Goal: Complete application form: Complete application form

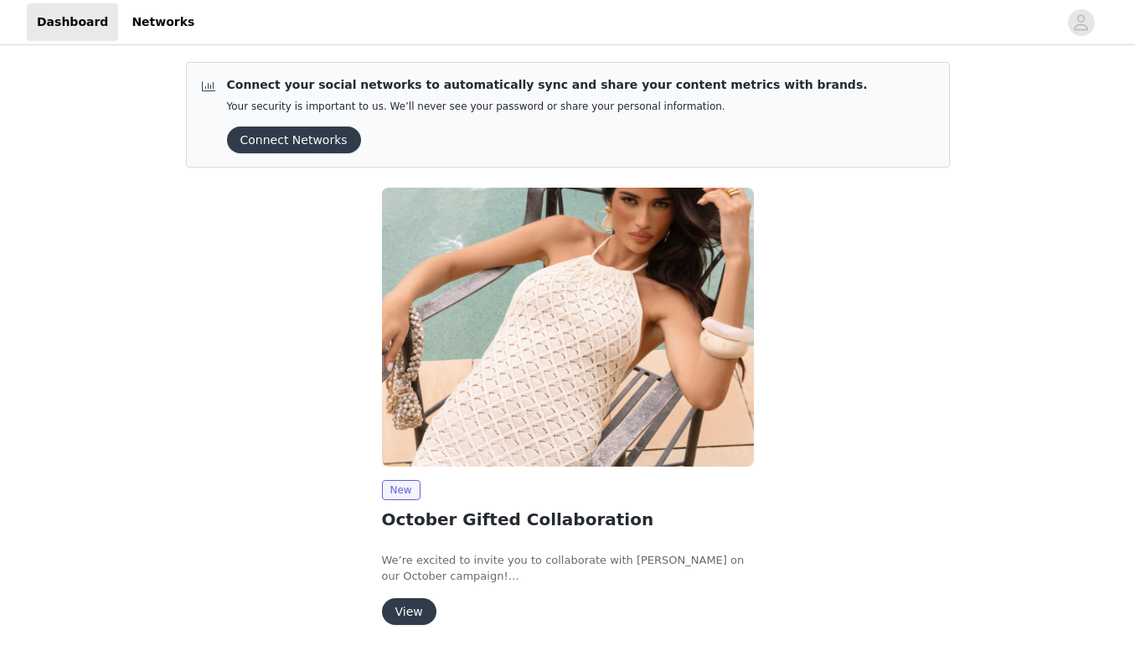
click at [327, 143] on button "Connect Networks" at bounding box center [294, 140] width 134 height 27
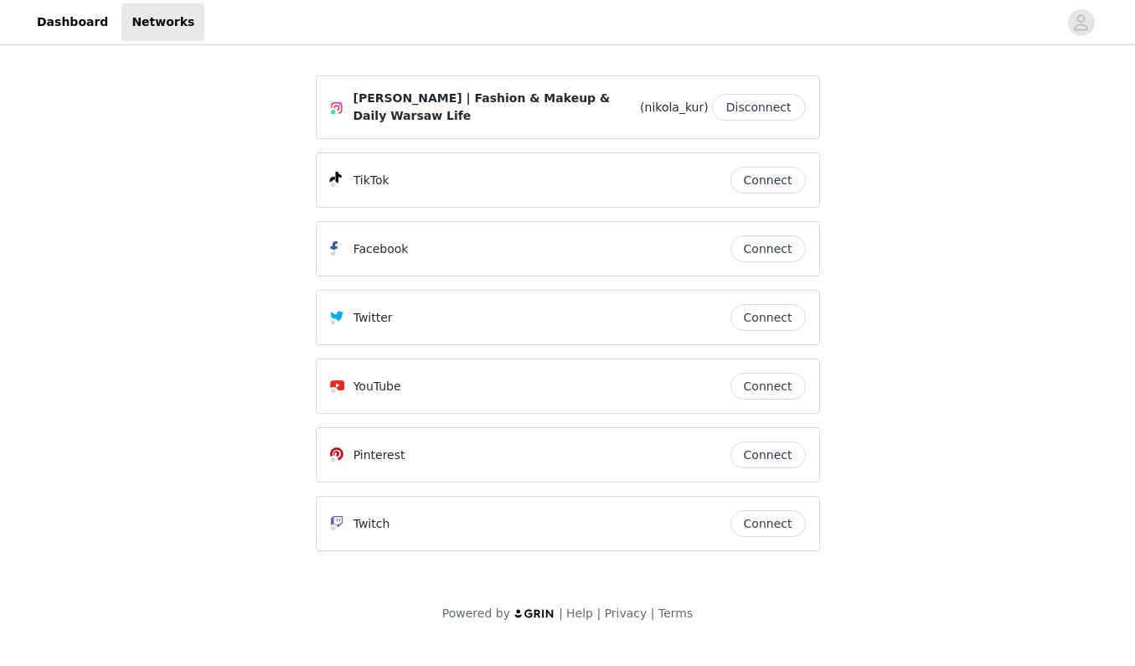
click at [417, 614] on div "Powered by | Help | Privacy | Terms" at bounding box center [567, 624] width 1135 height 38
click at [783, 178] on button "Connect" at bounding box center [768, 180] width 75 height 27
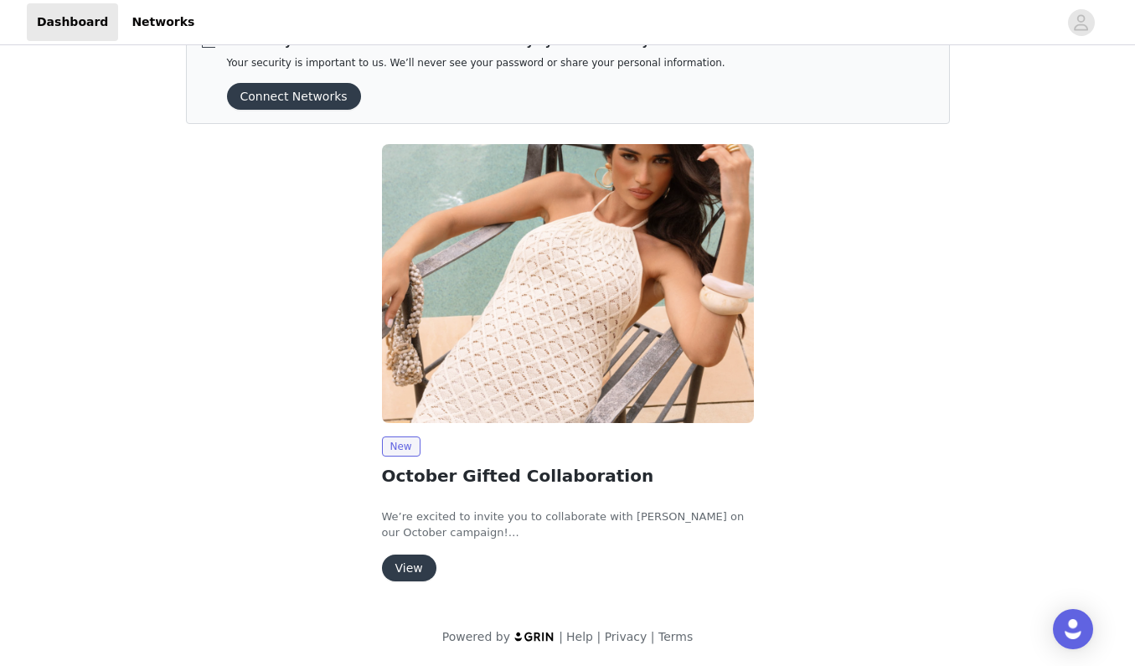
scroll to position [44, 0]
click at [417, 569] on button "View" at bounding box center [409, 568] width 54 height 27
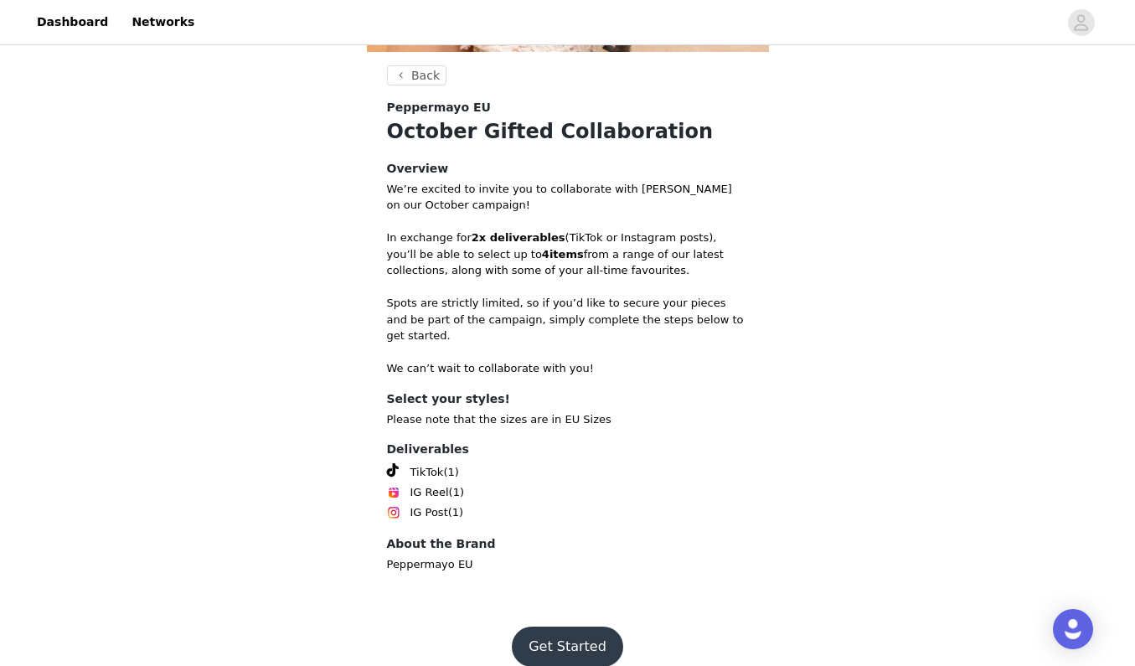
scroll to position [433, 0]
click at [550, 627] on button "Get Started" at bounding box center [567, 647] width 111 height 40
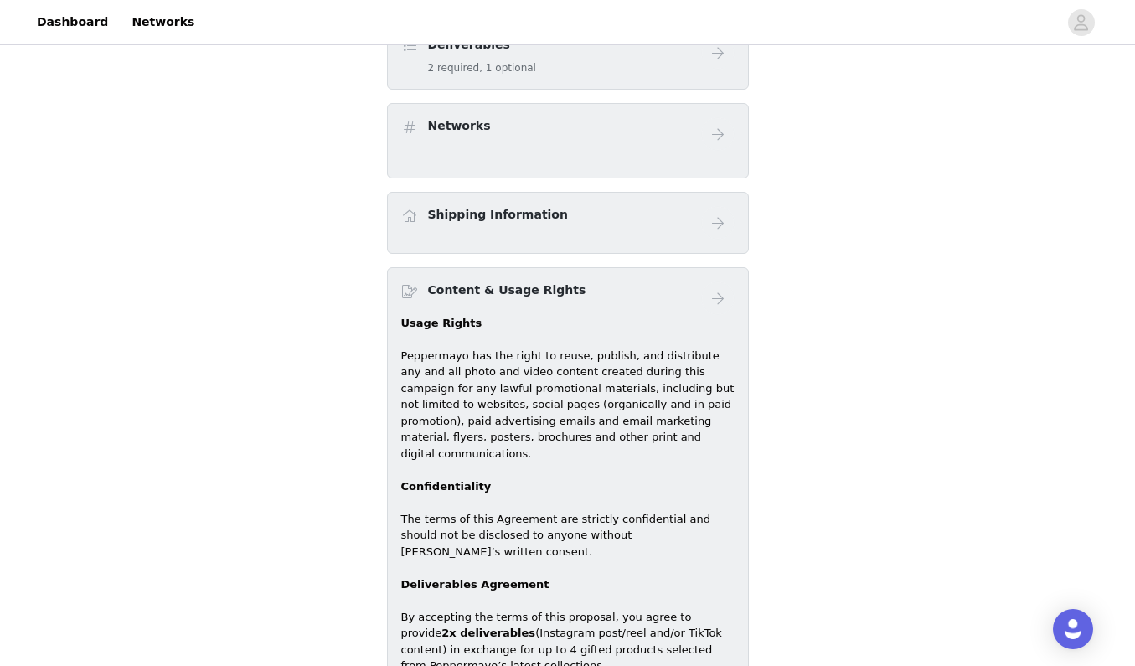
scroll to position [271, 0]
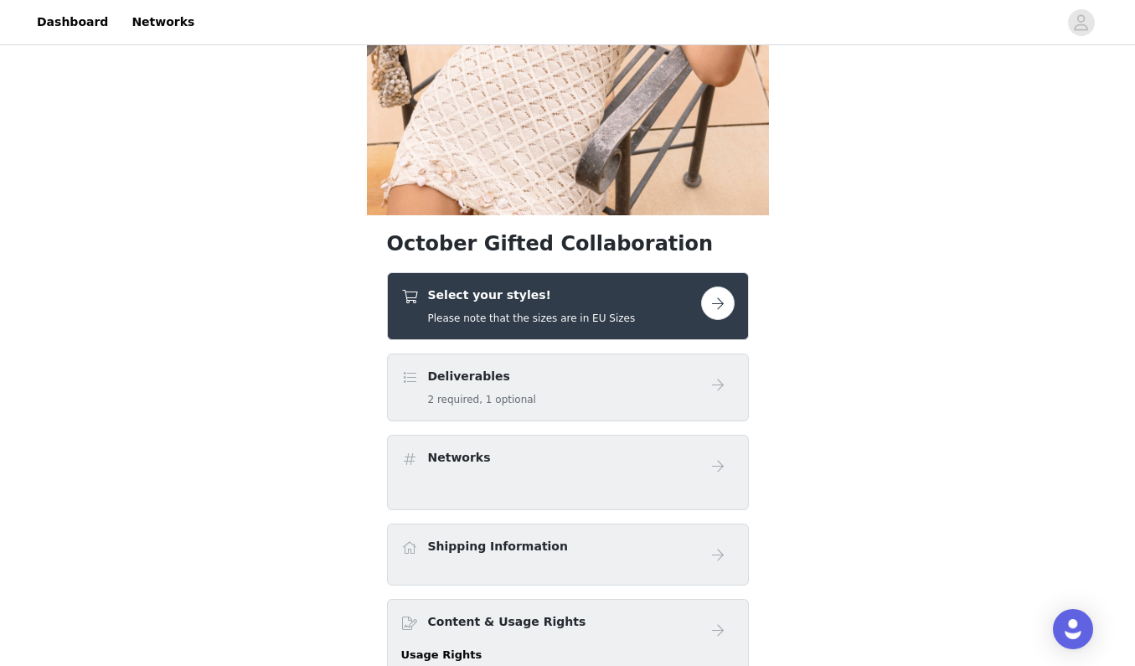
click at [723, 302] on button "button" at bounding box center [718, 304] width 34 height 34
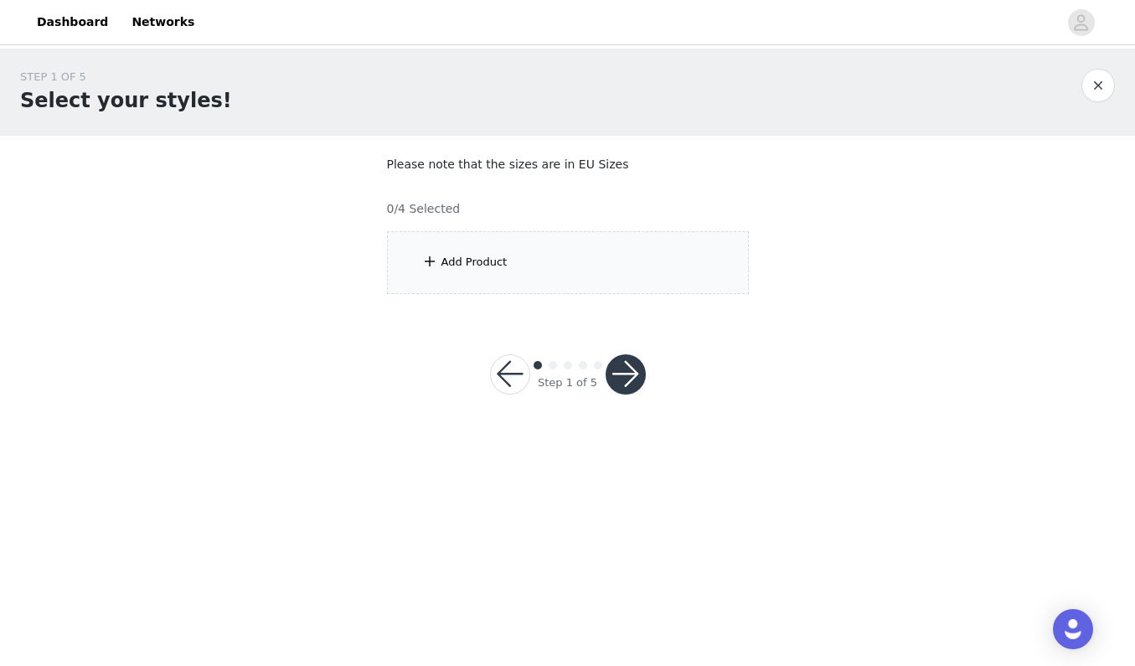
click at [625, 266] on div "Add Product" at bounding box center [568, 262] width 362 height 63
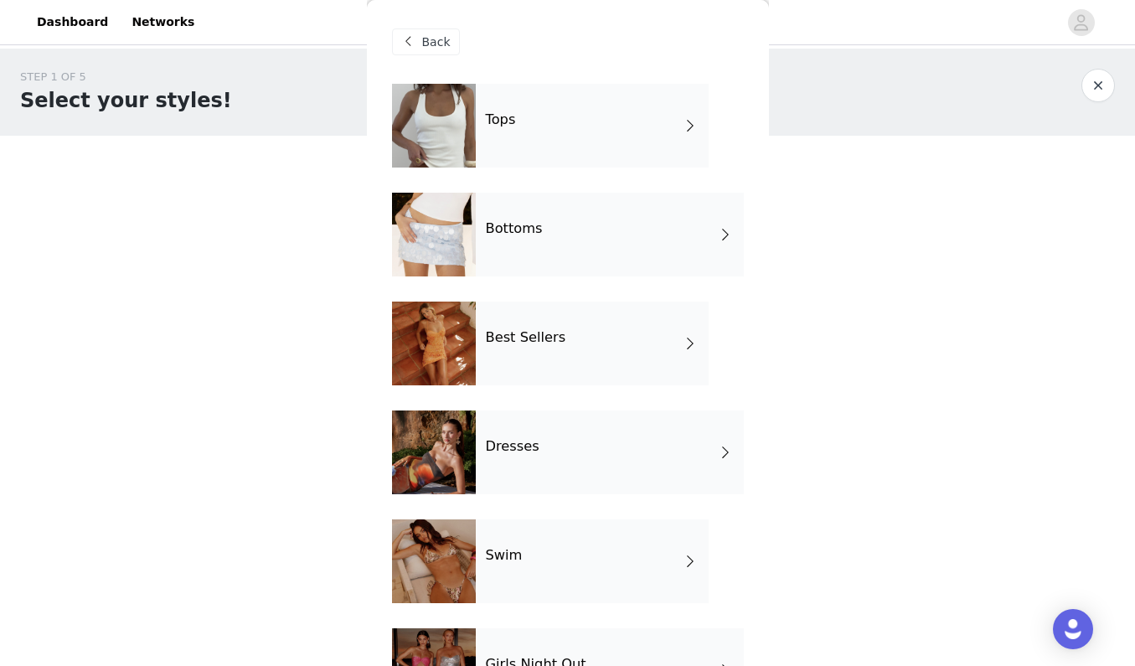
click at [653, 125] on div "Tops" at bounding box center [592, 126] width 233 height 84
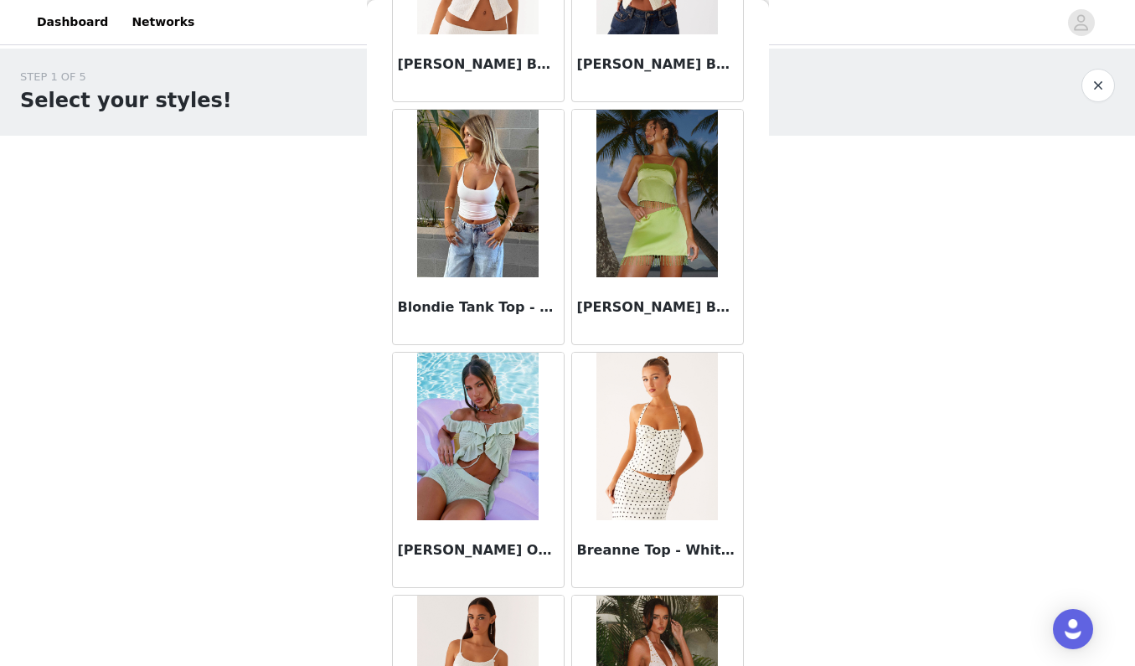
scroll to position [1705, 0]
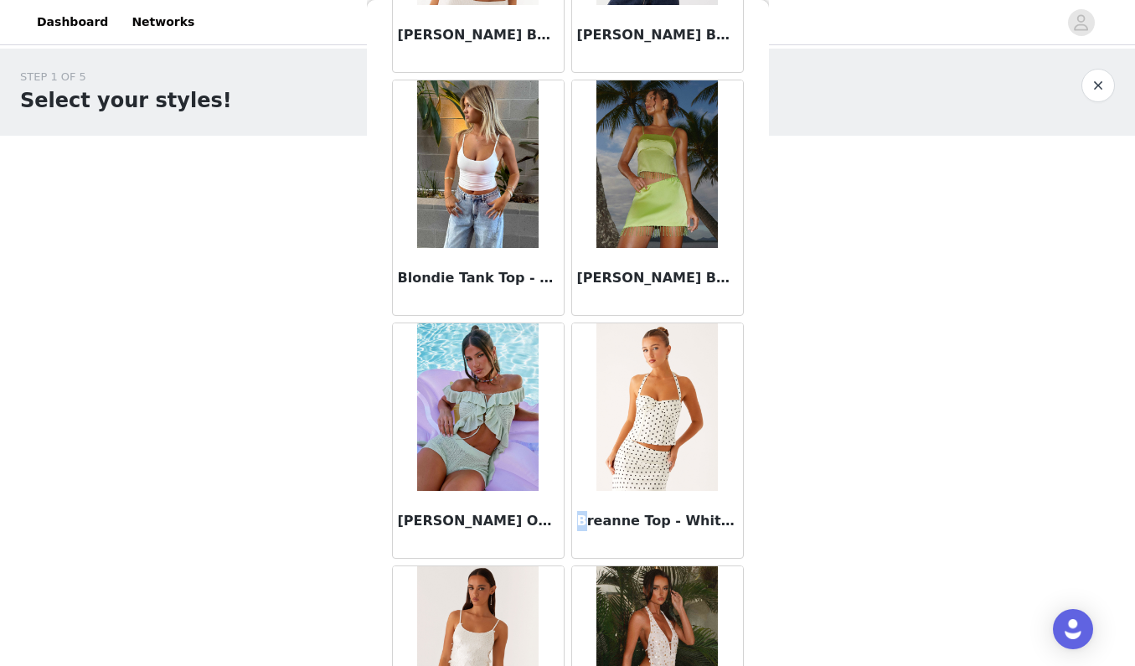
drag, startPoint x: 581, startPoint y: 520, endPoint x: 602, endPoint y: 520, distance: 20.9
click at [602, 520] on h3 "Breanne Top - White Polka Dot" at bounding box center [657, 521] width 161 height 20
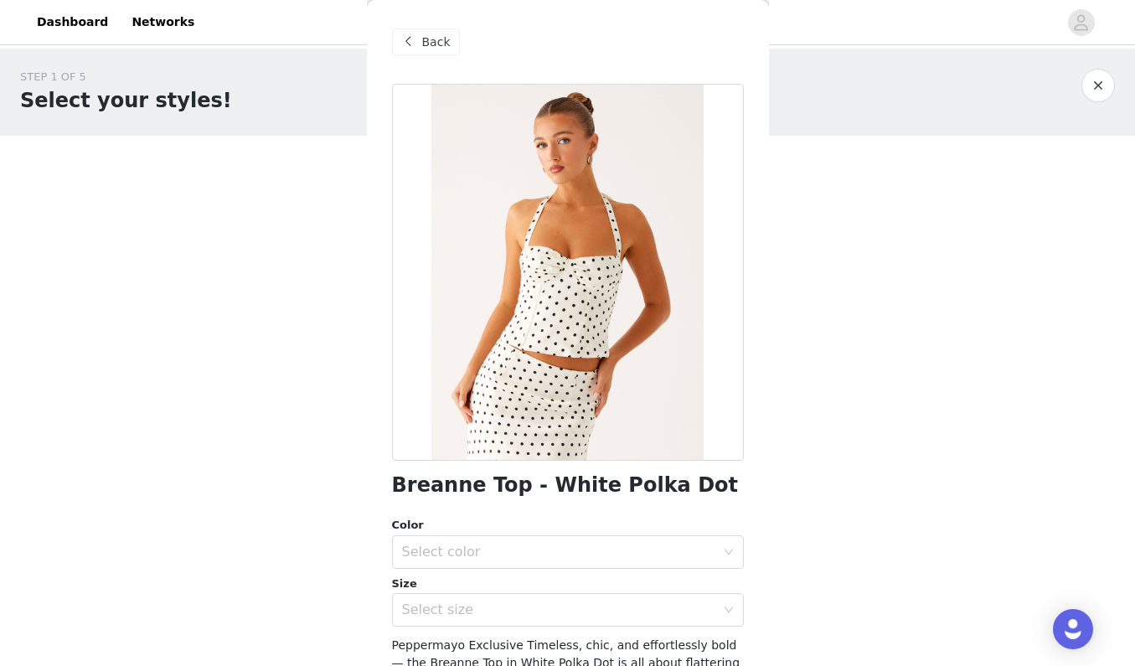
scroll to position [0, 0]
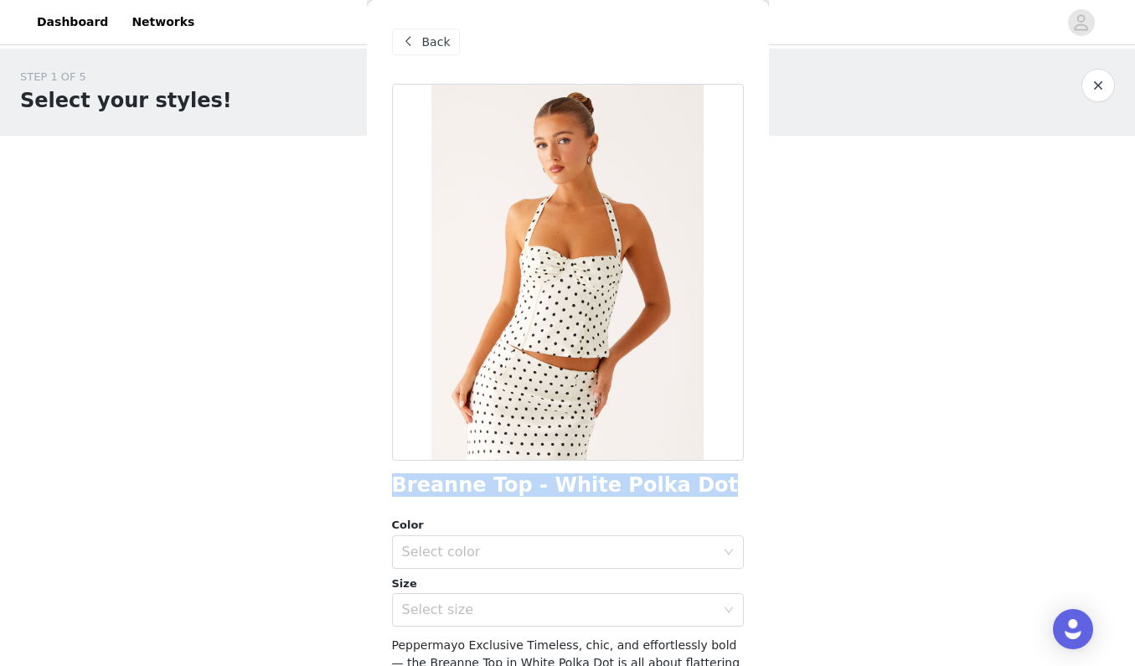
drag, startPoint x: 687, startPoint y: 490, endPoint x: 398, endPoint y: 484, distance: 289.1
click at [398, 484] on div "Breanne Top - White Polka Dot" at bounding box center [568, 485] width 352 height 23
copy h1 "Breanne Top - White Polka Dot"
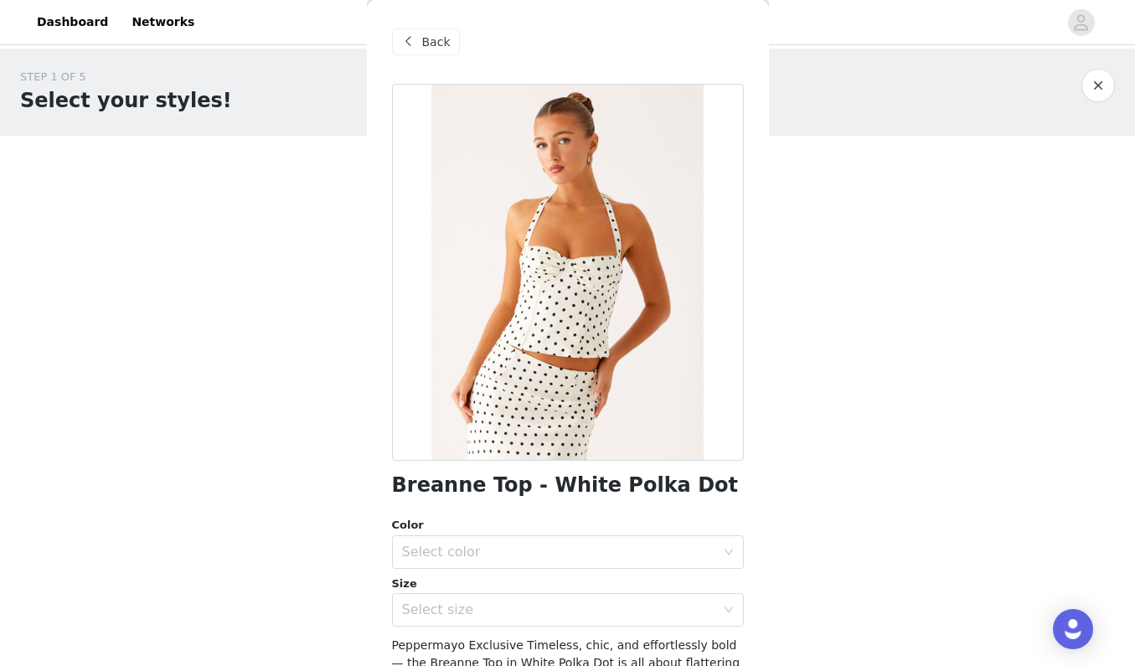
click at [431, 44] on span "Back" at bounding box center [436, 43] width 28 height 18
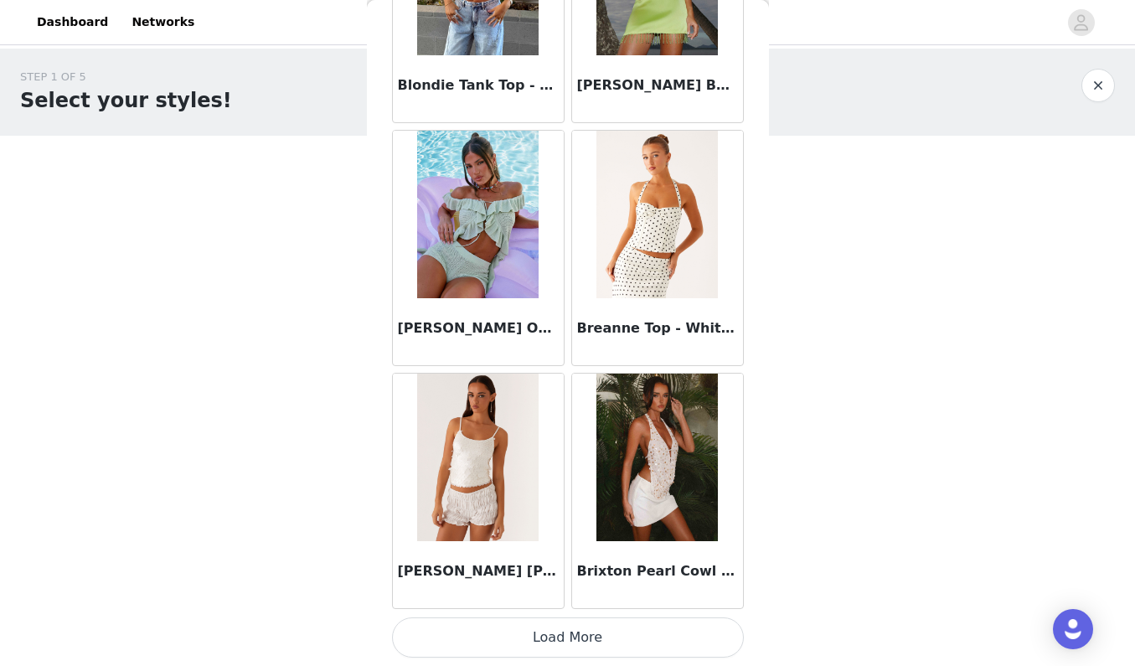
scroll to position [1898, 0]
click at [534, 638] on button "Load More" at bounding box center [568, 637] width 352 height 40
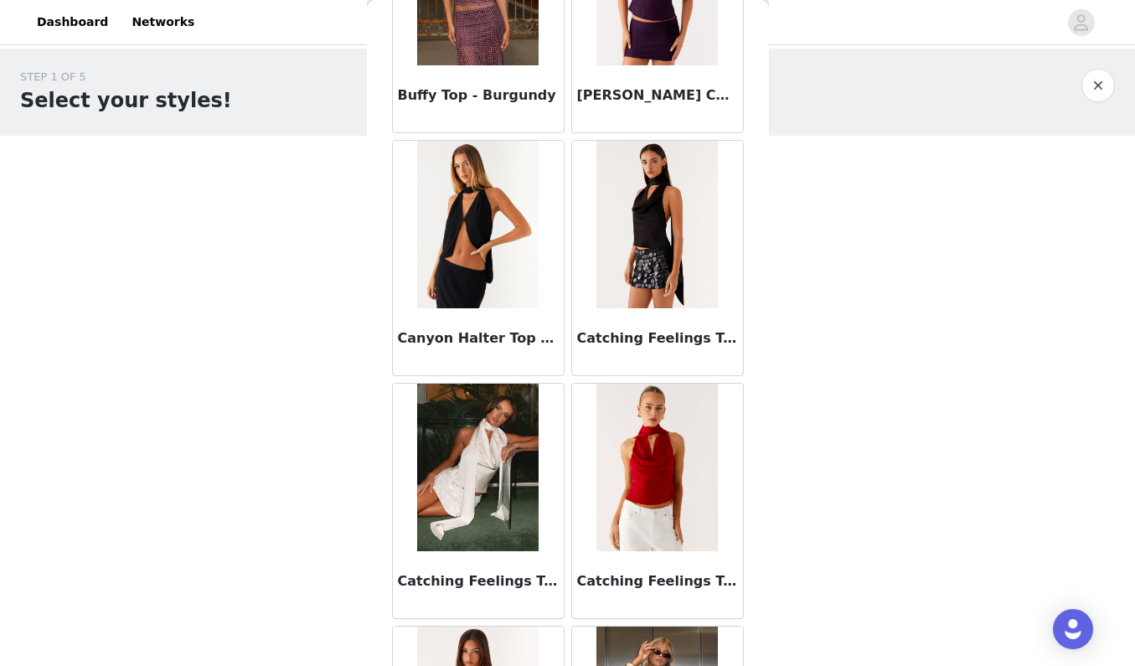
scroll to position [2643, 0]
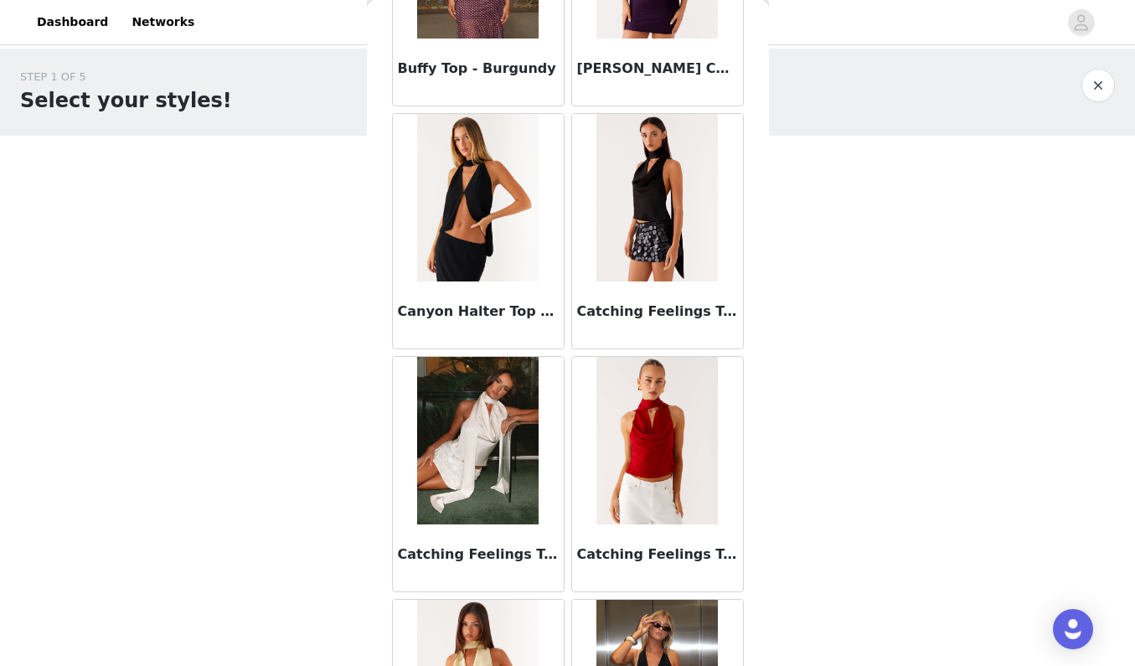
click at [639, 483] on img at bounding box center [656, 441] width 121 height 168
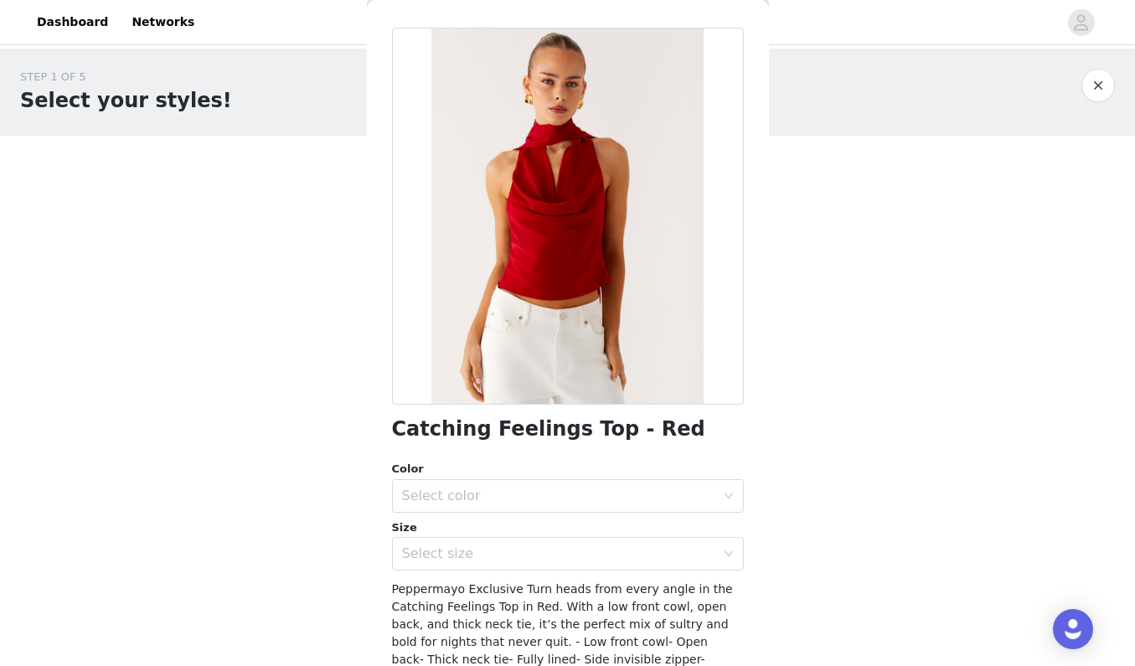
scroll to position [44, 0]
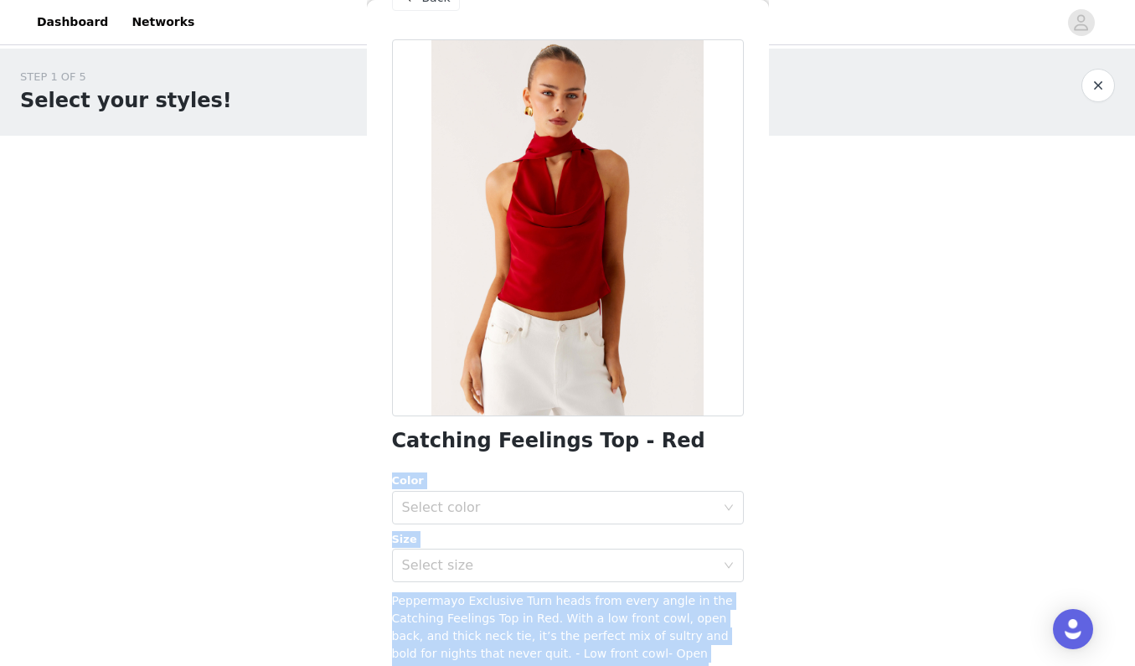
drag, startPoint x: 652, startPoint y: 450, endPoint x: 359, endPoint y: 440, distance: 292.6
click at [359, 440] on body "Dashboard Networks STEP 1 OF 5 Select your styles! Please note that the sizes a…" at bounding box center [567, 333] width 1135 height 666
click at [642, 452] on div "Catching Feelings Top - Red Color Select color Size Select size Peppermayo Excl…" at bounding box center [568, 438] width 352 height 799
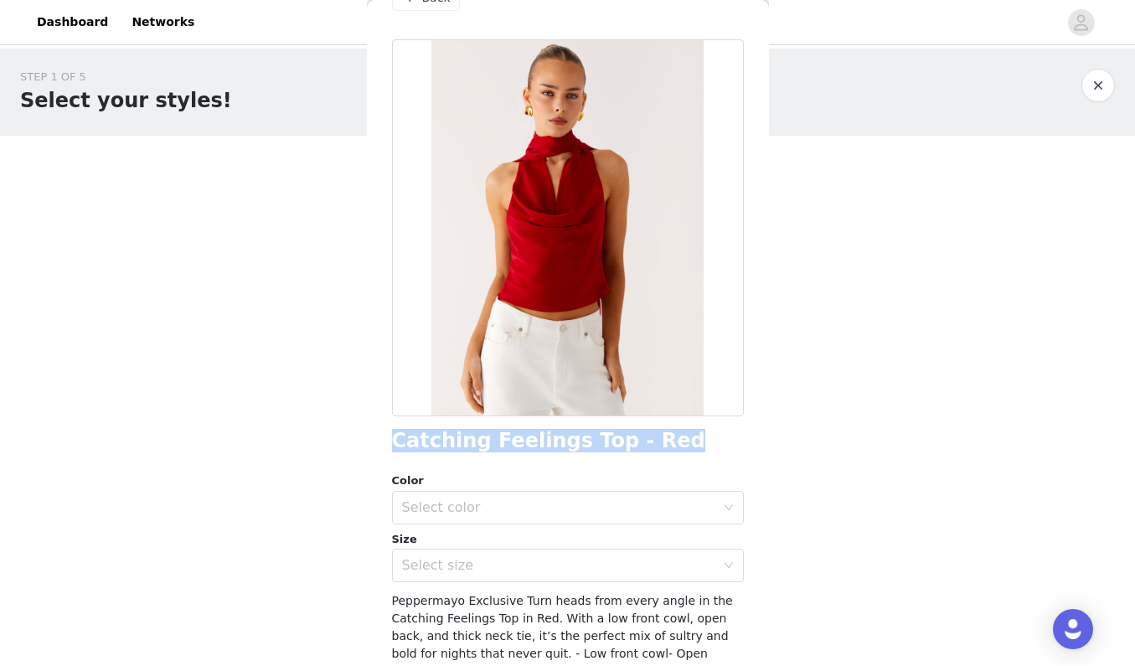
drag, startPoint x: 653, startPoint y: 445, endPoint x: 399, endPoint y: 445, distance: 254.7
click at [399, 445] on div "Catching Feelings Top - Red" at bounding box center [568, 441] width 352 height 23
copy h1 "Catching Feelings Top - Red"
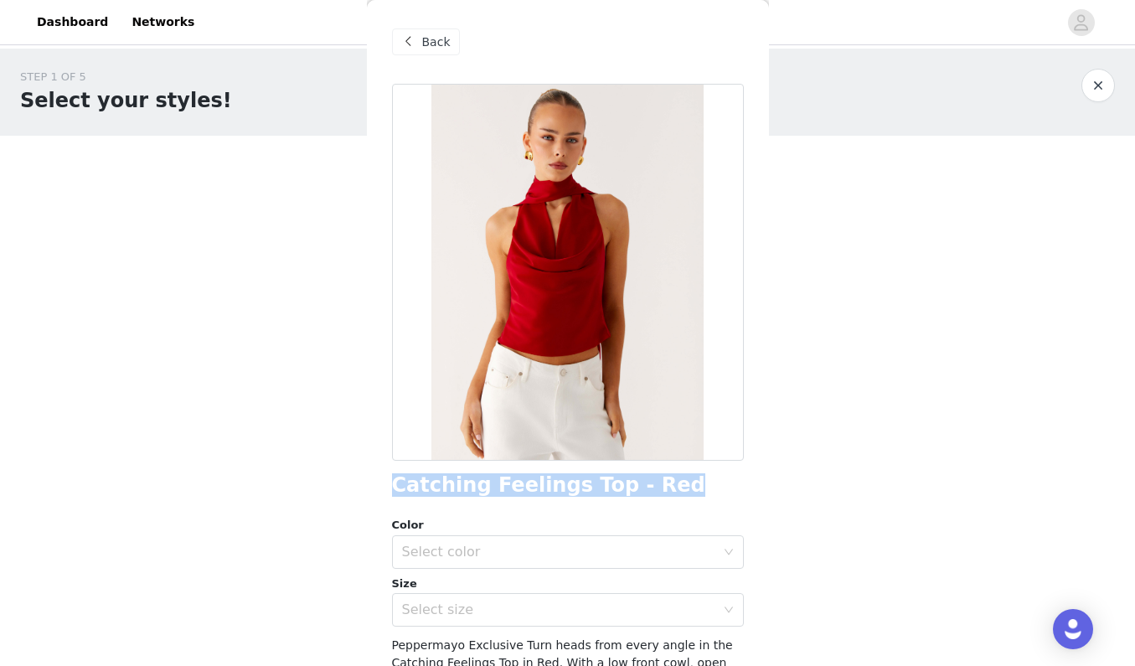
scroll to position [0, 0]
click at [452, 50] on div "Back" at bounding box center [426, 41] width 68 height 27
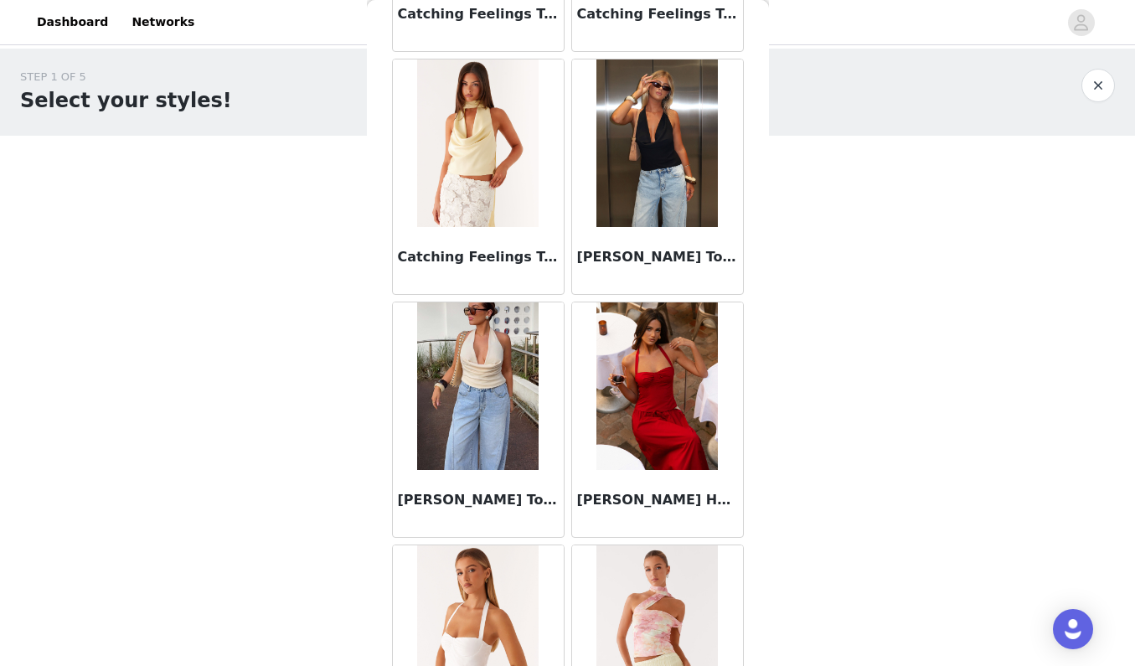
scroll to position [3189, 0]
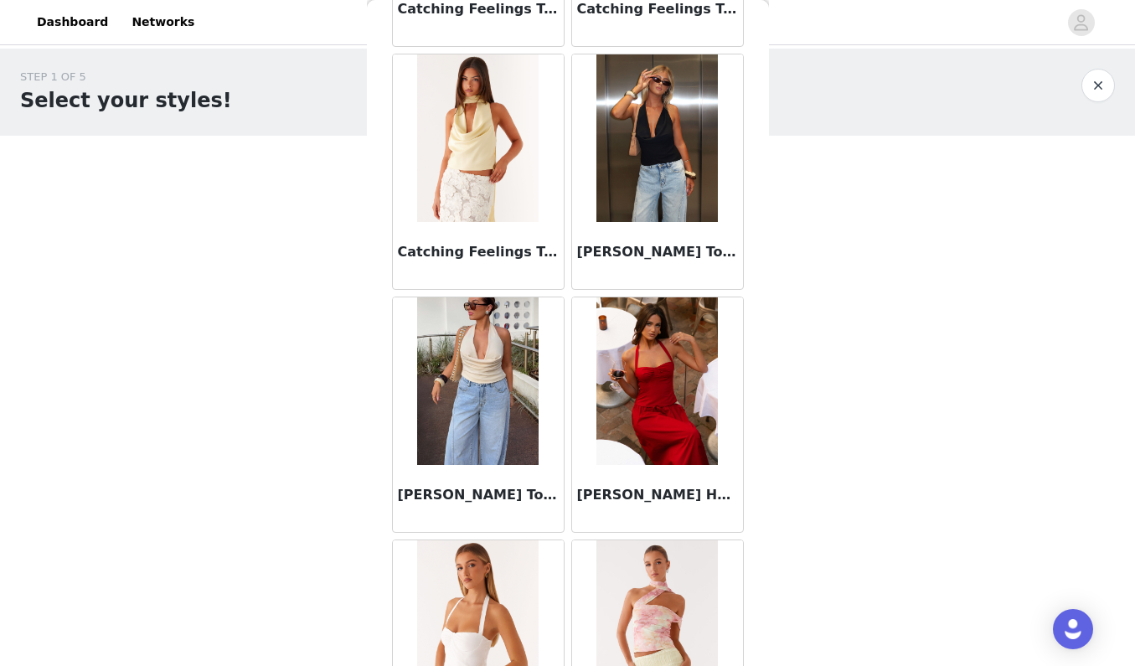
drag, startPoint x: 584, startPoint y: 498, endPoint x: 718, endPoint y: 507, distance: 134.4
click at [718, 507] on div "[PERSON_NAME] Halter Top - Cherry Red" at bounding box center [657, 498] width 171 height 67
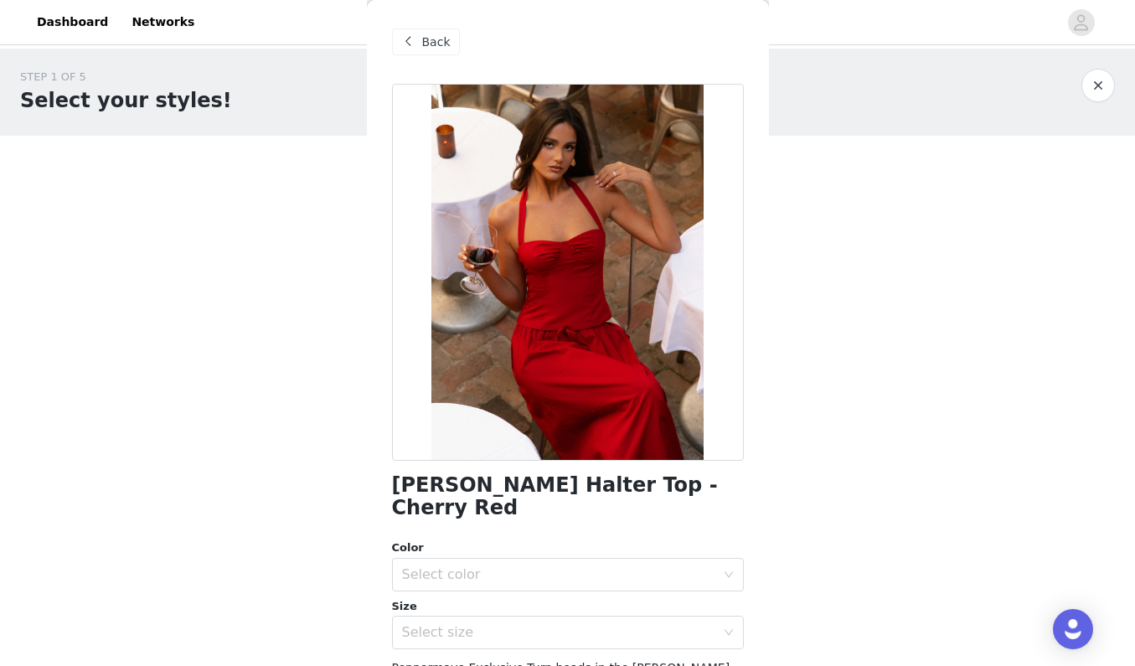
scroll to position [0, 0]
click at [435, 40] on span "Back" at bounding box center [436, 43] width 28 height 18
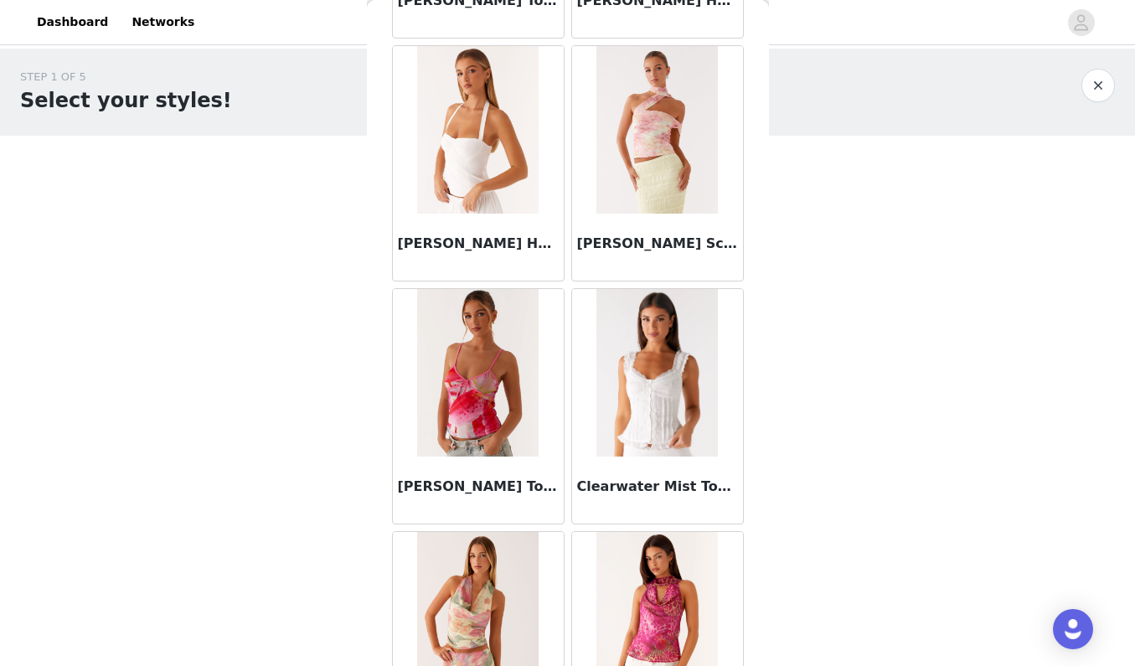
scroll to position [3717, 0]
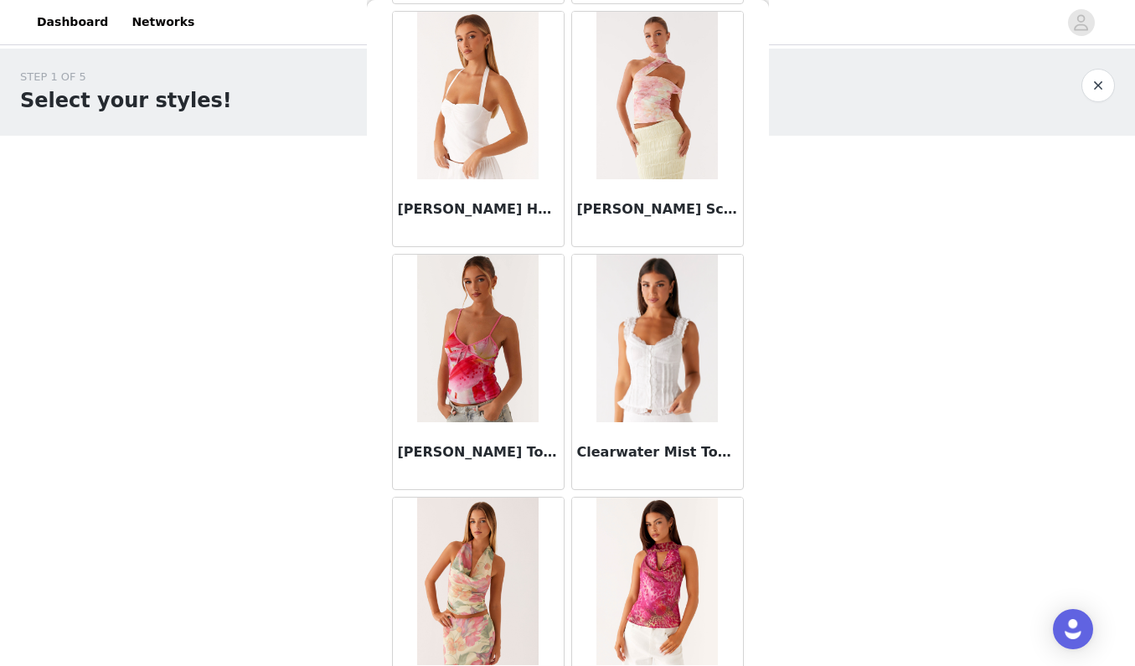
click at [622, 457] on h3 "Clearwater Mist Top - White" at bounding box center [657, 452] width 161 height 20
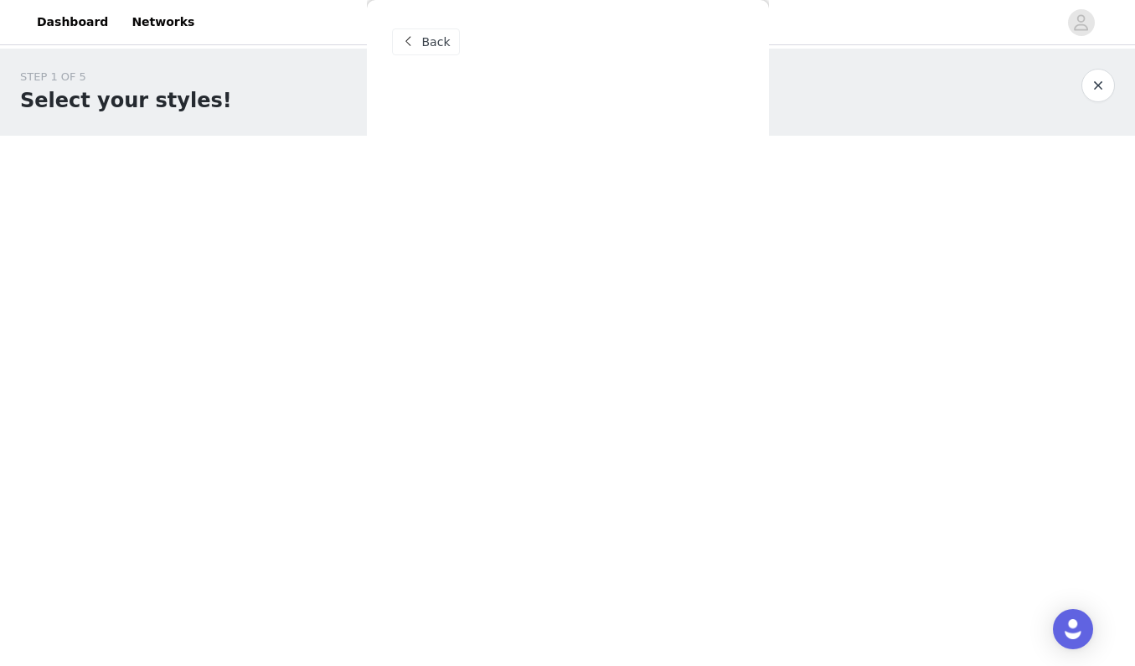
scroll to position [0, 0]
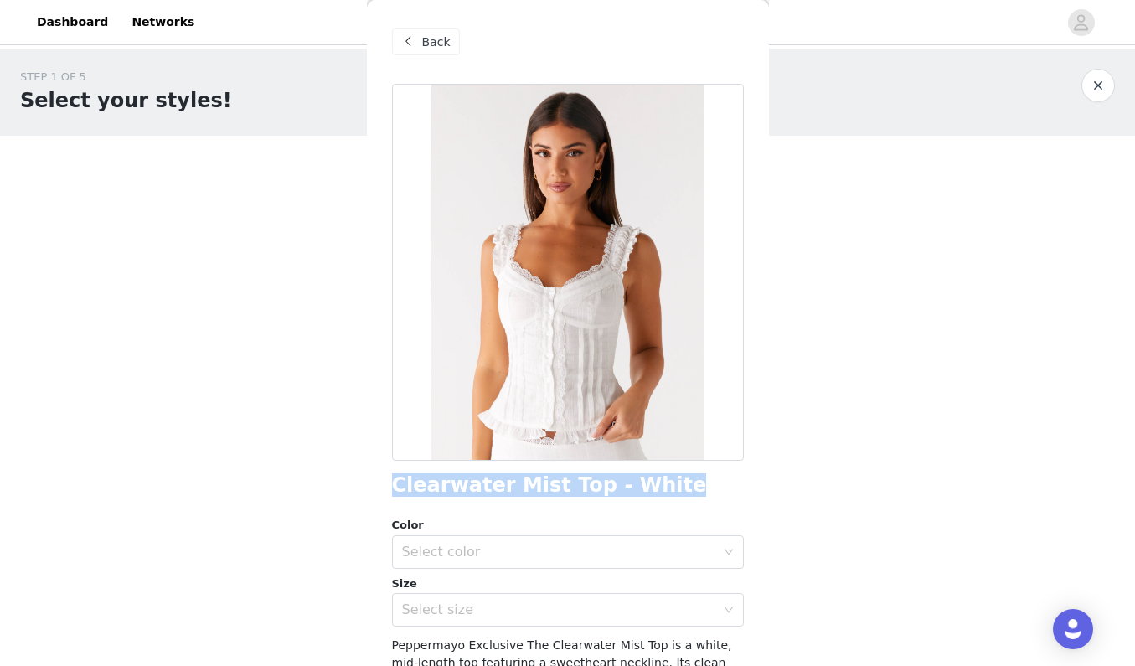
drag, startPoint x: 648, startPoint y: 482, endPoint x: 396, endPoint y: 485, distance: 251.4
click at [396, 485] on div "Clearwater Mist Top - White" at bounding box center [568, 485] width 352 height 23
copy h1 "Clearwater Mist Top - White"
click at [435, 51] on div "Back" at bounding box center [426, 41] width 68 height 27
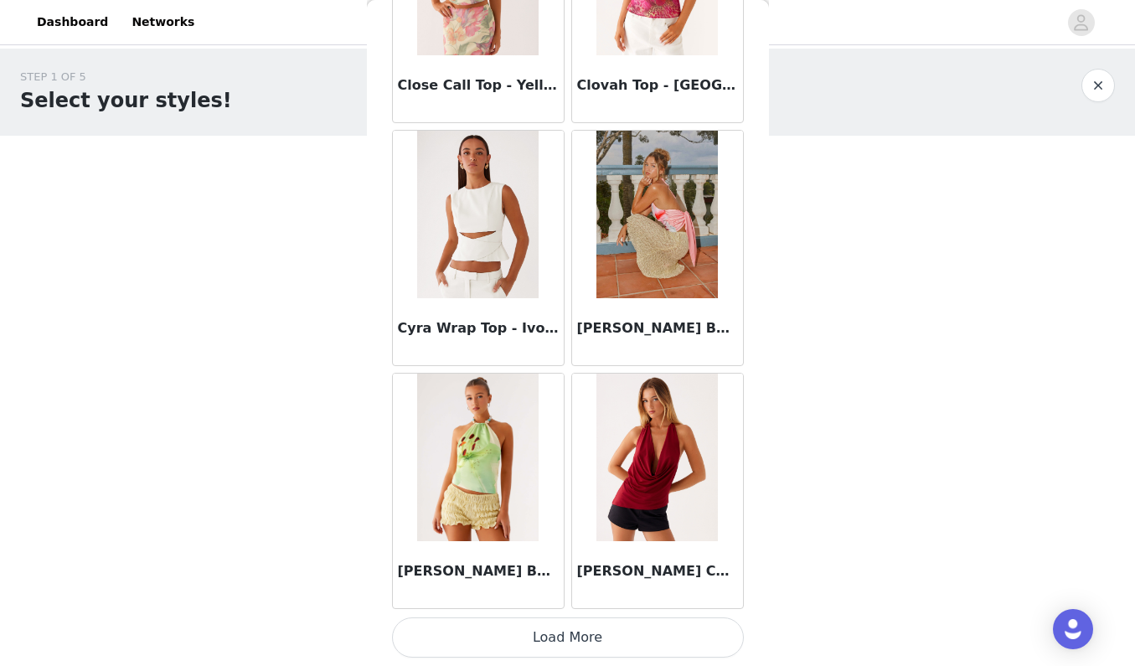
click at [548, 653] on button "Load More" at bounding box center [568, 637] width 352 height 40
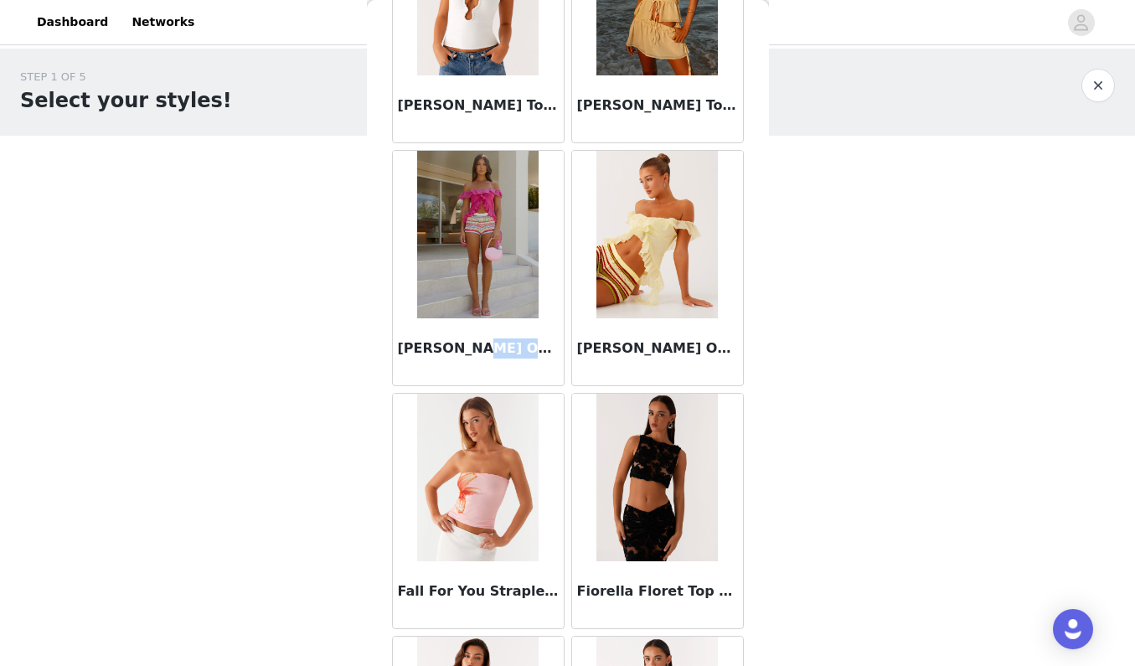
scroll to position [5311, 0]
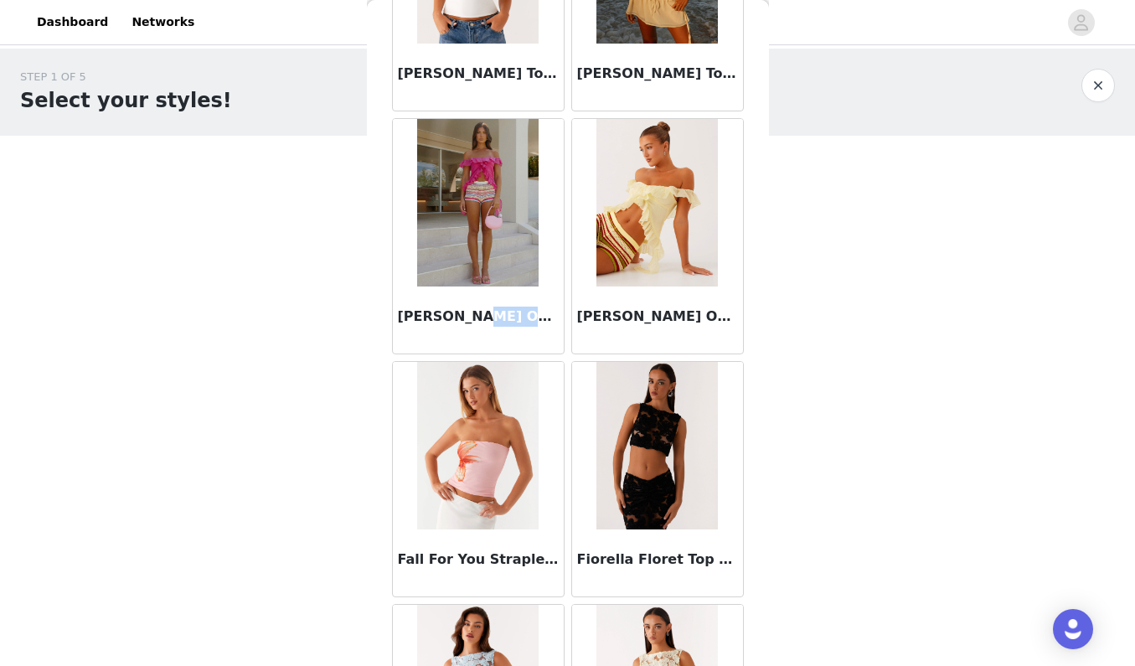
click at [468, 199] on img at bounding box center [477, 203] width 121 height 168
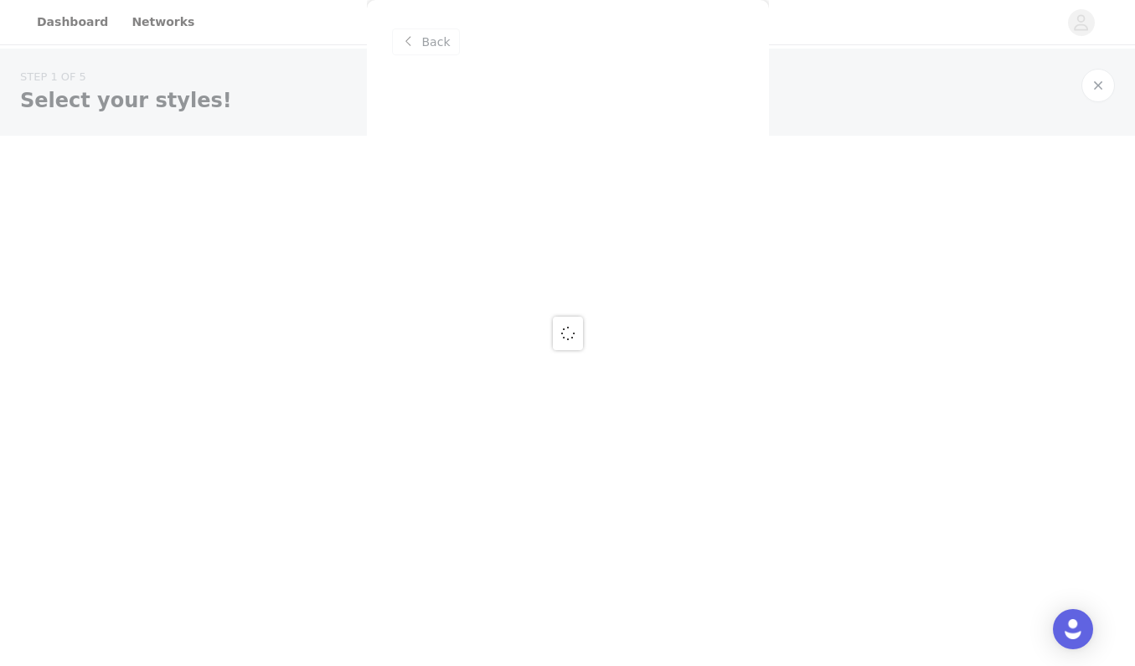
scroll to position [0, 0]
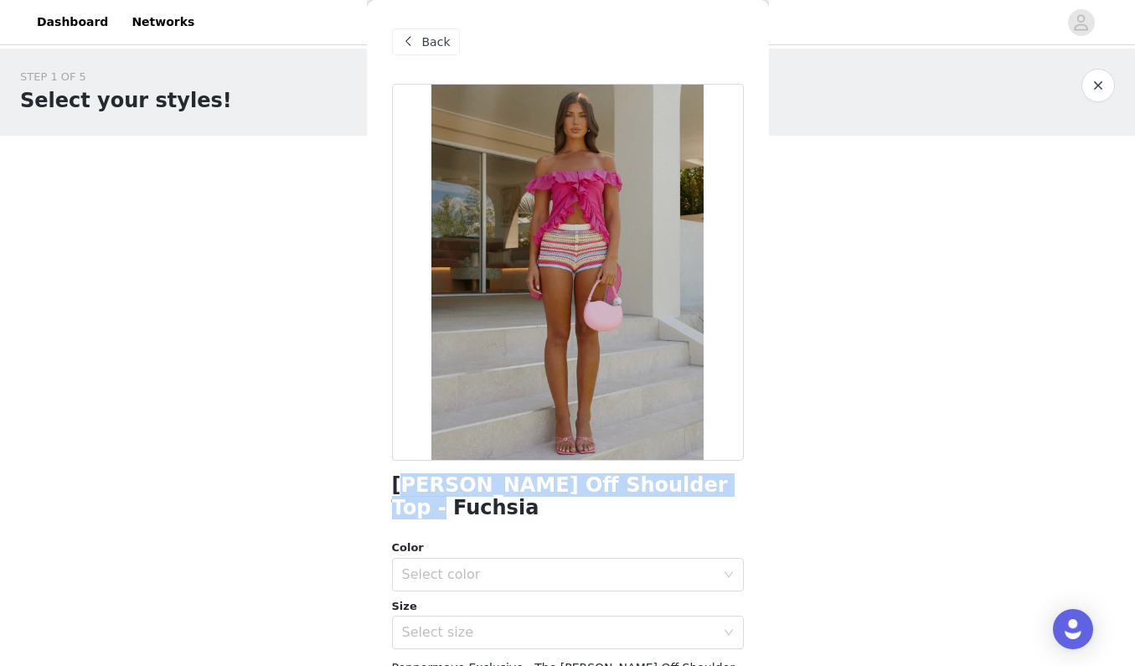
drag, startPoint x: 400, startPoint y: 482, endPoint x: 695, endPoint y: 488, distance: 295.8
click at [695, 488] on div "[PERSON_NAME] Off Shoulder Top - Fuchsia" at bounding box center [568, 496] width 352 height 45
drag, startPoint x: 694, startPoint y: 488, endPoint x: 389, endPoint y: 486, distance: 305.0
click at [389, 486] on div "Back [PERSON_NAME] Off Shoulder Top - Fuchsia Color Select color Size Select si…" at bounding box center [568, 333] width 402 height 666
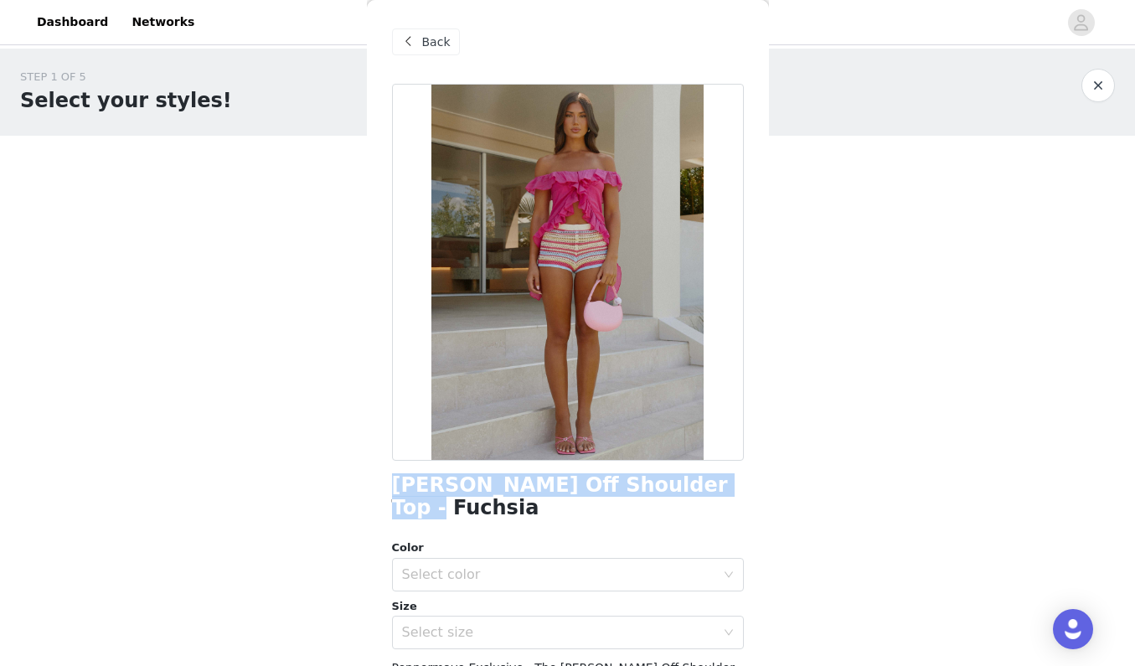
copy h1 "[PERSON_NAME] Off Shoulder Top - Fuchsia"
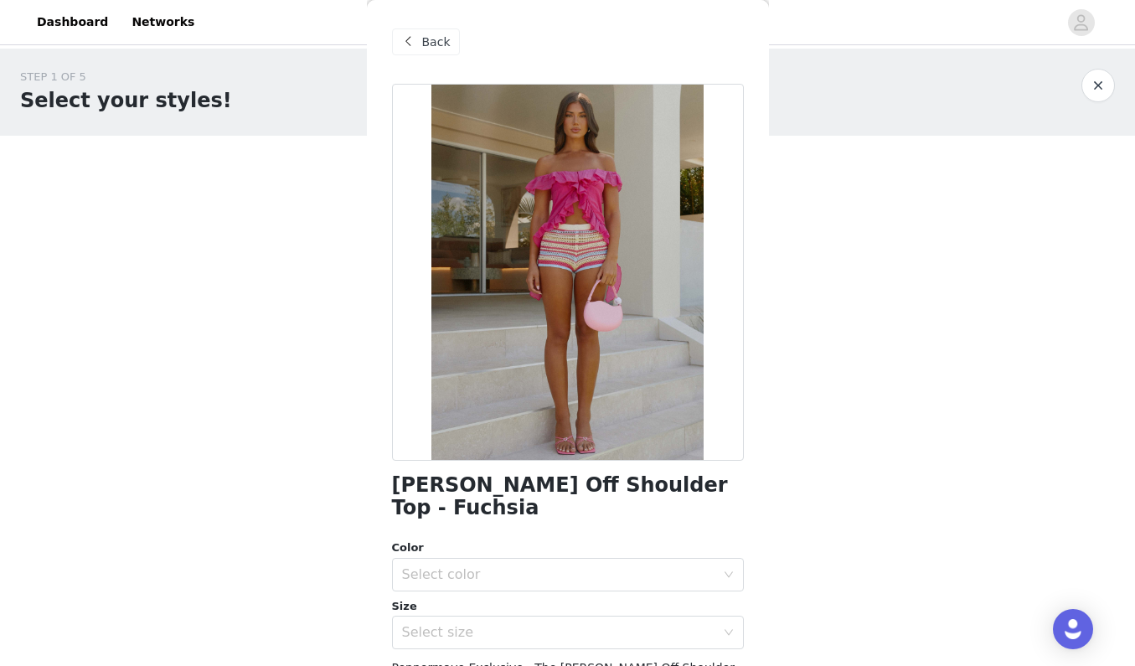
click at [435, 41] on span "Back" at bounding box center [436, 43] width 28 height 18
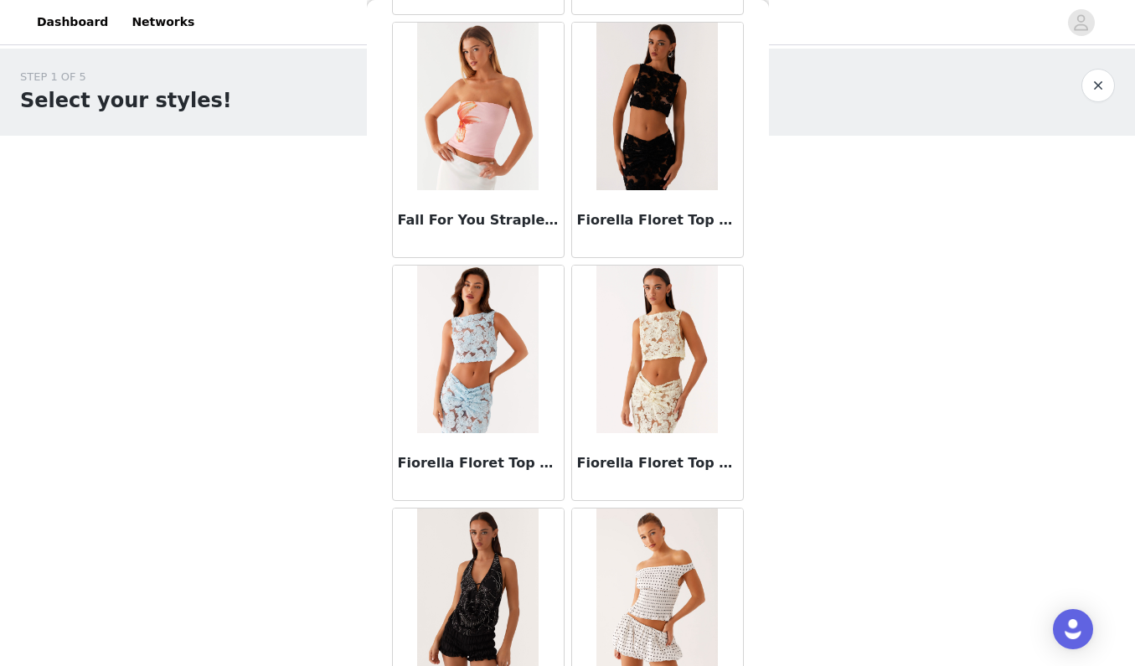
scroll to position [5643, 0]
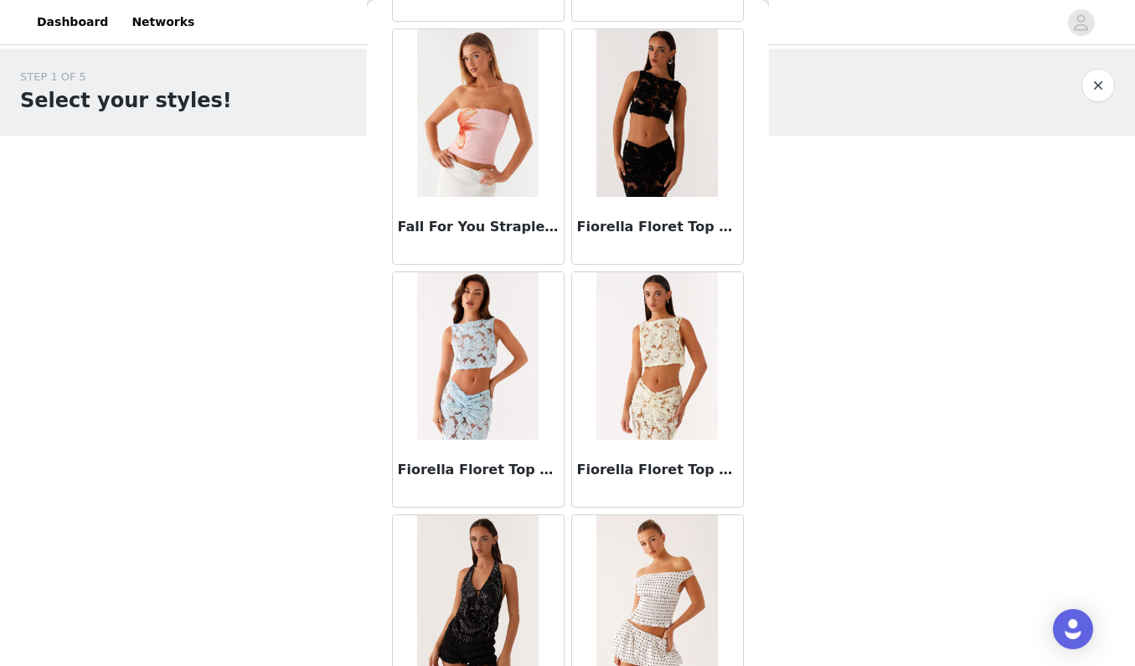
click at [657, 117] on img at bounding box center [656, 113] width 121 height 168
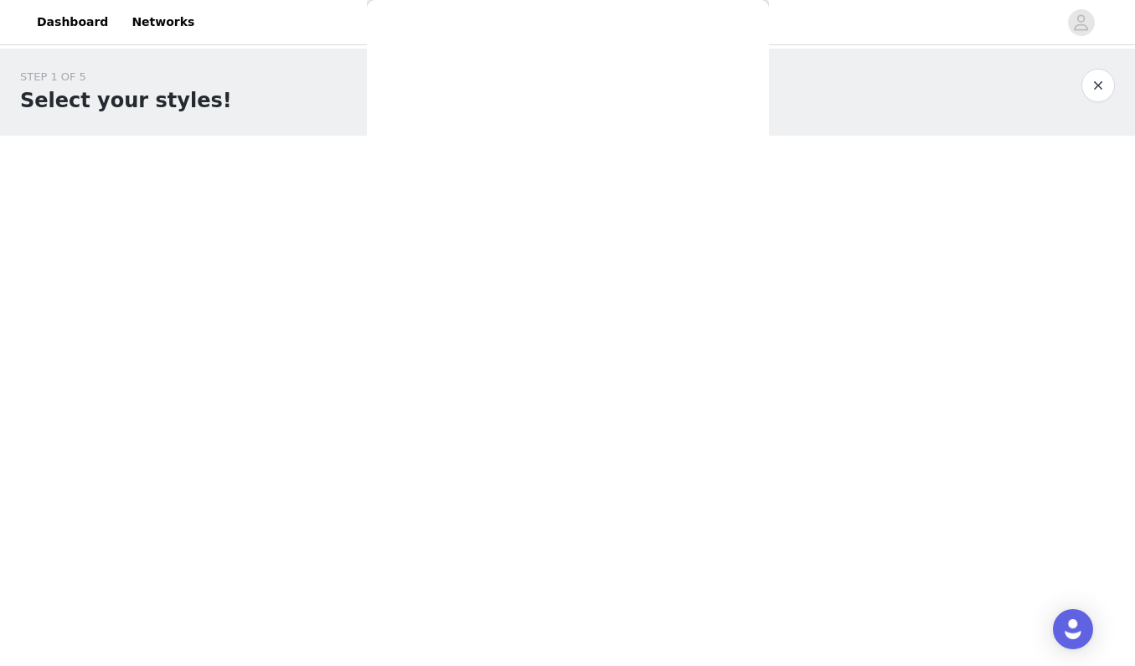
scroll to position [0, 0]
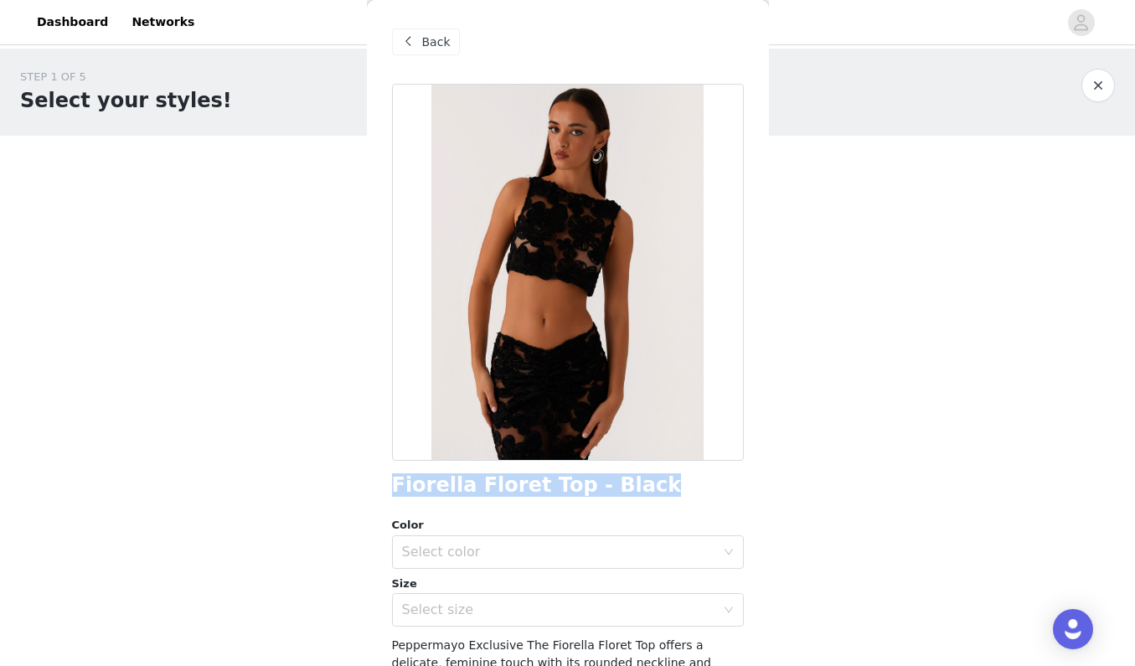
drag, startPoint x: 624, startPoint y: 490, endPoint x: 376, endPoint y: 486, distance: 248.0
click at [376, 486] on div "Back Fiorella Floret Top - Black Color Select color Size Select size Peppermayo…" at bounding box center [568, 333] width 402 height 666
copy h1 "Fiorella Floret Top - Black"
click at [430, 40] on span "Back" at bounding box center [436, 43] width 28 height 18
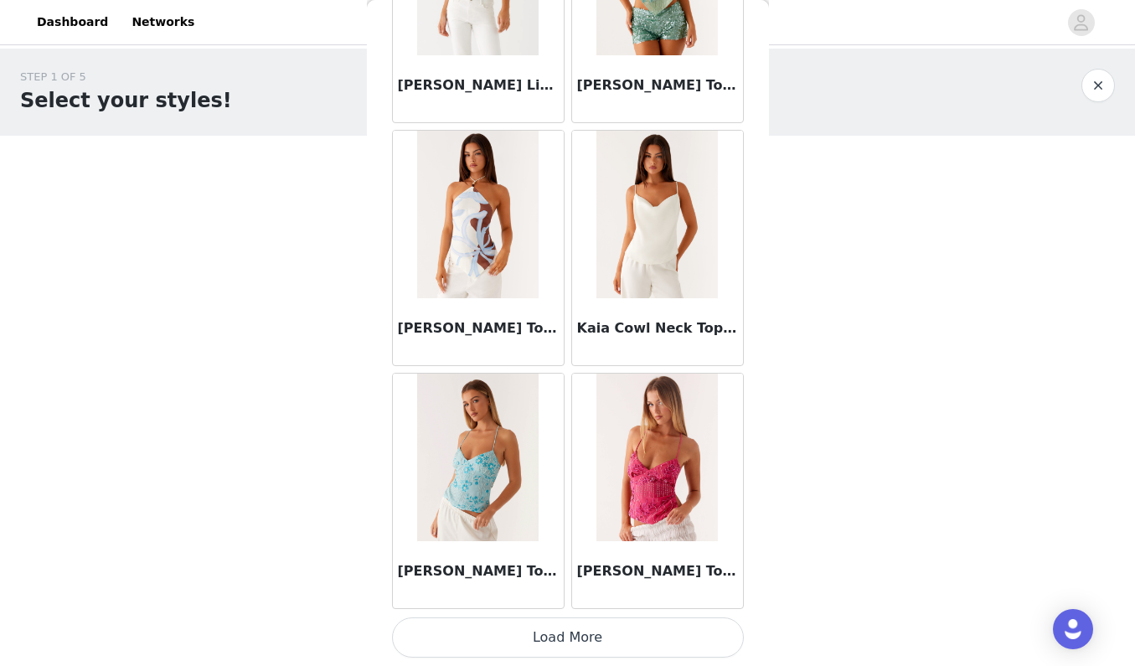
scroll to position [6757, 0]
click at [571, 647] on button "Load More" at bounding box center [568, 637] width 352 height 40
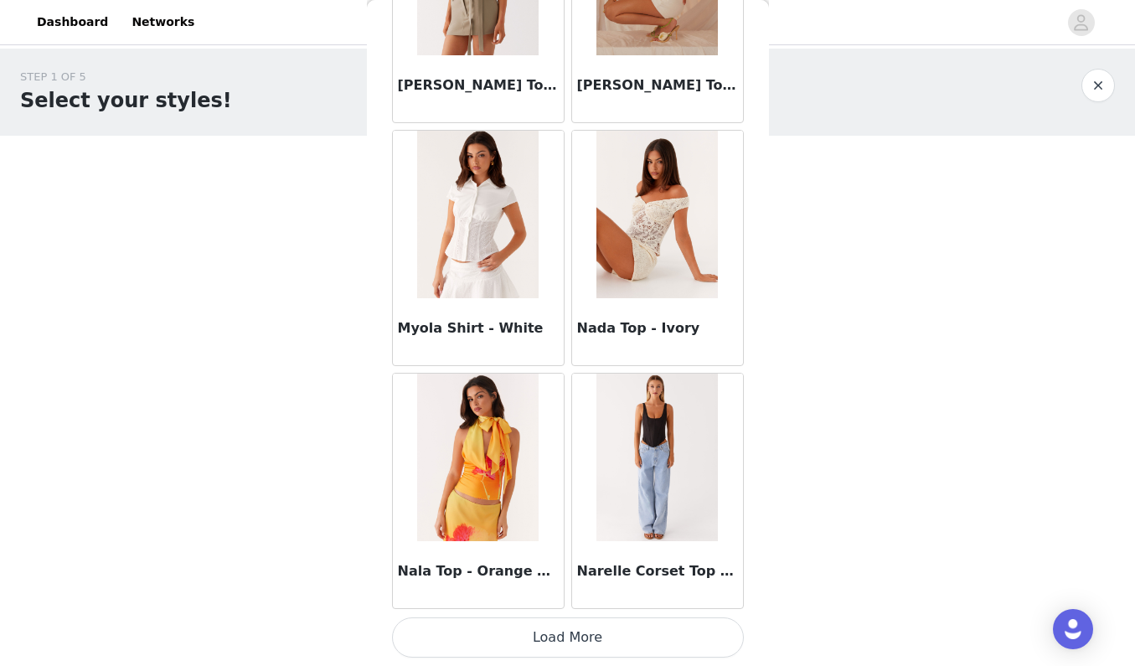
scroll to position [0, 0]
click at [565, 651] on button "Load More" at bounding box center [568, 637] width 352 height 40
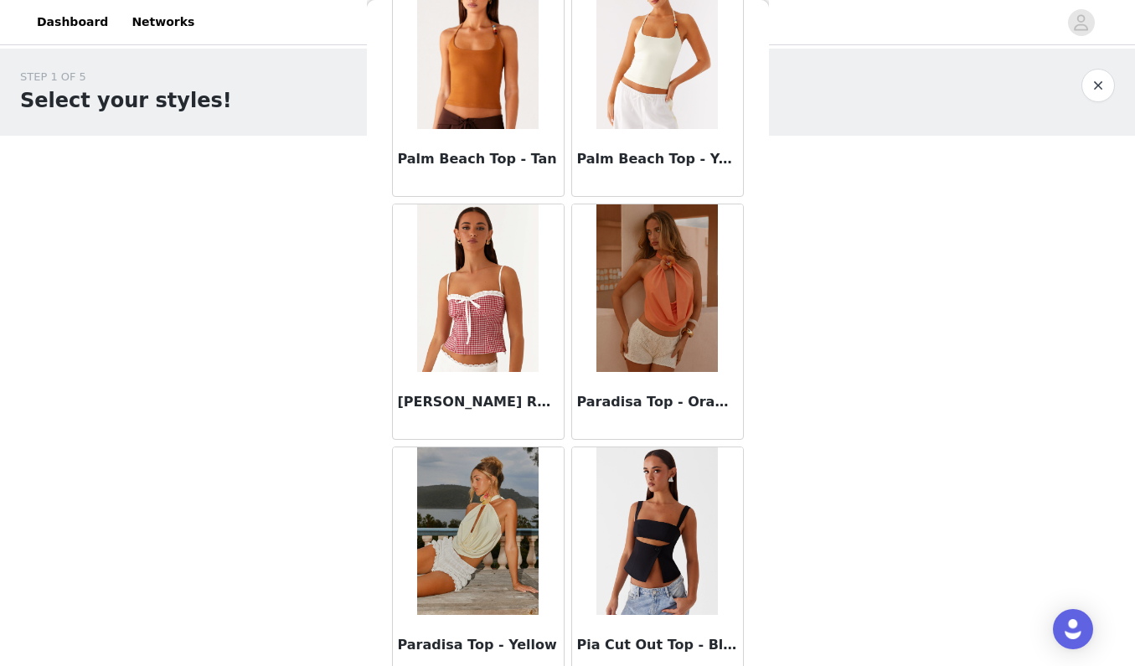
scroll to position [10571, 0]
copy h3 "[PERSON_NAME] Ruffle Bustier T"
drag, startPoint x: 388, startPoint y: 404, endPoint x: 547, endPoint y: 407, distance: 159.2
click at [547, 407] on div "[PERSON_NAME] Ruffle Bustier Top - Red Gingham" at bounding box center [478, 320] width 179 height 243
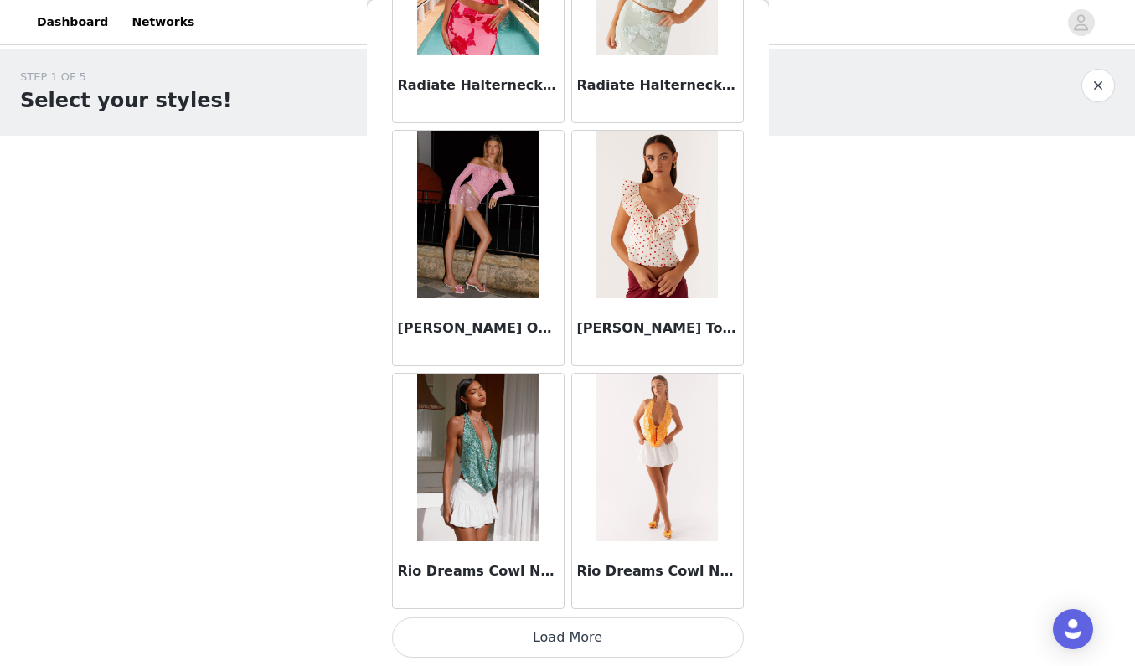
scroll to position [11616, 0]
click at [541, 642] on button "Load More" at bounding box center [568, 637] width 352 height 40
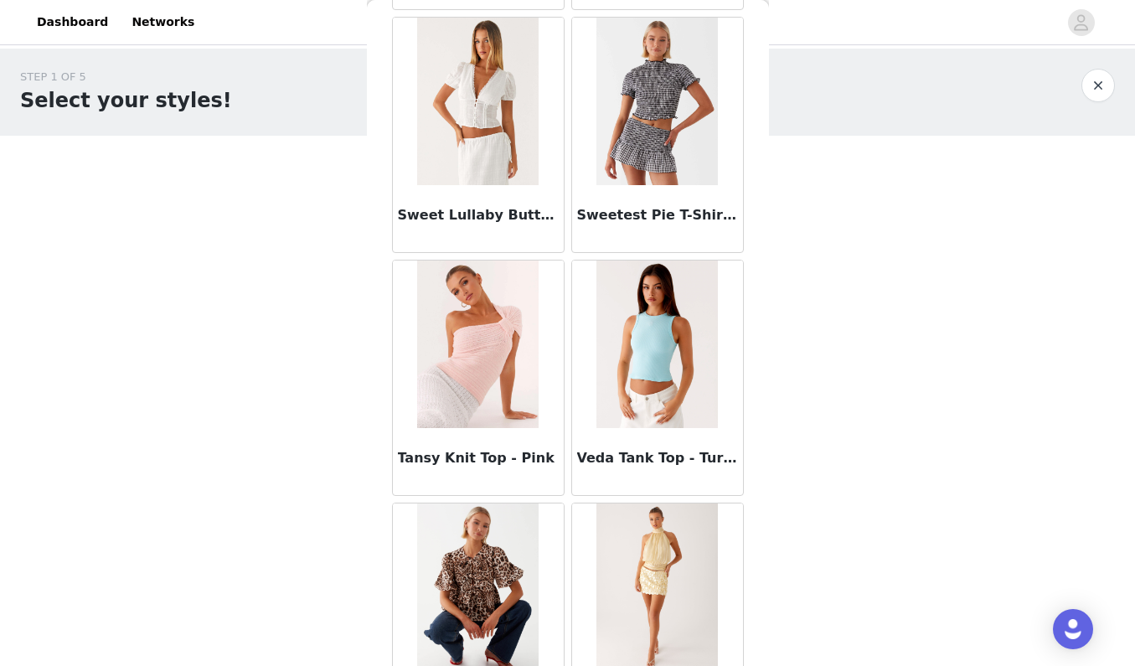
scroll to position [13654, 0]
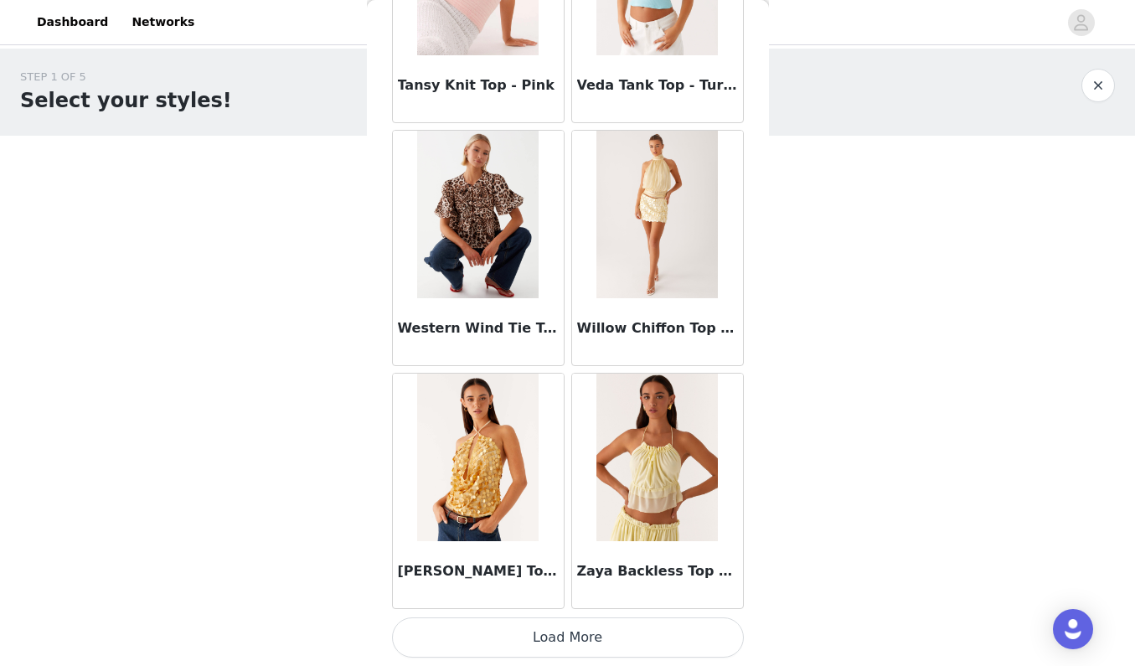
click at [575, 622] on button "Load More" at bounding box center [568, 637] width 352 height 40
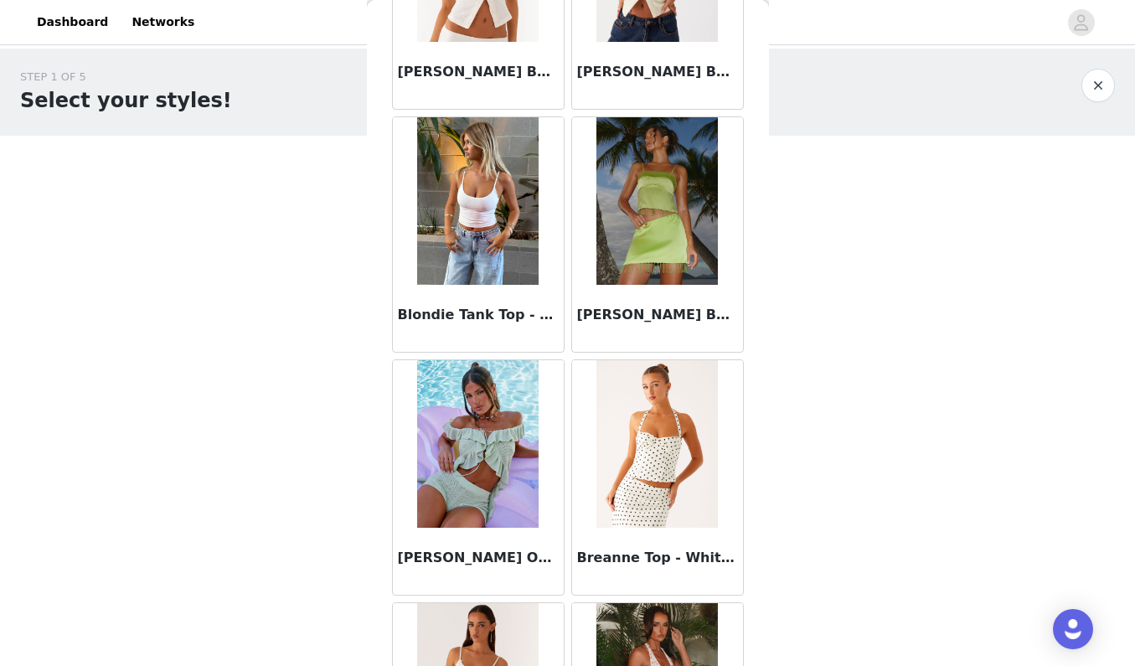
scroll to position [0, 0]
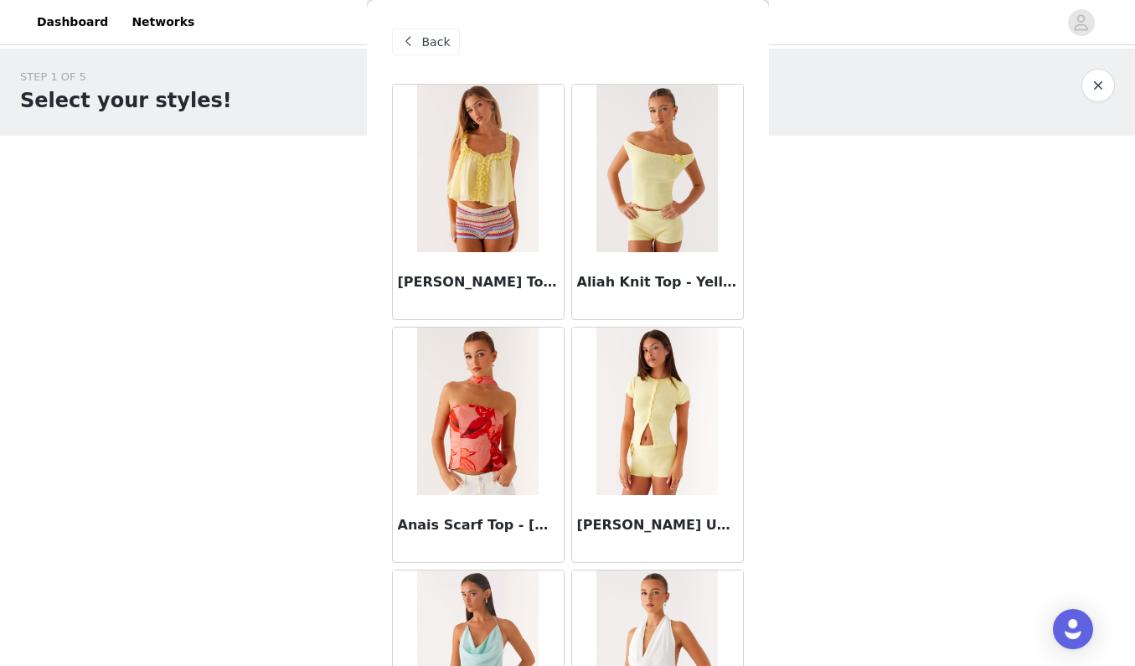
click at [1090, 83] on button "button" at bounding box center [1099, 86] width 34 height 34
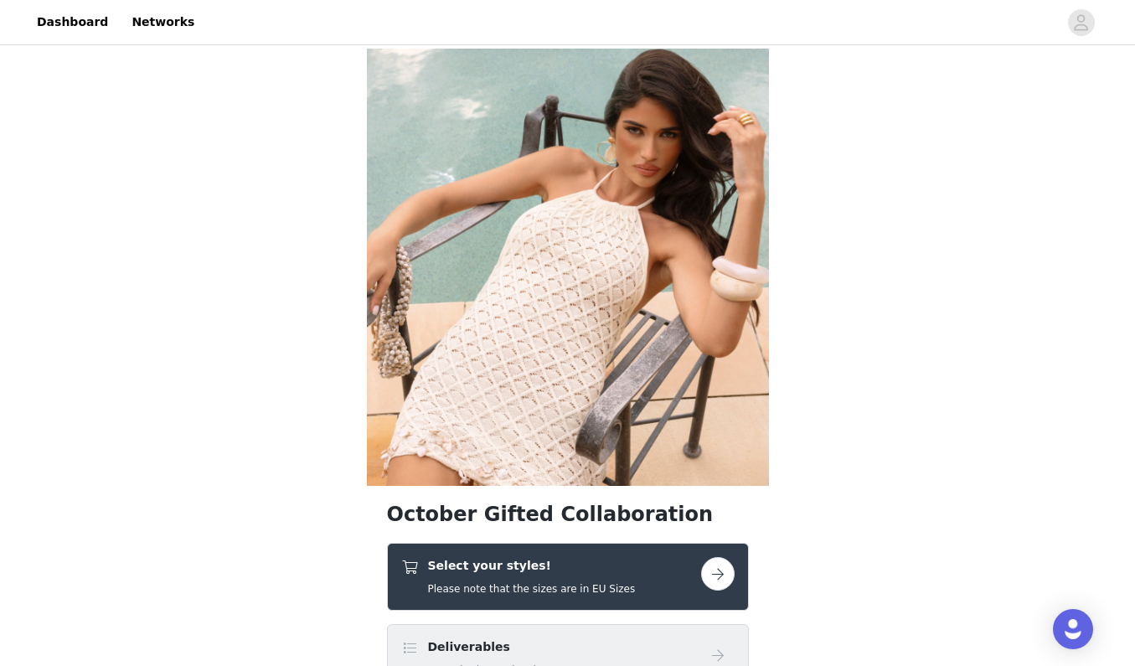
scroll to position [268, 0]
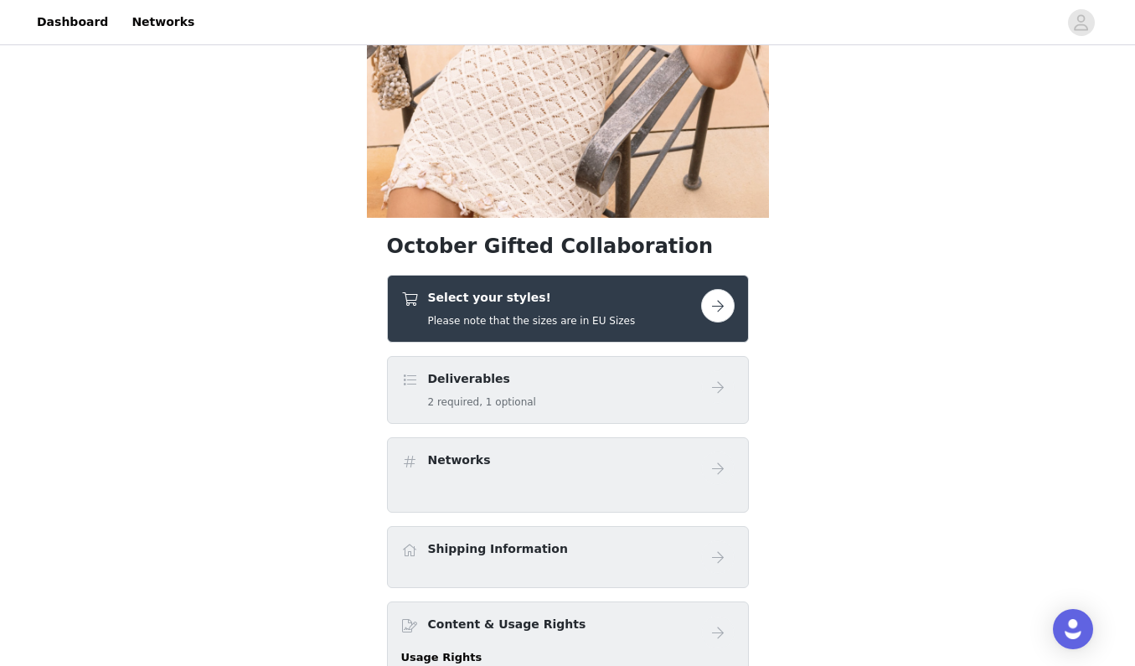
click at [724, 312] on button "button" at bounding box center [718, 306] width 34 height 34
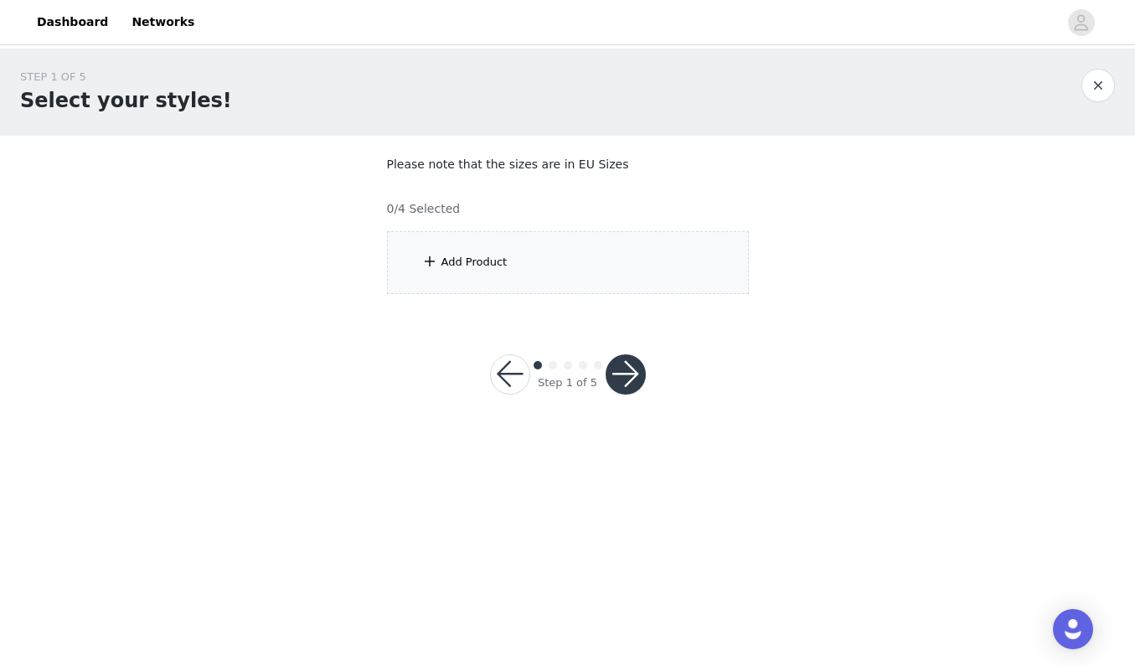
click at [660, 262] on div "Add Product" at bounding box center [568, 262] width 362 height 63
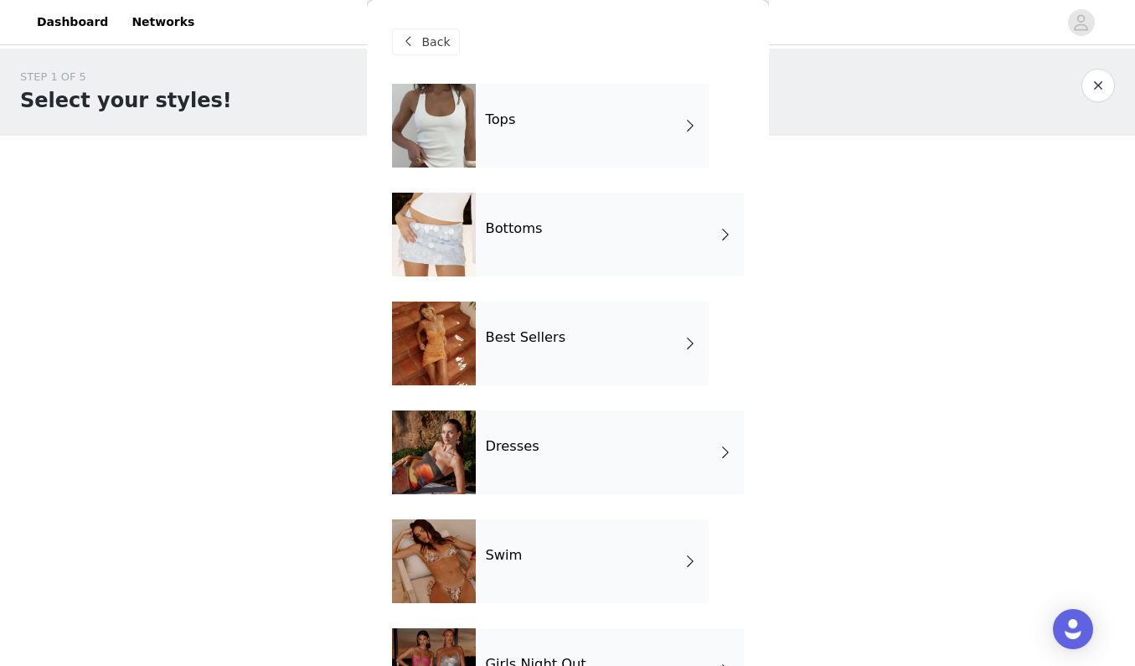
click at [642, 251] on div "Bottoms" at bounding box center [610, 235] width 268 height 84
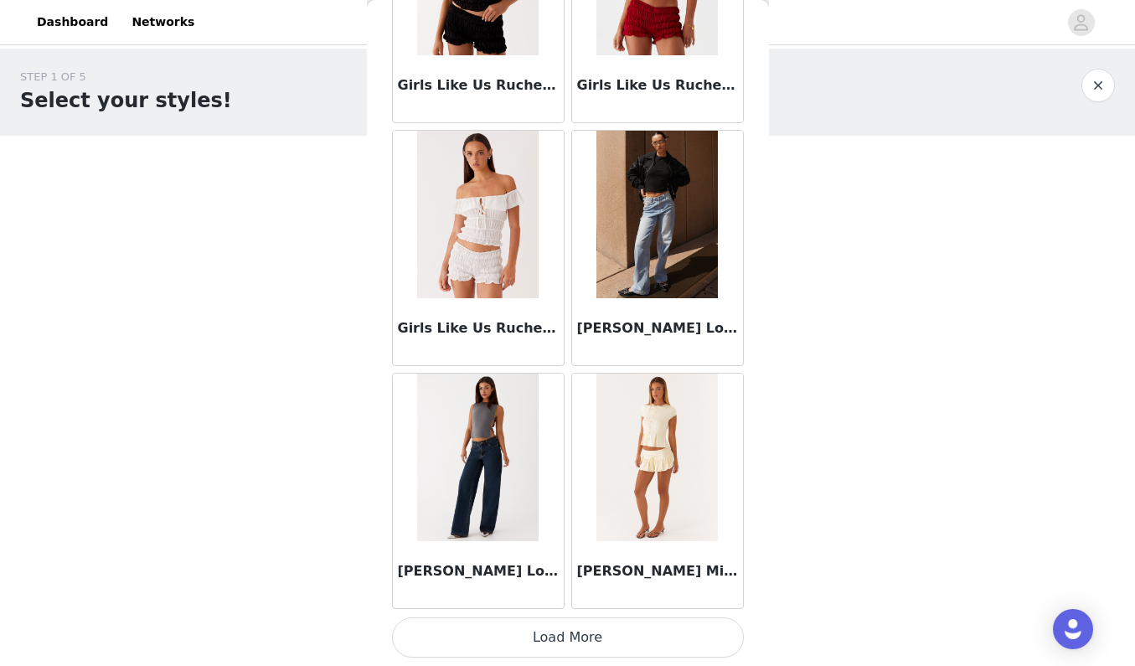
click at [576, 642] on button "Load More" at bounding box center [568, 637] width 352 height 40
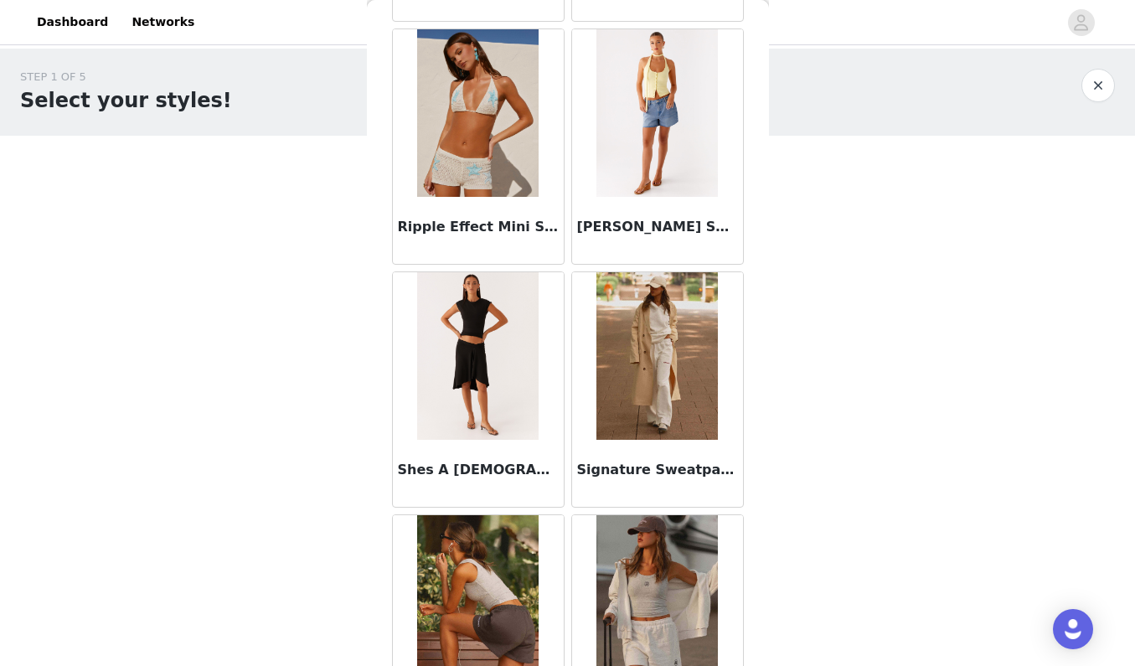
scroll to position [4186, 0]
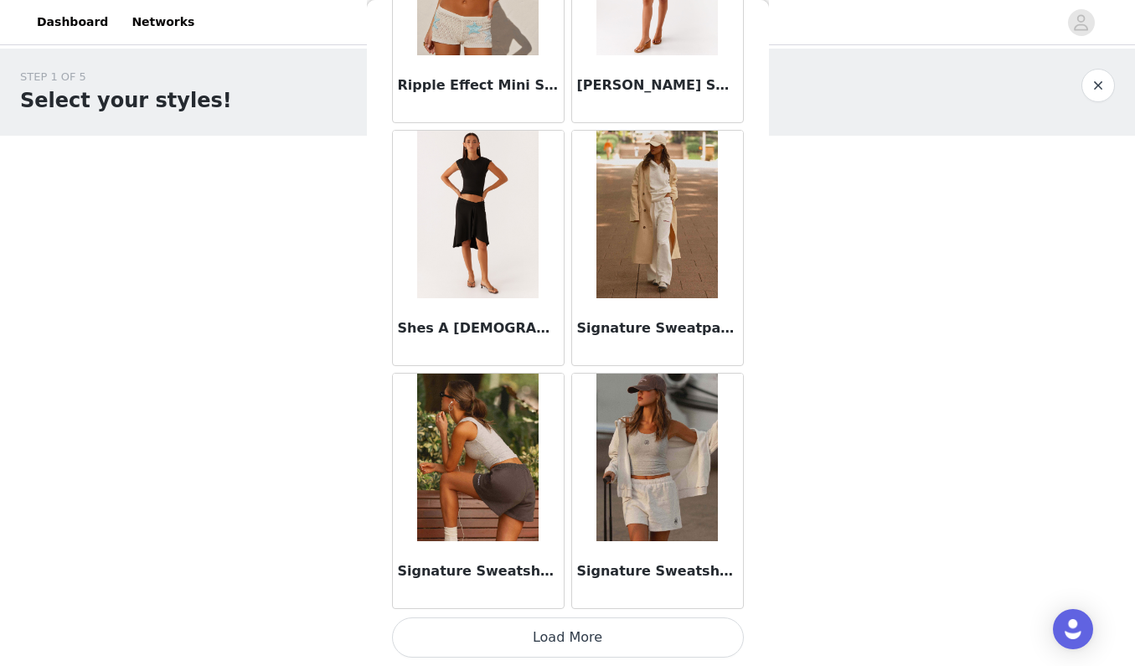
click at [590, 650] on button "Load More" at bounding box center [568, 637] width 352 height 40
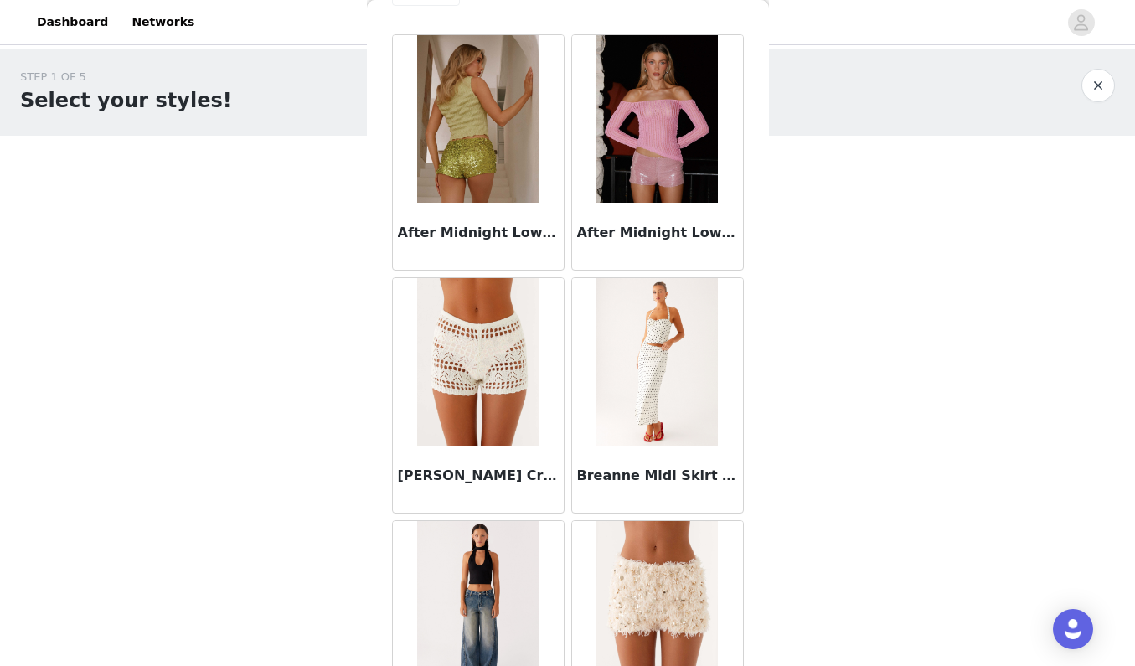
scroll to position [57, 0]
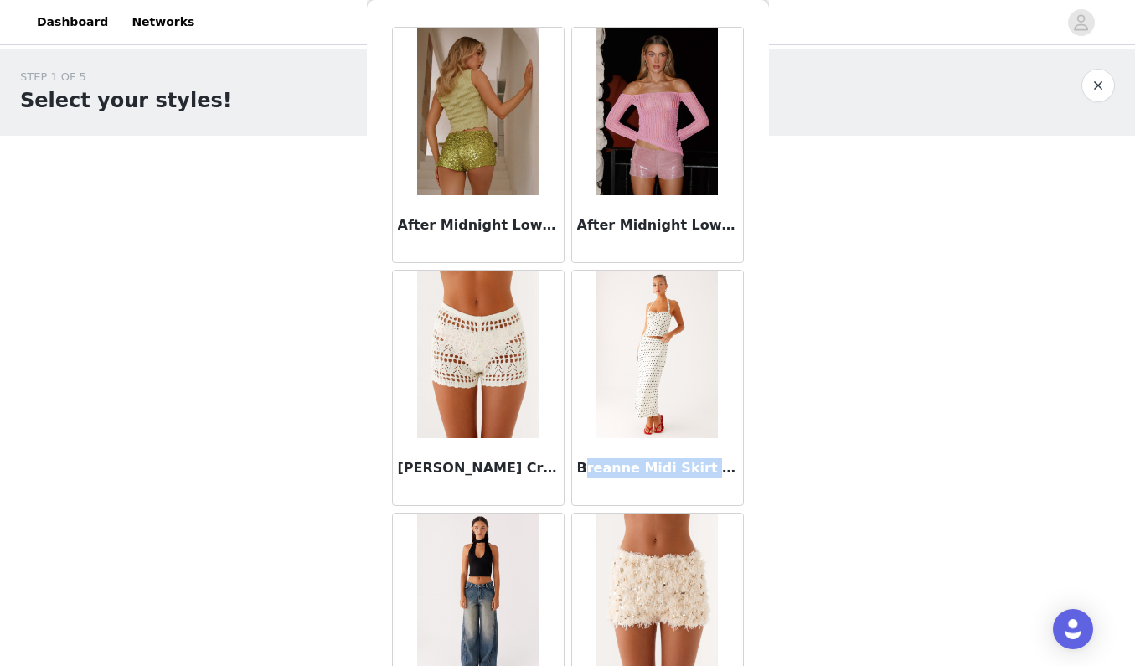
copy h3 "reanne Midi Skirt -"
drag, startPoint x: 581, startPoint y: 467, endPoint x: 705, endPoint y: 460, distance: 123.3
click at [705, 460] on h3 "Breanne Midi Skirt - White Polka Dot" at bounding box center [657, 468] width 161 height 20
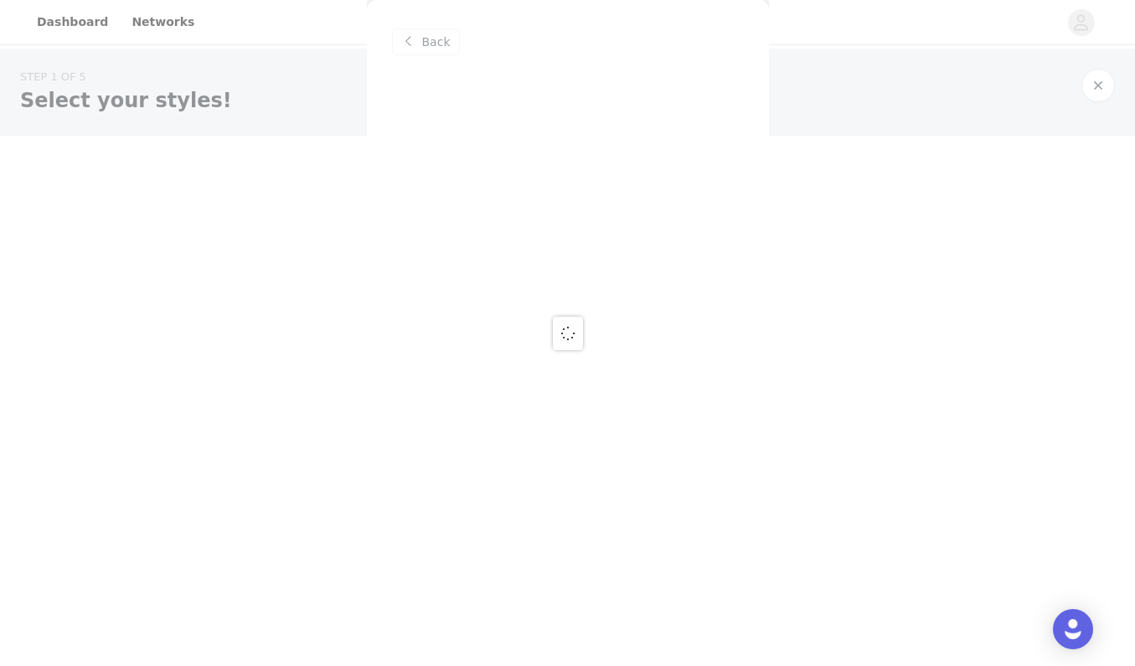
scroll to position [0, 0]
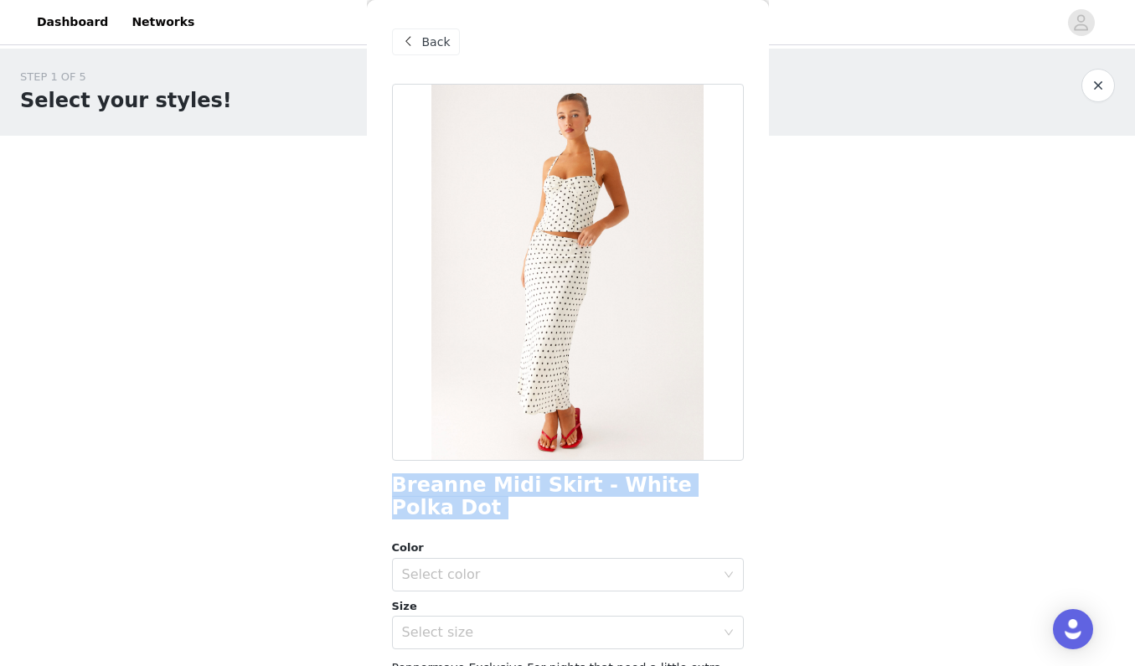
drag, startPoint x: 395, startPoint y: 487, endPoint x: 594, endPoint y: 500, distance: 199.8
click at [594, 500] on div "Breanne Midi Skirt - White Polka Dot Color Select color Size Select size Pepper…" at bounding box center [568, 512] width 352 height 857
copy div "Breanne Midi Skirt - White Polka Dot"
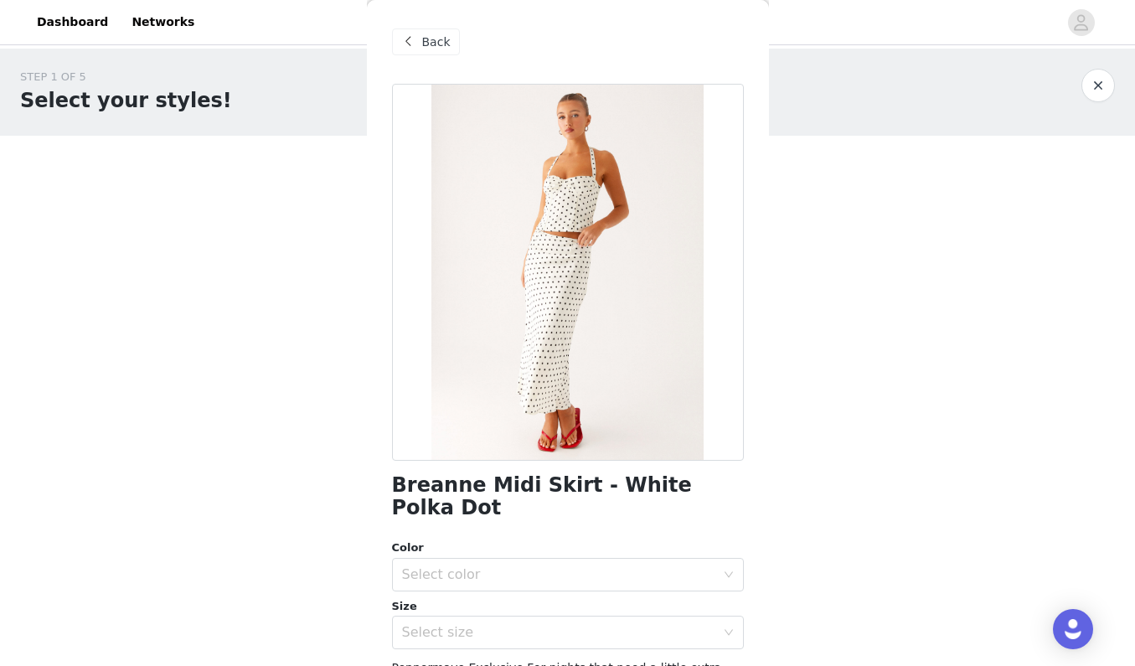
click at [442, 37] on span "Back" at bounding box center [436, 43] width 28 height 18
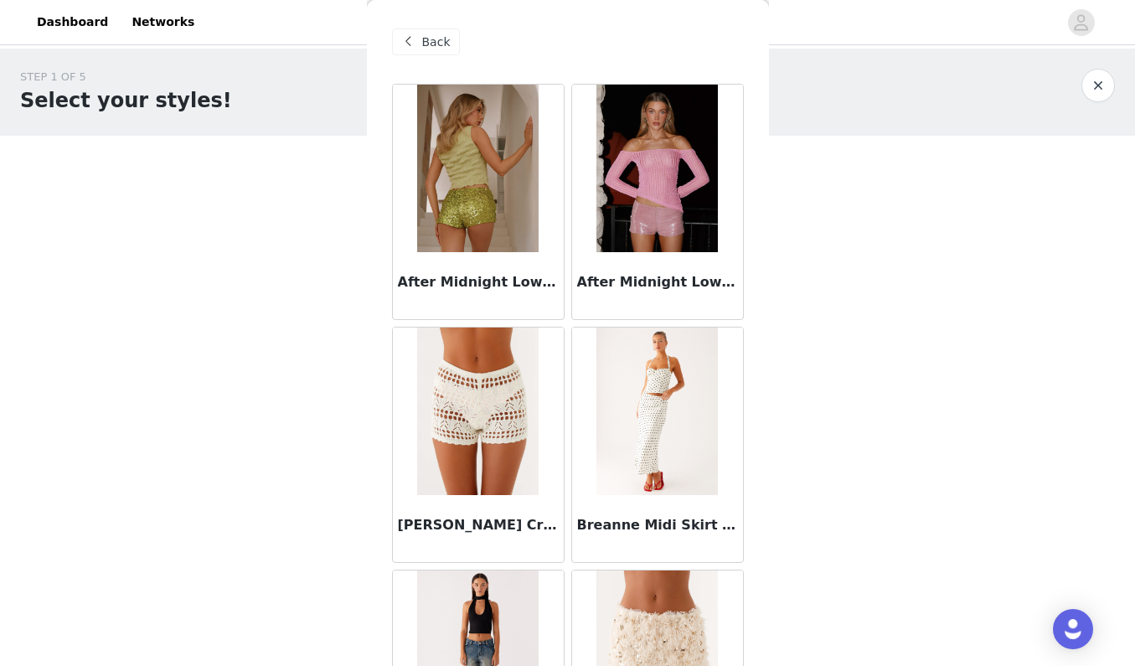
click at [442, 37] on span "Back" at bounding box center [436, 43] width 28 height 18
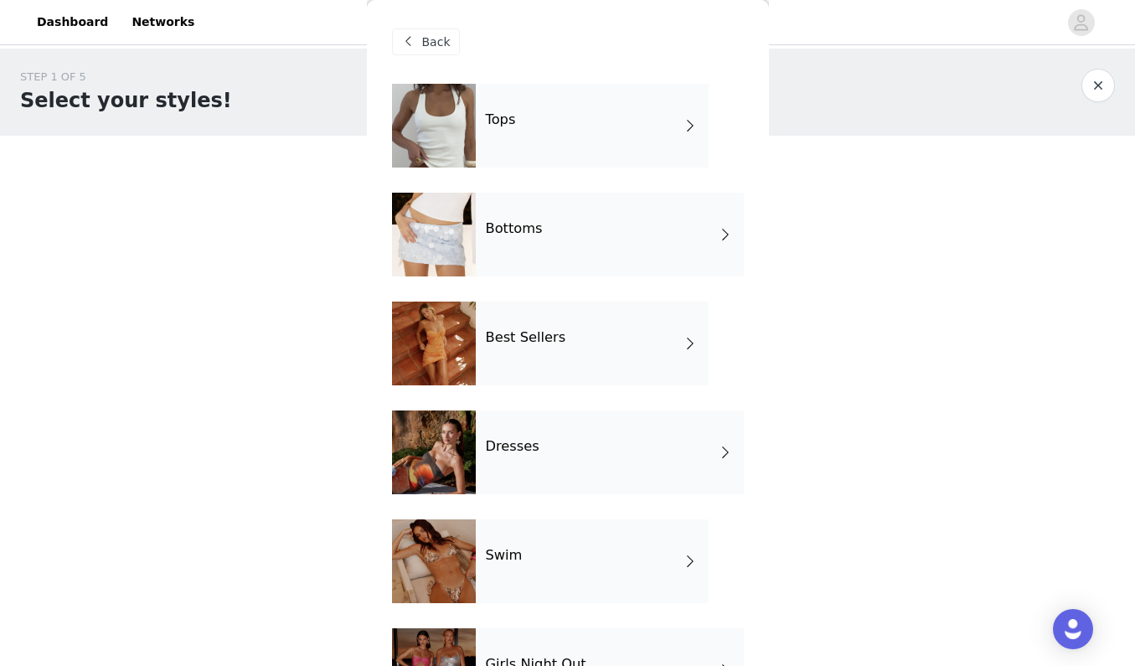
click at [570, 359] on div "Best Sellers" at bounding box center [592, 344] width 233 height 84
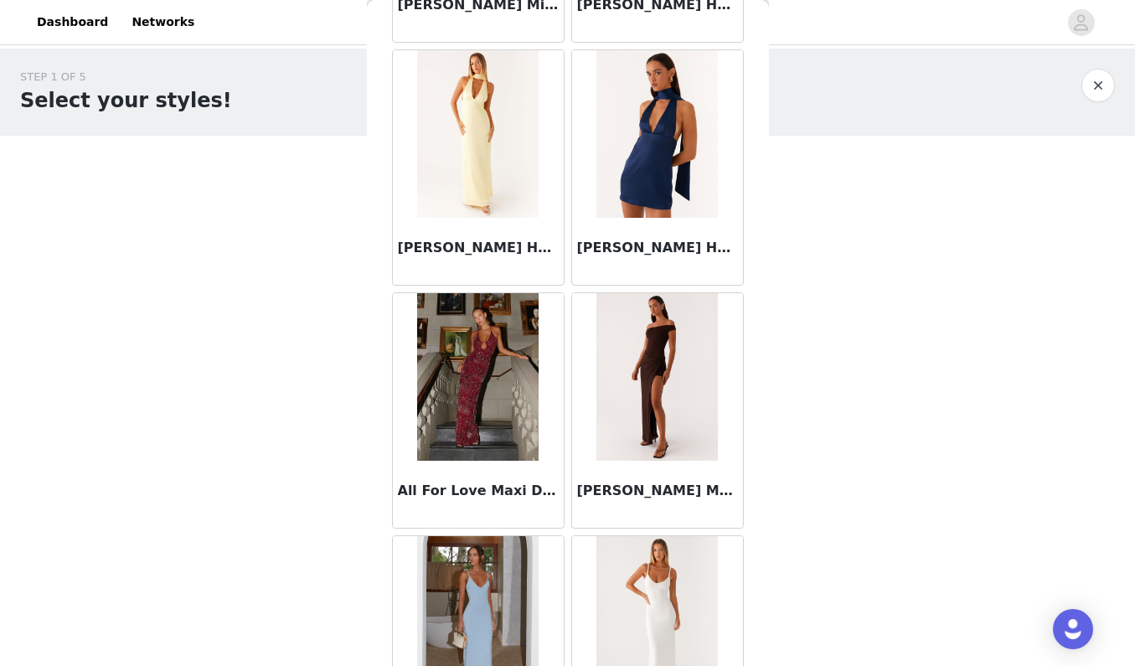
scroll to position [1024, 0]
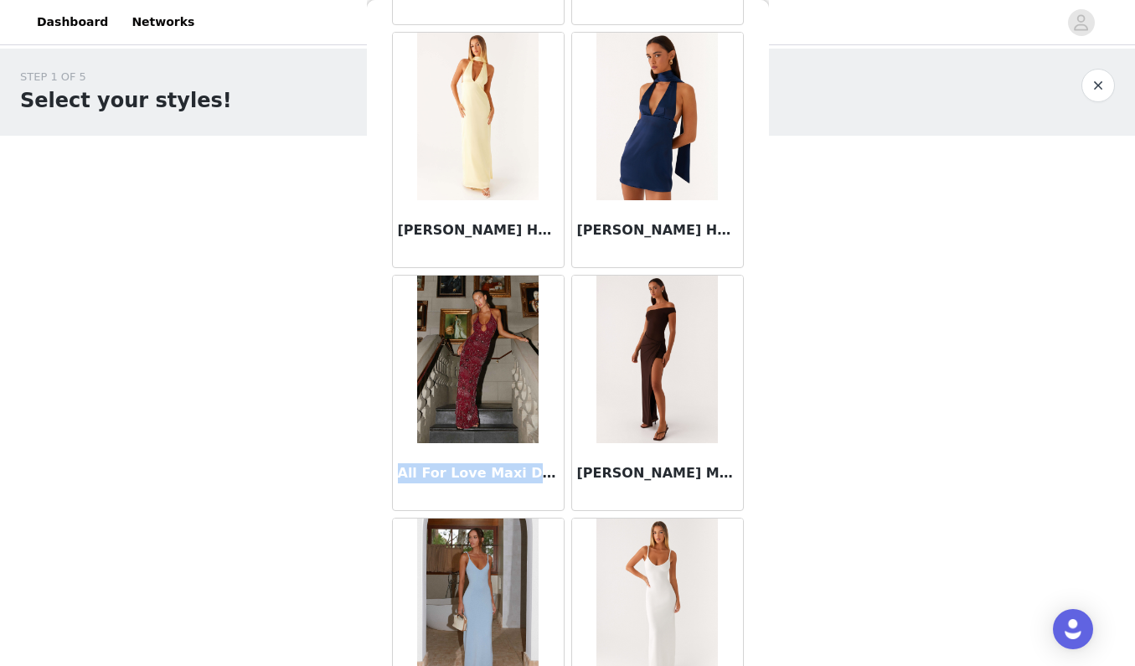
copy h3 "All For Love Maxi Dress - Burgundy"
drag, startPoint x: 396, startPoint y: 476, endPoint x: 556, endPoint y: 497, distance: 161.4
click at [556, 497] on div "All For Love Maxi Dress - Burgundy" at bounding box center [478, 476] width 171 height 67
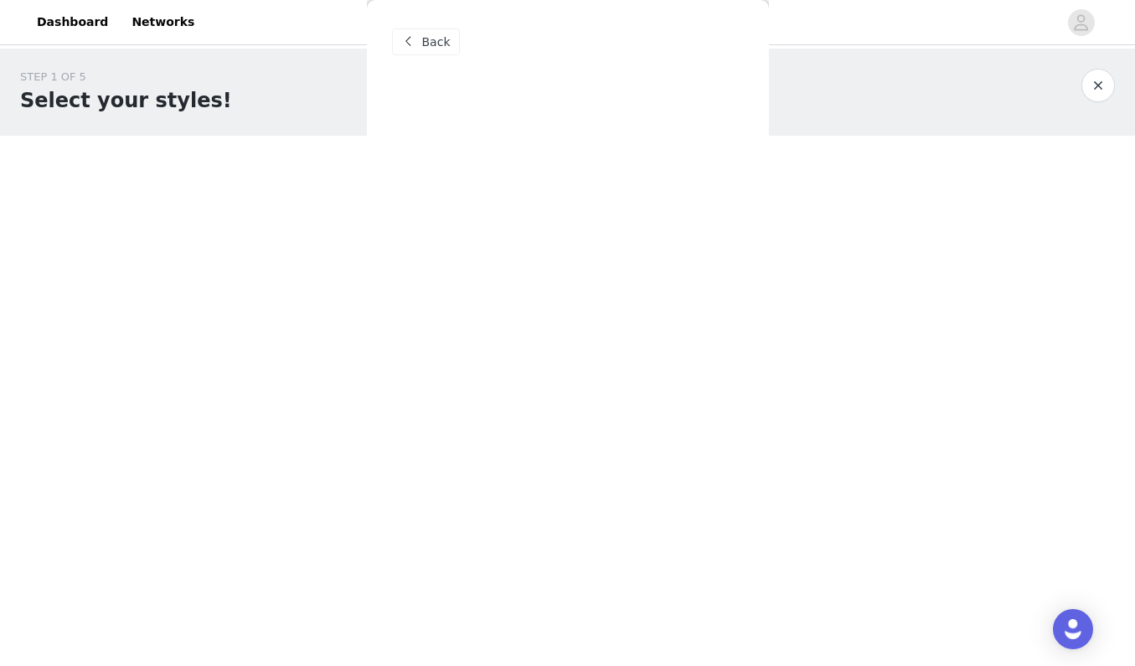
scroll to position [0, 0]
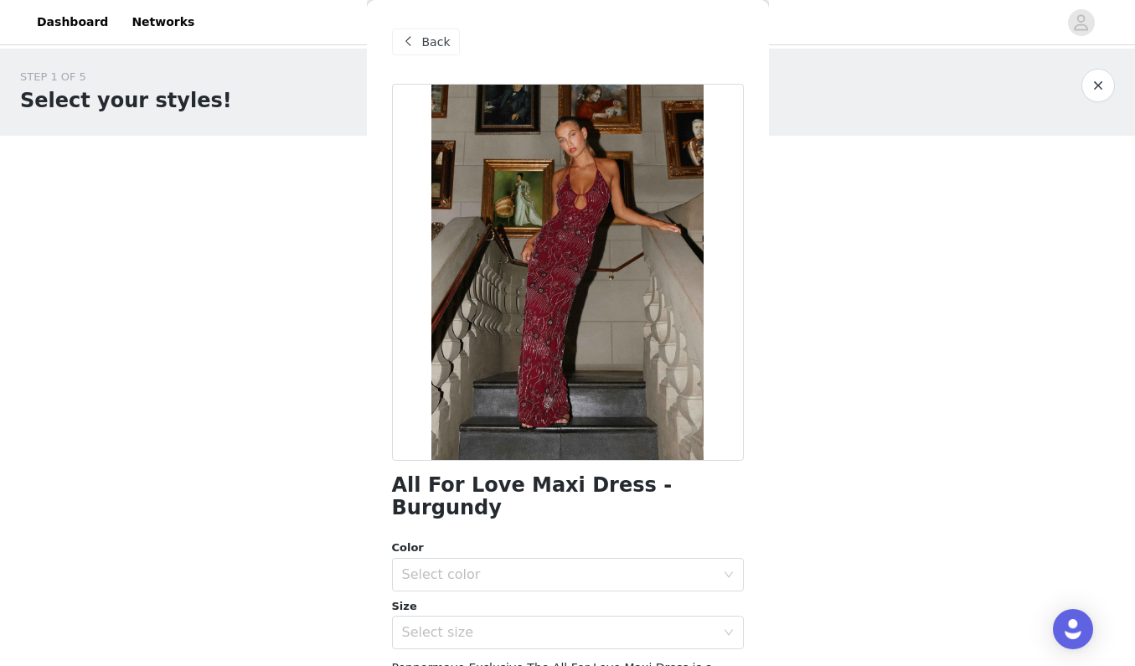
click at [418, 39] on span at bounding box center [409, 42] width 20 height 20
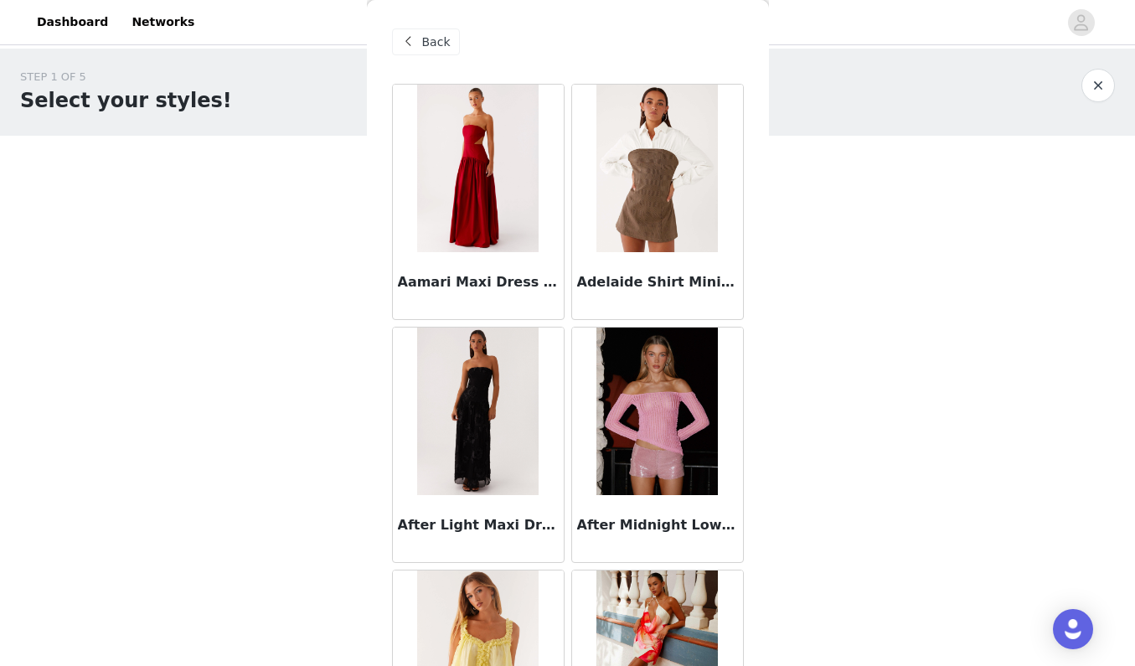
scroll to position [139, 0]
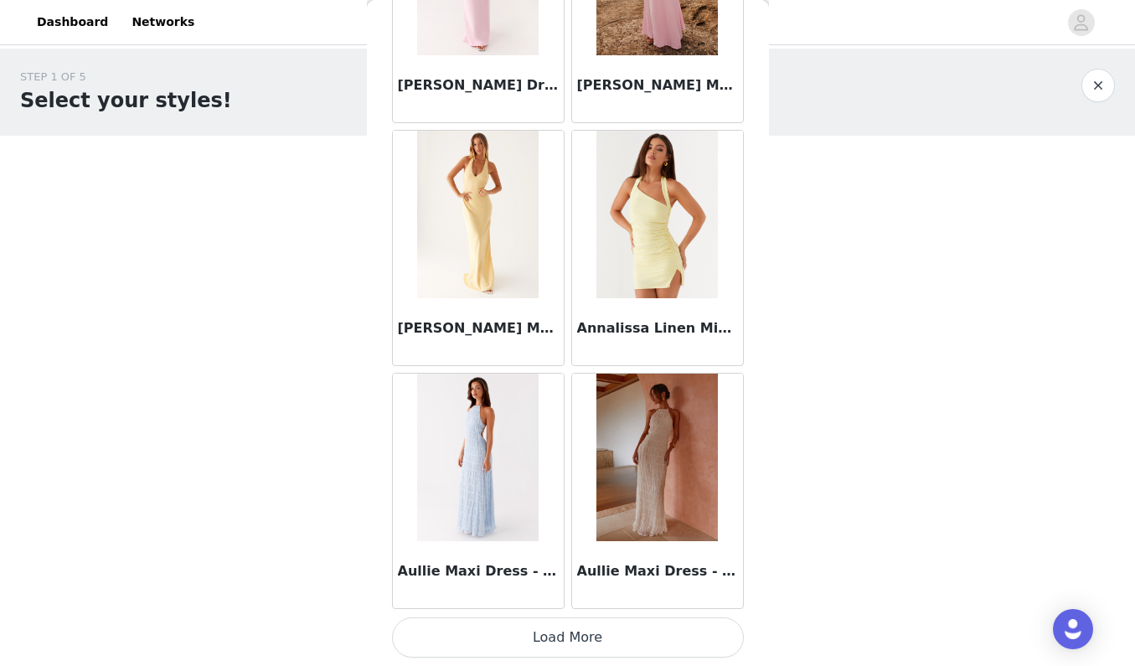
click at [554, 622] on button "Load More" at bounding box center [568, 637] width 352 height 40
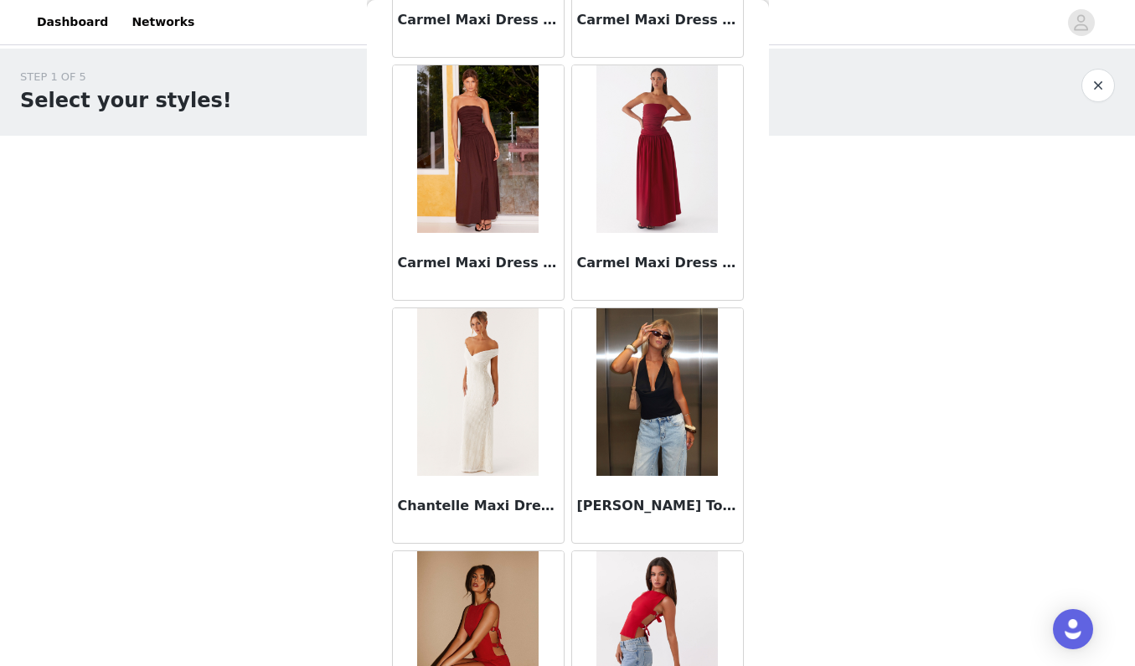
scroll to position [3929, 0]
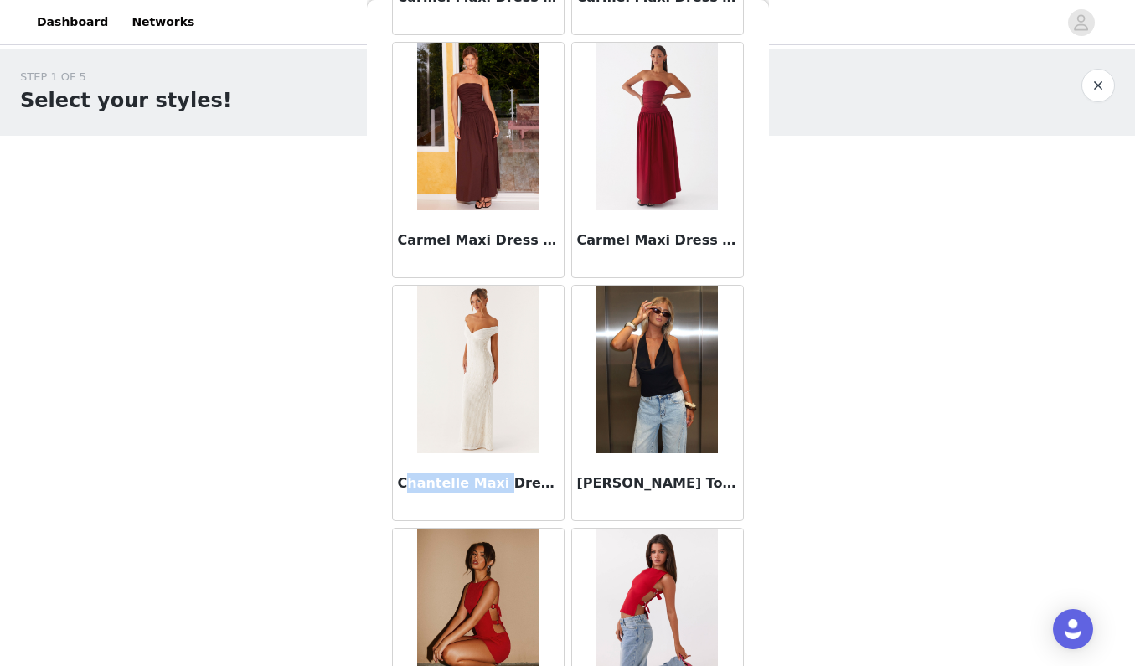
copy h3 "hantelle Maxi"
drag, startPoint x: 403, startPoint y: 482, endPoint x: 496, endPoint y: 473, distance: 93.4
click at [496, 473] on div "Chantelle Maxi Dress - Ivory" at bounding box center [478, 486] width 171 height 67
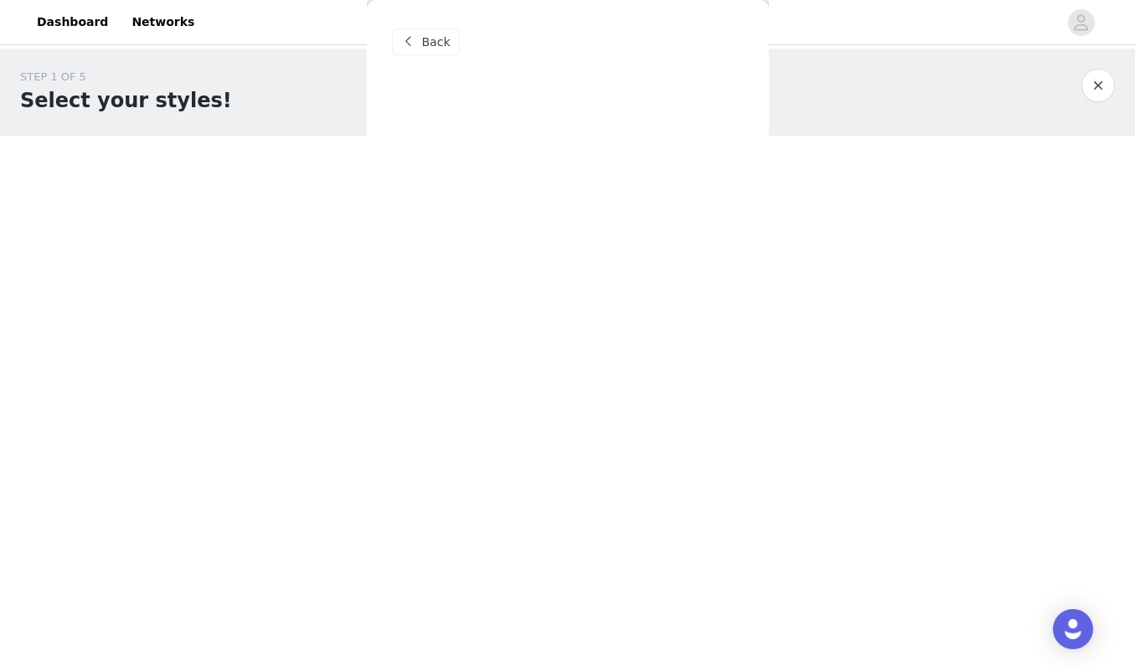
scroll to position [0, 0]
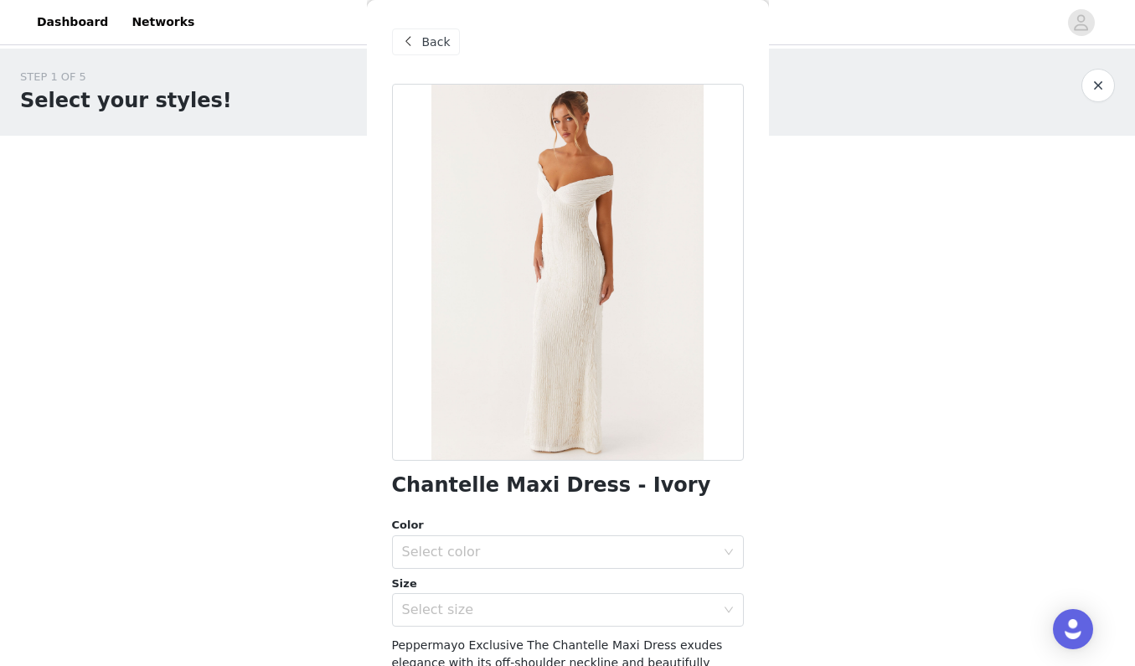
click at [420, 48] on div "Back" at bounding box center [426, 41] width 68 height 27
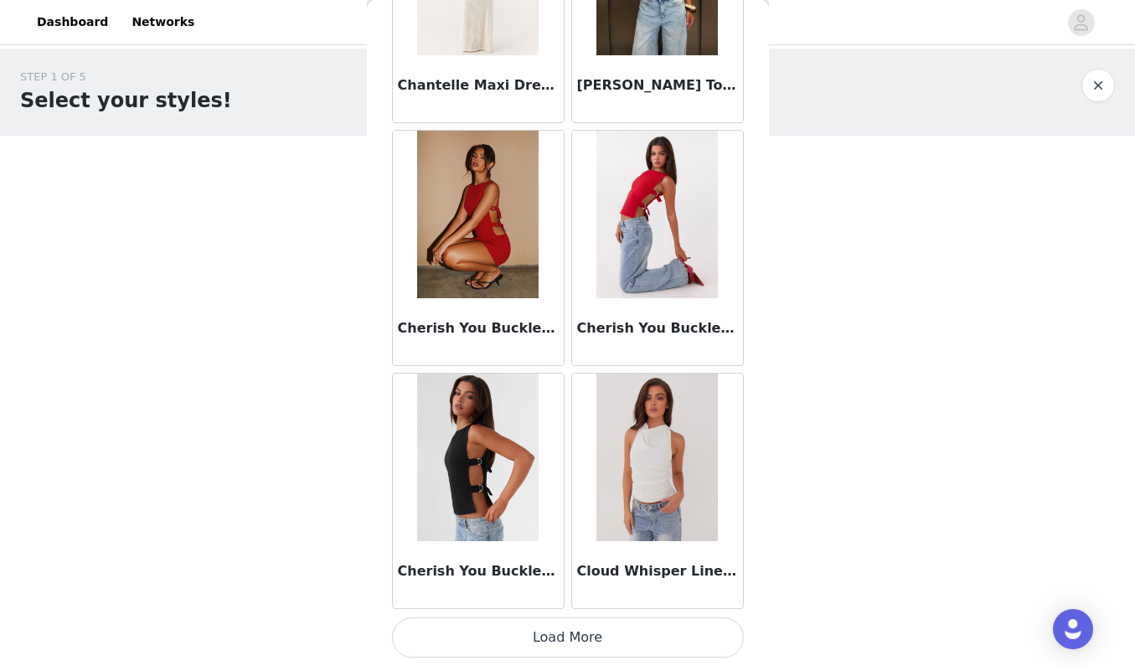
click at [615, 634] on button "Load More" at bounding box center [568, 637] width 352 height 40
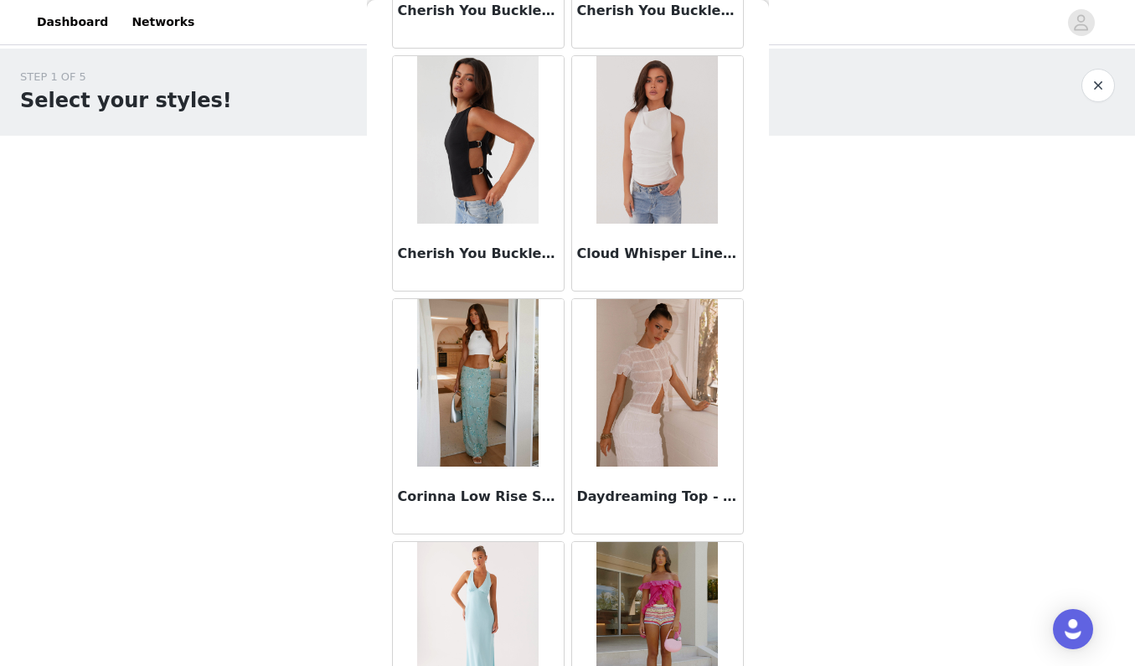
scroll to position [4653, 0]
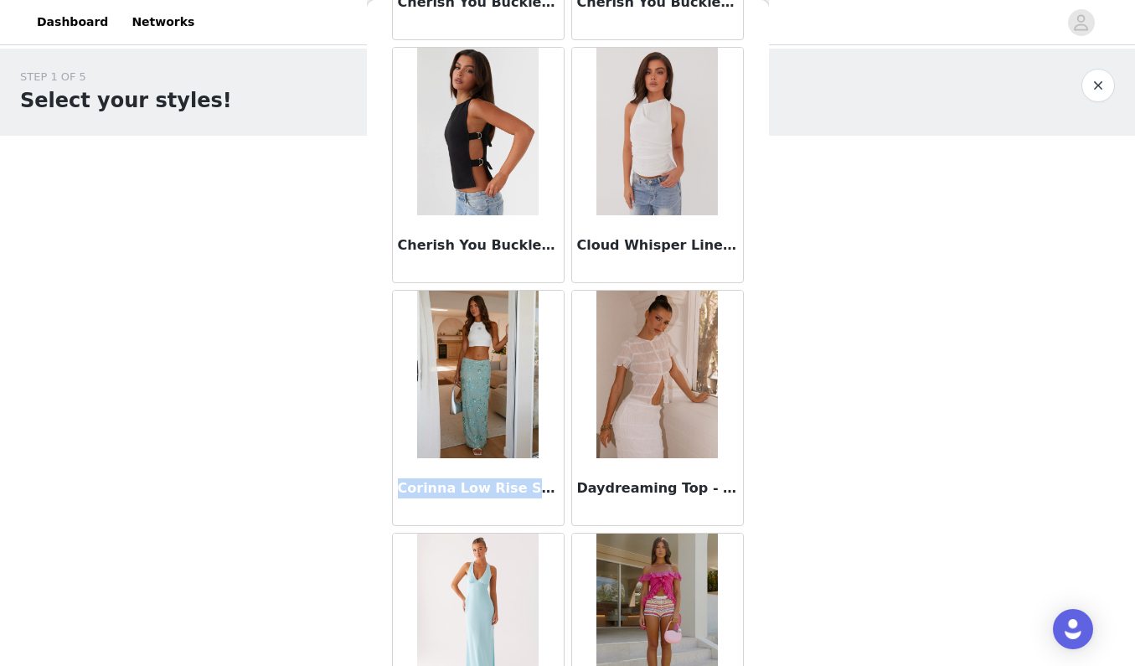
drag, startPoint x: 400, startPoint y: 489, endPoint x: 550, endPoint y: 493, distance: 149.2
click at [550, 493] on h3 "Corinna Low Rise Sequin Maxi Skirt - Mint" at bounding box center [478, 488] width 161 height 20
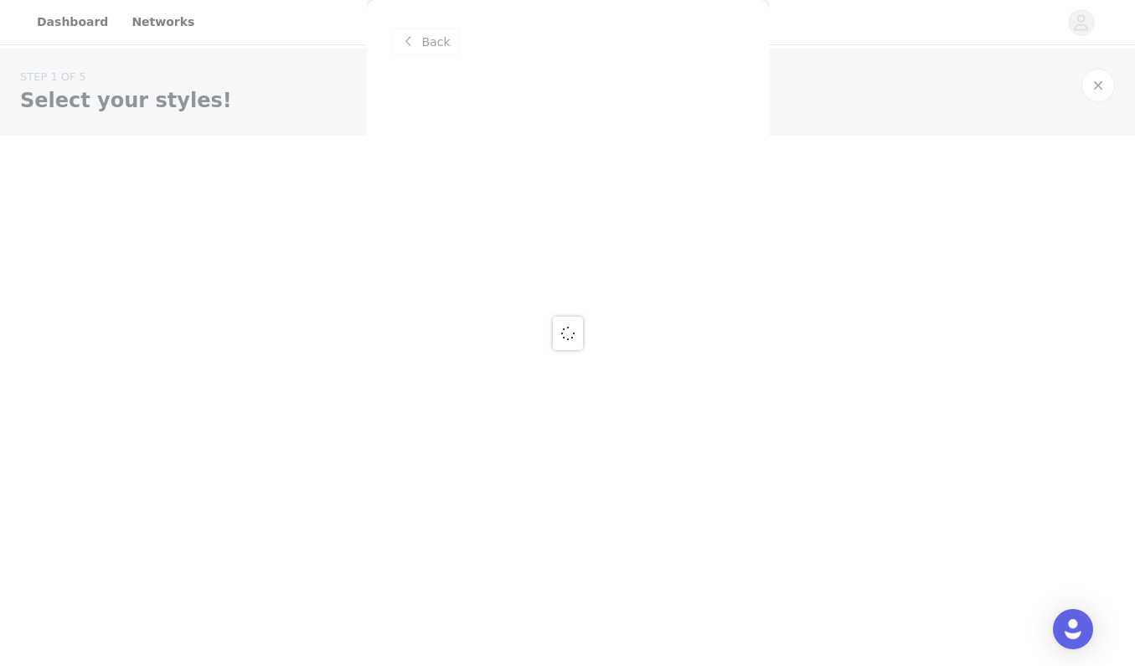
scroll to position [0, 0]
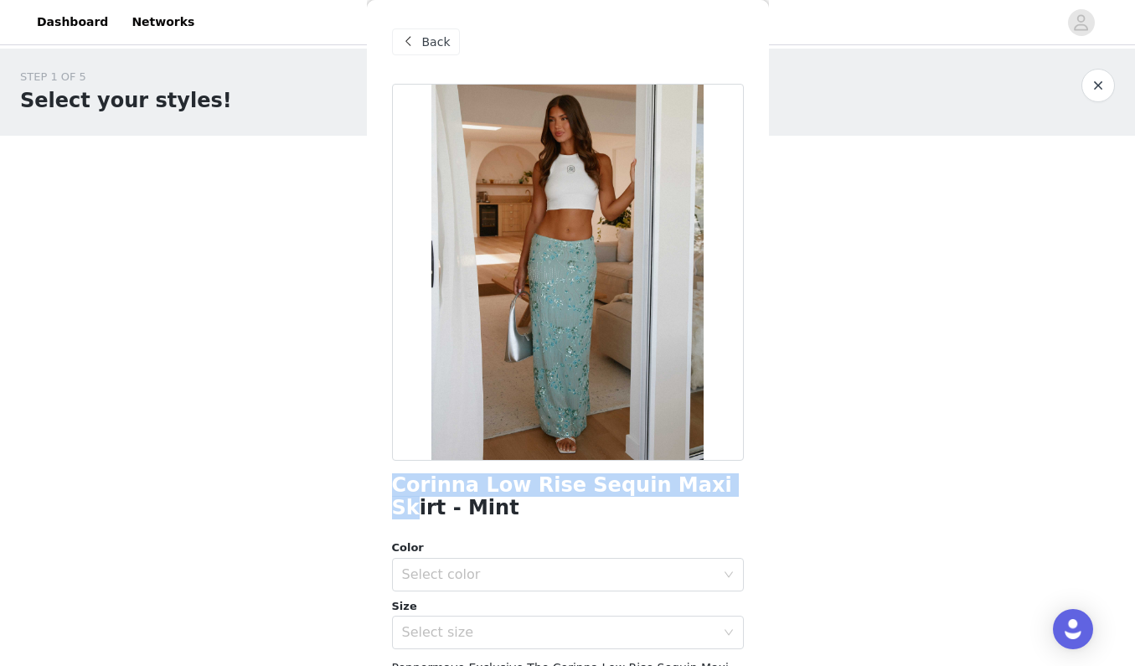
drag, startPoint x: 393, startPoint y: 477, endPoint x: 691, endPoint y: 483, distance: 298.3
click at [691, 483] on div "Back Corinna Low Rise Sequin Maxi Skirt - Mint Color Select color Size Select s…" at bounding box center [568, 333] width 402 height 666
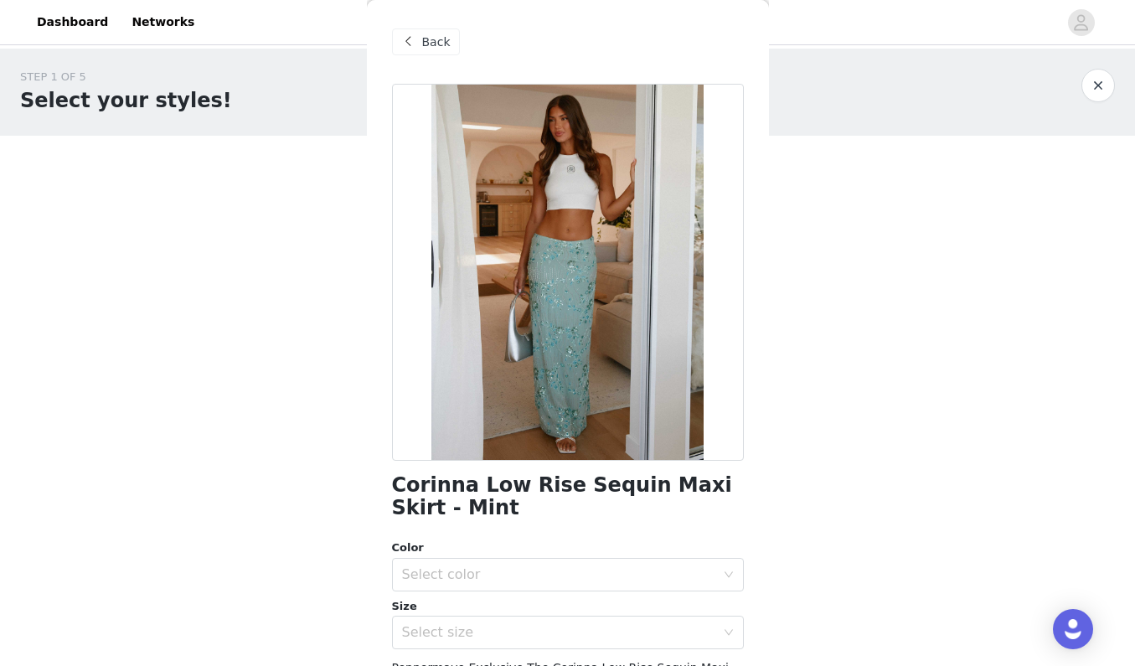
click at [416, 39] on span at bounding box center [409, 42] width 20 height 20
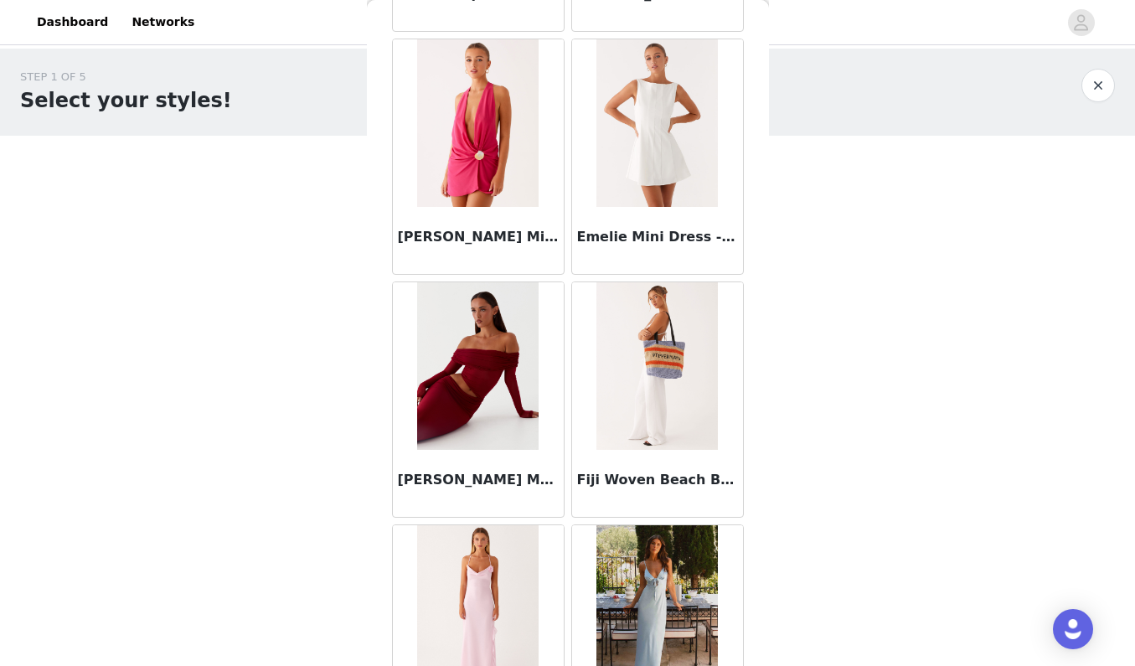
scroll to position [5879, 0]
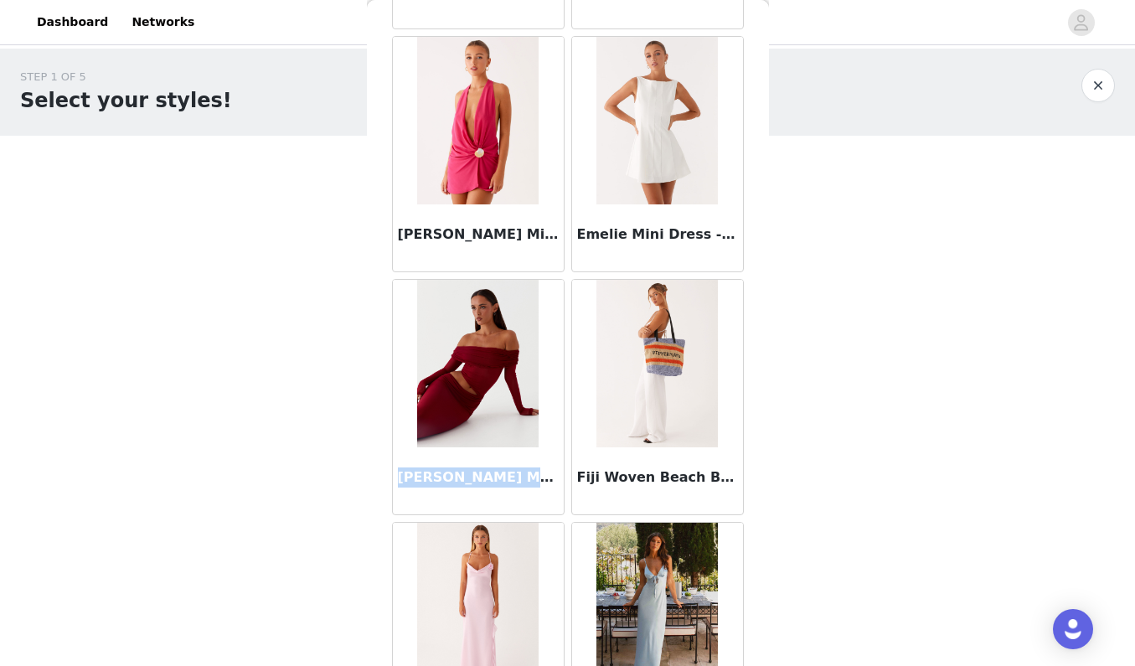
drag, startPoint x: 396, startPoint y: 478, endPoint x: 545, endPoint y: 474, distance: 149.2
click at [545, 474] on div "[PERSON_NAME] Maxi Dress - Cherry Red" at bounding box center [478, 480] width 171 height 67
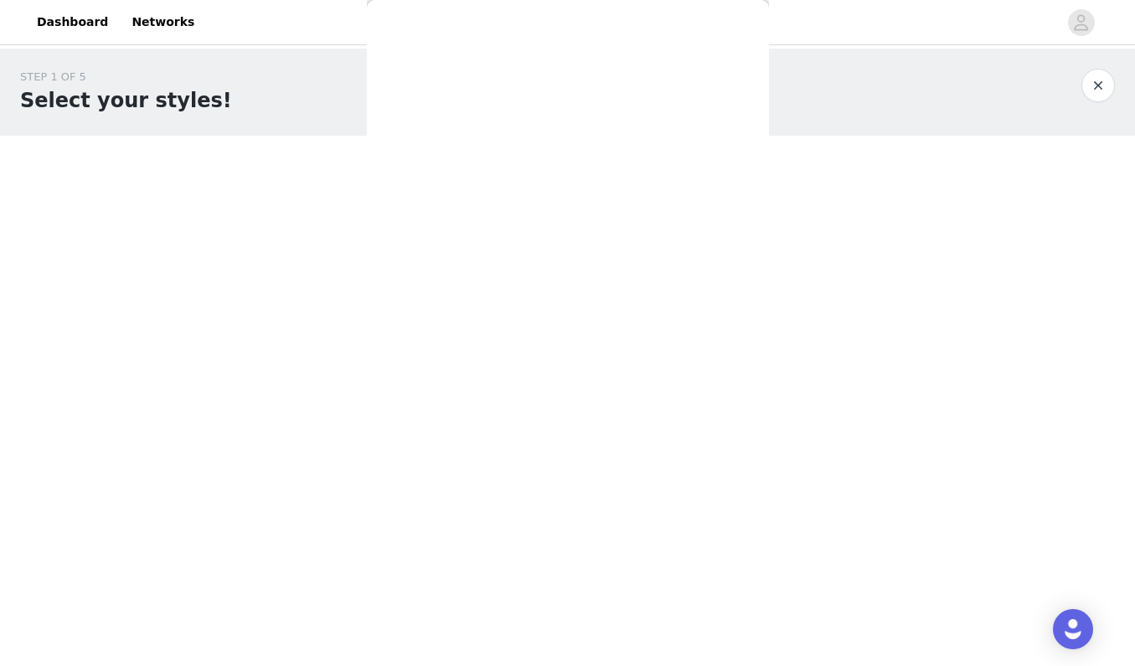
scroll to position [0, 0]
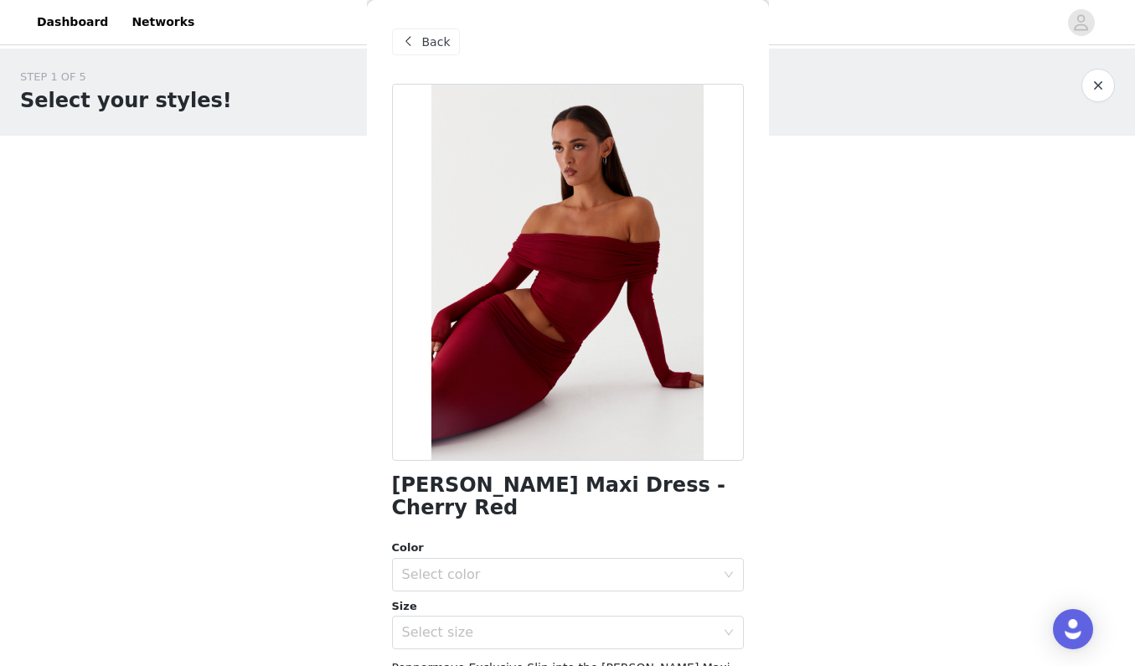
click at [422, 51] on div "Back" at bounding box center [426, 41] width 68 height 27
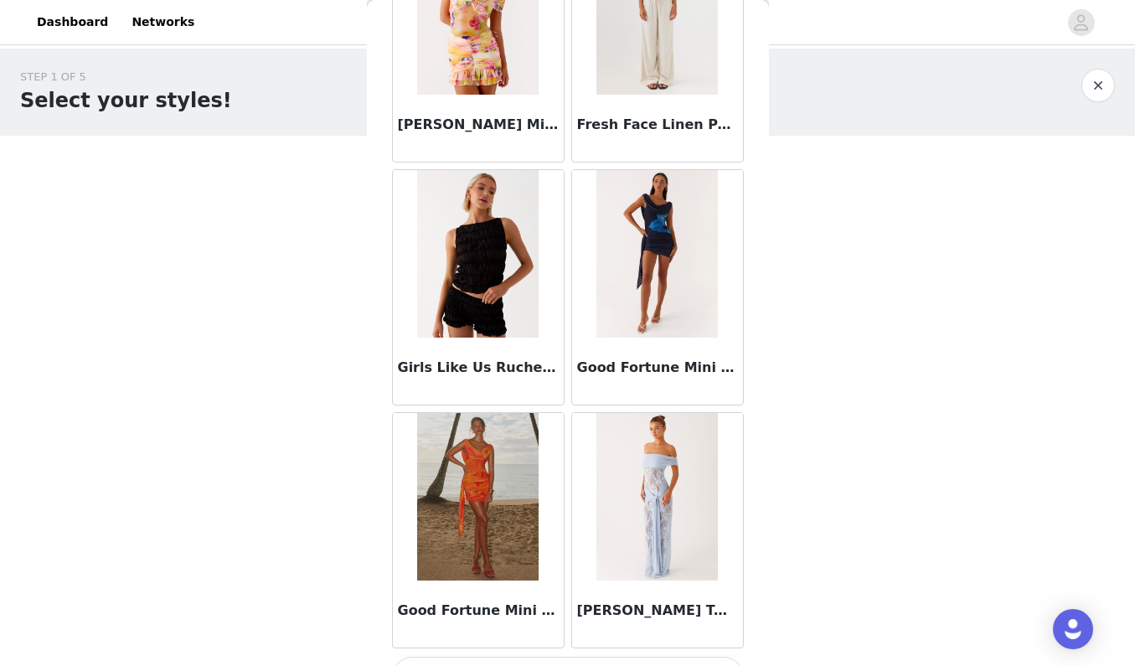
scroll to position [6721, 0]
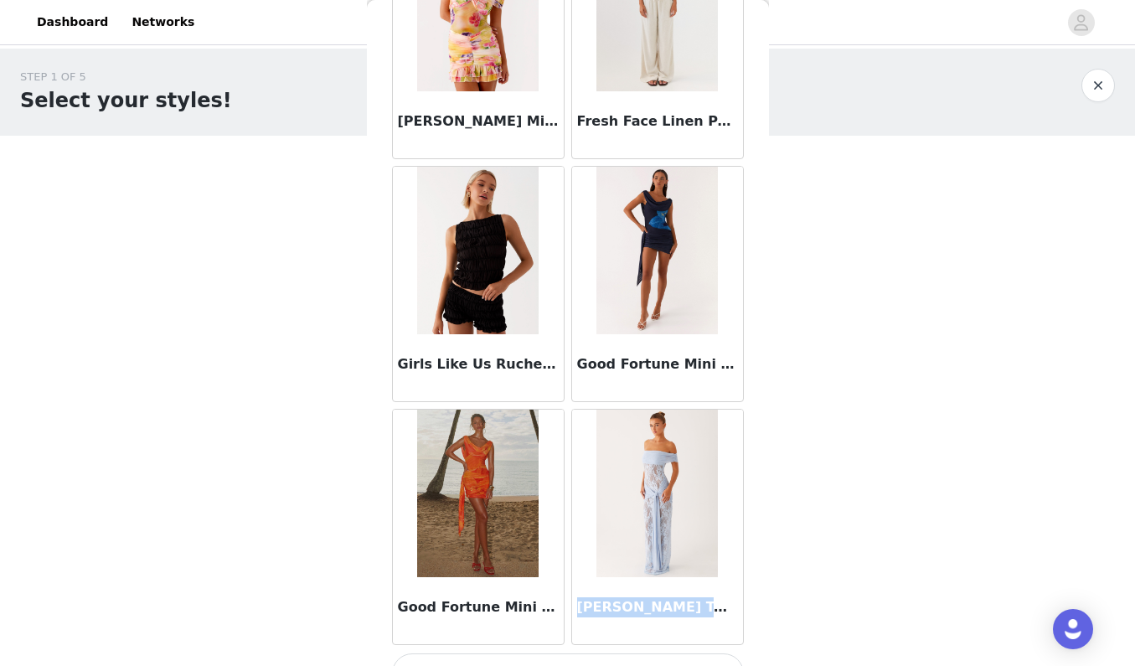
drag, startPoint x: 580, startPoint y: 607, endPoint x: 711, endPoint y: 612, distance: 131.6
click at [708, 612] on h3 "[PERSON_NAME] Twist Maxi Dress - Blue" at bounding box center [657, 607] width 161 height 20
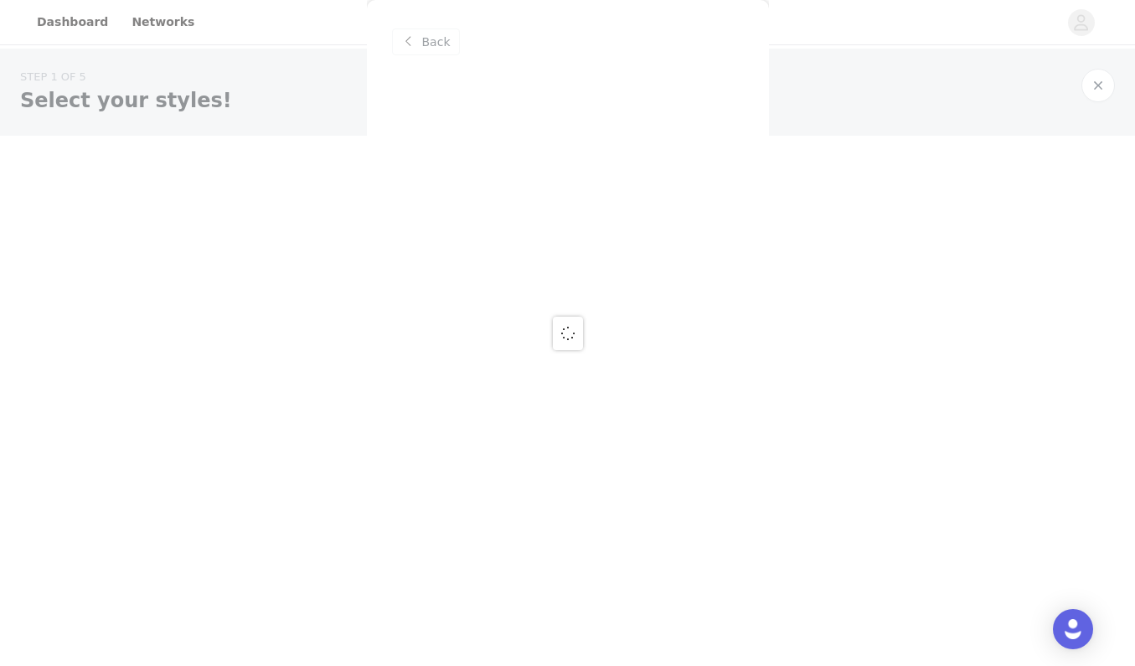
scroll to position [0, 0]
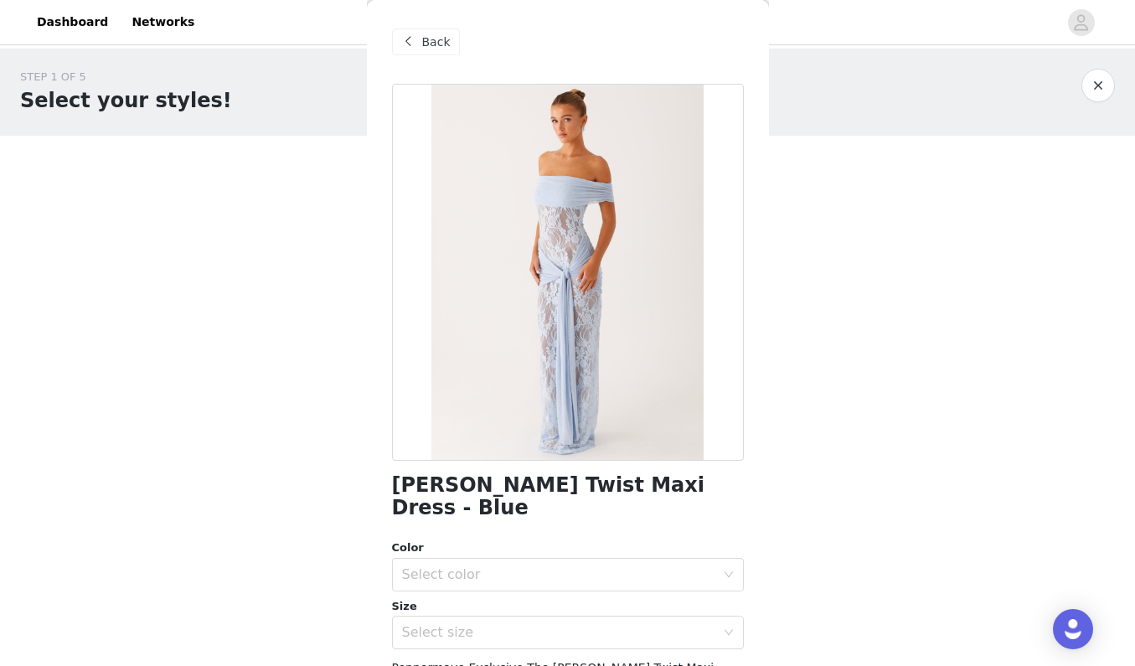
click at [442, 45] on span "Back" at bounding box center [436, 43] width 28 height 18
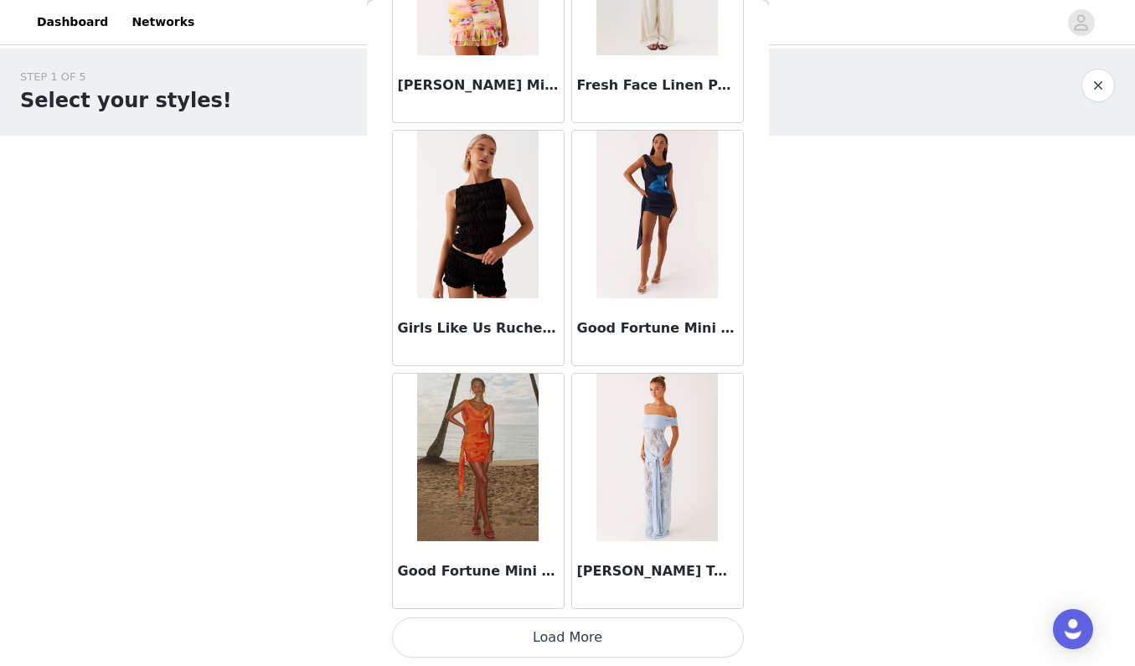
click at [571, 639] on button "Load More" at bounding box center [568, 637] width 352 height 40
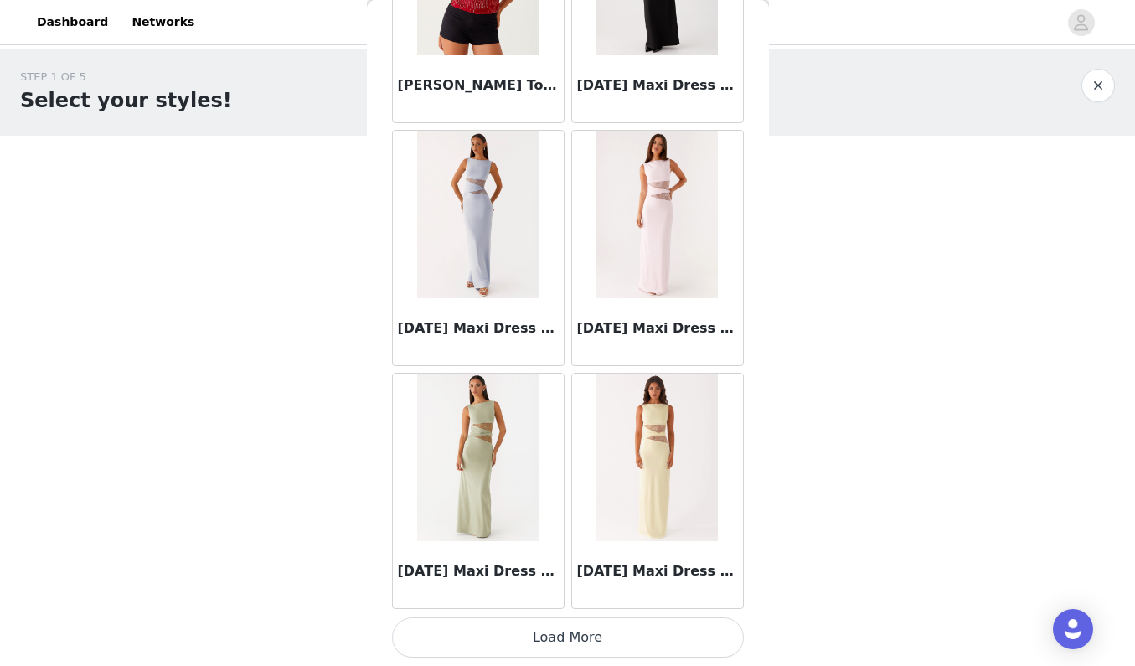
click at [595, 648] on button "Load More" at bounding box center [568, 637] width 352 height 40
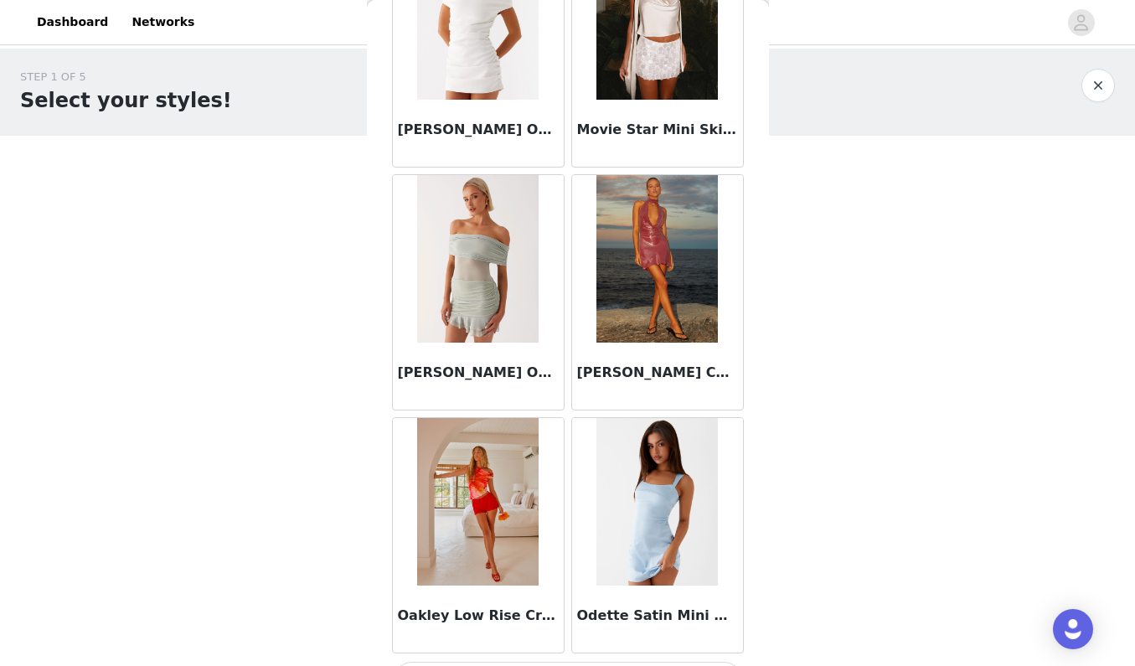
scroll to position [11583, 0]
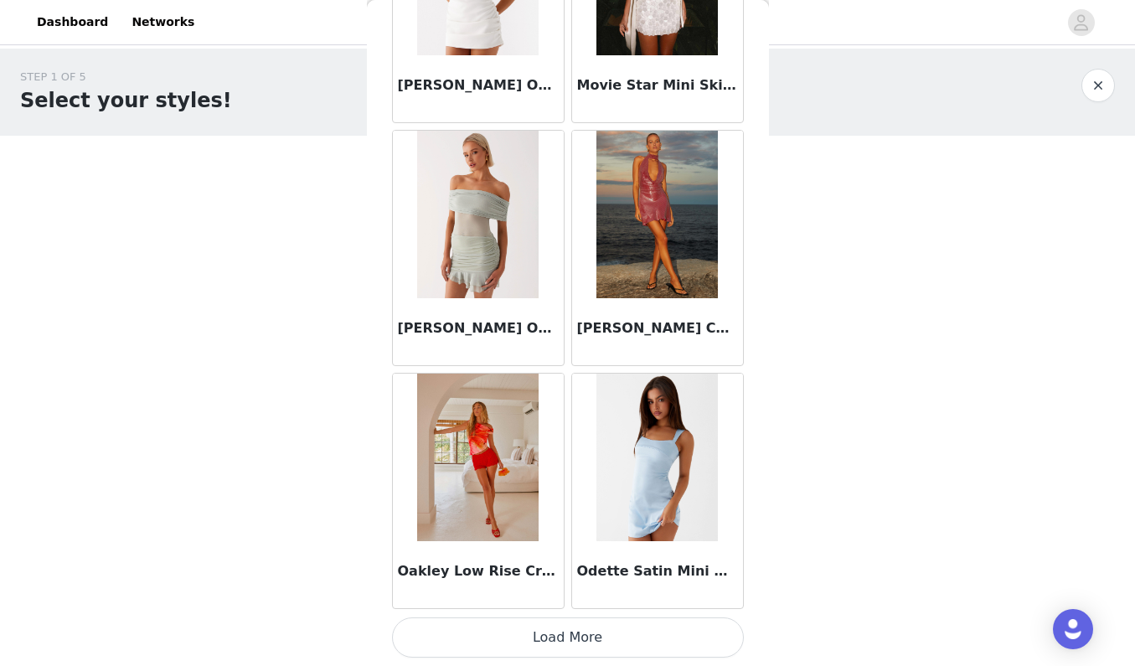
click at [604, 646] on button "Load More" at bounding box center [568, 637] width 352 height 40
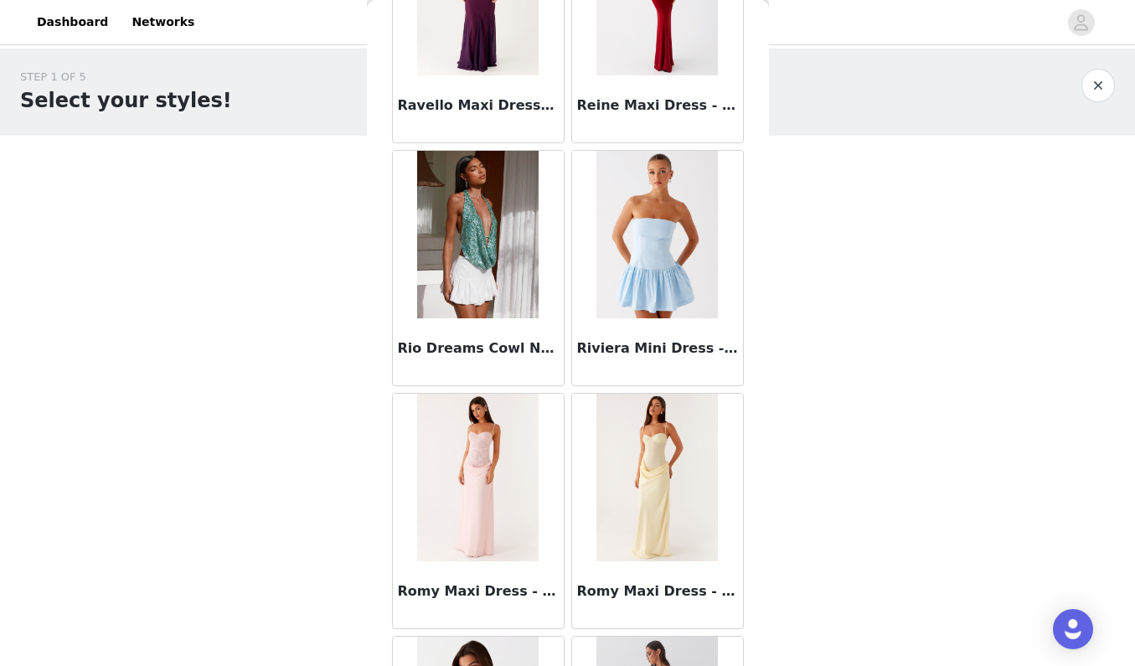
scroll to position [13845, 0]
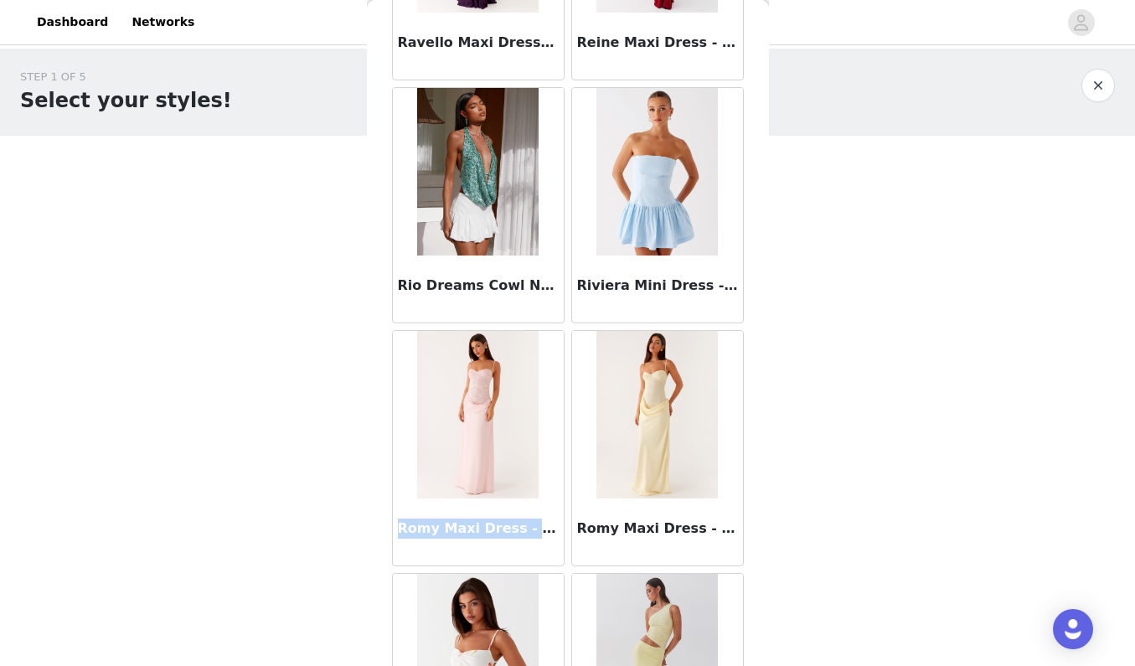
drag, startPoint x: 395, startPoint y: 524, endPoint x: 547, endPoint y: 525, distance: 151.6
click at [547, 525] on div "Romy Maxi Dress - Pink" at bounding box center [478, 531] width 171 height 67
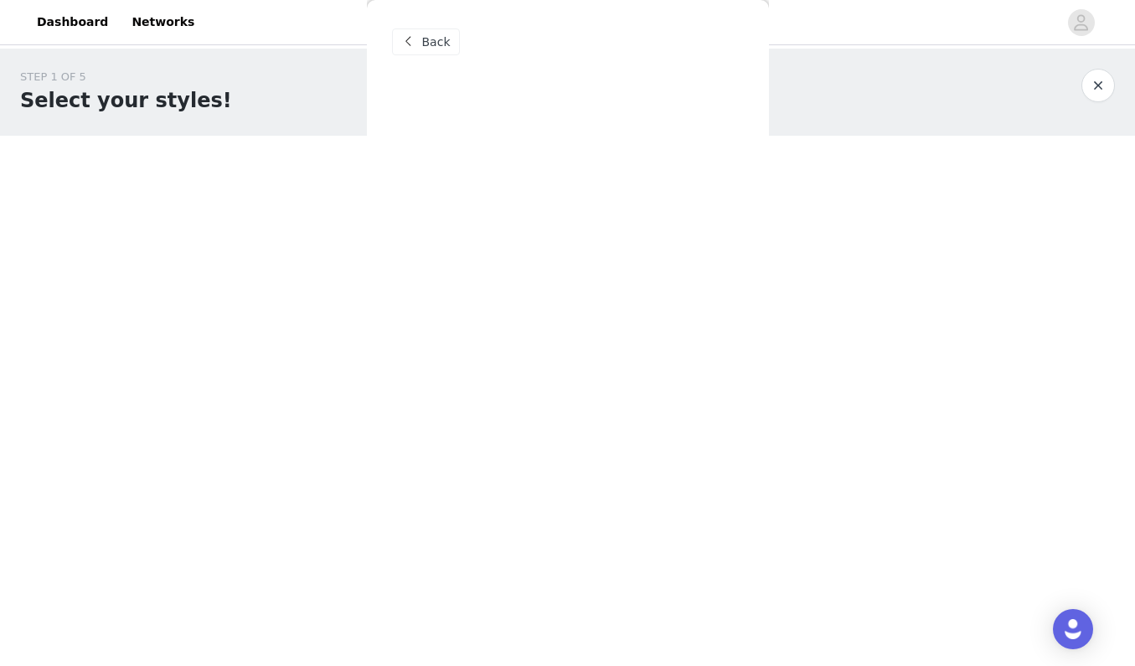
scroll to position [0, 0]
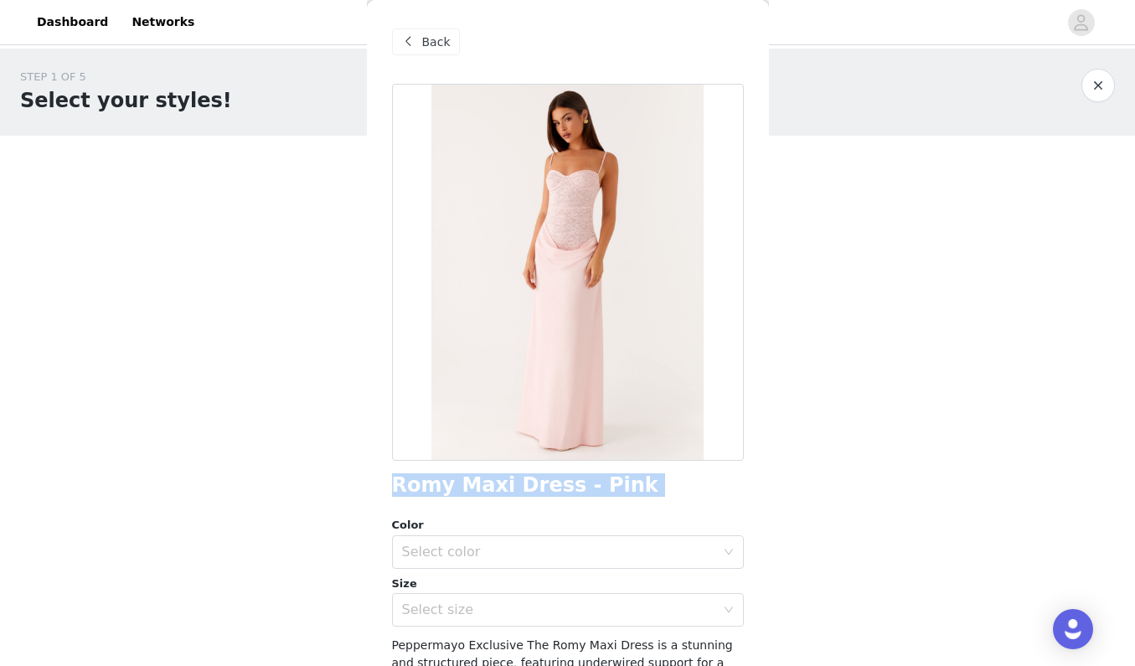
drag, startPoint x: 387, startPoint y: 478, endPoint x: 661, endPoint y: 490, distance: 274.2
click at [661, 490] on div "Back Romy Maxi Dress - Pink Color Select color Size Select size Peppermayo Excl…" at bounding box center [568, 333] width 402 height 666
click at [448, 51] on div "Back" at bounding box center [426, 41] width 68 height 27
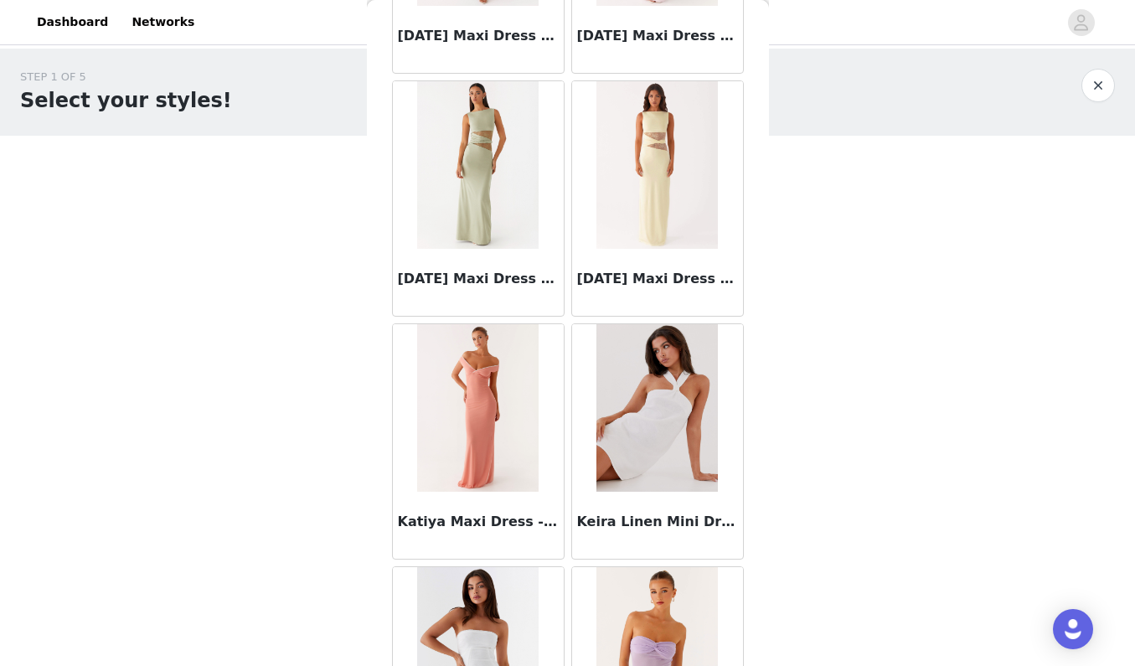
scroll to position [12387, 0]
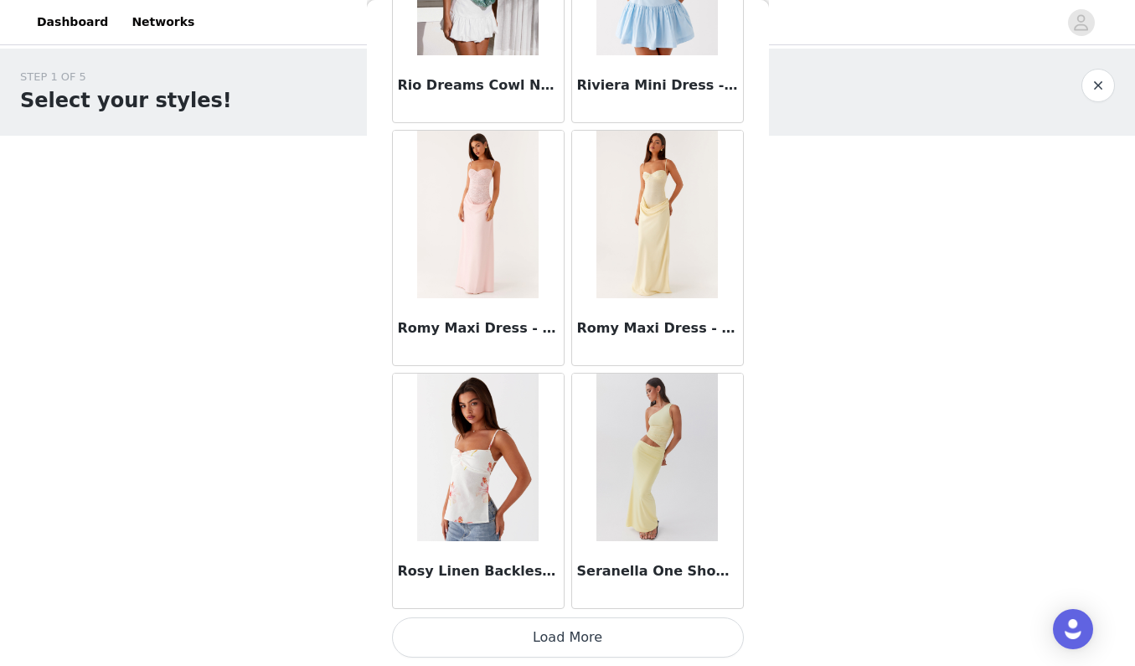
click at [548, 652] on button "Load More" at bounding box center [568, 637] width 352 height 40
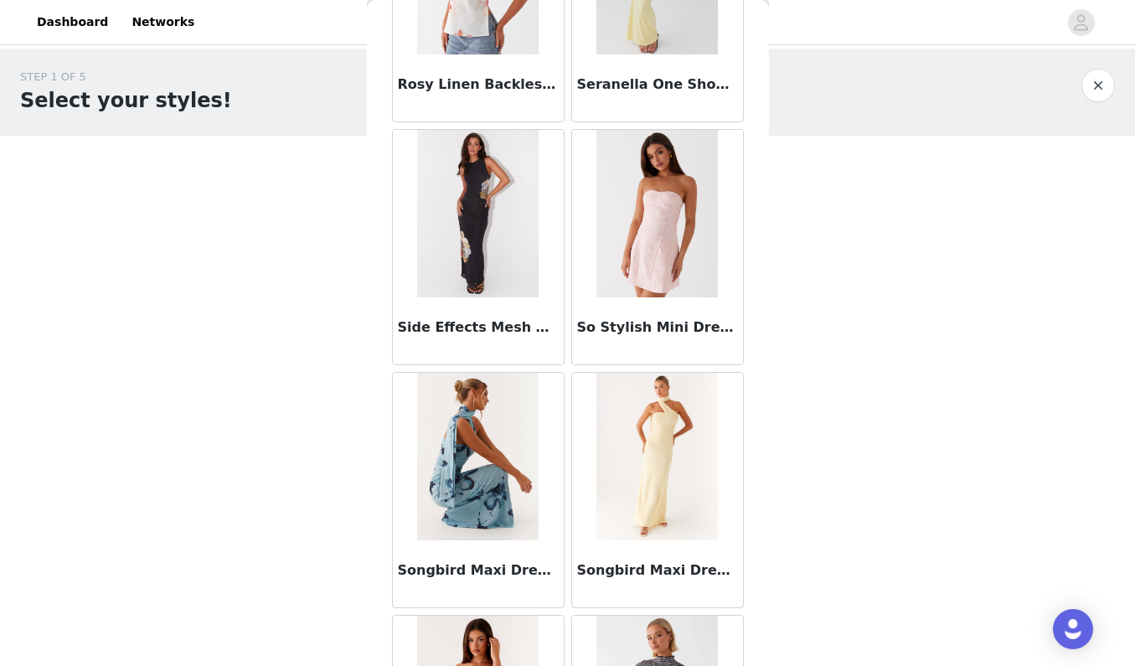
scroll to position [14680, 0]
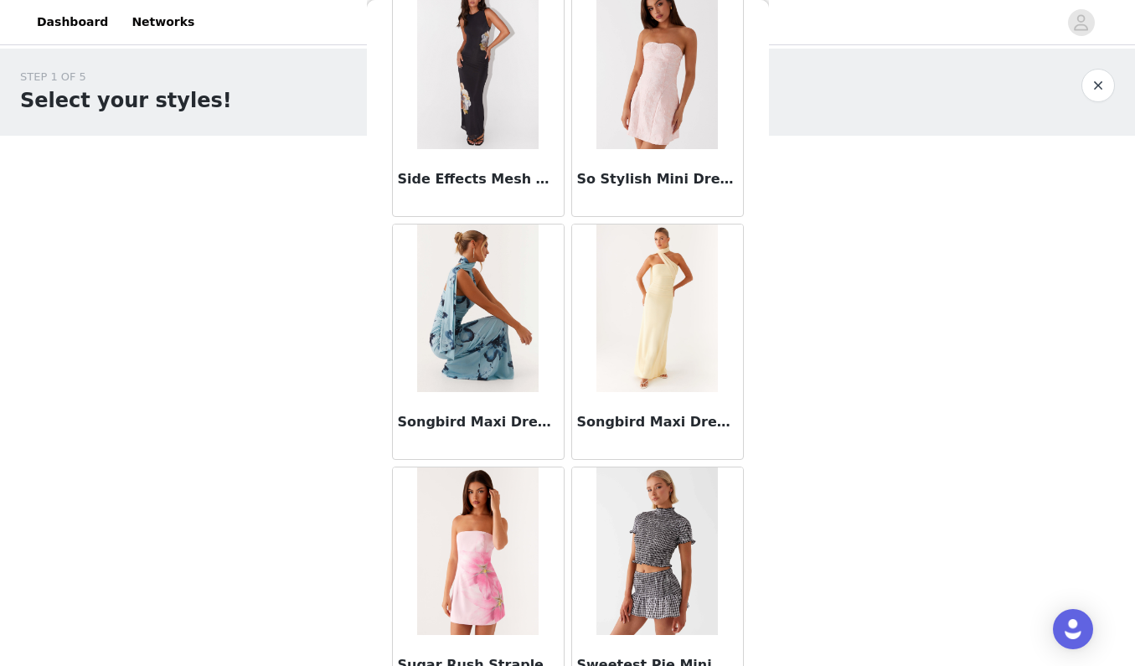
click at [493, 351] on img at bounding box center [477, 309] width 121 height 168
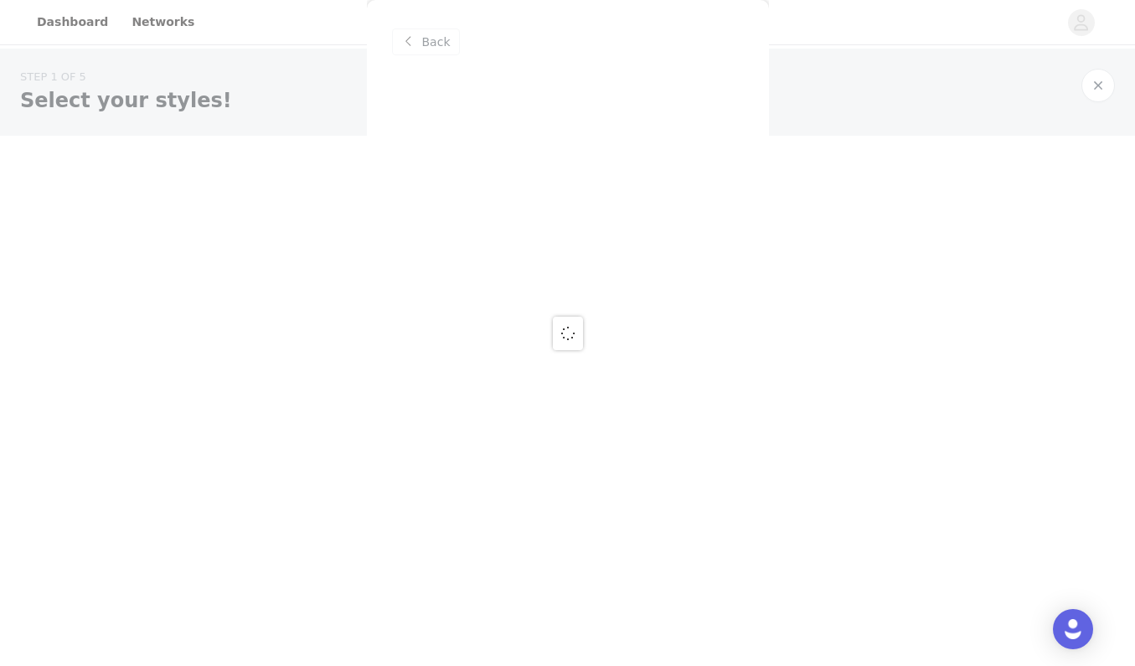
scroll to position [0, 0]
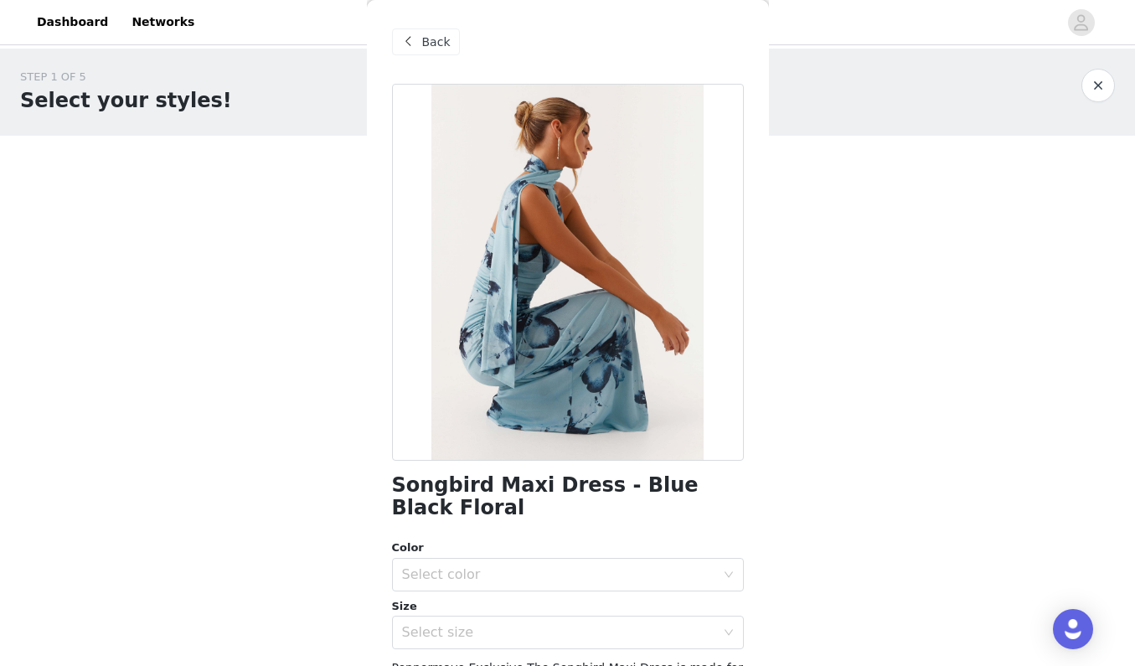
click at [452, 44] on div "Back" at bounding box center [426, 41] width 68 height 27
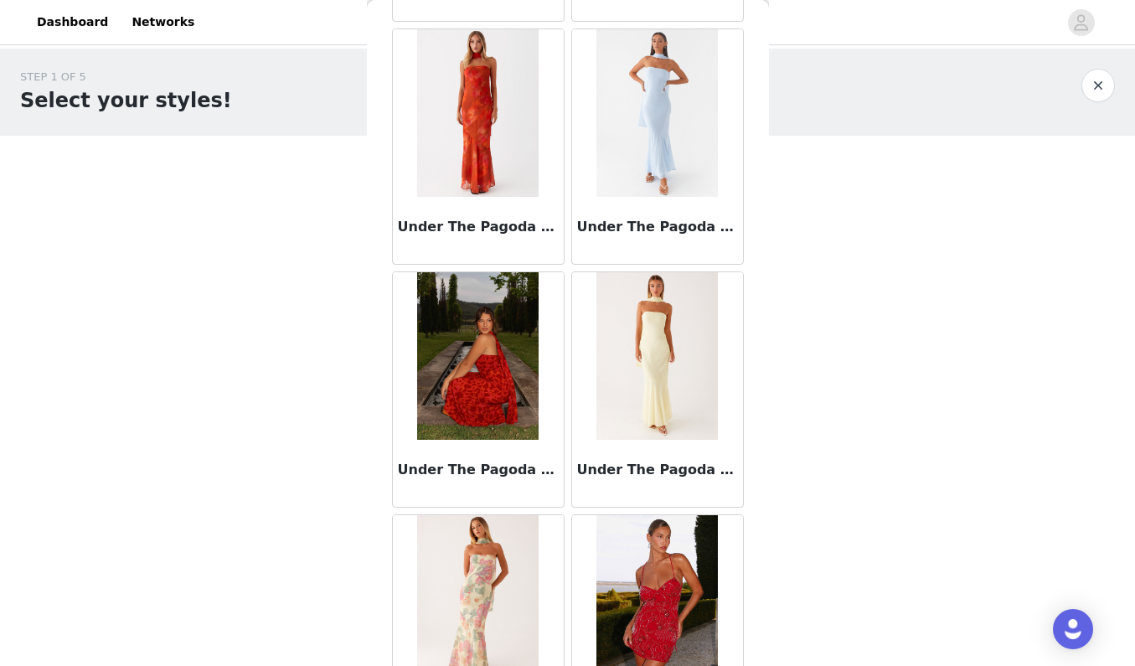
scroll to position [15611, 0]
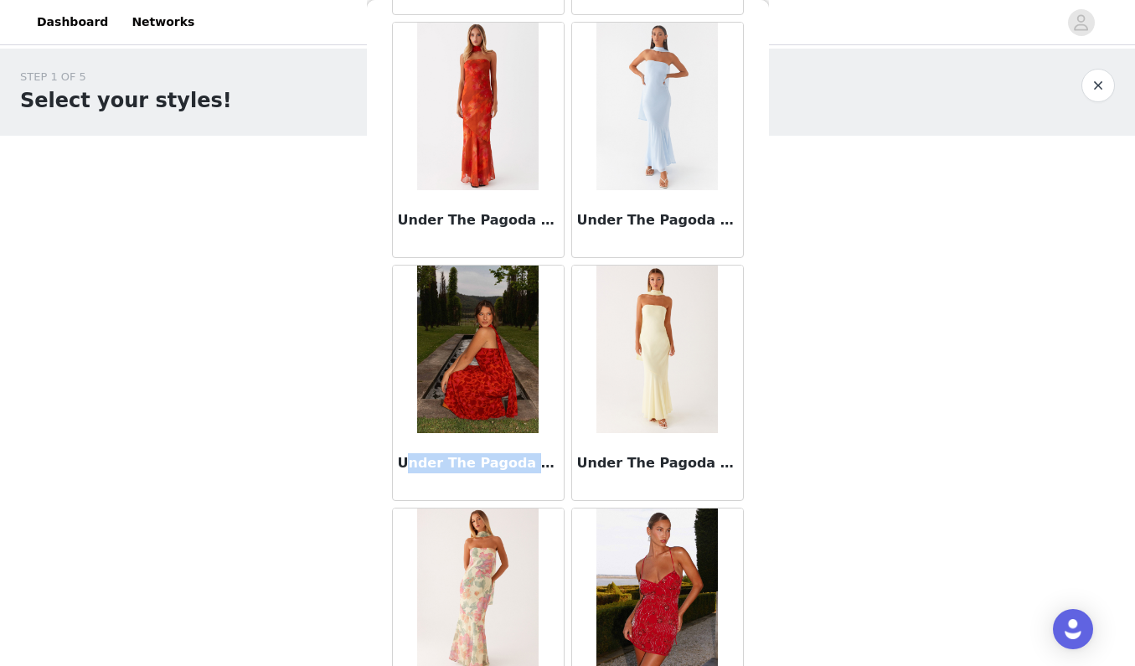
drag, startPoint x: 404, startPoint y: 461, endPoint x: 522, endPoint y: 466, distance: 118.2
click at [522, 466] on h3 "Under The Pagoda Maxi Dress - Deep Red Floral" at bounding box center [478, 463] width 161 height 20
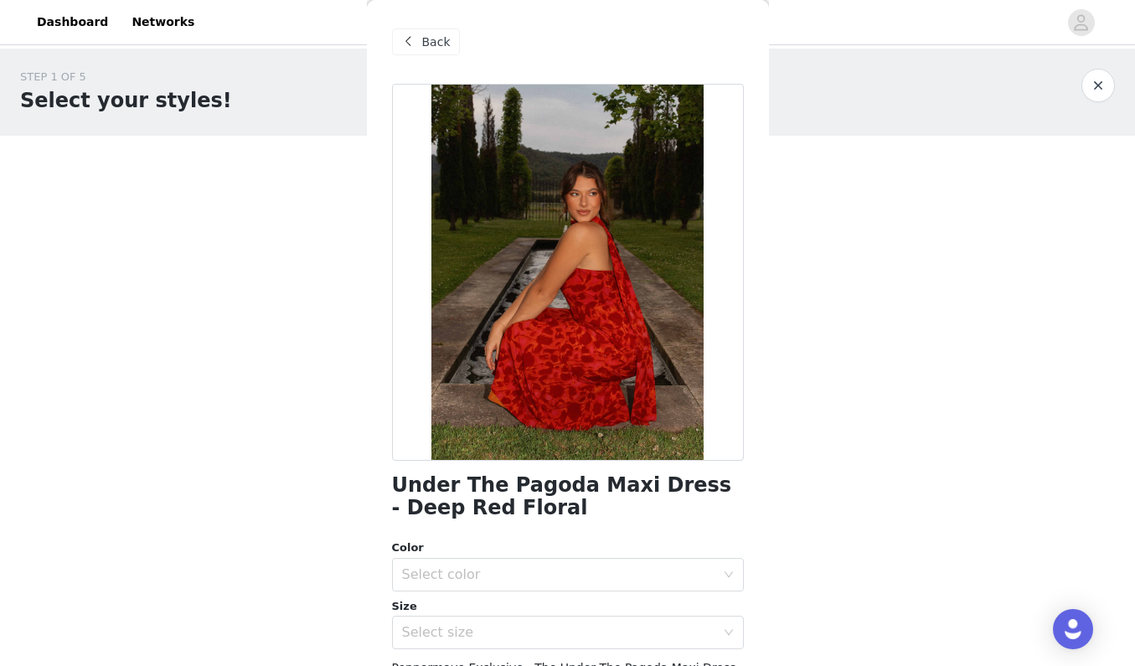
scroll to position [73, 0]
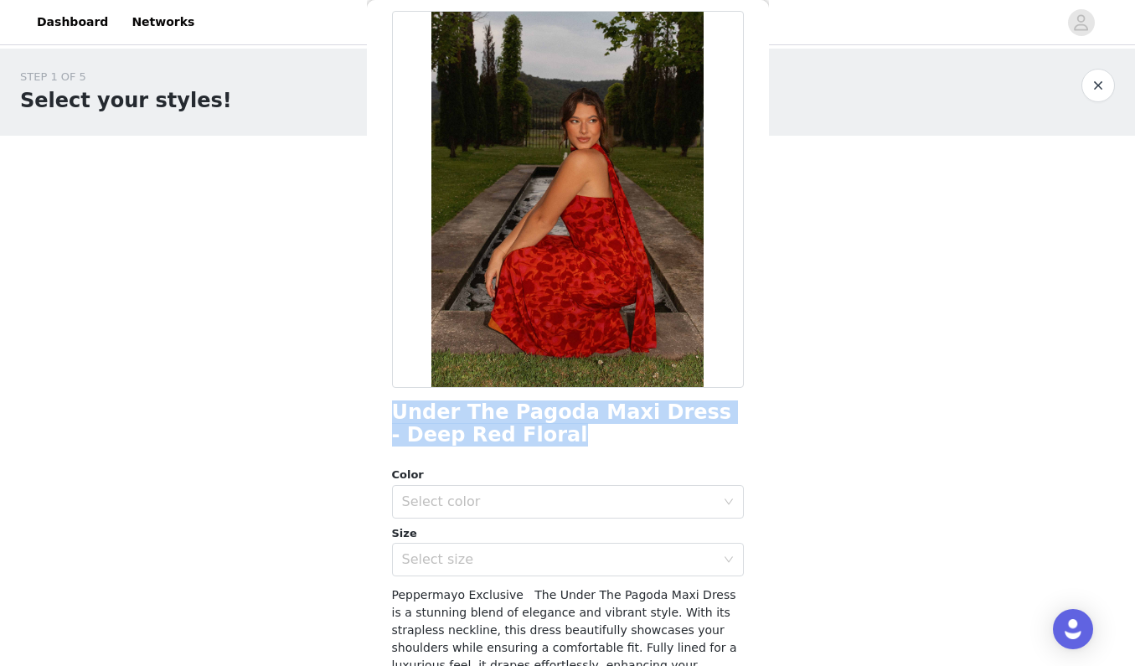
drag, startPoint x: 390, startPoint y: 405, endPoint x: 515, endPoint y: 430, distance: 127.2
click at [515, 430] on div "Back Under The Pagoda Maxi Dress - Deep Red Floral Color Select color Size Sele…" at bounding box center [568, 333] width 402 height 666
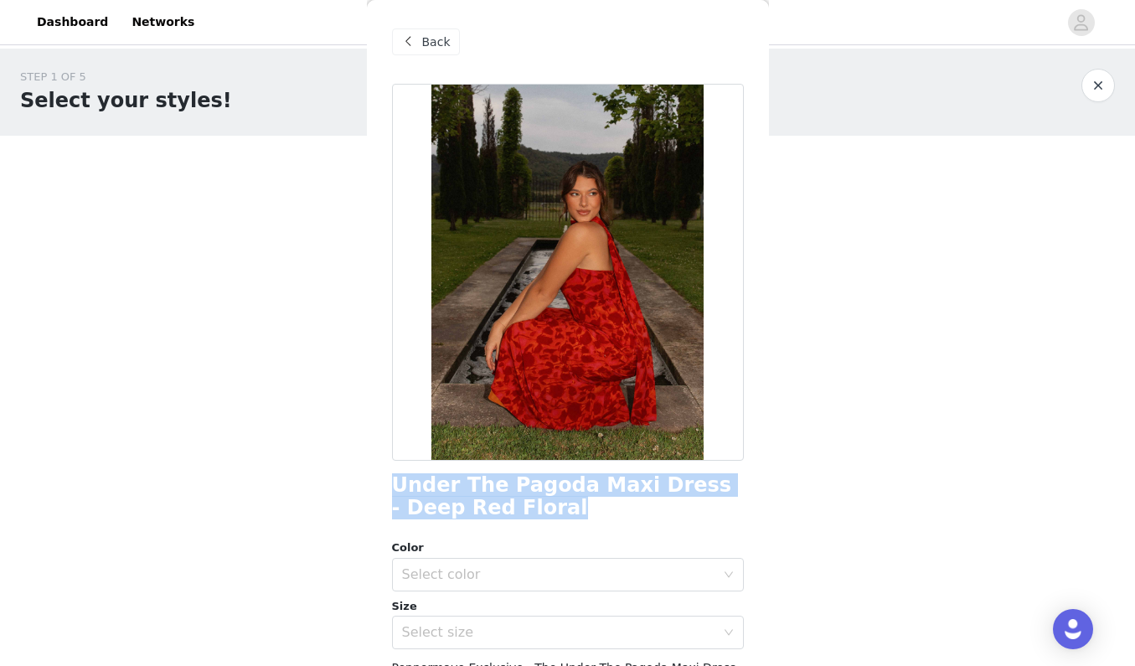
scroll to position [0, 0]
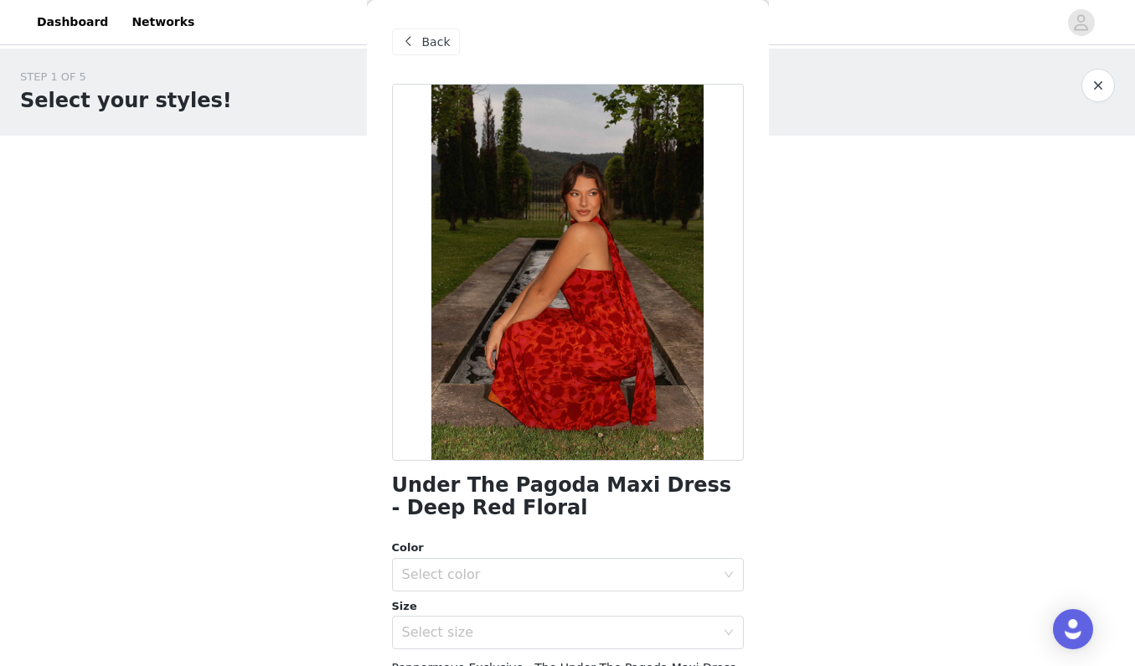
click at [431, 30] on div "Back" at bounding box center [426, 41] width 68 height 27
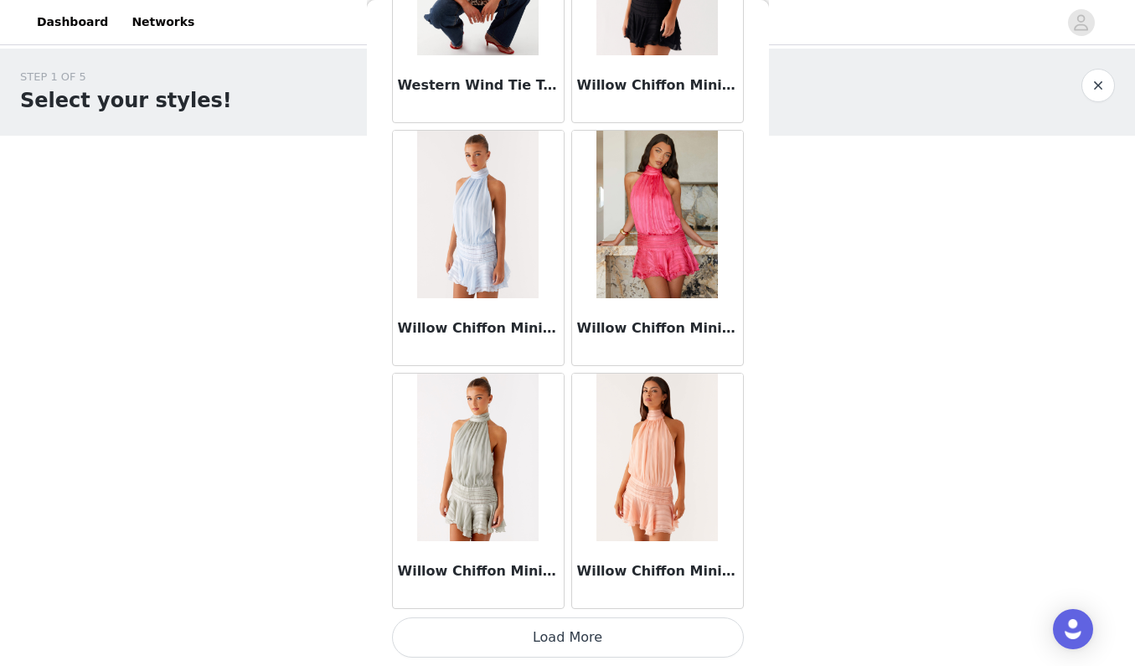
click at [606, 635] on button "Load More" at bounding box center [568, 637] width 352 height 40
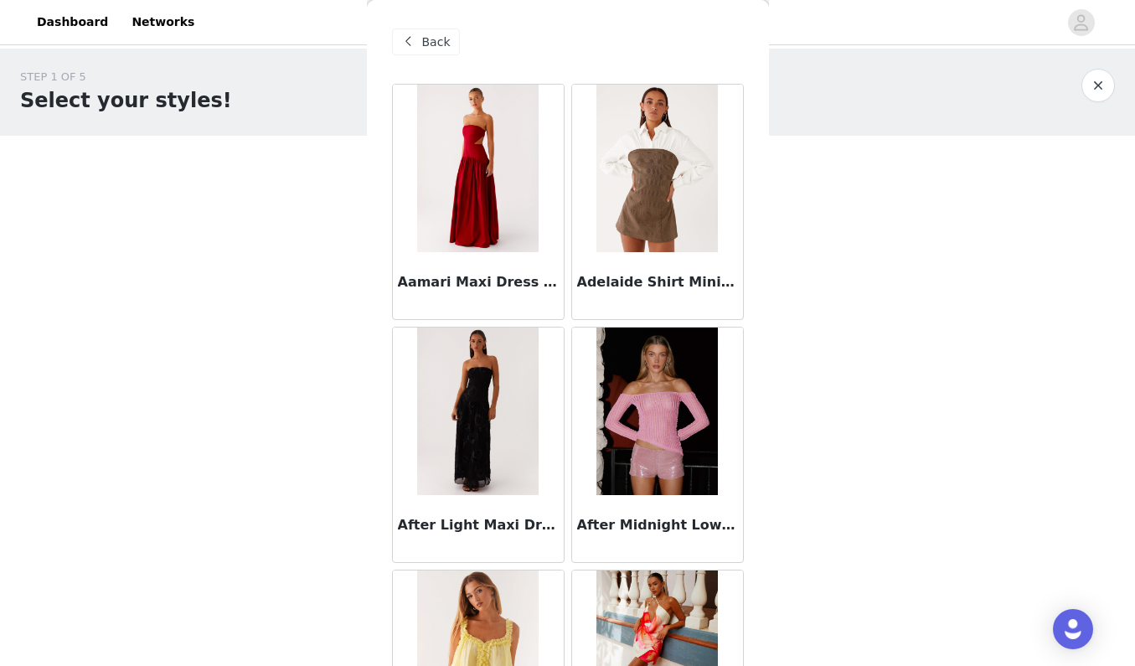
click at [430, 42] on span "Back" at bounding box center [436, 43] width 28 height 18
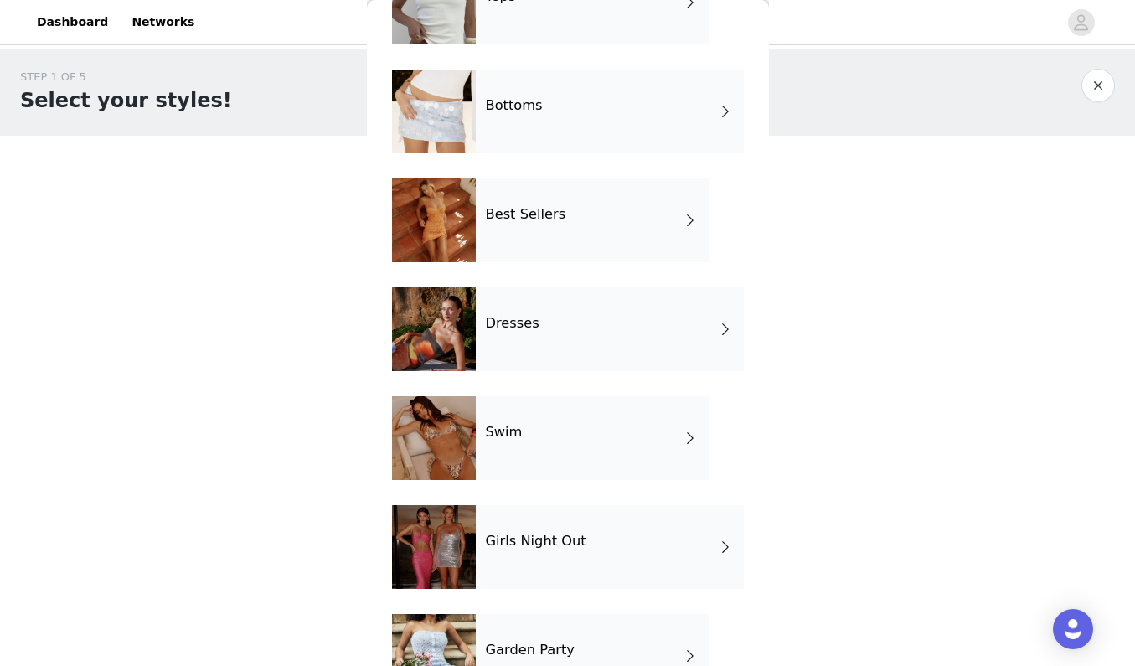
scroll to position [104, 0]
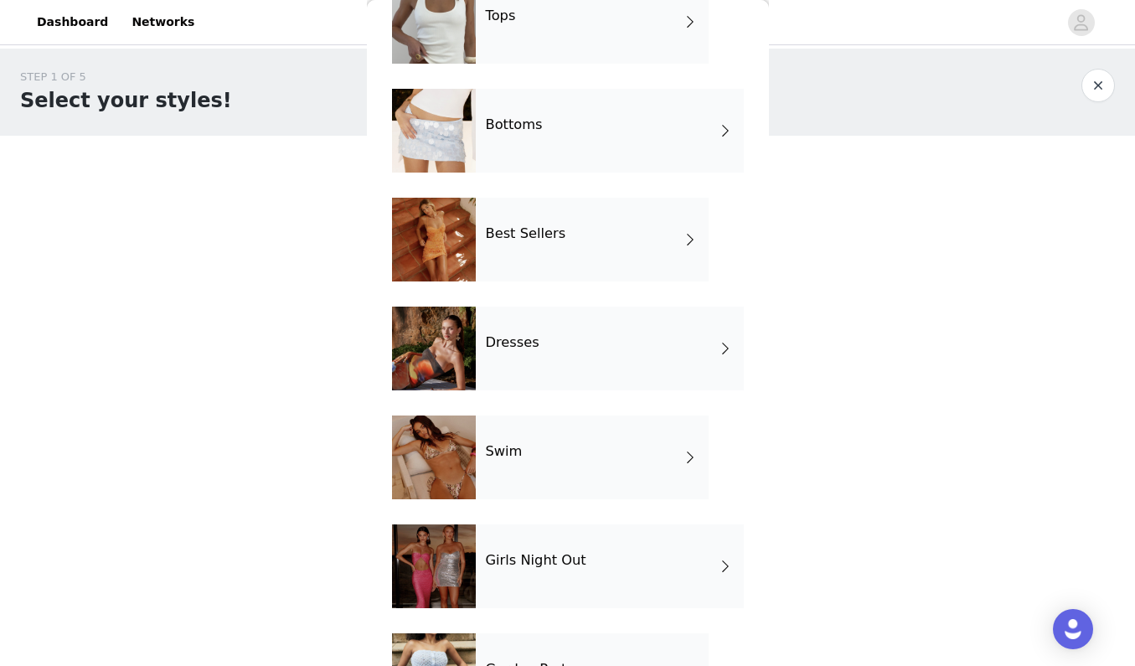
click at [576, 371] on div "Dresses" at bounding box center [610, 349] width 268 height 84
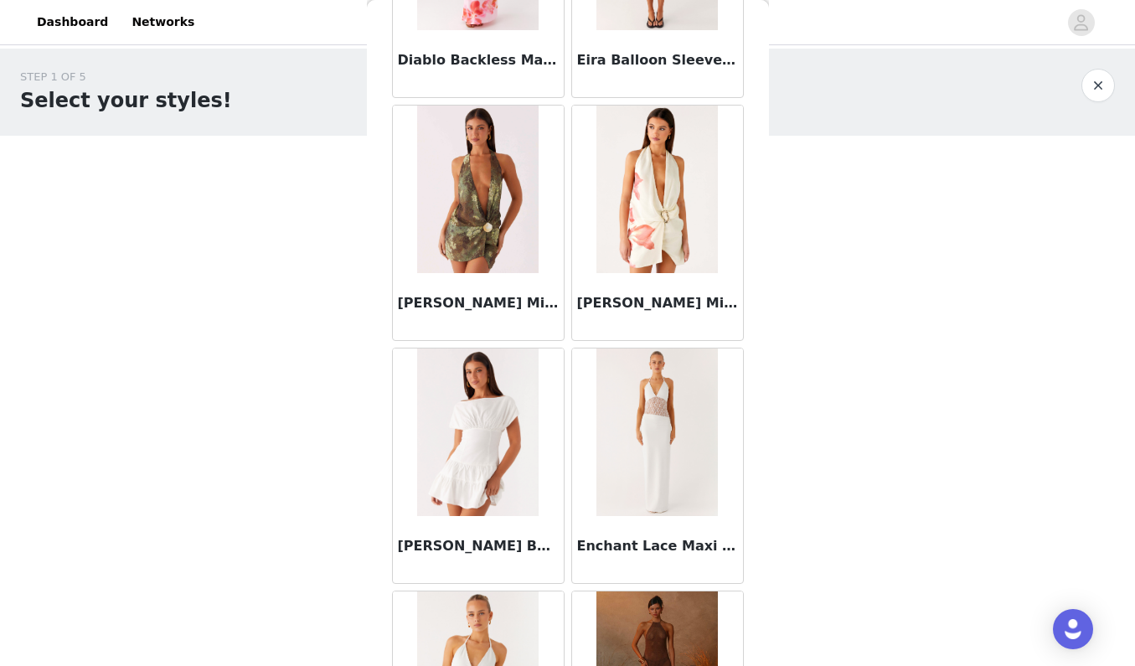
scroll to position [1681, 0]
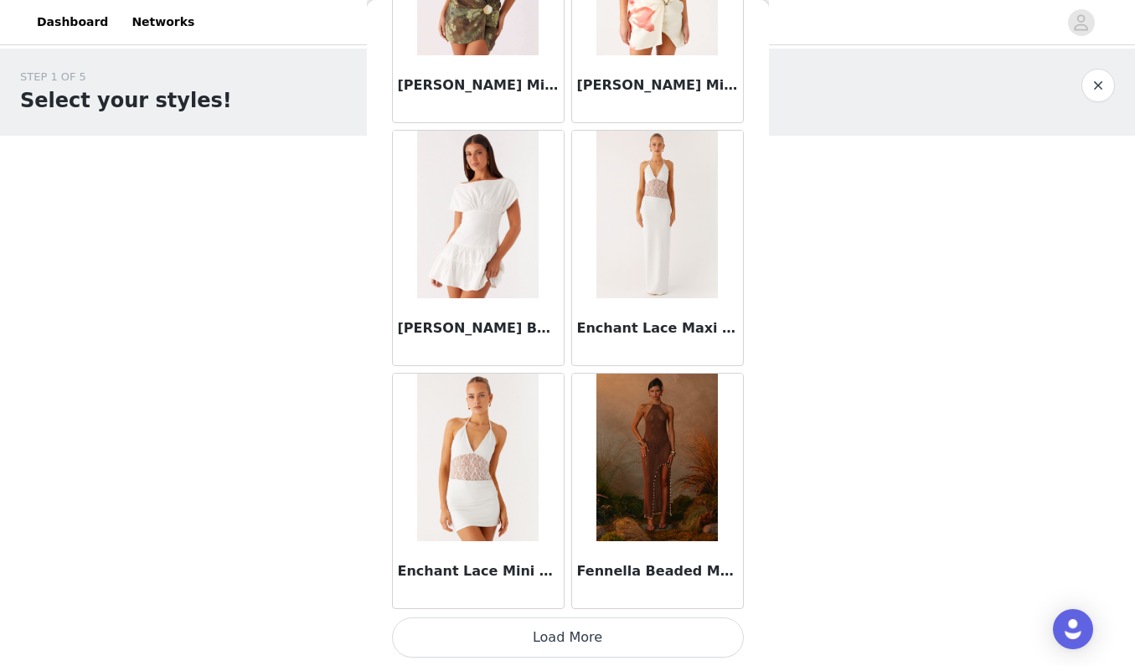
click at [603, 634] on button "Load More" at bounding box center [568, 637] width 352 height 40
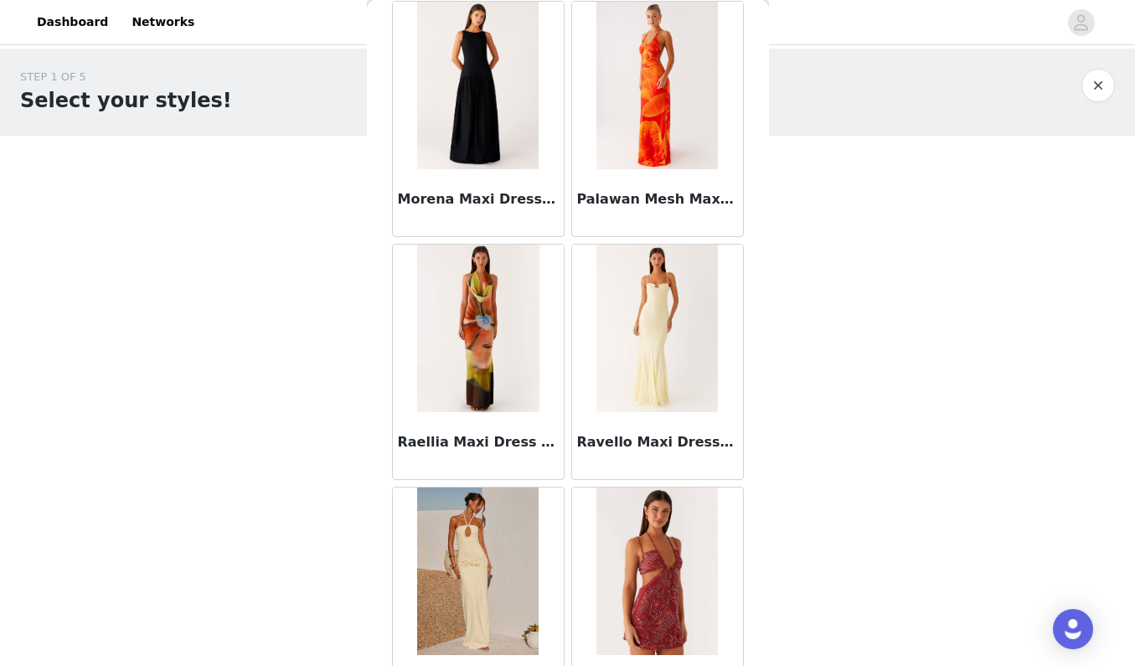
scroll to position [3974, 0]
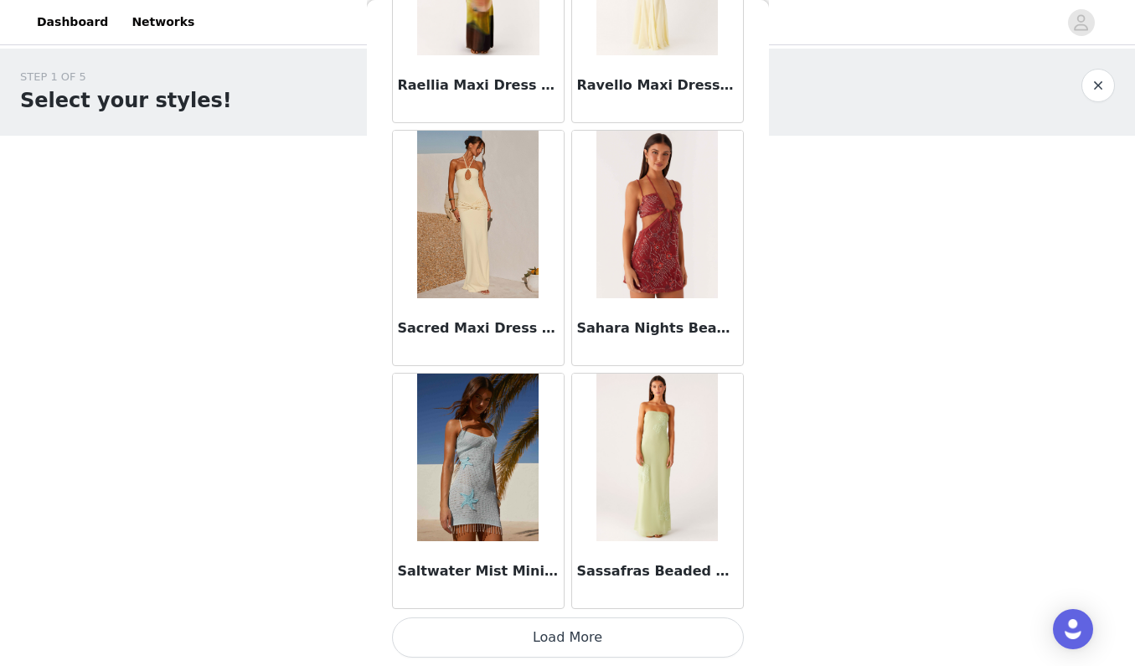
click at [592, 643] on button "Load More" at bounding box center [568, 637] width 352 height 40
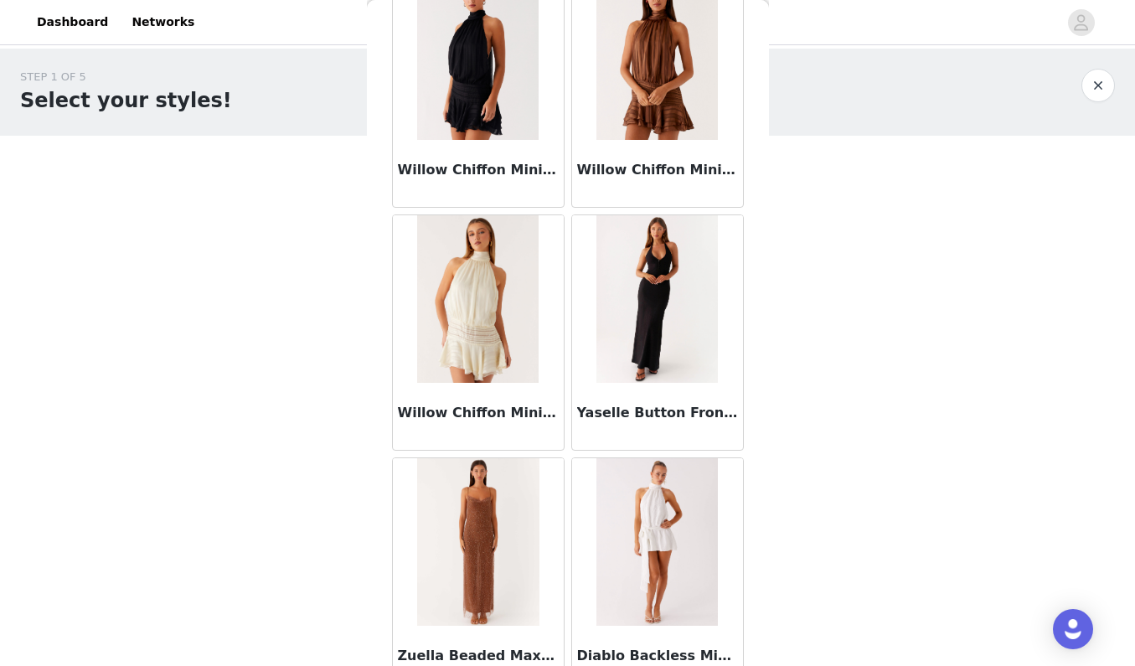
scroll to position [5957, 0]
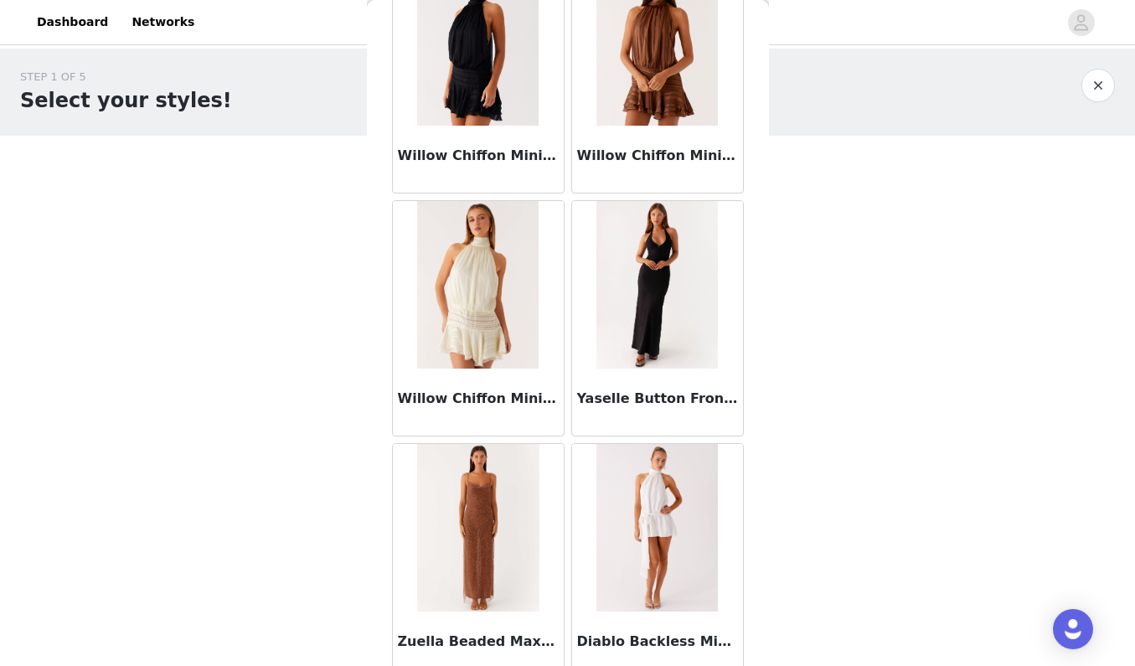
click at [672, 305] on img at bounding box center [657, 285] width 122 height 168
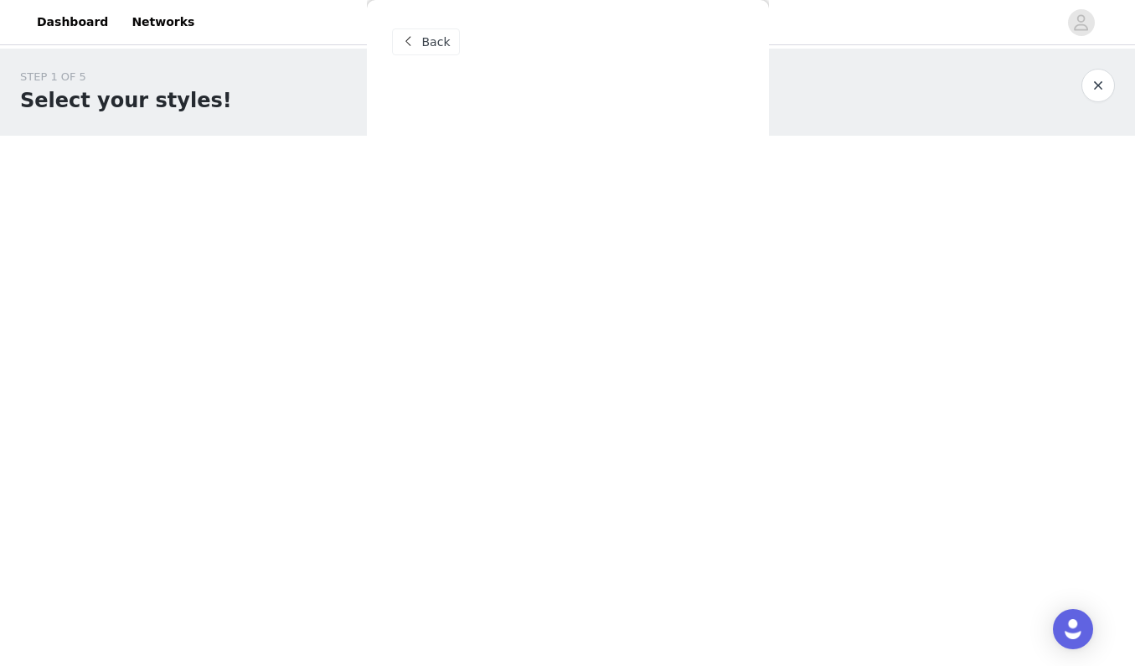
scroll to position [0, 0]
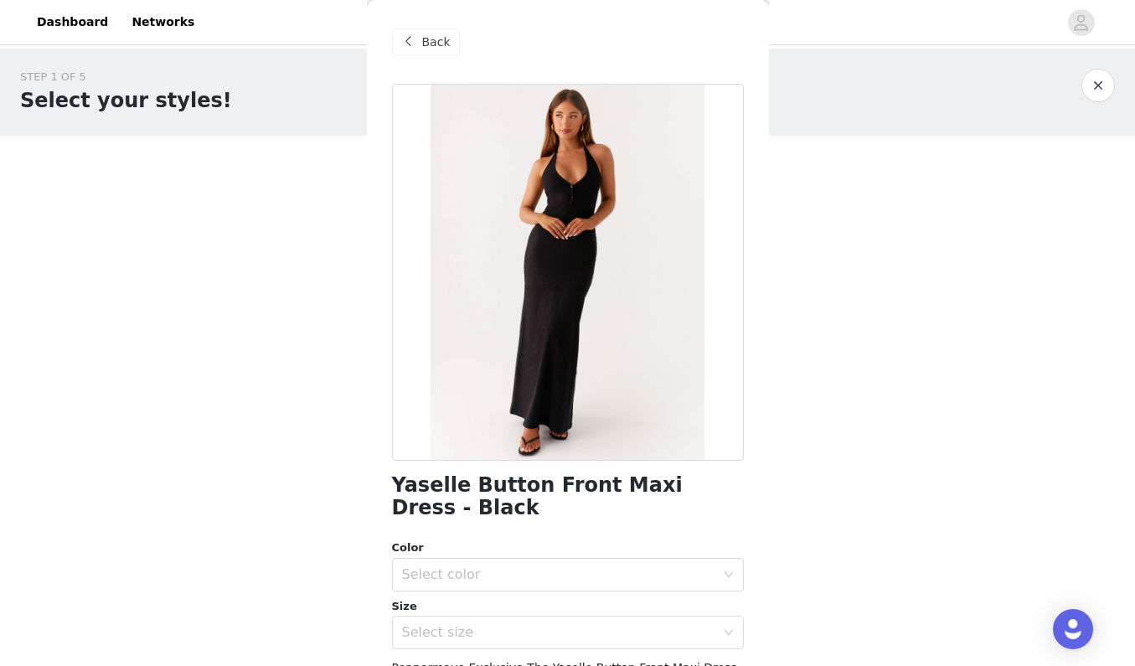
click at [432, 43] on span "Back" at bounding box center [436, 43] width 28 height 18
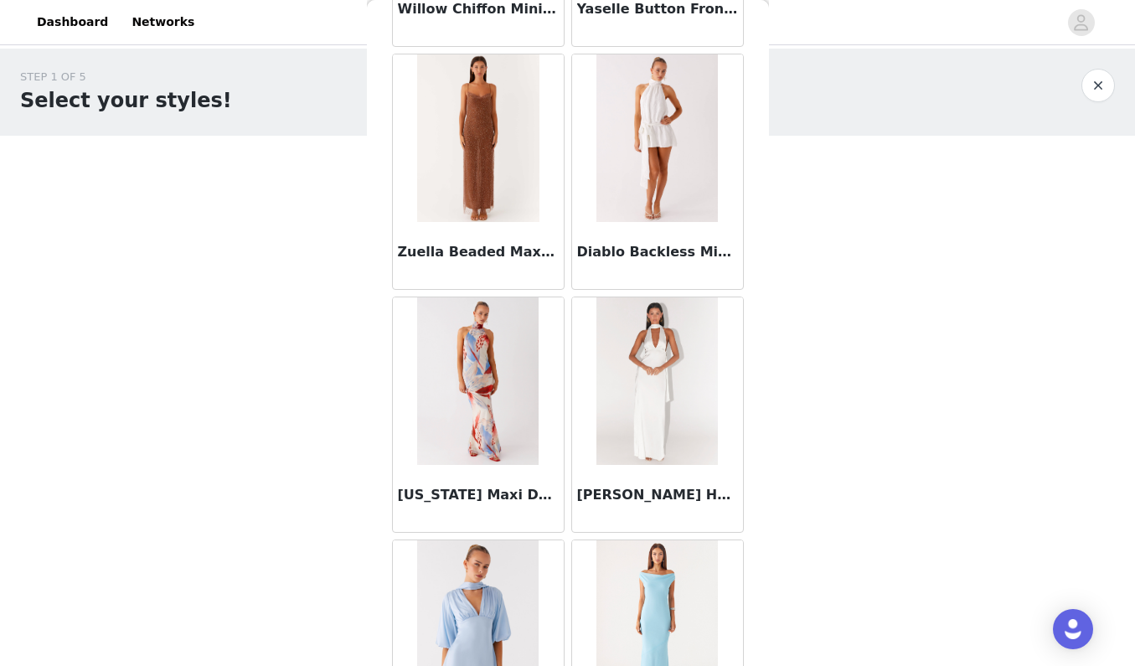
scroll to position [6348, 0]
click at [647, 209] on img at bounding box center [656, 138] width 121 height 168
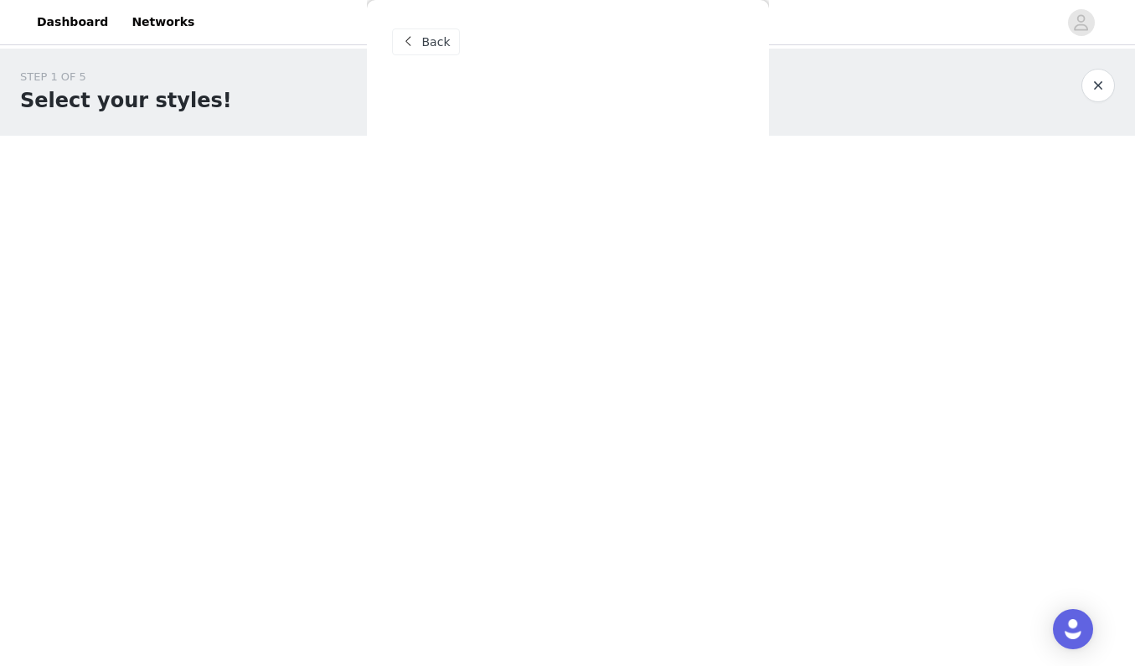
scroll to position [0, 0]
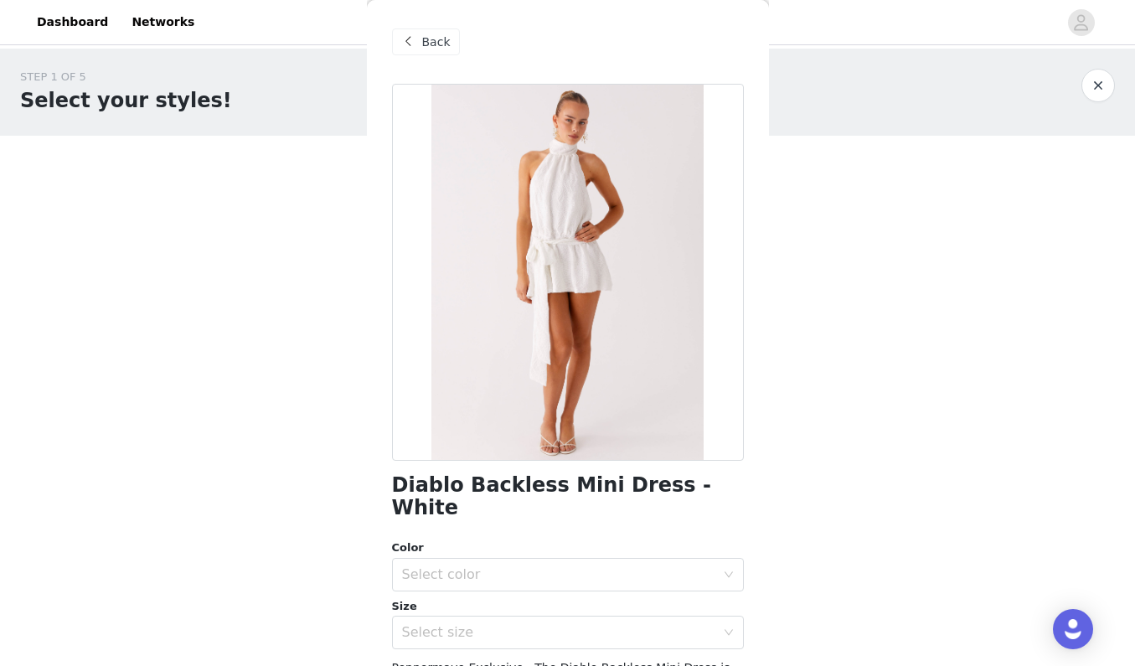
click at [436, 37] on span "Back" at bounding box center [436, 43] width 28 height 18
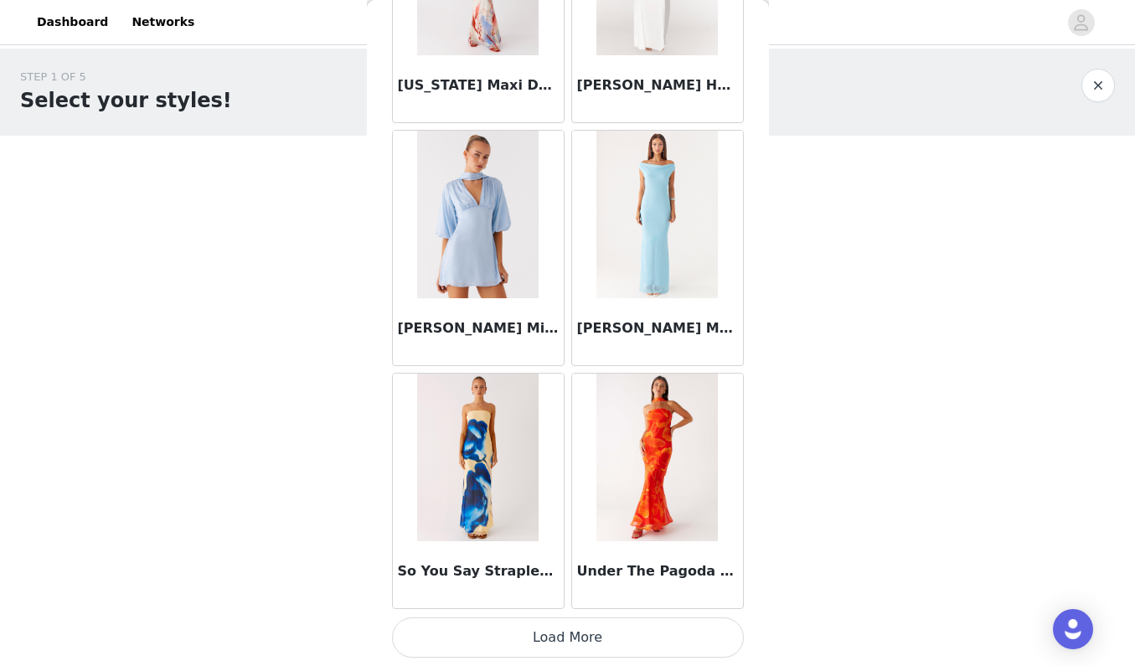
scroll to position [6757, 0]
click at [617, 627] on button "Load More" at bounding box center [568, 637] width 352 height 40
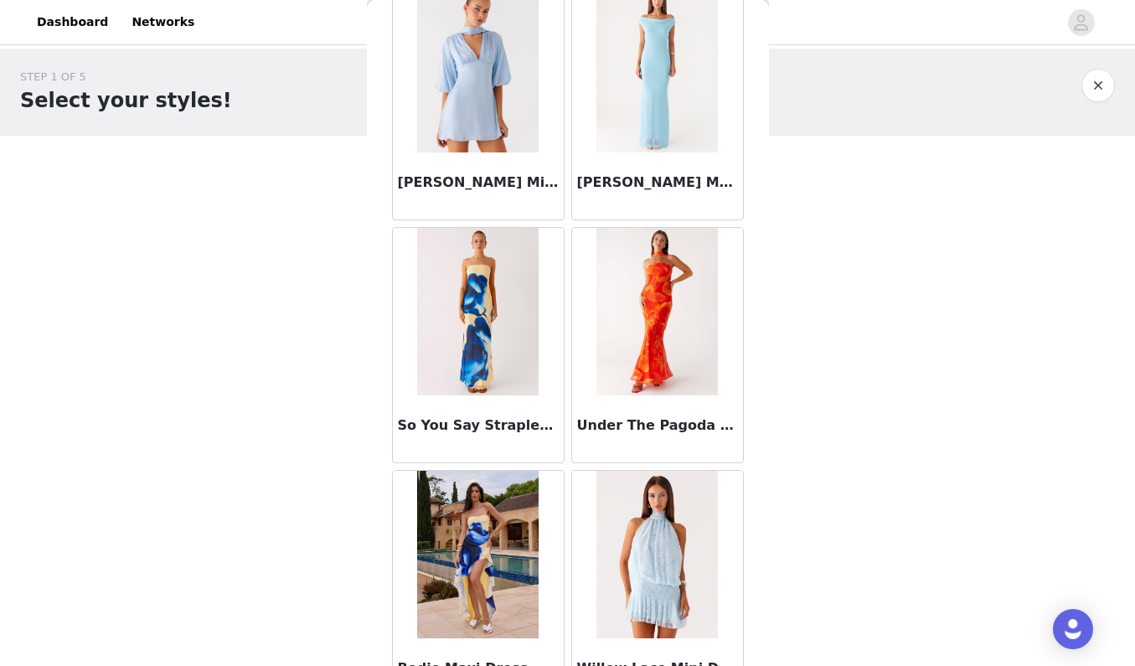
scroll to position [6971, 0]
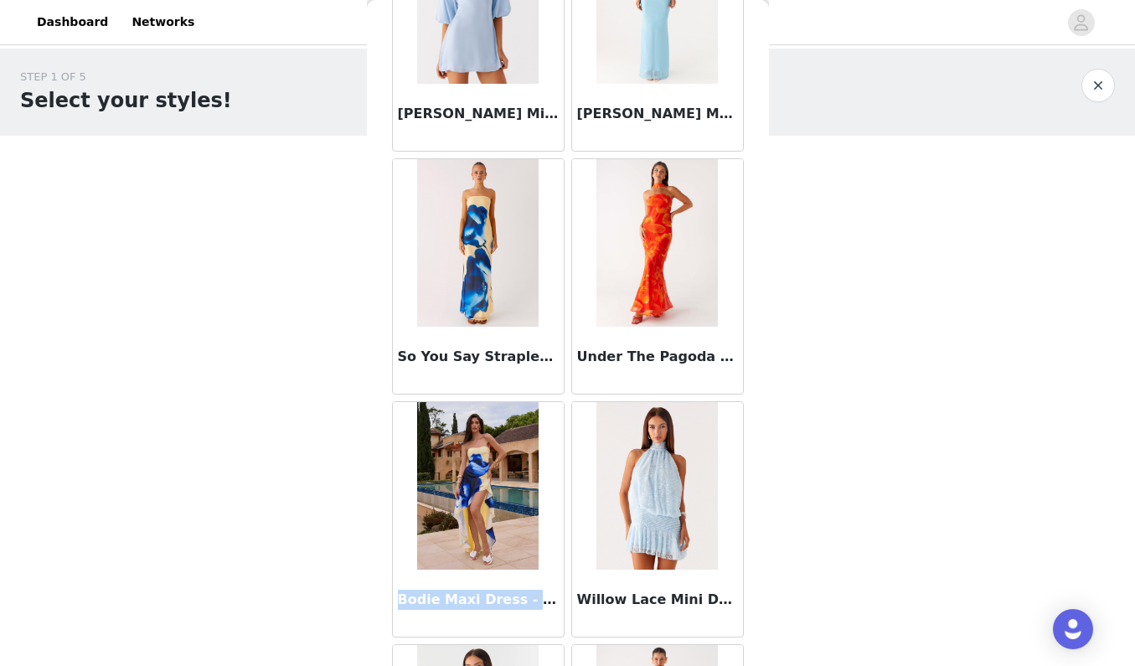
drag, startPoint x: 399, startPoint y: 602, endPoint x: 548, endPoint y: 594, distance: 149.3
click at [548, 594] on h3 "Bodie Maxi Dress - Heirloom Bloom" at bounding box center [478, 600] width 161 height 20
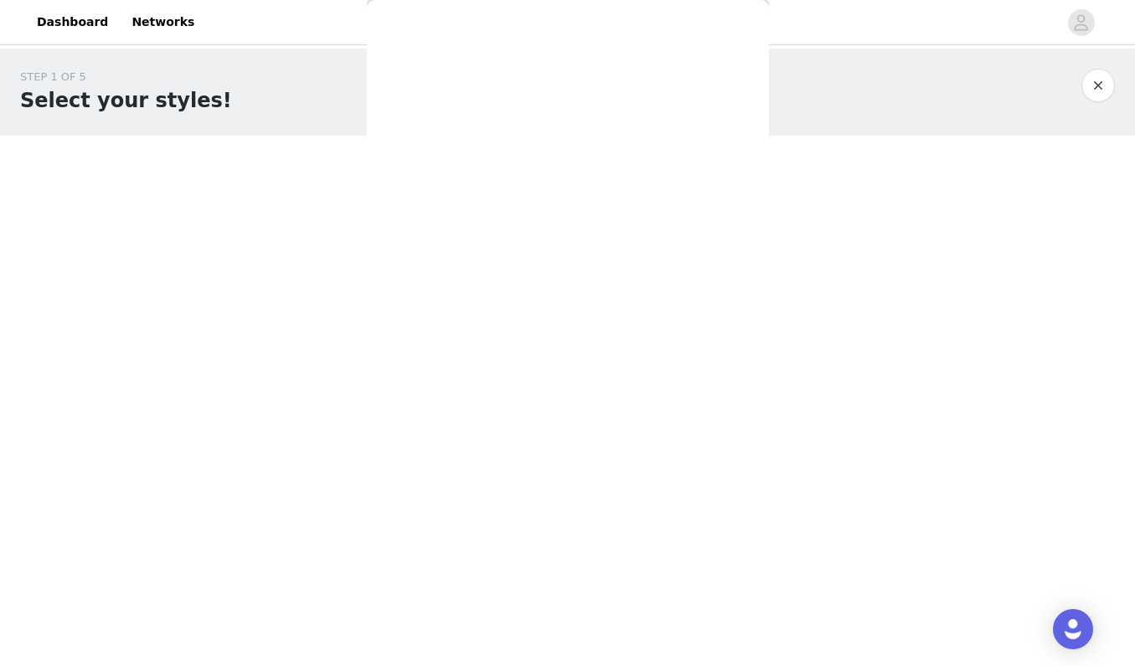
scroll to position [0, 0]
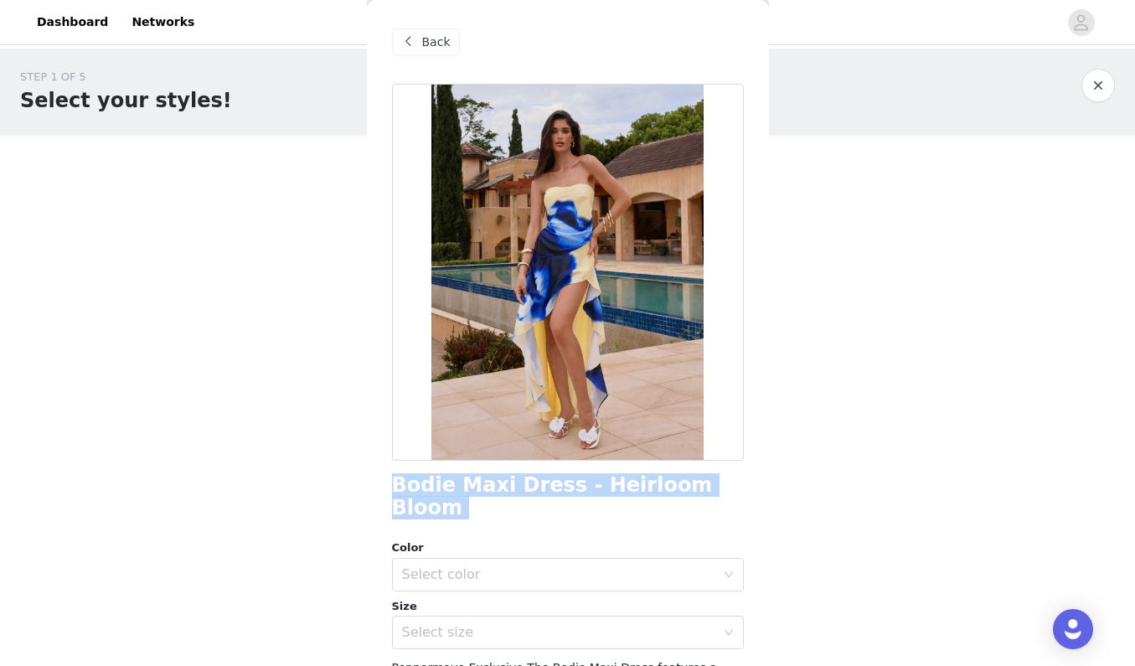
drag, startPoint x: 394, startPoint y: 488, endPoint x: 669, endPoint y: 496, distance: 275.8
click at [669, 496] on h1 "Bodie Maxi Dress - Heirloom Bloom" at bounding box center [568, 496] width 352 height 45
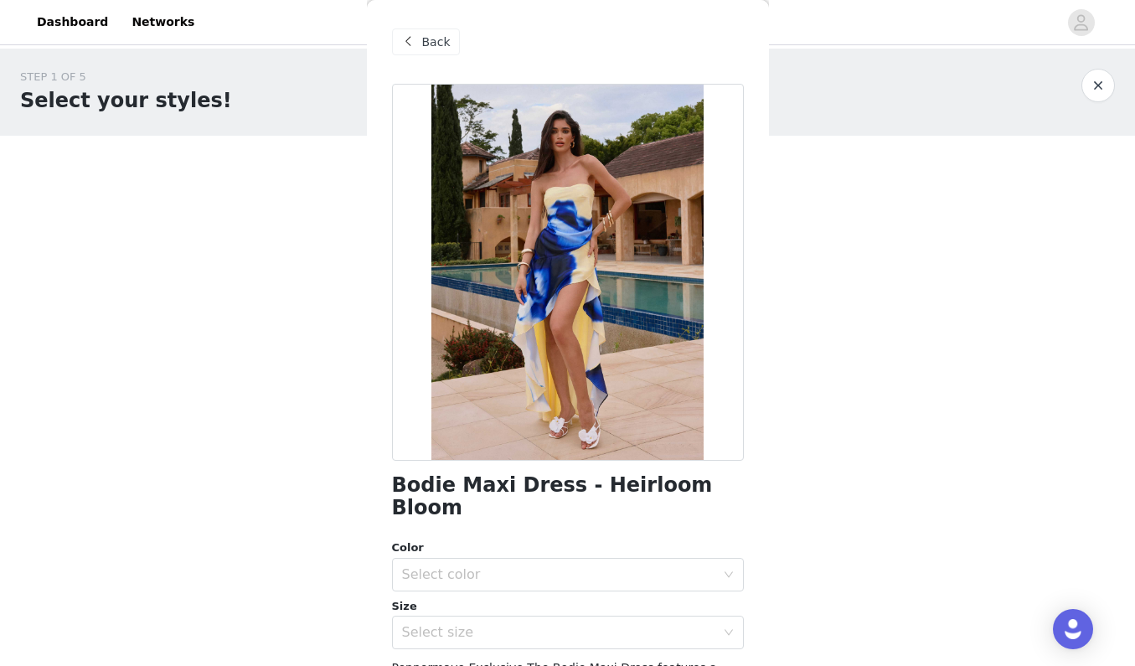
click at [442, 50] on div "Back" at bounding box center [426, 41] width 68 height 27
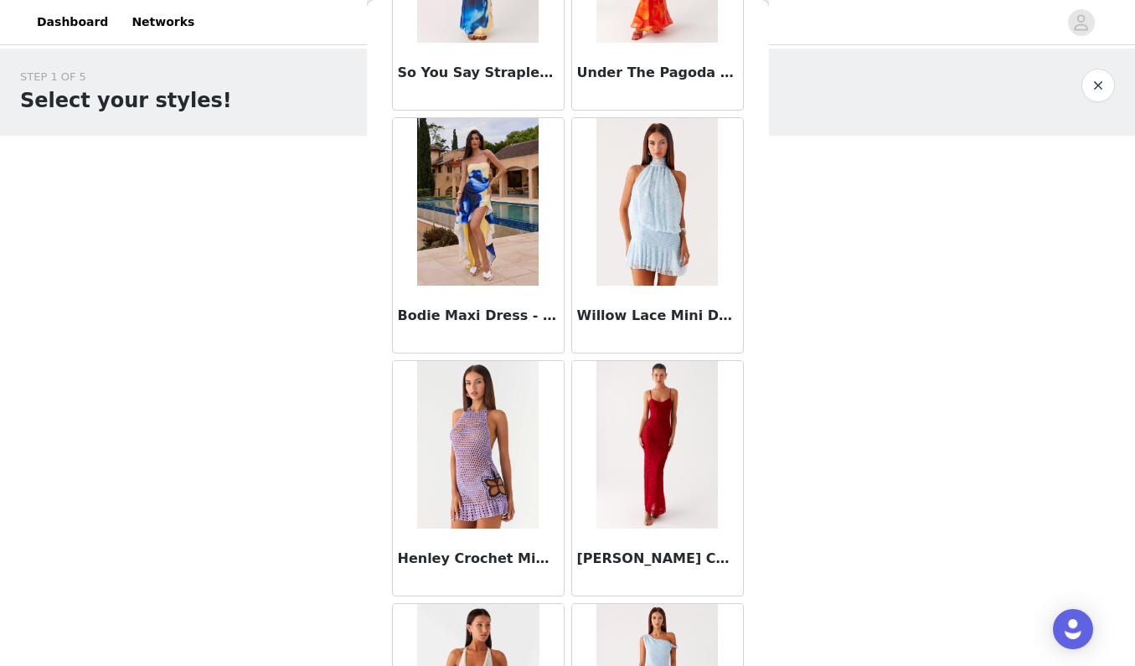
scroll to position [7260, 0]
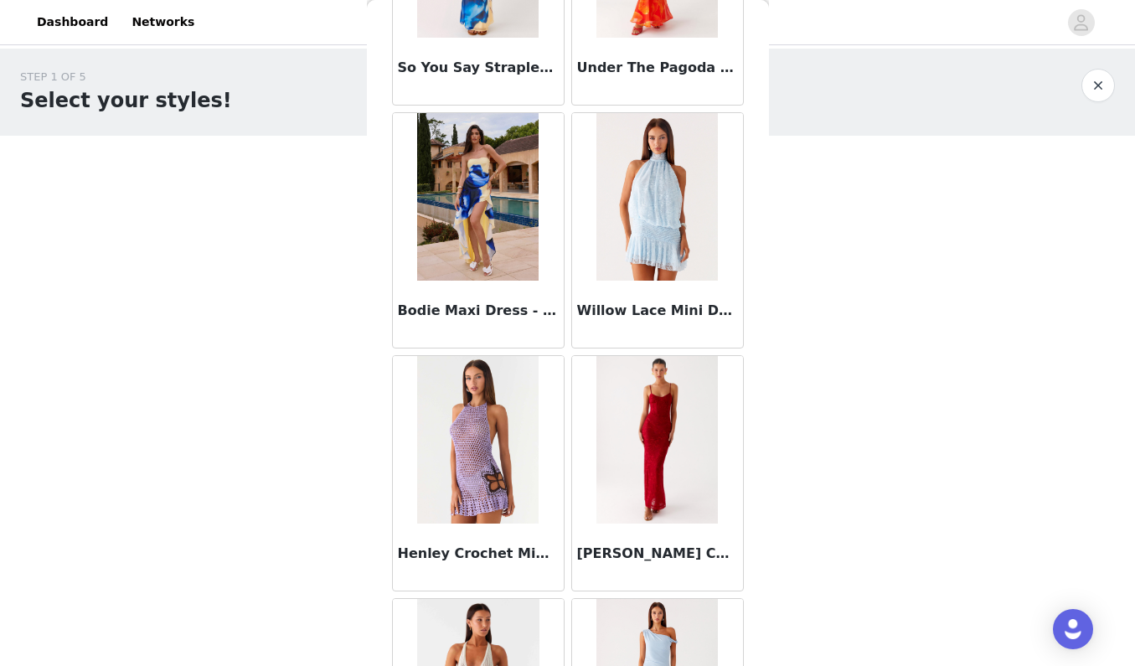
click at [636, 536] on div "[PERSON_NAME] Corset Maxi Dress - Red" at bounding box center [657, 557] width 171 height 67
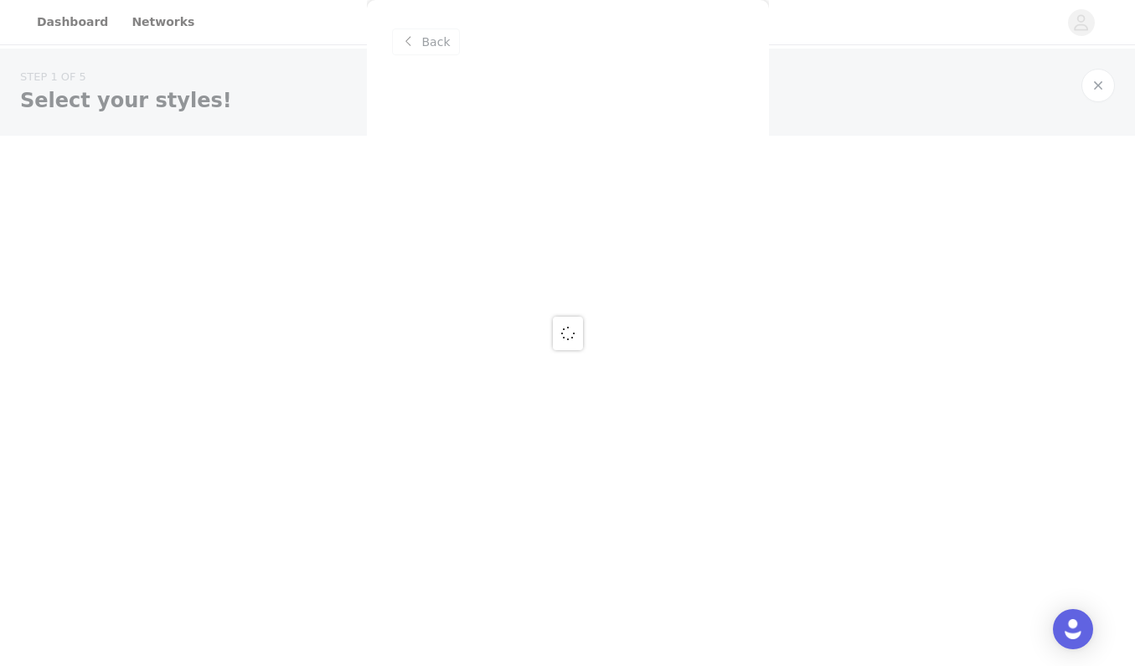
scroll to position [0, 0]
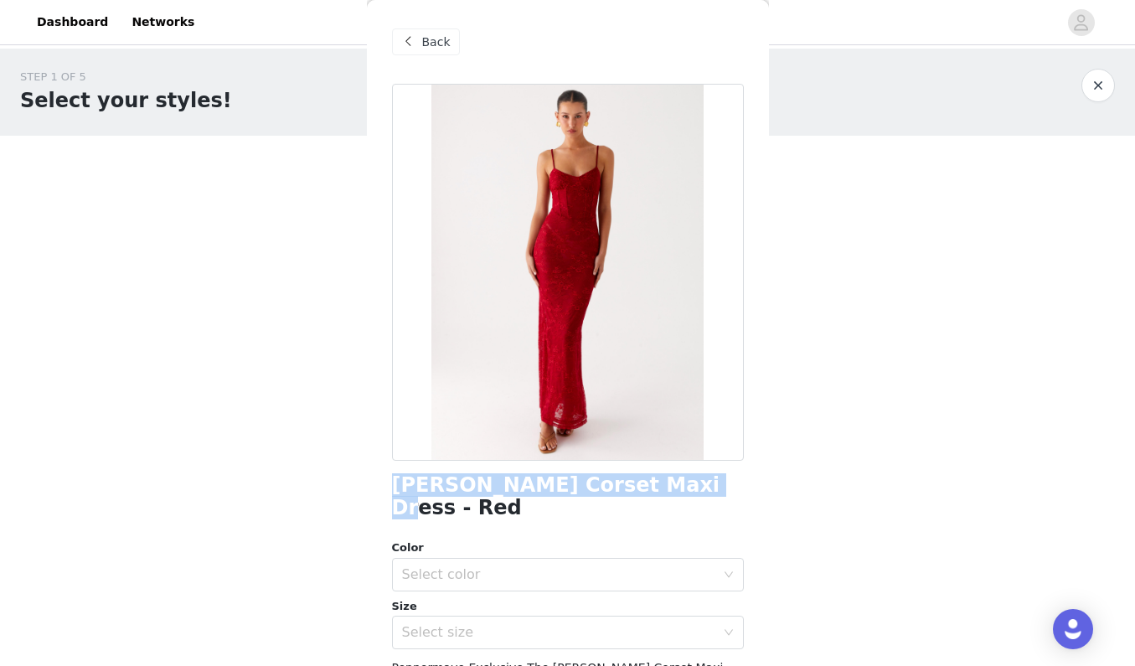
drag, startPoint x: 391, startPoint y: 480, endPoint x: 664, endPoint y: 485, distance: 273.2
click at [664, 485] on div "Back [PERSON_NAME] Corset Maxi Dress - Red Color Select color Size Select size …" at bounding box center [568, 333] width 402 height 666
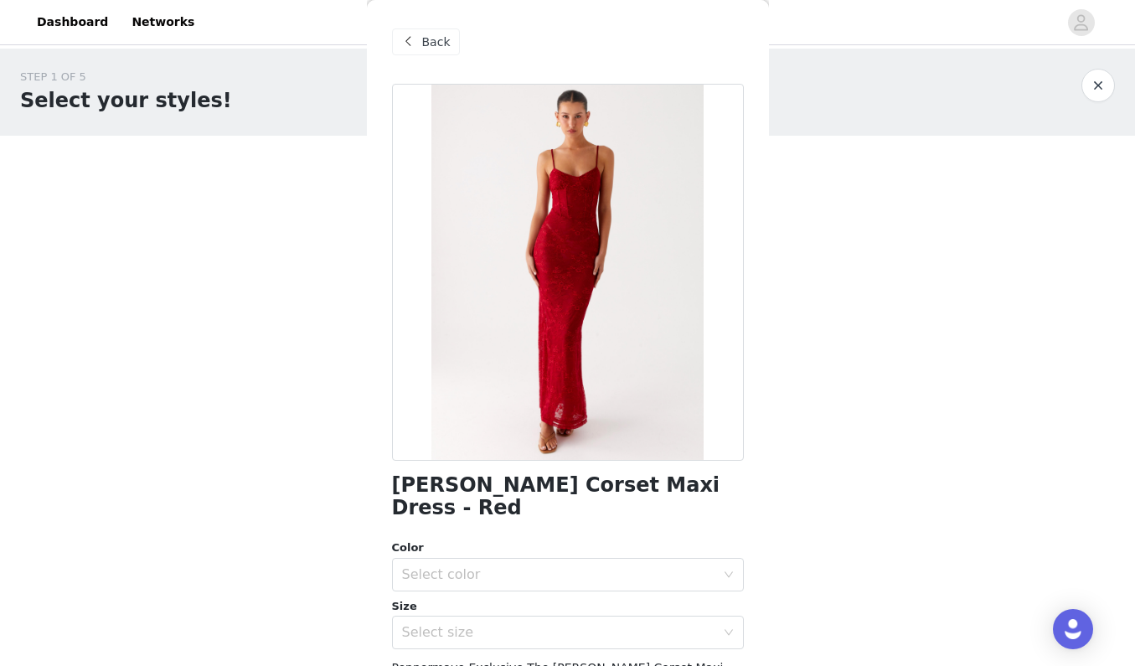
click at [459, 43] on div "Back" at bounding box center [568, 42] width 352 height 84
click at [434, 48] on span "Back" at bounding box center [436, 43] width 28 height 18
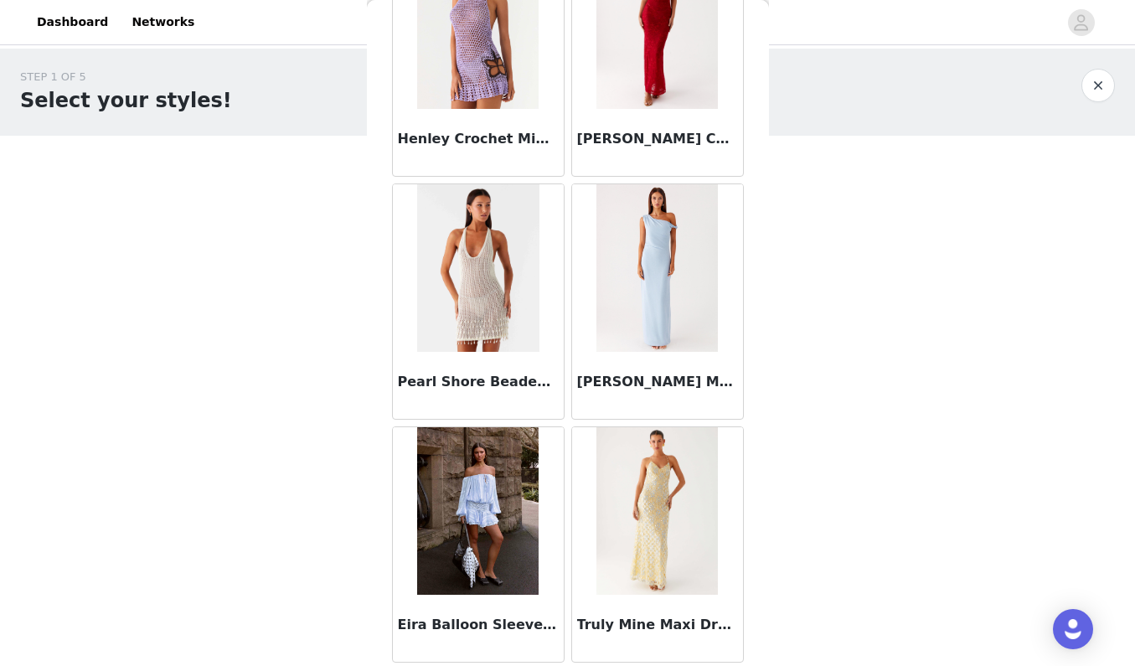
click at [657, 560] on img at bounding box center [656, 511] width 121 height 168
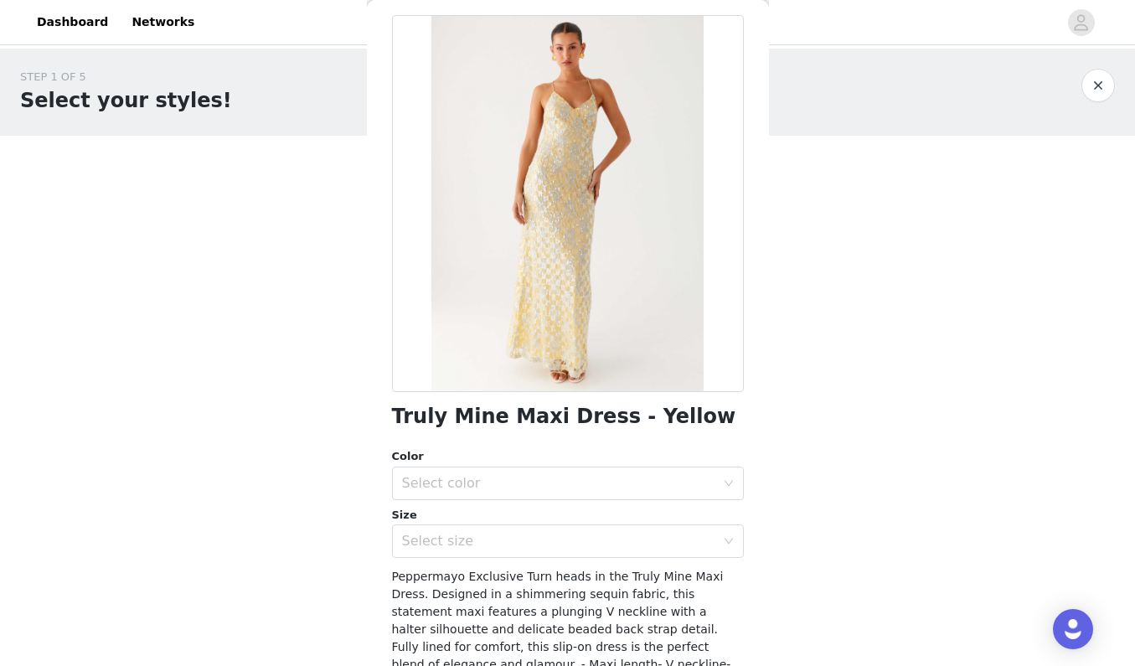
scroll to position [59, 0]
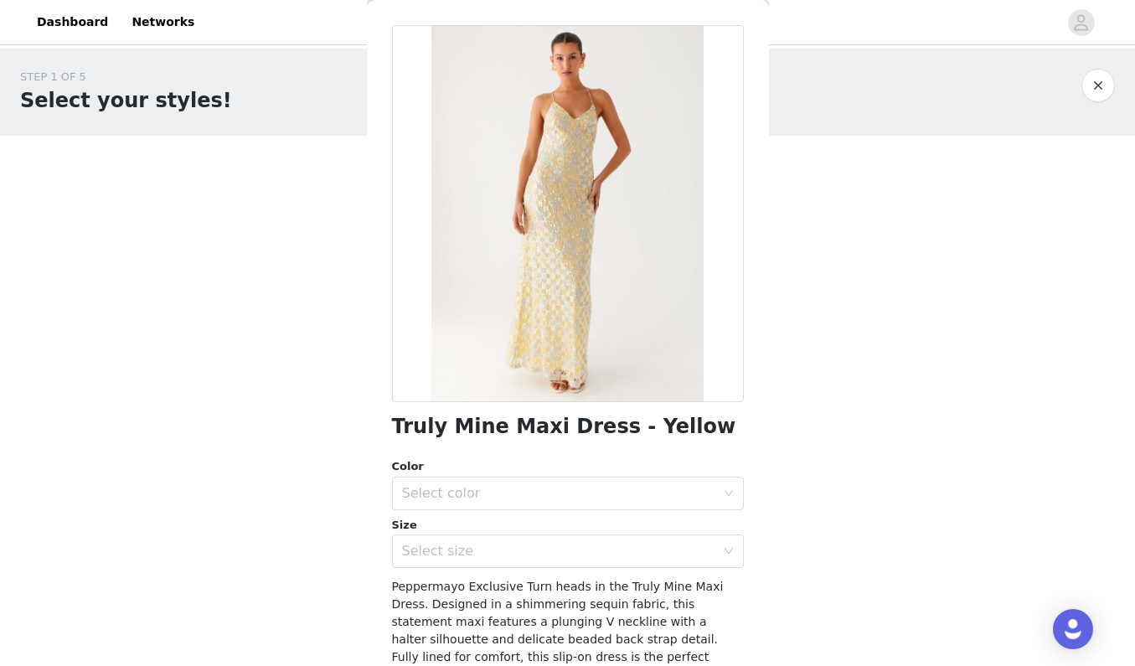
click at [1086, 92] on button "button" at bounding box center [1099, 86] width 34 height 34
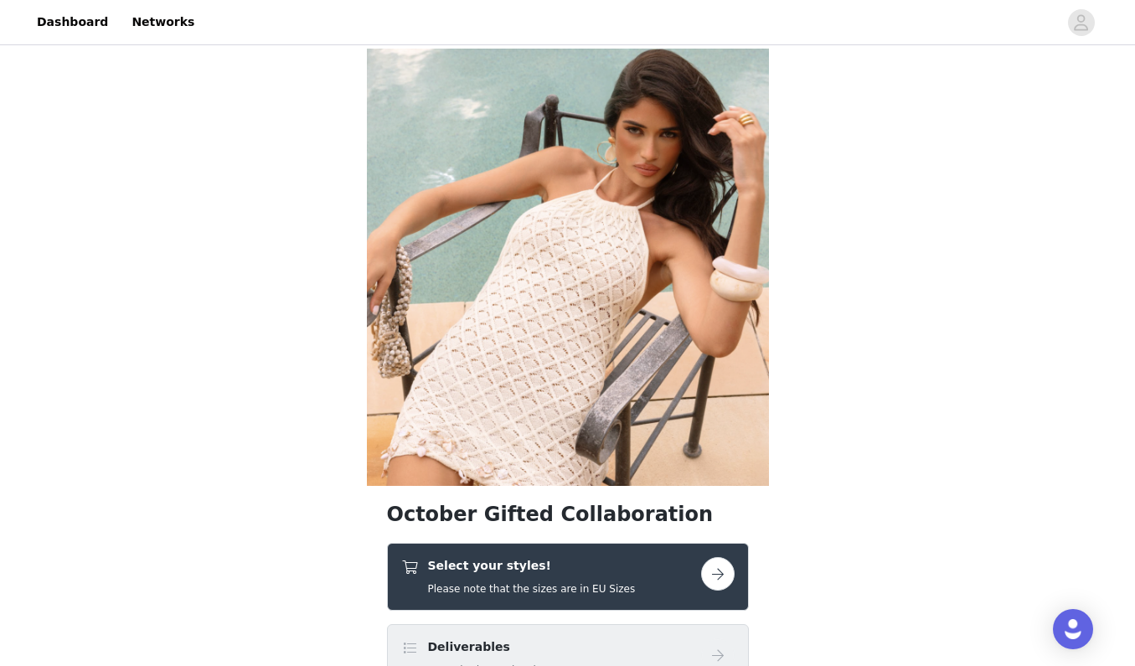
click at [713, 568] on button "button" at bounding box center [718, 574] width 34 height 34
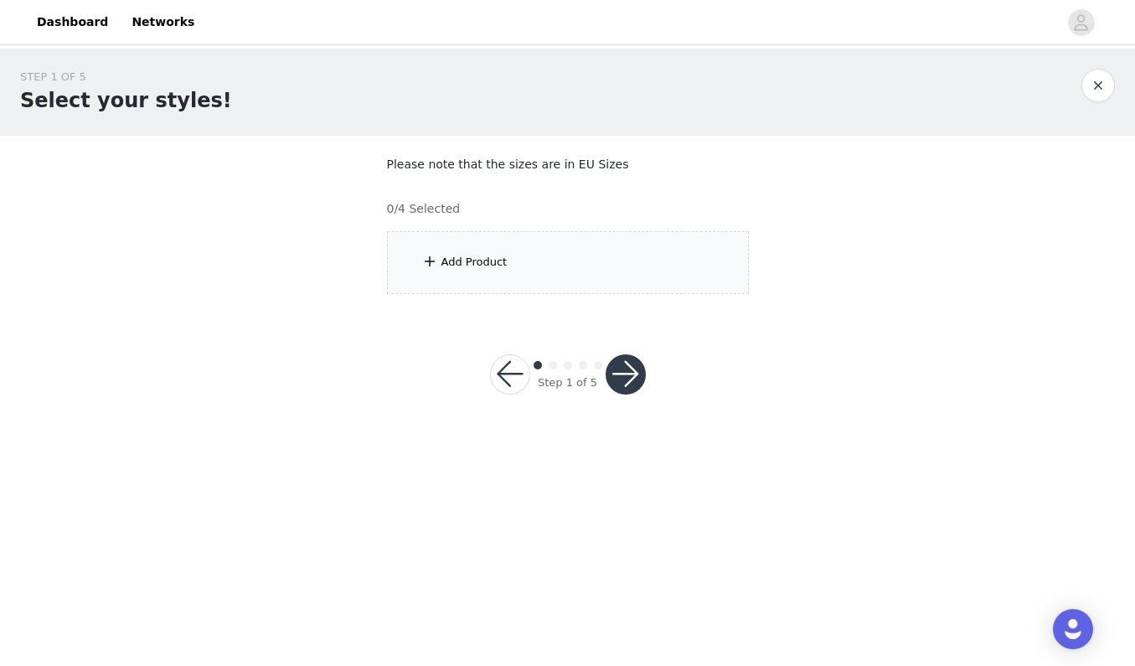
click at [614, 255] on div "Add Product" at bounding box center [568, 262] width 362 height 63
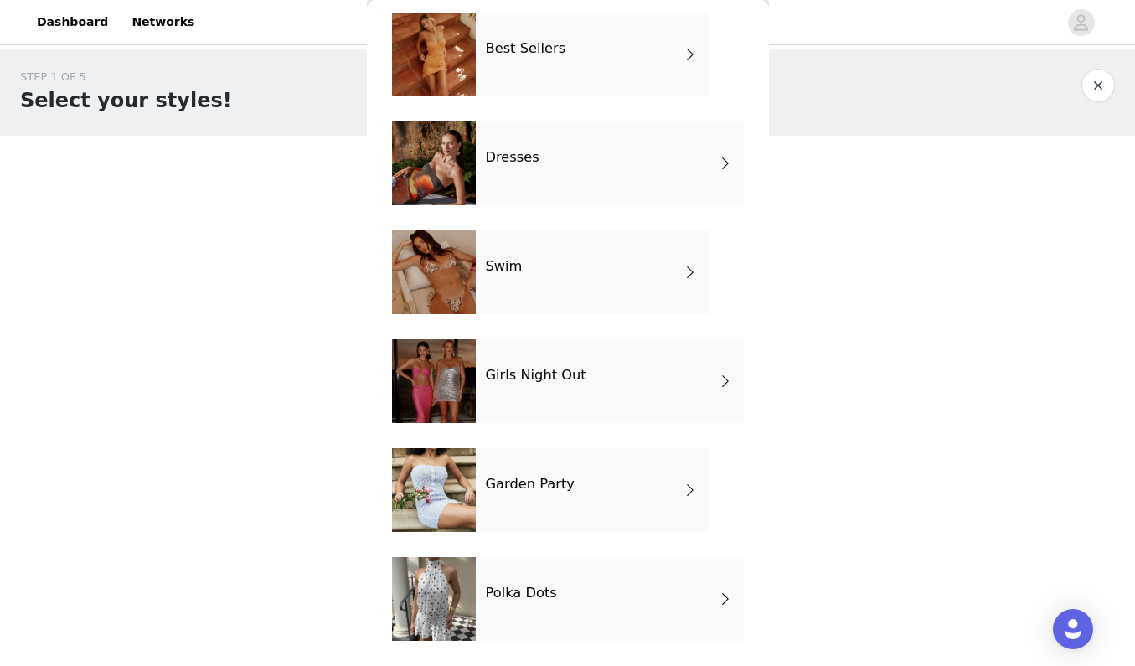
scroll to position [289, 0]
click at [563, 381] on h4 "Girls Night Out" at bounding box center [536, 375] width 101 height 15
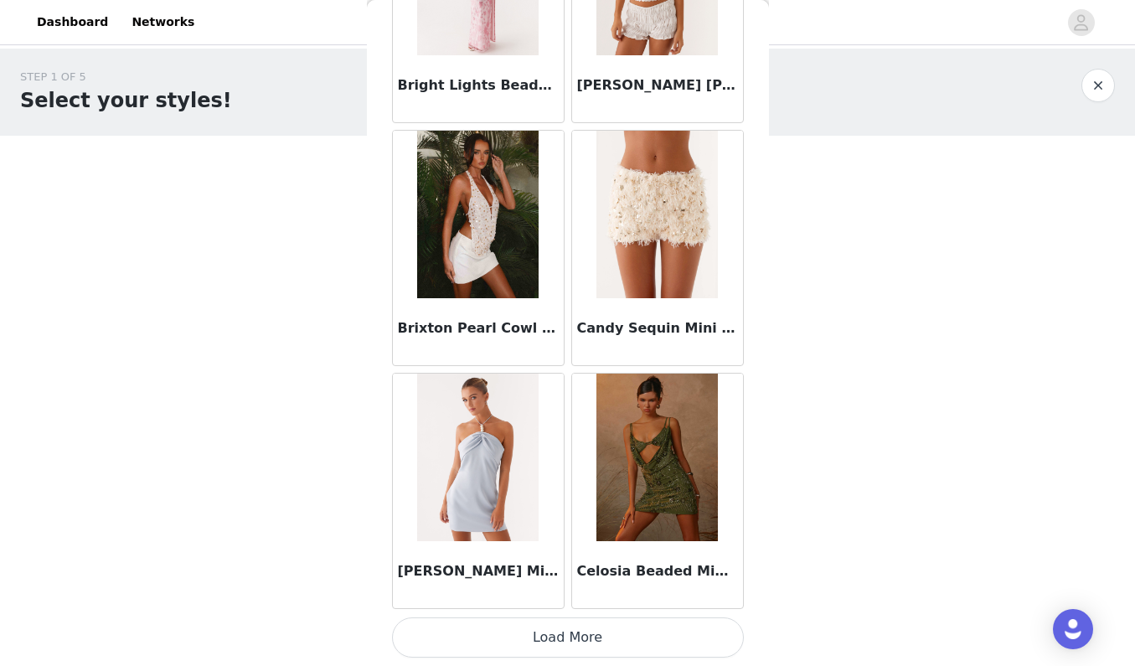
scroll to position [1898, 0]
click at [555, 647] on button "Load More" at bounding box center [568, 637] width 352 height 40
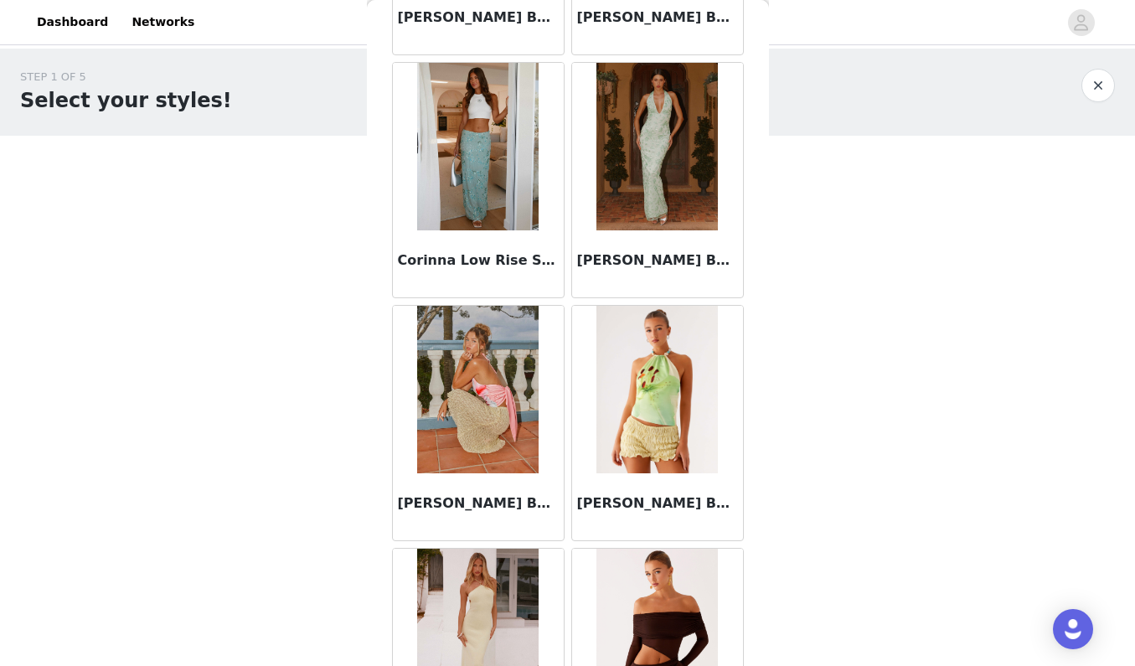
scroll to position [2695, 0]
drag, startPoint x: 579, startPoint y: 258, endPoint x: 744, endPoint y: 281, distance: 166.6
click at [744, 281] on div "[PERSON_NAME] Beaded Maxi Dress - Sage" at bounding box center [657, 179] width 179 height 243
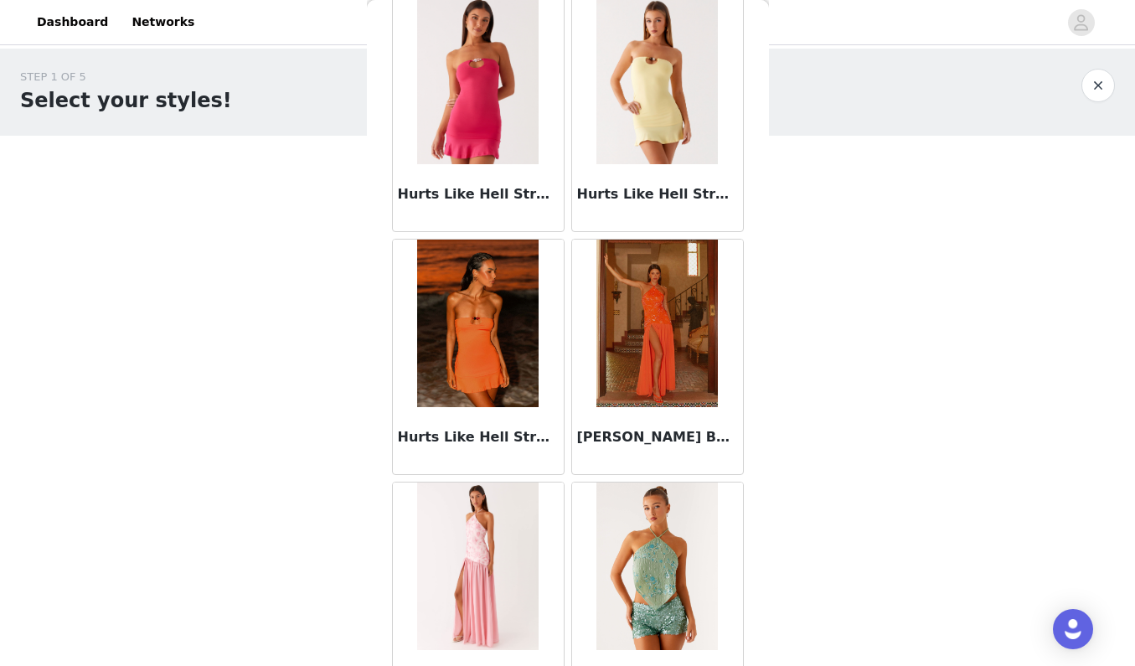
scroll to position [4023, 0]
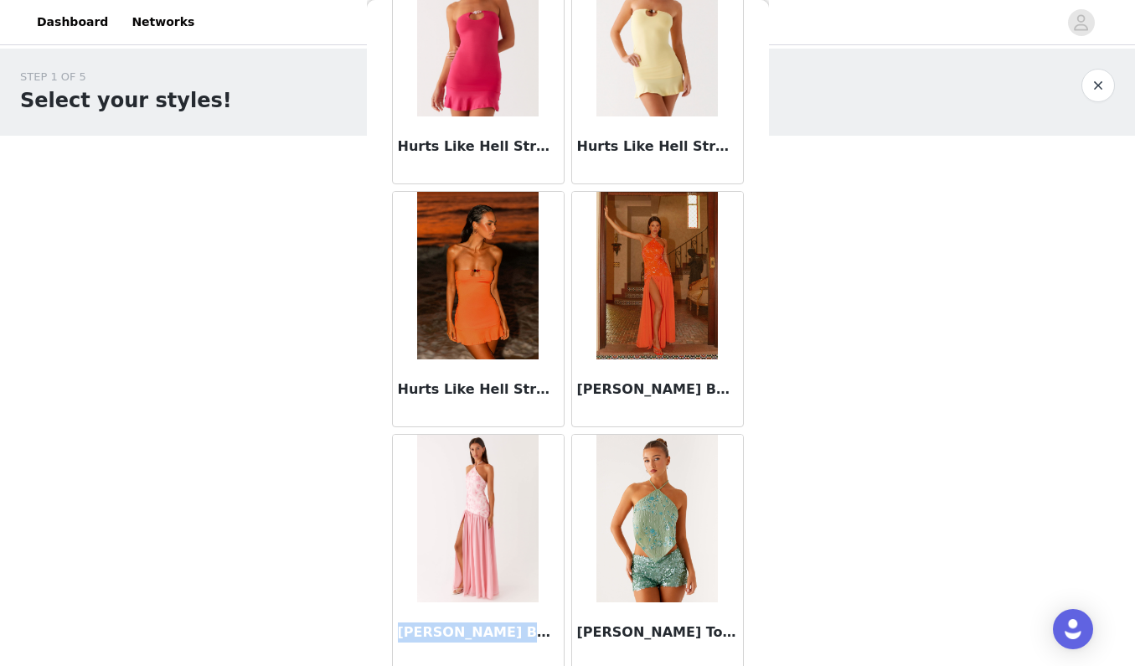
drag, startPoint x: 393, startPoint y: 633, endPoint x: 526, endPoint y: 638, distance: 133.3
click at [526, 638] on div "[PERSON_NAME] Beaded Maxi Dress - Pink" at bounding box center [478, 635] width 171 height 67
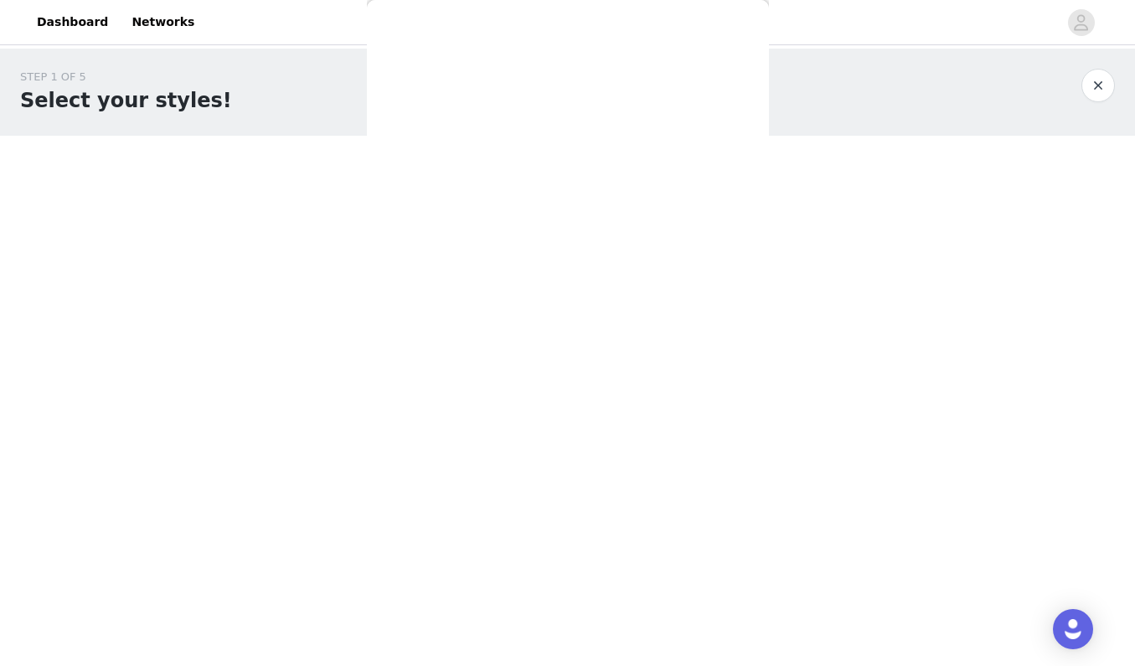
scroll to position [0, 0]
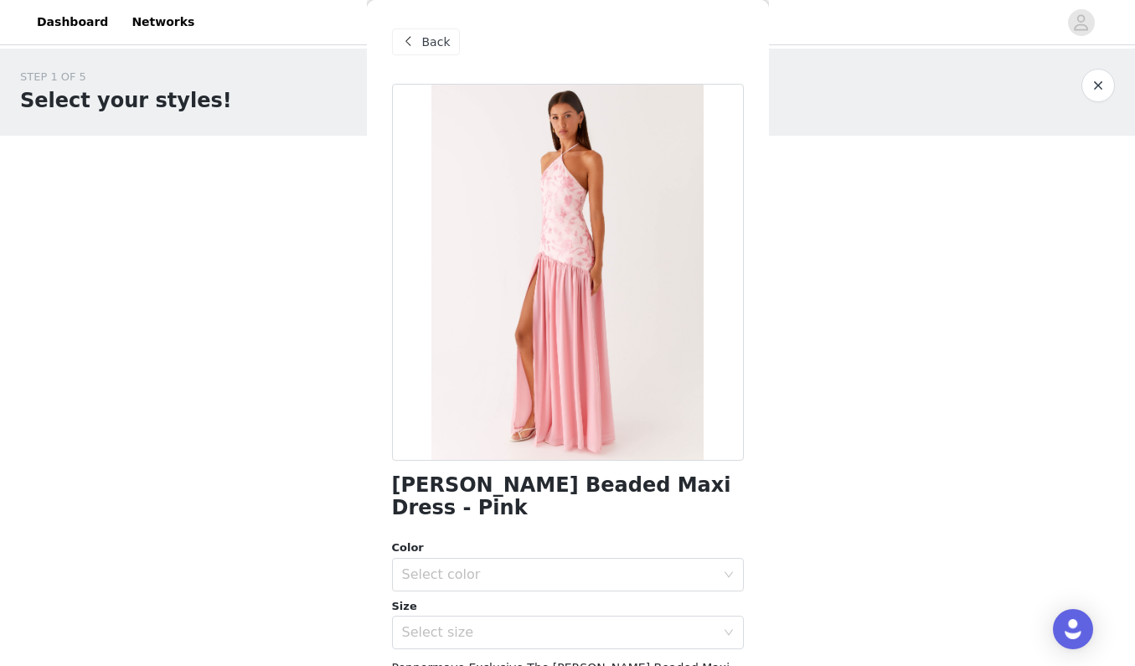
click at [427, 49] on span "Back" at bounding box center [436, 43] width 28 height 18
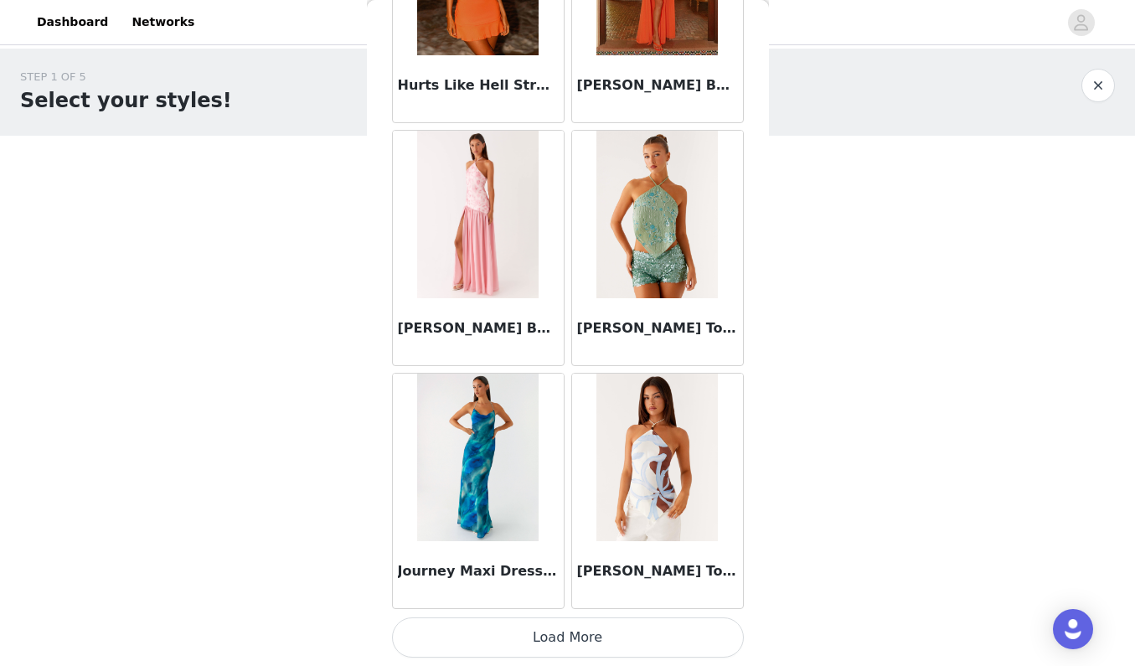
click at [556, 643] on button "Load More" at bounding box center [568, 637] width 352 height 40
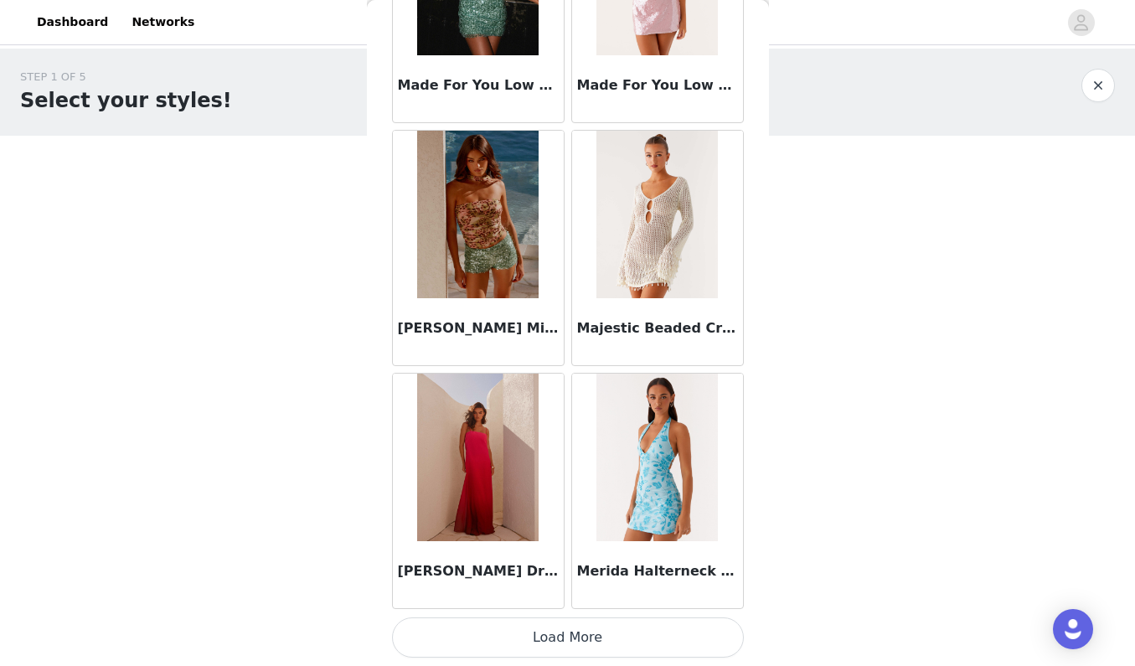
scroll to position [6757, 0]
click at [580, 637] on button "Load More" at bounding box center [568, 637] width 352 height 40
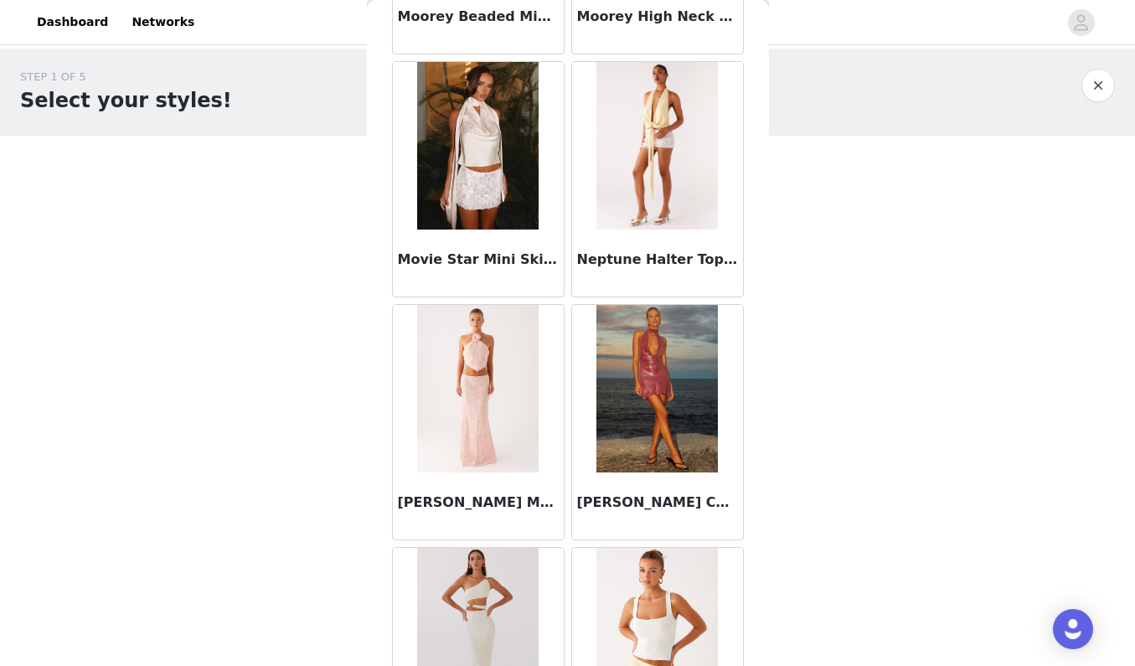
scroll to position [8042, 0]
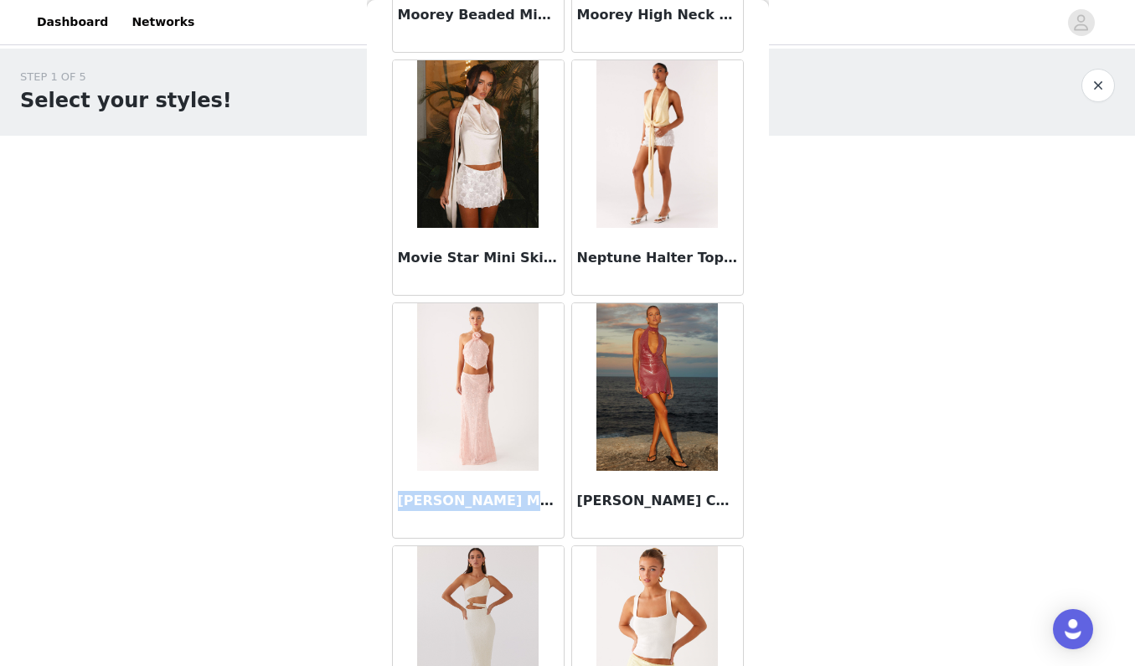
drag, startPoint x: 399, startPoint y: 499, endPoint x: 544, endPoint y: 499, distance: 144.9
click at [544, 499] on h3 "[PERSON_NAME] Maxi Skirt - Pink" at bounding box center [478, 501] width 161 height 20
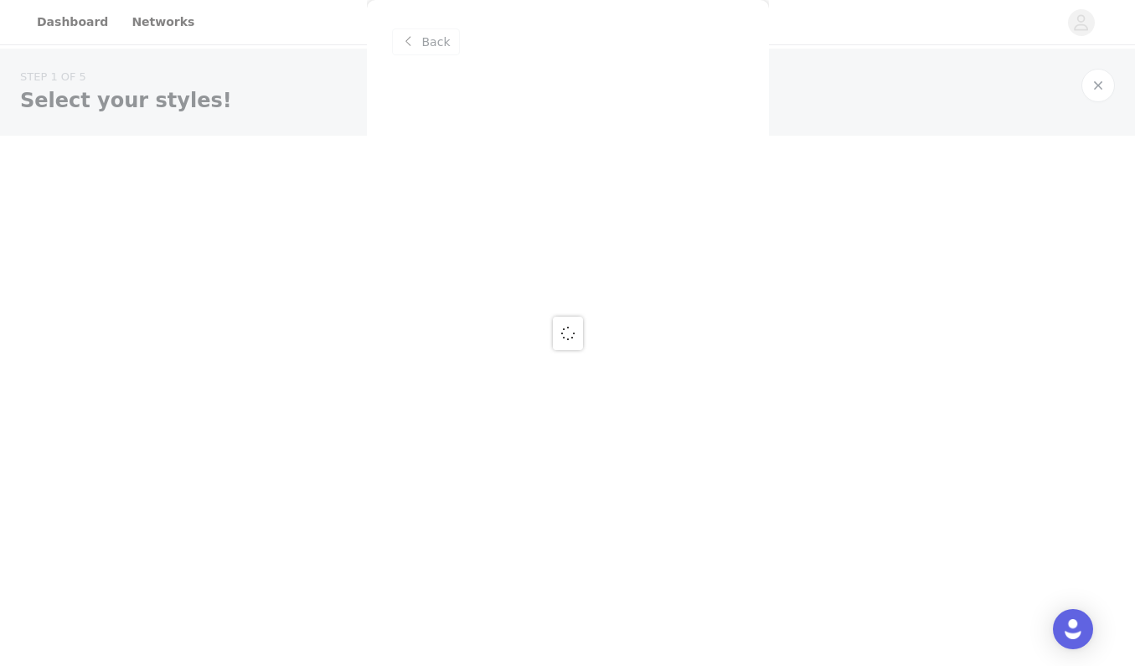
scroll to position [0, 0]
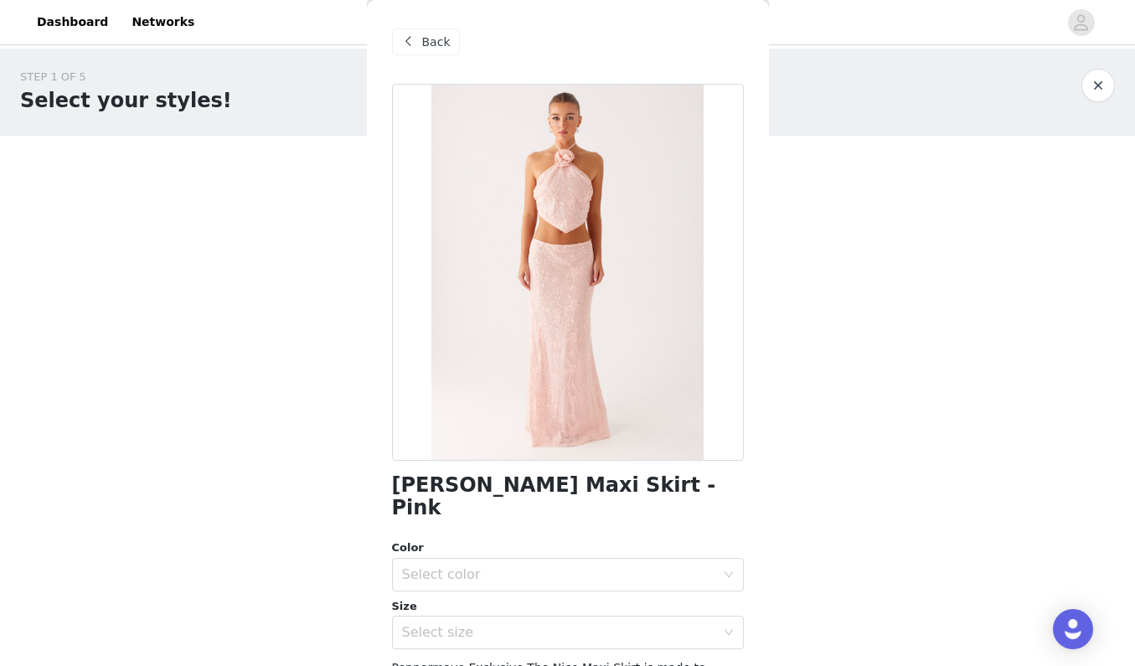
click at [405, 39] on span at bounding box center [409, 42] width 20 height 20
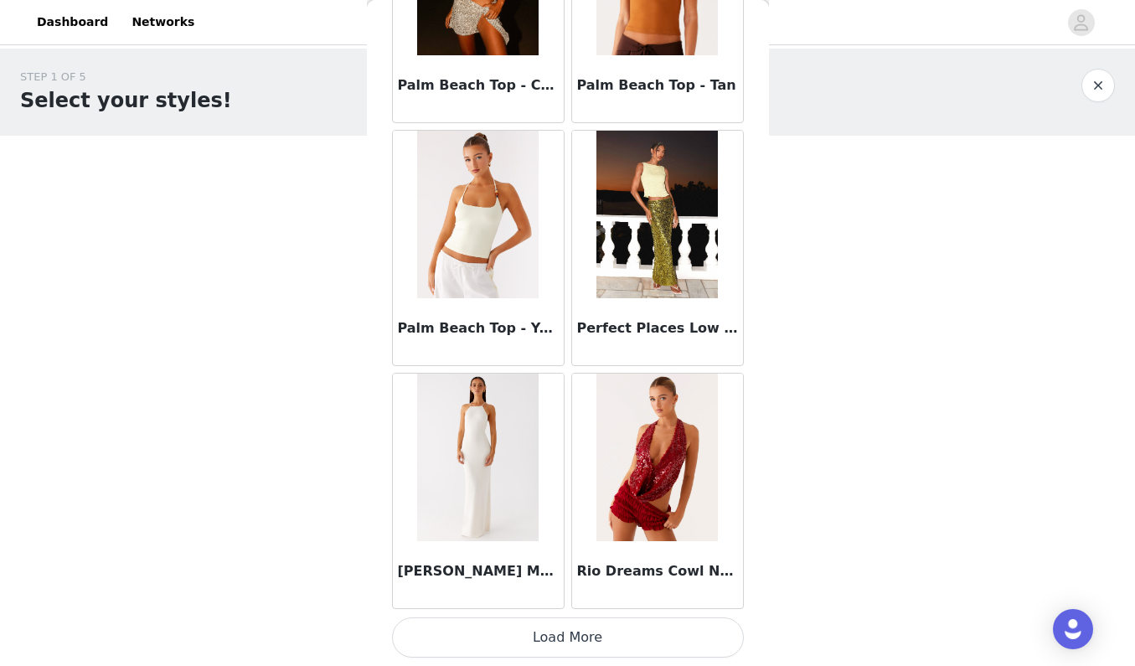
scroll to position [9186, 0]
click at [542, 653] on button "Load More" at bounding box center [568, 637] width 352 height 40
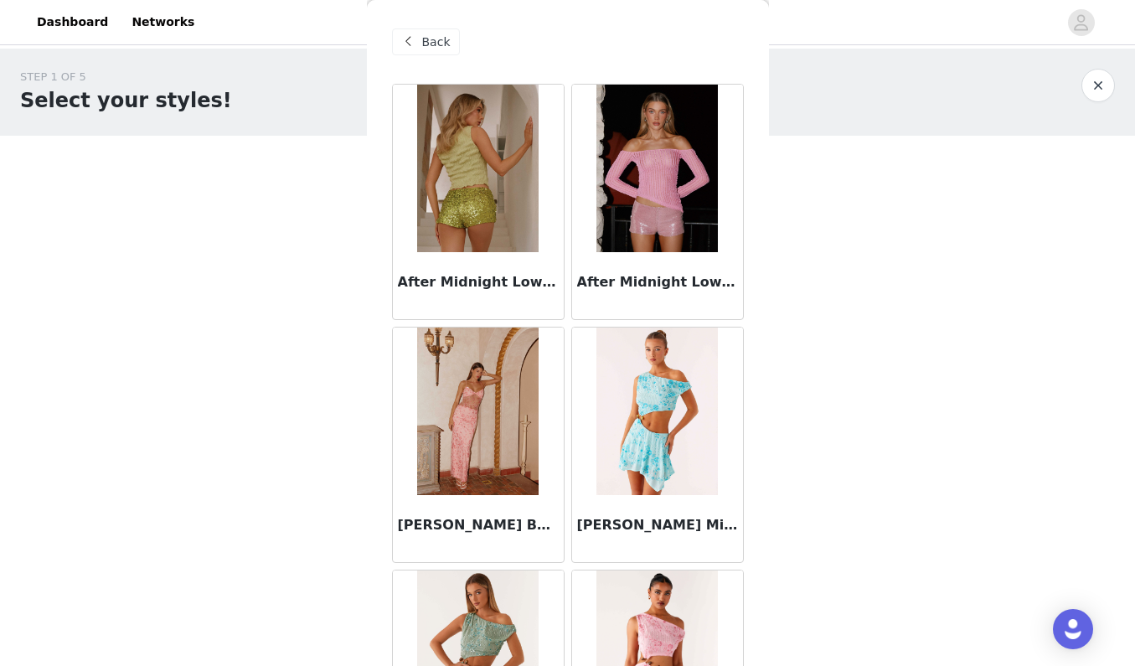
scroll to position [0, 0]
click at [444, 44] on span "Back" at bounding box center [436, 43] width 28 height 18
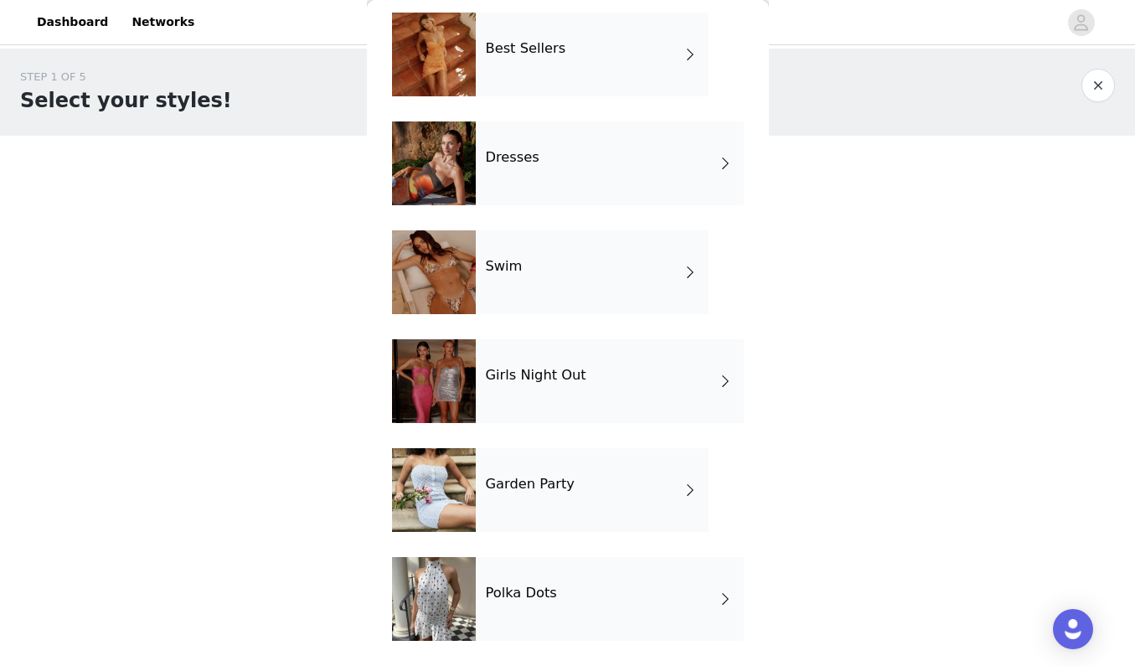
scroll to position [289, 0]
click at [530, 484] on h4 "Garden Party" at bounding box center [530, 484] width 89 height 15
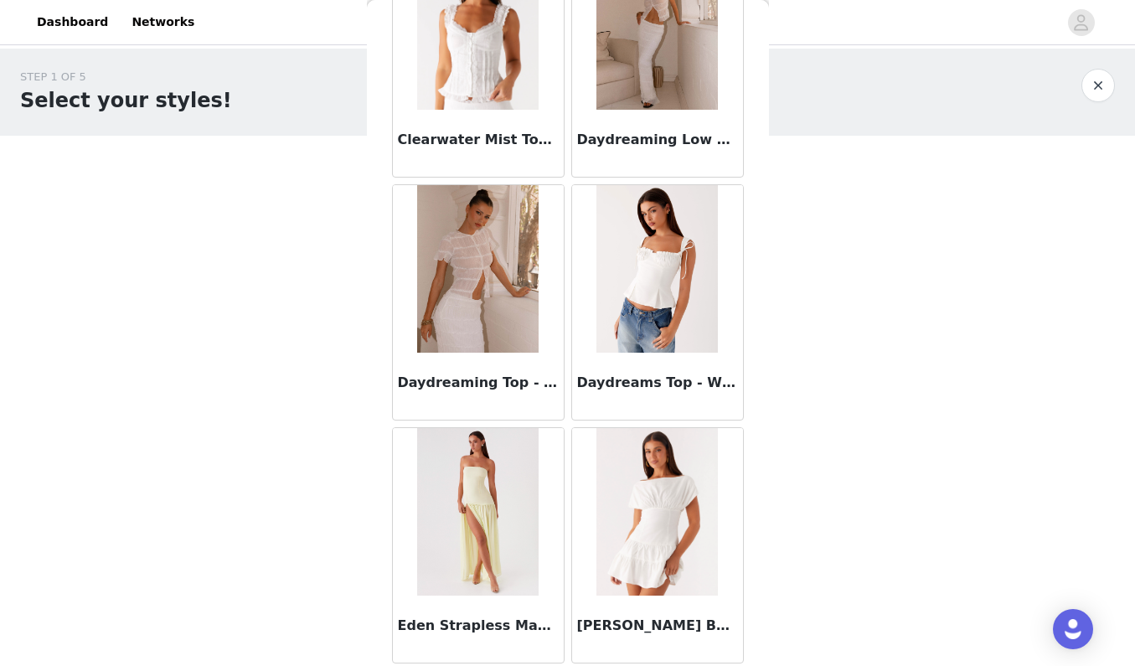
scroll to position [1707, 0]
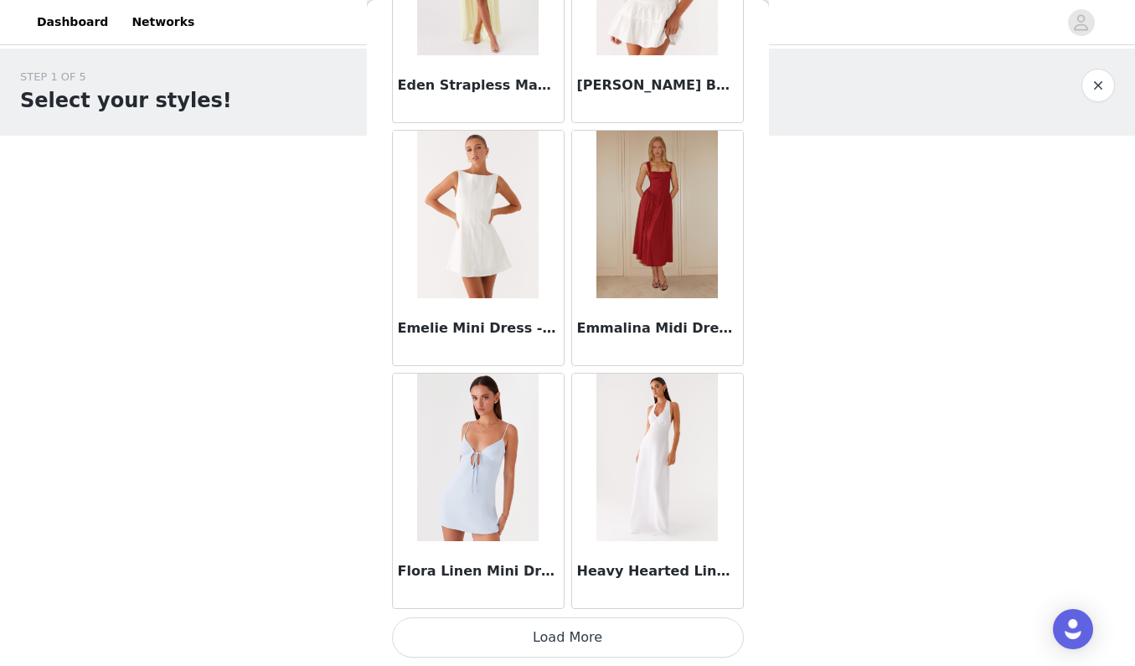
click at [604, 648] on button "Load More" at bounding box center [568, 637] width 352 height 40
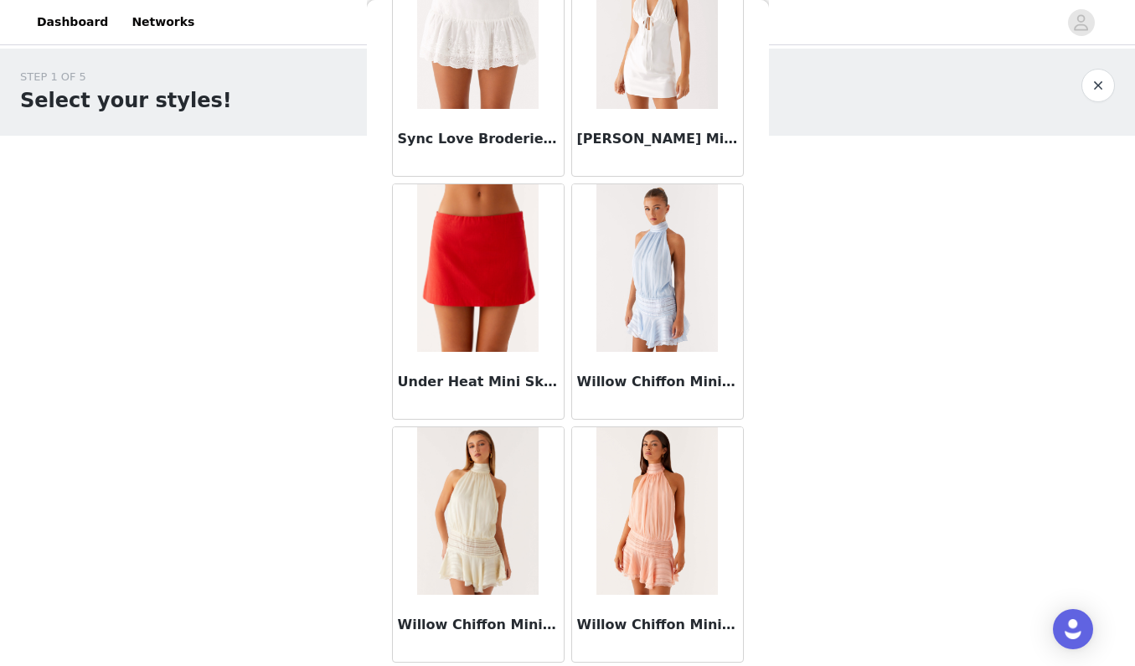
scroll to position [0, 0]
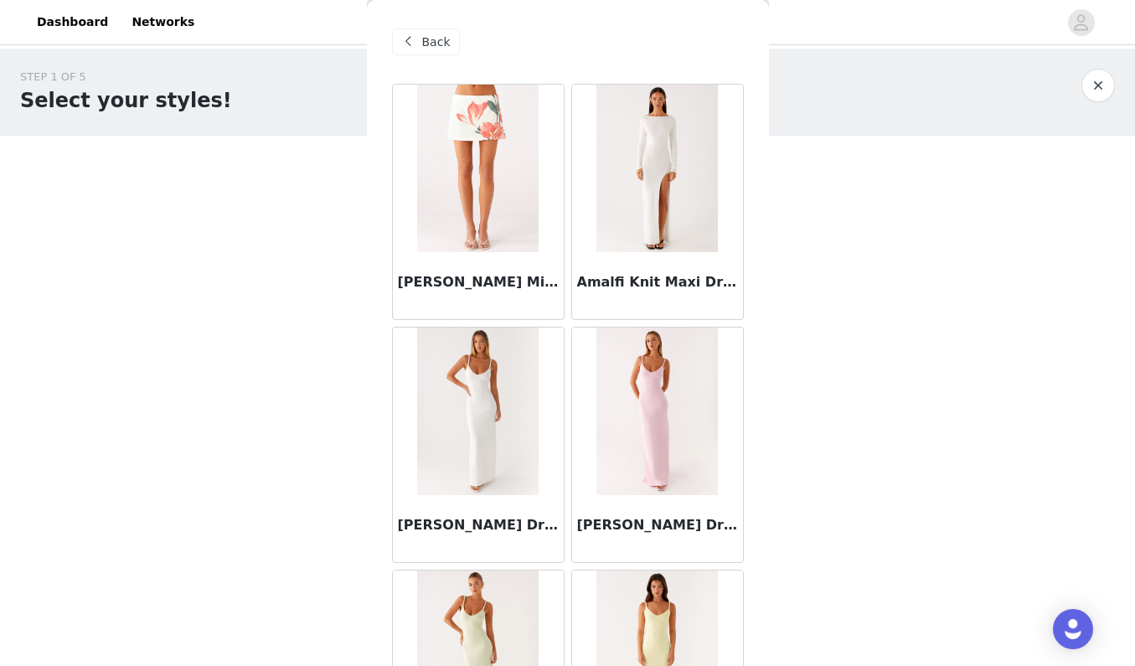
click at [431, 40] on span "Back" at bounding box center [436, 43] width 28 height 18
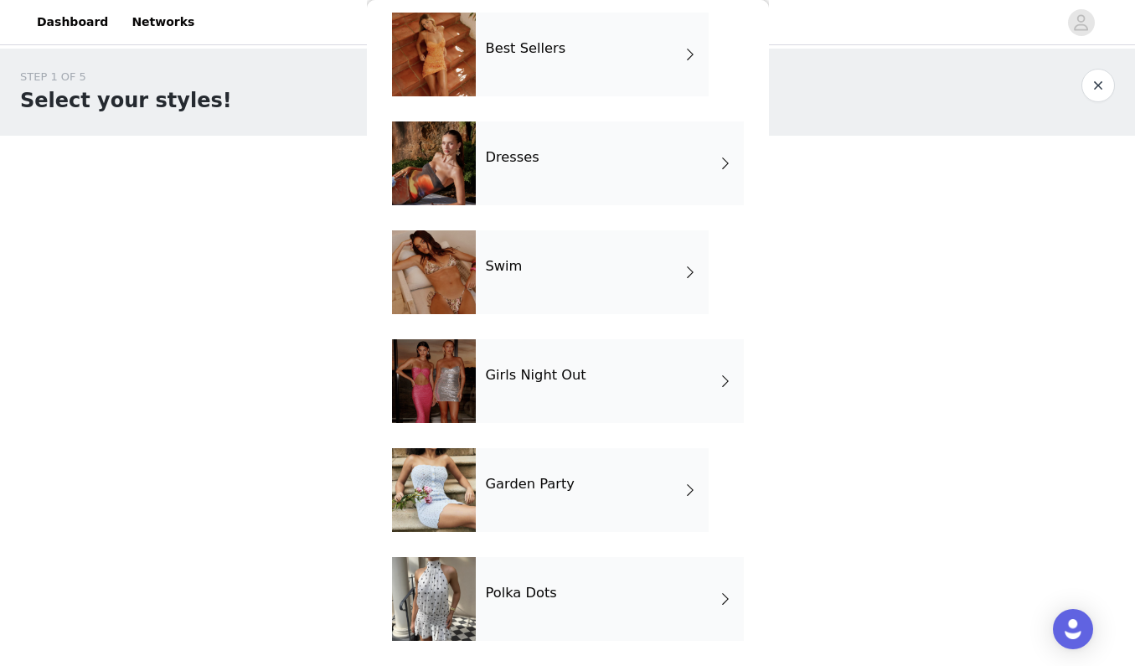
click at [540, 595] on h4 "Polka Dots" at bounding box center [521, 593] width 71 height 15
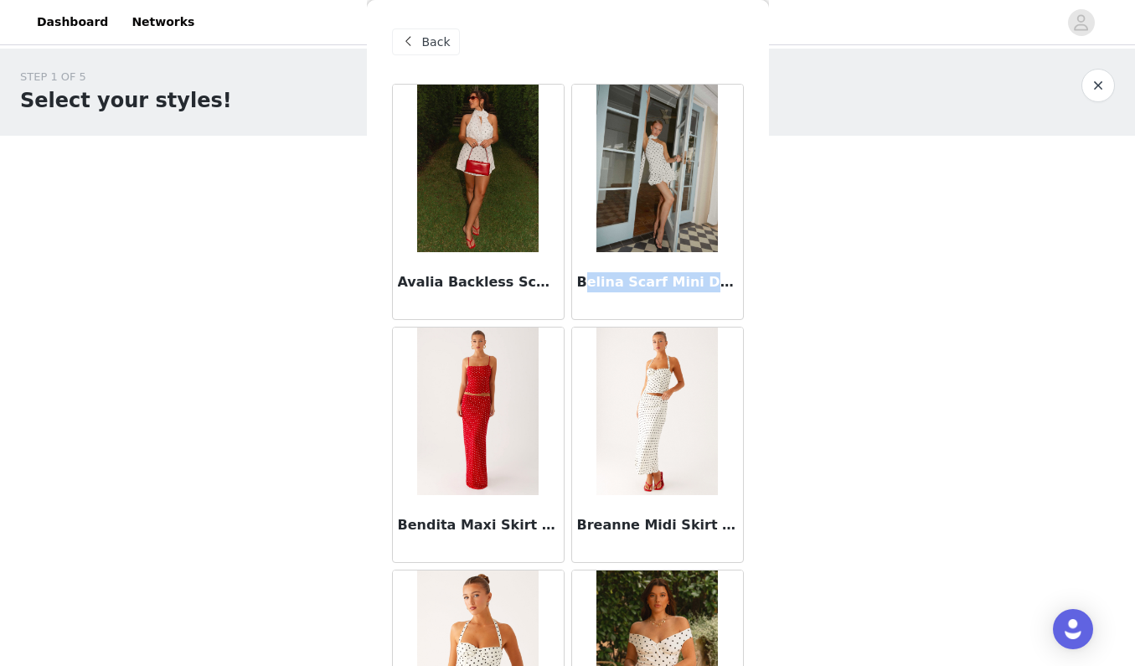
drag, startPoint x: 583, startPoint y: 280, endPoint x: 724, endPoint y: 294, distance: 141.5
click at [724, 294] on div "Belina Scarf Mini Dress - White Polkadot" at bounding box center [657, 285] width 171 height 67
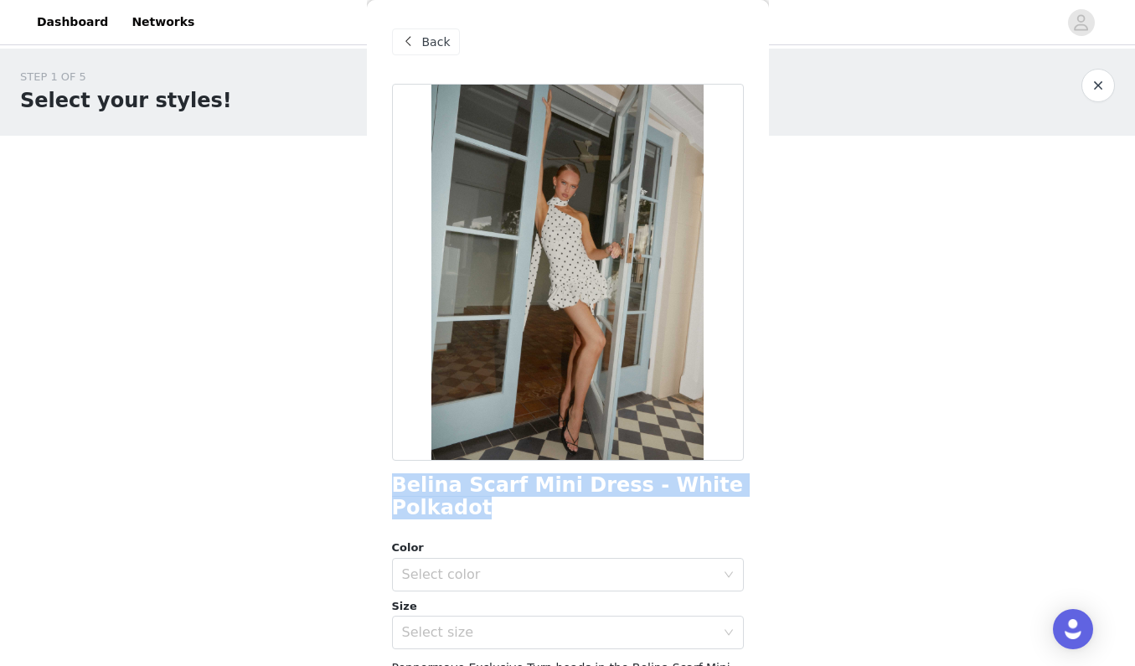
drag, startPoint x: 397, startPoint y: 485, endPoint x: 478, endPoint y: 501, distance: 82.0
click at [478, 501] on h1 "Belina Scarf Mini Dress - White Polkadot" at bounding box center [568, 496] width 352 height 45
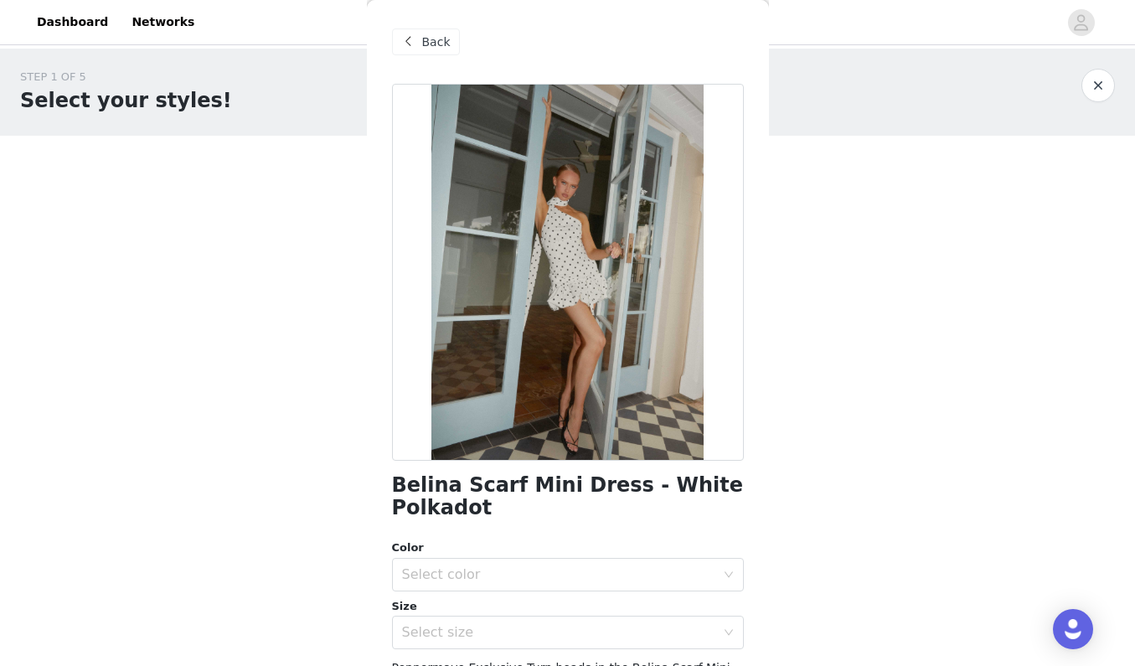
click at [412, 52] on div "Back" at bounding box center [426, 41] width 68 height 27
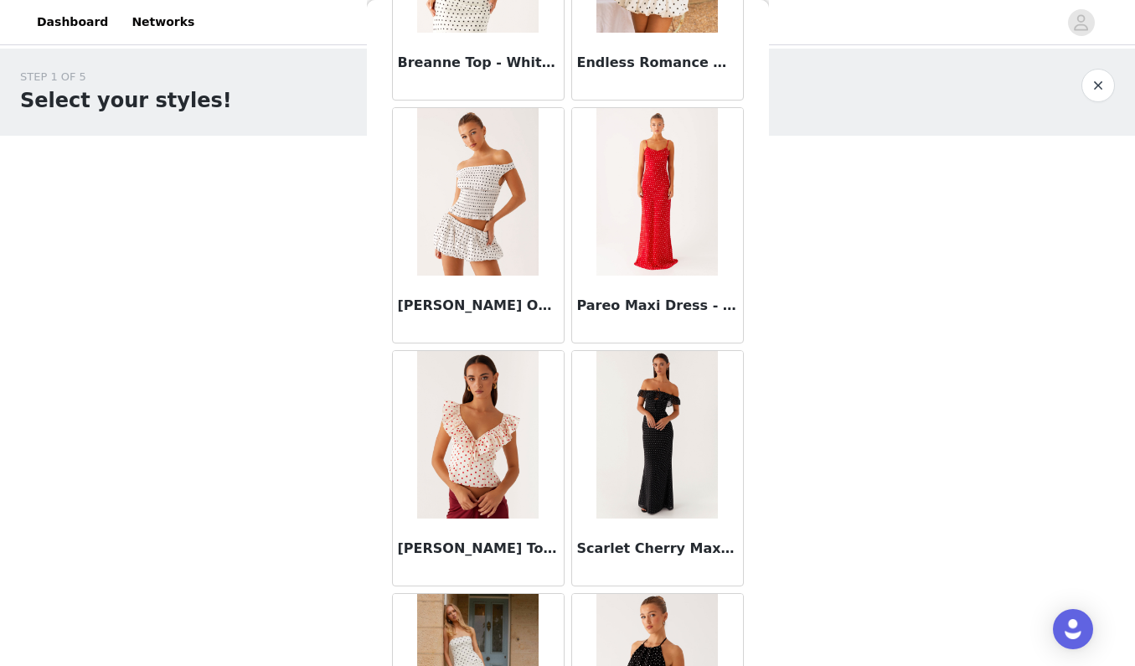
scroll to position [524, 0]
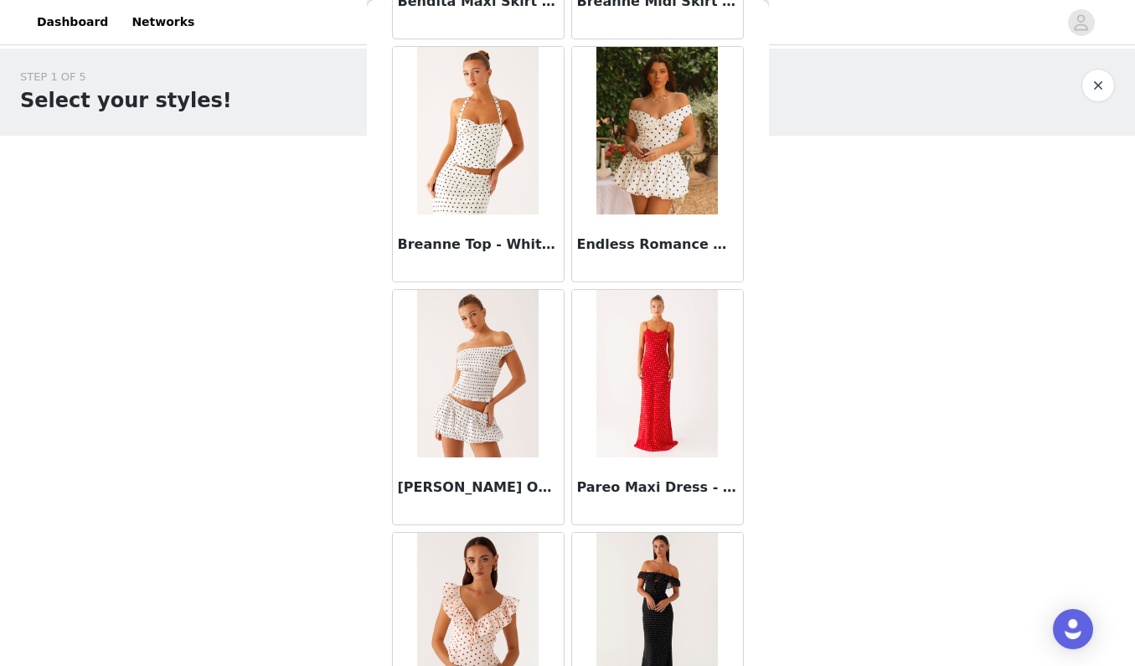
click at [631, 245] on h3 "Endless Romance Off Shoulder Mini Dress - White Polka Dot" at bounding box center [657, 245] width 161 height 20
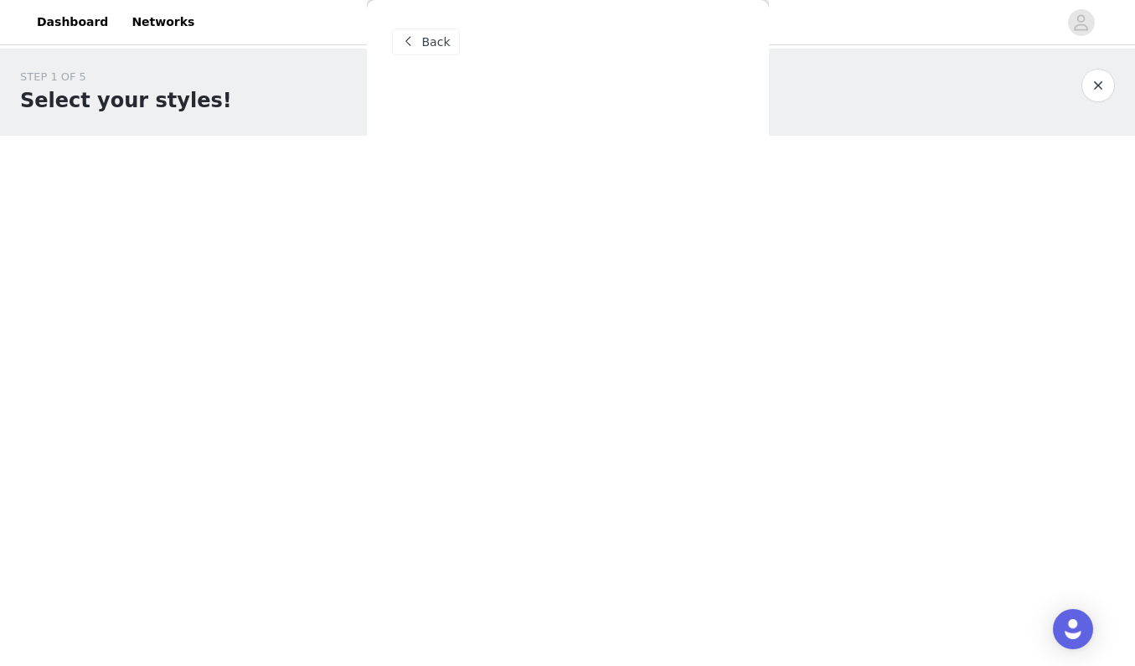
scroll to position [0, 0]
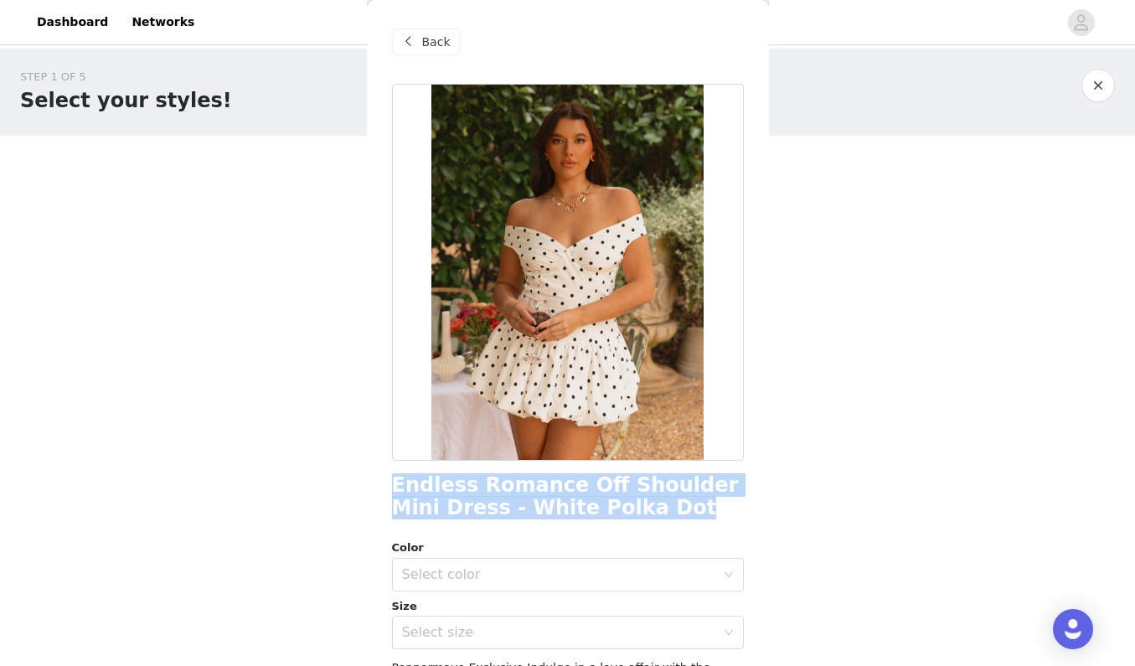
drag, startPoint x: 610, startPoint y: 514, endPoint x: 380, endPoint y: 487, distance: 231.1
click at [380, 487] on div "Back Endless Romance Off Shoulder Mini Dress - White Polka Dot Color Select col…" at bounding box center [568, 333] width 402 height 666
click at [413, 37] on span at bounding box center [409, 42] width 20 height 20
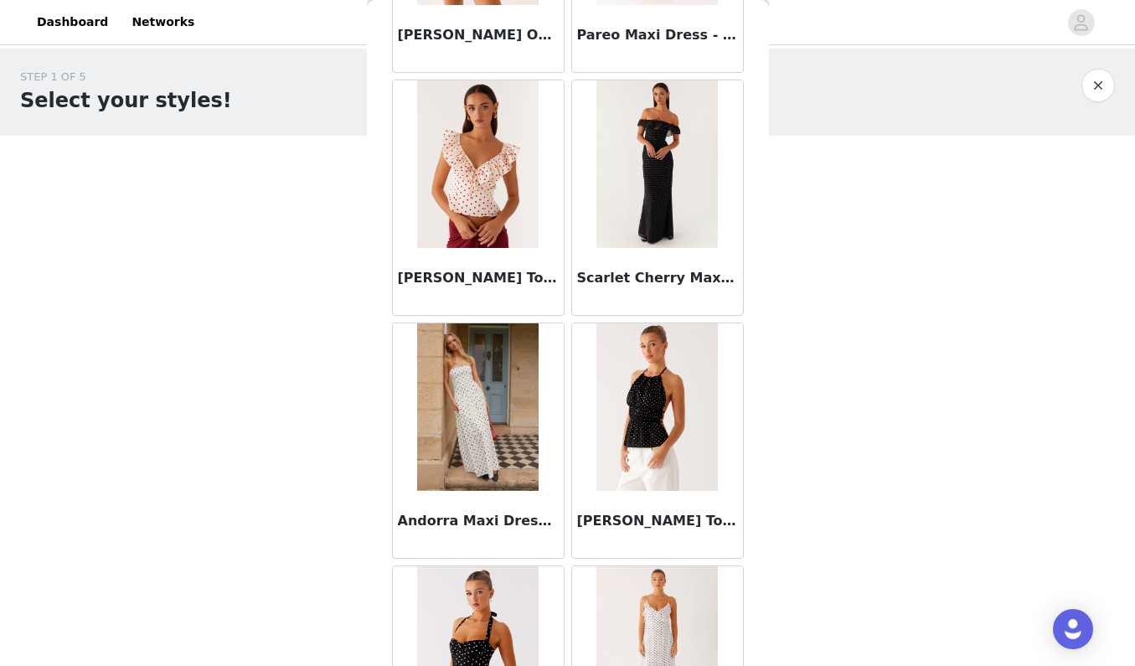
scroll to position [968, 0]
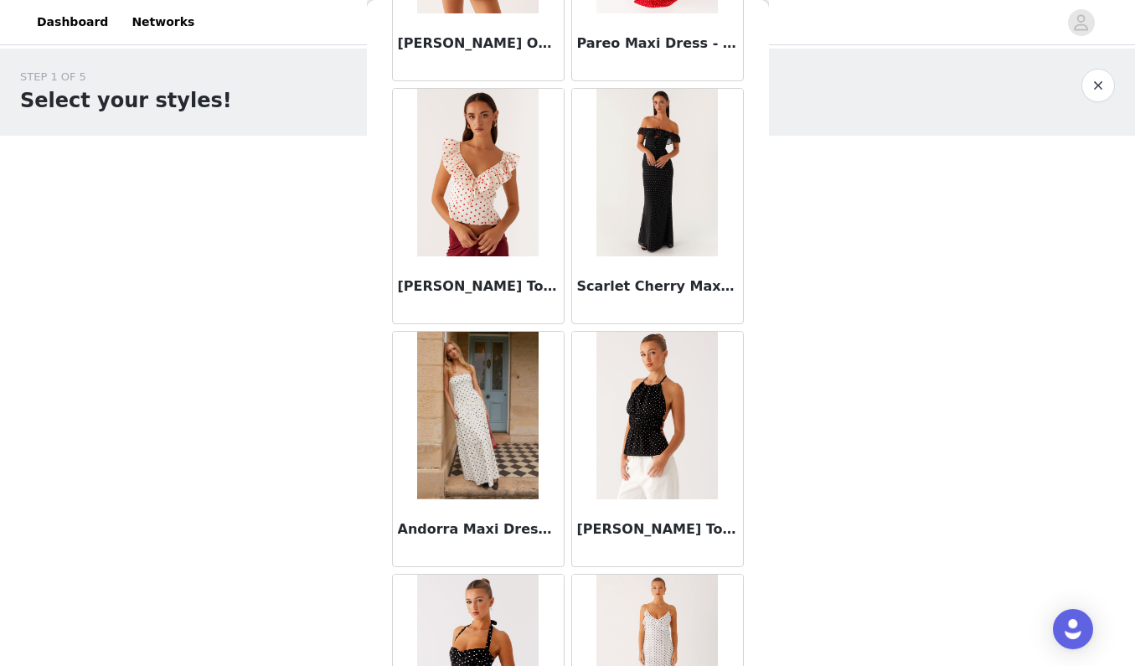
click at [630, 242] on img at bounding box center [656, 173] width 121 height 168
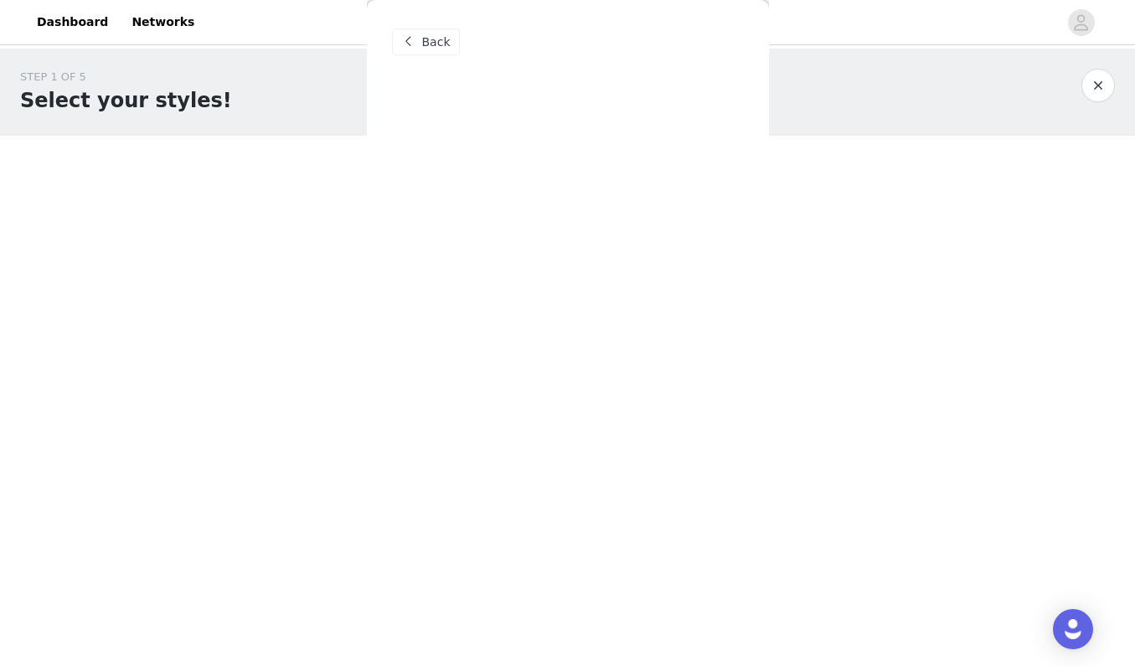
scroll to position [0, 0]
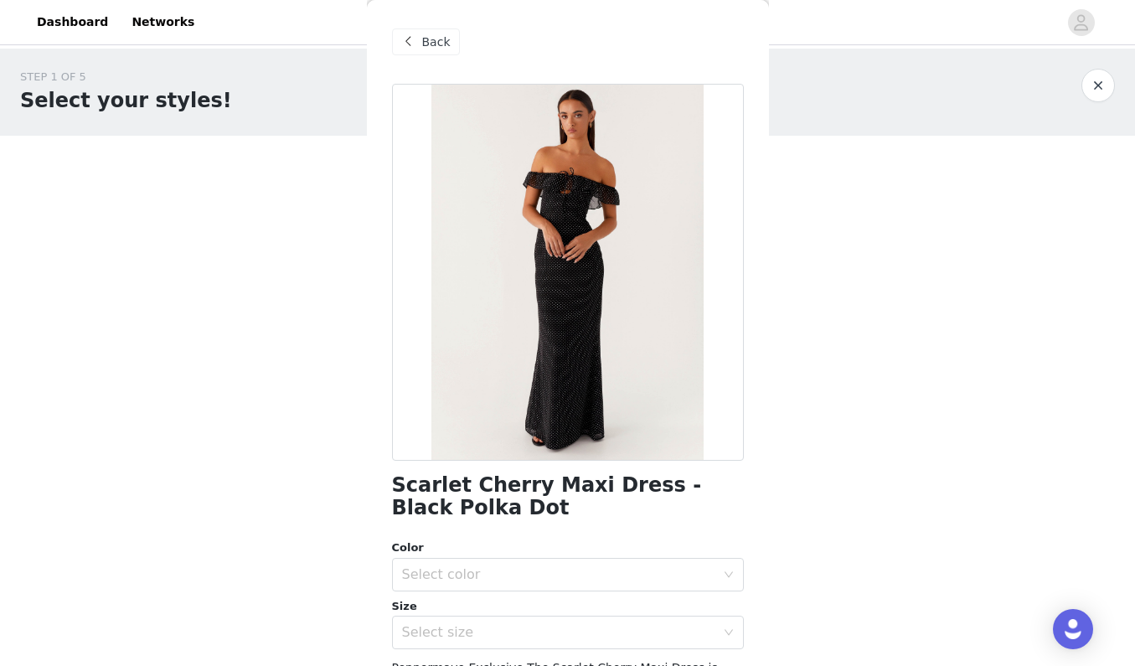
click at [422, 45] on span "Back" at bounding box center [436, 43] width 28 height 18
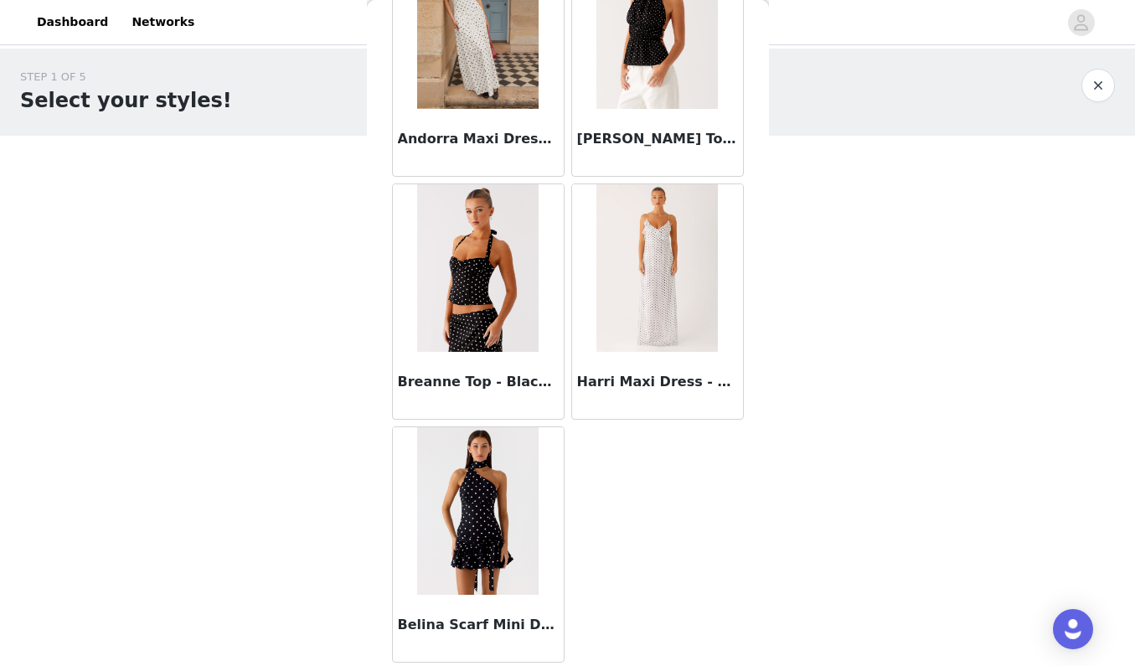
click at [465, 535] on img at bounding box center [477, 511] width 121 height 168
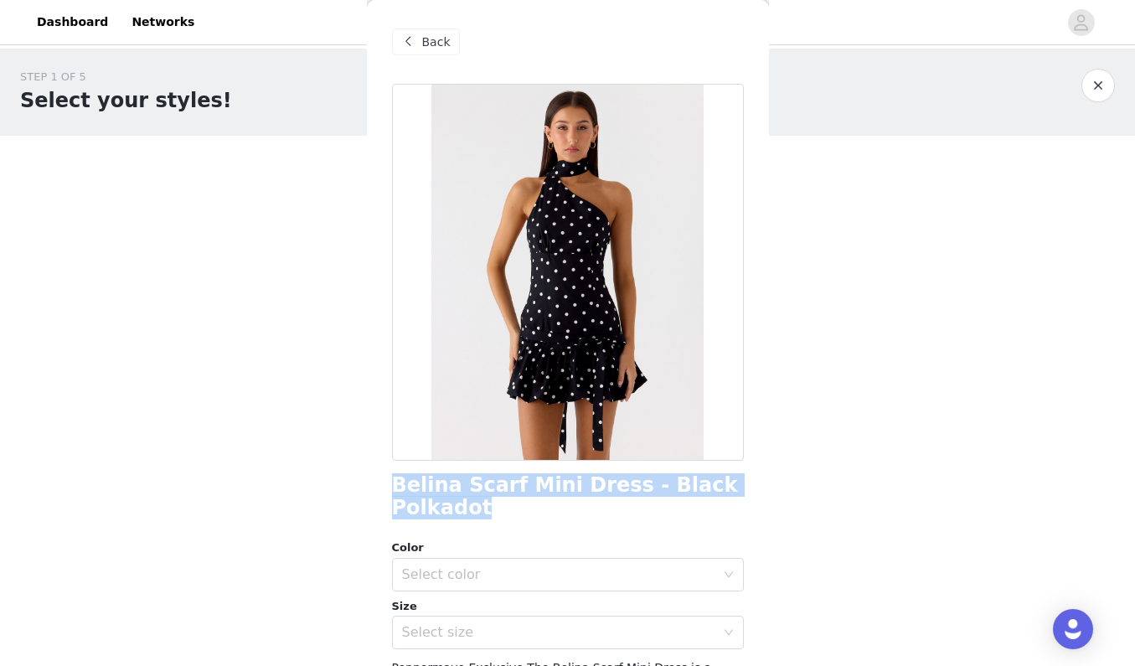
drag, startPoint x: 487, startPoint y: 504, endPoint x: 396, endPoint y: 485, distance: 92.5
click at [396, 485] on h1 "Belina Scarf Mini Dress - Black Polkadot" at bounding box center [568, 496] width 352 height 45
click at [447, 44] on span "Back" at bounding box center [436, 43] width 28 height 18
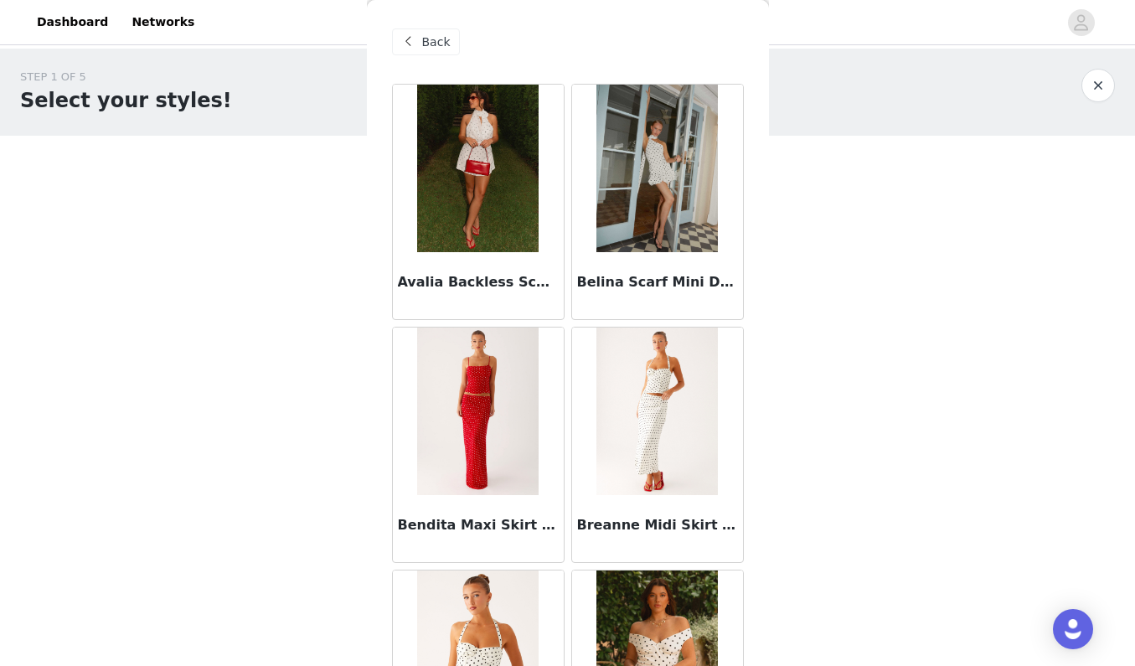
click at [405, 279] on h3 "Avalia Backless Scarf Mini Dress - White Polka Dot" at bounding box center [478, 282] width 161 height 20
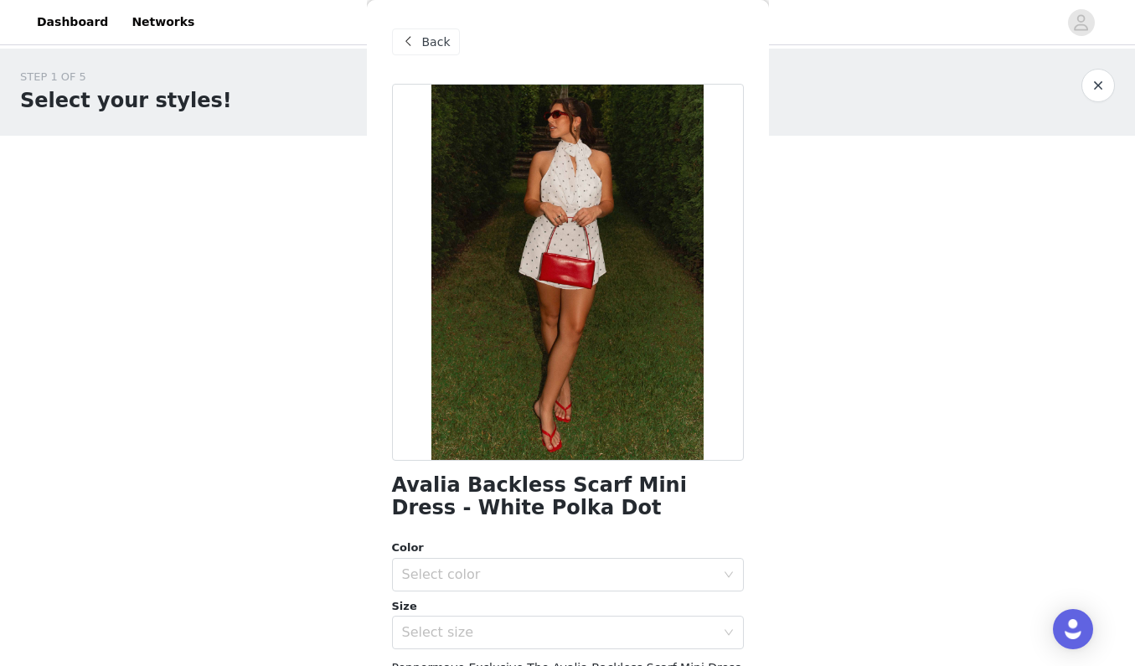
click at [441, 34] on span "Back" at bounding box center [436, 43] width 28 height 18
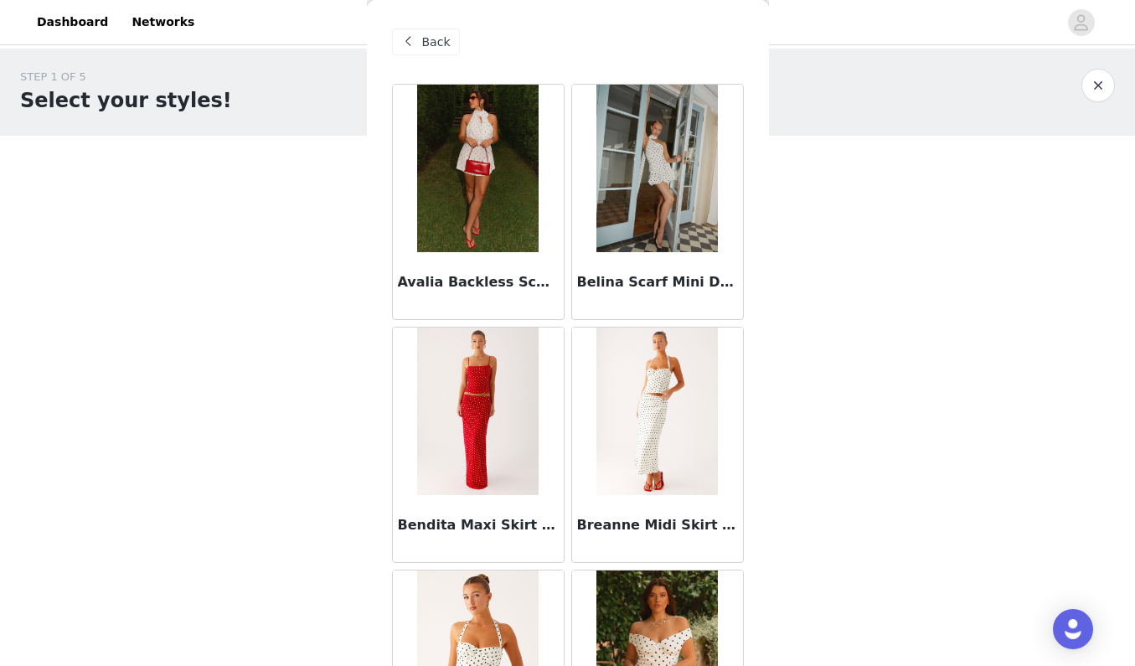
click at [441, 34] on span "Back" at bounding box center [436, 43] width 28 height 18
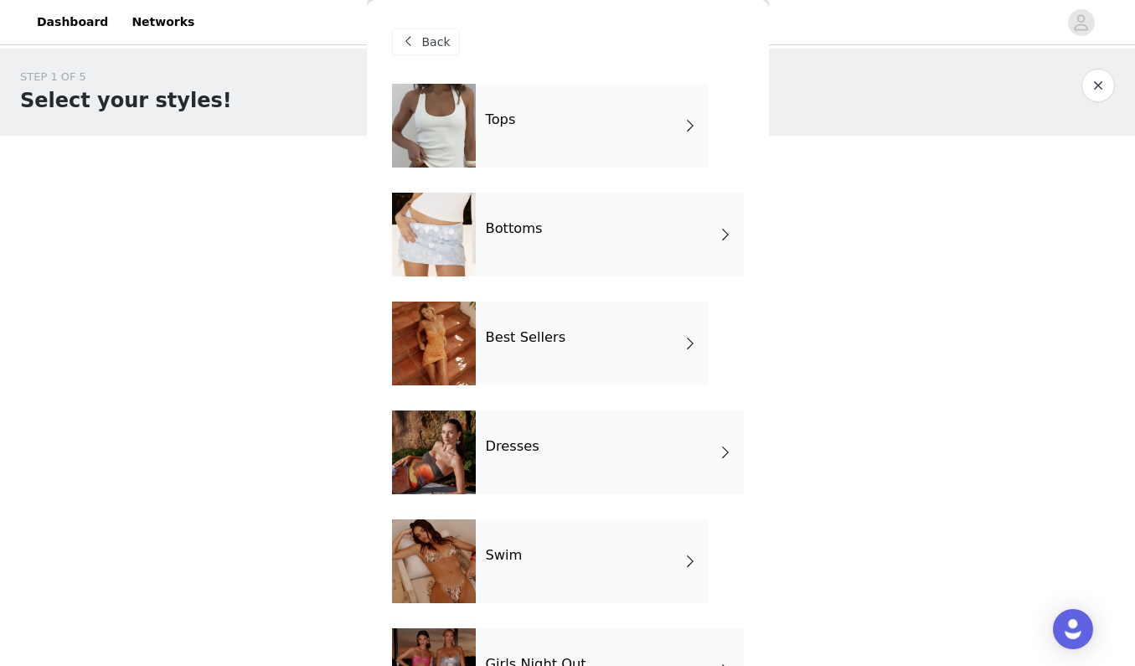
click at [656, 114] on div "Tops" at bounding box center [592, 126] width 233 height 84
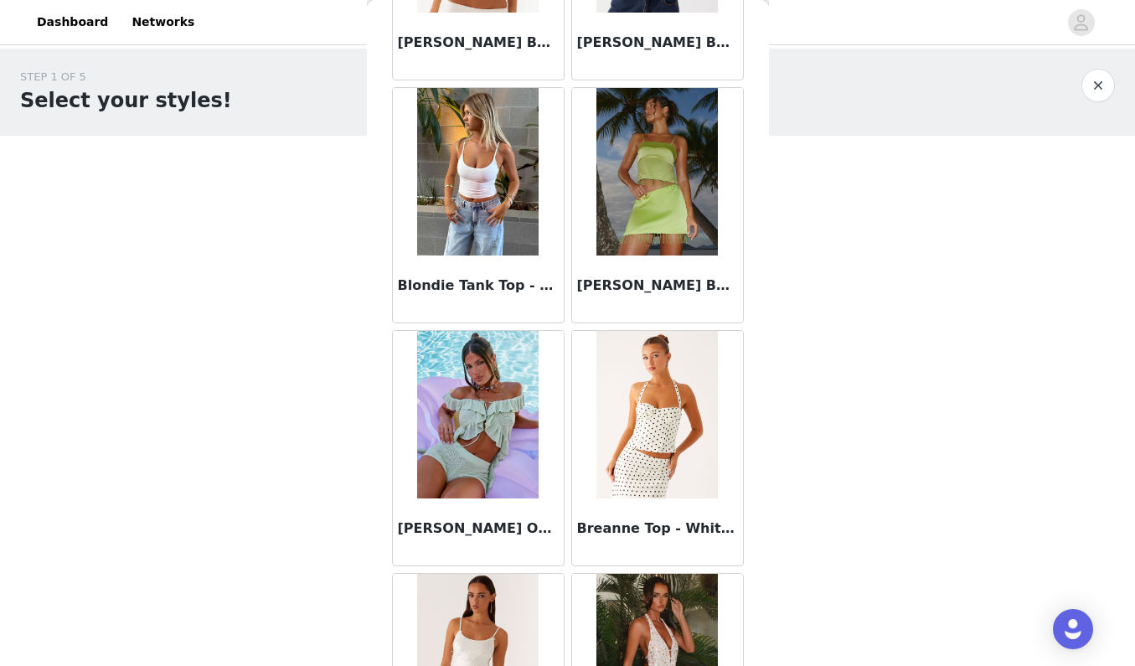
scroll to position [1796, 0]
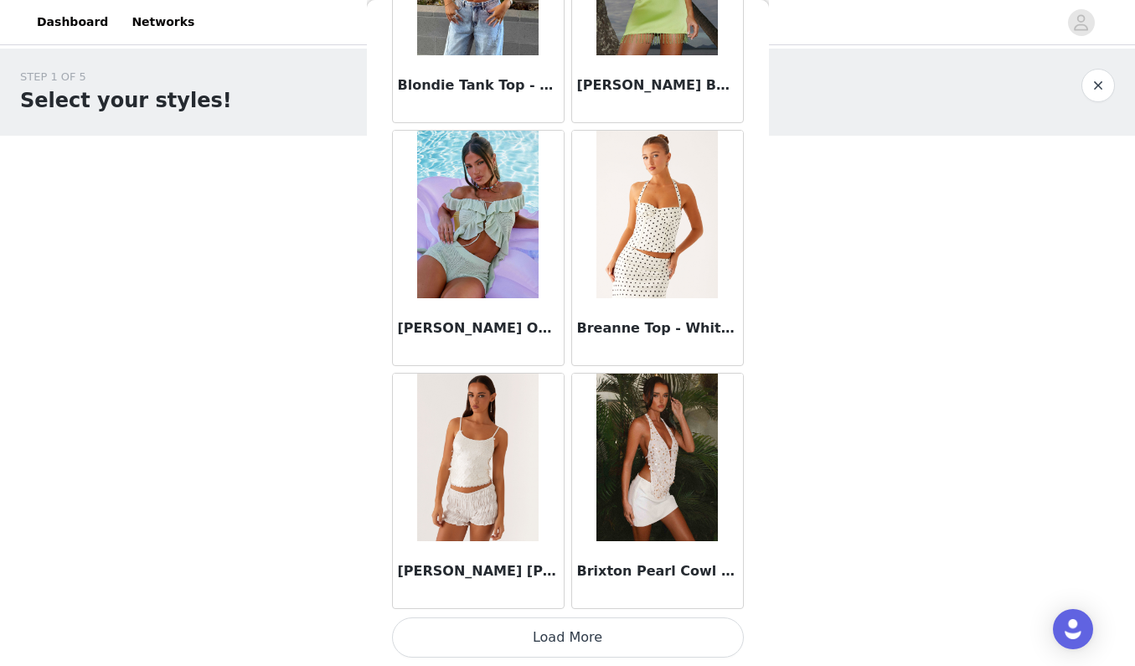
click at [545, 644] on button "Load More" at bounding box center [568, 637] width 352 height 40
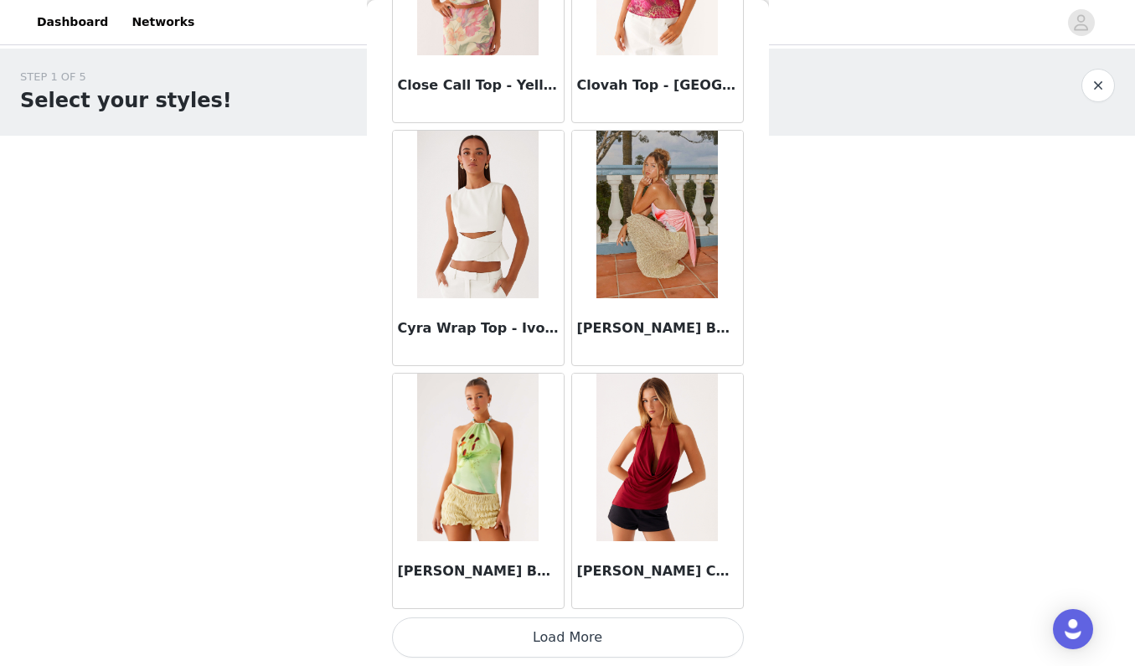
scroll to position [0, 0]
click at [566, 638] on button "Load More" at bounding box center [568, 637] width 352 height 40
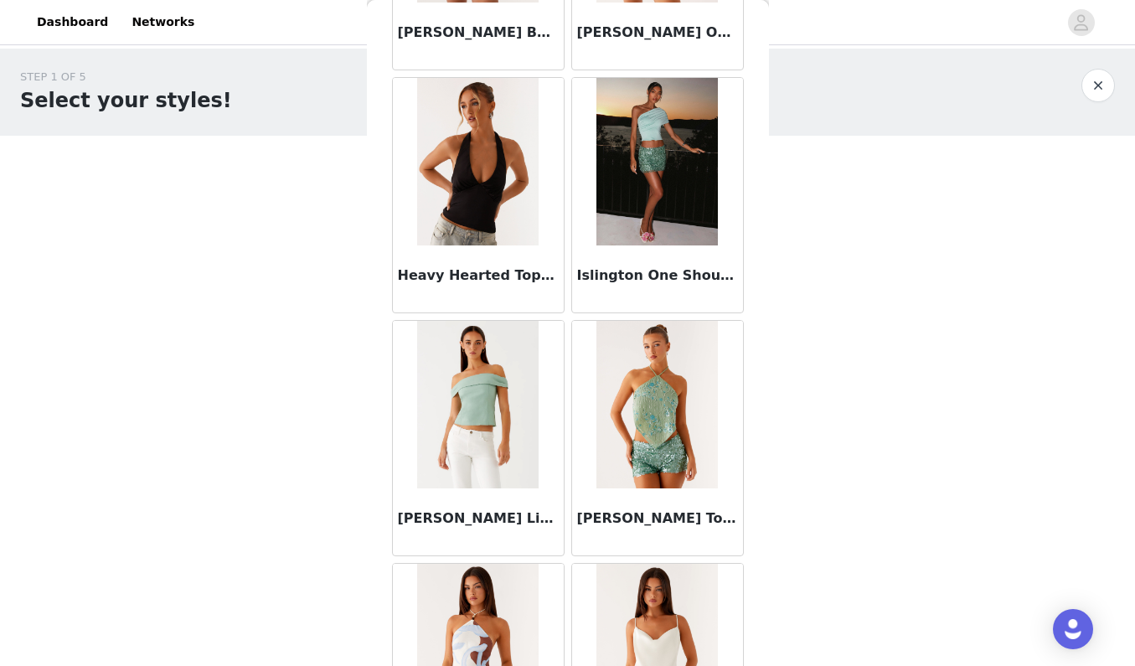
scroll to position [6325, 0]
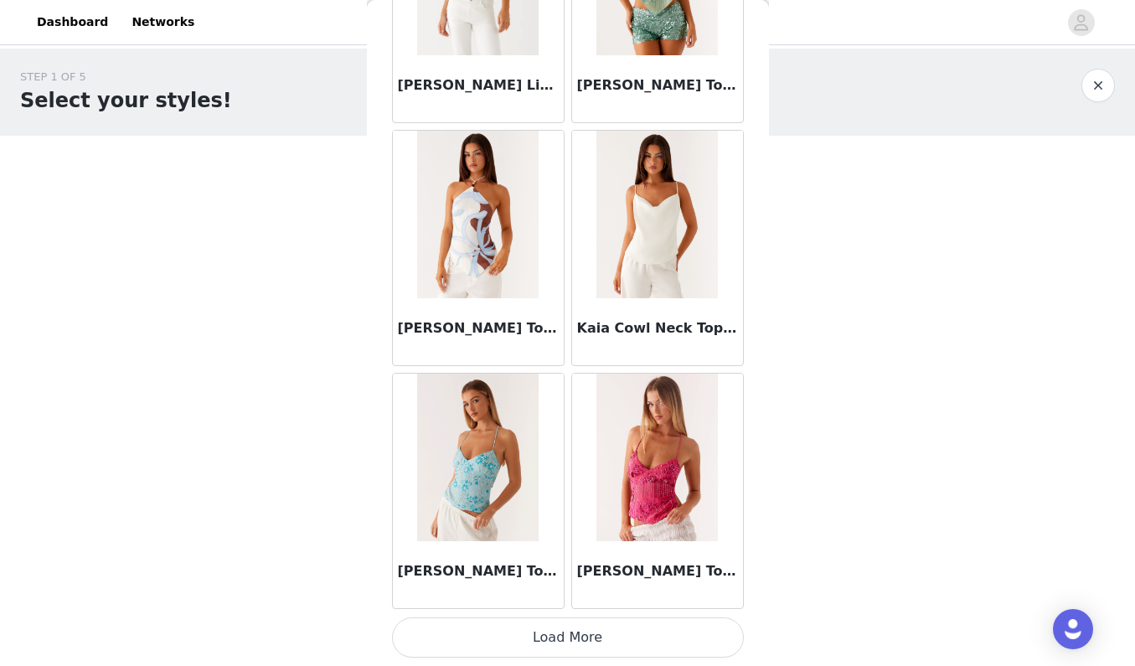
click at [587, 642] on button "Load More" at bounding box center [568, 637] width 352 height 40
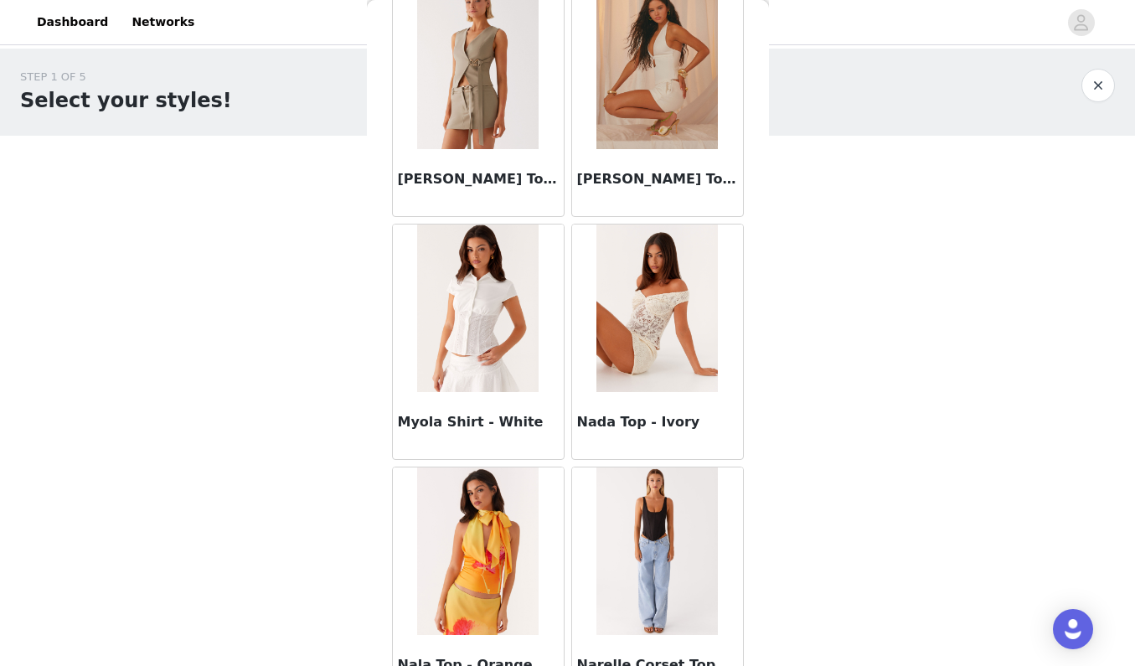
scroll to position [9093, 0]
drag, startPoint x: 695, startPoint y: 420, endPoint x: 583, endPoint y: 425, distance: 112.4
click at [583, 425] on h3 "Nada Top - Ivory" at bounding box center [657, 421] width 161 height 20
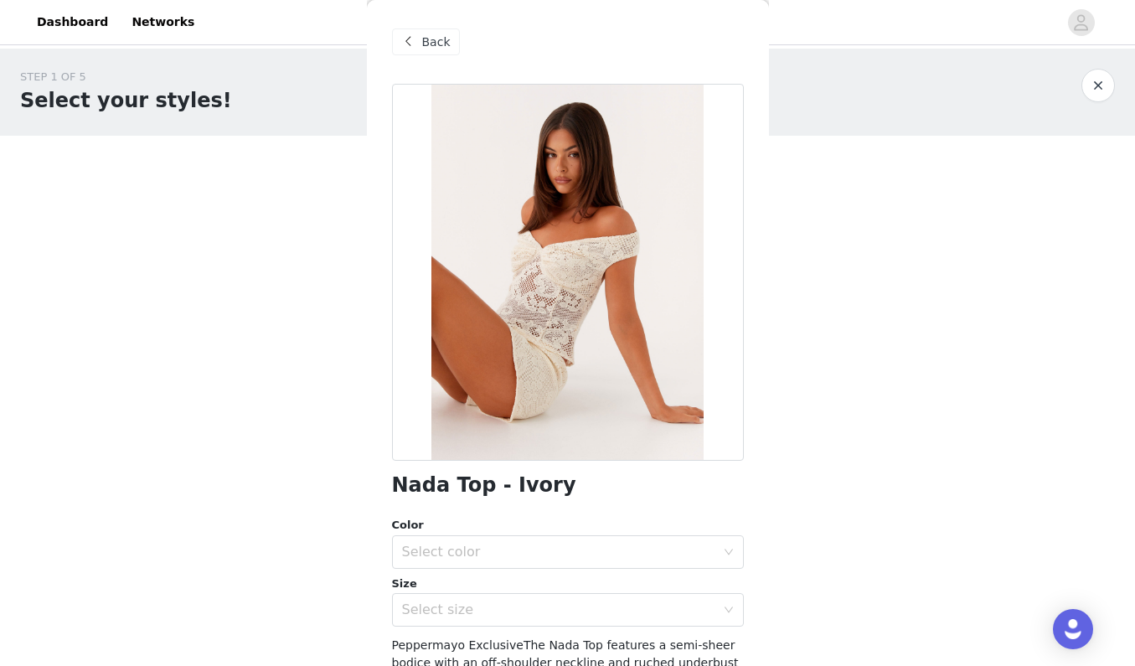
scroll to position [0, 0]
click at [435, 46] on span "Back" at bounding box center [436, 43] width 28 height 18
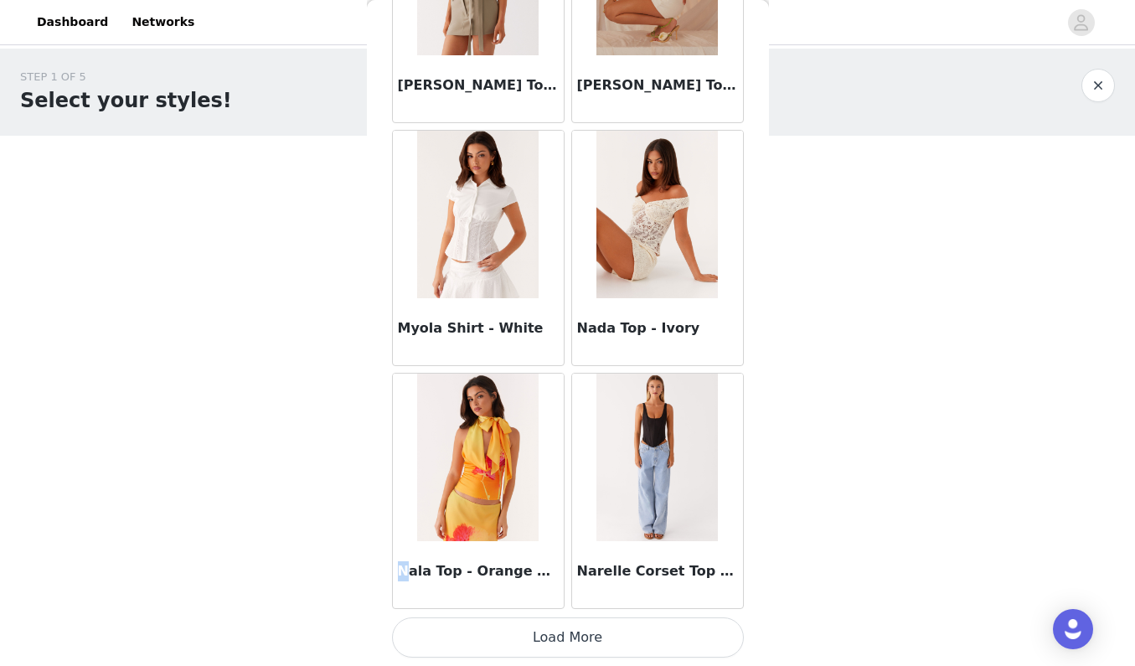
drag, startPoint x: 403, startPoint y: 571, endPoint x: 562, endPoint y: 537, distance: 162.8
click at [562, 537] on article "Nala Top - Orange Floral" at bounding box center [478, 491] width 173 height 236
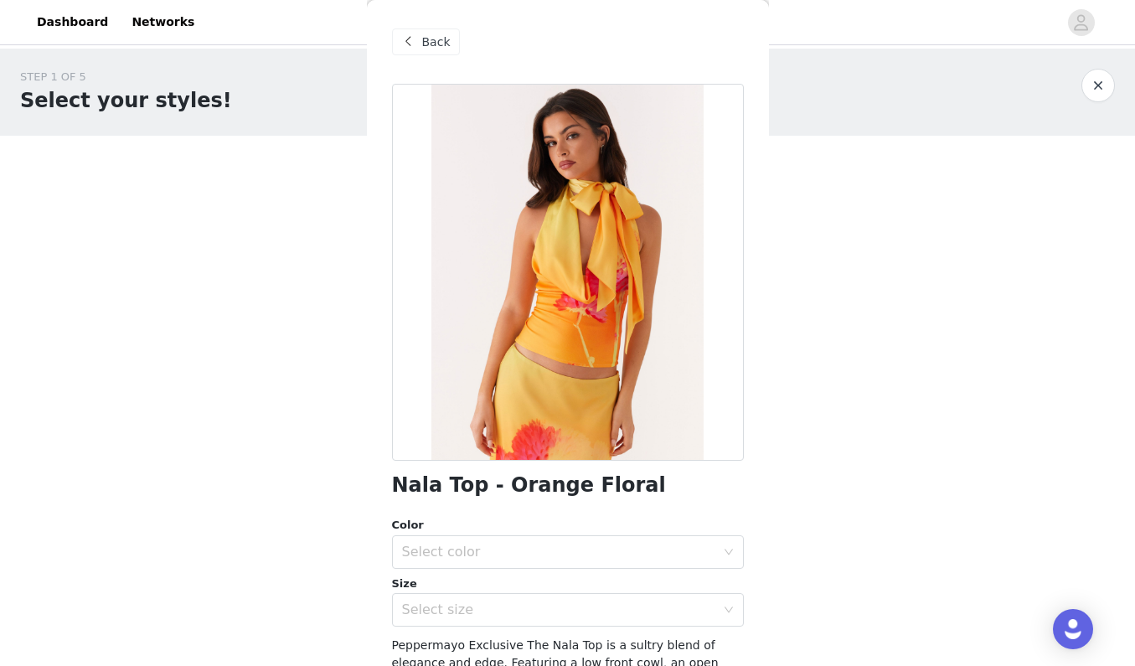
click at [426, 43] on span "Back" at bounding box center [436, 43] width 28 height 18
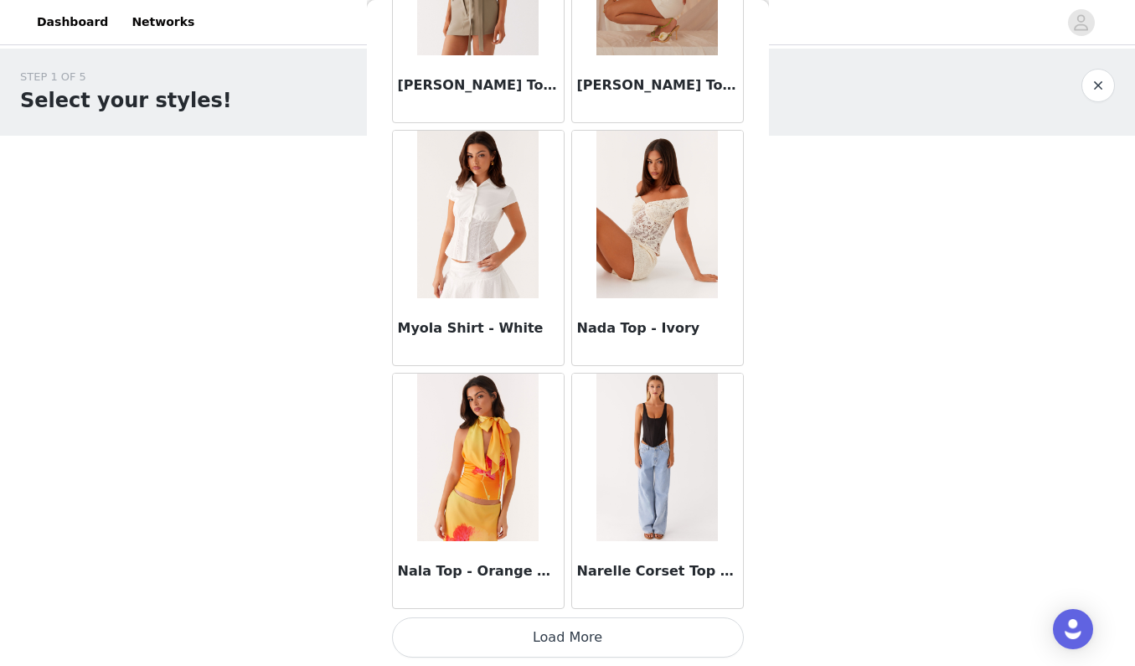
scroll to position [9186, 0]
click at [580, 643] on button "Load More" at bounding box center [568, 637] width 352 height 40
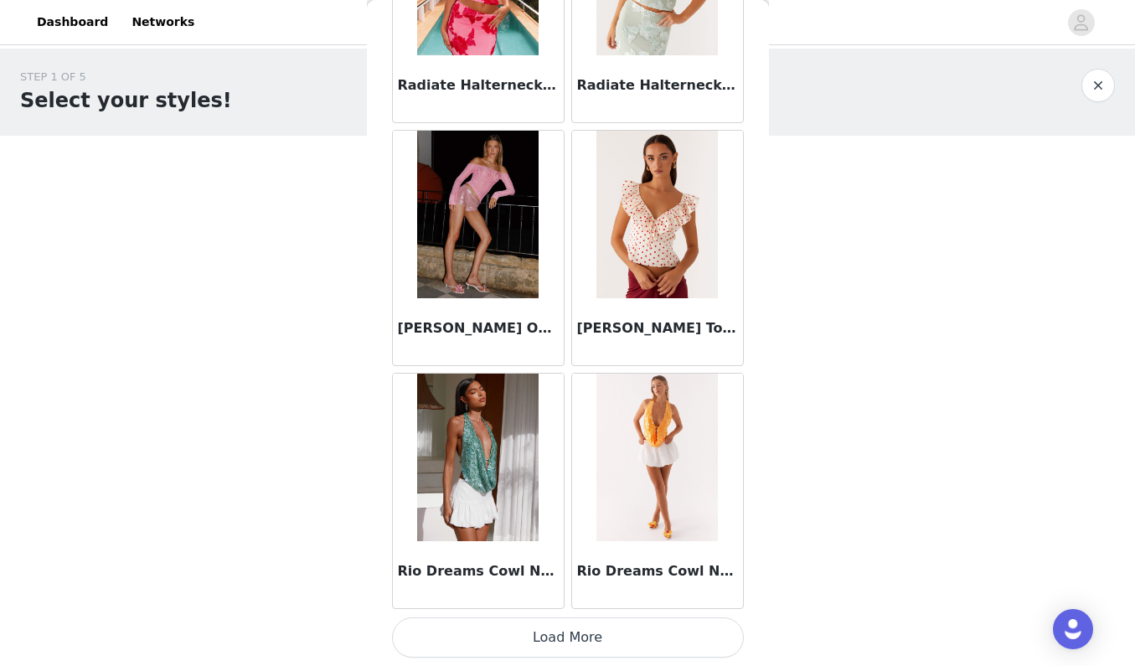
scroll to position [11616, 0]
click at [603, 633] on button "Load More" at bounding box center [568, 637] width 352 height 40
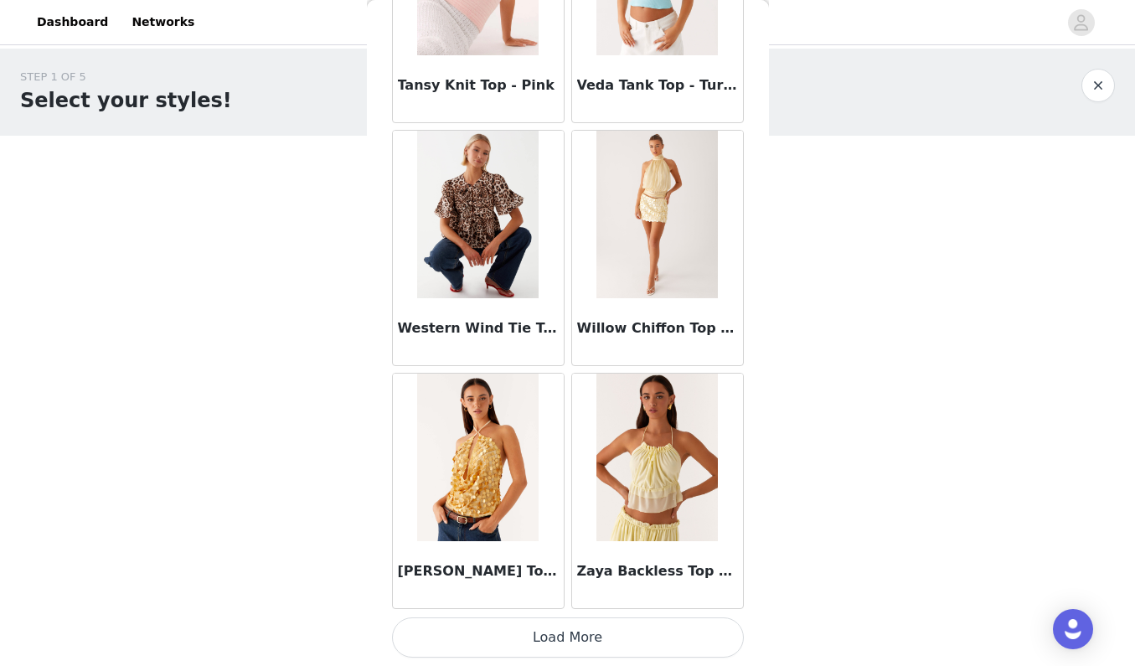
scroll to position [14045, 0]
click at [535, 647] on button "Load More" at bounding box center [568, 637] width 352 height 40
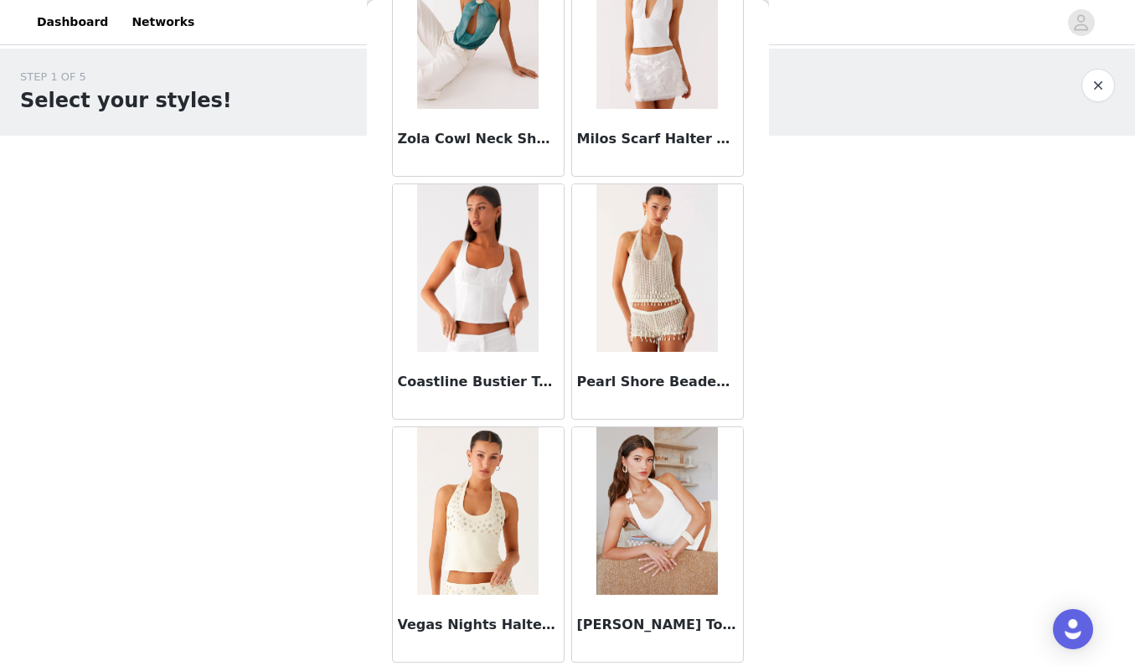
scroll to position [0, 0]
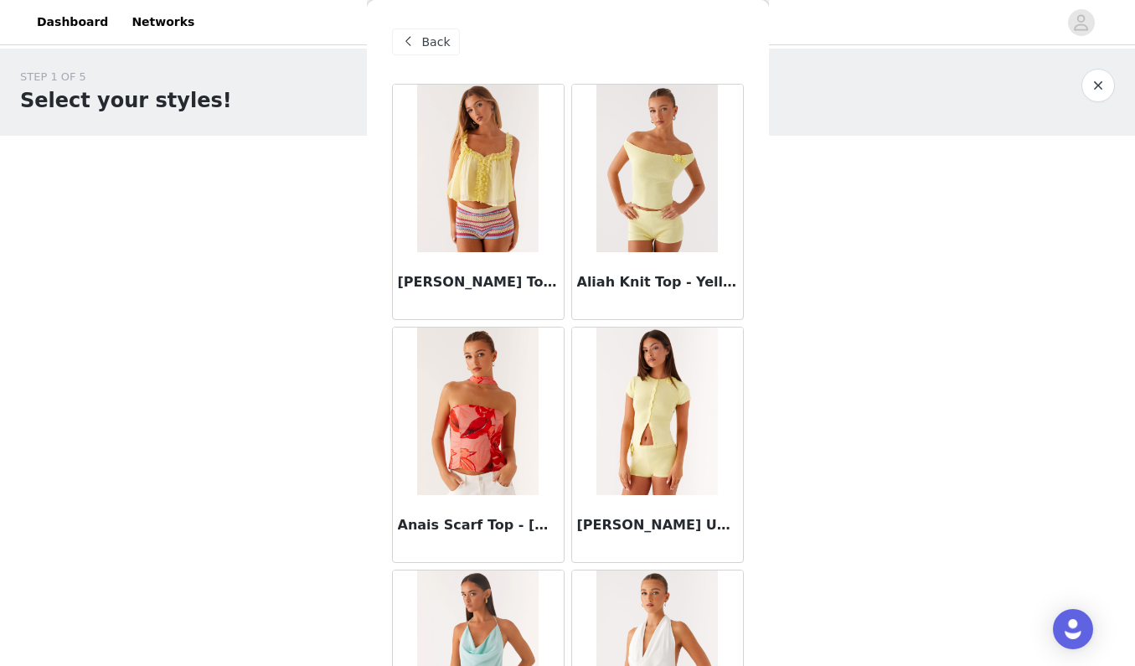
click at [425, 40] on span "Back" at bounding box center [436, 43] width 28 height 18
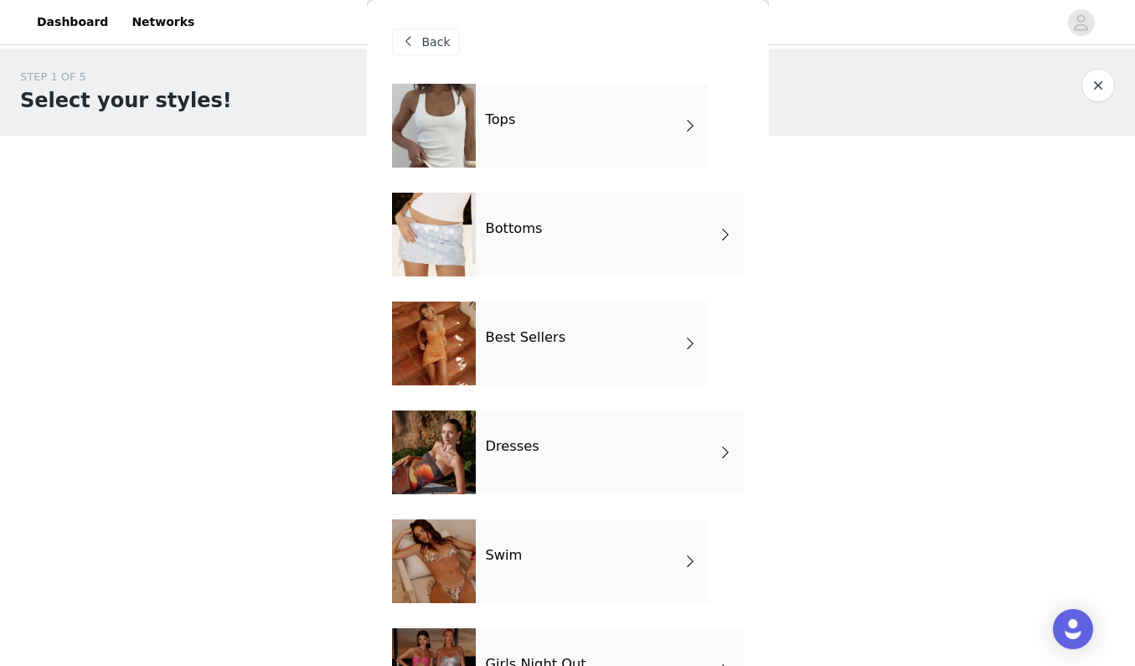
click at [526, 237] on div "Bottoms" at bounding box center [610, 235] width 268 height 84
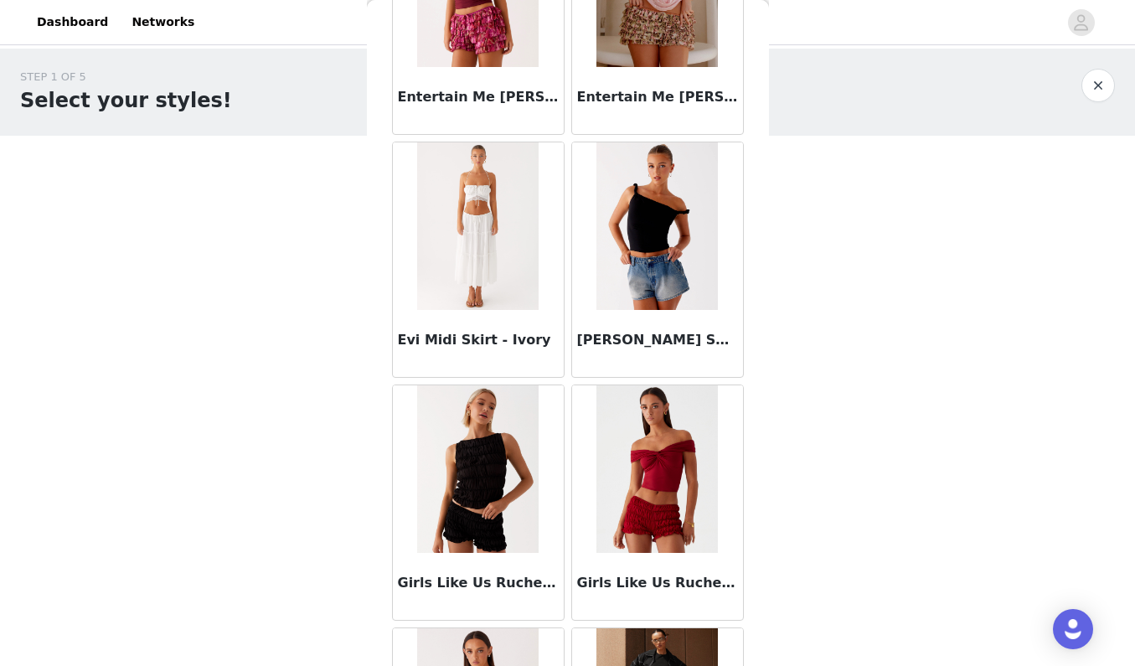
scroll to position [1587, 0]
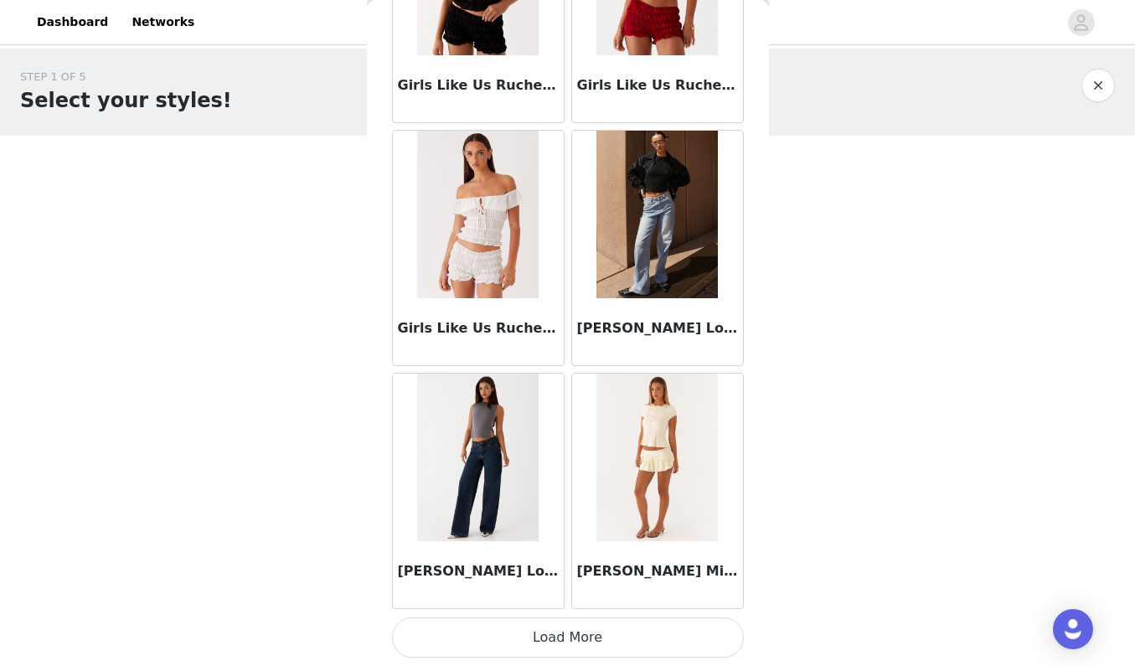
click at [540, 642] on button "Load More" at bounding box center [568, 637] width 352 height 40
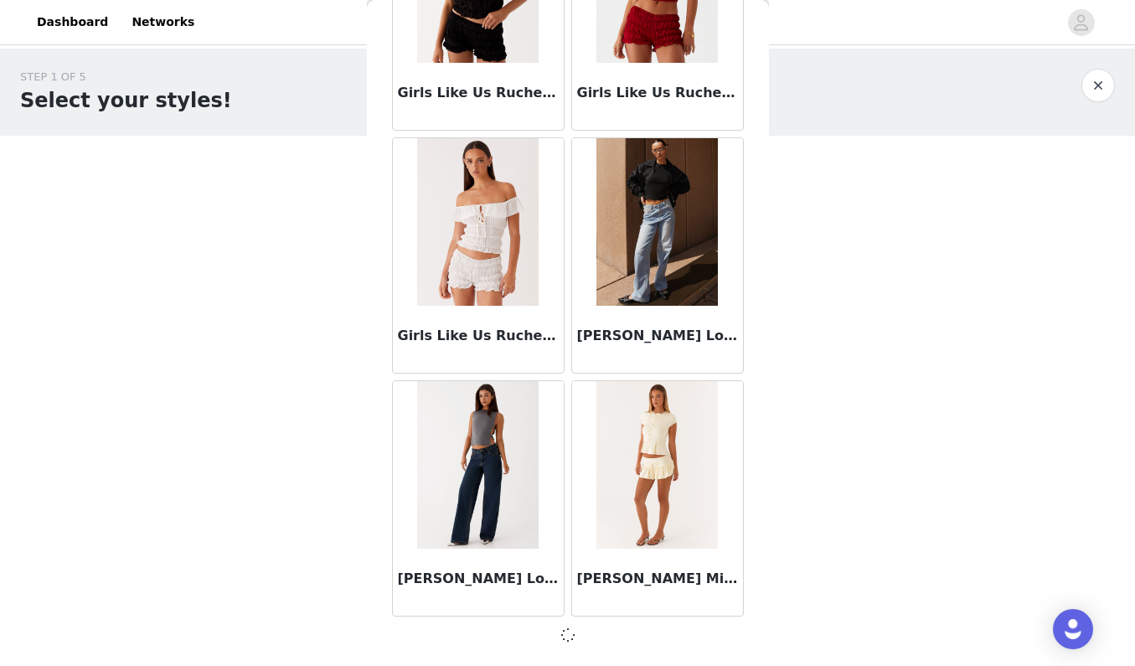
scroll to position [0, 0]
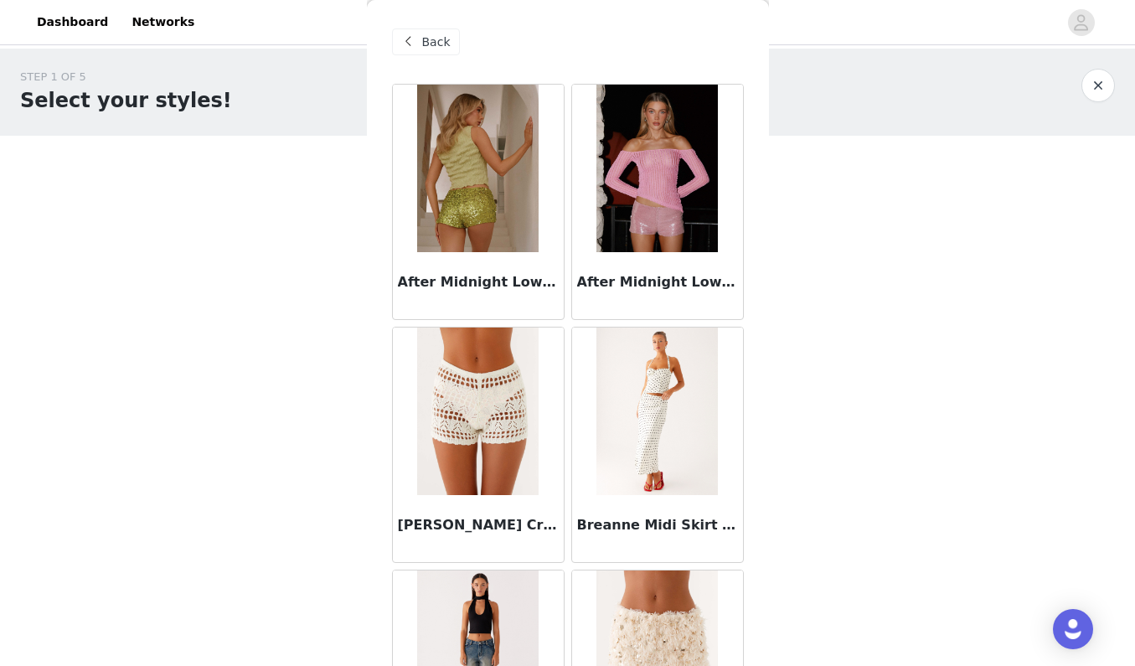
click at [707, 222] on img at bounding box center [656, 169] width 121 height 168
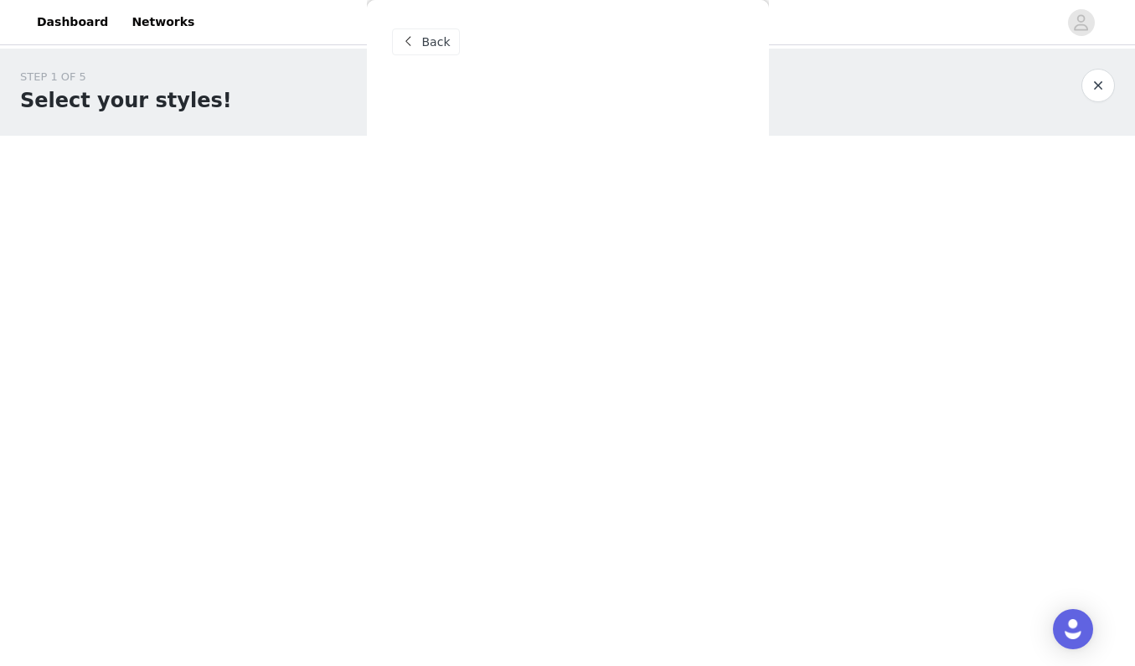
click at [666, 285] on div "Back After Midnight Low Rise Sequin Mini Shorts - Olive After Midnight Low Rise…" at bounding box center [568, 333] width 402 height 666
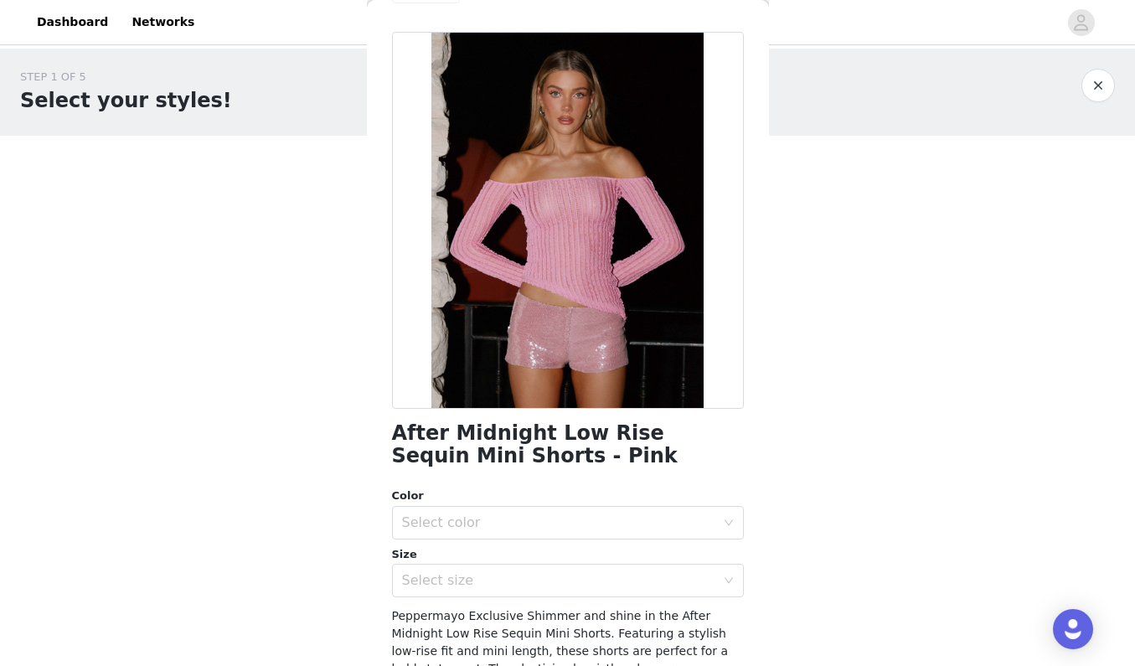
scroll to position [24, 0]
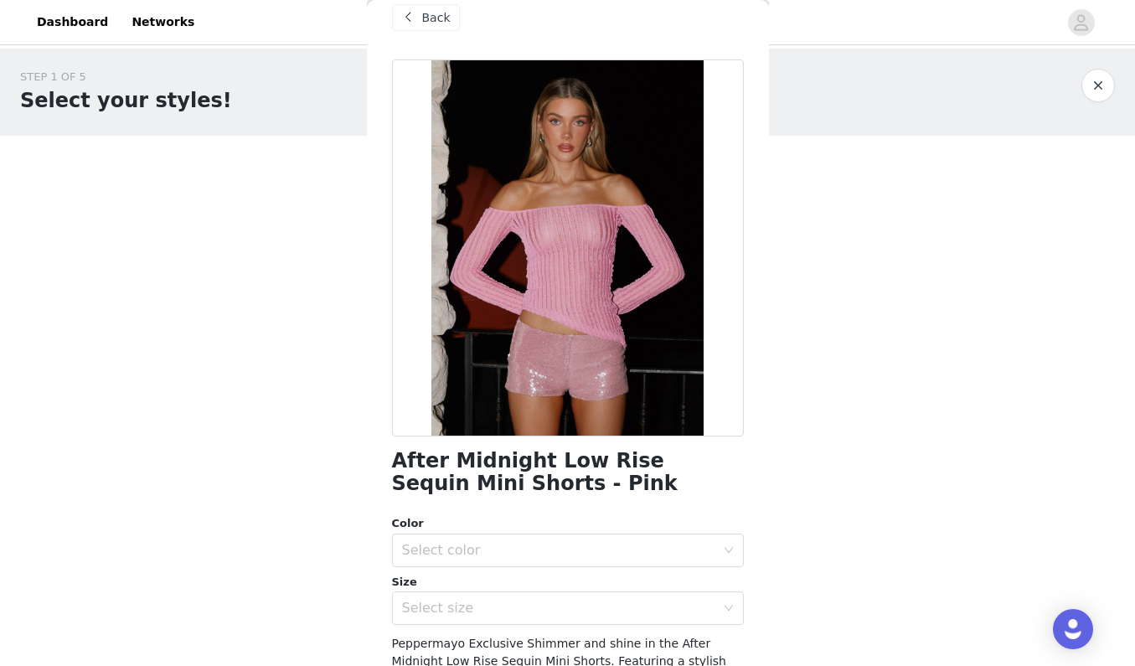
click at [448, 21] on span "Back" at bounding box center [436, 18] width 28 height 18
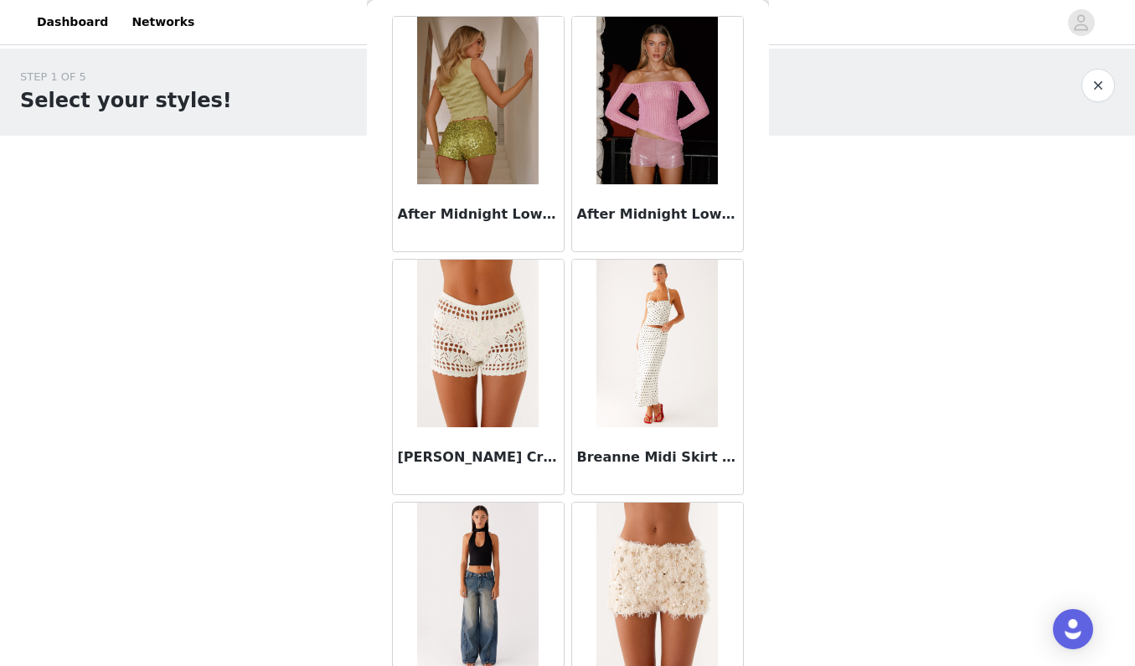
scroll to position [73, 0]
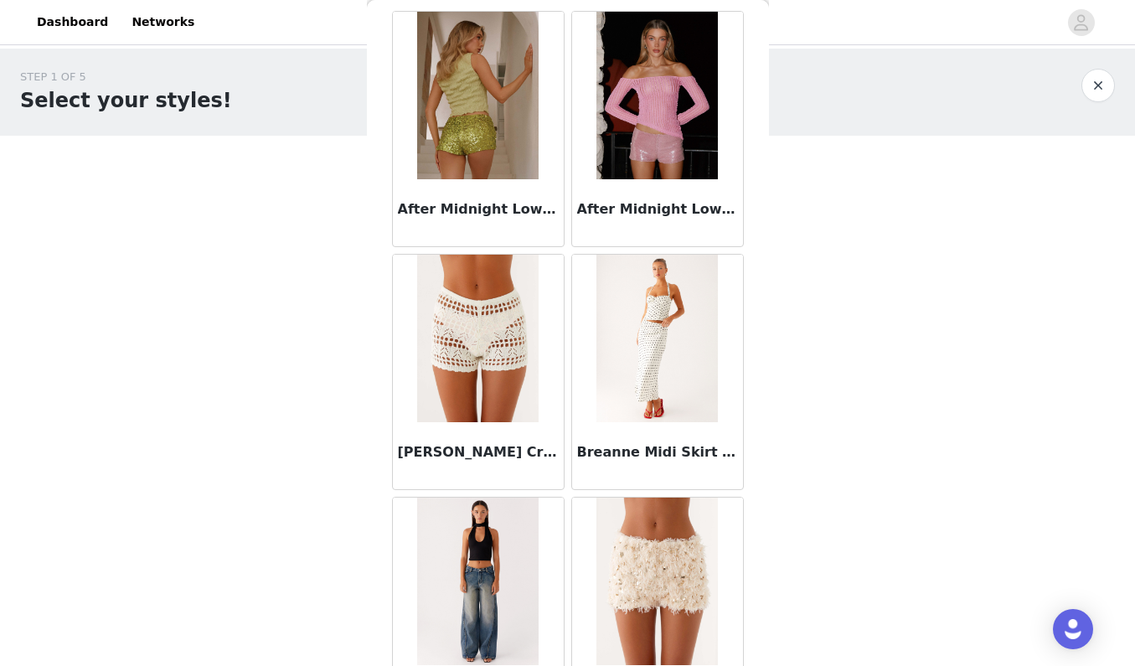
click at [637, 371] on img at bounding box center [656, 339] width 121 height 168
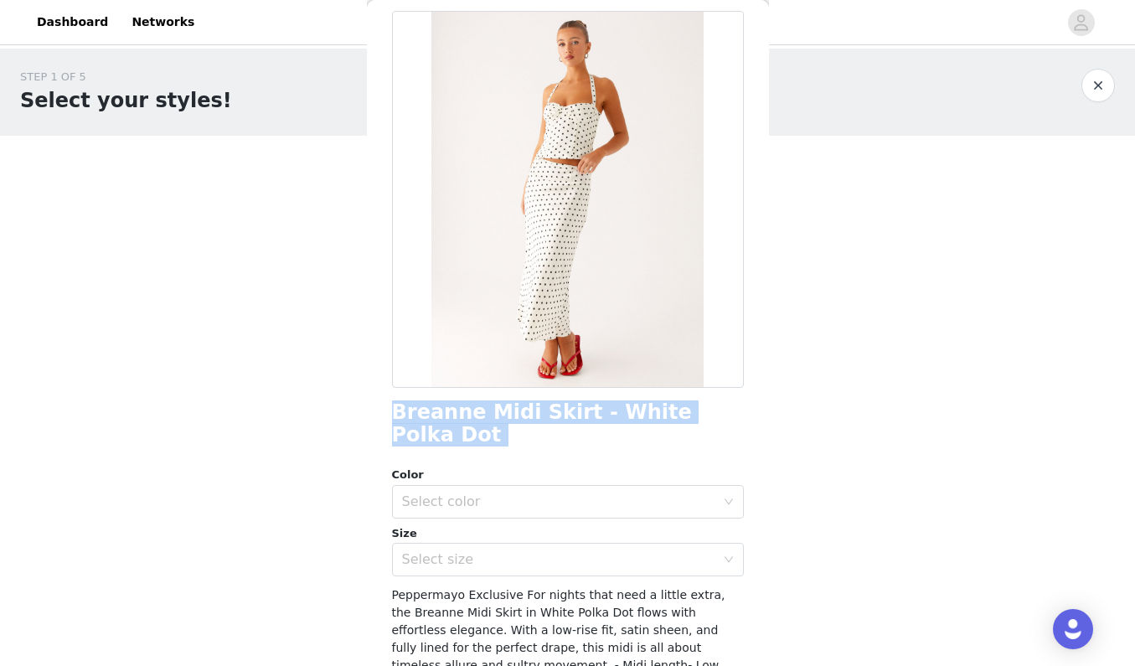
drag, startPoint x: 398, startPoint y: 415, endPoint x: 700, endPoint y: 436, distance: 303.2
click at [700, 442] on div "Breanne Midi Skirt - White Polka Dot Color Select color Size Select size Pepper…" at bounding box center [568, 439] width 352 height 857
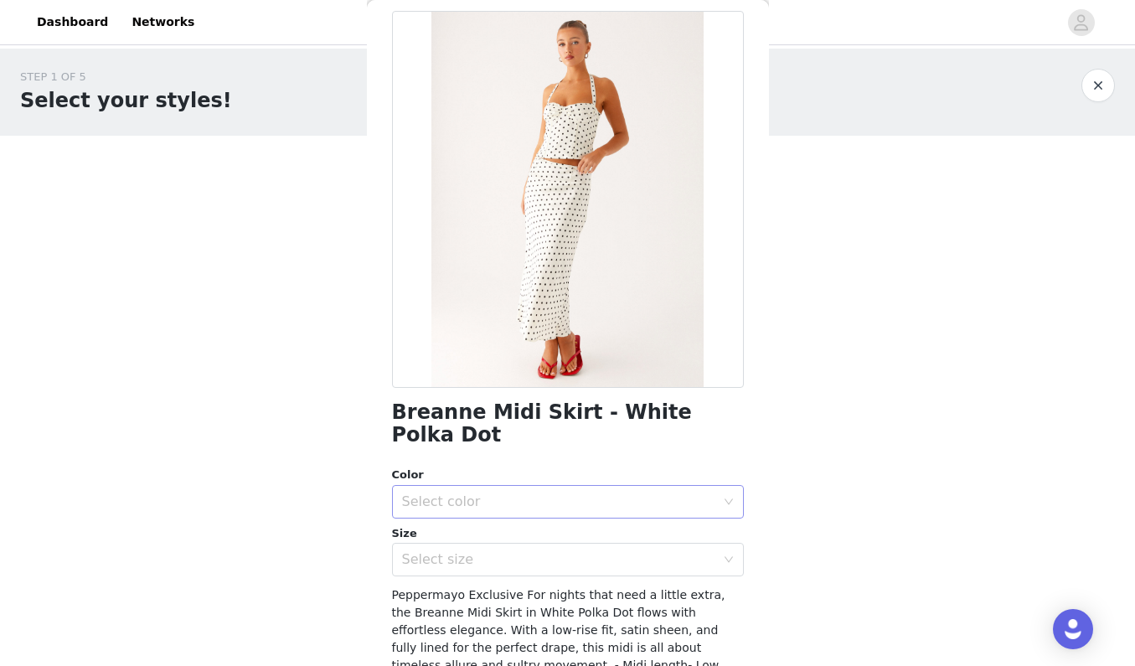
click at [722, 486] on div "Select color" at bounding box center [562, 502] width 321 height 32
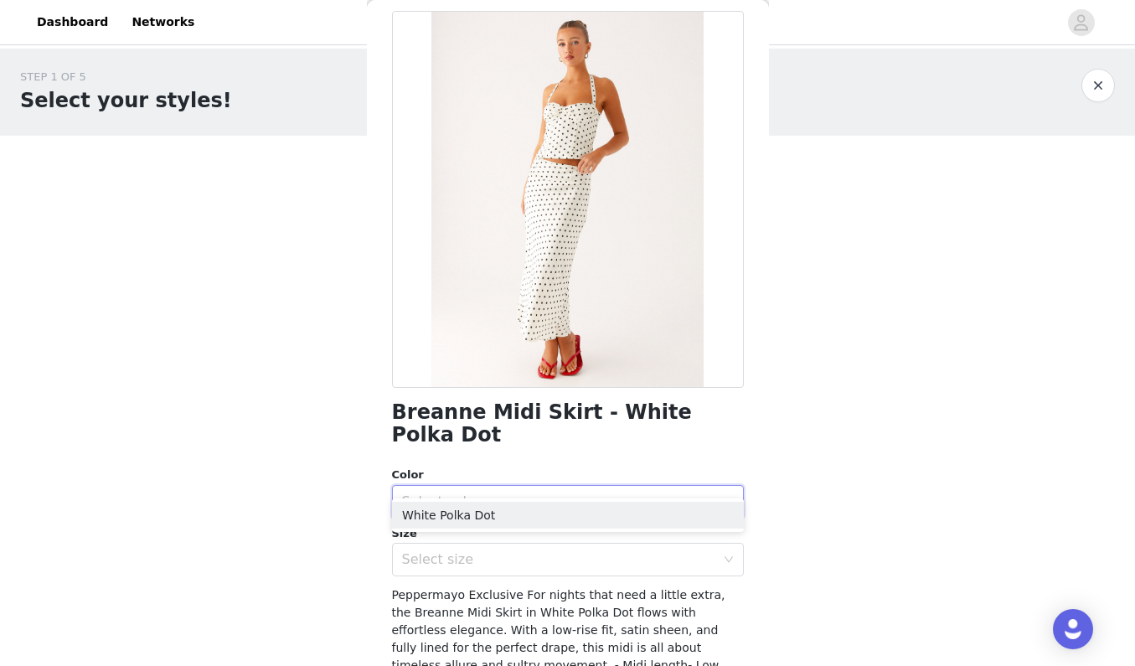
click at [722, 486] on div "Select color" at bounding box center [562, 502] width 321 height 32
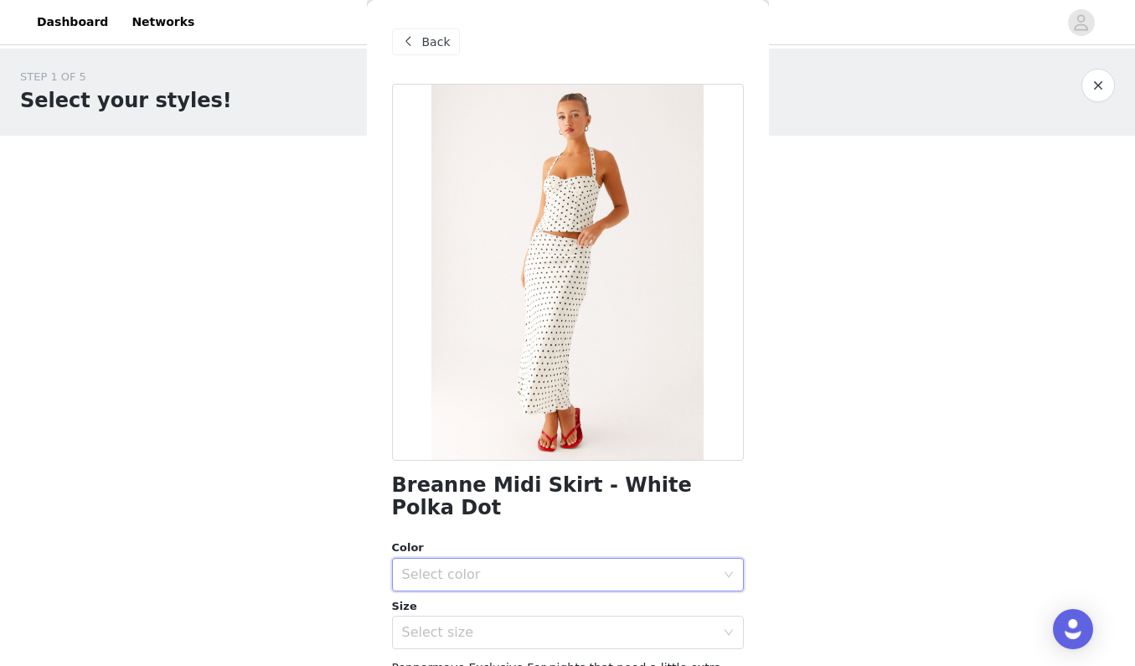
scroll to position [0, 0]
click at [425, 48] on span "Back" at bounding box center [436, 43] width 28 height 18
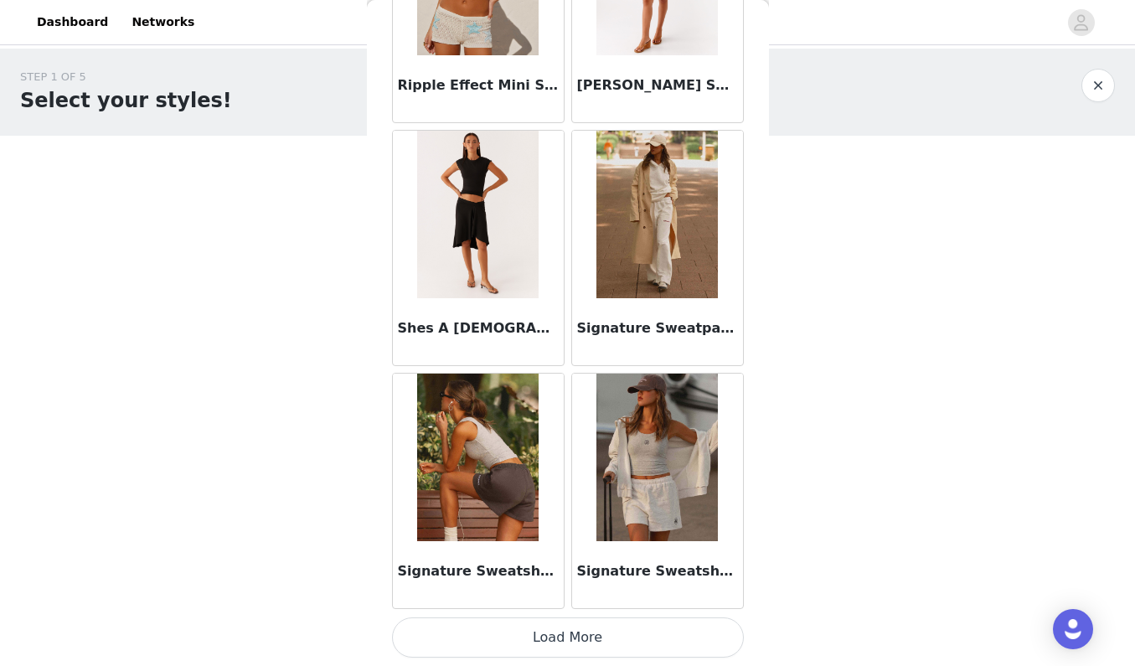
click at [529, 627] on button "Load More" at bounding box center [568, 637] width 352 height 40
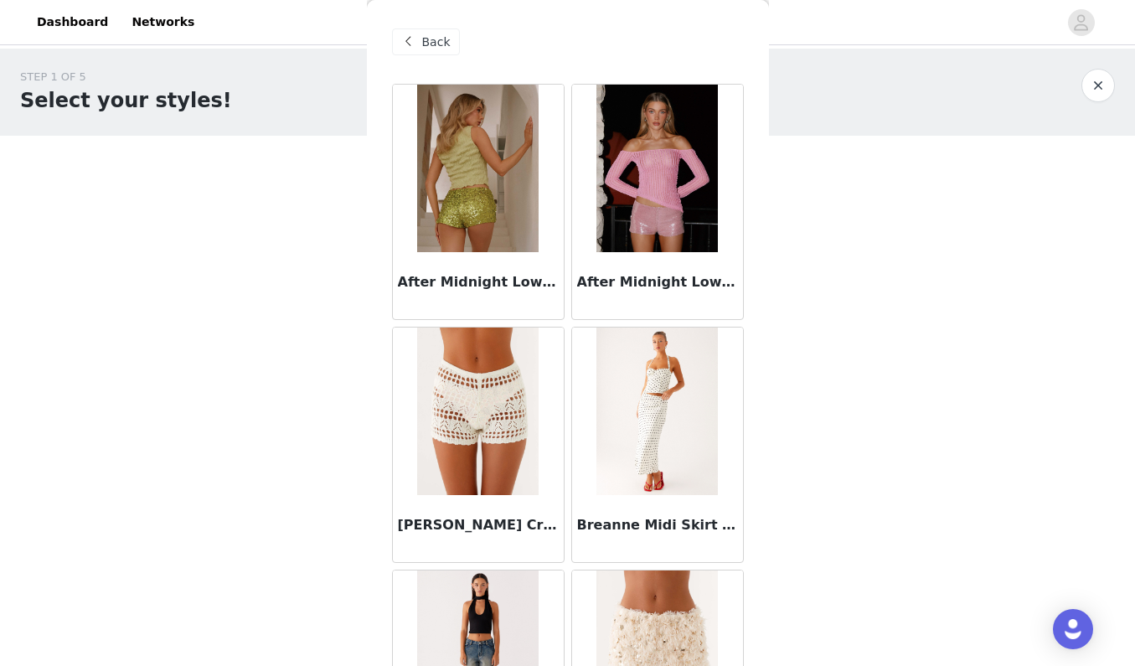
click at [441, 42] on span "Back" at bounding box center [436, 43] width 28 height 18
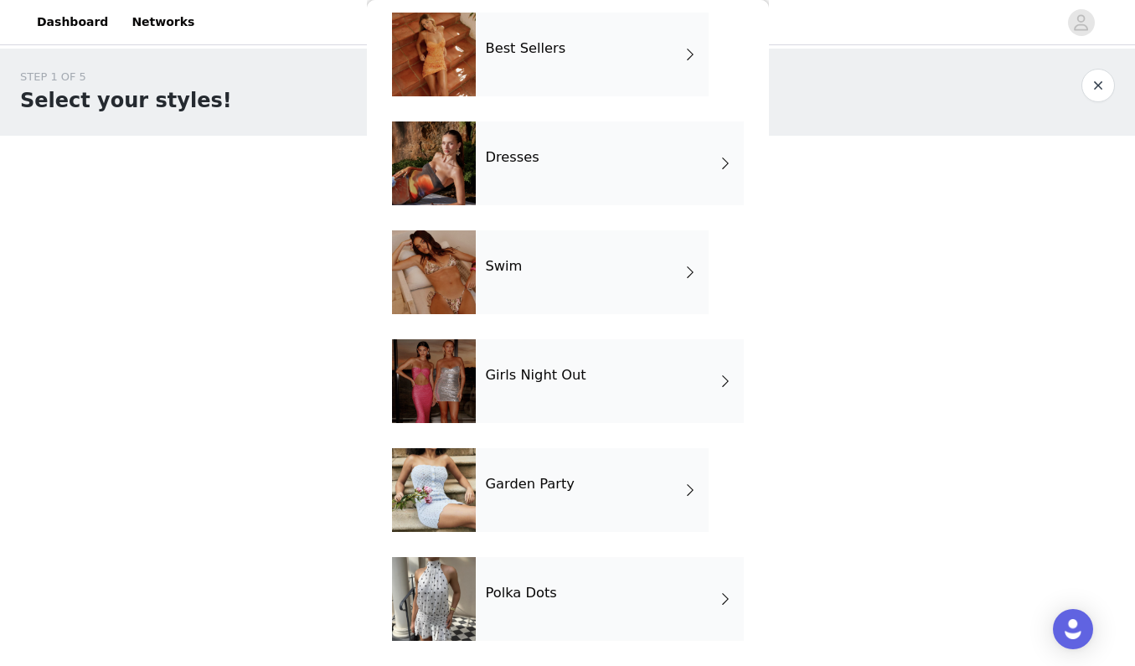
scroll to position [289, 0]
click at [547, 477] on h4 "Garden Party" at bounding box center [530, 484] width 89 height 15
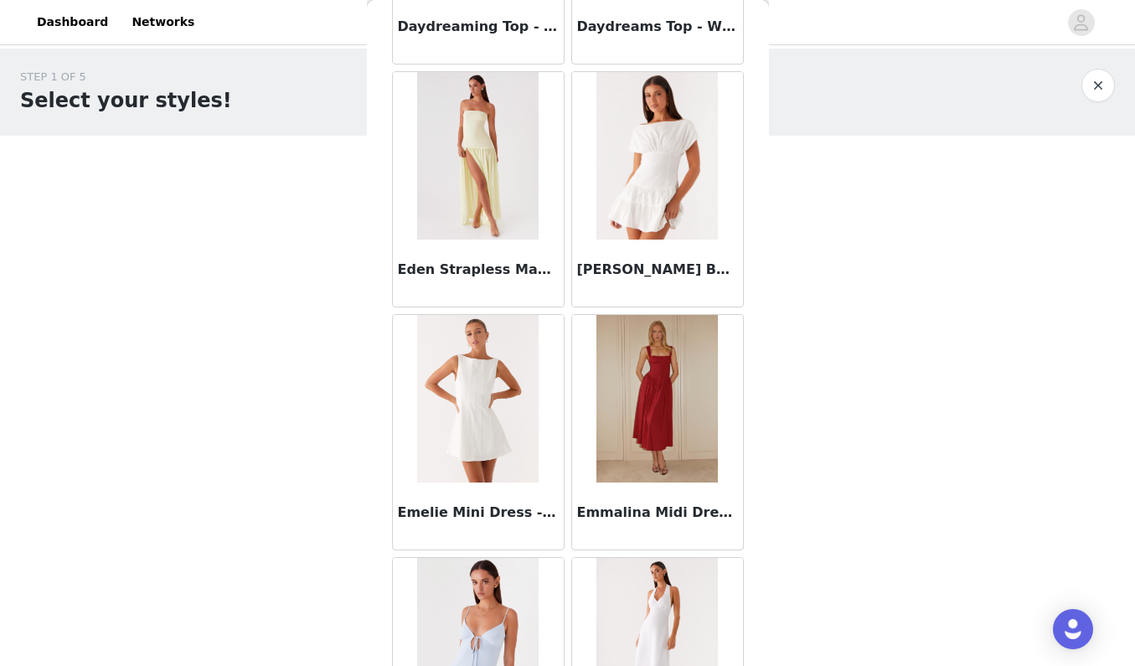
scroll to position [1717, 0]
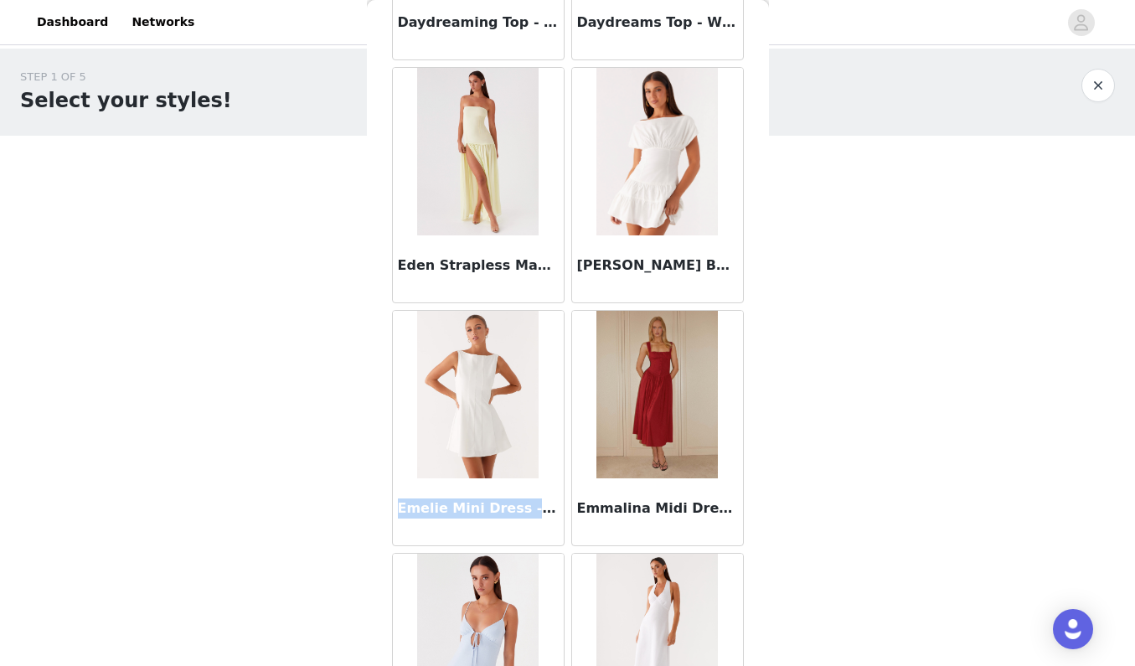
drag, startPoint x: 400, startPoint y: 509, endPoint x: 540, endPoint y: 505, distance: 139.1
click at [540, 505] on h3 "Emelie Mini Dress - White" at bounding box center [478, 508] width 161 height 20
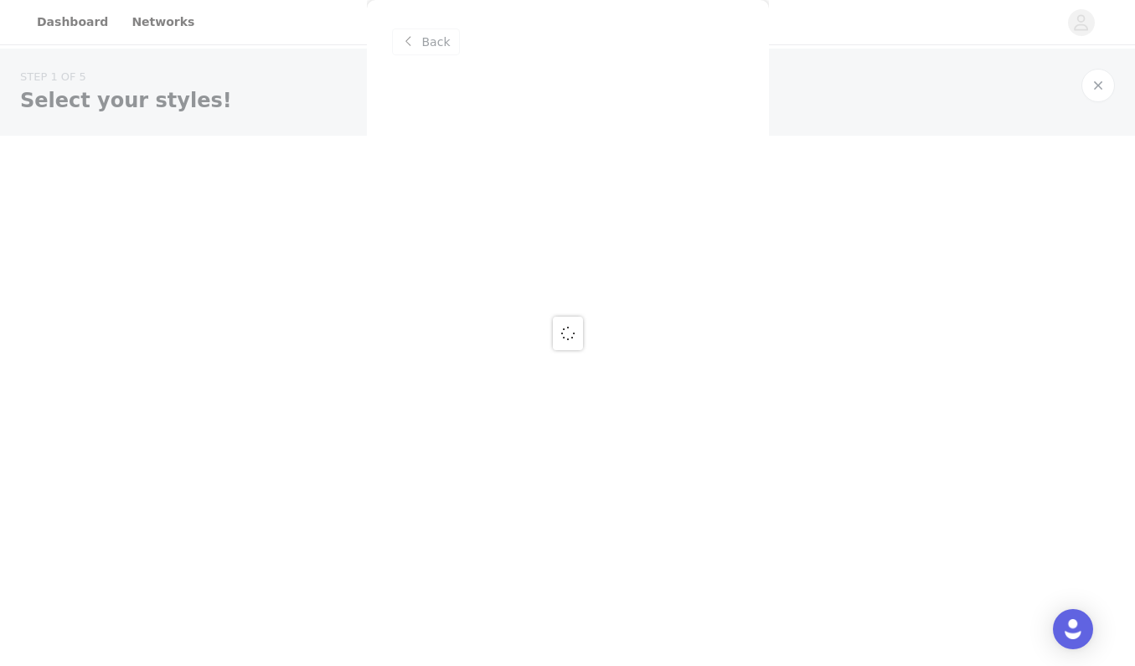
scroll to position [0, 0]
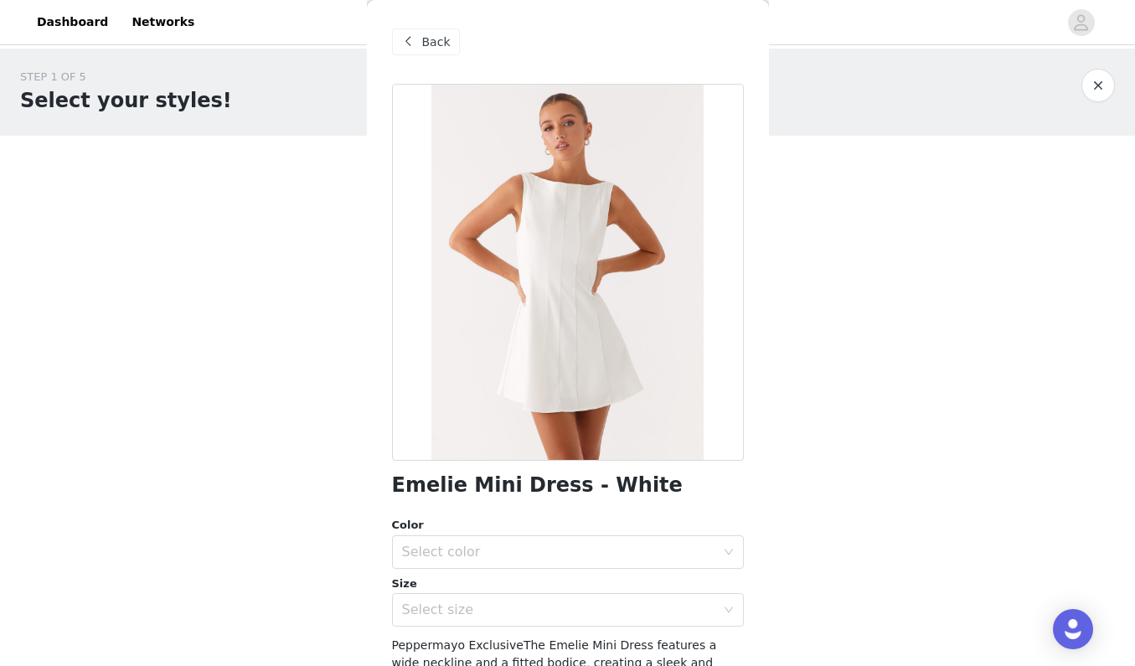
click at [420, 51] on div "Back" at bounding box center [426, 41] width 68 height 27
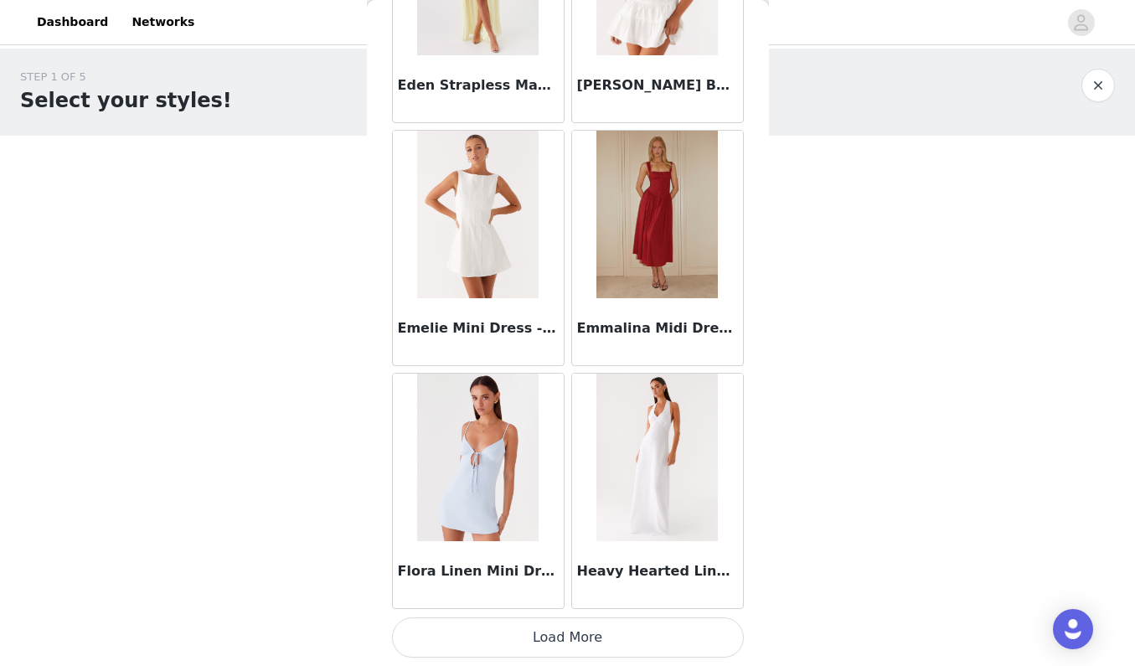
scroll to position [1898, 0]
click at [514, 638] on button "Load More" at bounding box center [568, 637] width 352 height 40
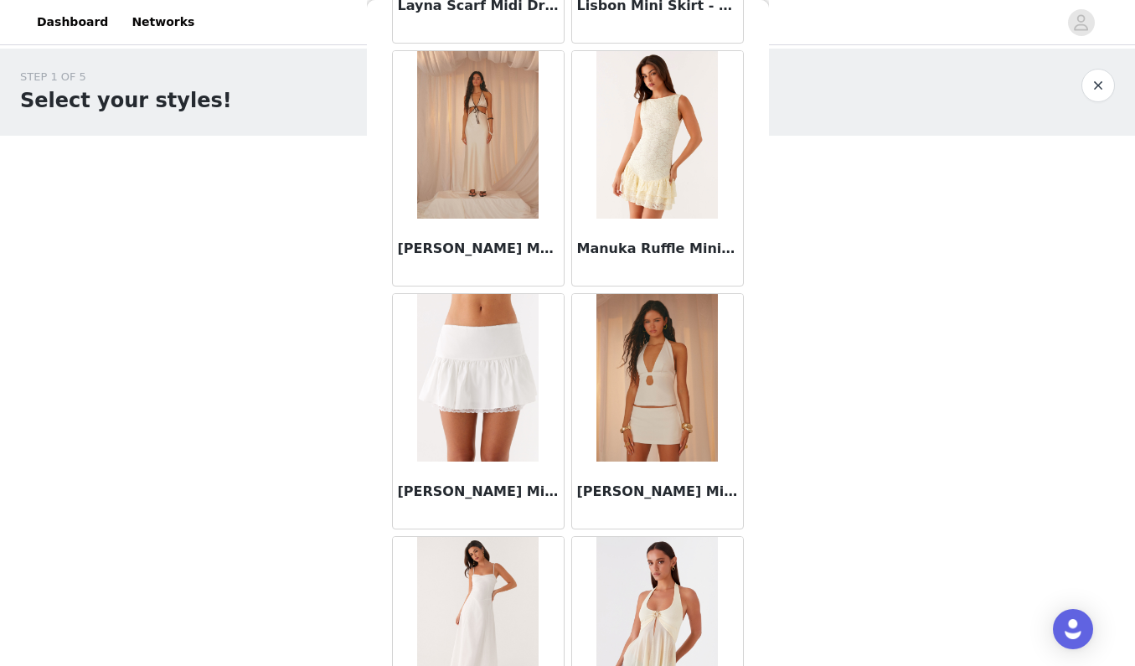
scroll to position [3194, 0]
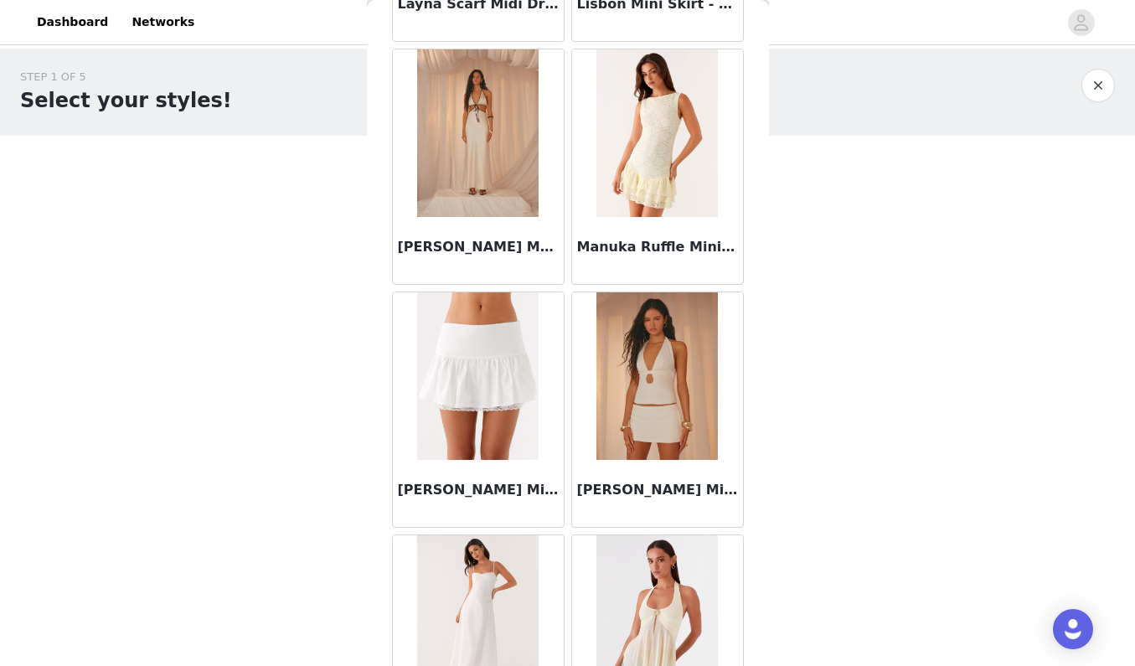
click at [493, 421] on img at bounding box center [477, 376] width 121 height 168
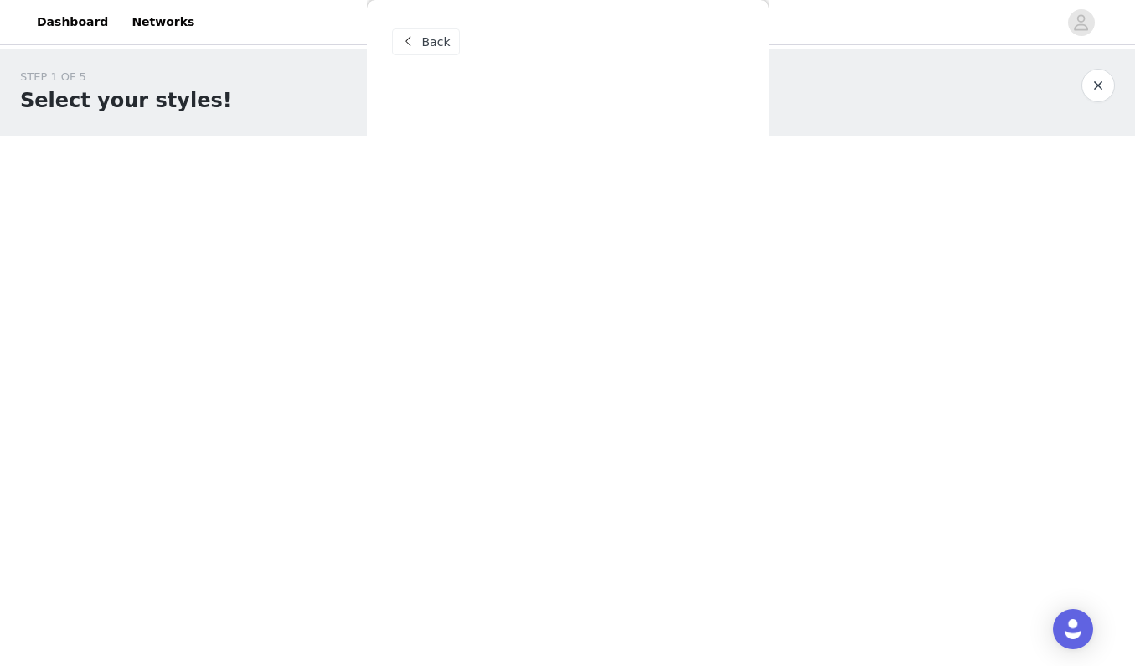
scroll to position [0, 0]
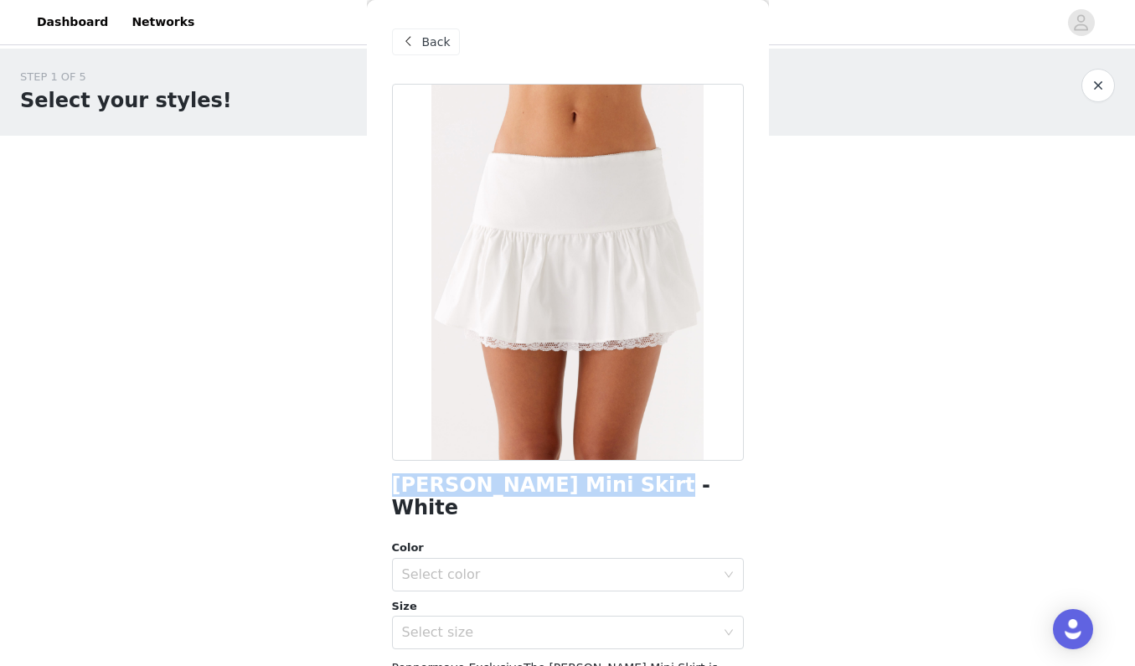
drag, startPoint x: 622, startPoint y: 483, endPoint x: 395, endPoint y: 464, distance: 227.9
click at [395, 464] on div "[PERSON_NAME] Mini Skirt - White Color Select color Size Select size Peppermayo…" at bounding box center [568, 495] width 352 height 822
click at [409, 50] on span at bounding box center [409, 42] width 20 height 20
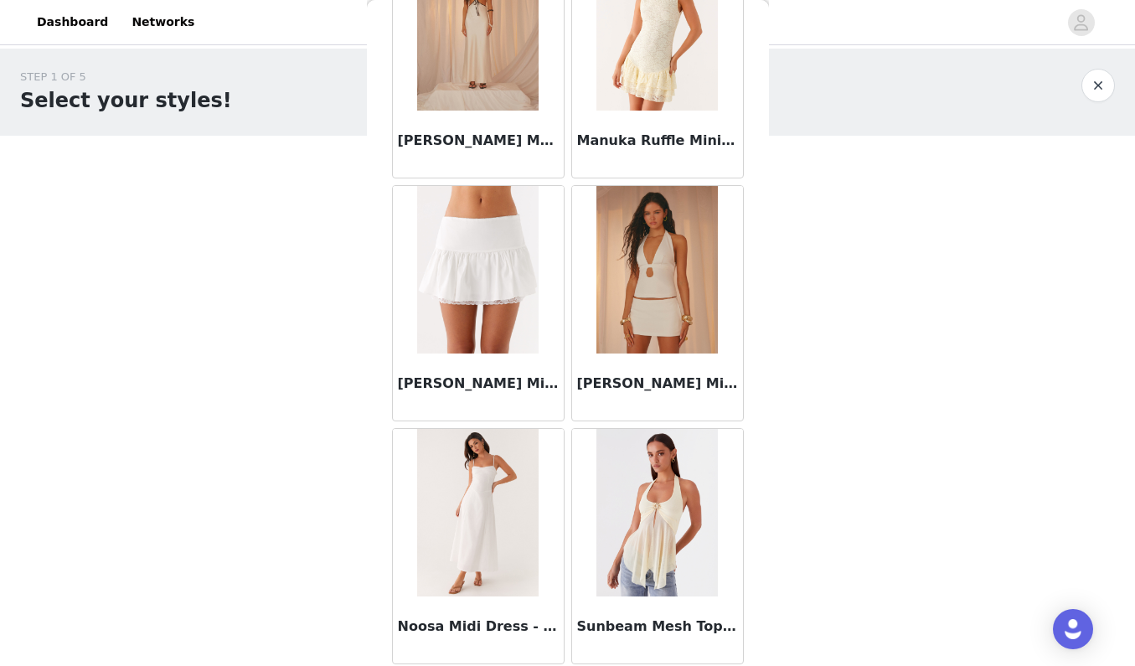
scroll to position [3324, 0]
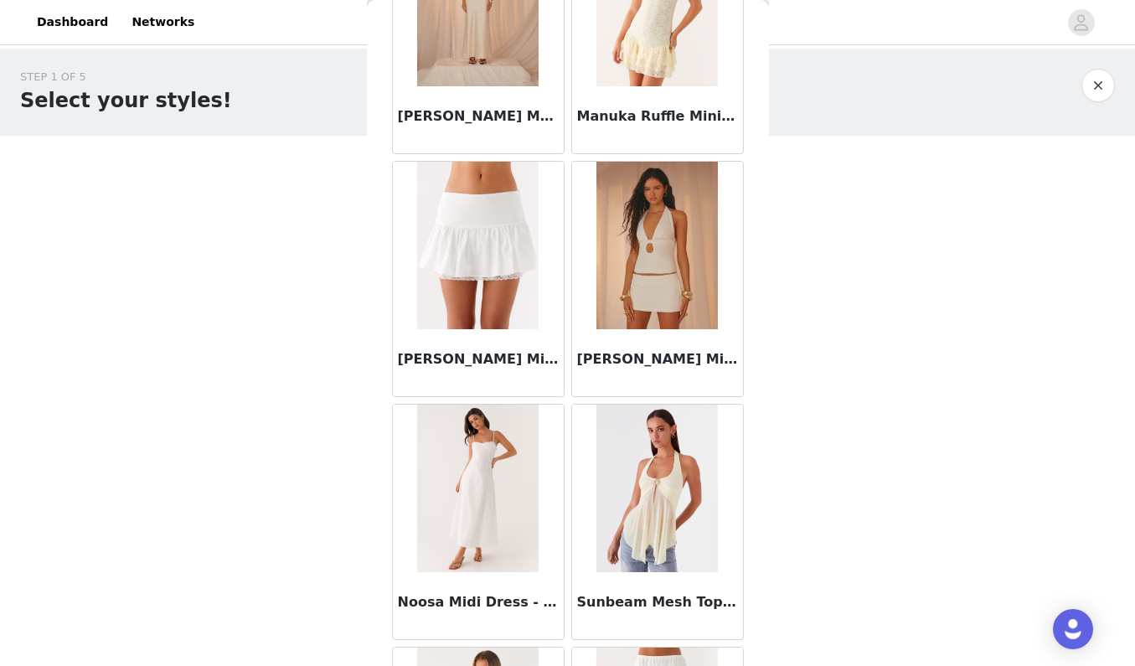
click at [467, 472] on img at bounding box center [477, 489] width 121 height 168
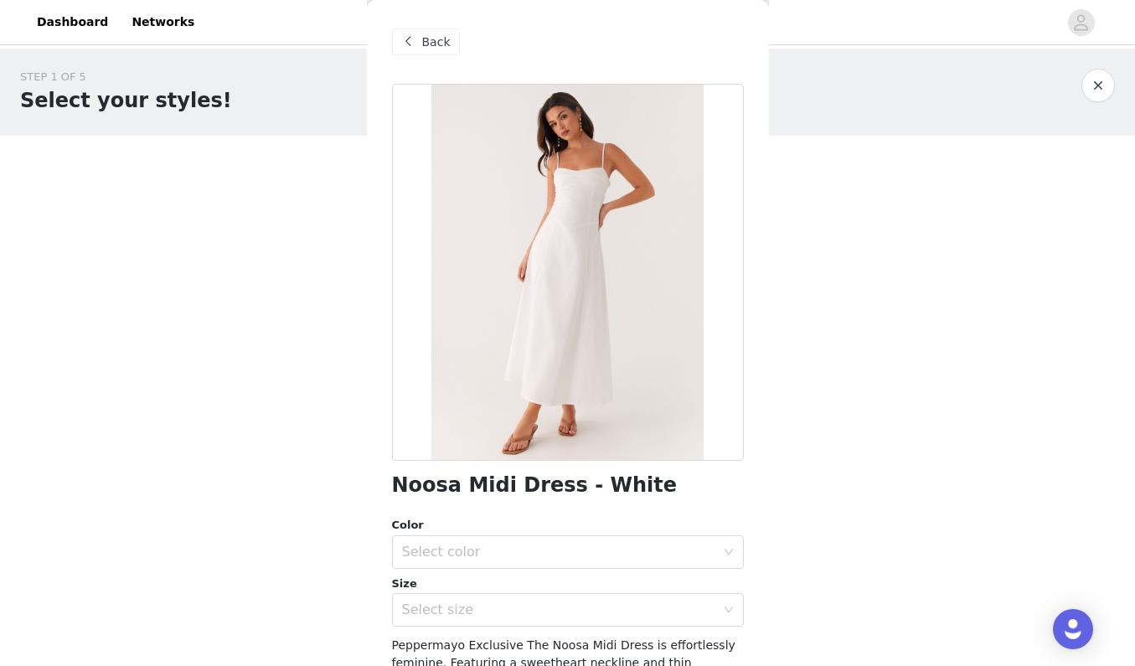
scroll to position [0, 0]
click at [425, 34] on span "Back" at bounding box center [436, 43] width 28 height 18
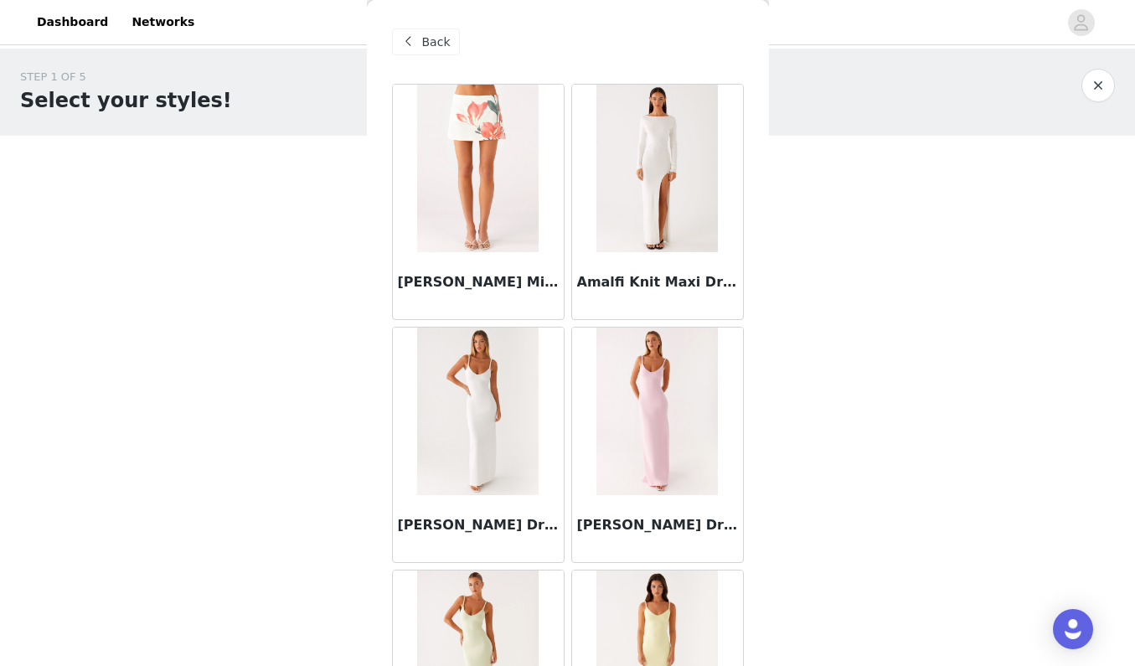
click at [416, 32] on span at bounding box center [409, 42] width 20 height 20
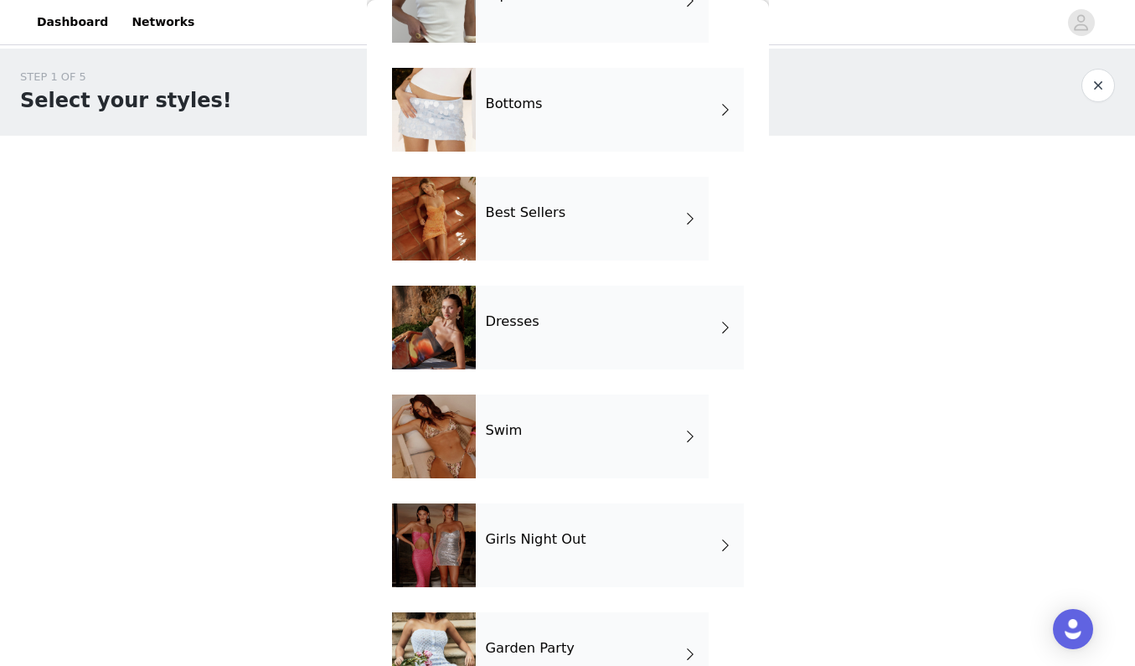
scroll to position [143, 0]
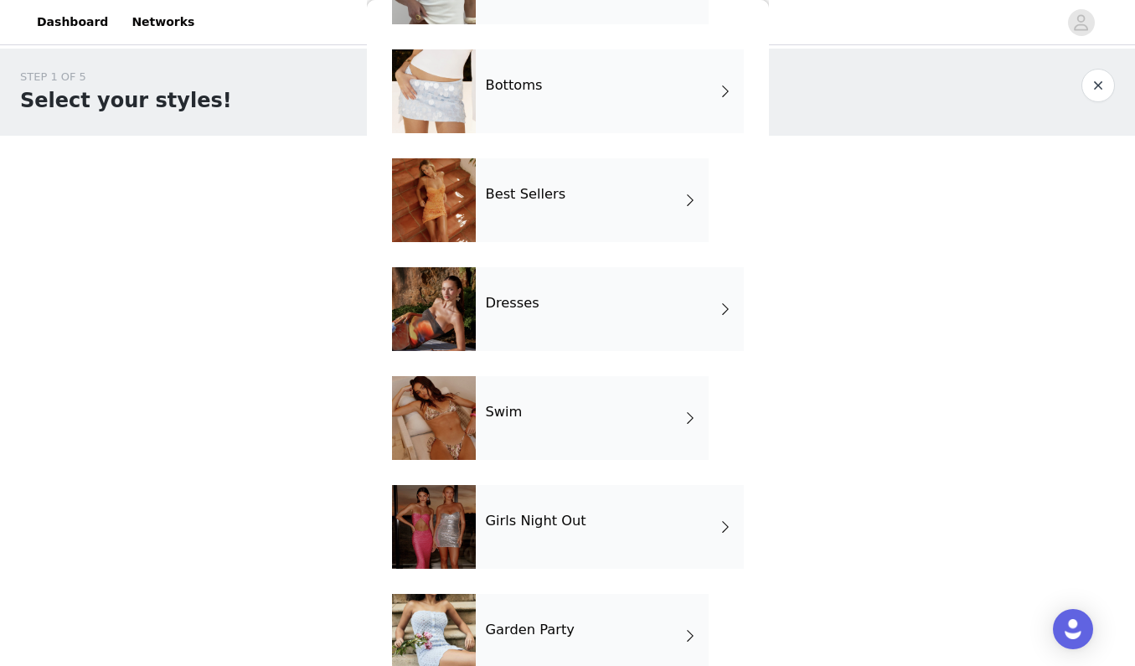
click at [466, 557] on div at bounding box center [434, 527] width 84 height 84
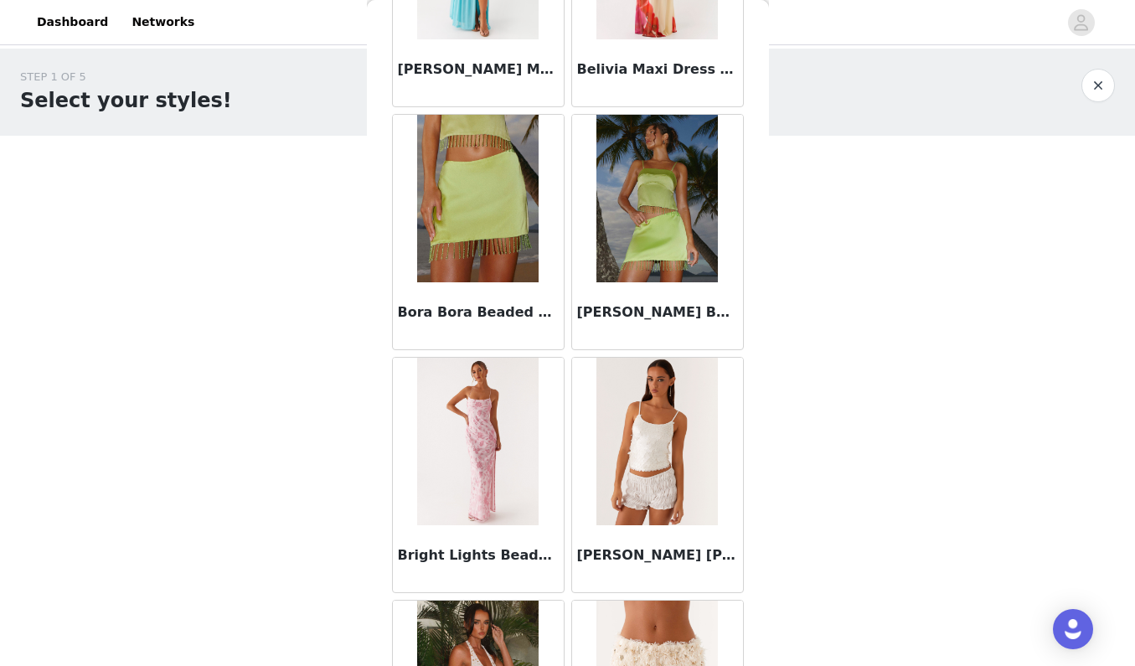
scroll to position [1428, 0]
drag, startPoint x: 397, startPoint y: 551, endPoint x: 524, endPoint y: 555, distance: 126.5
click at [524, 555] on h3 "Bright Lights Beaded Maxi Dress - Pink" at bounding box center [478, 555] width 161 height 20
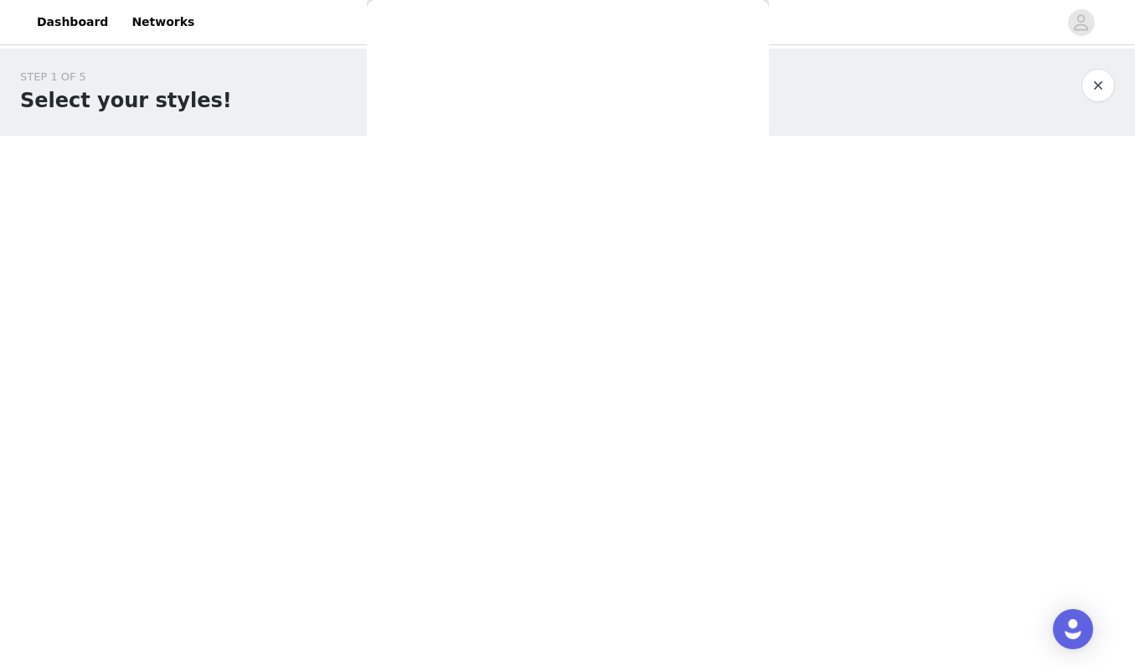
scroll to position [0, 0]
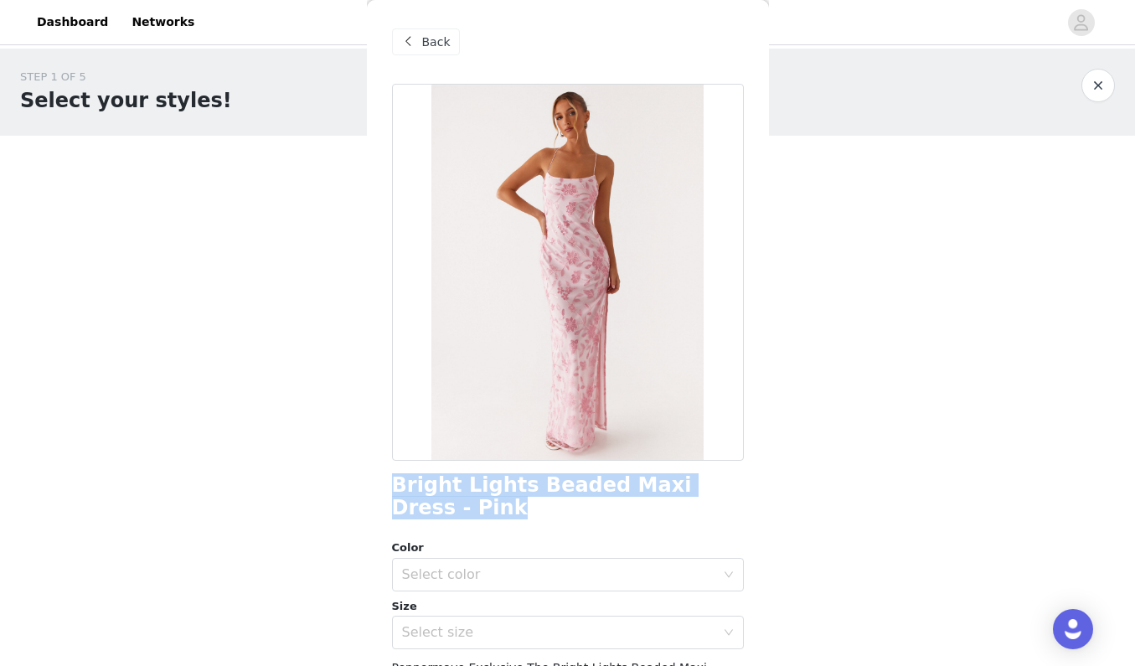
drag, startPoint x: 390, startPoint y: 479, endPoint x: 458, endPoint y: 504, distance: 72.9
click at [458, 504] on div "Back Bright Lights Beaded Maxi Dress - Pink Color Select color Size Select size…" at bounding box center [568, 333] width 402 height 666
click at [450, 48] on div "Back" at bounding box center [426, 41] width 68 height 27
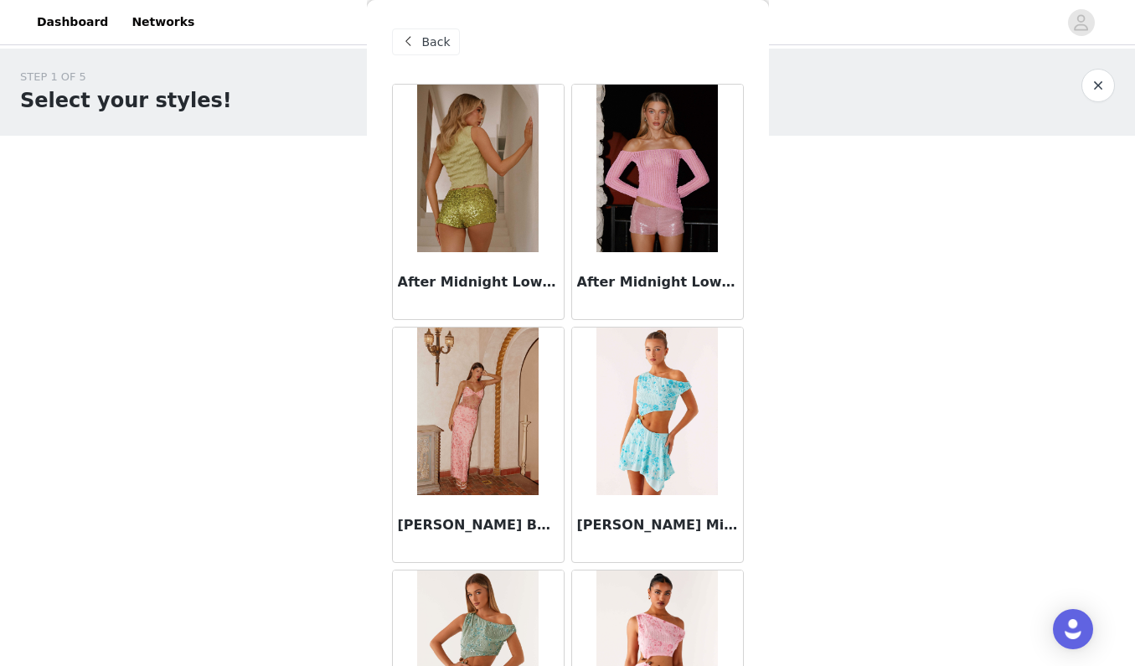
click at [480, 442] on img at bounding box center [477, 412] width 121 height 168
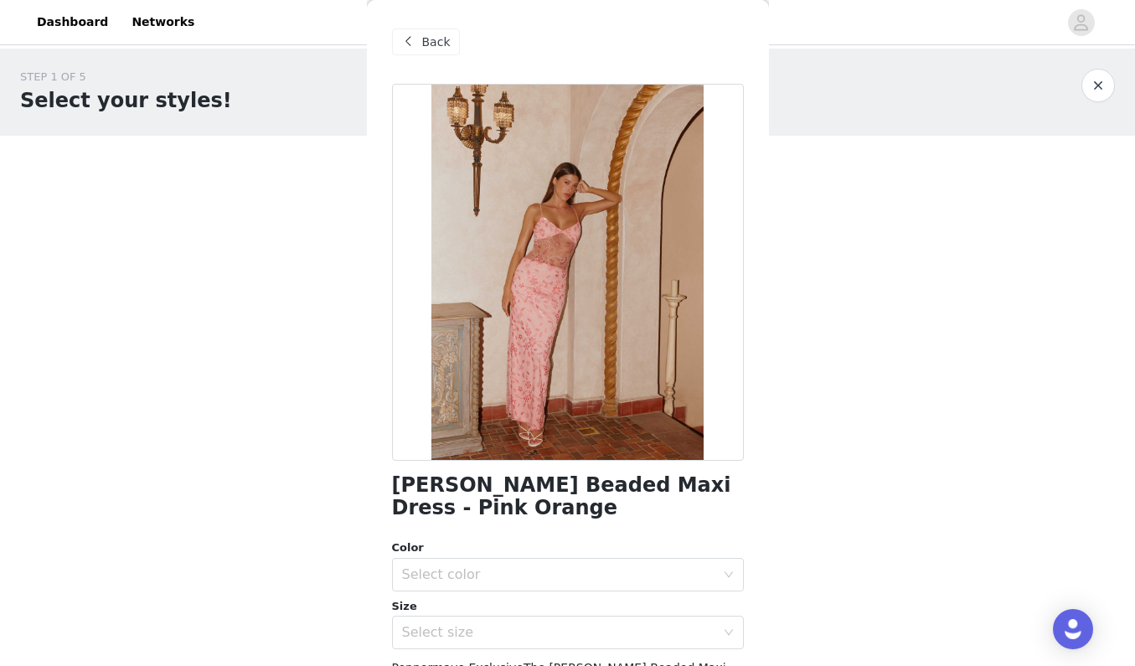
click at [431, 40] on span "Back" at bounding box center [436, 43] width 28 height 18
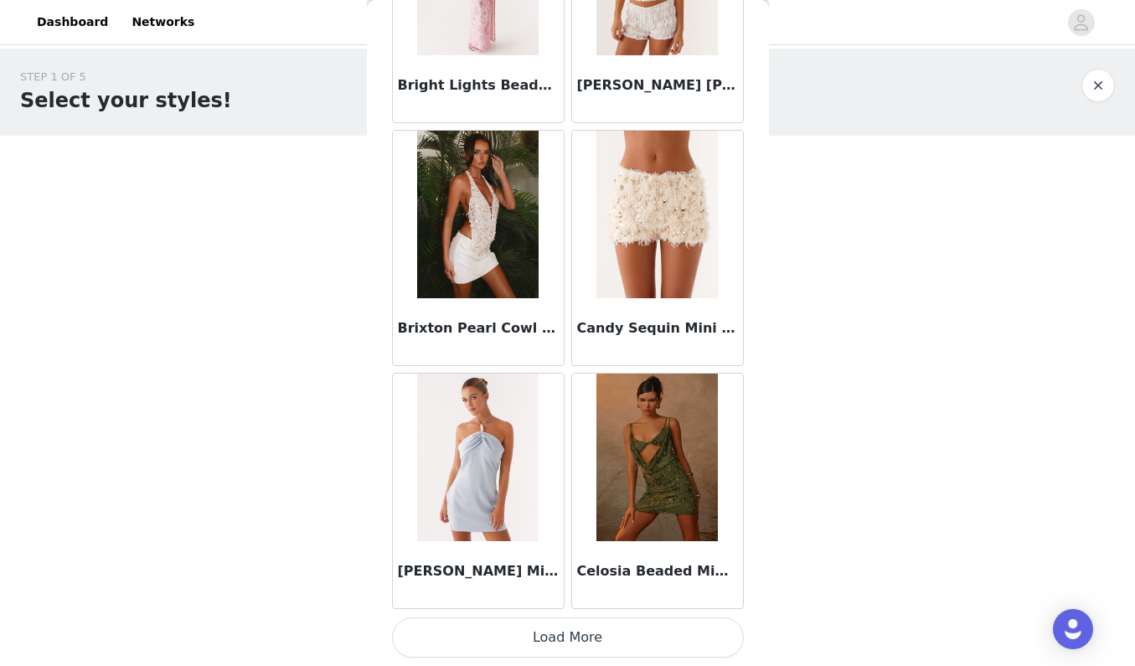
click at [497, 627] on button "Load More" at bounding box center [568, 637] width 352 height 40
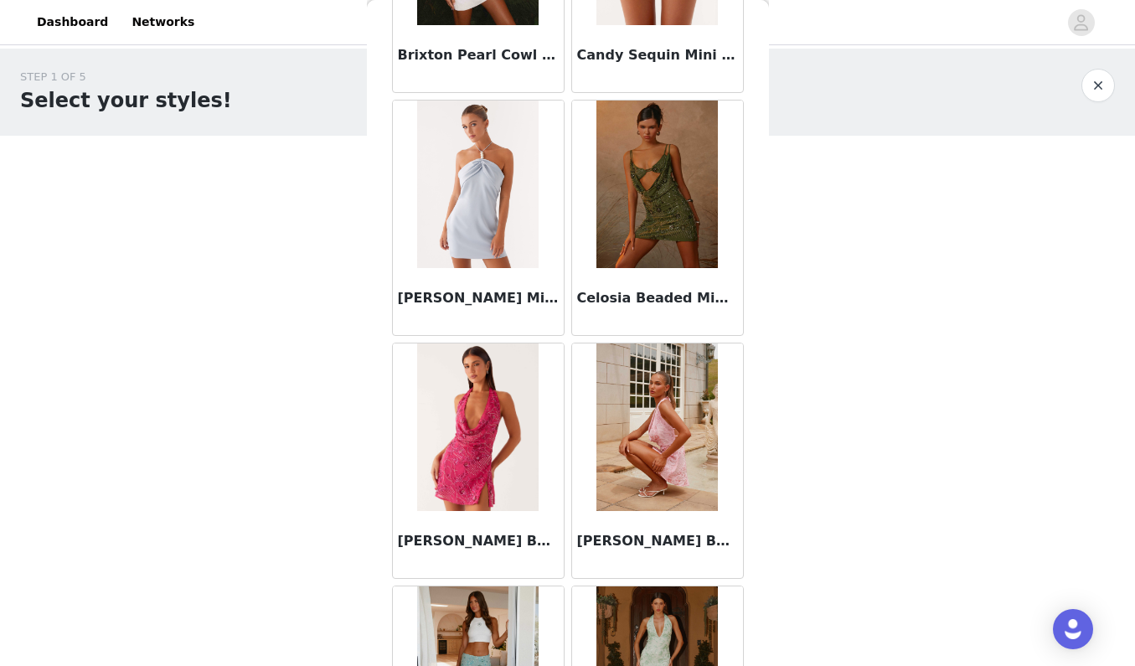
scroll to position [2203, 0]
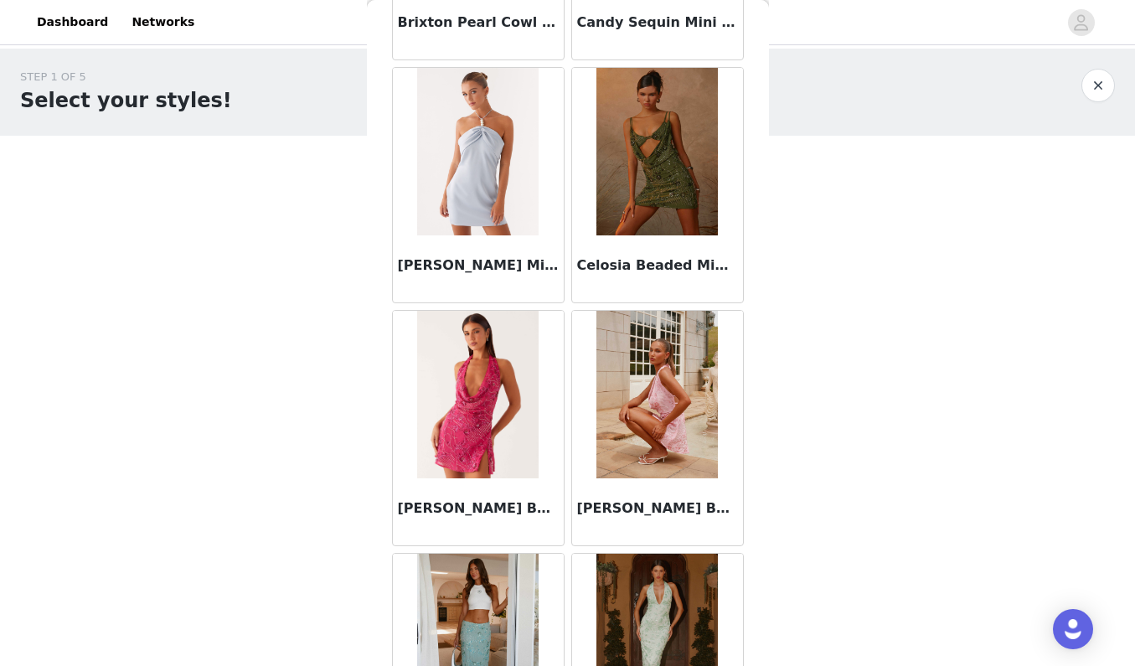
click at [654, 434] on img at bounding box center [656, 395] width 121 height 168
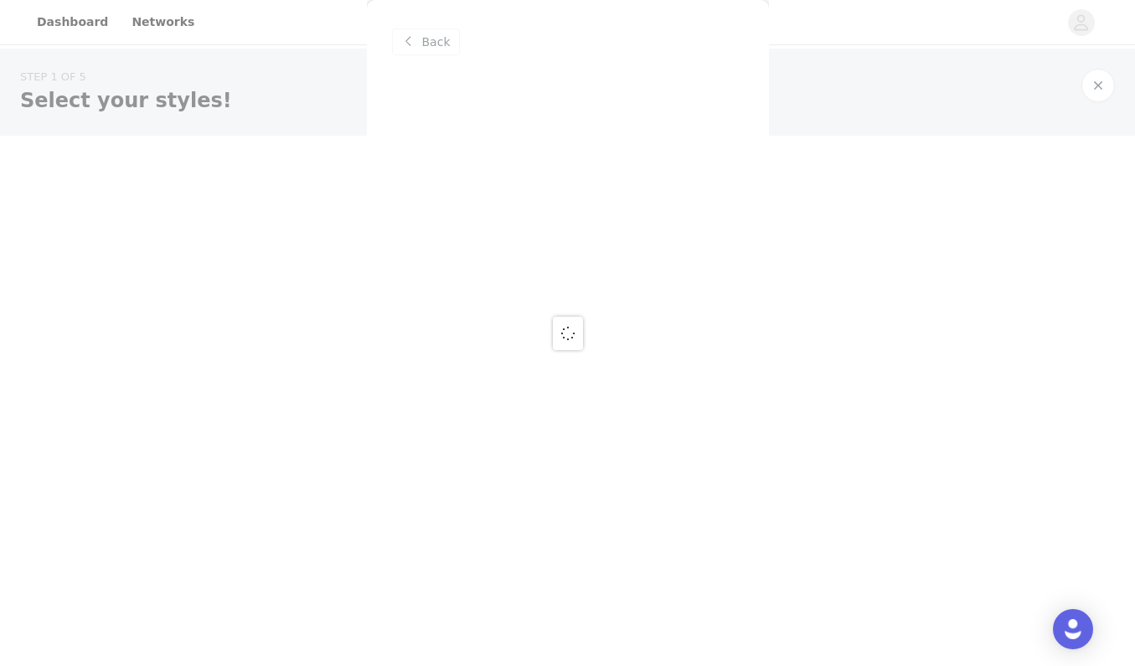
scroll to position [0, 0]
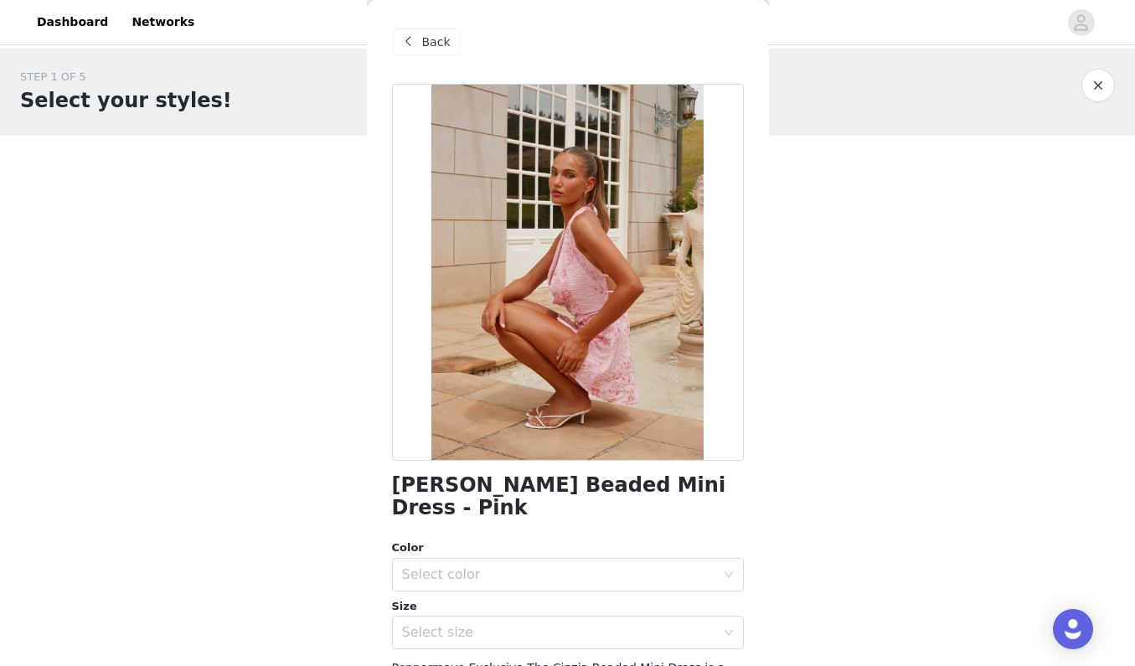
click at [430, 39] on span "Back" at bounding box center [436, 43] width 28 height 18
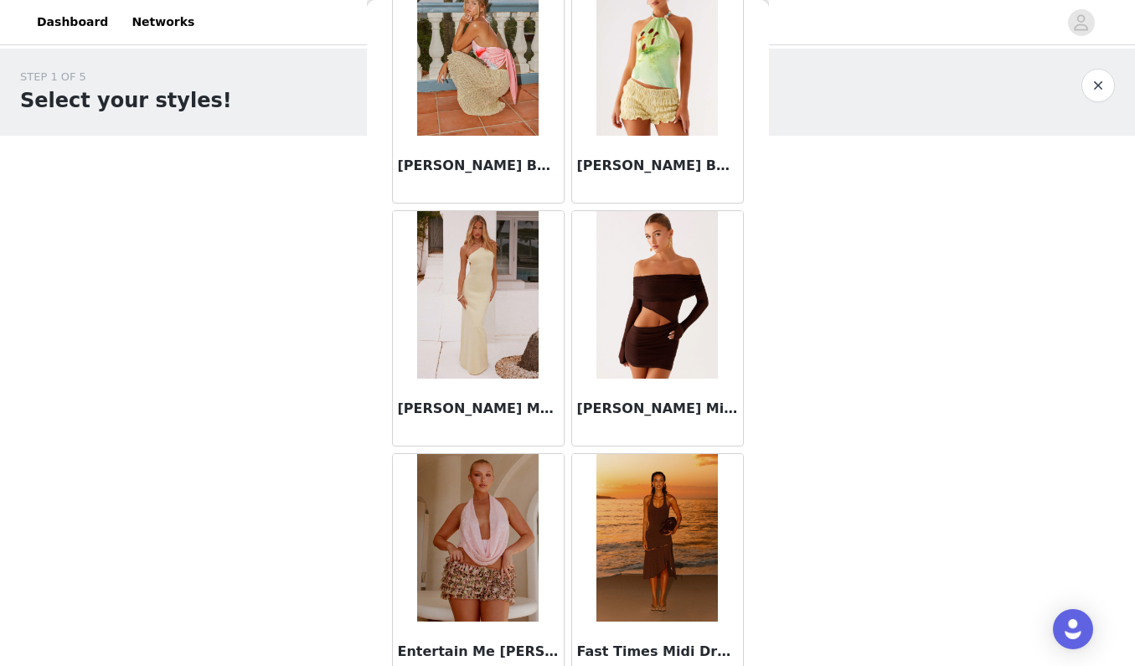
scroll to position [3132, 0]
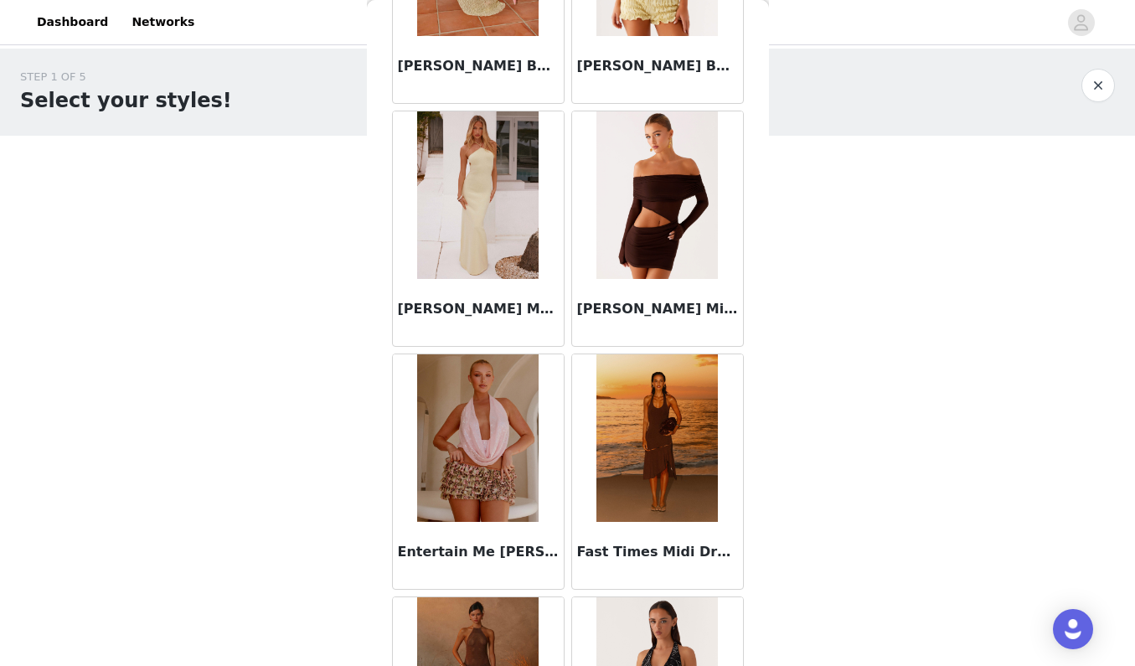
click at [433, 548] on h3 "Entertain Me [PERSON_NAME] Shorts - Swirl Leopard" at bounding box center [478, 552] width 161 height 20
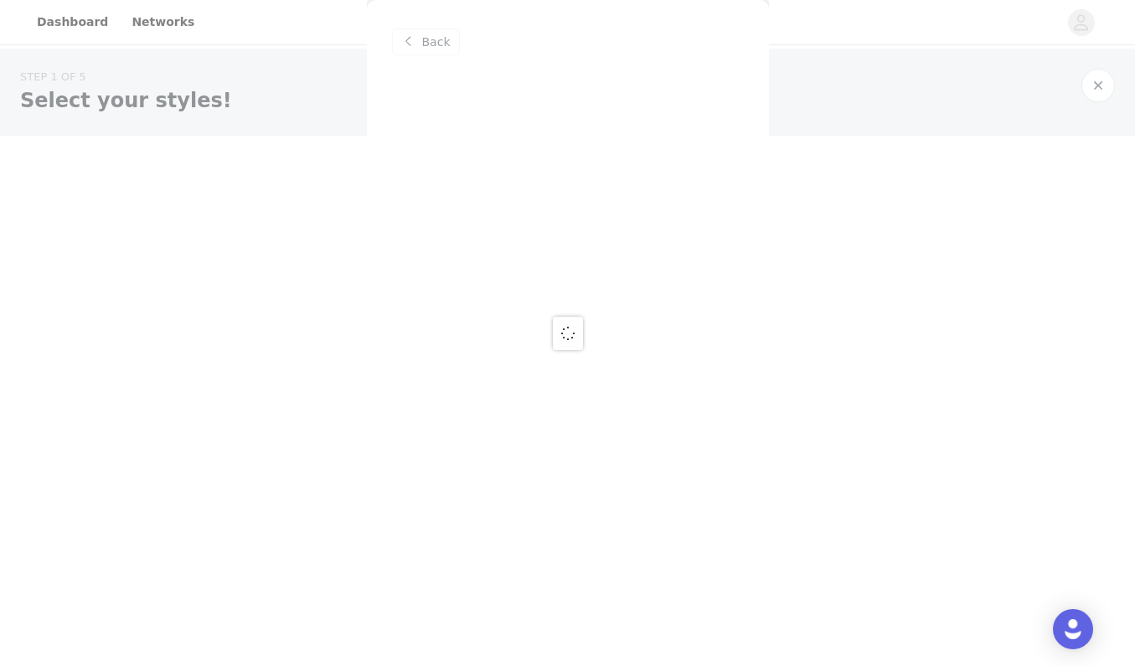
scroll to position [0, 0]
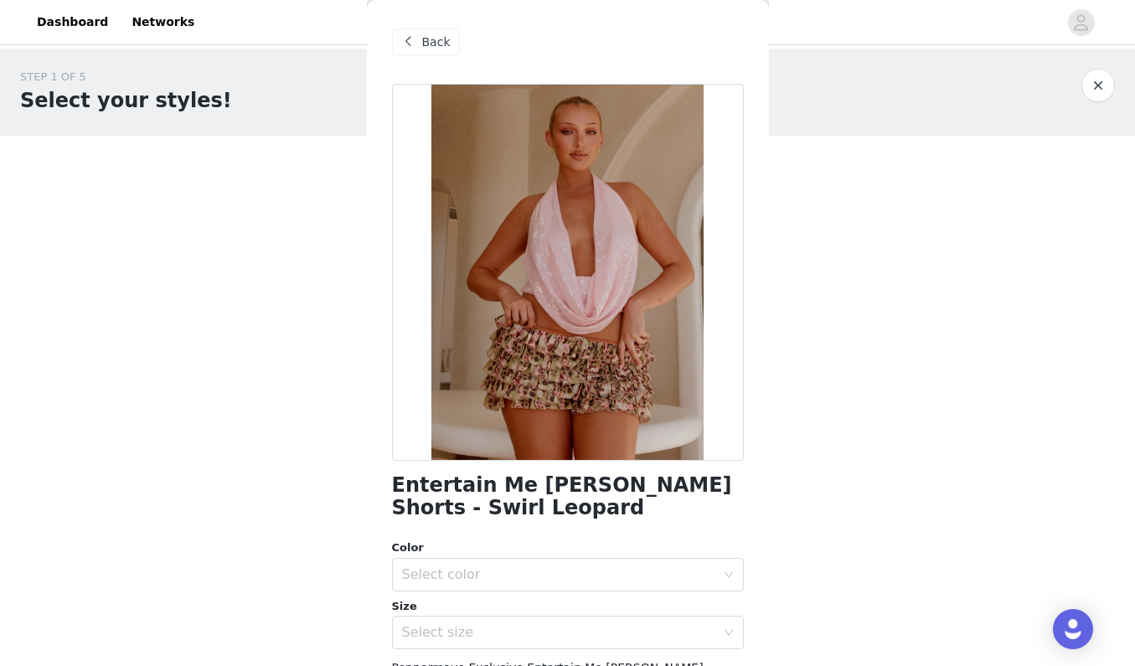
click at [442, 35] on span "Back" at bounding box center [436, 43] width 28 height 18
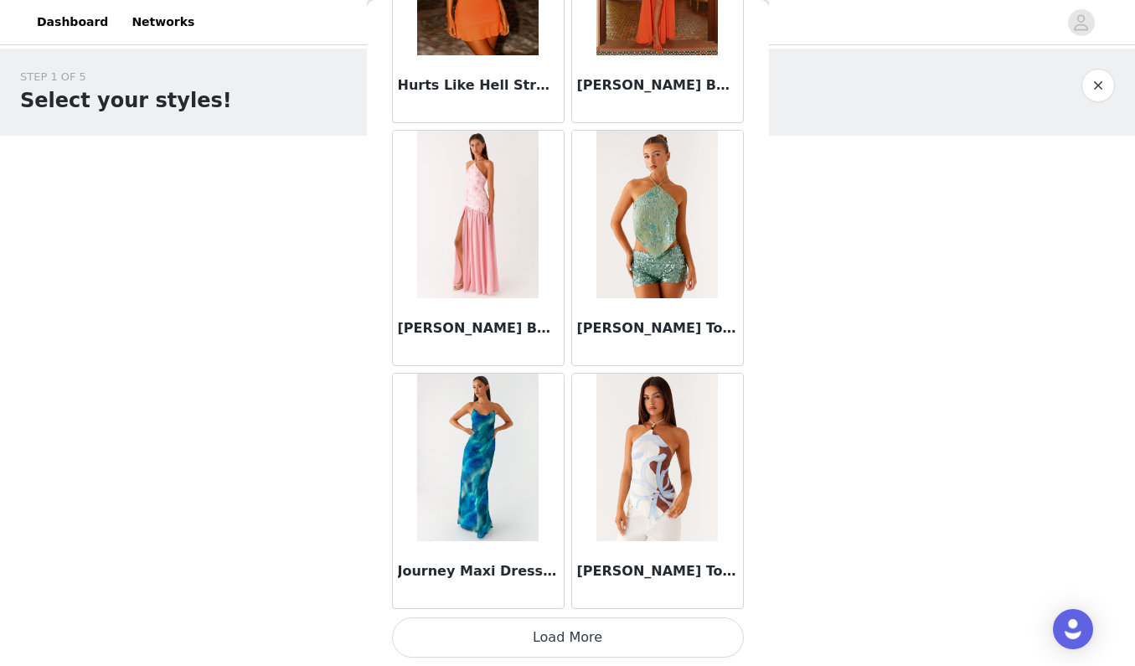
scroll to position [4327, 0]
click at [551, 636] on button "Load More" at bounding box center [568, 637] width 352 height 40
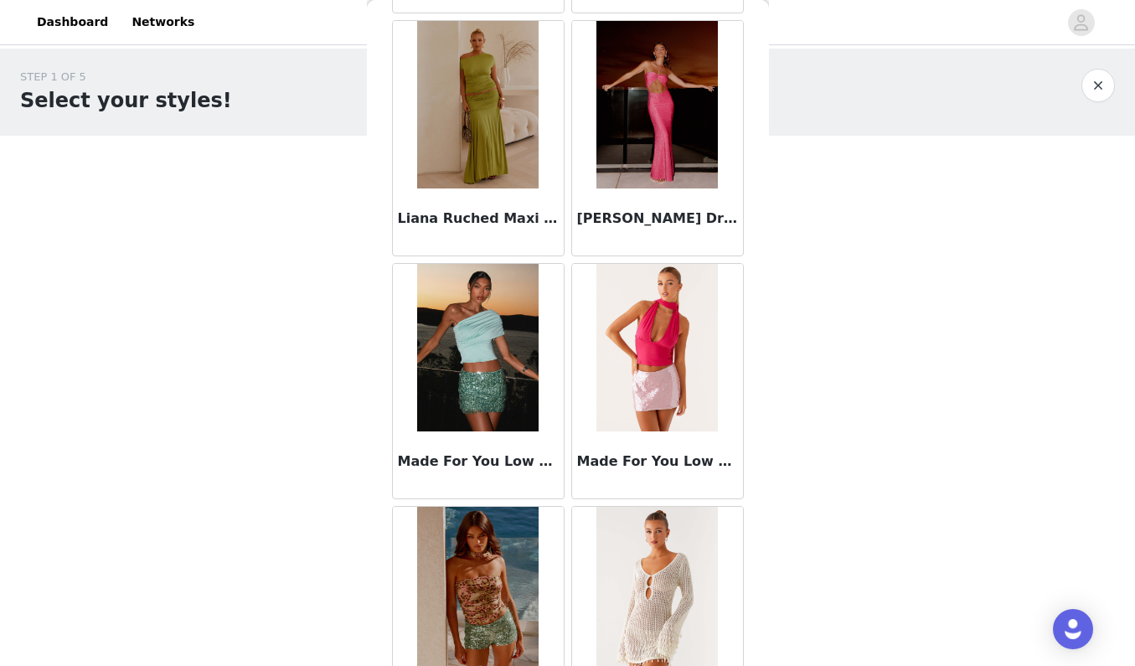
scroll to position [6379, 0]
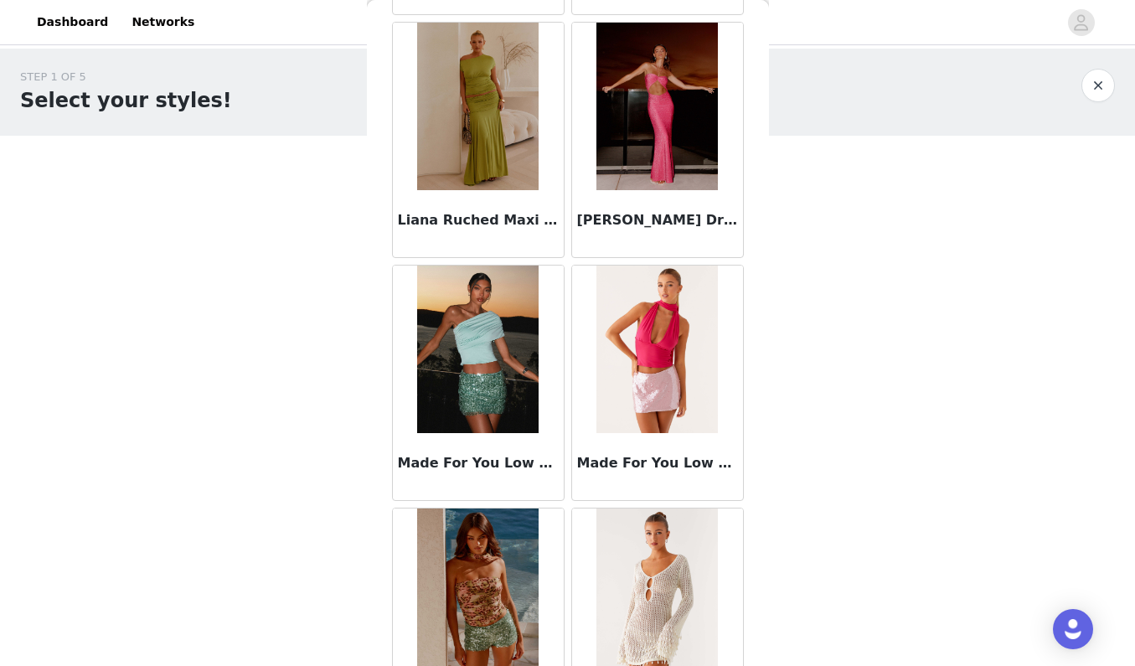
click at [653, 222] on h3 "[PERSON_NAME] Dress - Raspberry" at bounding box center [657, 220] width 161 height 20
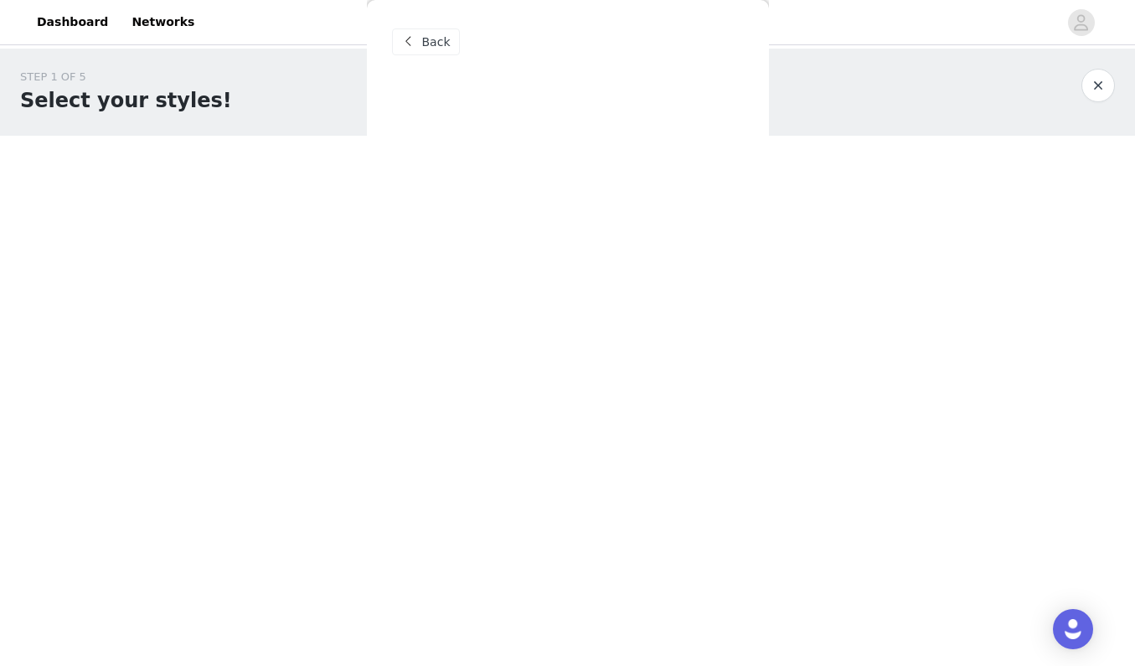
scroll to position [0, 0]
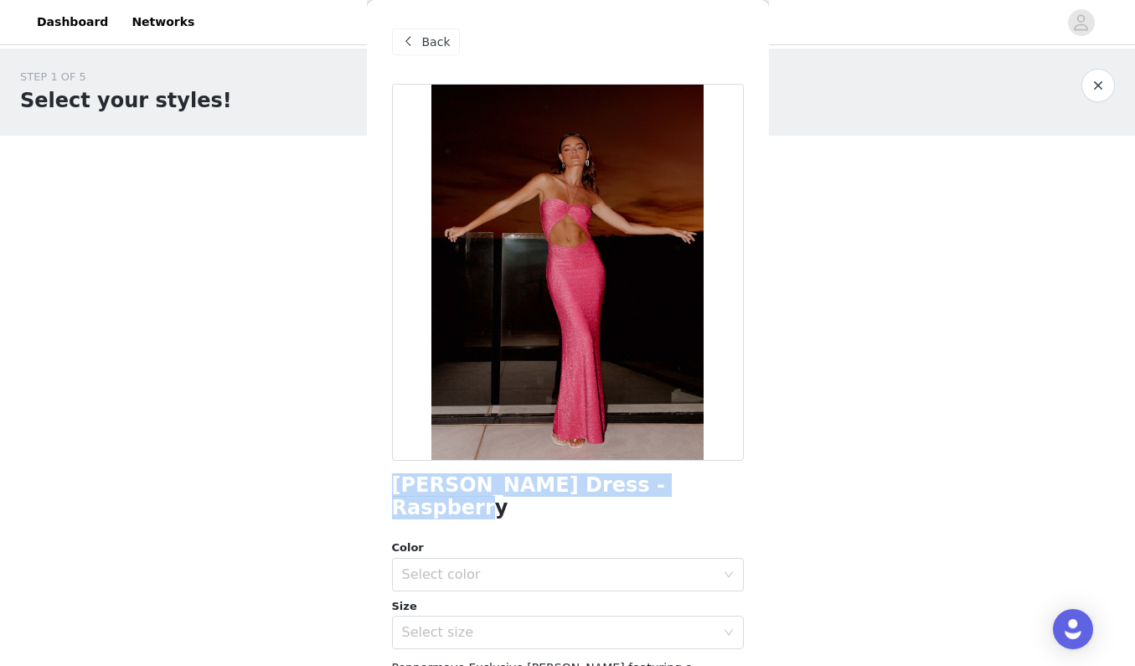
drag, startPoint x: 393, startPoint y: 488, endPoint x: 679, endPoint y: 494, distance: 285.7
click at [679, 494] on h1 "[PERSON_NAME] Dress - Raspberry" at bounding box center [568, 496] width 352 height 45
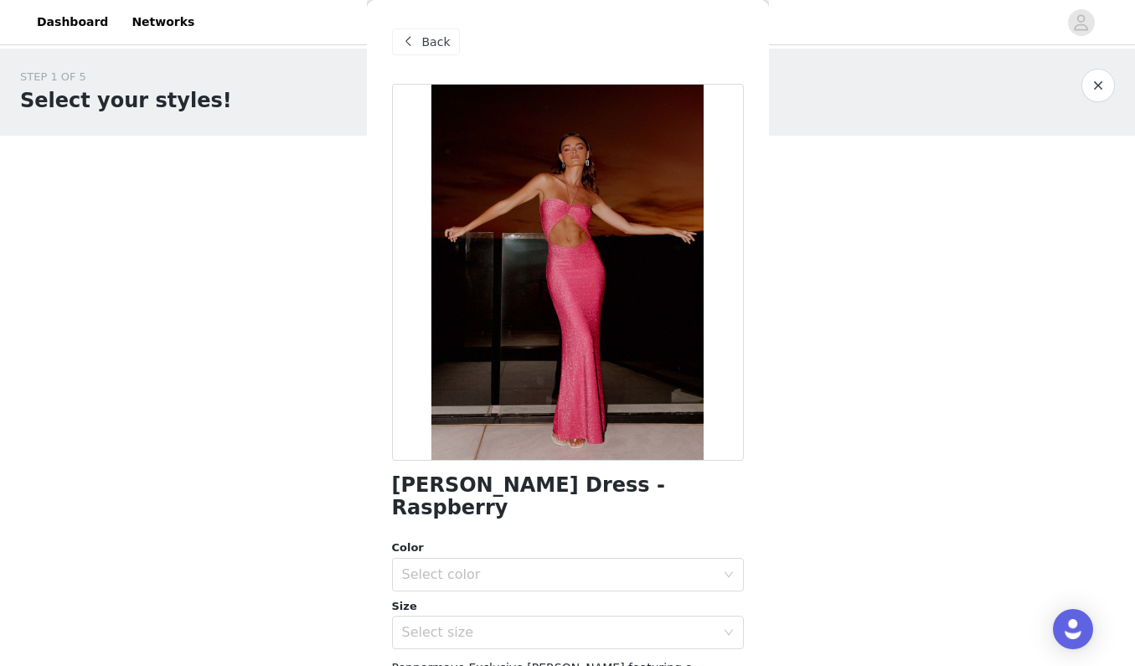
click at [439, 34] on span "Back" at bounding box center [436, 43] width 28 height 18
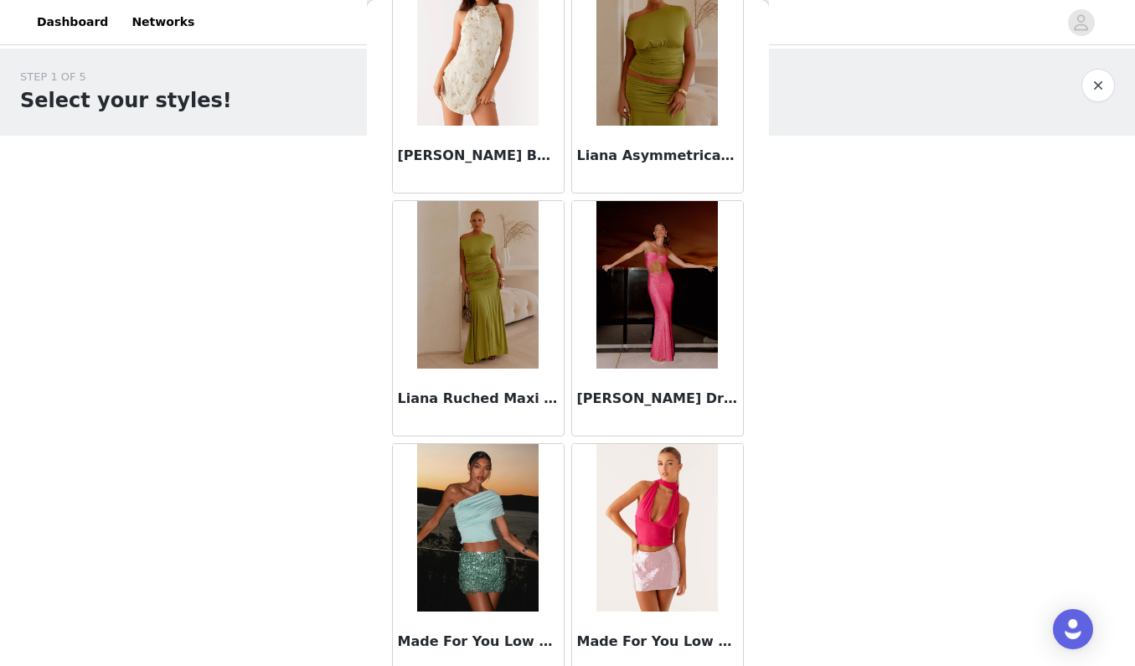
scroll to position [6204, 0]
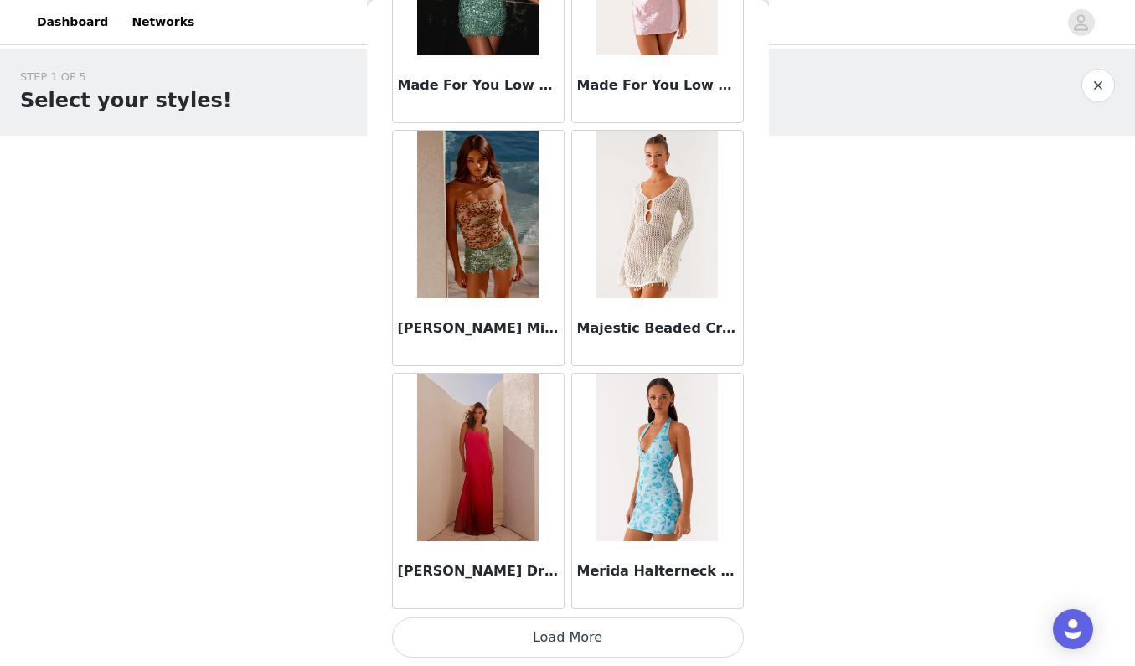
click at [586, 629] on button "Load More" at bounding box center [568, 637] width 352 height 40
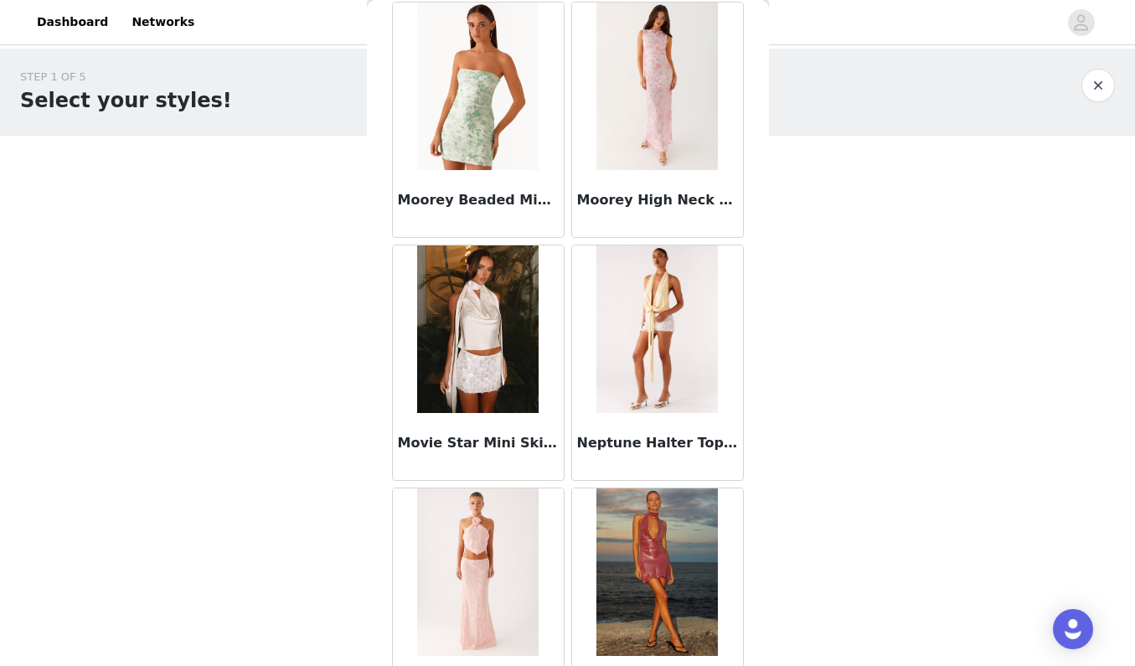
scroll to position [7872, 0]
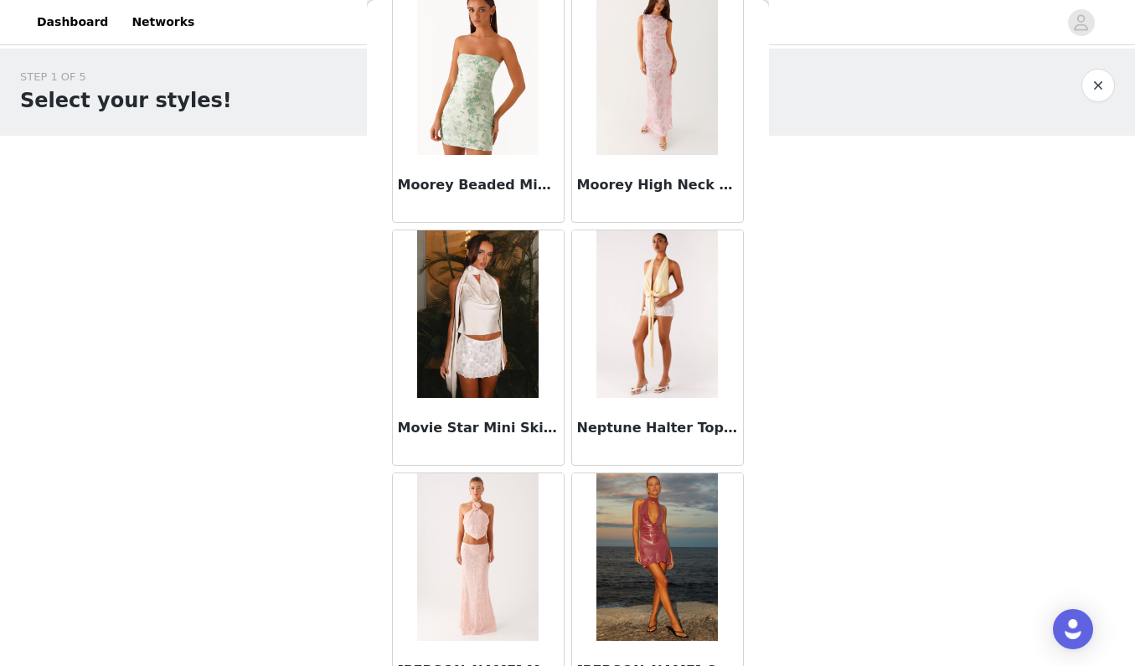
click at [488, 358] on img at bounding box center [477, 314] width 121 height 168
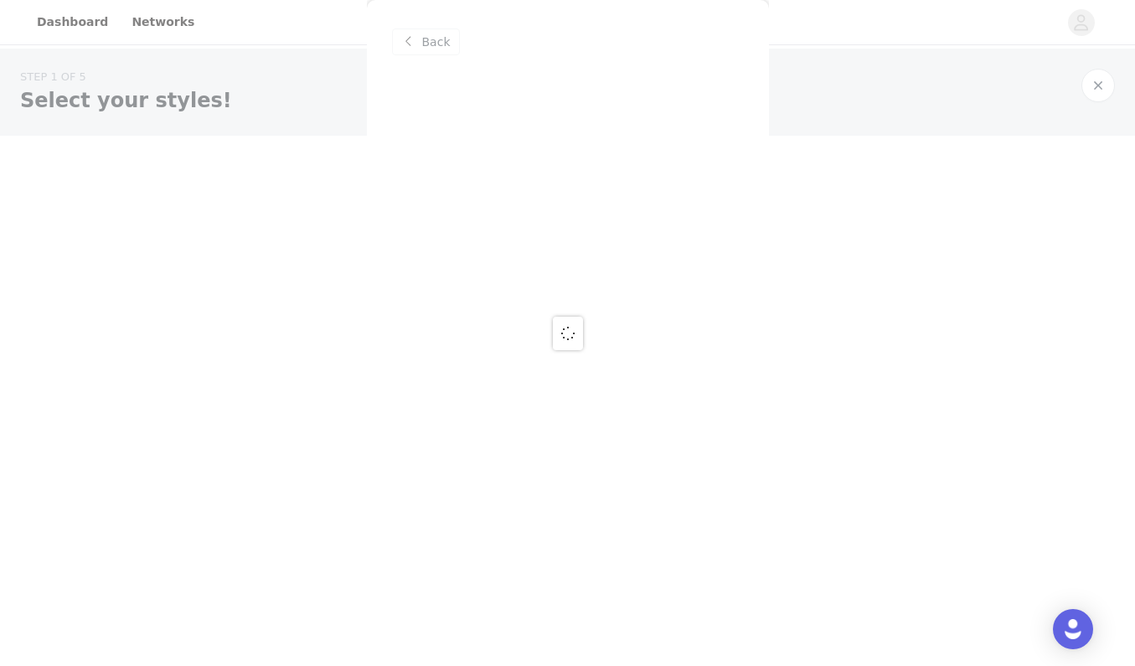
scroll to position [0, 0]
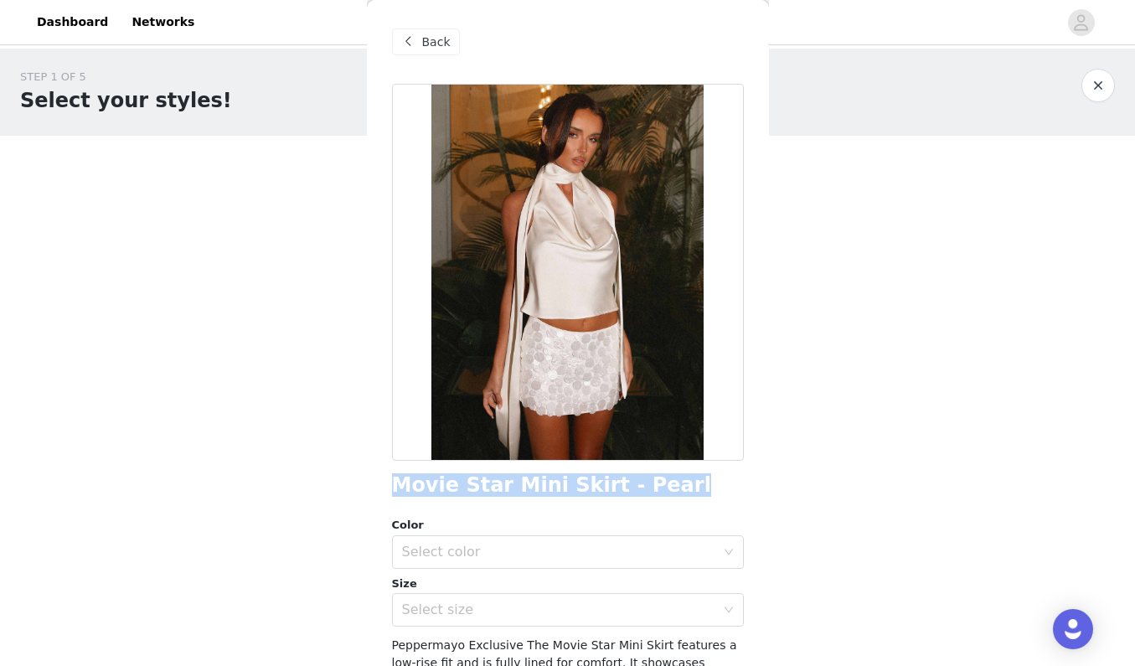
drag, startPoint x: 395, startPoint y: 478, endPoint x: 653, endPoint y: 480, distance: 258.0
click at [653, 480] on div "Movie Star Mini Skirt - Pearl" at bounding box center [568, 485] width 352 height 23
click at [441, 49] on span "Back" at bounding box center [436, 43] width 28 height 18
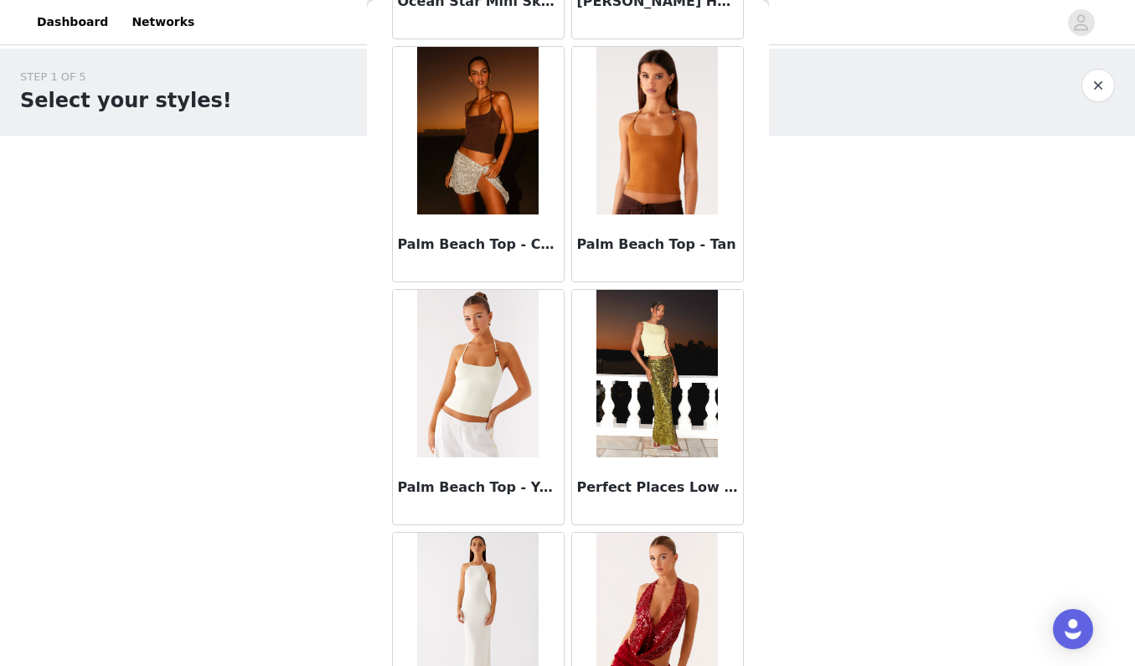
scroll to position [9028, 0]
drag, startPoint x: 580, startPoint y: 485, endPoint x: 709, endPoint y: 473, distance: 129.5
click at [709, 473] on div "Perfect Places Low Rise Sequin Maxi Skirt - Olive" at bounding box center [657, 490] width 171 height 67
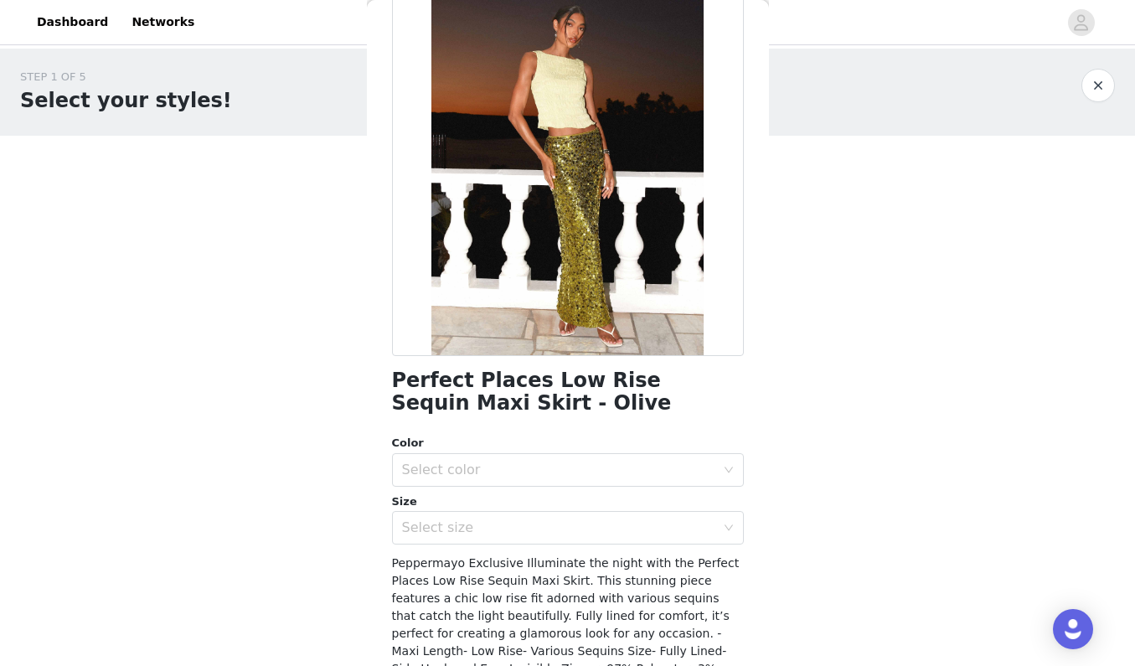
scroll to position [96, 0]
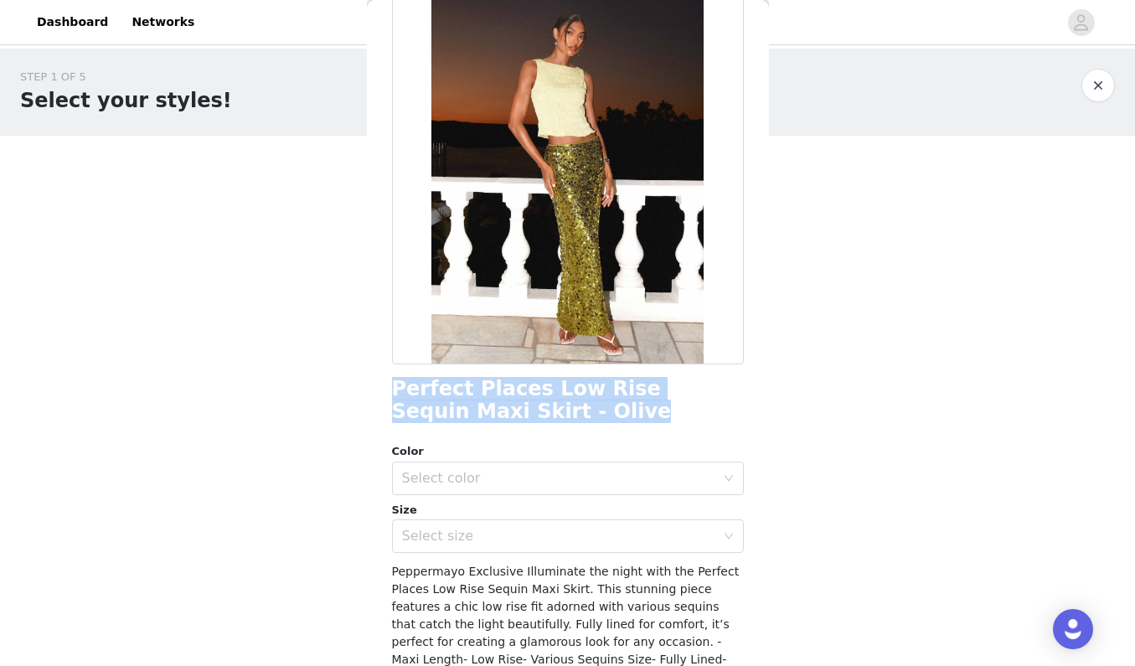
drag, startPoint x: 392, startPoint y: 383, endPoint x: 505, endPoint y: 412, distance: 116.8
click at [505, 412] on h1 "Perfect Places Low Rise Sequin Maxi Skirt - Olive" at bounding box center [568, 400] width 352 height 45
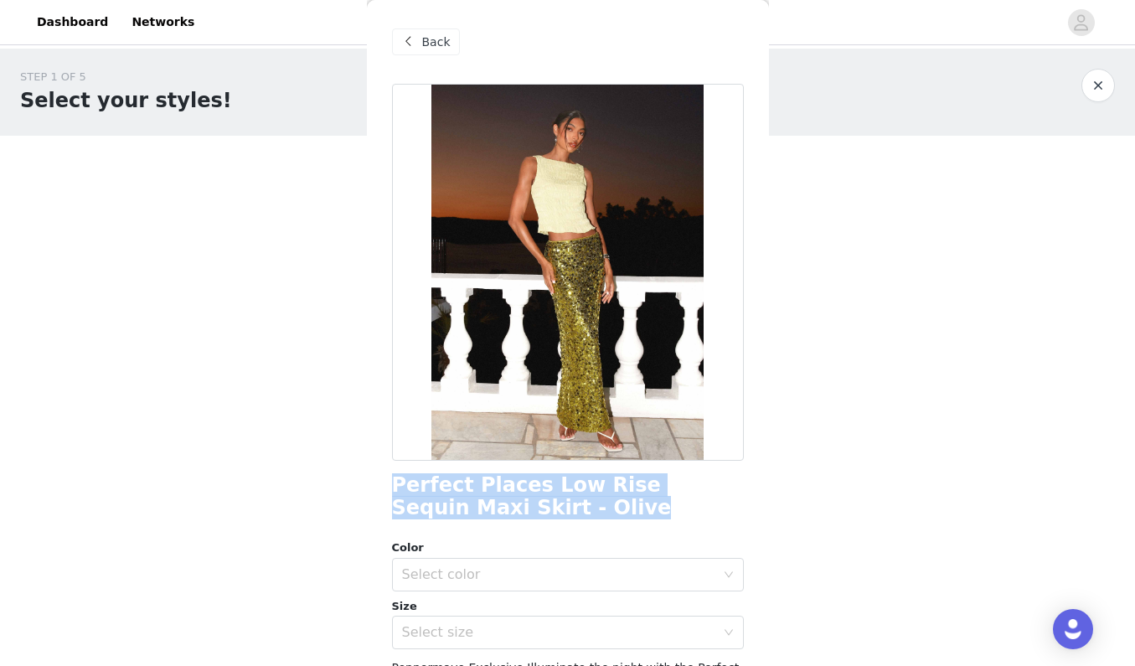
scroll to position [0, 0]
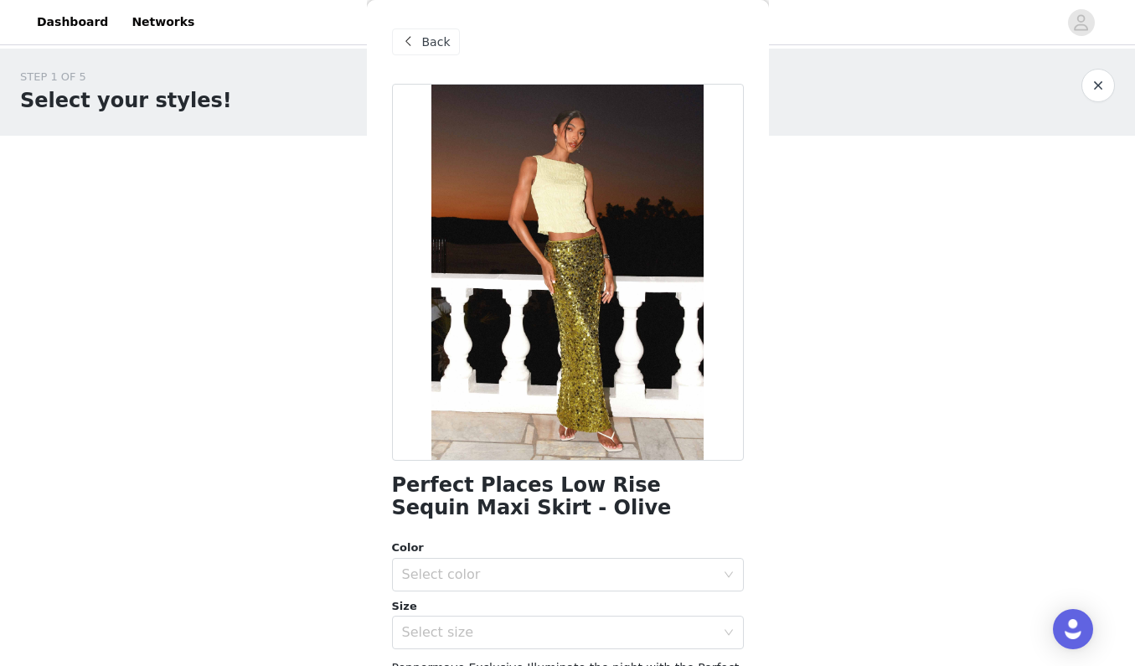
click at [436, 41] on span "Back" at bounding box center [436, 43] width 28 height 18
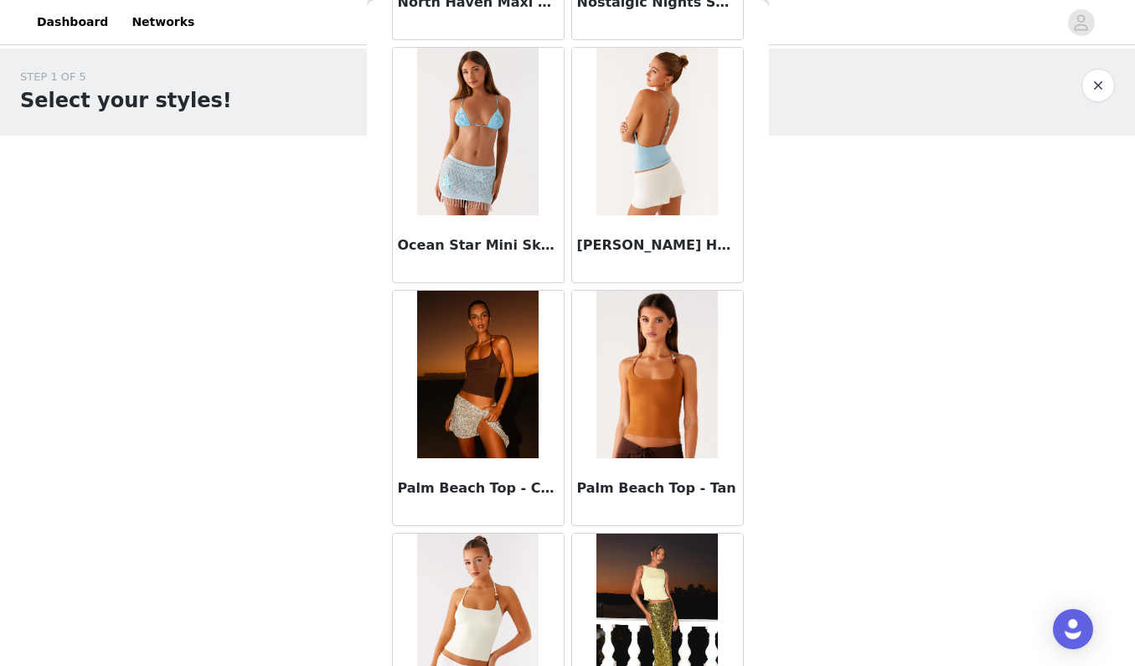
scroll to position [8795, 0]
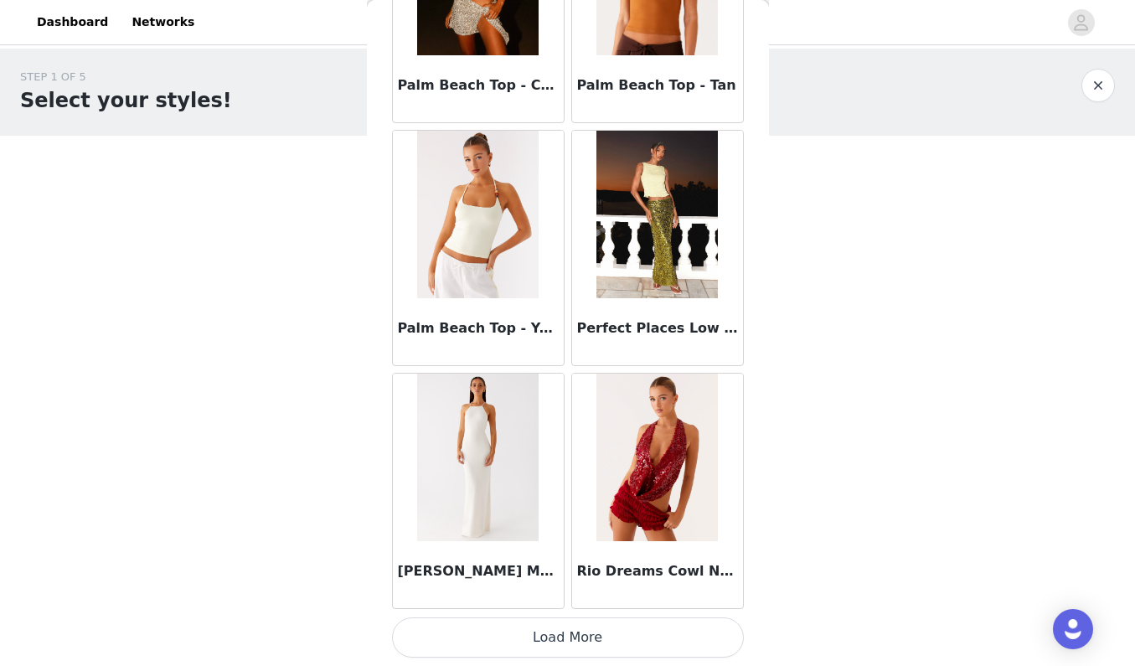
click at [633, 628] on button "Load More" at bounding box center [568, 637] width 352 height 40
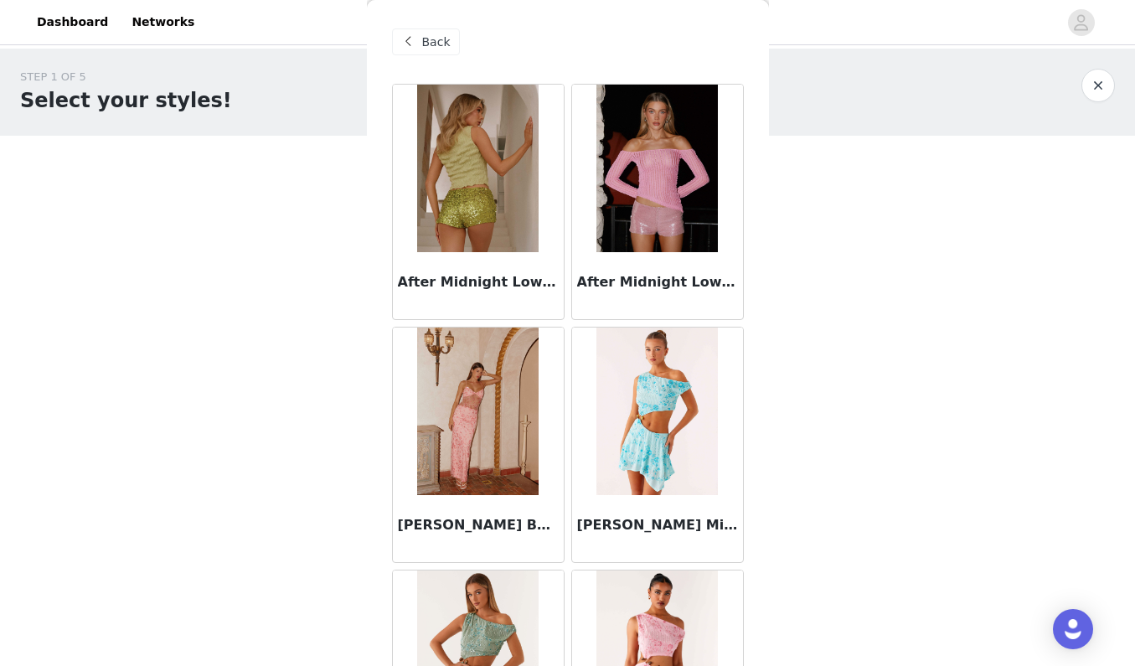
scroll to position [0, 0]
click at [442, 47] on span "Back" at bounding box center [436, 43] width 28 height 18
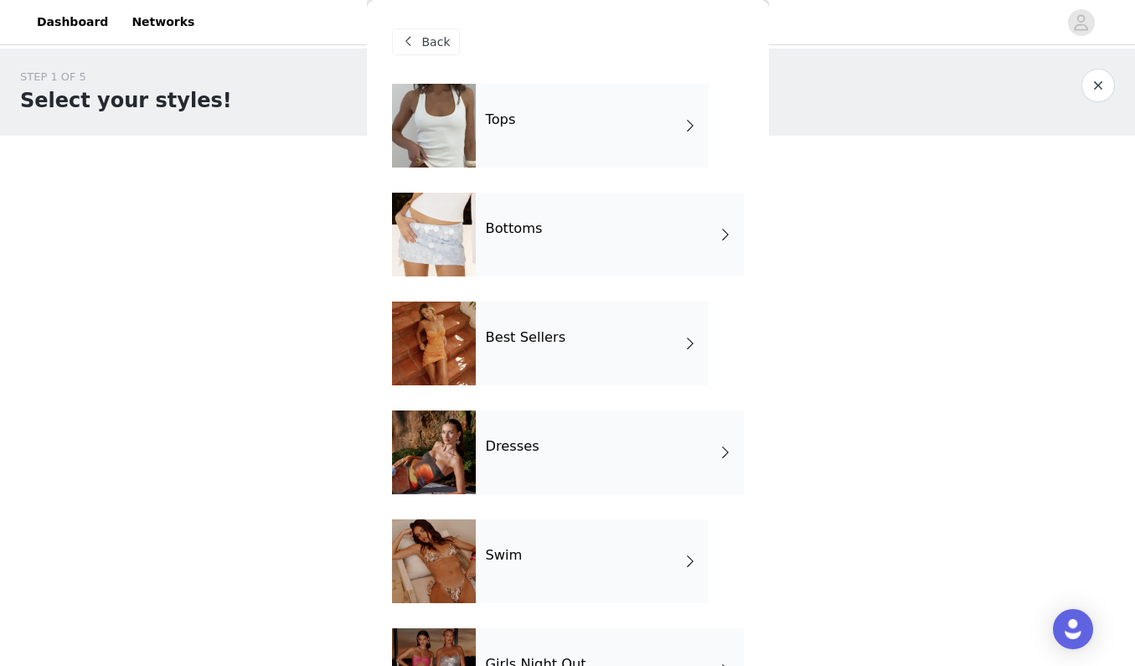
click at [500, 123] on h4 "Tops" at bounding box center [501, 119] width 30 height 15
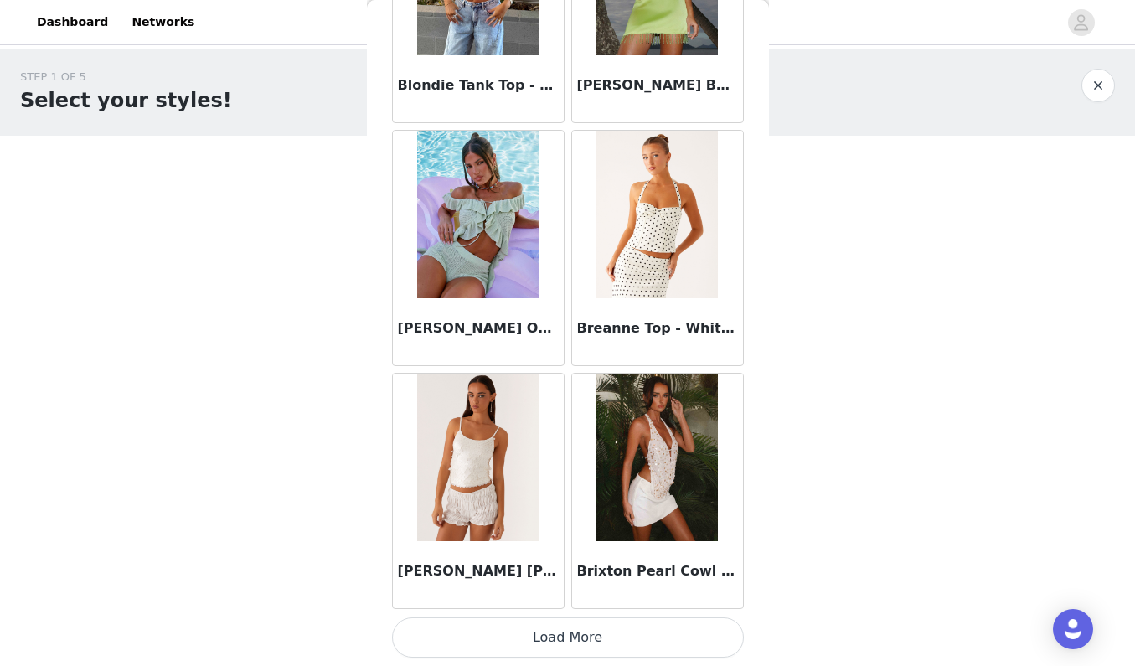
click at [521, 630] on button "Load More" at bounding box center [568, 637] width 352 height 40
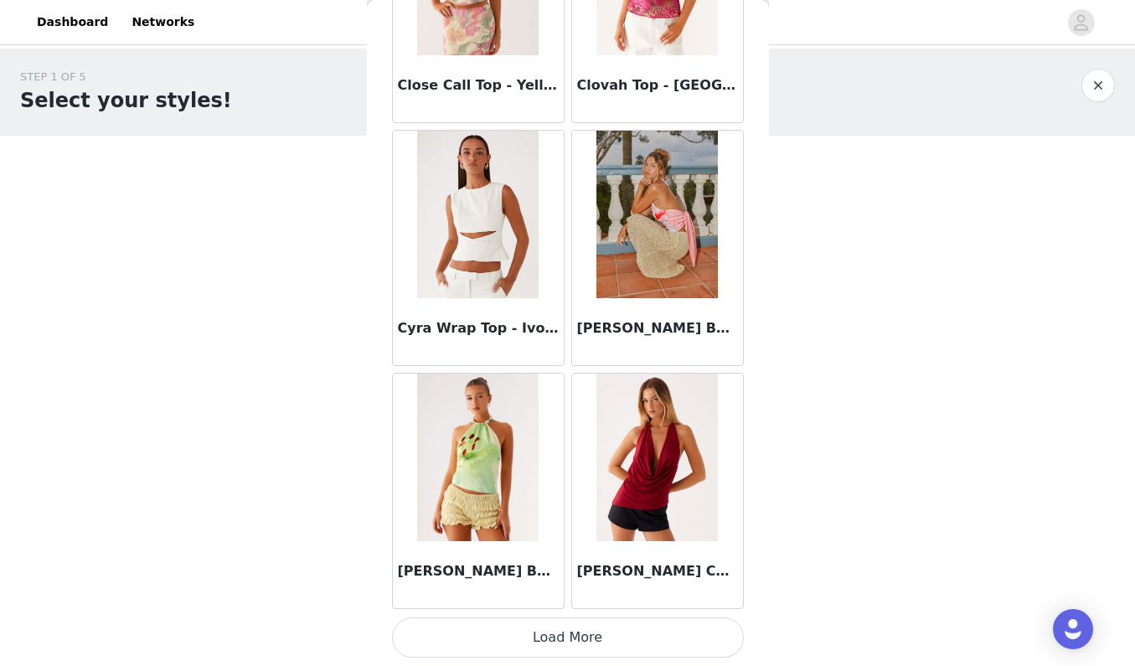
scroll to position [4327, 0]
click at [550, 633] on button "Load More" at bounding box center [568, 637] width 352 height 40
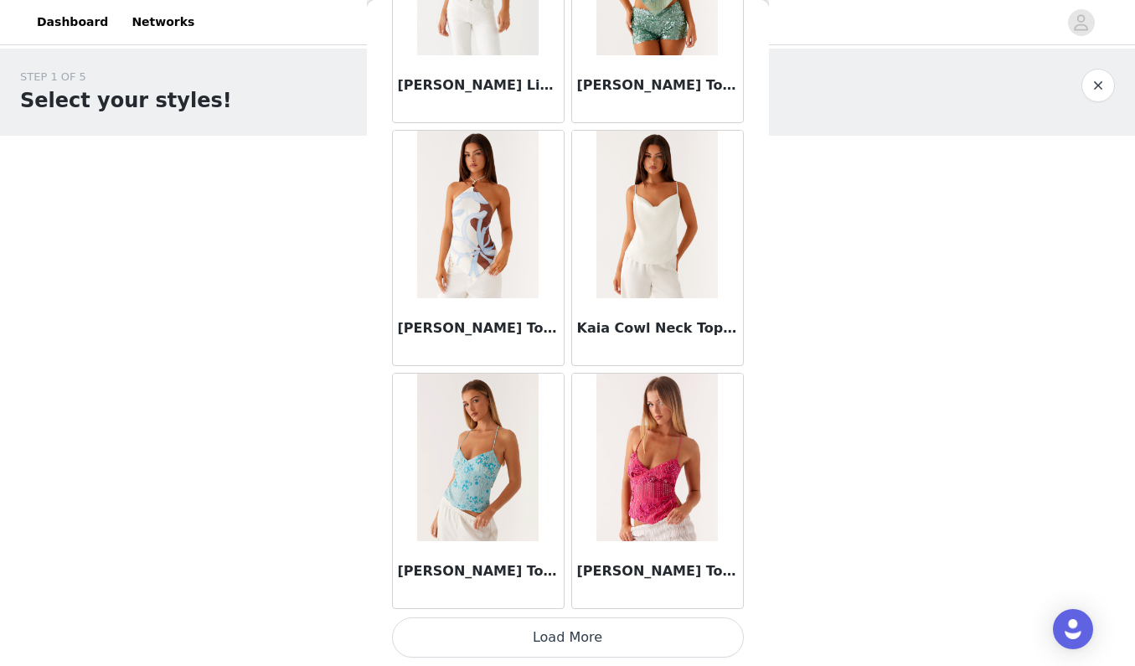
scroll to position [0, 0]
click at [551, 638] on button "Load More" at bounding box center [568, 637] width 352 height 40
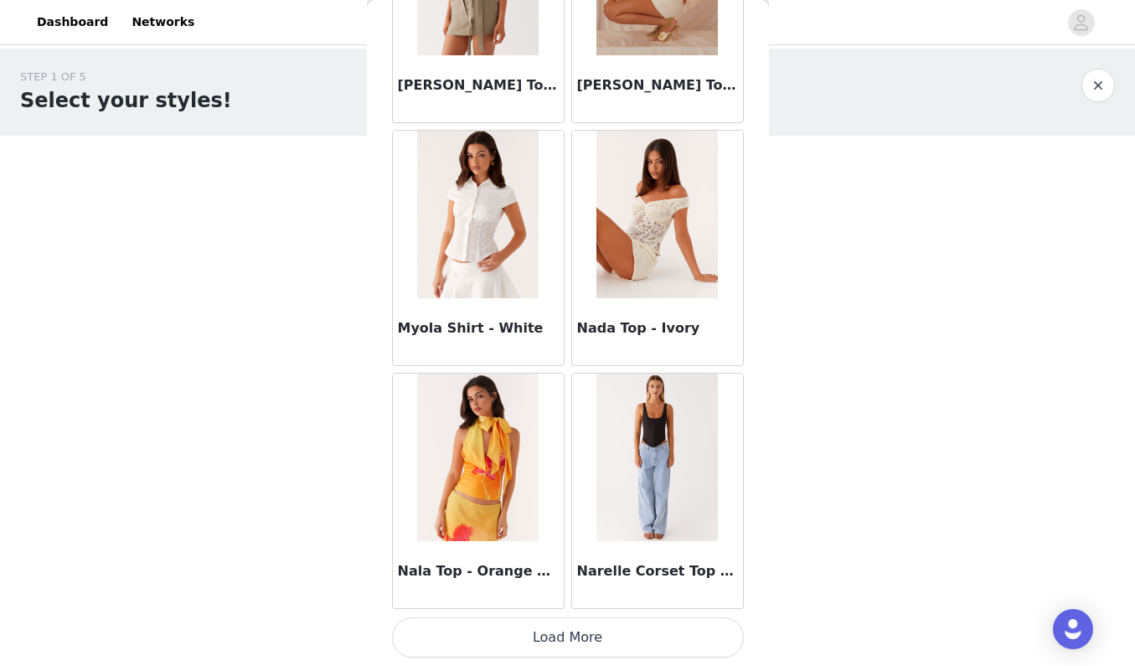
click at [563, 640] on button "Load More" at bounding box center [568, 637] width 352 height 40
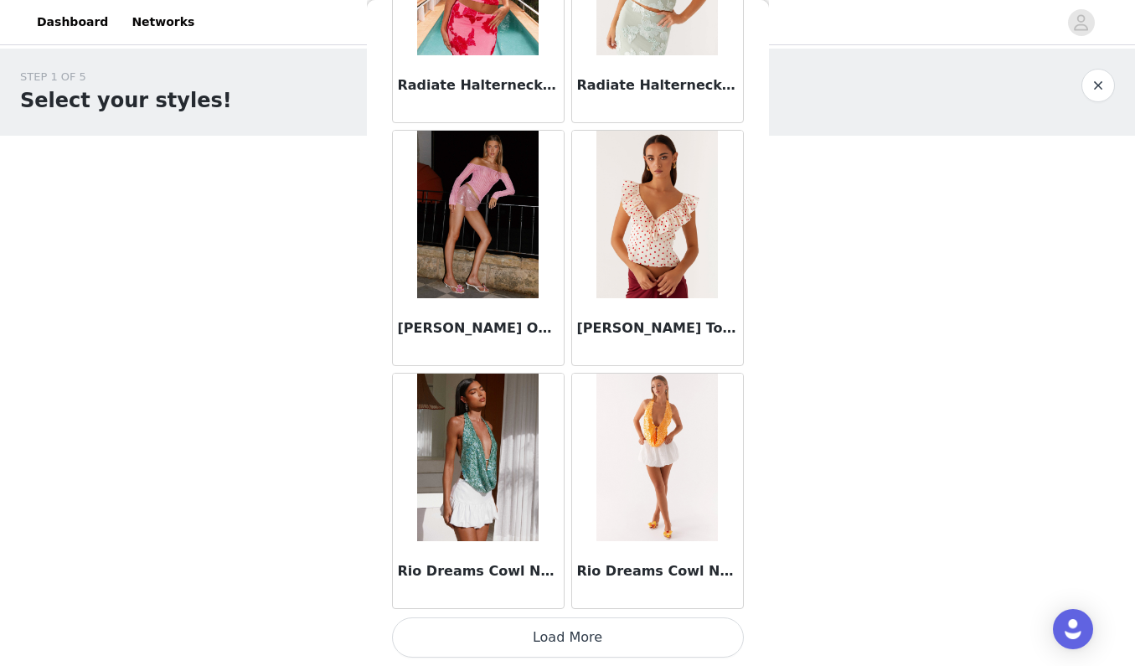
scroll to position [11616, 0]
click at [408, 570] on h3 "Rio Dreams Cowl Neck Halter Top - Green" at bounding box center [478, 571] width 161 height 20
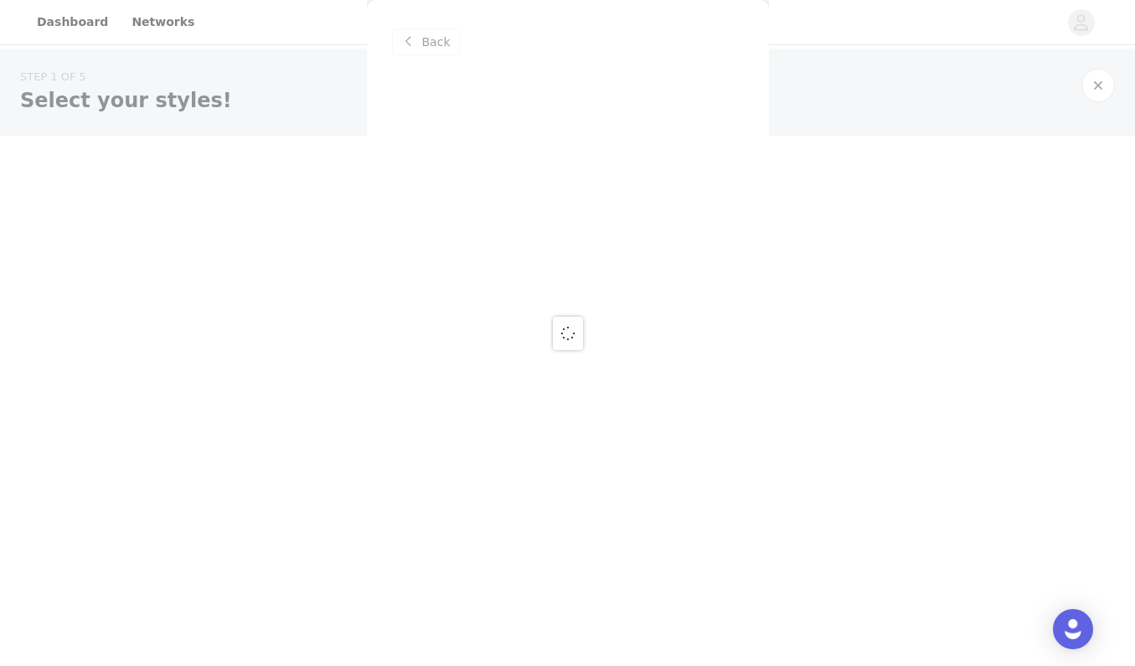
scroll to position [0, 0]
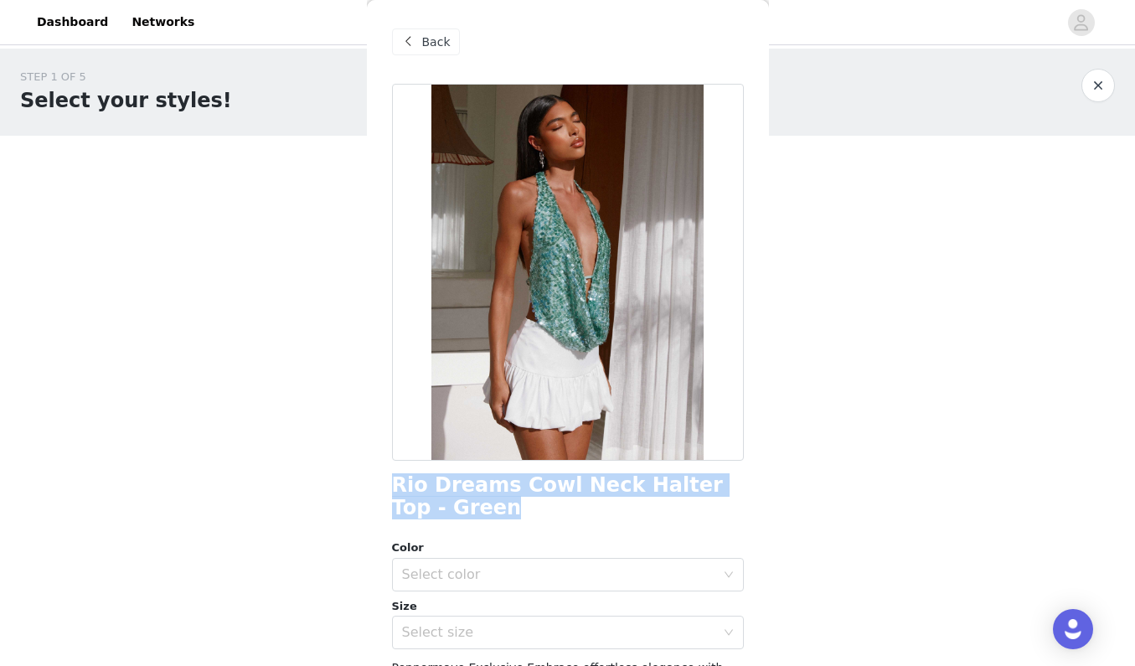
drag, startPoint x: 473, startPoint y: 501, endPoint x: 395, endPoint y: 485, distance: 79.5
click at [395, 485] on h1 "Rio Dreams Cowl Neck Halter Top - Green" at bounding box center [568, 496] width 352 height 45
click at [436, 29] on div "Back" at bounding box center [426, 41] width 68 height 27
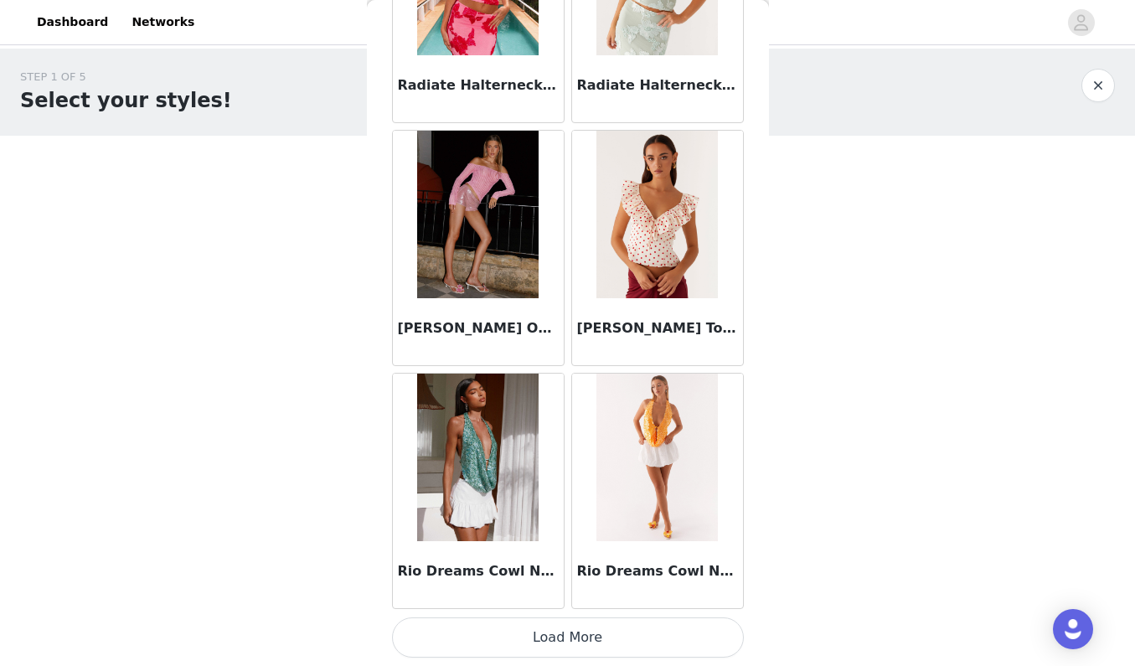
scroll to position [11616, 0]
click at [557, 638] on button "Load More" at bounding box center [568, 637] width 352 height 40
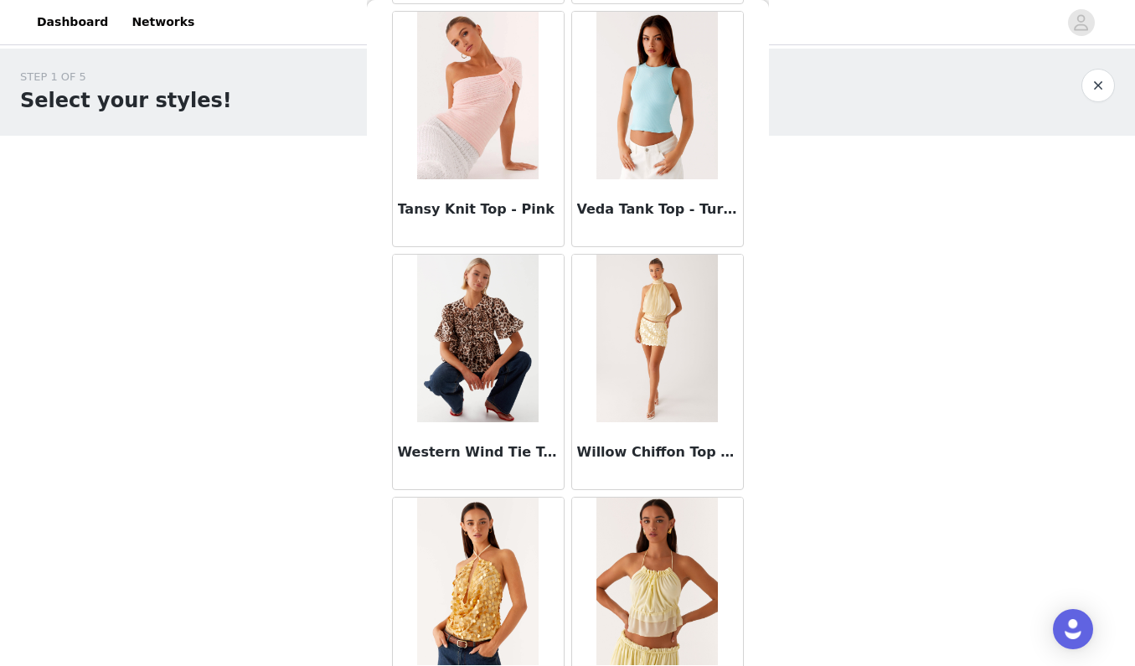
scroll to position [14029, 0]
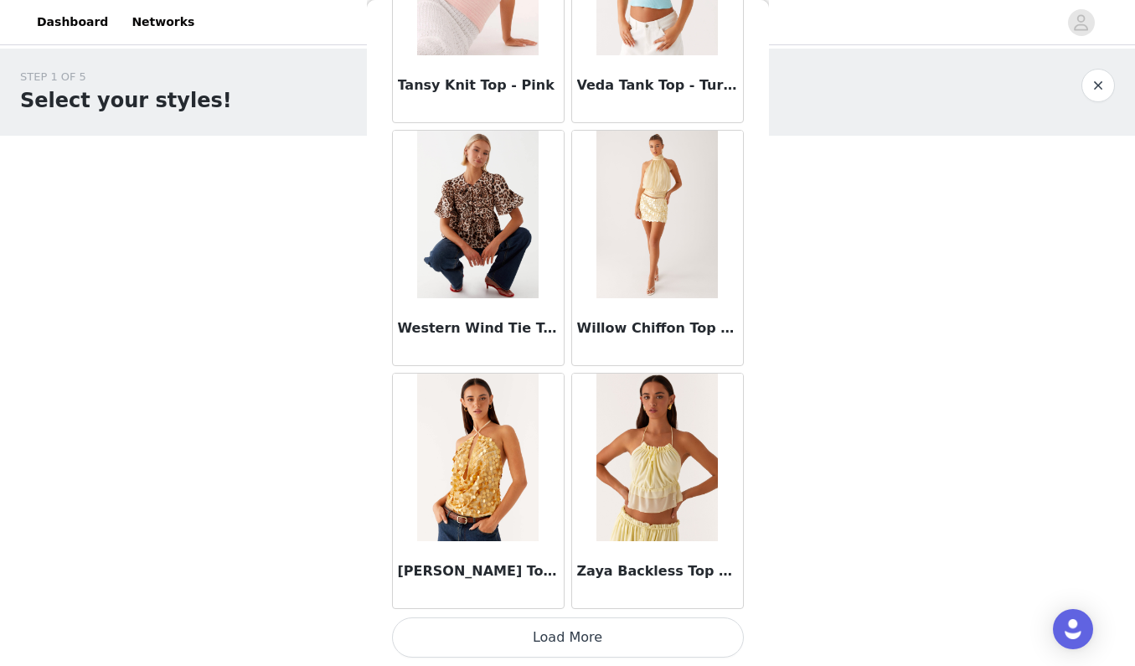
click at [556, 638] on button "Load More" at bounding box center [568, 637] width 352 height 40
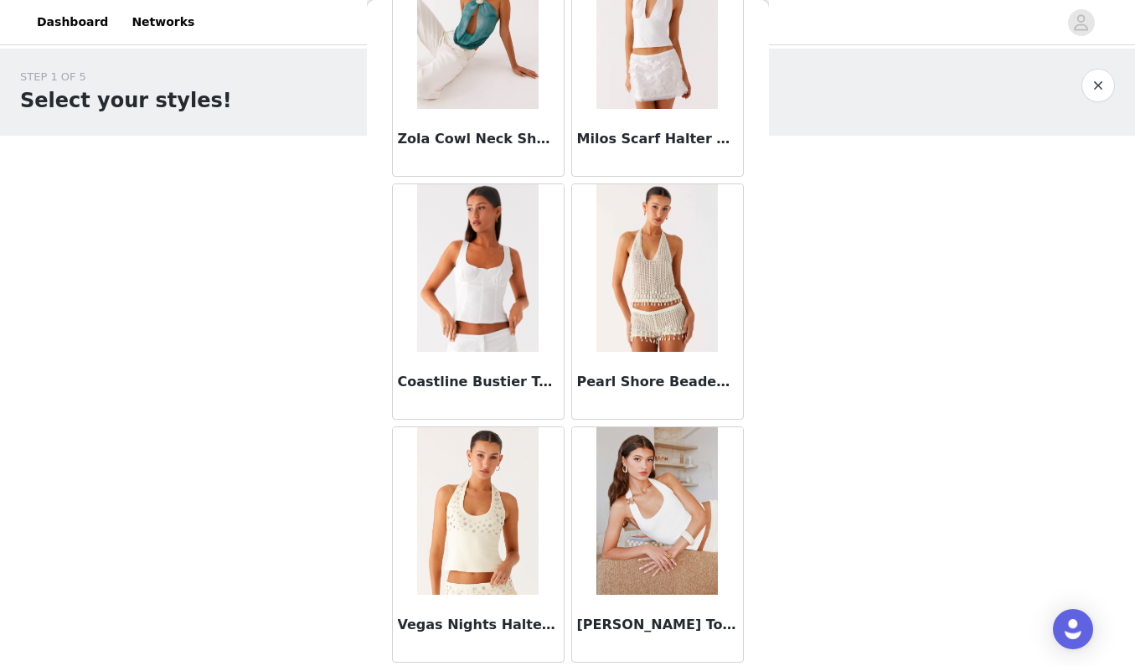
scroll to position [0, 0]
drag, startPoint x: 404, startPoint y: 624, endPoint x: 533, endPoint y: 625, distance: 129.0
click at [533, 625] on h3 "Vegas Nights Halter Neck Top - Yellow" at bounding box center [478, 625] width 161 height 20
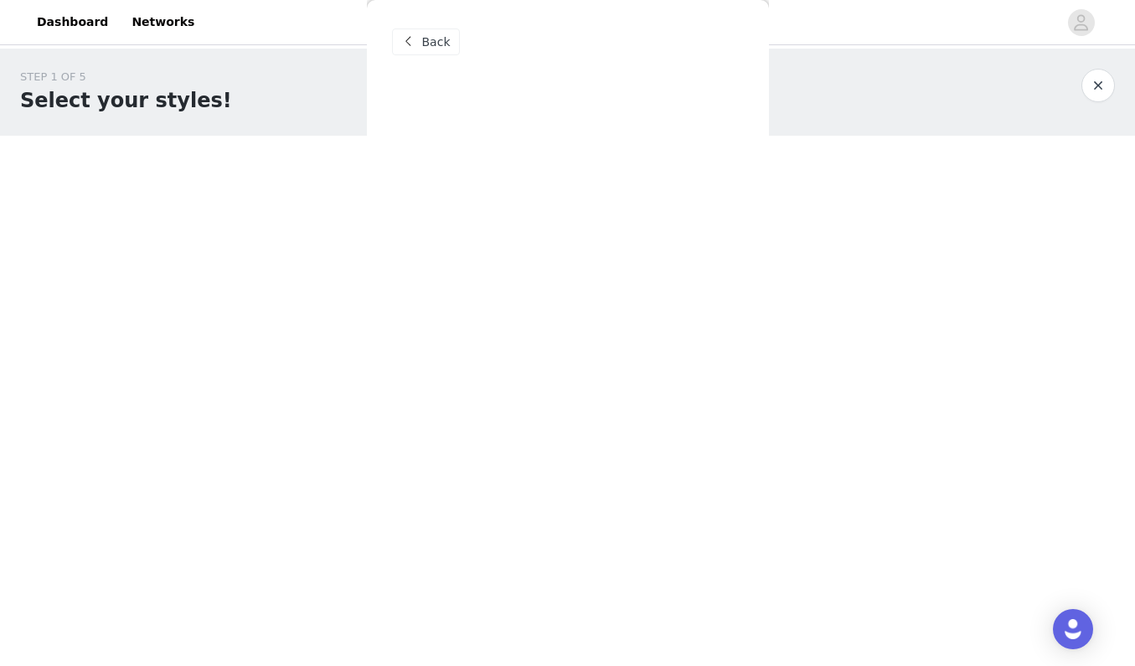
scroll to position [216, 0]
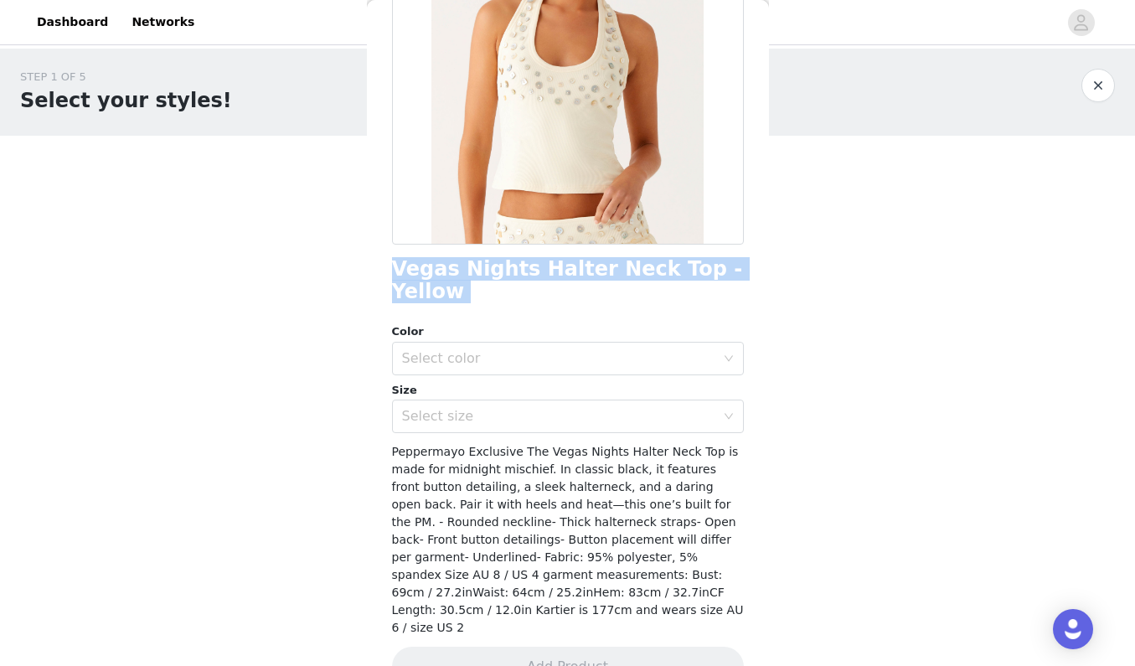
drag, startPoint x: 391, startPoint y: 269, endPoint x: 683, endPoint y: 296, distance: 292.8
click at [683, 296] on div "Vegas Nights Halter Neck Top - Yellow Color Select color Size Select size Peppe…" at bounding box center [568, 287] width 352 height 839
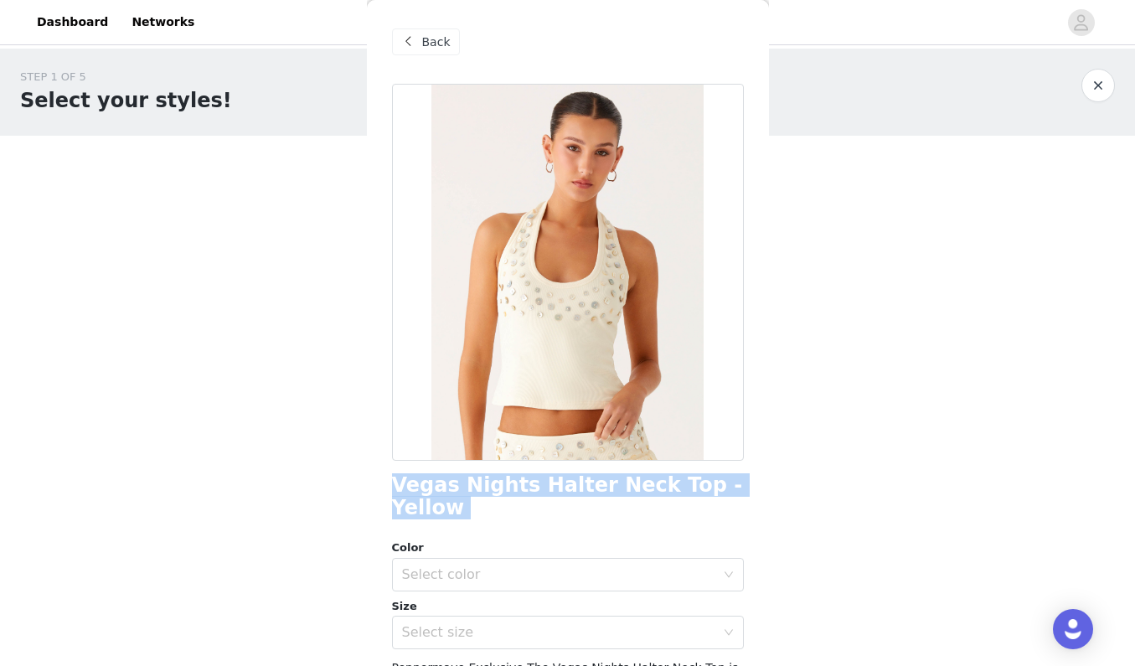
scroll to position [0, 0]
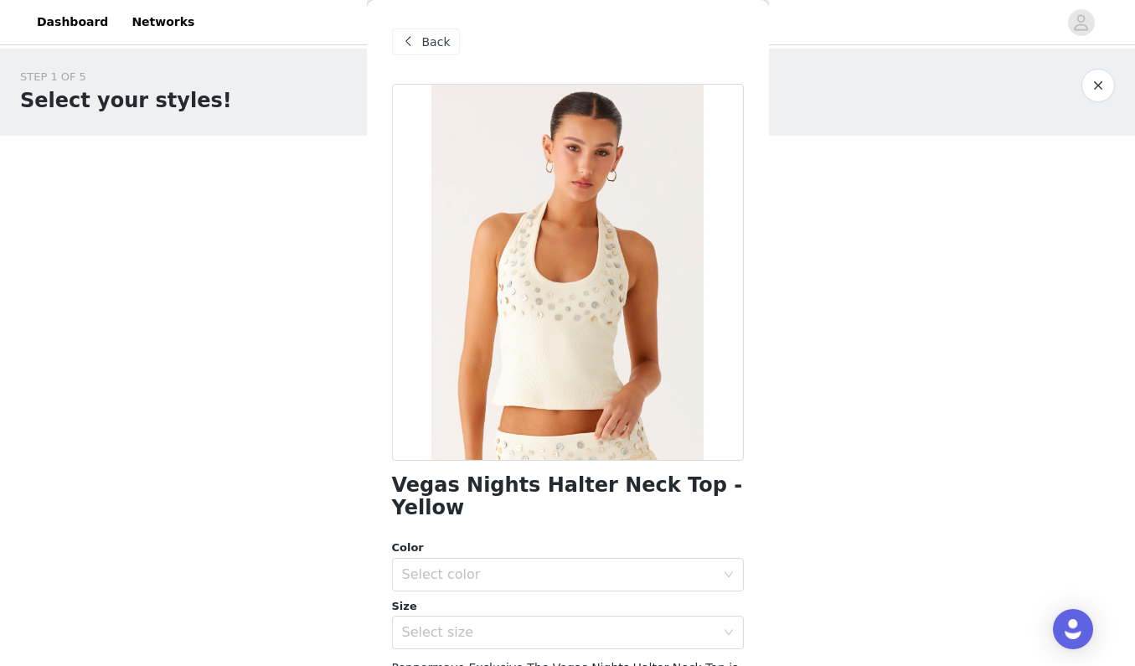
click at [435, 46] on span "Back" at bounding box center [436, 43] width 28 height 18
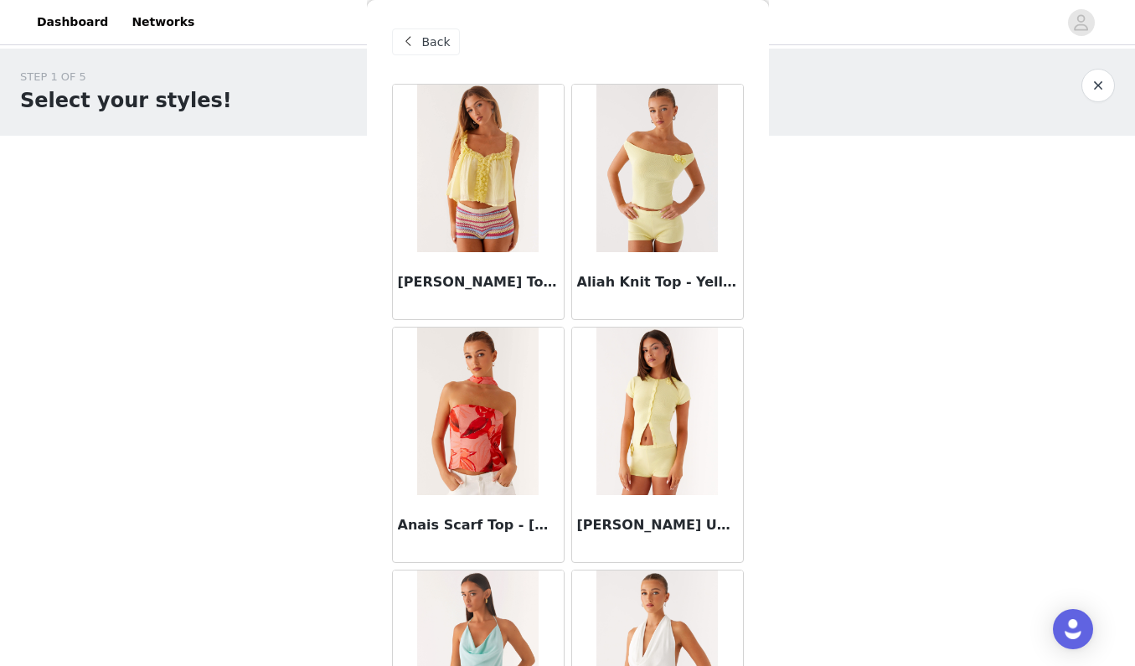
click at [442, 50] on span "Back" at bounding box center [436, 43] width 28 height 18
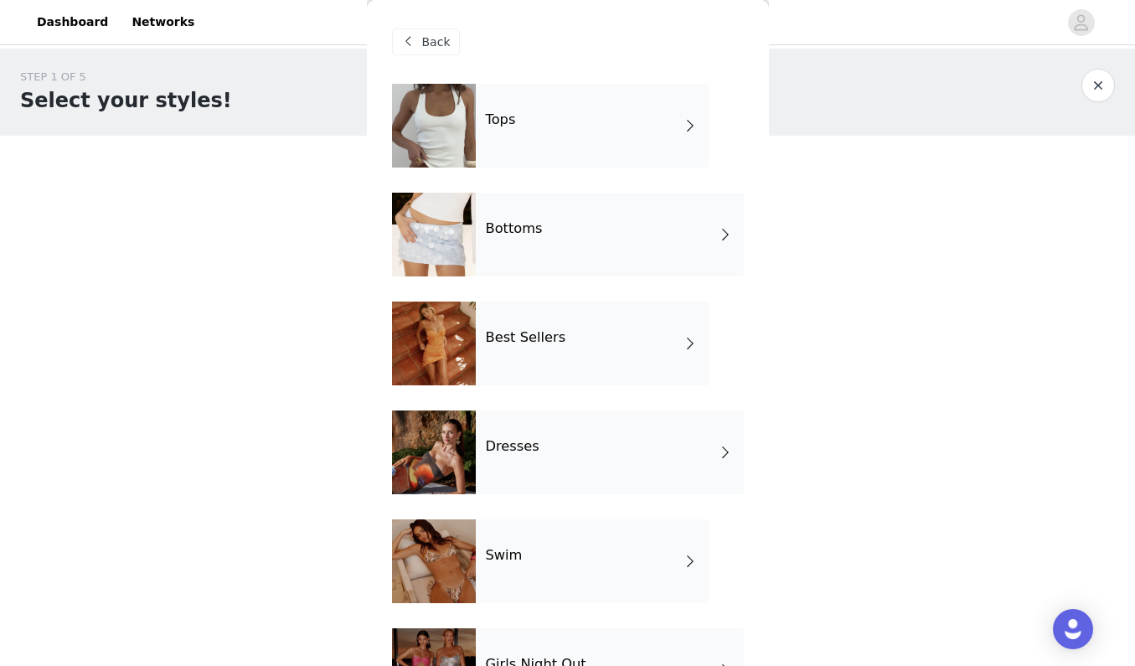
click at [521, 464] on div "Dresses" at bounding box center [610, 453] width 268 height 84
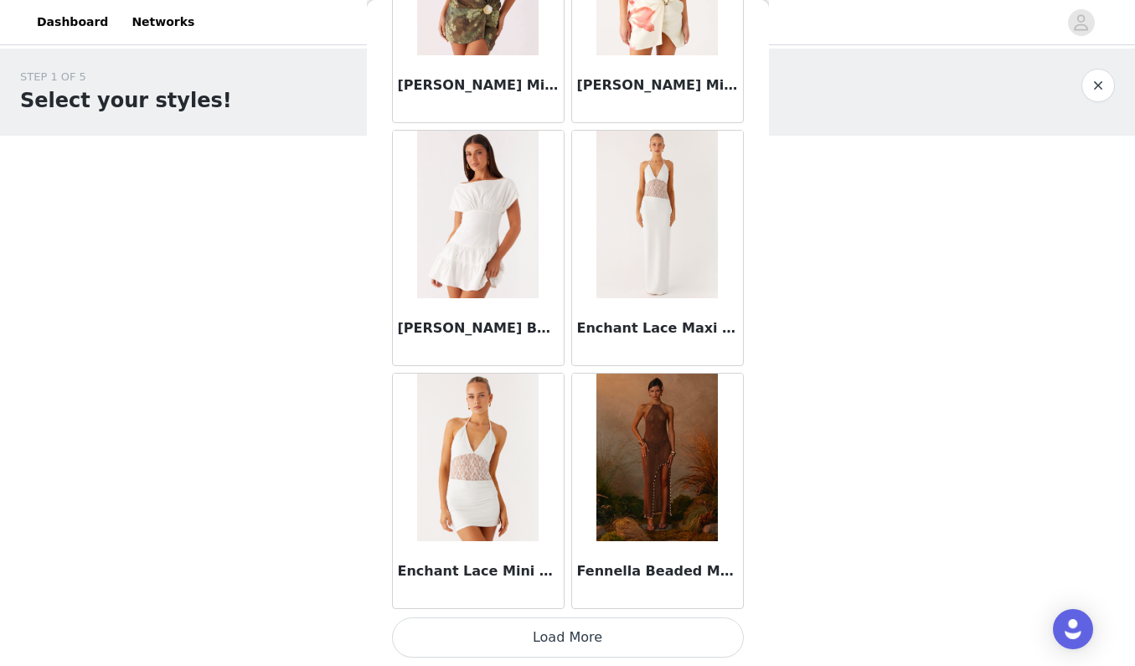
click at [568, 630] on button "Load More" at bounding box center [568, 637] width 352 height 40
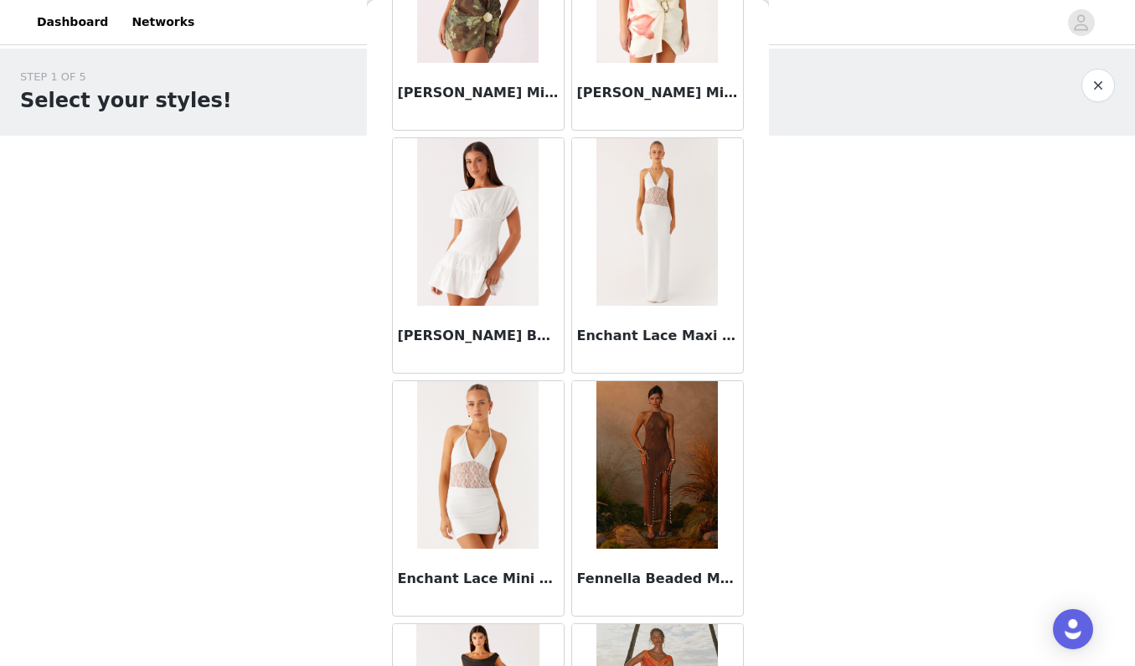
click at [631, 329] on h3 "Enchant Lace Maxi Dress - Ivory" at bounding box center [657, 336] width 161 height 20
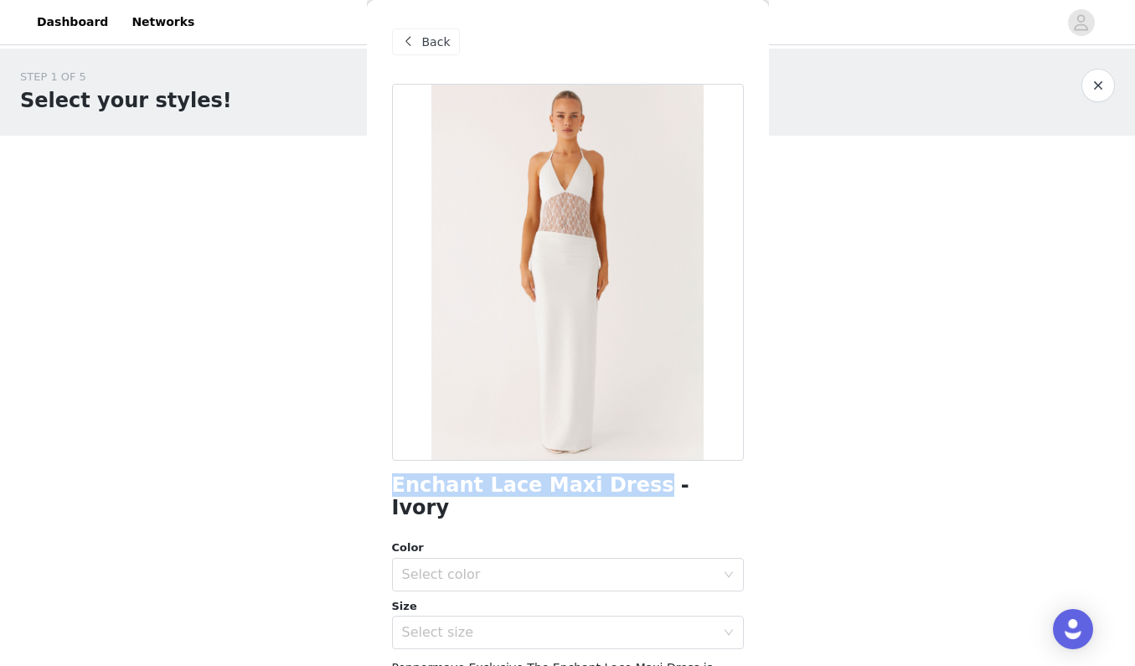
drag, startPoint x: 397, startPoint y: 488, endPoint x: 617, endPoint y: 494, distance: 219.6
click at [617, 494] on h1 "Enchant Lace Maxi Dress - Ivory" at bounding box center [568, 496] width 352 height 45
click at [430, 47] on span "Back" at bounding box center [436, 43] width 28 height 18
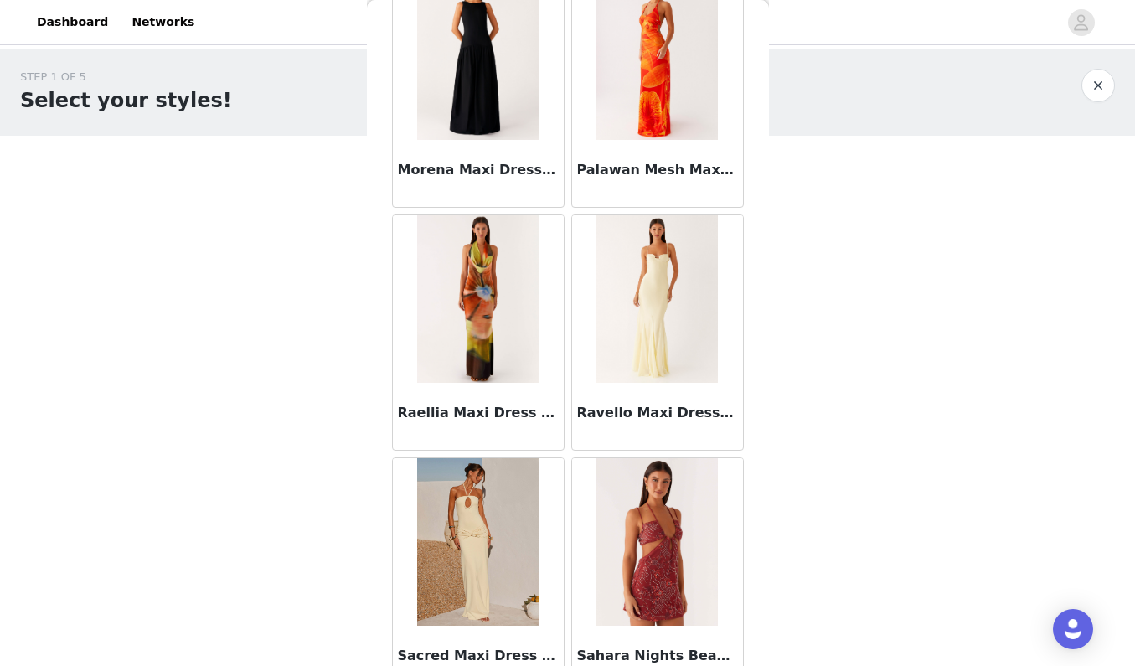
scroll to position [4056, 0]
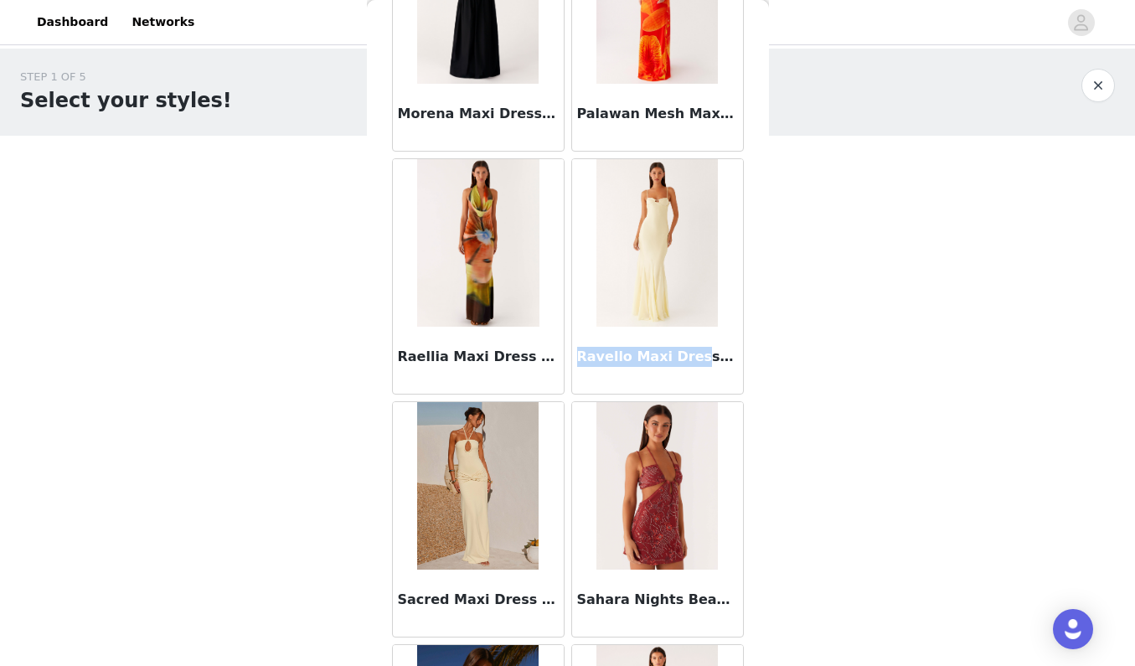
drag, startPoint x: 576, startPoint y: 357, endPoint x: 690, endPoint y: 359, distance: 114.0
click at [690, 359] on h3 "Ravello Maxi Dress - Sunny Yellow" at bounding box center [657, 357] width 161 height 20
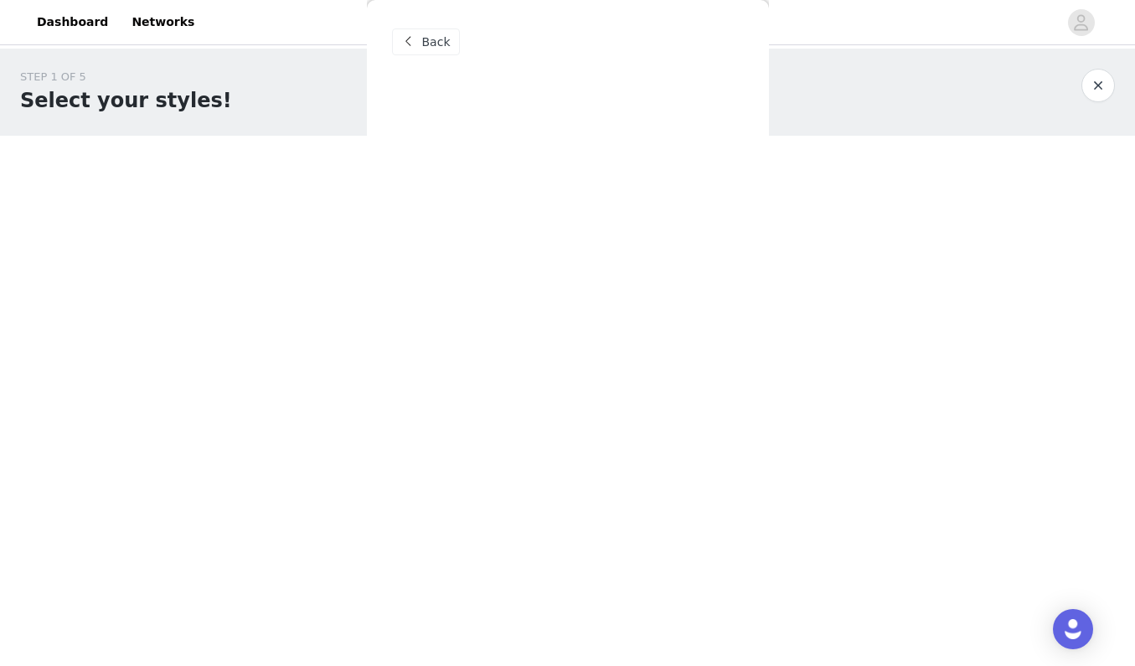
scroll to position [0, 0]
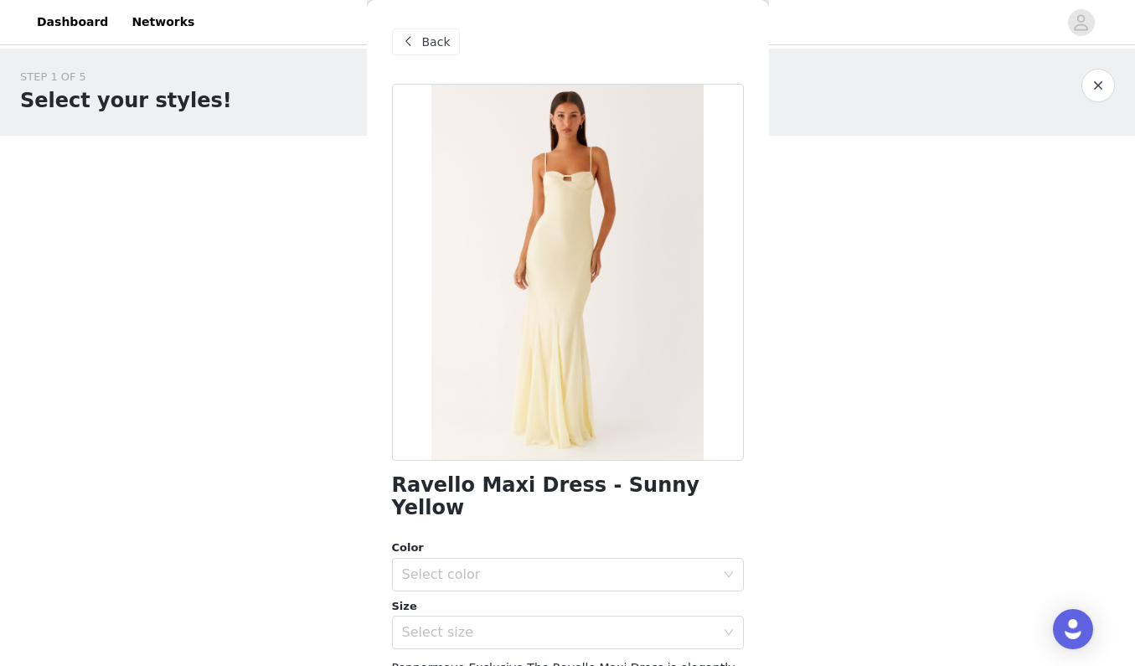
click at [444, 53] on div "Back" at bounding box center [426, 41] width 68 height 27
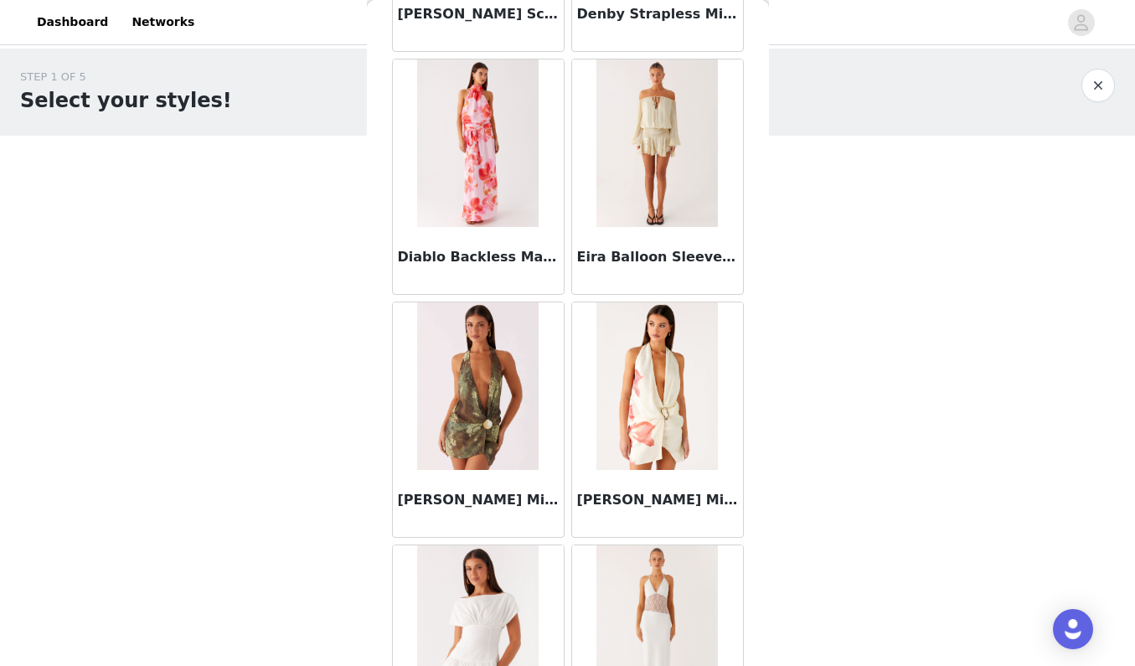
scroll to position [1292, 0]
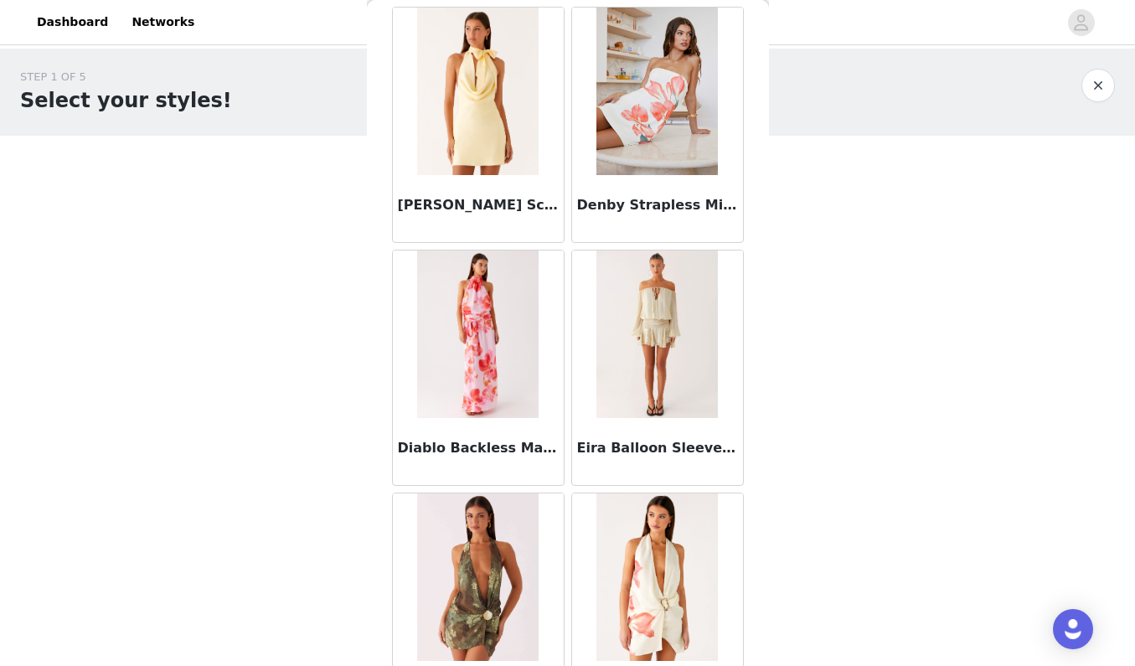
click at [463, 205] on h3 "[PERSON_NAME] Scarf Mini Dress - Sunny Yellow" at bounding box center [478, 205] width 161 height 20
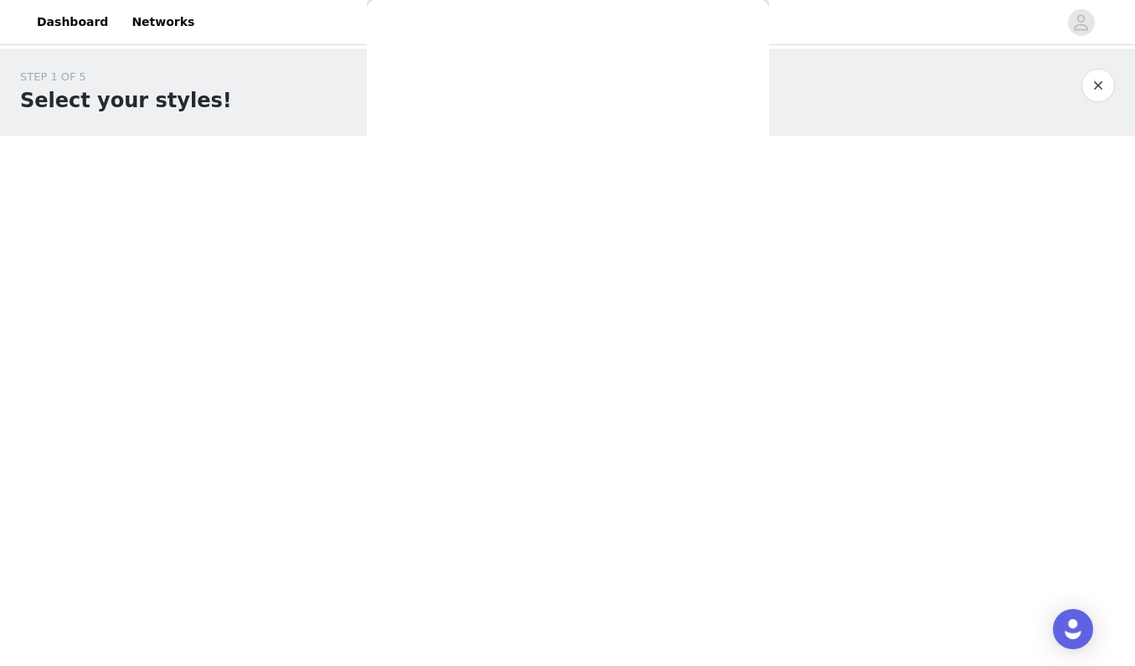
scroll to position [0, 0]
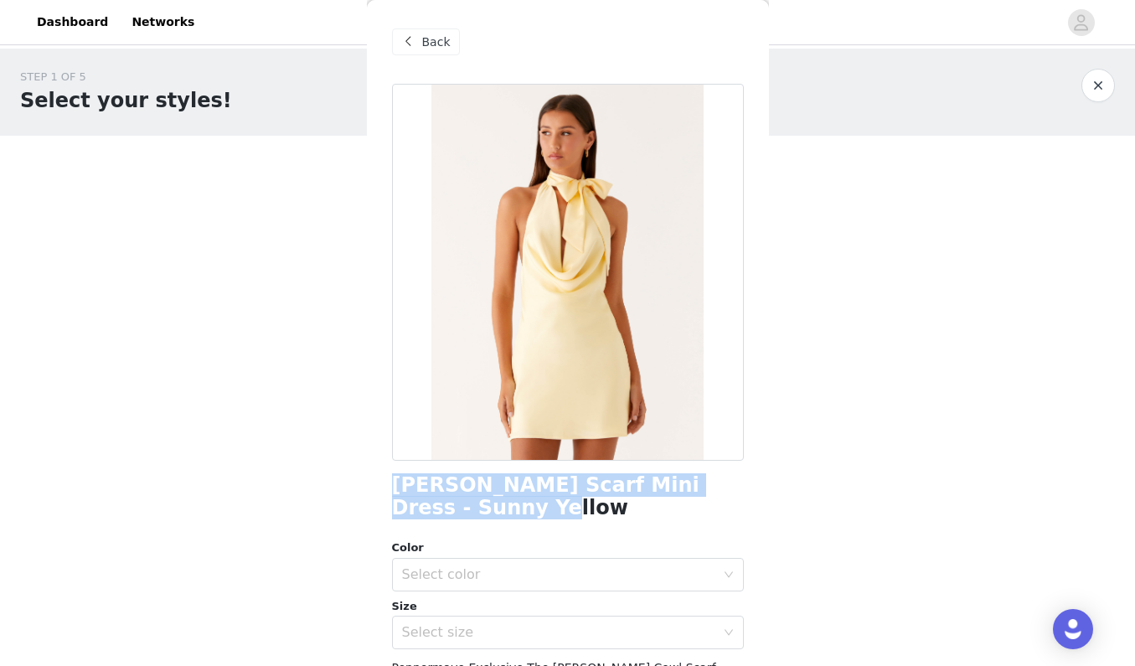
drag, startPoint x: 393, startPoint y: 491, endPoint x: 651, endPoint y: 514, distance: 259.0
click at [651, 514] on h1 "[PERSON_NAME] Scarf Mini Dress - Sunny Yellow" at bounding box center [568, 496] width 352 height 45
click at [604, 579] on div "Select color" at bounding box center [558, 574] width 313 height 17
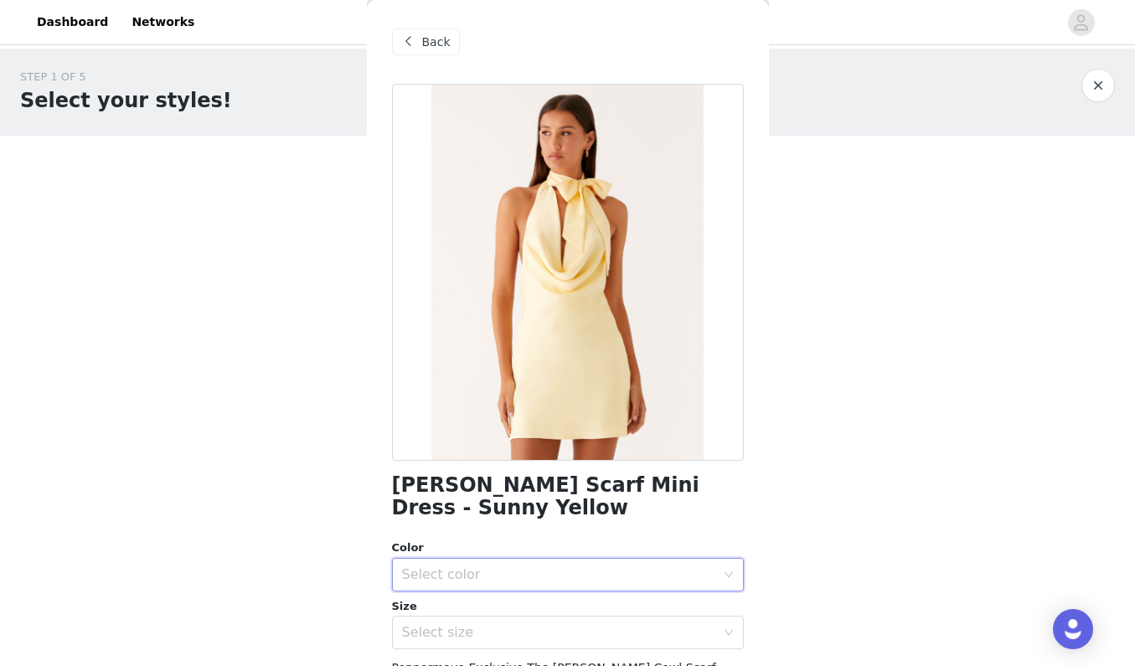
click at [435, 49] on span "Back" at bounding box center [436, 43] width 28 height 18
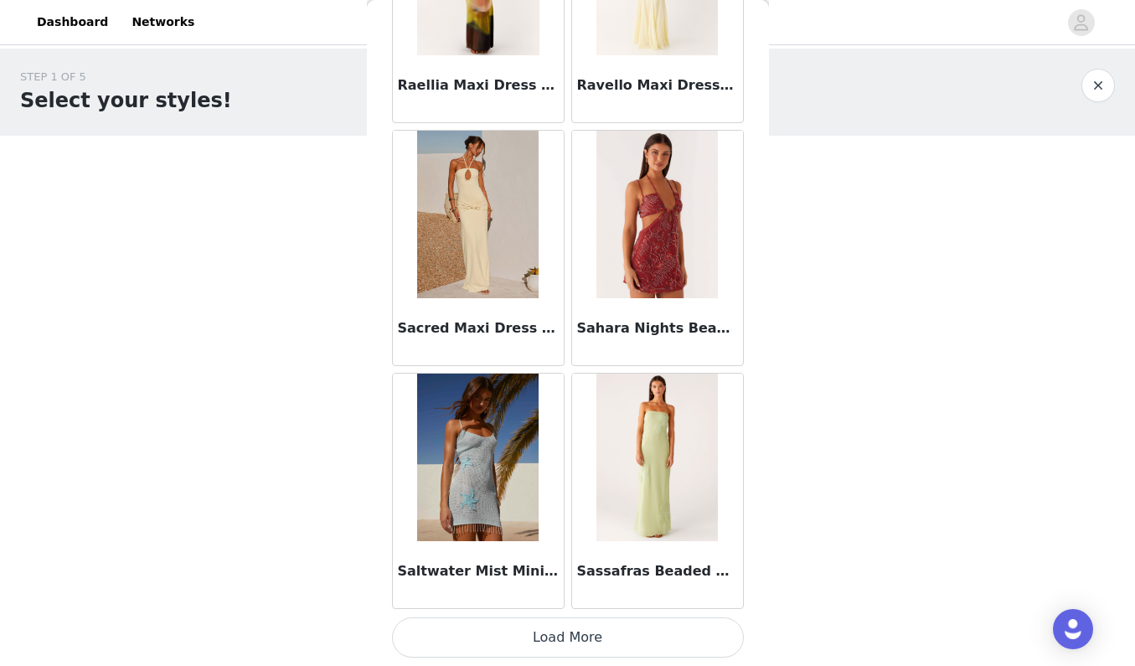
click at [521, 629] on button "Load More" at bounding box center [568, 637] width 352 height 40
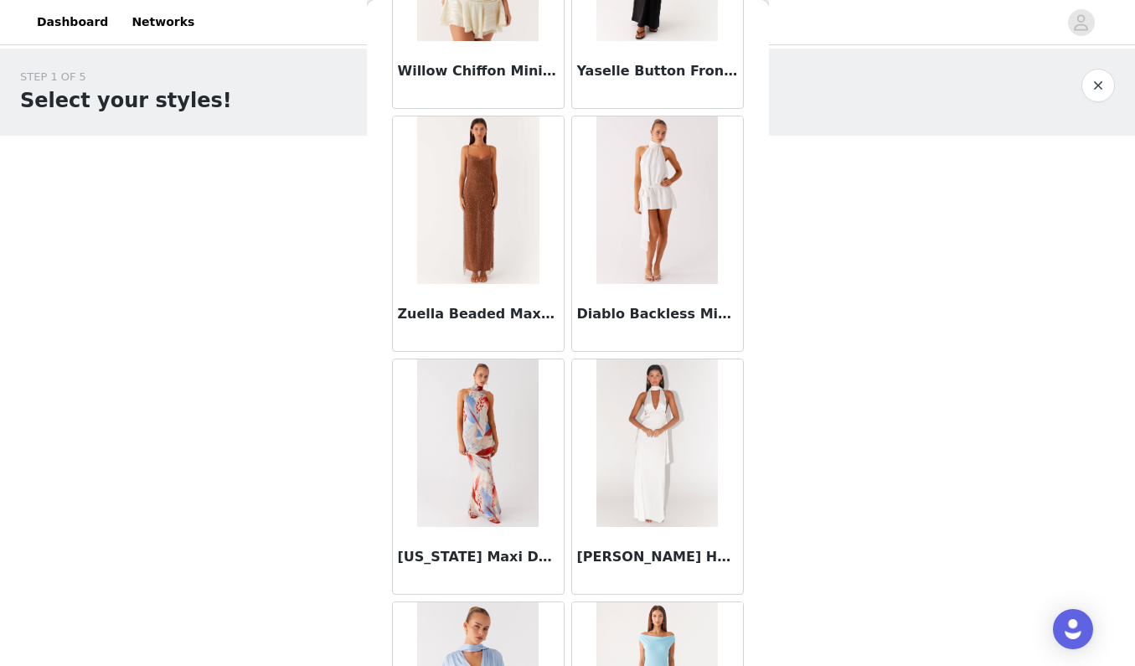
scroll to position [6342, 0]
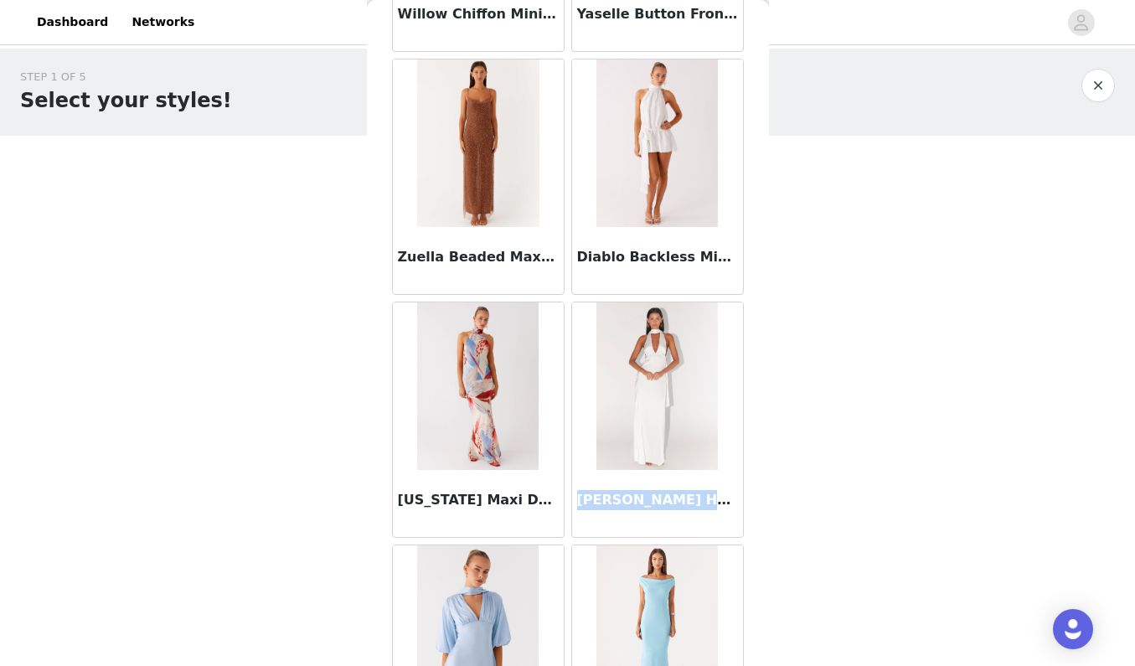
drag, startPoint x: 581, startPoint y: 499, endPoint x: 715, endPoint y: 505, distance: 134.2
click at [715, 505] on h3 "[PERSON_NAME] Halter Maxi Dress - White" at bounding box center [657, 500] width 161 height 20
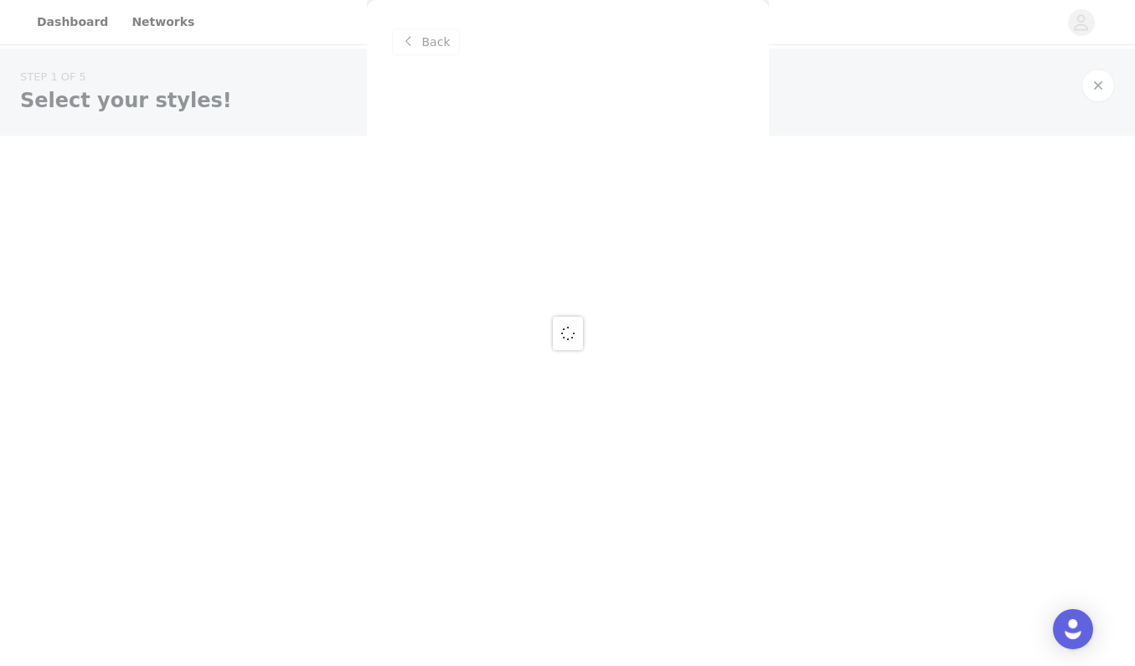
scroll to position [0, 0]
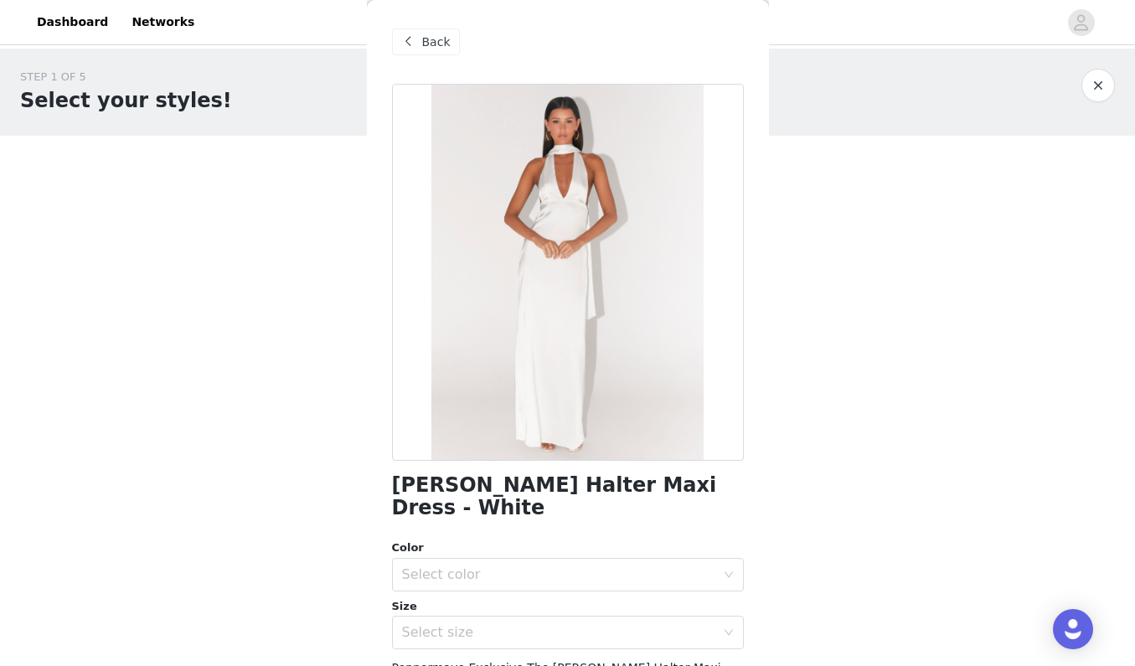
click at [416, 39] on span at bounding box center [409, 42] width 20 height 20
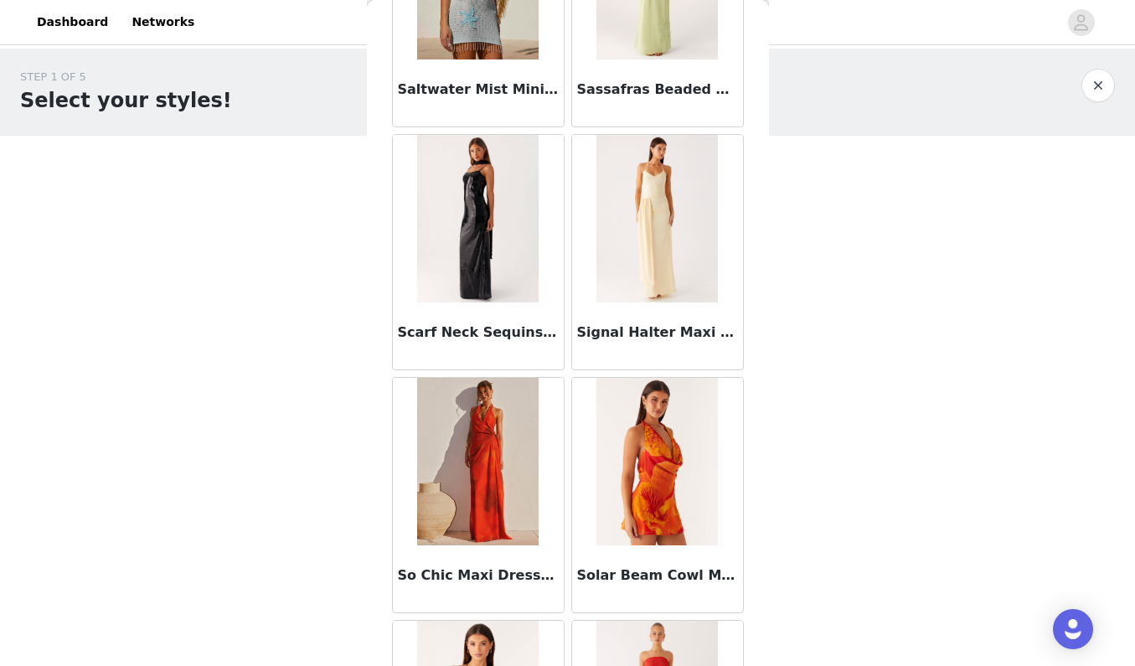
scroll to position [4807, 0]
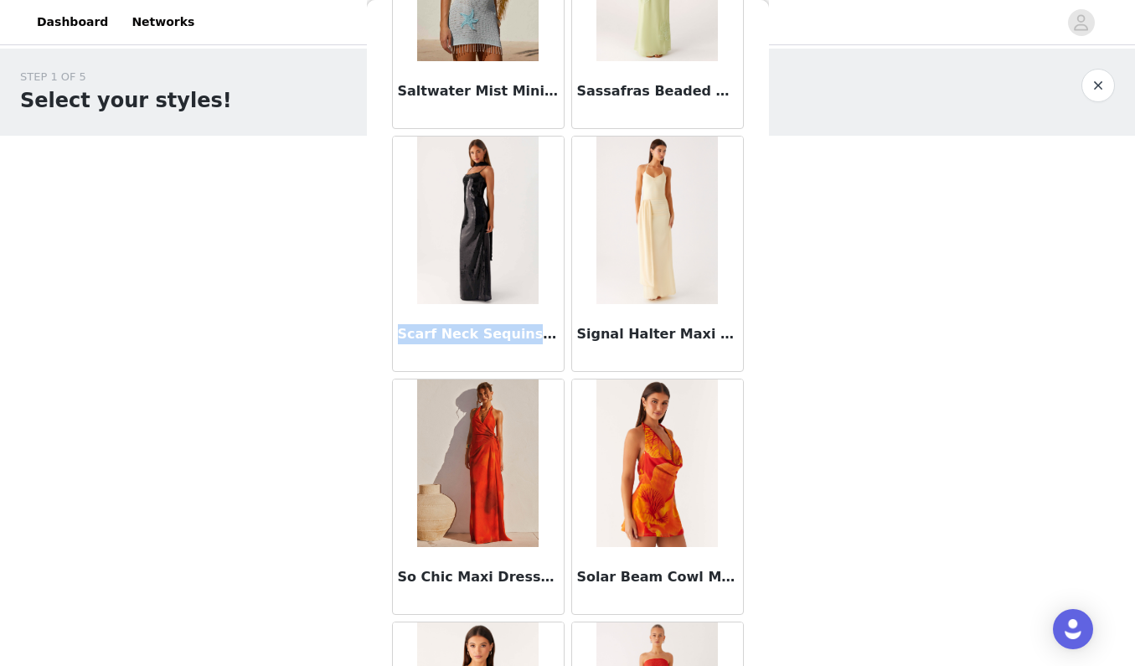
drag, startPoint x: 395, startPoint y: 331, endPoint x: 543, endPoint y: 338, distance: 147.6
click at [543, 338] on div "Scarf Neck Sequins Maxi Dress - Black" at bounding box center [478, 337] width 171 height 67
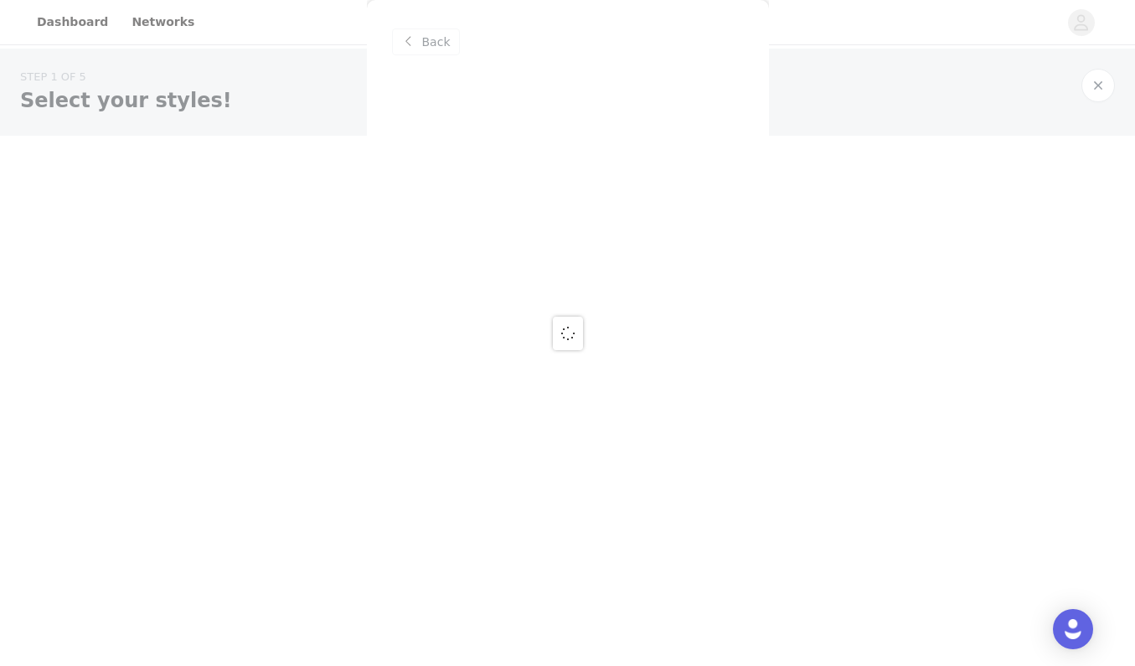
scroll to position [0, 0]
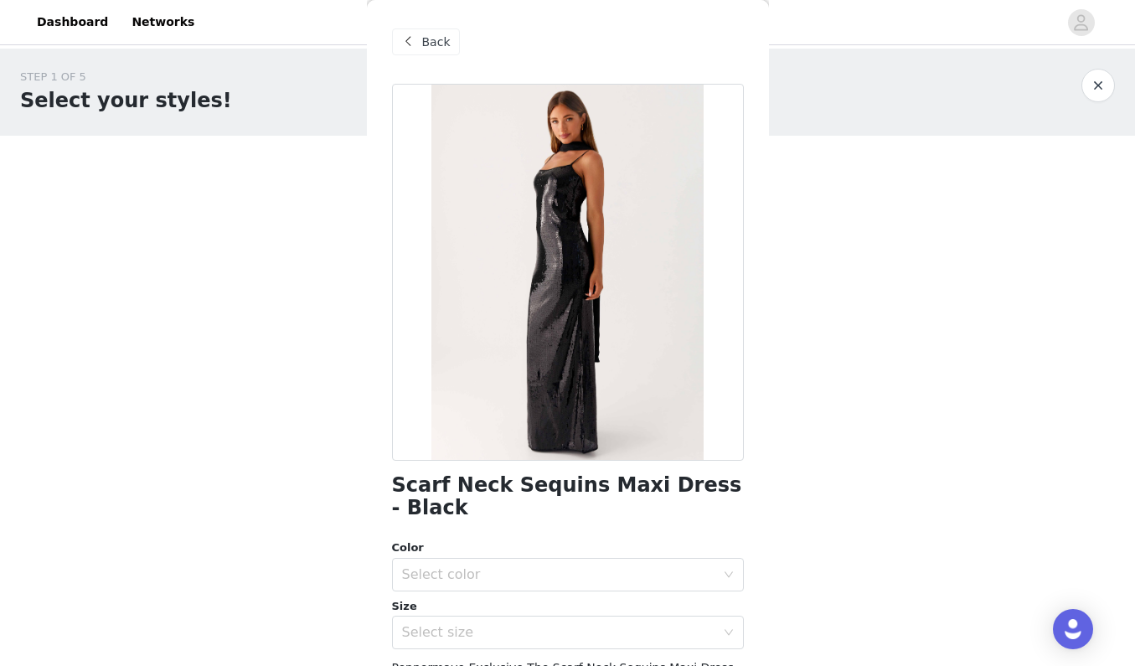
click at [425, 41] on span "Back" at bounding box center [436, 43] width 28 height 18
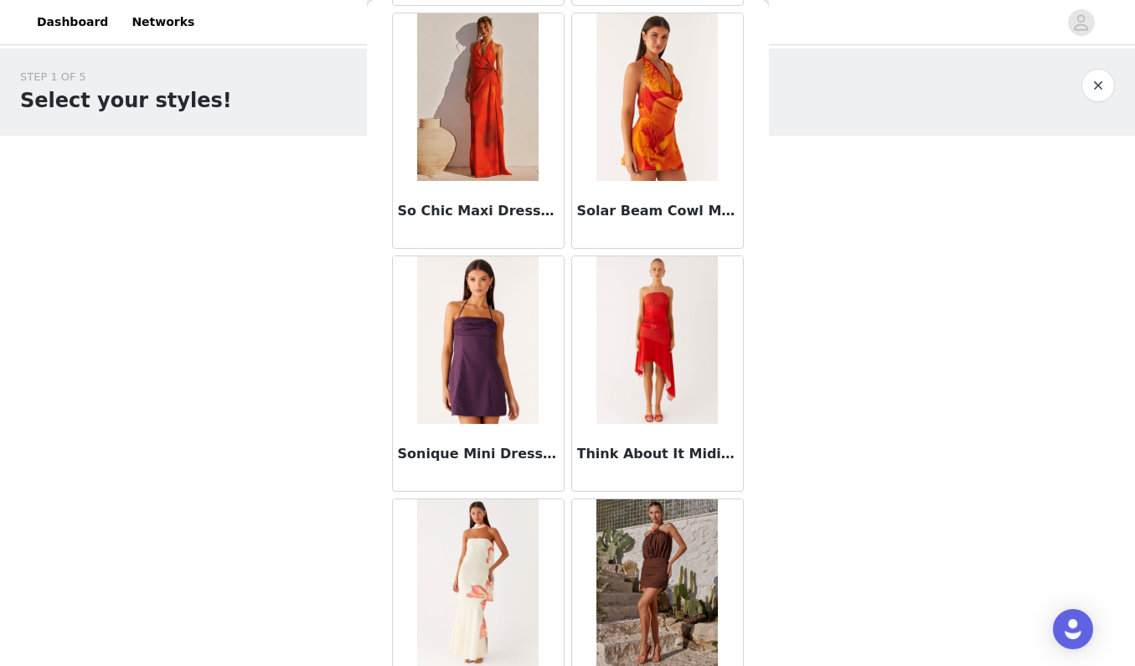
scroll to position [5175, 0]
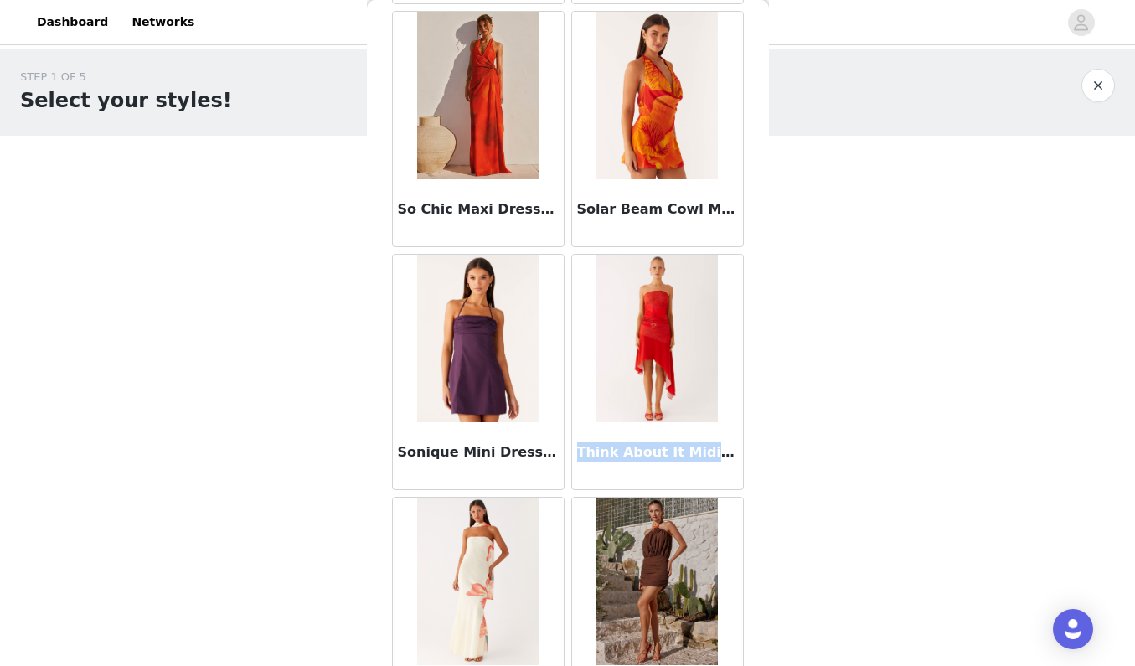
drag, startPoint x: 576, startPoint y: 449, endPoint x: 720, endPoint y: 458, distance: 144.4
click at [720, 458] on h3 "Think About It Midi Dress - Fire Red" at bounding box center [657, 452] width 161 height 20
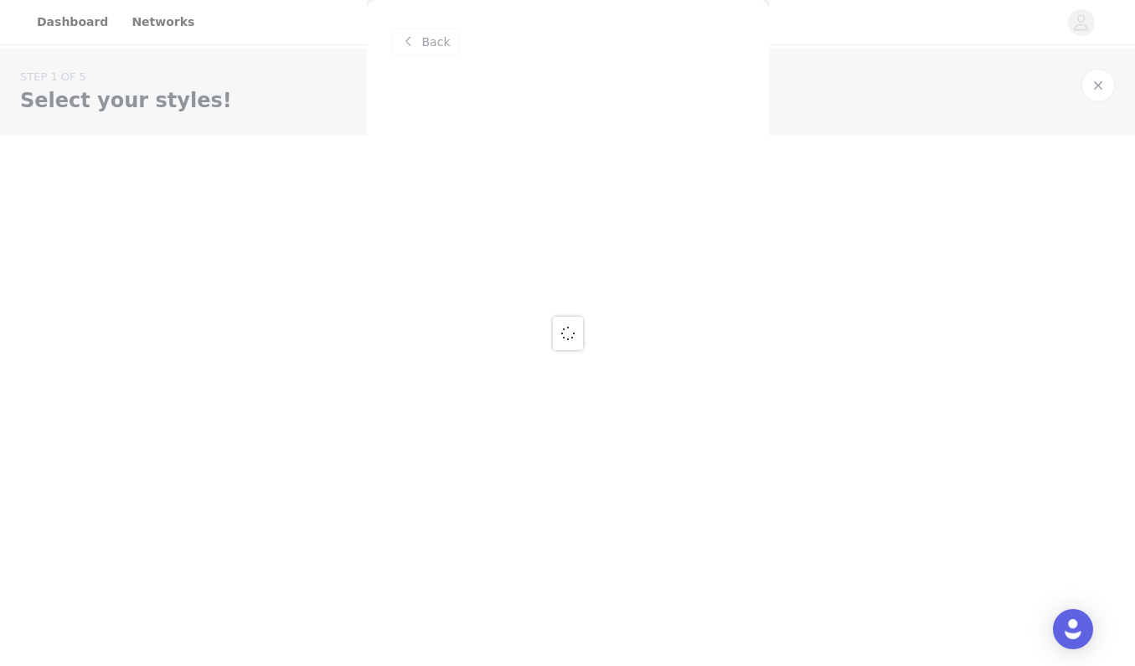
scroll to position [0, 0]
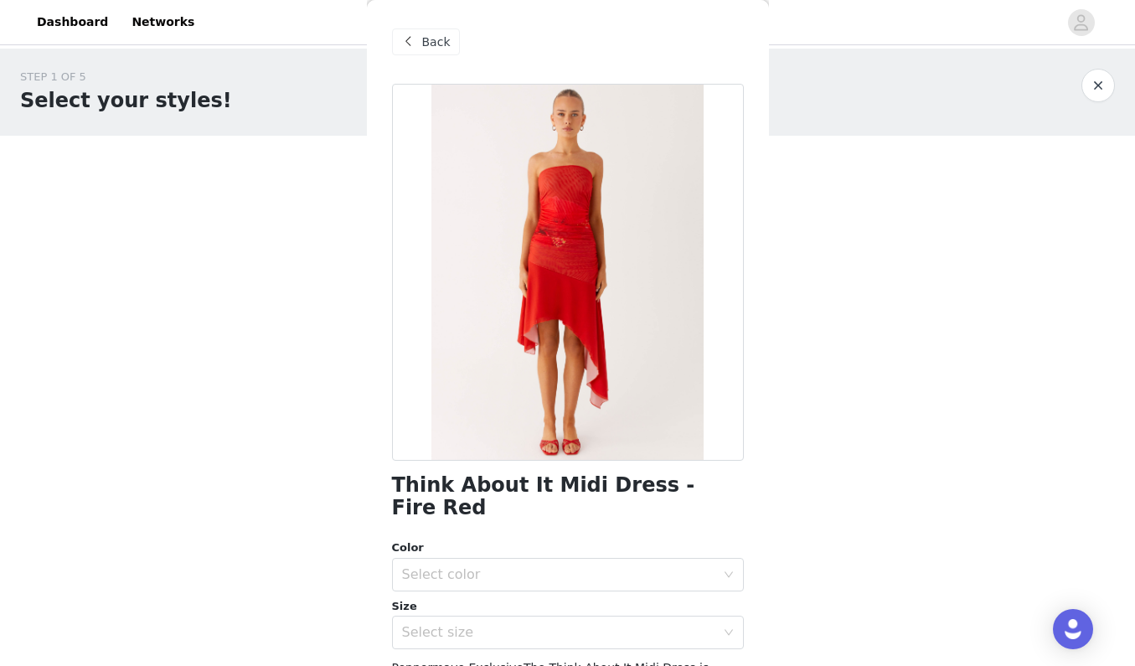
click at [438, 45] on span "Back" at bounding box center [436, 43] width 28 height 18
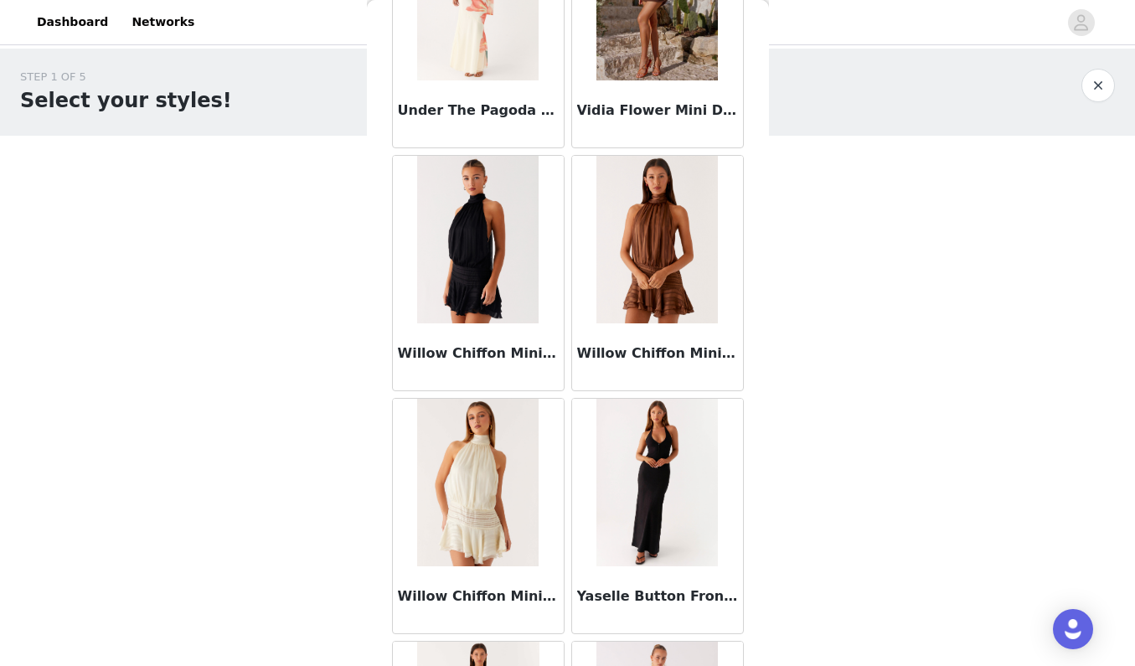
scroll to position [6756, 0]
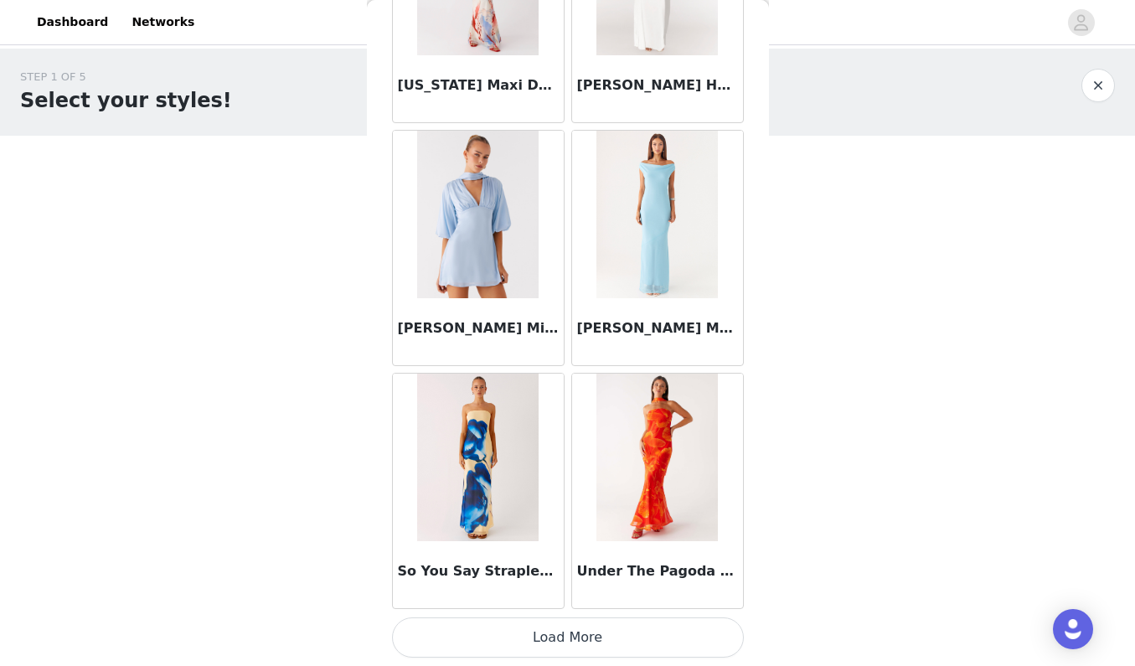
click at [607, 645] on button "Load More" at bounding box center [568, 637] width 352 height 40
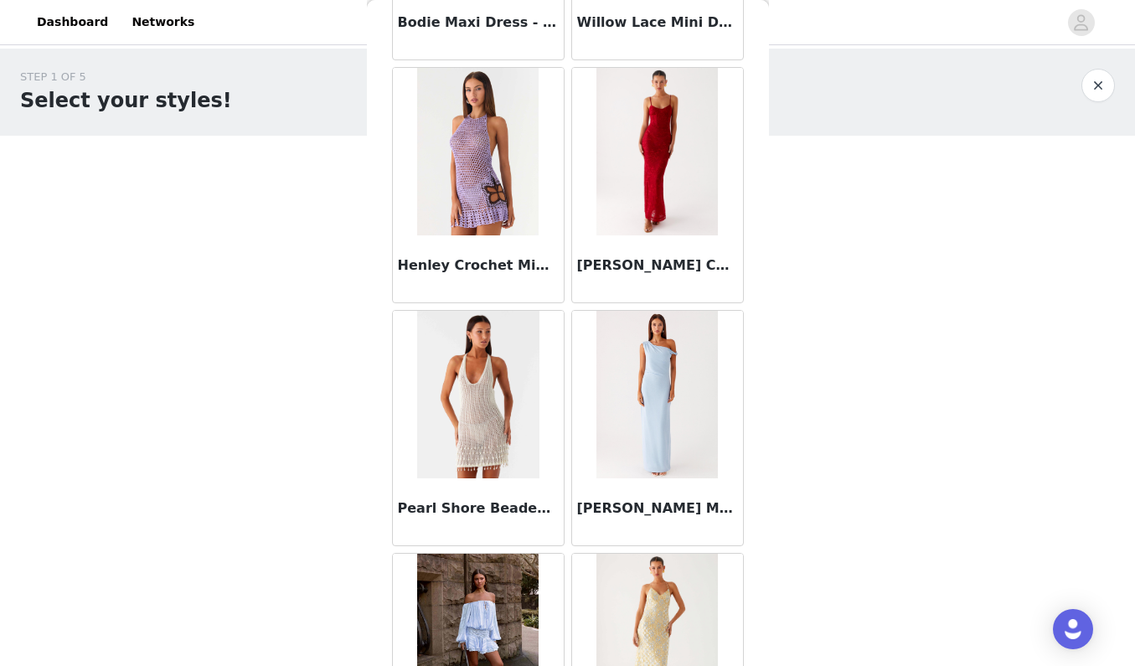
scroll to position [7499, 0]
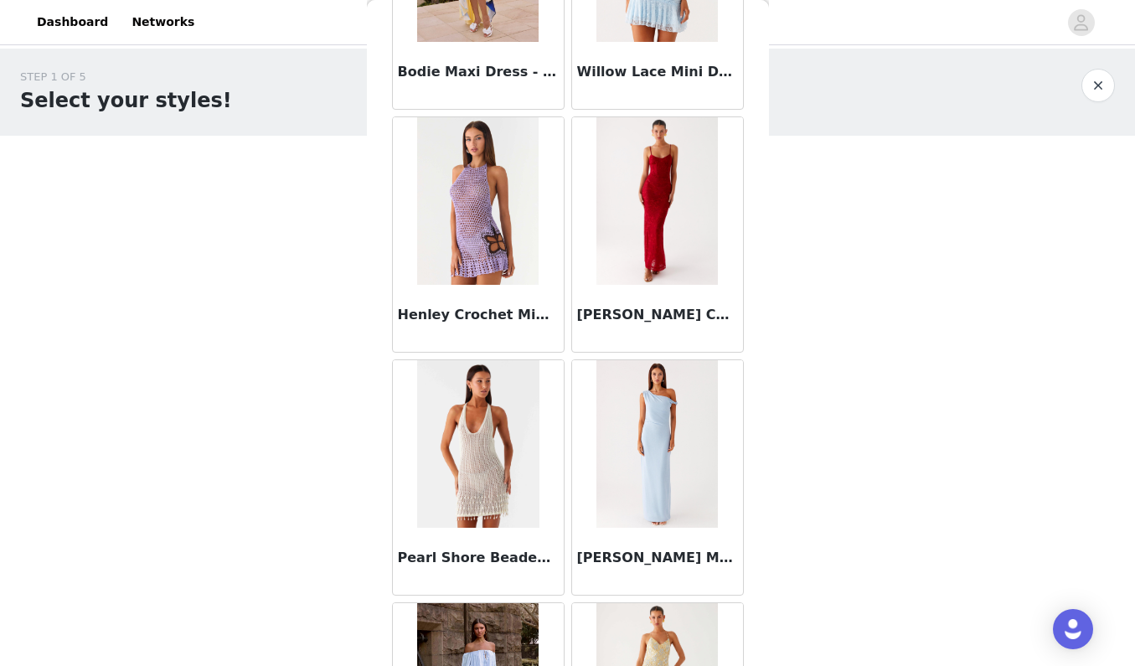
click at [666, 189] on img at bounding box center [656, 201] width 121 height 168
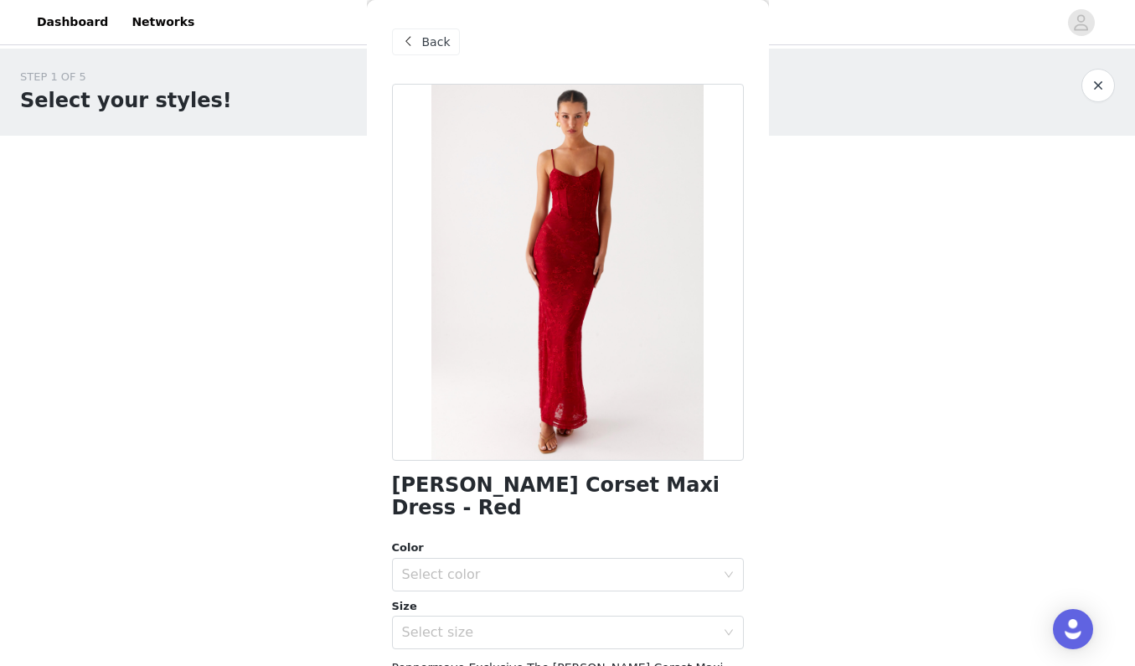
scroll to position [0, 0]
click at [438, 49] on span "Back" at bounding box center [436, 43] width 28 height 18
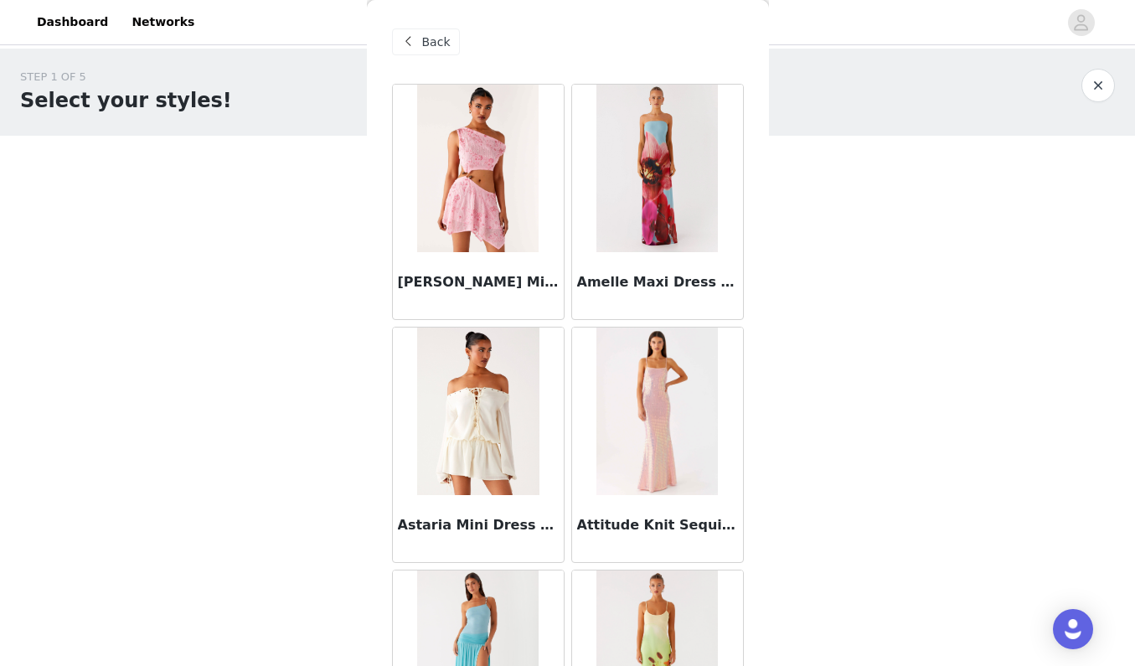
click at [433, 38] on span "Back" at bounding box center [436, 43] width 28 height 18
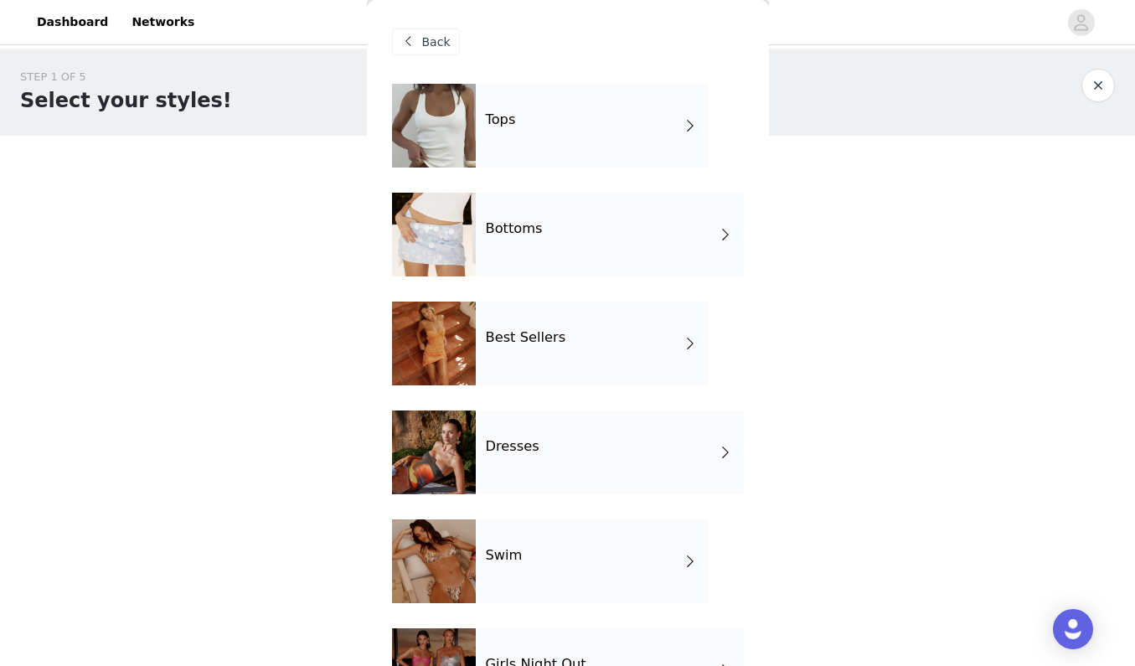
click at [576, 438] on div "Dresses" at bounding box center [610, 453] width 268 height 84
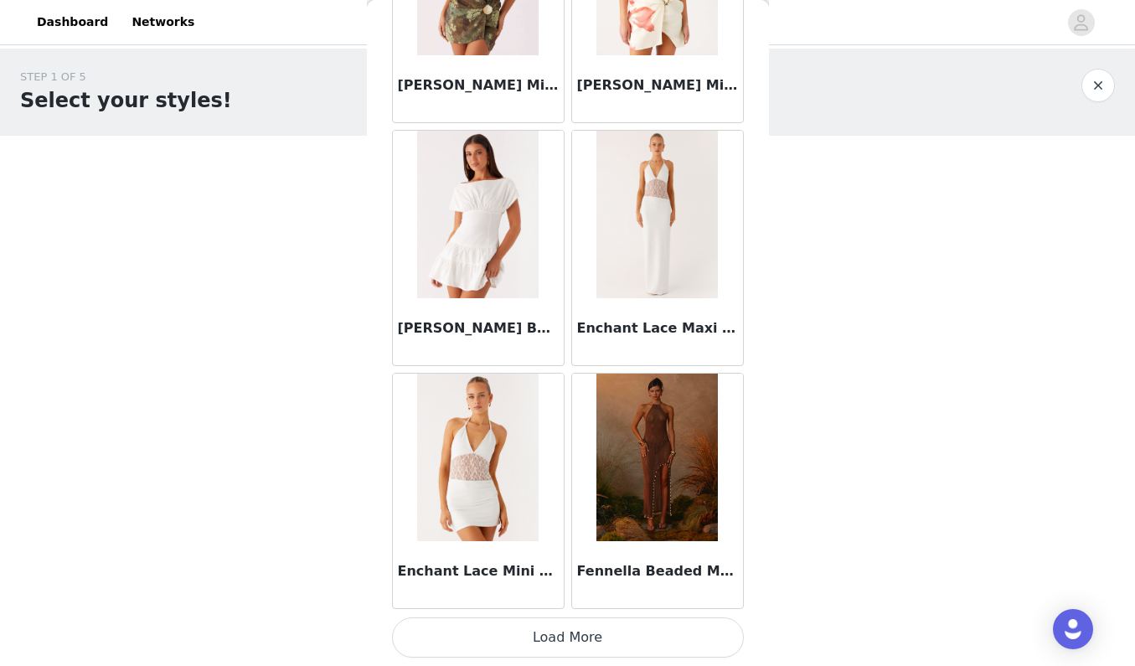
click at [595, 634] on button "Load More" at bounding box center [568, 637] width 352 height 40
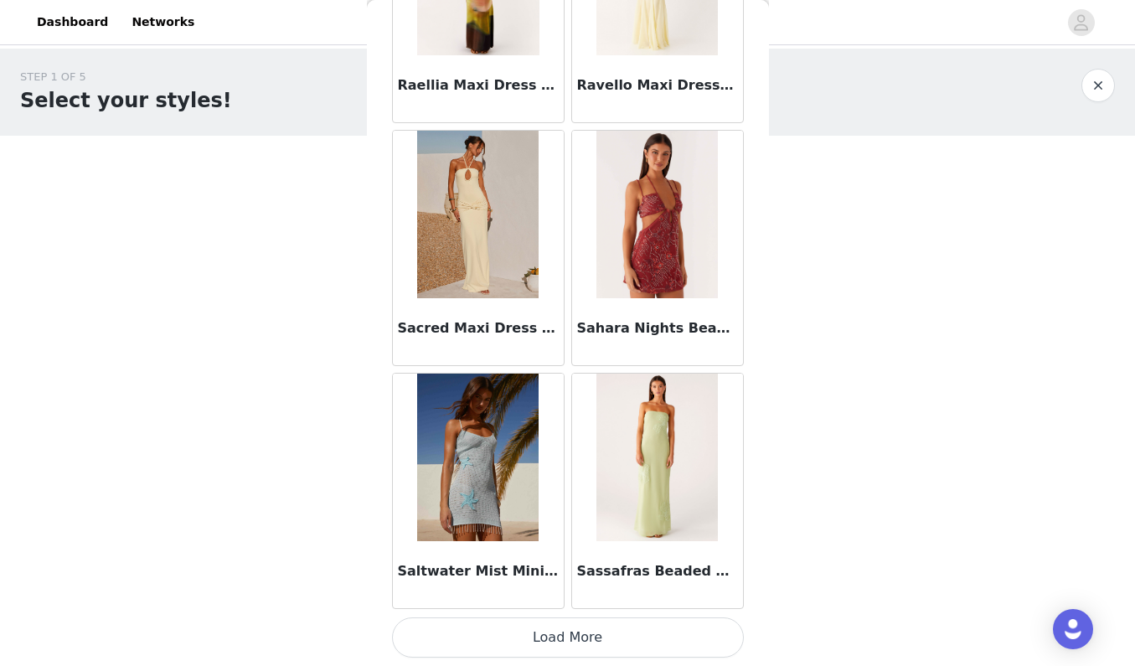
click at [600, 633] on button "Load More" at bounding box center [568, 637] width 352 height 40
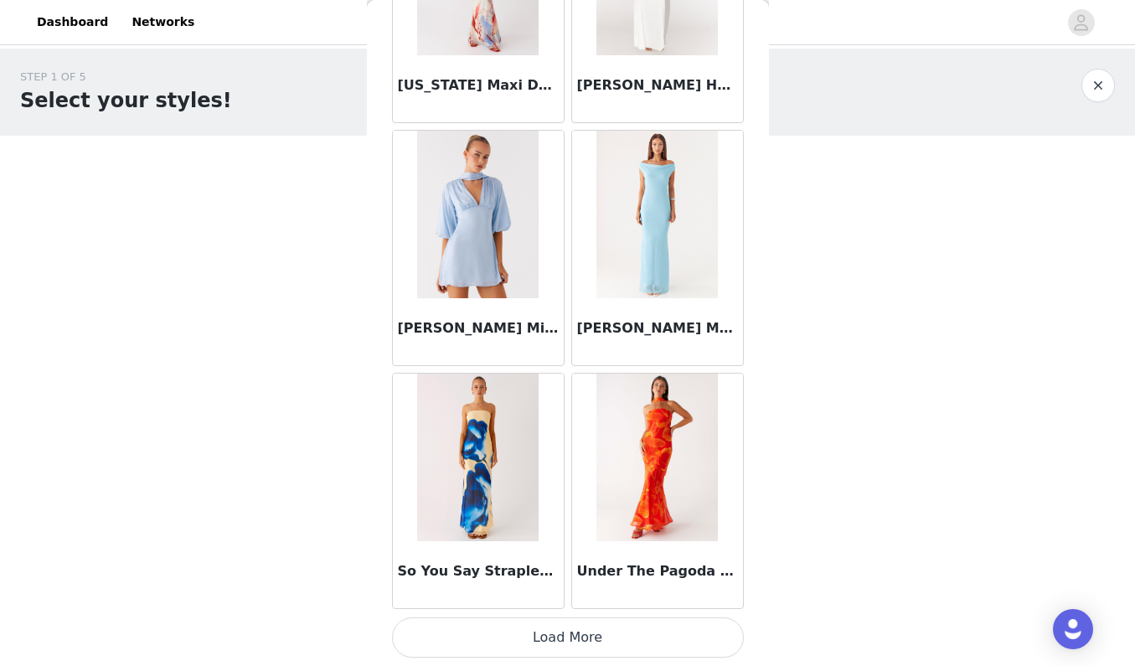
scroll to position [2, 0]
click at [617, 649] on button "Load More" at bounding box center [568, 637] width 352 height 40
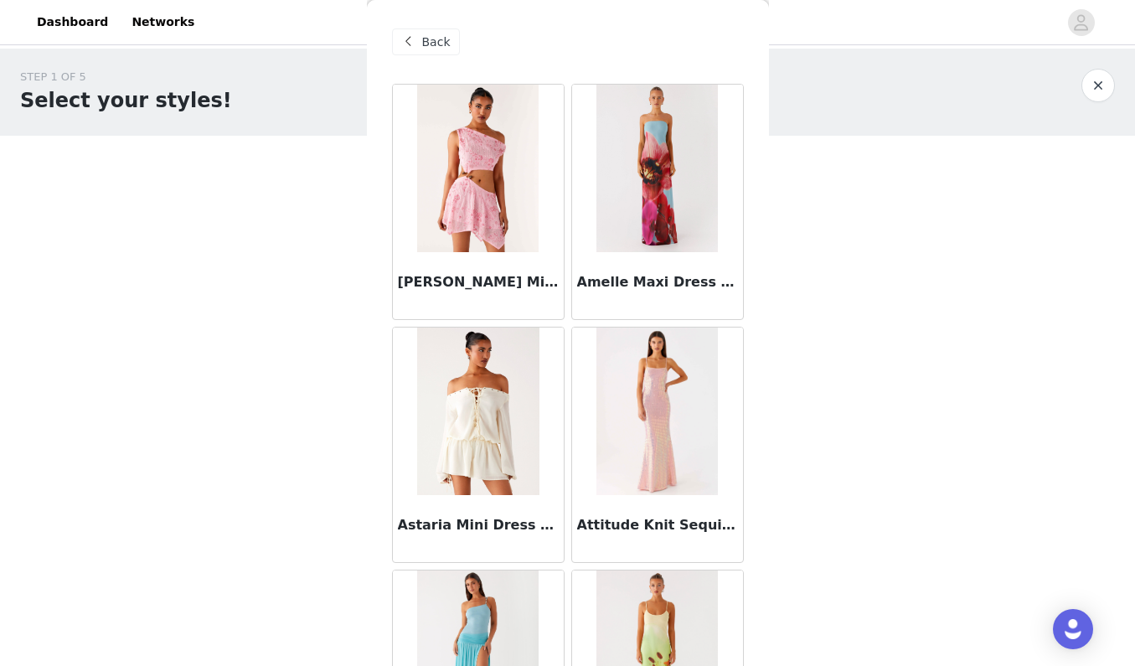
click at [443, 48] on span "Back" at bounding box center [436, 43] width 28 height 18
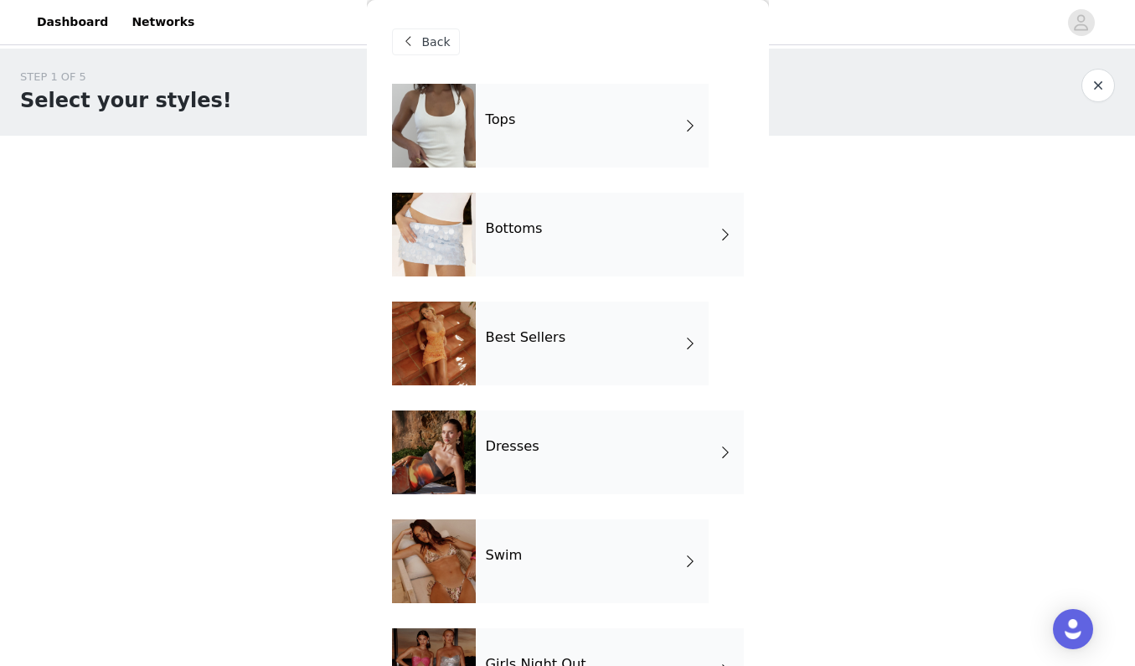
click at [617, 362] on div "Best Sellers" at bounding box center [592, 344] width 233 height 84
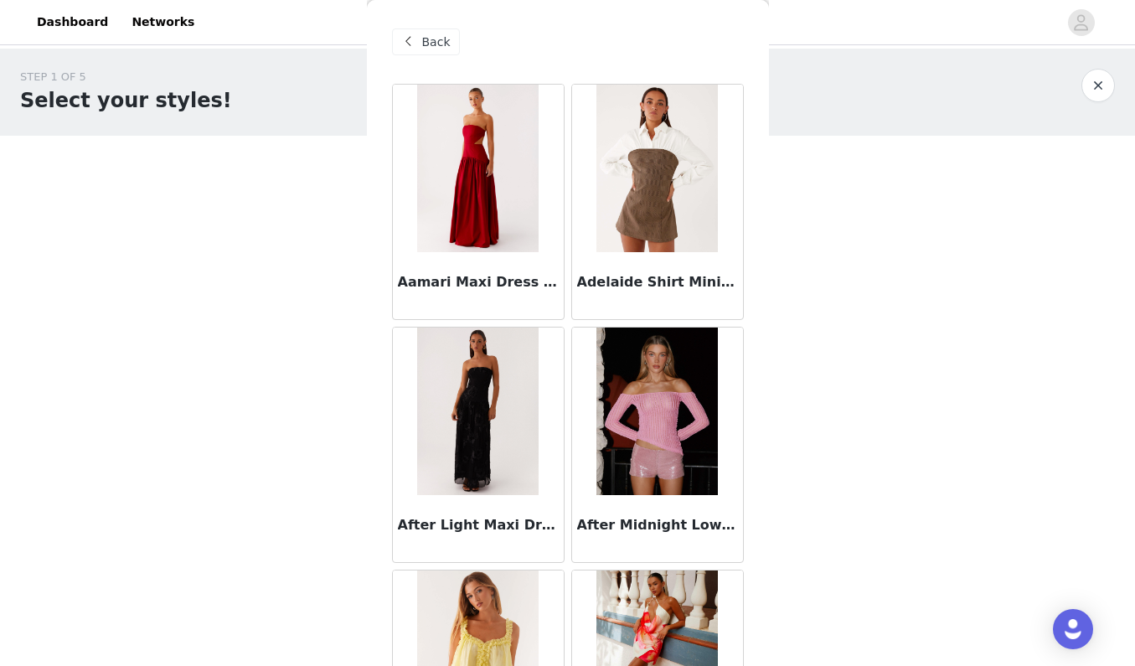
scroll to position [0, 0]
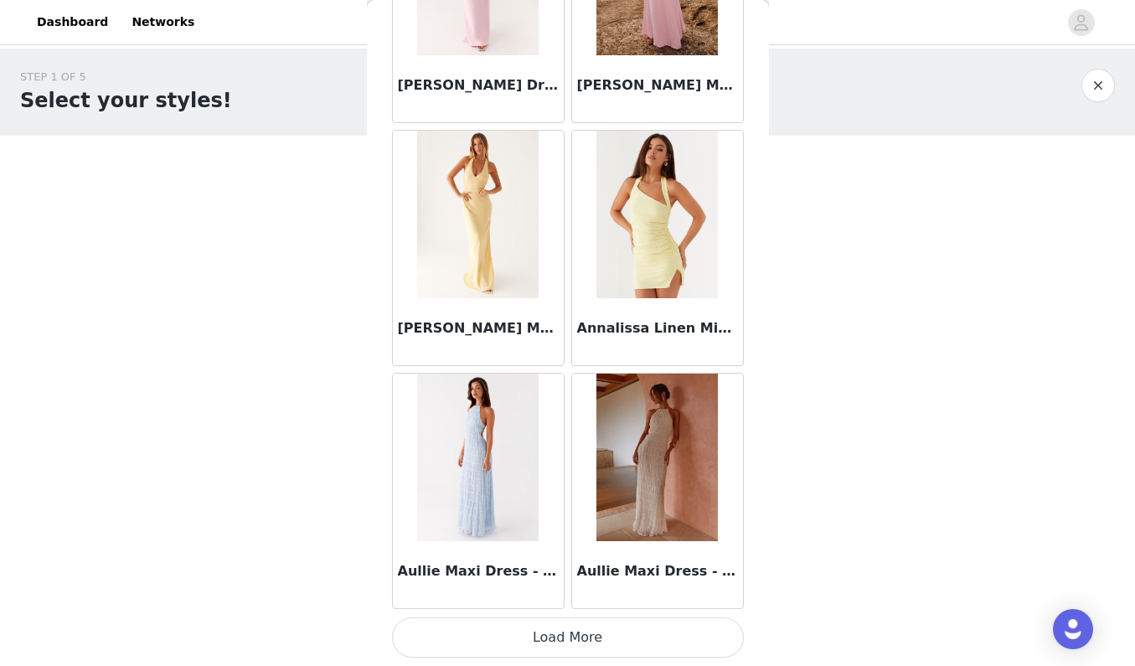
click at [607, 648] on button "Load More" at bounding box center [568, 637] width 352 height 40
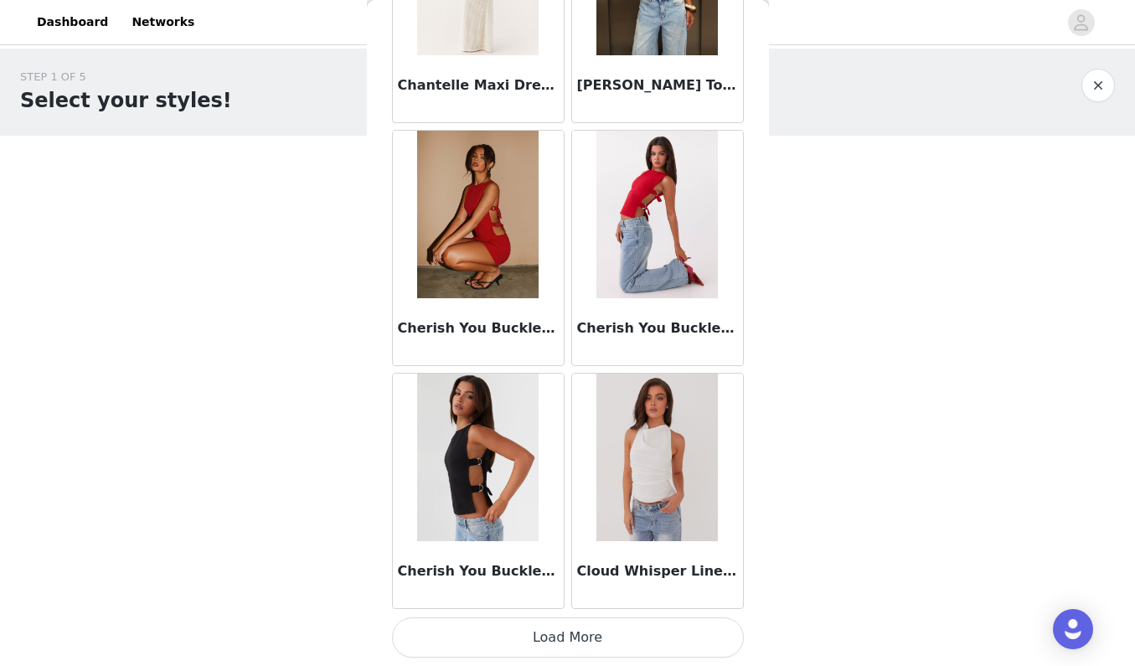
click at [607, 633] on button "Load More" at bounding box center [568, 637] width 352 height 40
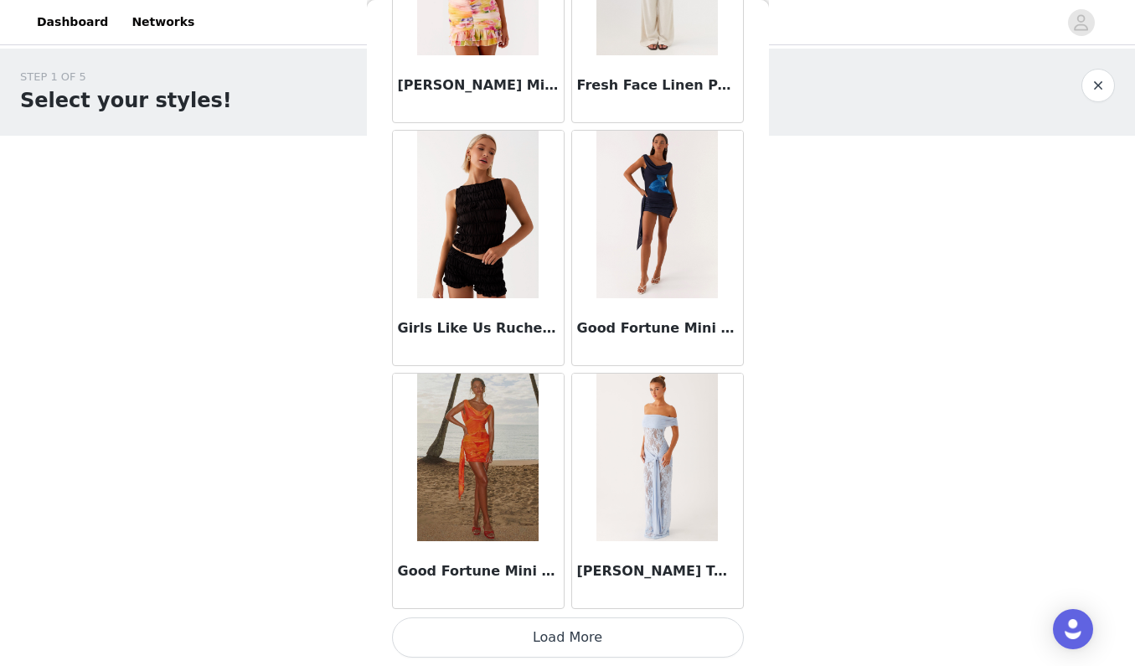
scroll to position [6757, 0]
click at [634, 554] on div "[PERSON_NAME] Twist Maxi Dress - Blue" at bounding box center [657, 574] width 171 height 67
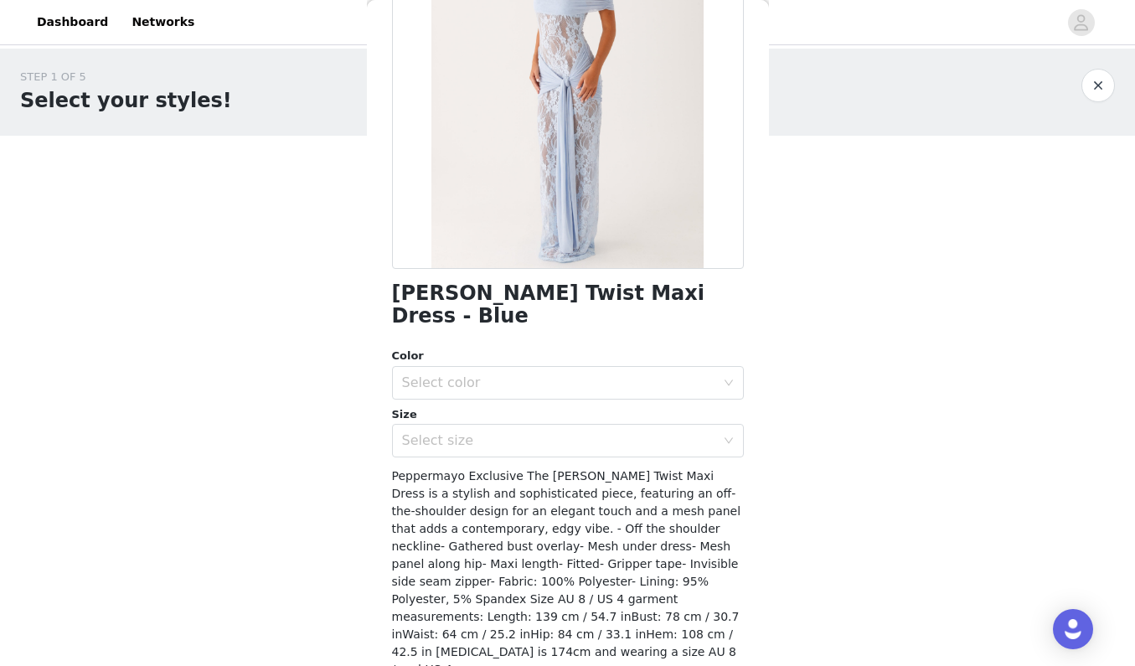
scroll to position [186, 0]
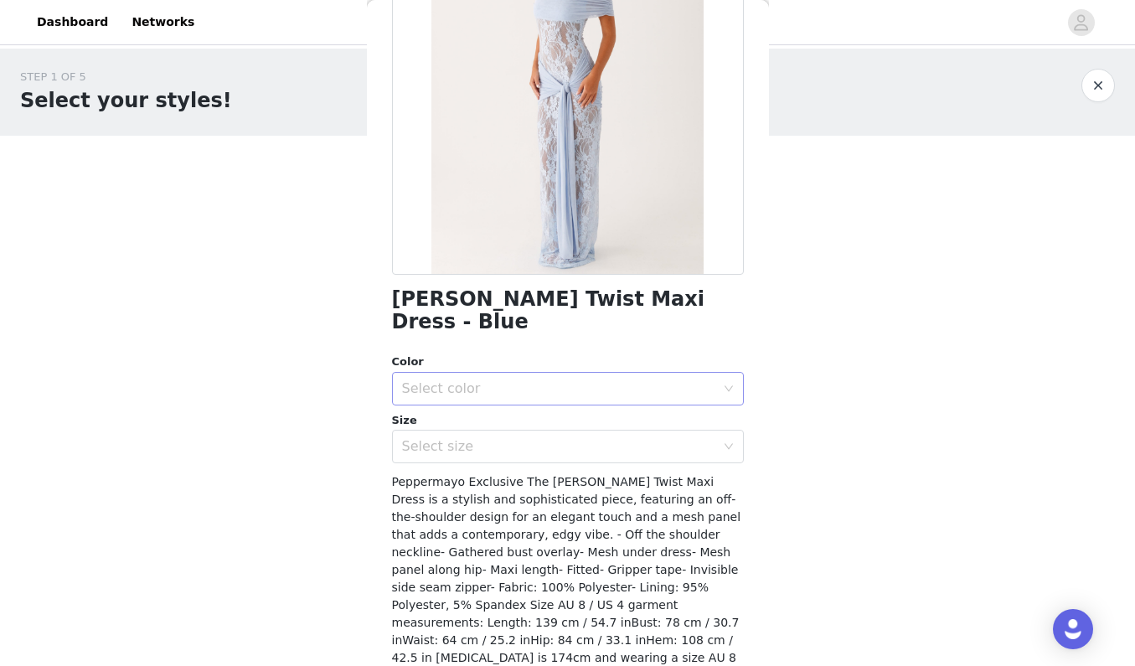
click at [645, 380] on div "Select color" at bounding box center [558, 388] width 313 height 17
click at [636, 403] on li "Blue" at bounding box center [568, 402] width 352 height 27
click at [595, 431] on div "Select size" at bounding box center [562, 447] width 321 height 32
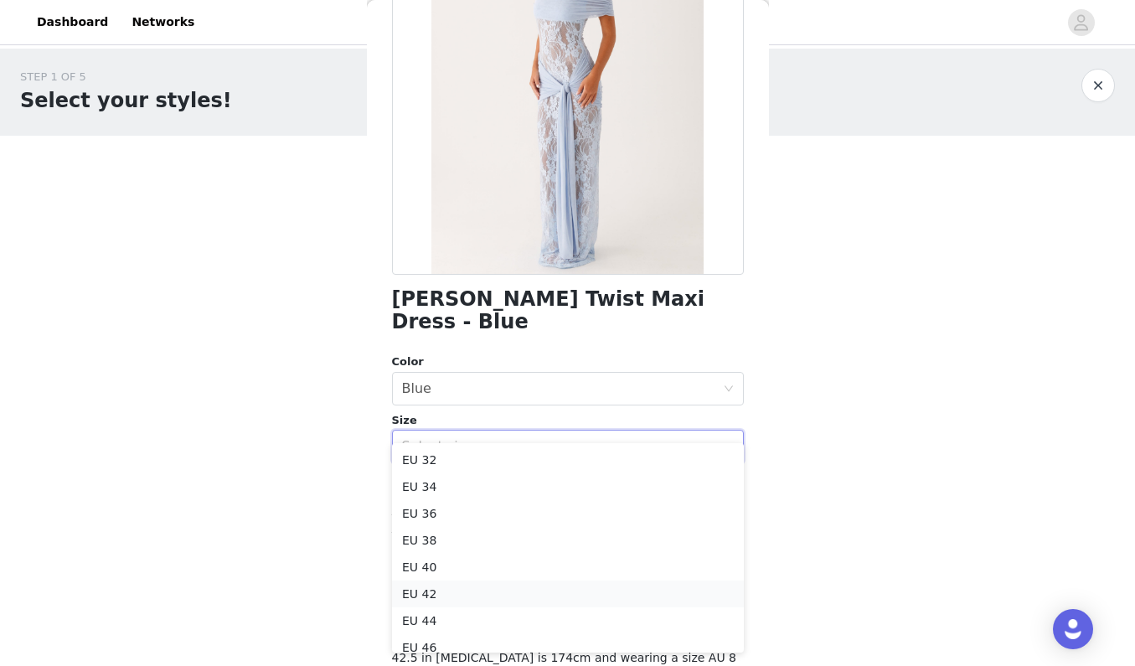
scroll to position [0, 0]
click at [596, 520] on li "EU 36" at bounding box center [568, 513] width 352 height 27
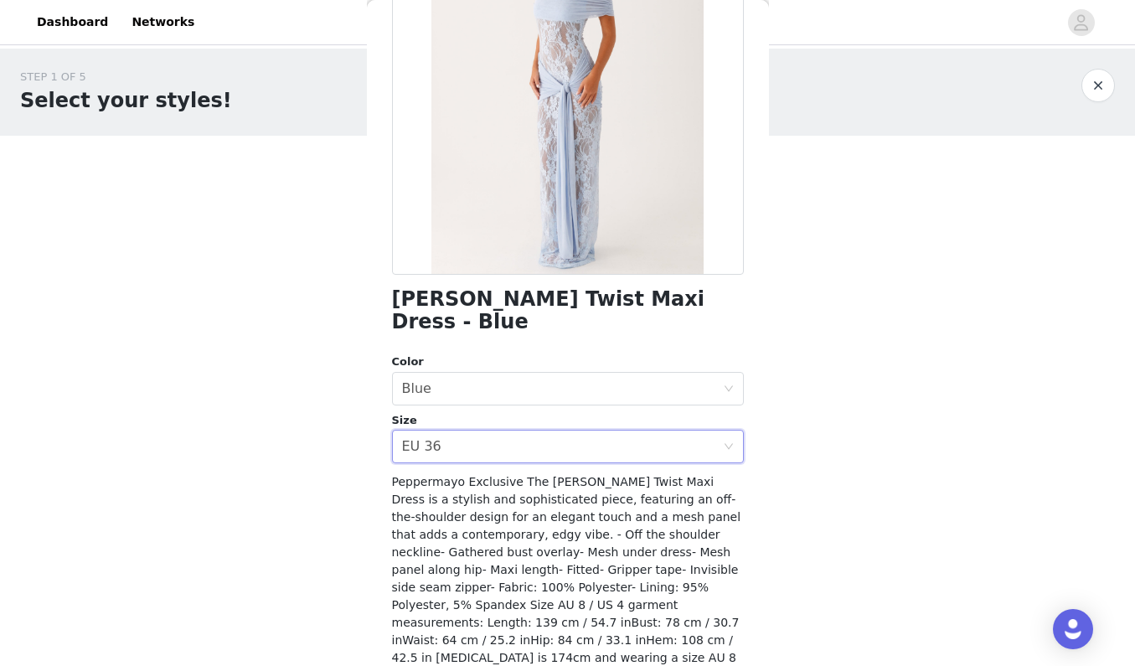
click at [596, 520] on div "Peppermayo Exclusive The [PERSON_NAME] Twist Maxi Dress is a stylish and sophis…" at bounding box center [568, 578] width 352 height 211
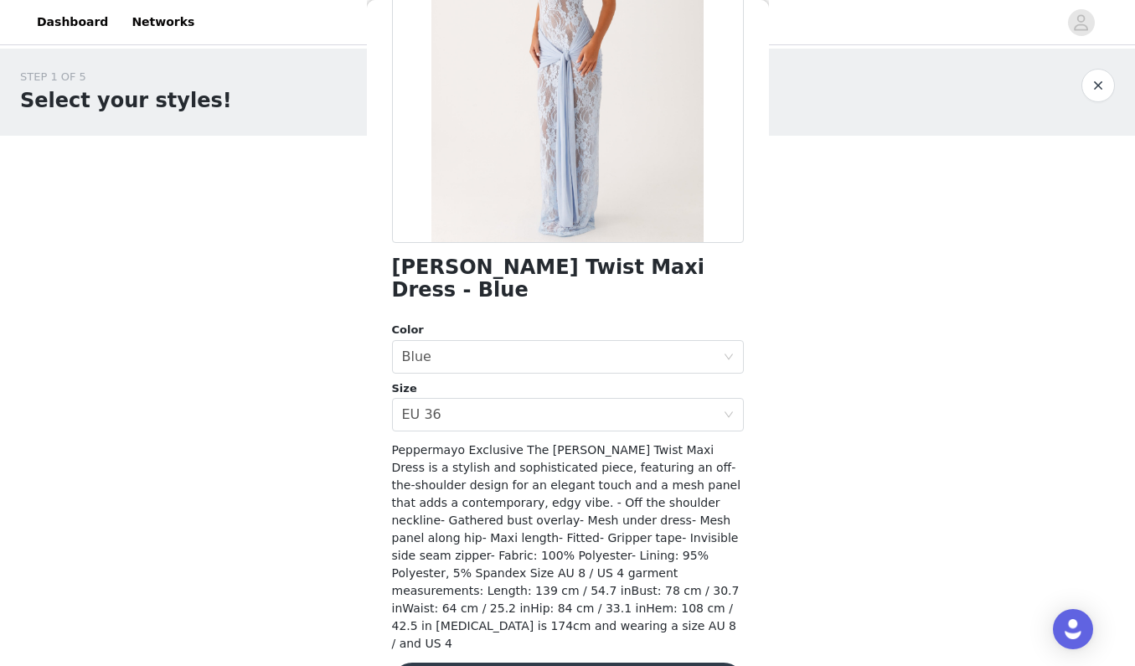
scroll to position [216, 0]
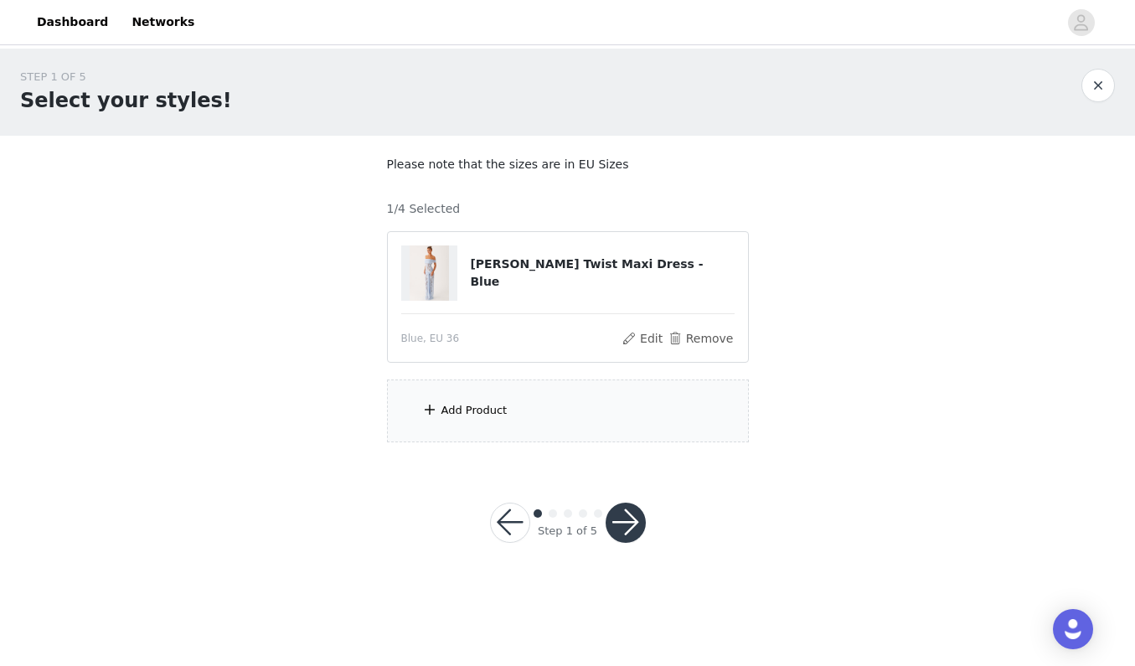
click at [470, 415] on div "Add Product" at bounding box center [475, 410] width 66 height 17
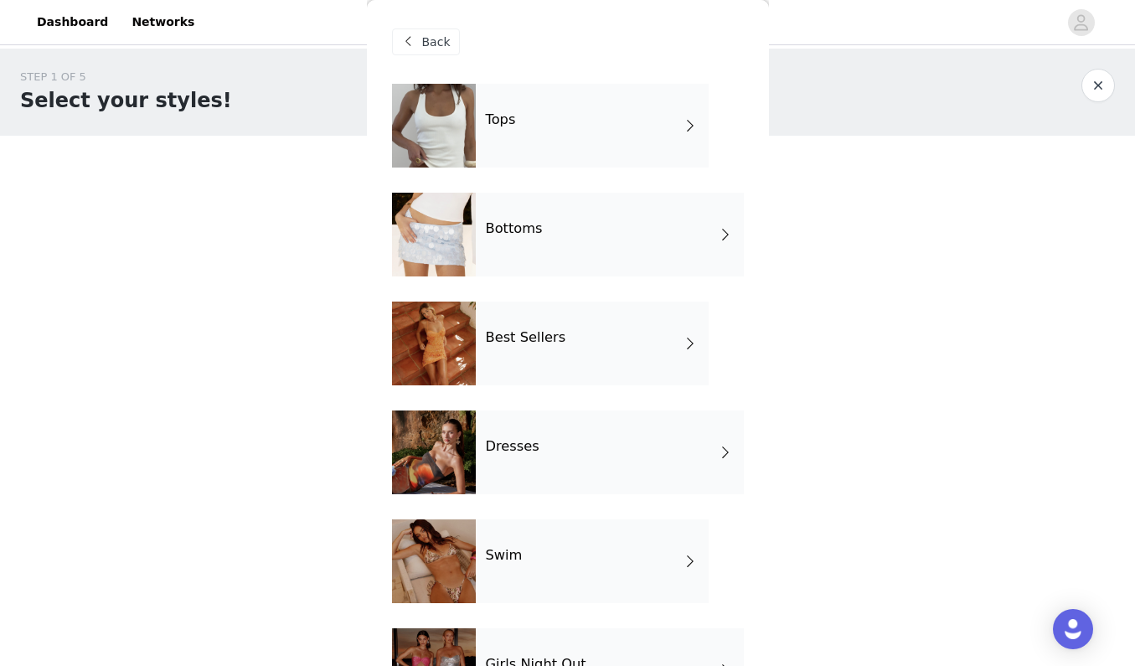
scroll to position [0, 0]
click at [537, 447] on div "Dresses" at bounding box center [610, 453] width 268 height 84
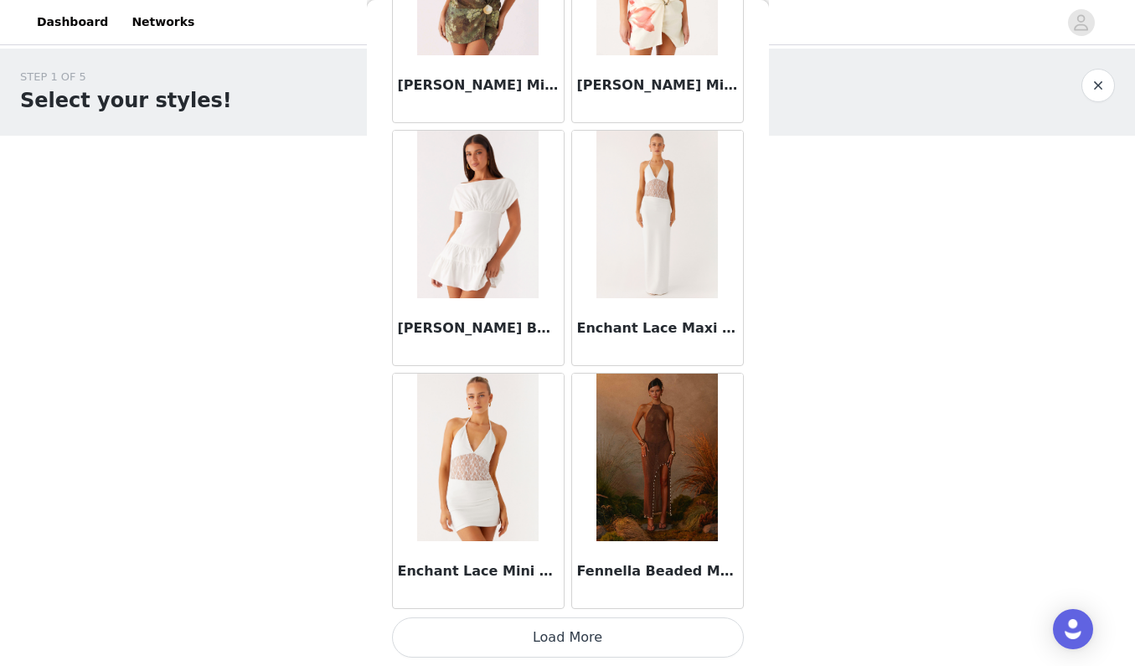
click at [548, 626] on button "Load More" at bounding box center [568, 637] width 352 height 40
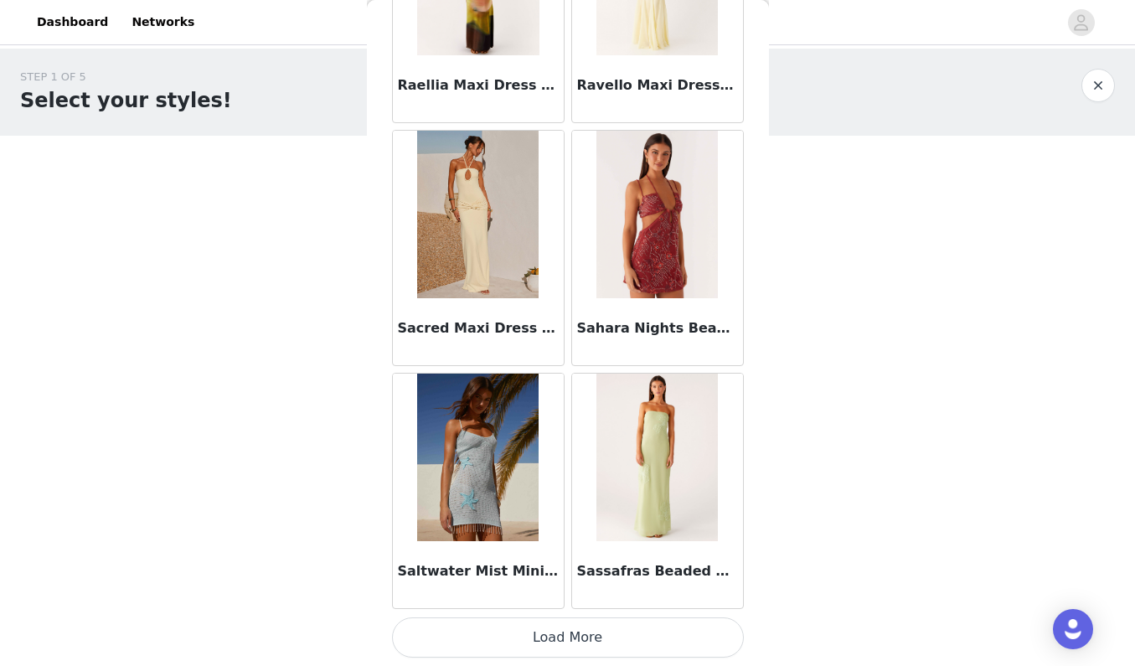
click at [586, 627] on button "Load More" at bounding box center [568, 637] width 352 height 40
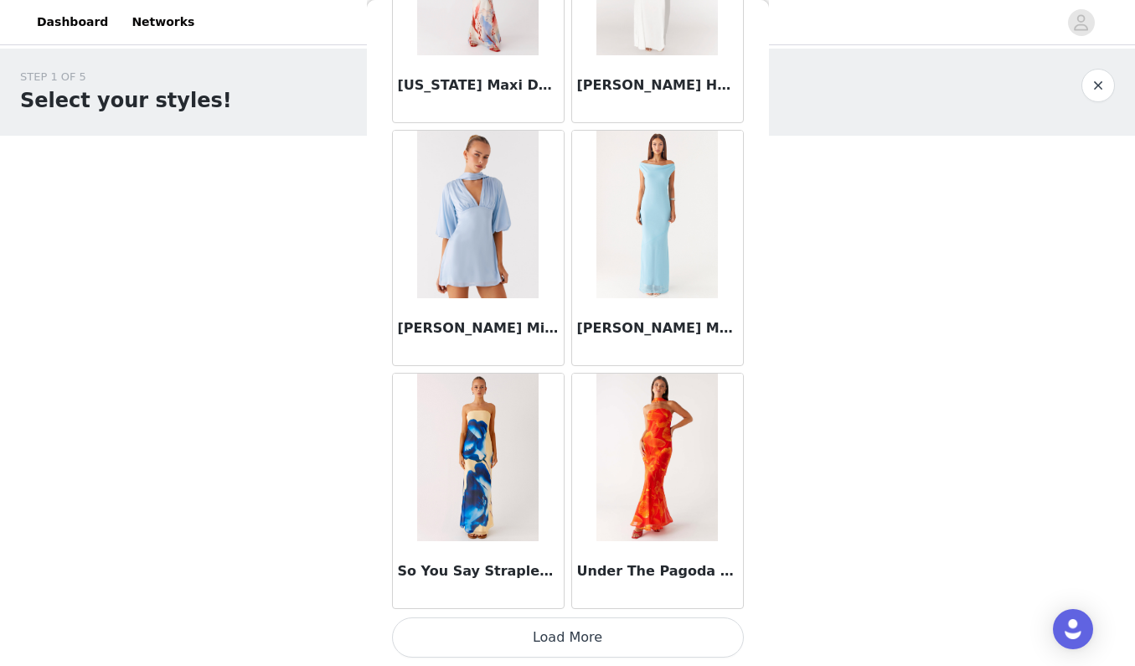
scroll to position [6757, 0]
click at [584, 629] on button "Load More" at bounding box center [568, 637] width 352 height 40
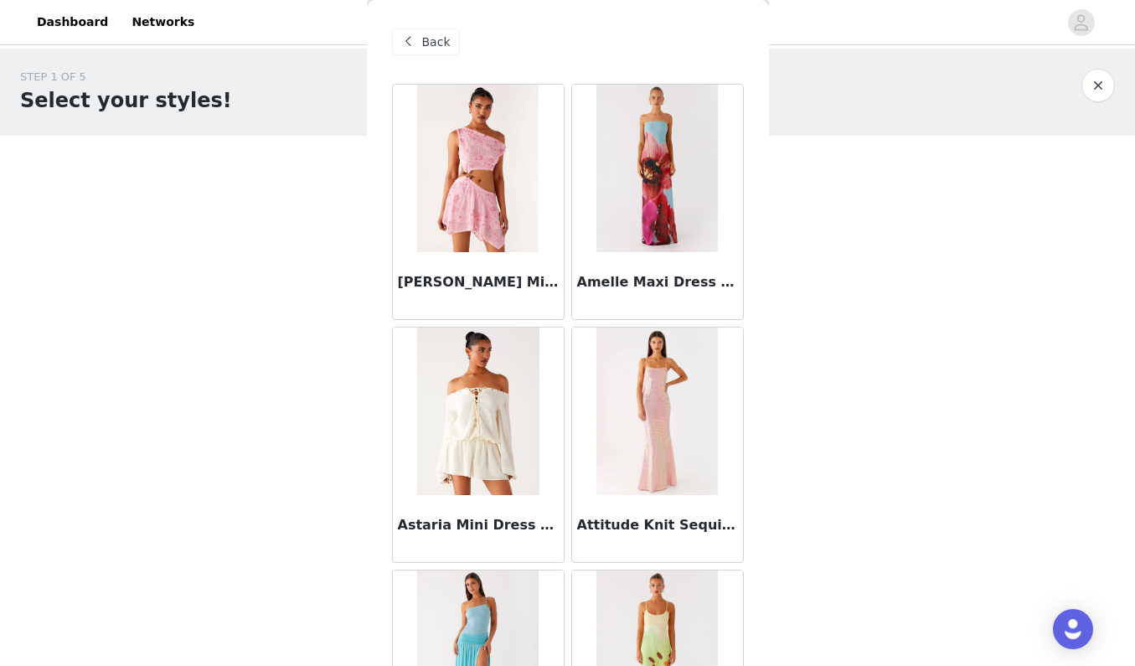
scroll to position [0, 0]
click at [422, 43] on span "Back" at bounding box center [436, 43] width 28 height 18
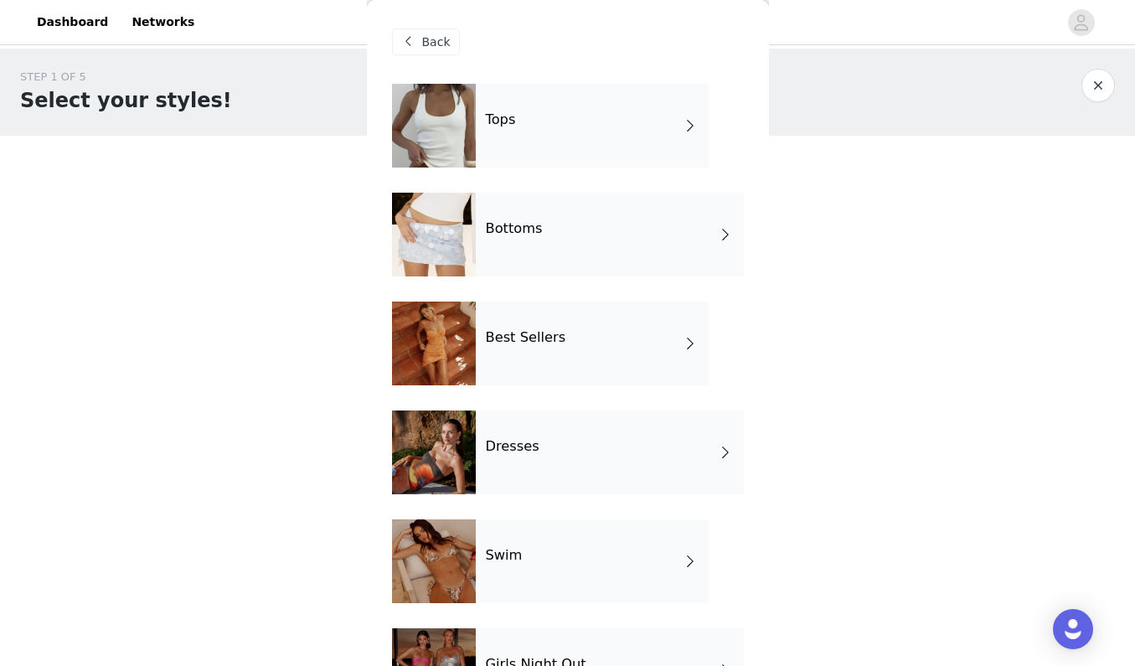
click at [549, 447] on div "Dresses" at bounding box center [610, 453] width 268 height 84
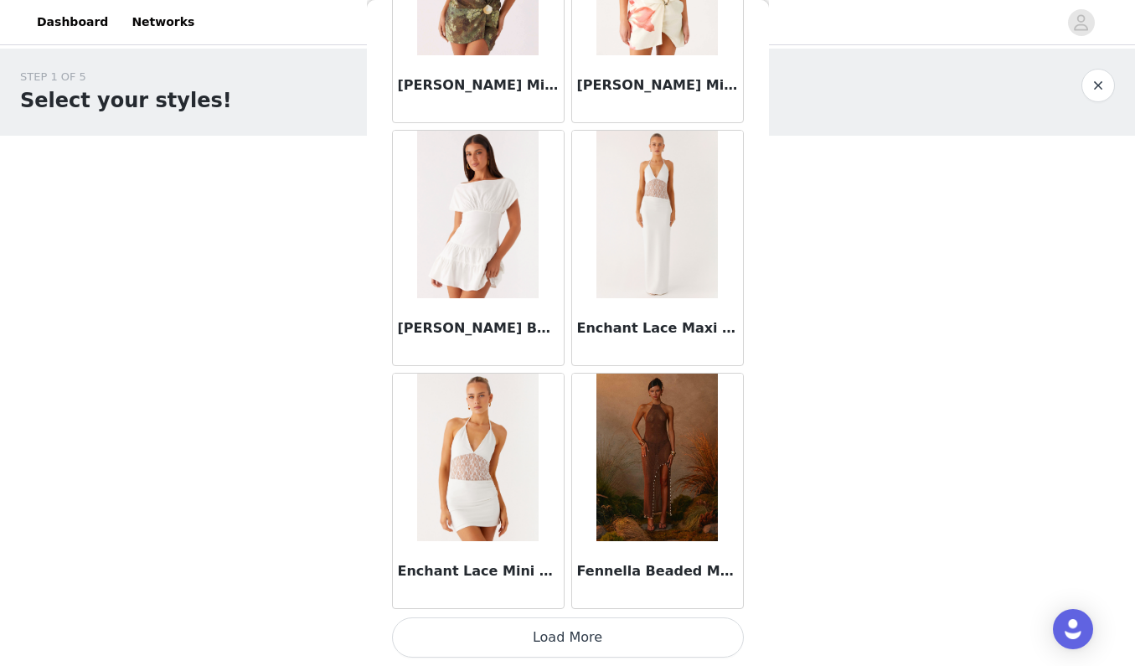
click at [611, 624] on button "Load More" at bounding box center [568, 637] width 352 height 40
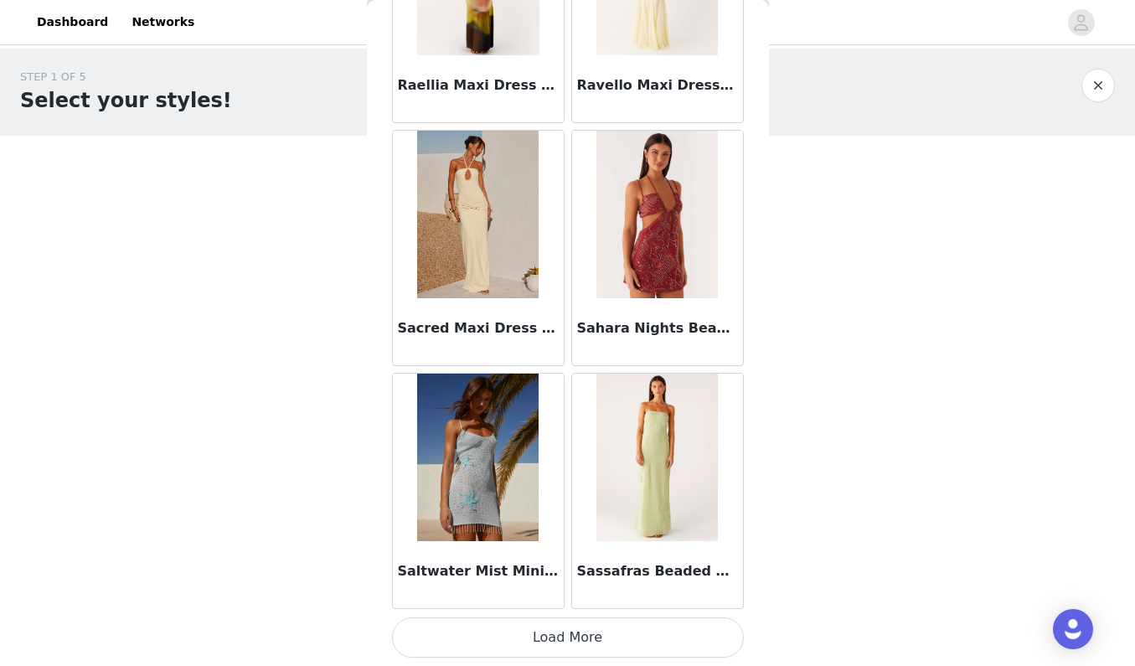
click at [580, 628] on button "Load More" at bounding box center [568, 637] width 352 height 40
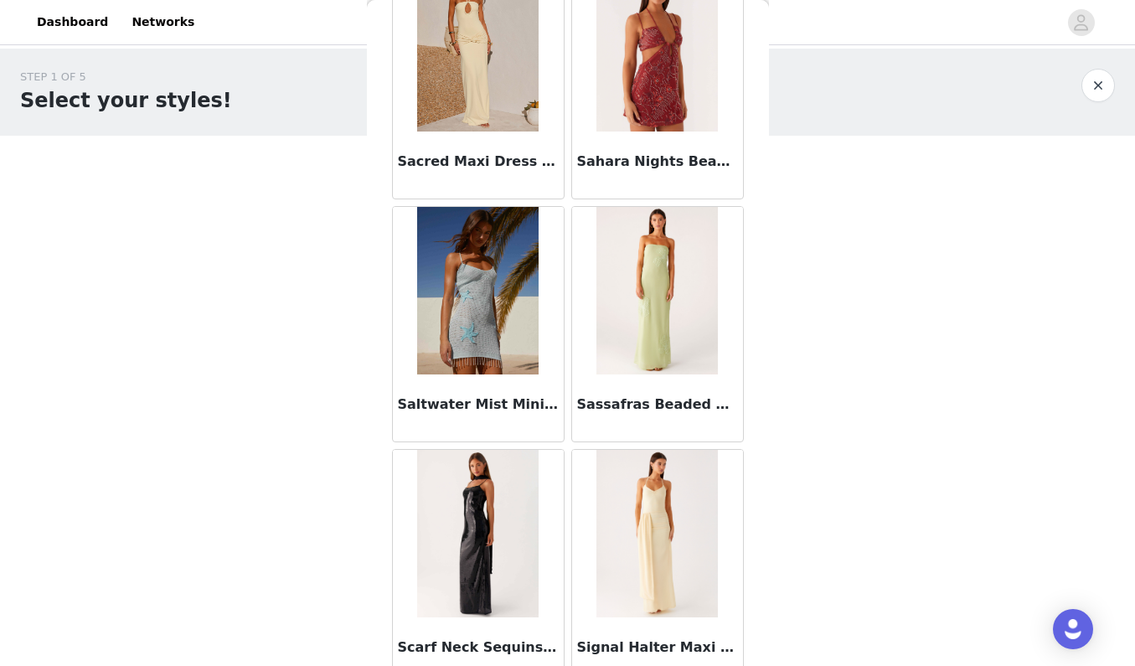
scroll to position [4448, 0]
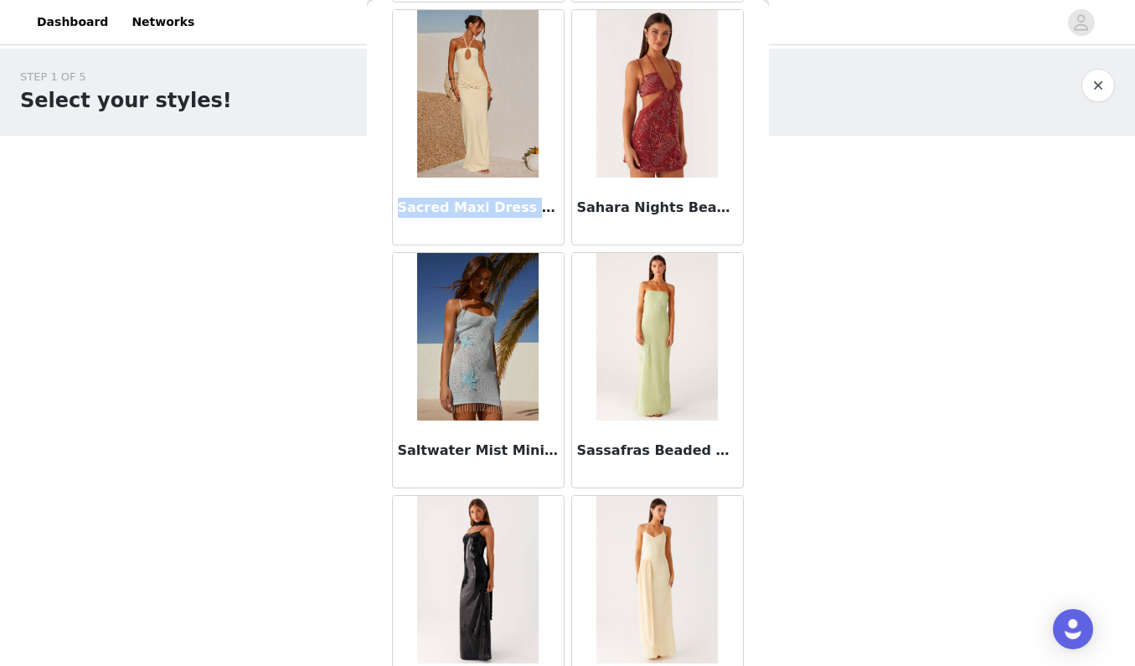
drag, startPoint x: 400, startPoint y: 208, endPoint x: 559, endPoint y: 209, distance: 158.3
click at [559, 209] on div "Sacred Maxi Dress - Yellow" at bounding box center [478, 211] width 171 height 67
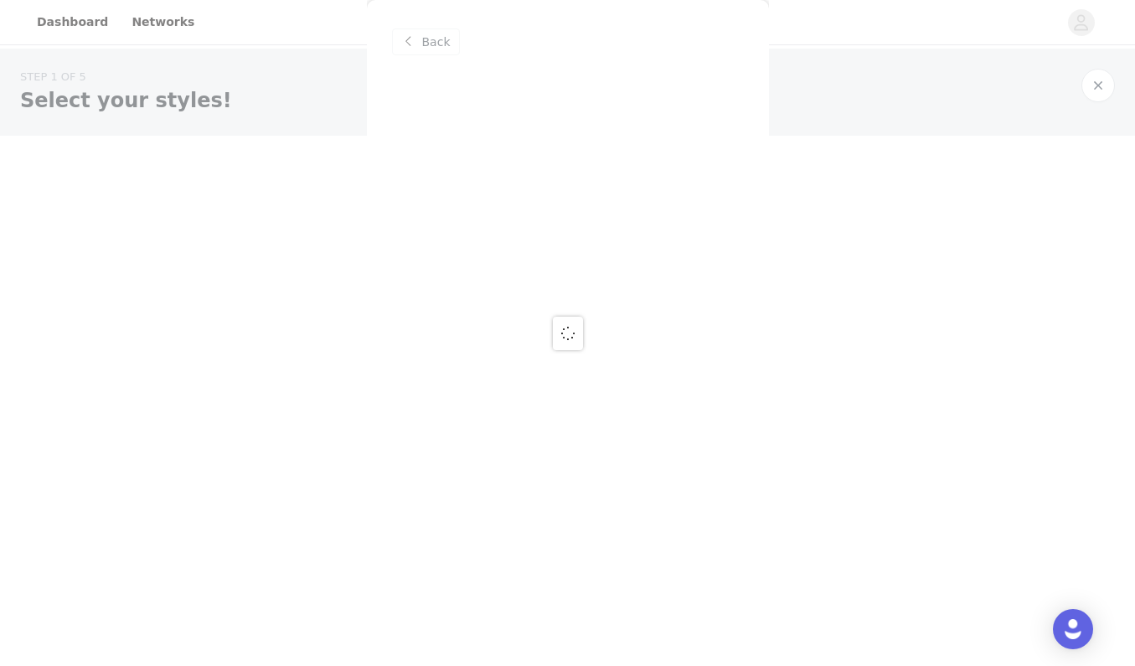
scroll to position [0, 0]
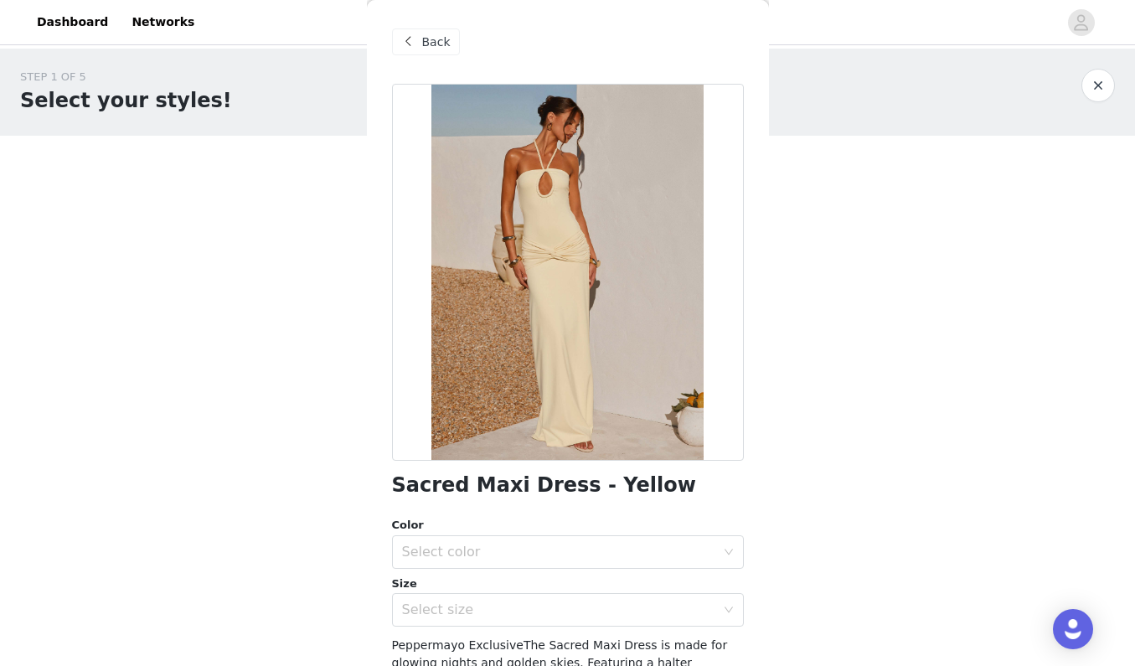
click at [431, 40] on span "Back" at bounding box center [436, 43] width 28 height 18
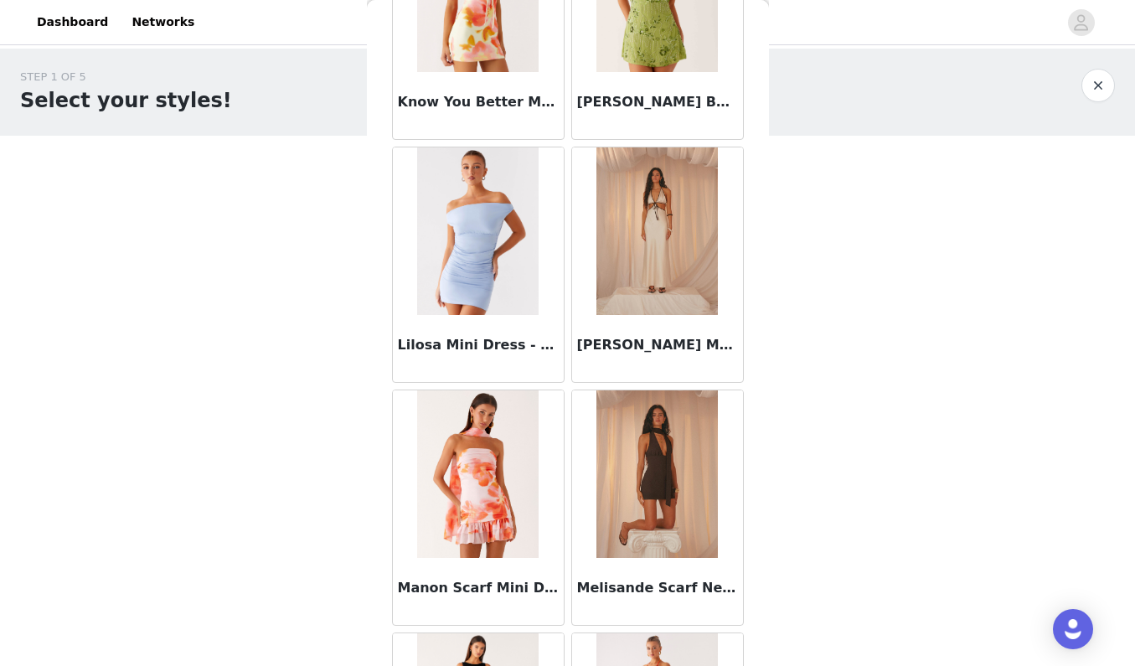
scroll to position [3602, 0]
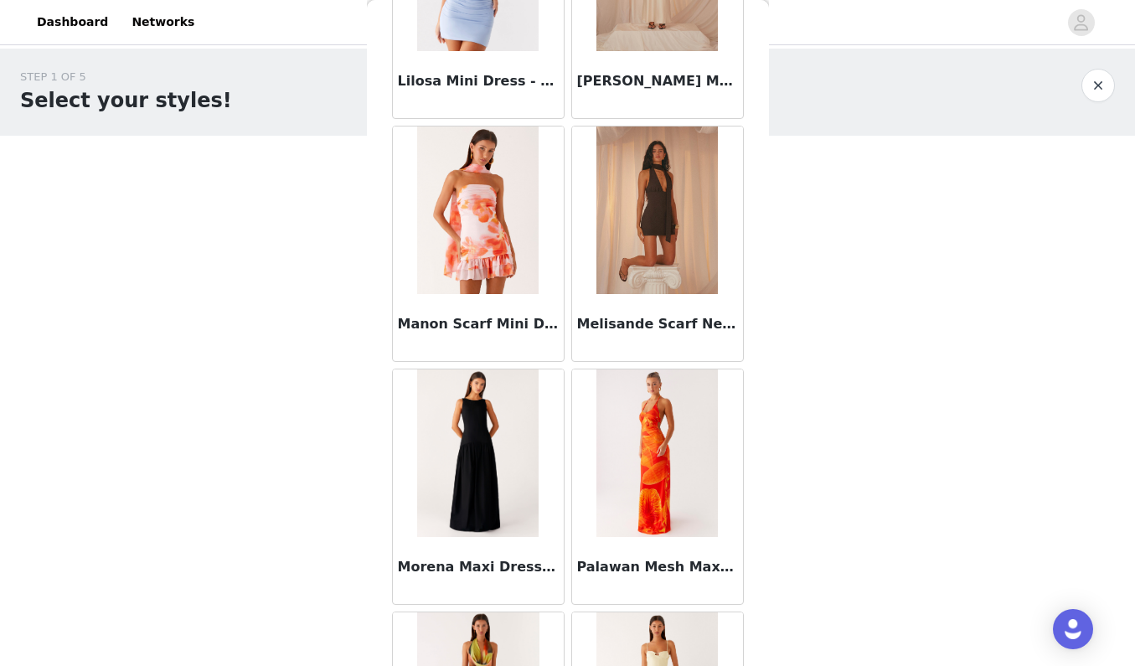
click at [672, 266] on img at bounding box center [656, 211] width 121 height 168
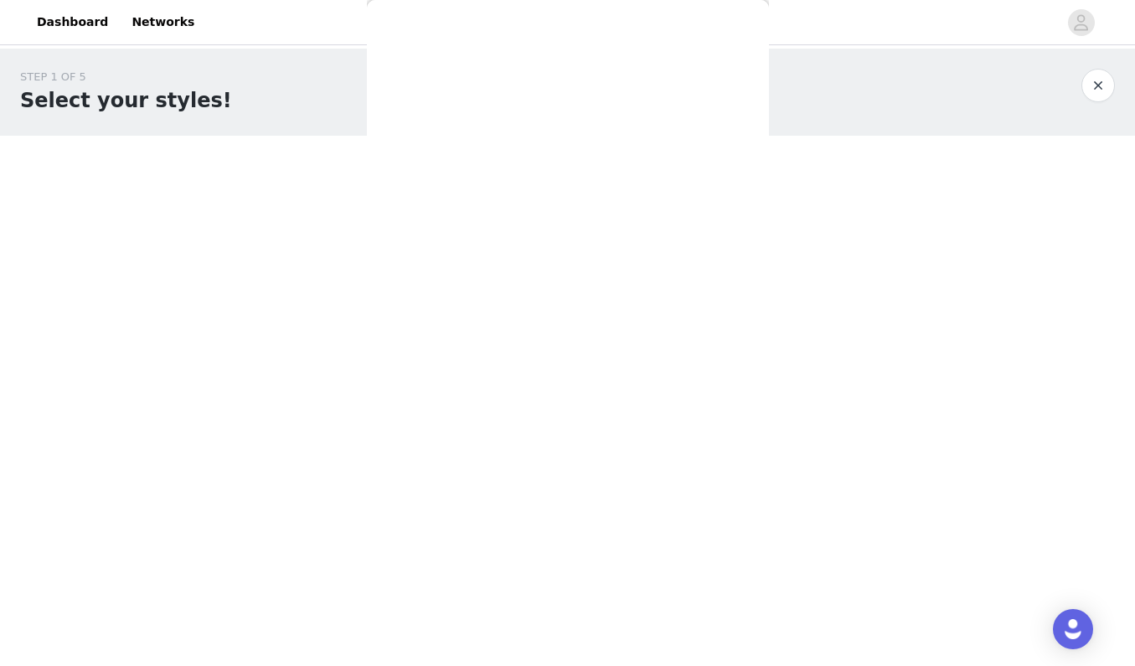
scroll to position [0, 0]
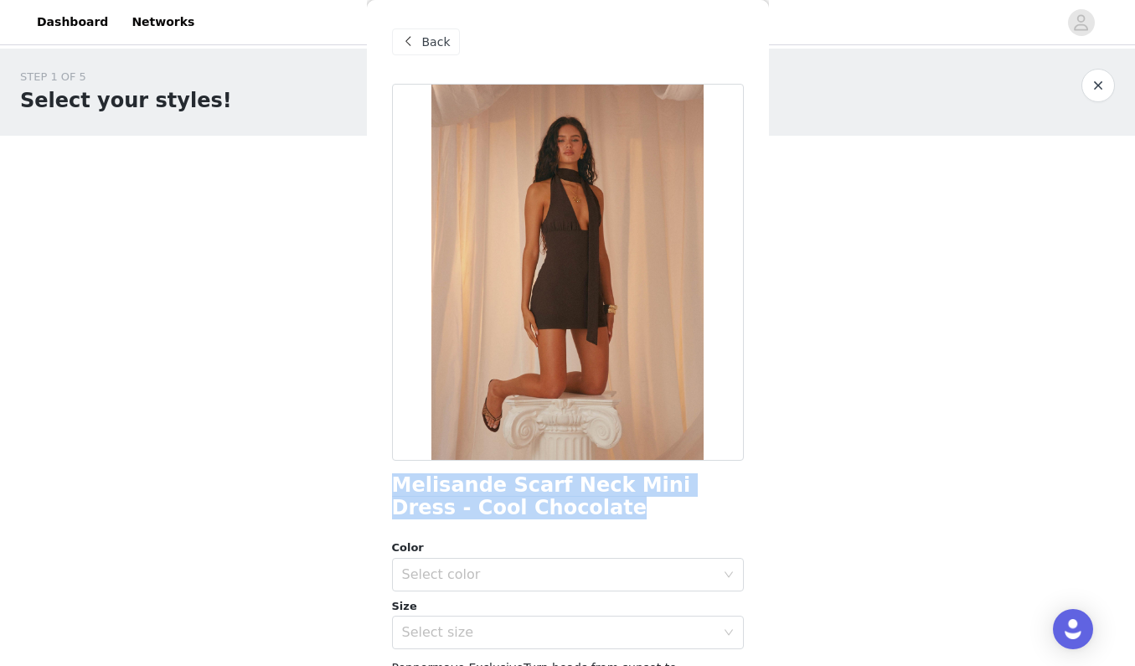
drag, startPoint x: 392, startPoint y: 493, endPoint x: 550, endPoint y: 515, distance: 159.8
click at [550, 515] on h1 "Melisande Scarf Neck Mini Dress - Cool Chocolate" at bounding box center [568, 496] width 352 height 45
click at [442, 39] on span "Back" at bounding box center [436, 43] width 28 height 18
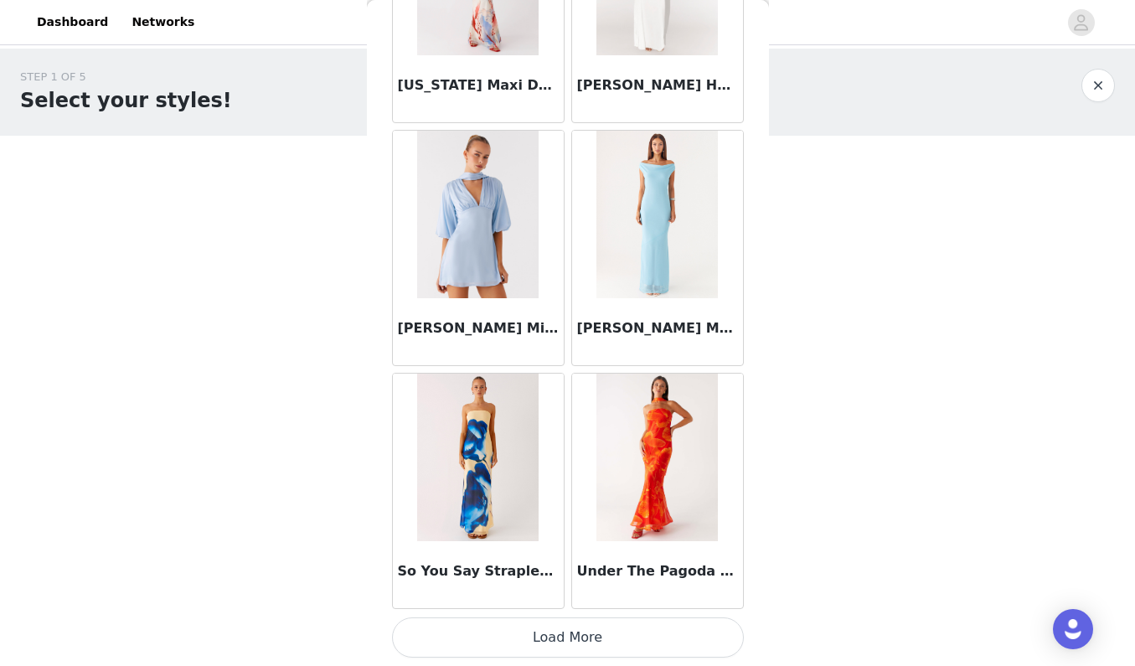
click at [577, 631] on button "Load More" at bounding box center [568, 637] width 352 height 40
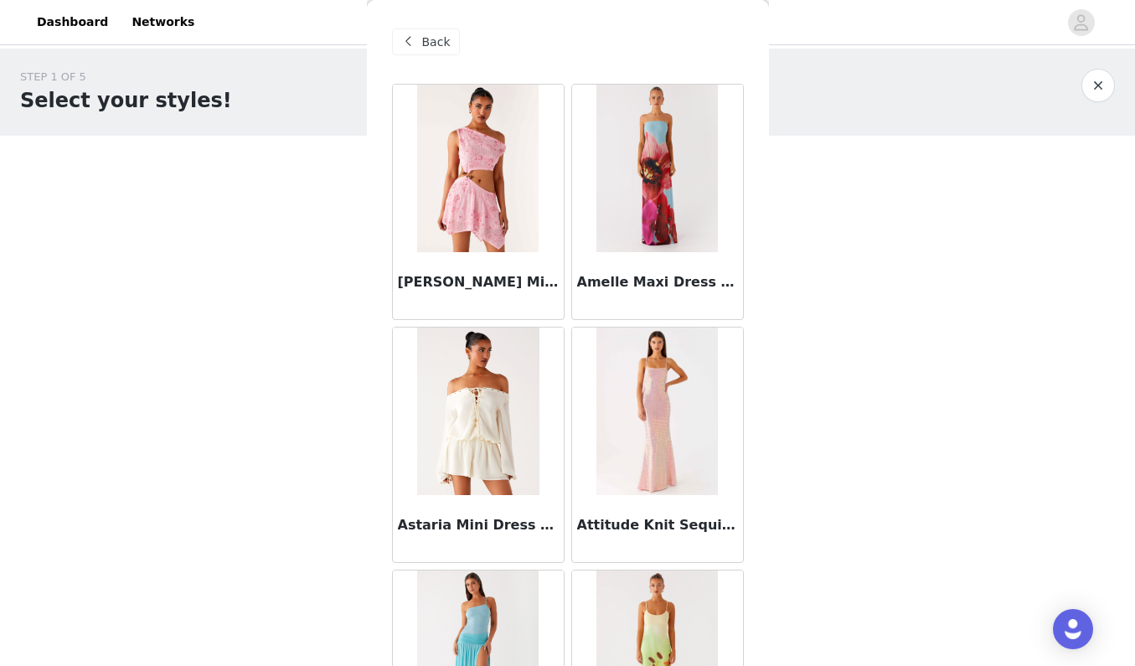
click at [435, 40] on span "Back" at bounding box center [436, 43] width 28 height 18
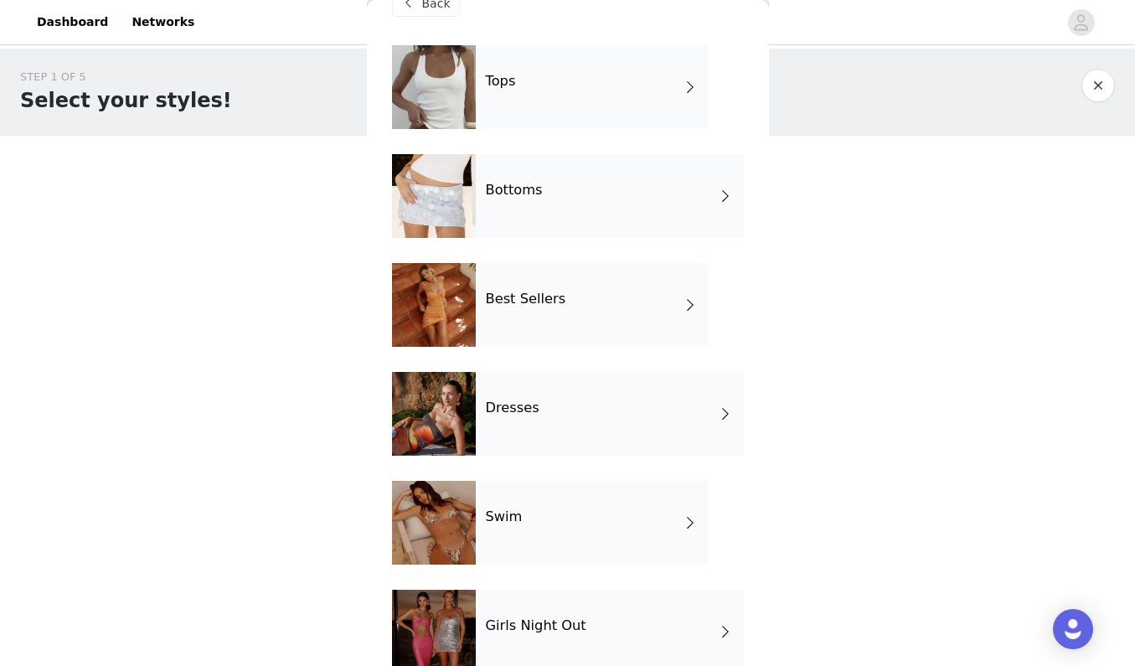
scroll to position [39, 0]
click at [543, 305] on h4 "Best Sellers" at bounding box center [526, 298] width 80 height 15
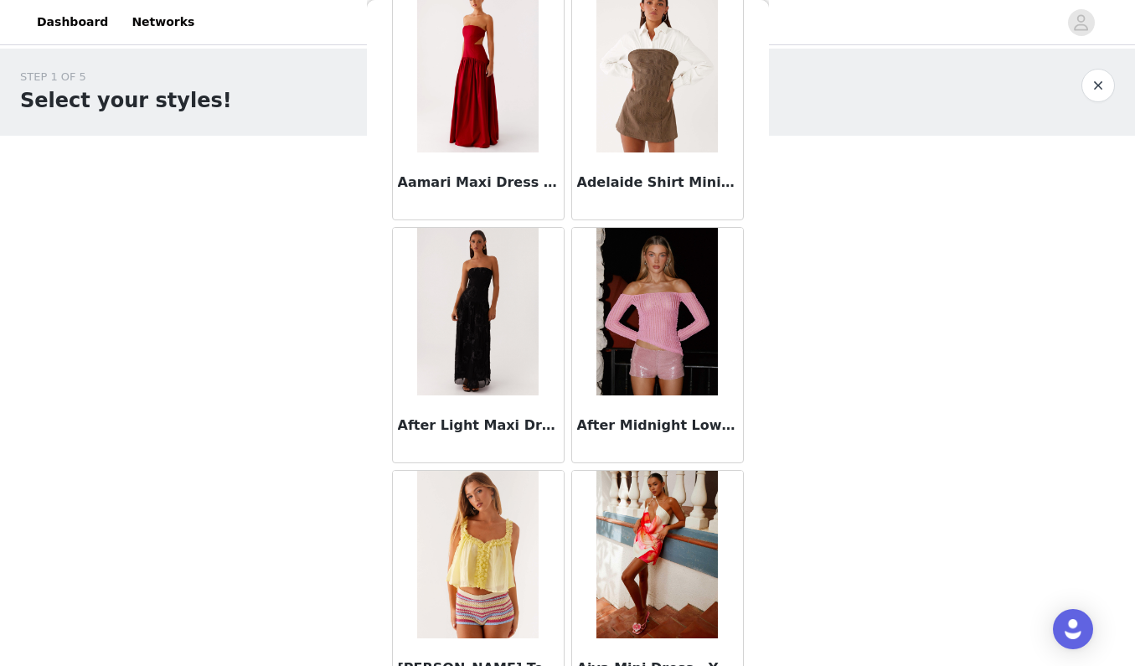
scroll to position [166, 0]
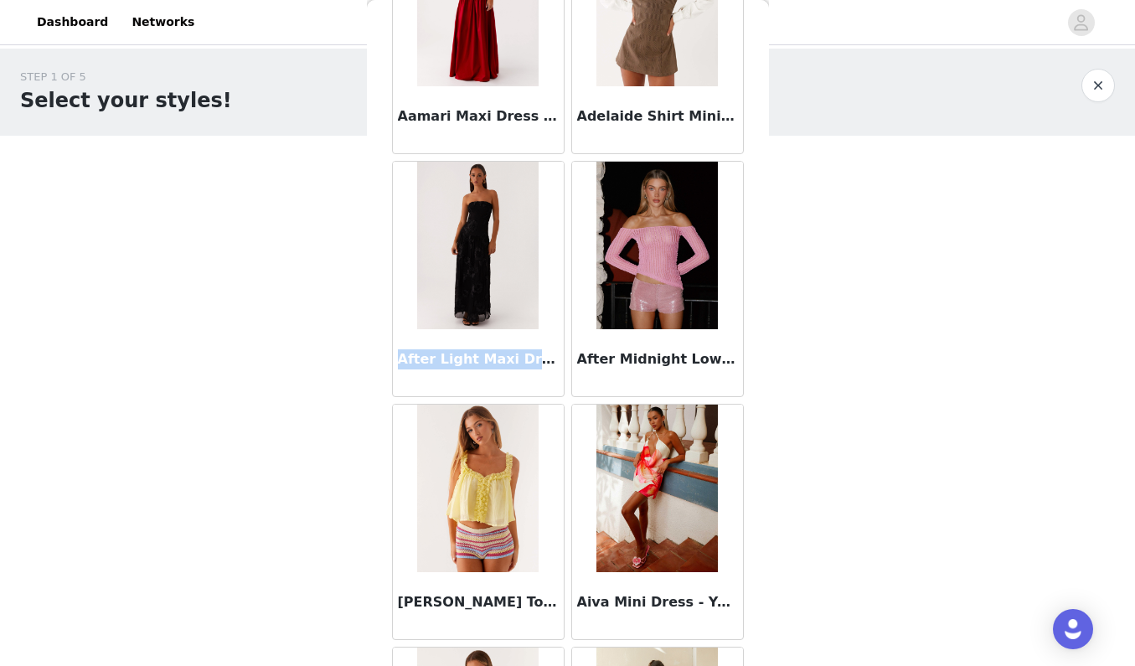
drag, startPoint x: 398, startPoint y: 359, endPoint x: 537, endPoint y: 362, distance: 139.1
click at [537, 362] on h3 "After Light Maxi Dress - Black" at bounding box center [478, 359] width 161 height 20
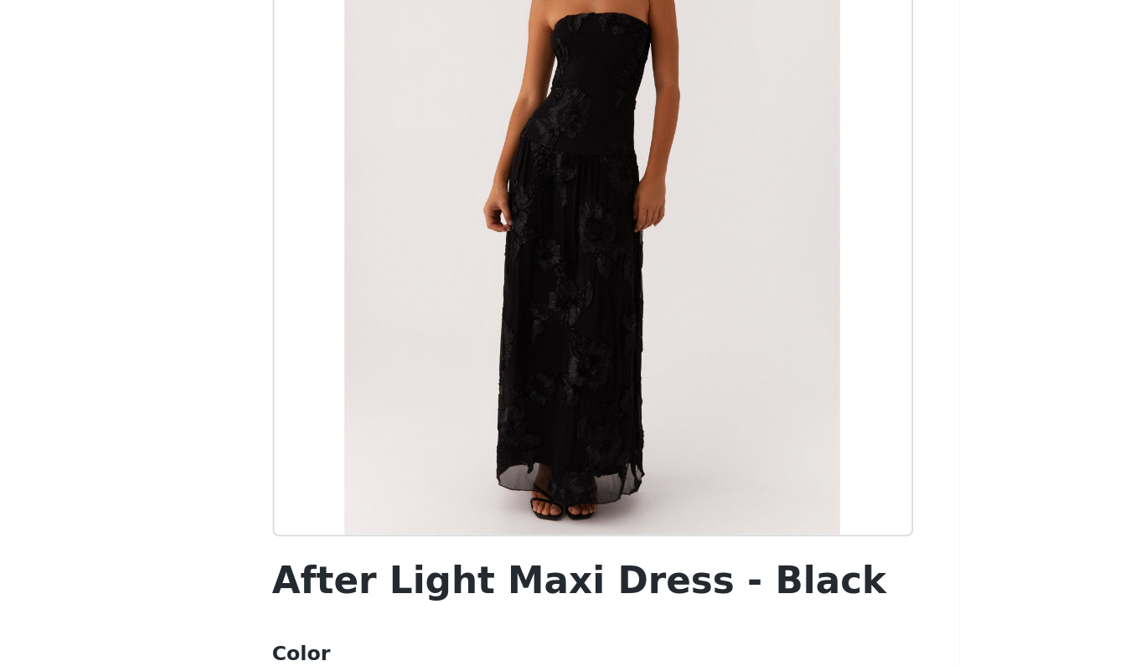
scroll to position [3, 0]
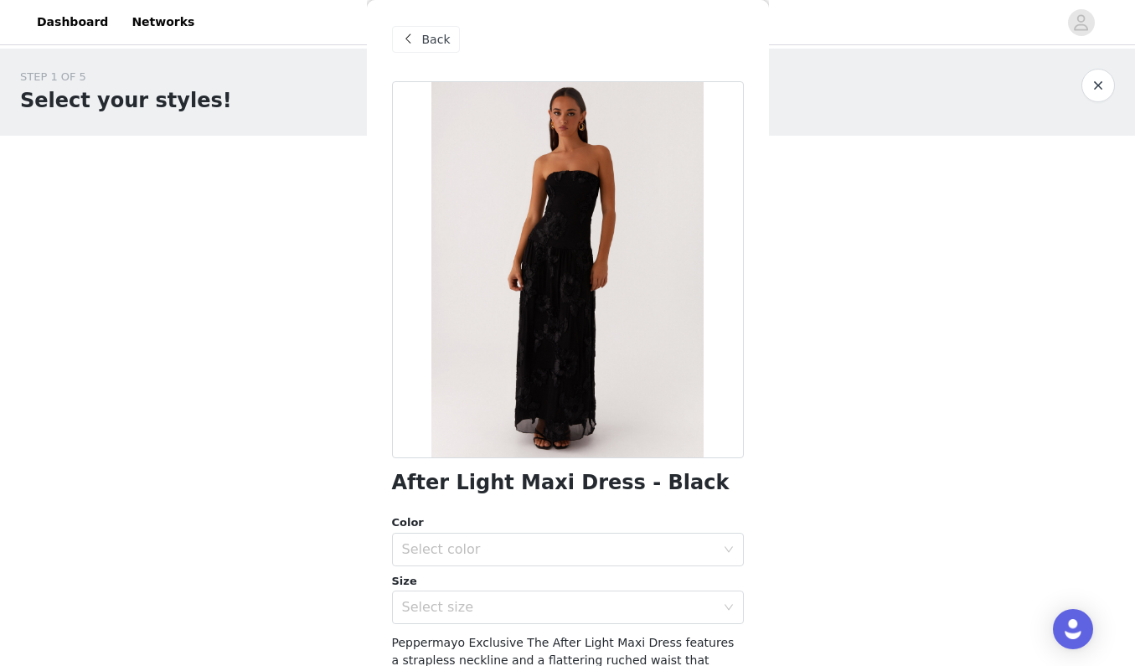
click at [444, 40] on span "Back" at bounding box center [436, 40] width 28 height 18
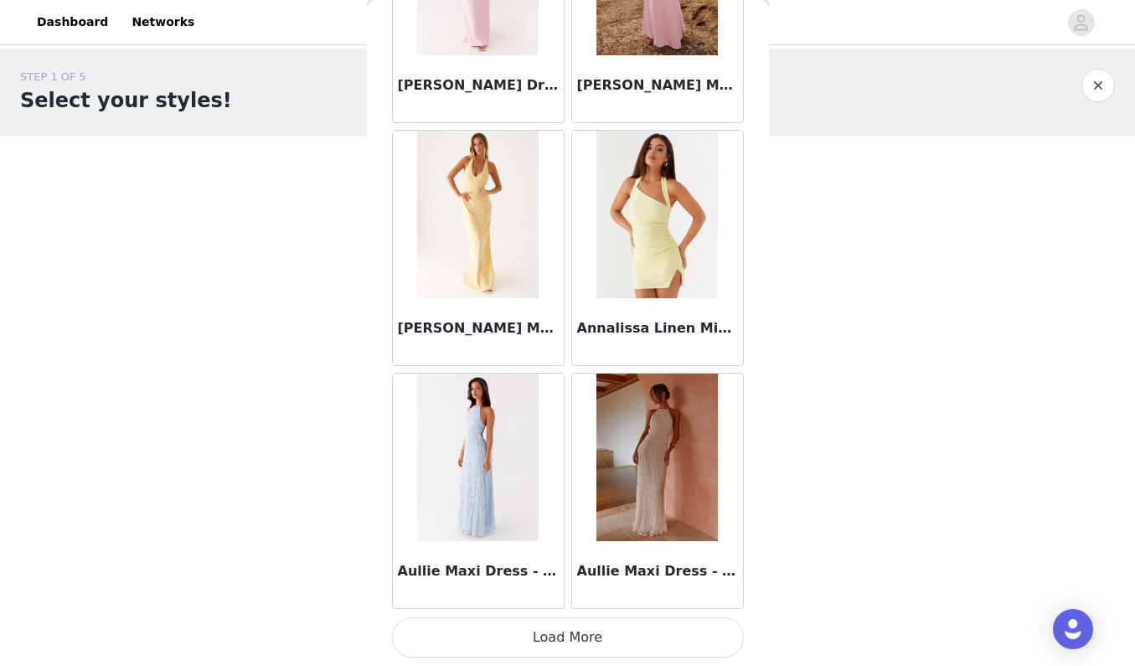
scroll to position [0, 0]
click at [586, 628] on button "Load More" at bounding box center [568, 637] width 352 height 40
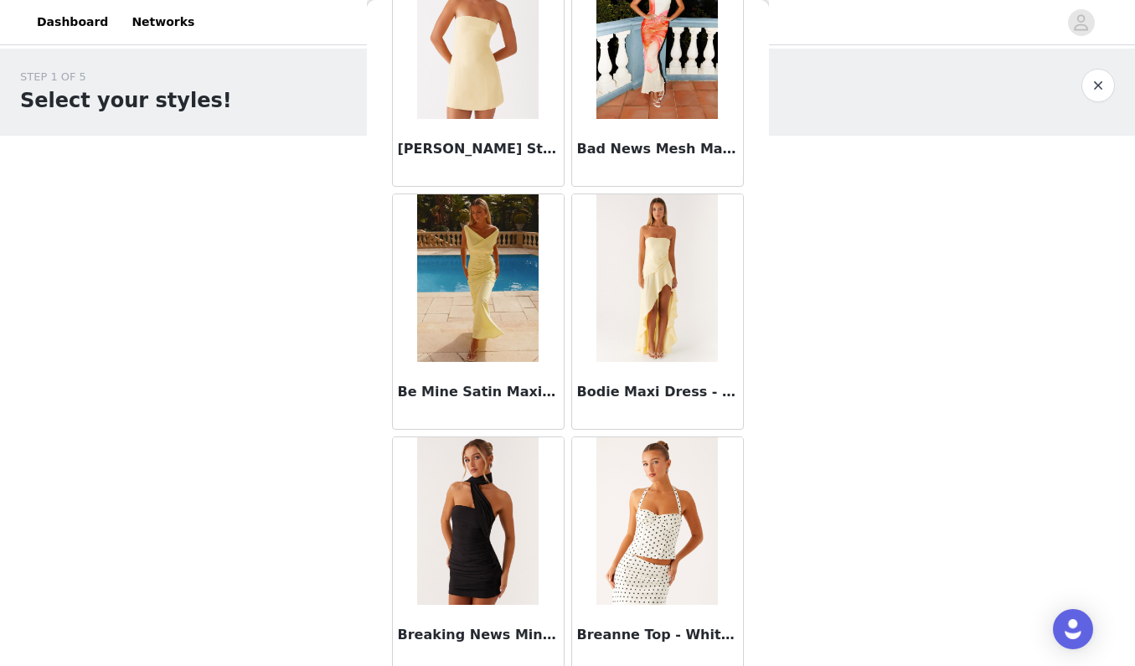
scroll to position [2813, 0]
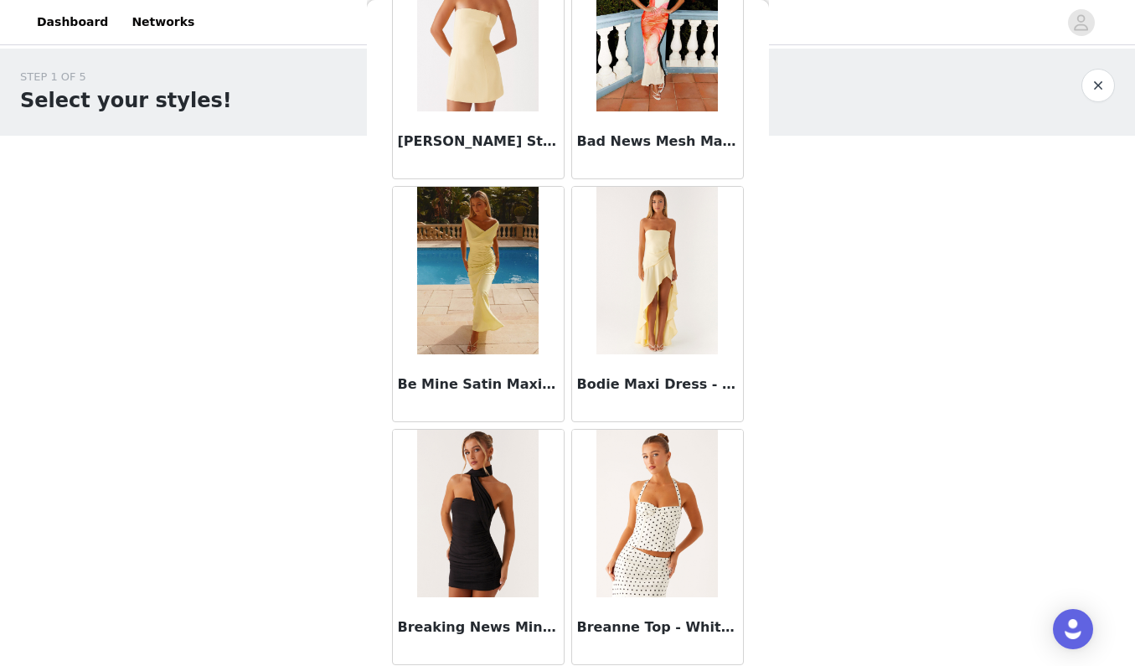
click at [651, 308] on img at bounding box center [656, 271] width 121 height 168
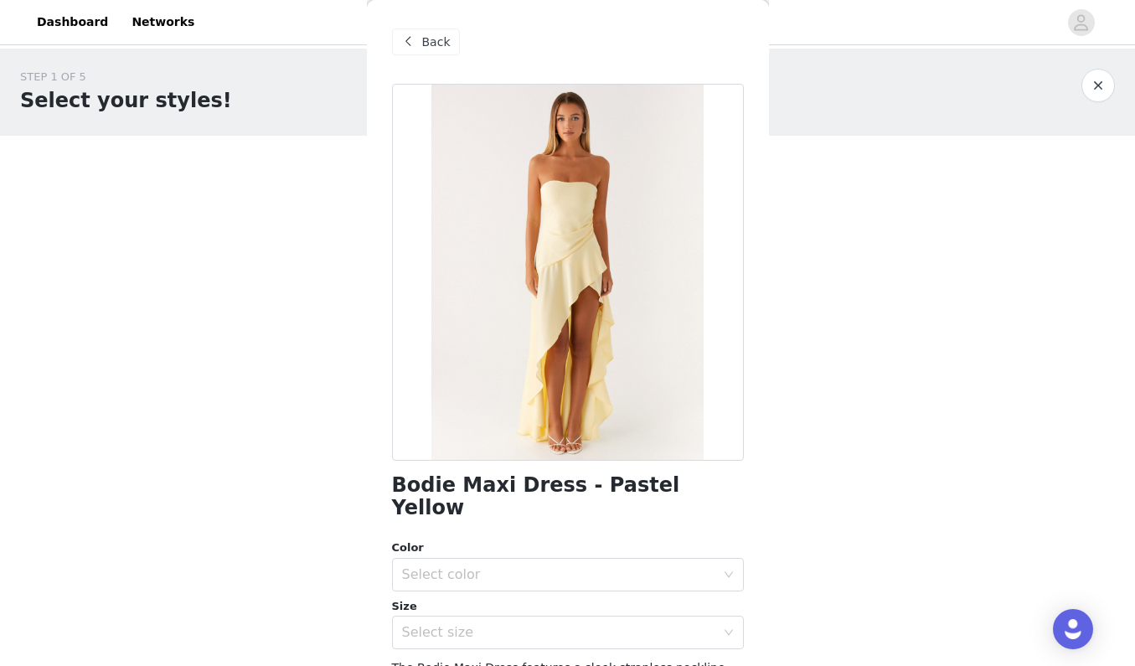
scroll to position [65, 0]
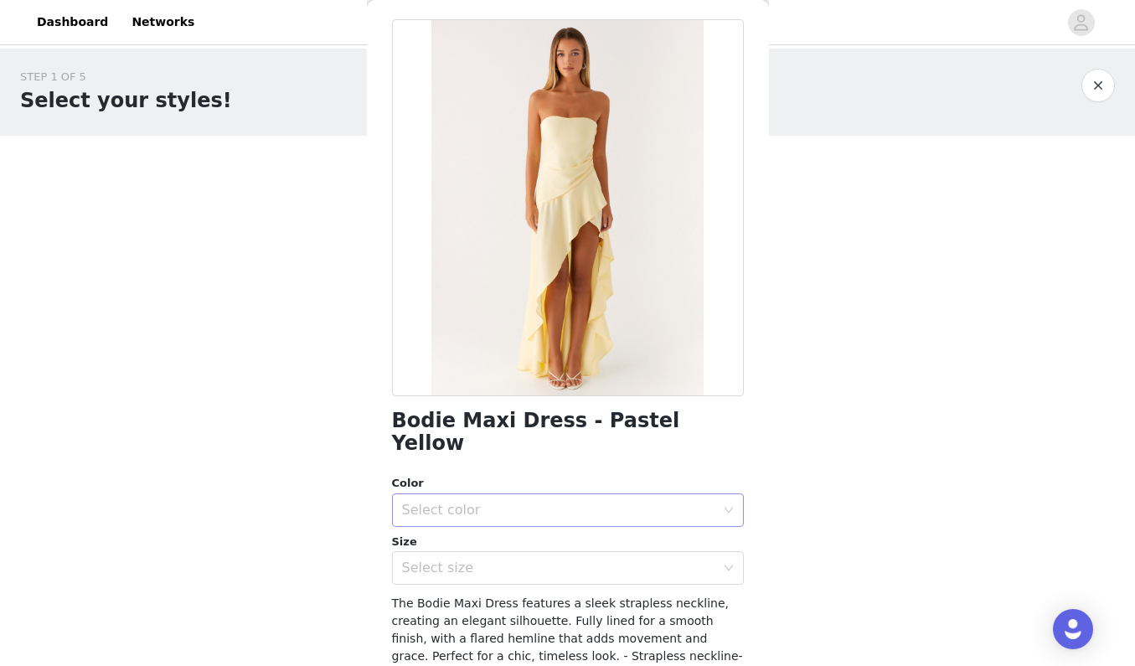
click at [593, 502] on div "Select color" at bounding box center [558, 510] width 313 height 17
click at [573, 527] on li "Pastel Yellow" at bounding box center [568, 523] width 352 height 27
click at [576, 560] on div "Select size" at bounding box center [558, 568] width 313 height 17
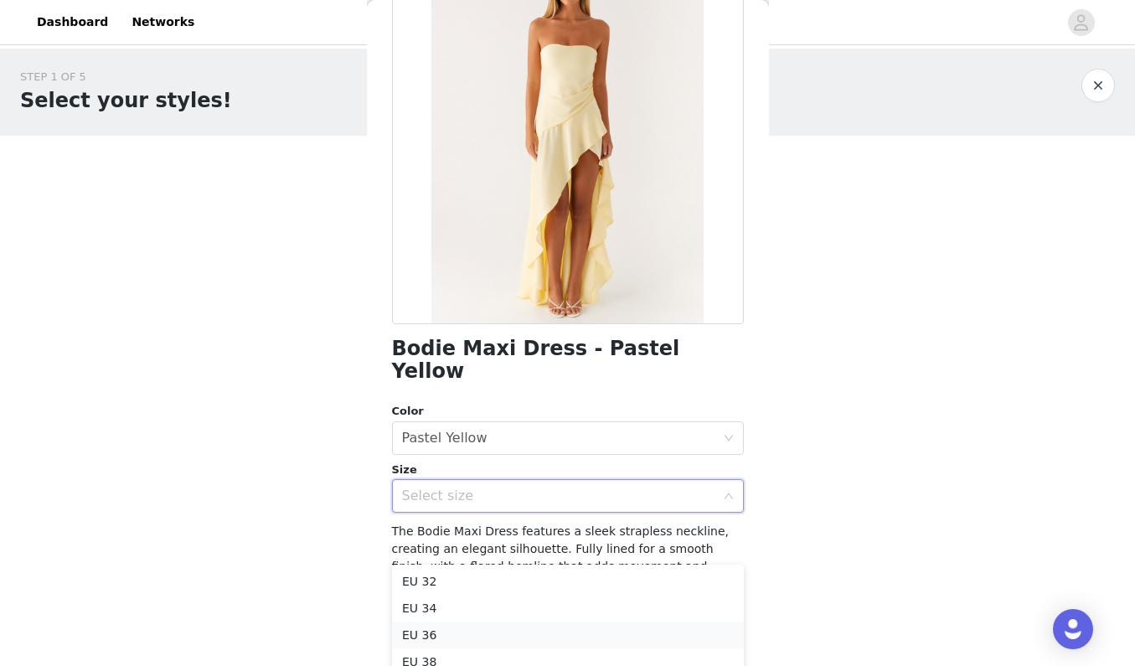
click at [525, 627] on li "EU 36" at bounding box center [568, 635] width 352 height 27
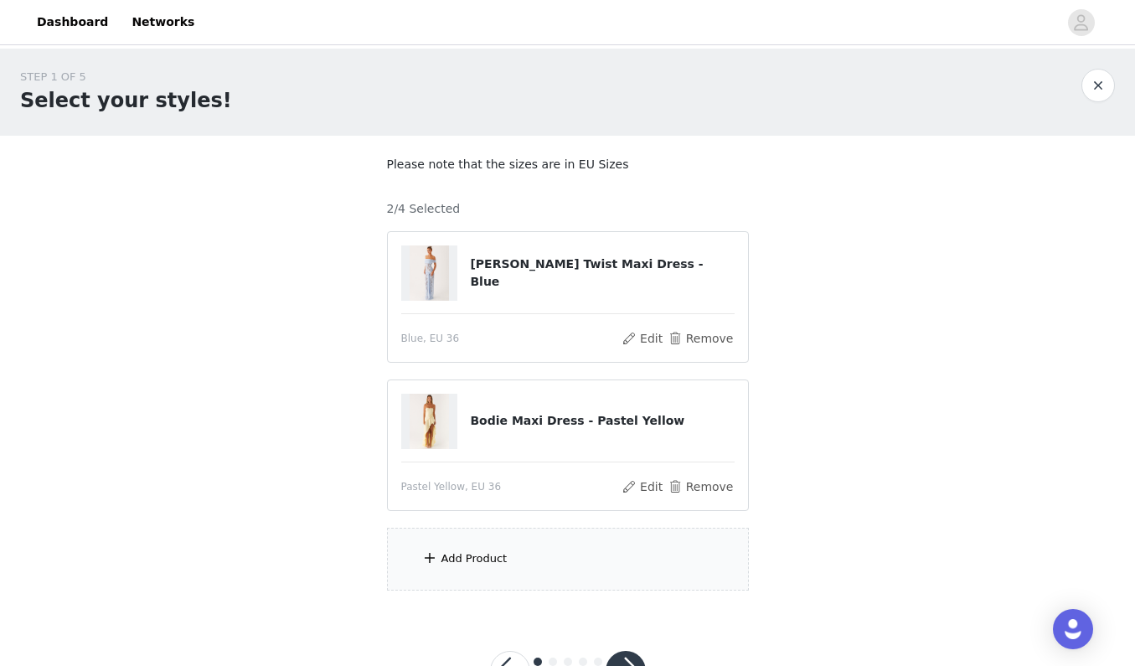
click at [528, 546] on div "Add Product" at bounding box center [568, 559] width 362 height 63
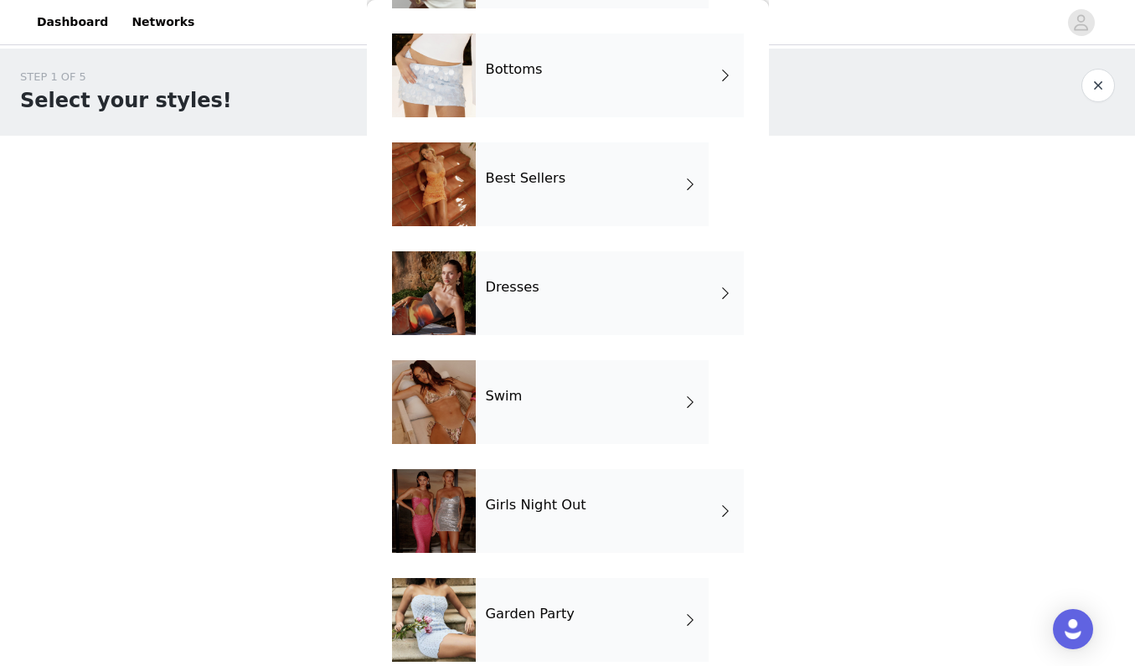
scroll to position [130, 0]
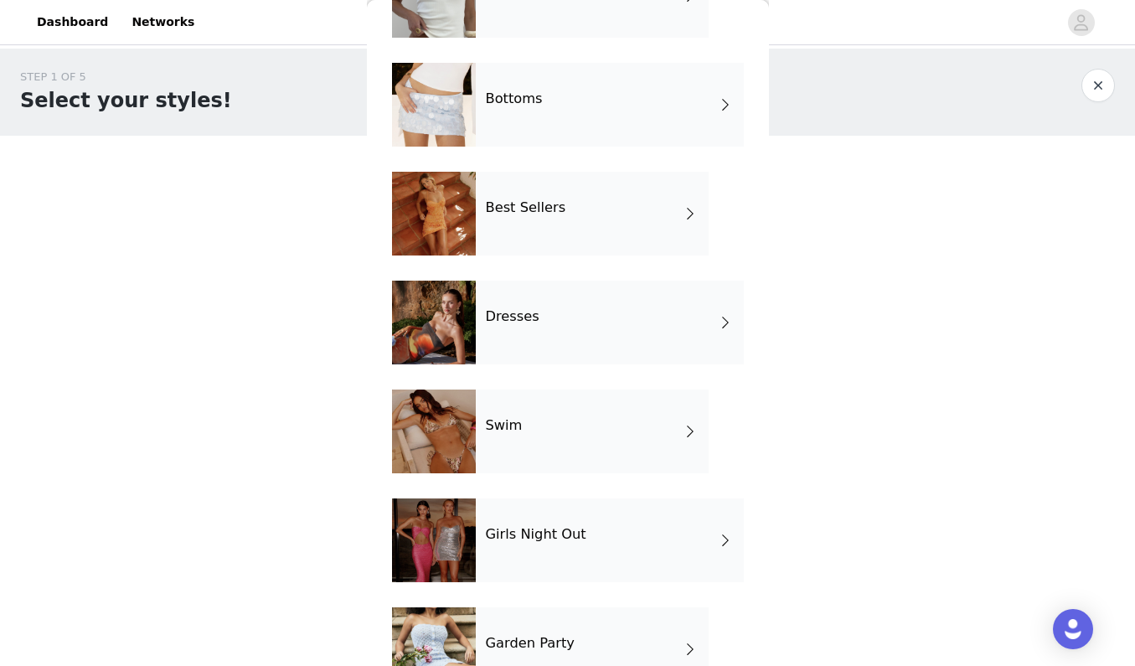
click at [560, 352] on div "Dresses" at bounding box center [610, 323] width 268 height 84
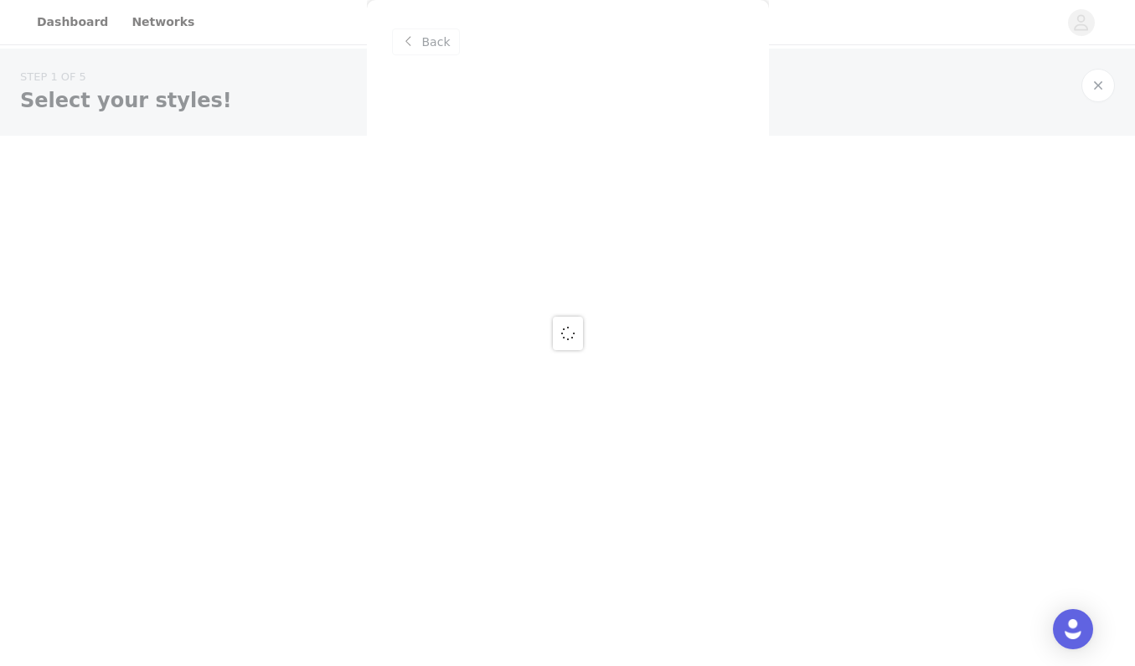
scroll to position [0, 0]
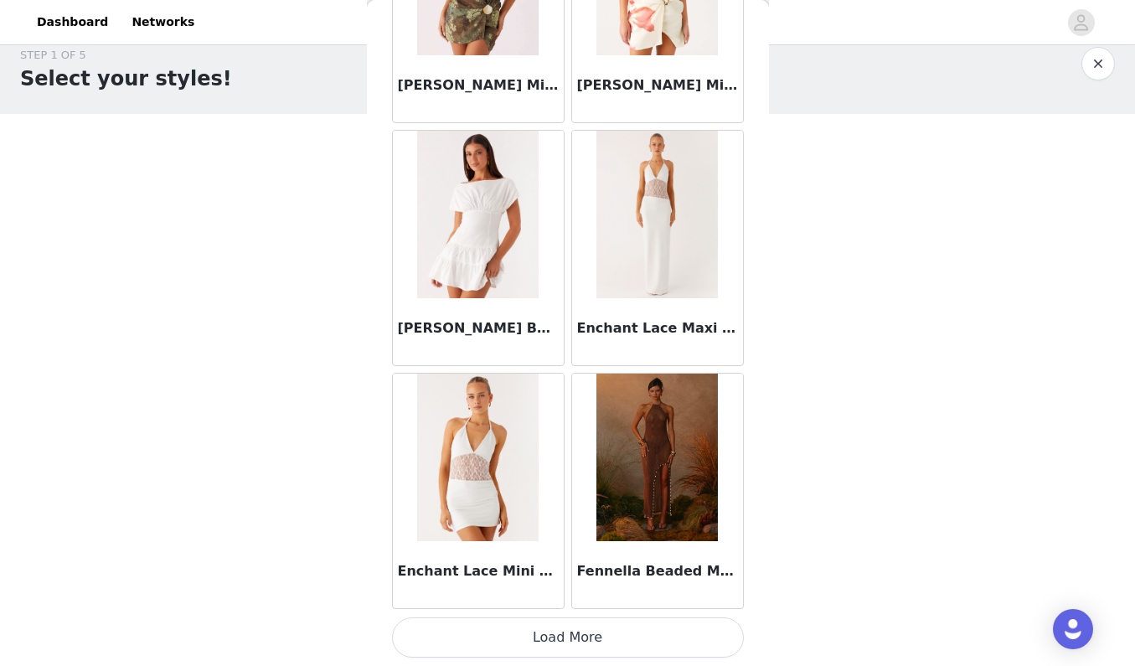
click at [579, 633] on button "Load More" at bounding box center [568, 637] width 352 height 40
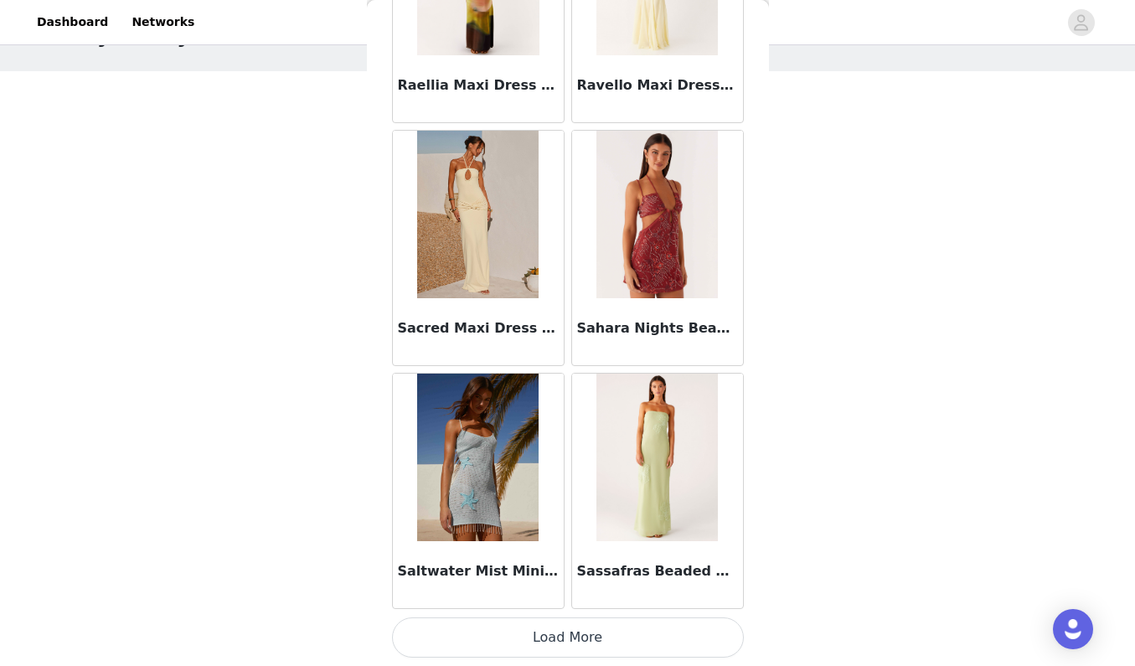
scroll to position [4327, 0]
click at [575, 624] on button "Load More" at bounding box center [568, 637] width 352 height 40
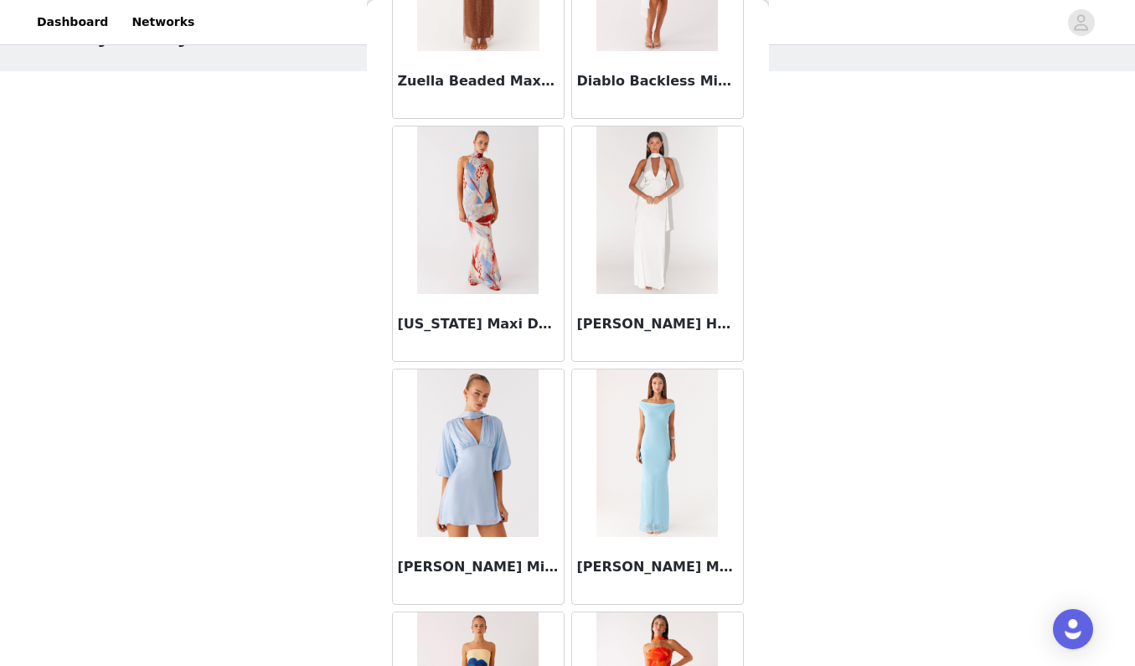
scroll to position [6516, 0]
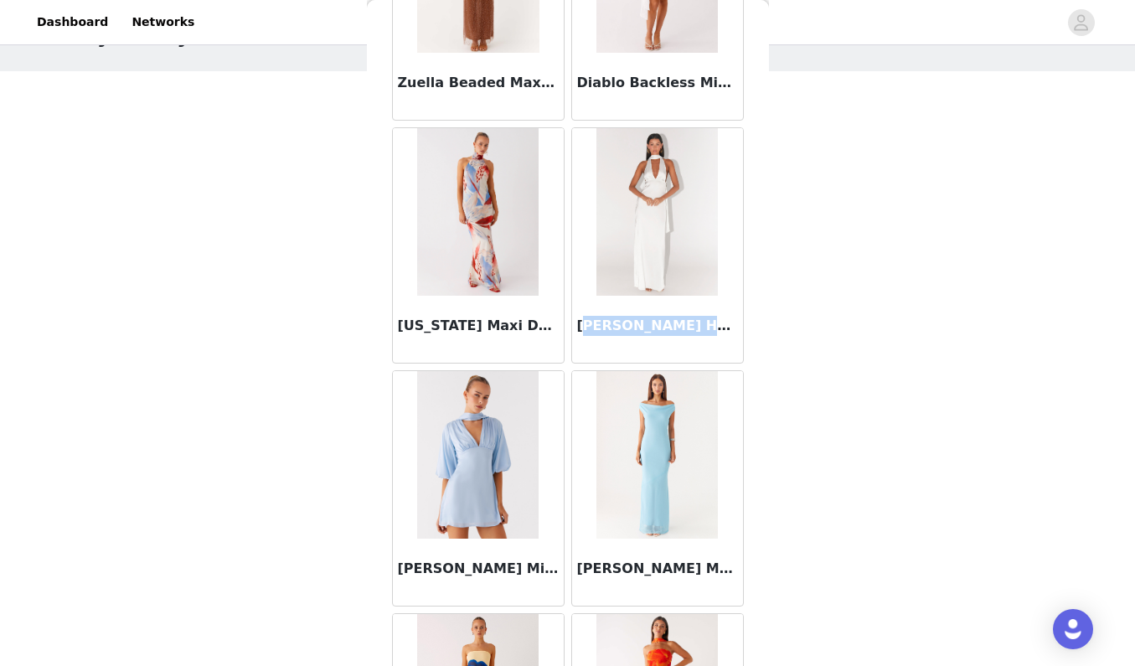
drag, startPoint x: 582, startPoint y: 326, endPoint x: 715, endPoint y: 323, distance: 132.4
click at [715, 323] on h3 "[PERSON_NAME] Halter Maxi Dress - White" at bounding box center [657, 326] width 161 height 20
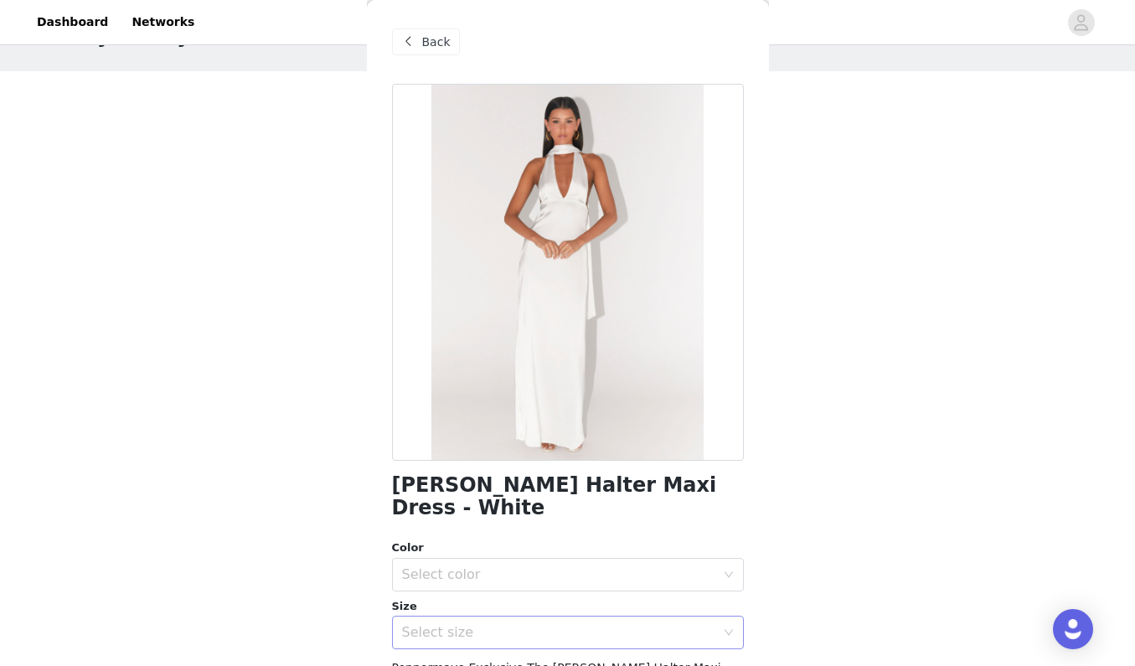
scroll to position [0, 0]
click at [191, 139] on div "STEP 1 OF 5 Select your styles! Please note that the sizes are in EU Sizes 2/4 …" at bounding box center [567, 265] width 1135 height 562
click at [442, 50] on span "Back" at bounding box center [436, 43] width 28 height 18
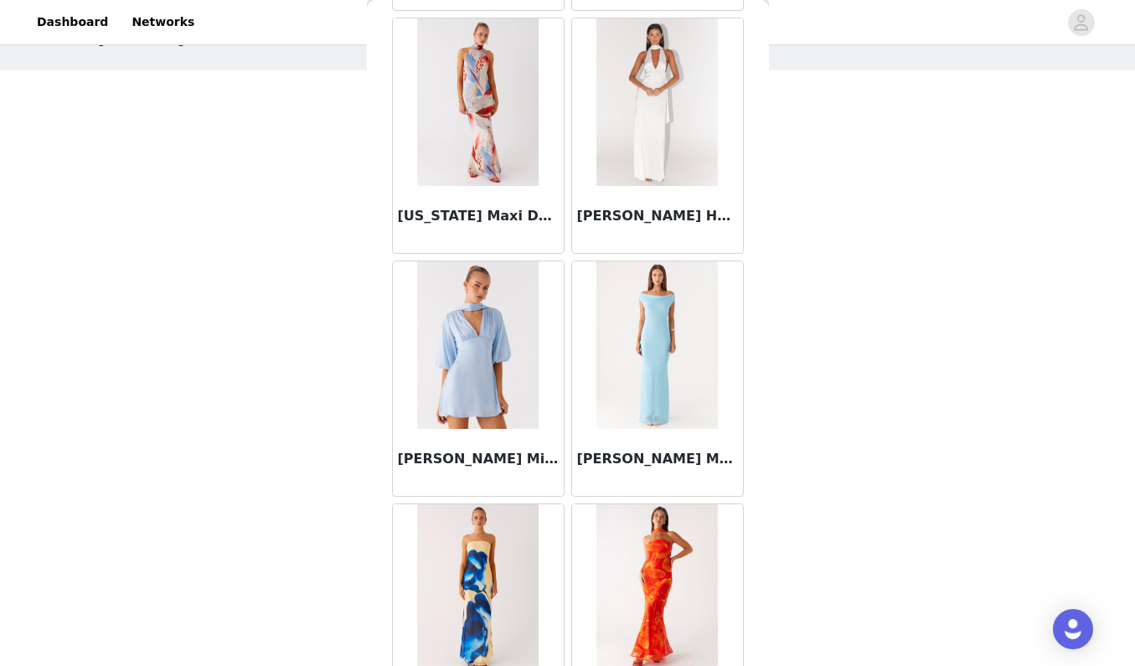
scroll to position [65, 0]
click at [660, 140] on img at bounding box center [656, 102] width 121 height 168
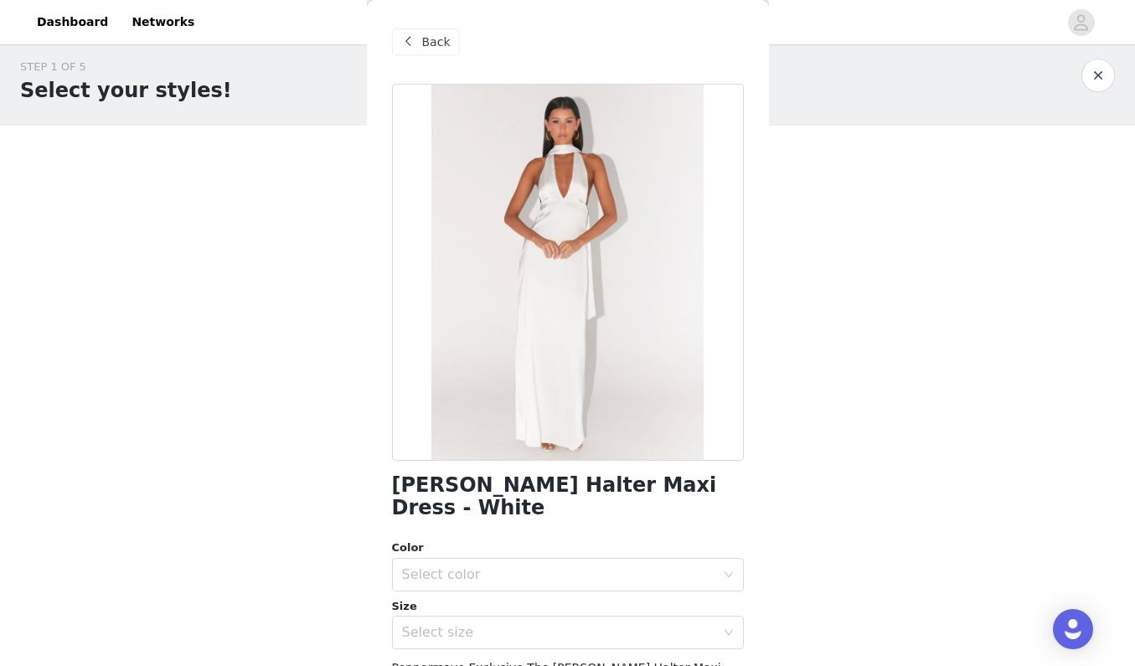
scroll to position [0, 0]
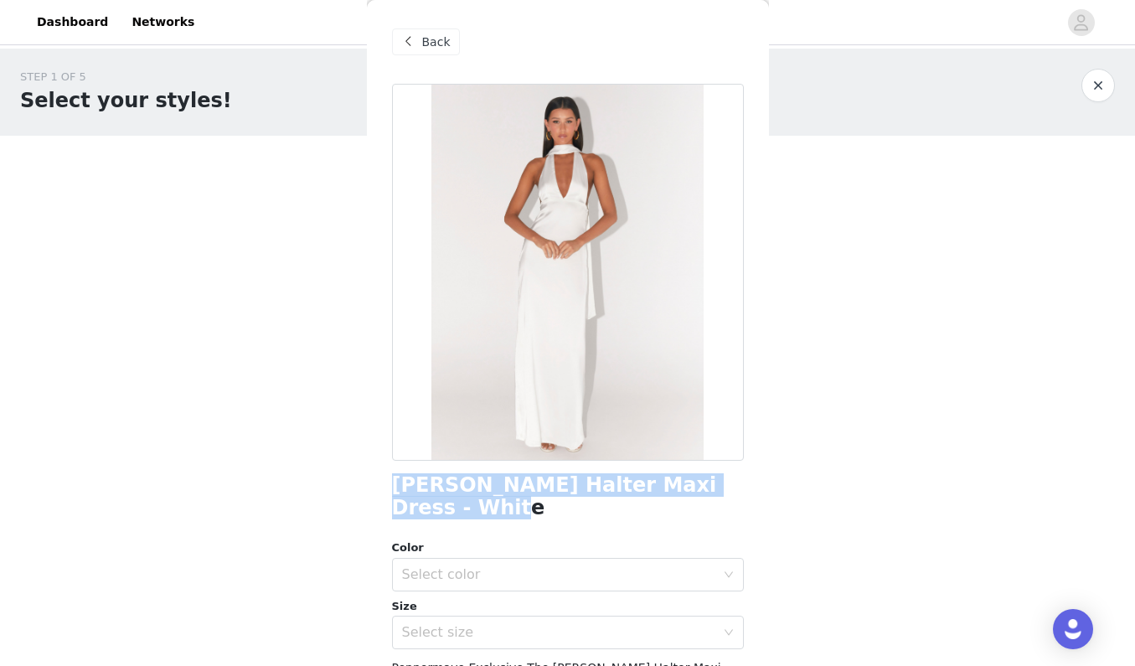
drag, startPoint x: 397, startPoint y: 487, endPoint x: 736, endPoint y: 484, distance: 338.5
click at [736, 484] on div "[PERSON_NAME] Halter Maxi Dress - White" at bounding box center [568, 496] width 352 height 45
click at [436, 39] on span "Back" at bounding box center [436, 43] width 28 height 18
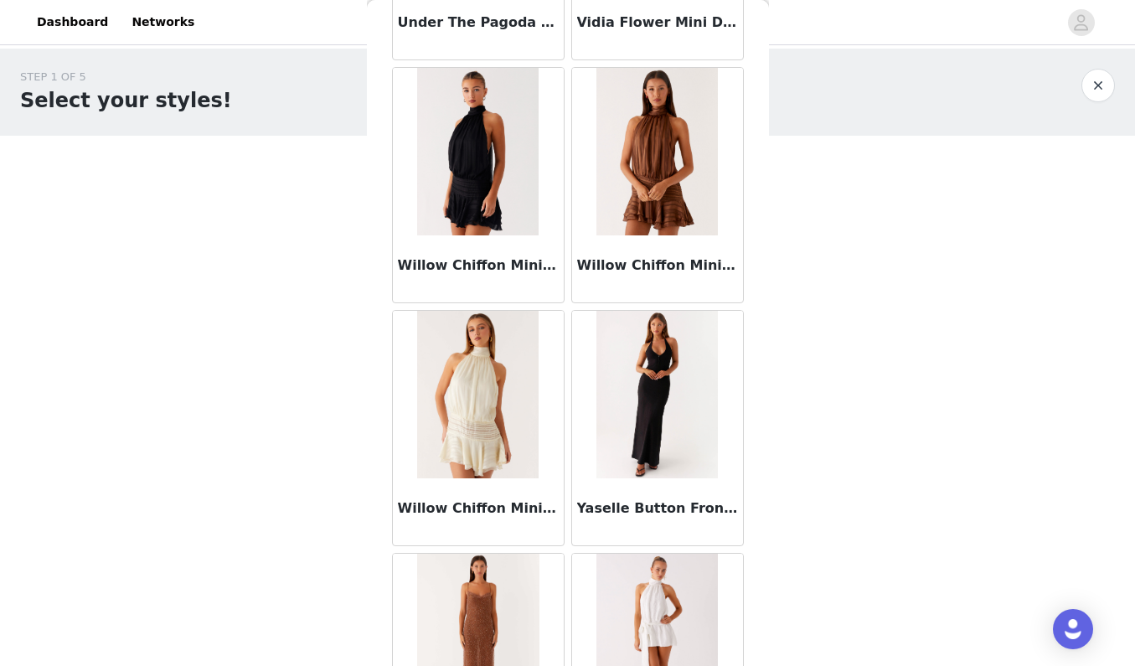
scroll to position [5946, 0]
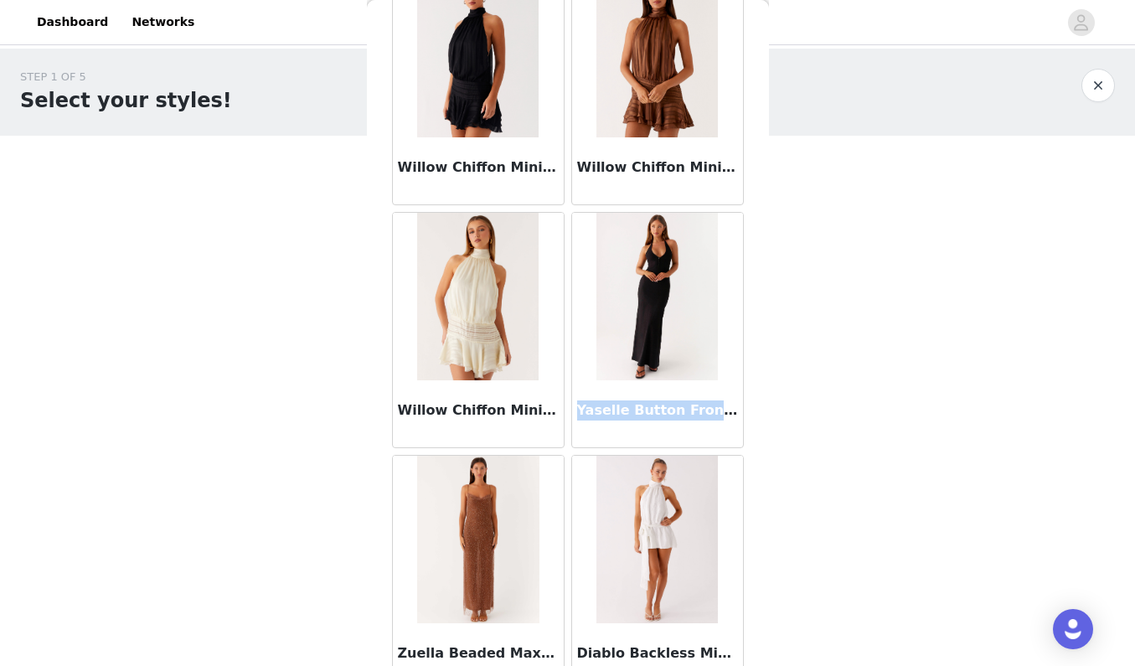
drag, startPoint x: 578, startPoint y: 406, endPoint x: 715, endPoint y: 411, distance: 136.6
click at [715, 411] on h3 "Yaselle Button Front Maxi Dress - Black" at bounding box center [657, 410] width 161 height 20
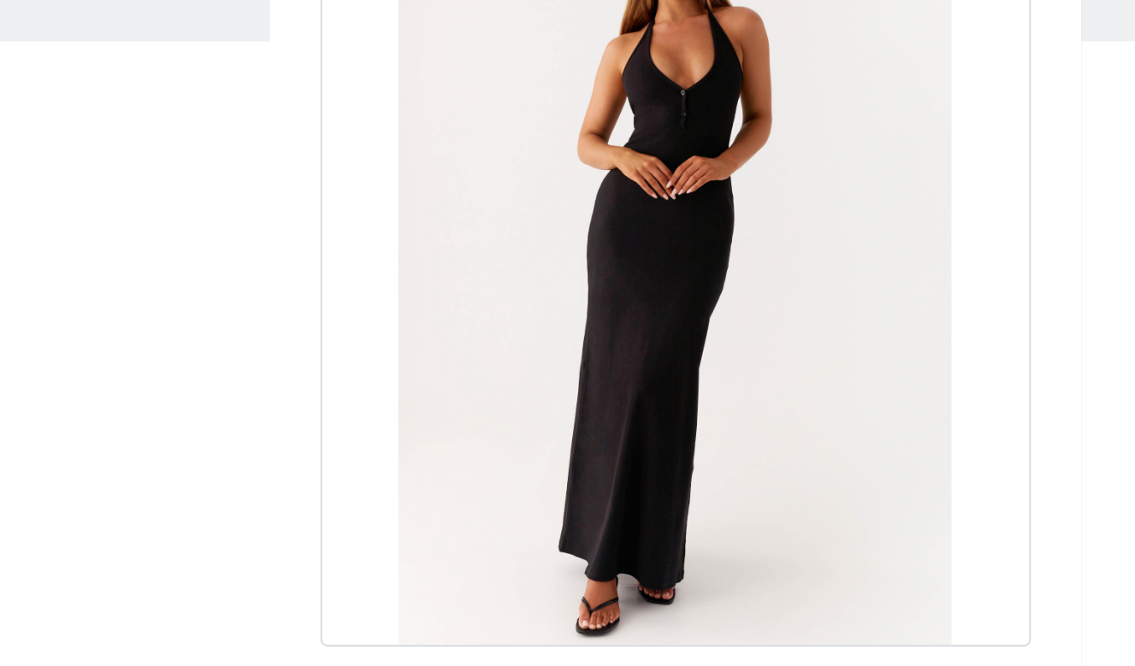
scroll to position [17, 0]
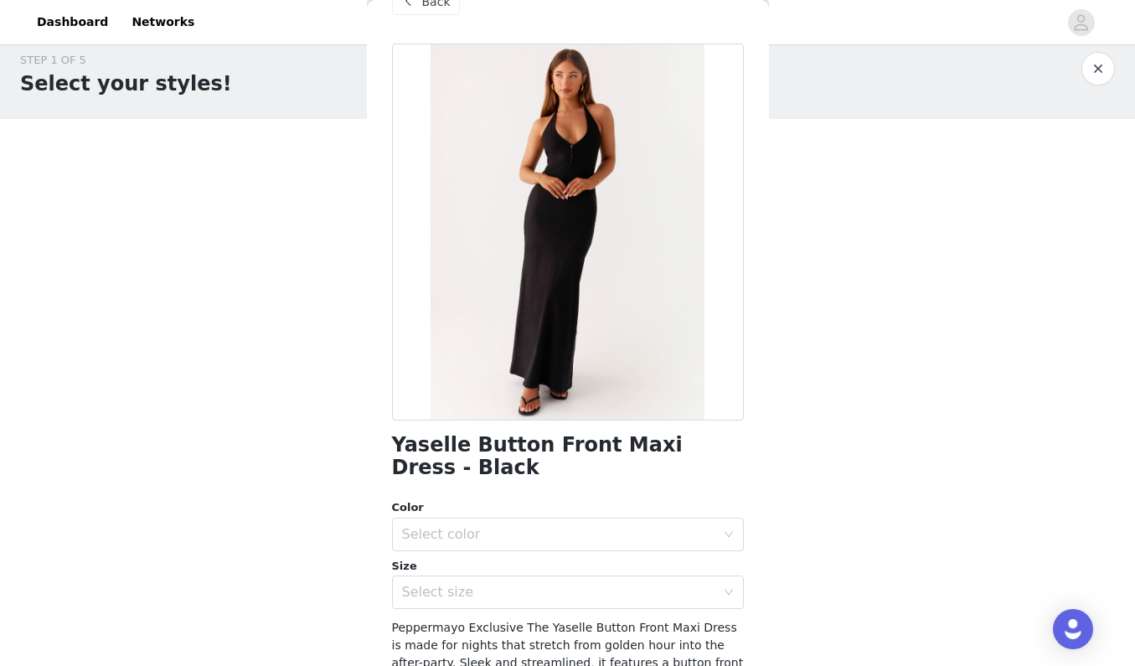
click at [441, 10] on span "Back" at bounding box center [436, 2] width 28 height 18
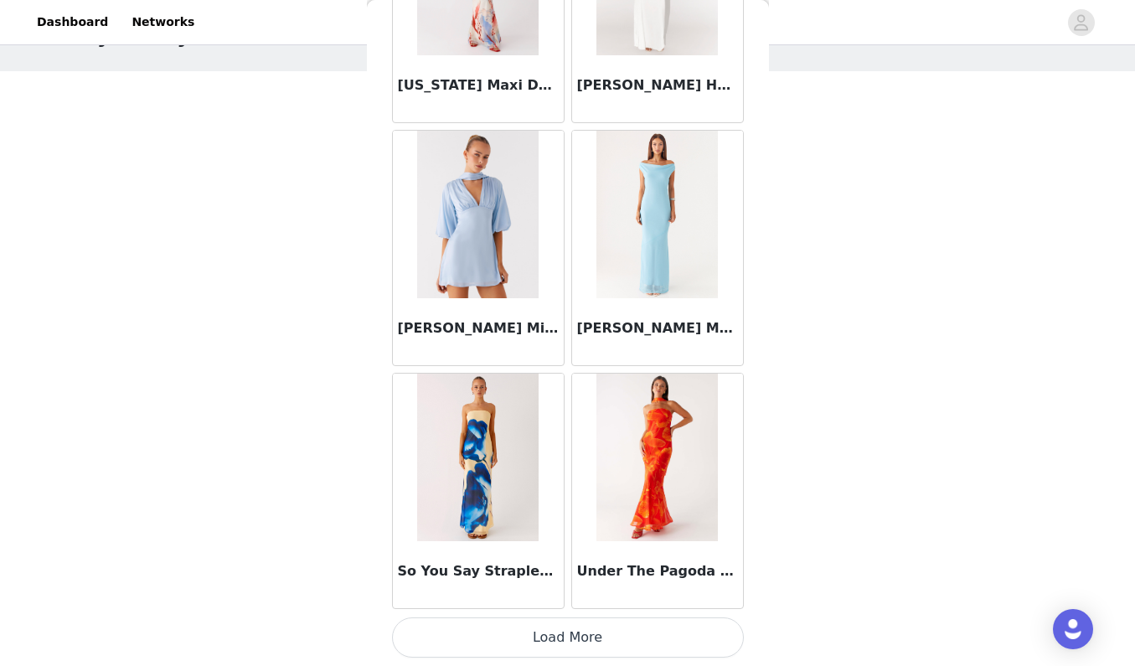
scroll to position [6757, 0]
click at [614, 636] on button "Load More" at bounding box center [568, 637] width 352 height 40
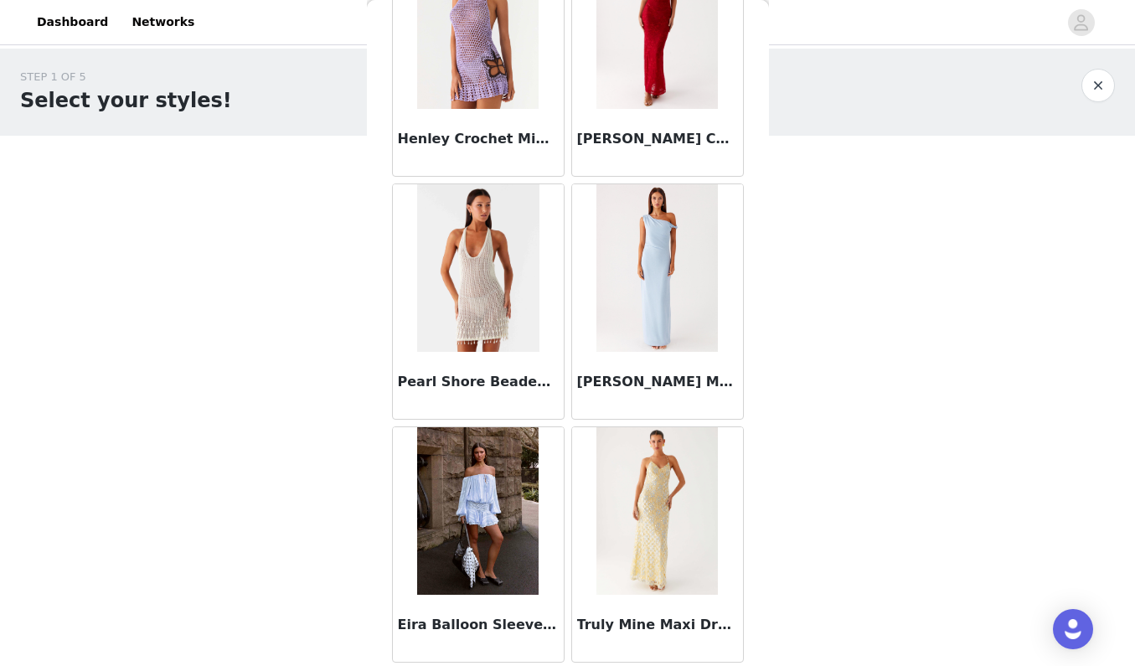
scroll to position [7675, 0]
click at [1094, 85] on button "button" at bounding box center [1099, 86] width 34 height 34
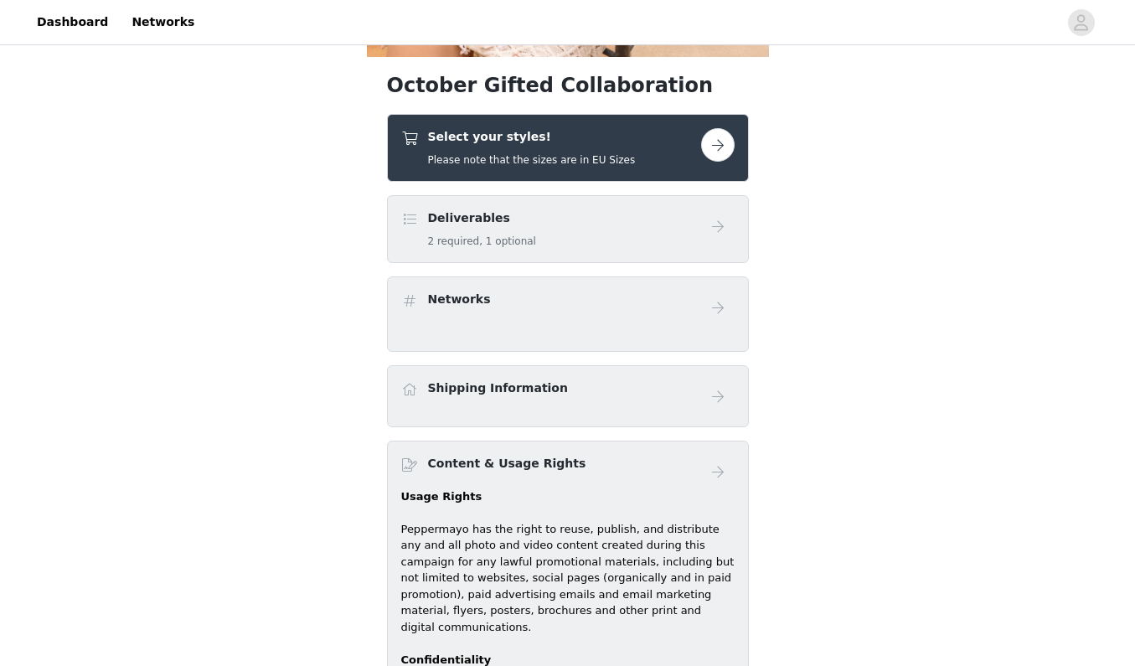
scroll to position [433, 0]
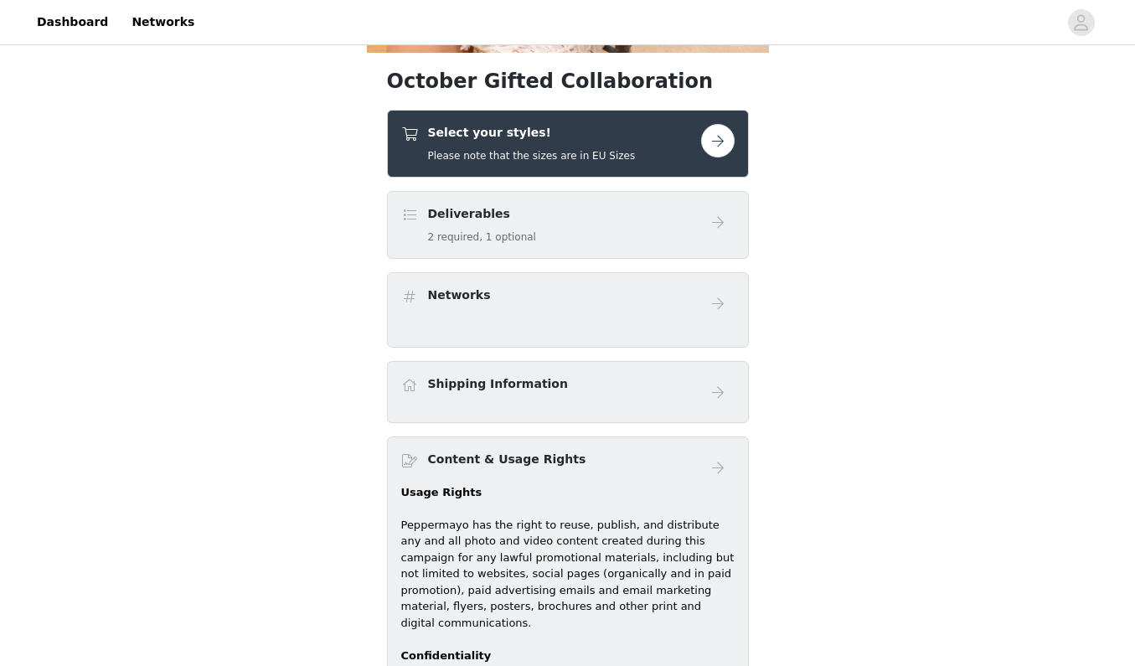
click at [685, 134] on div "Select your styles! Please note that the sizes are in EU Sizes" at bounding box center [551, 143] width 300 height 39
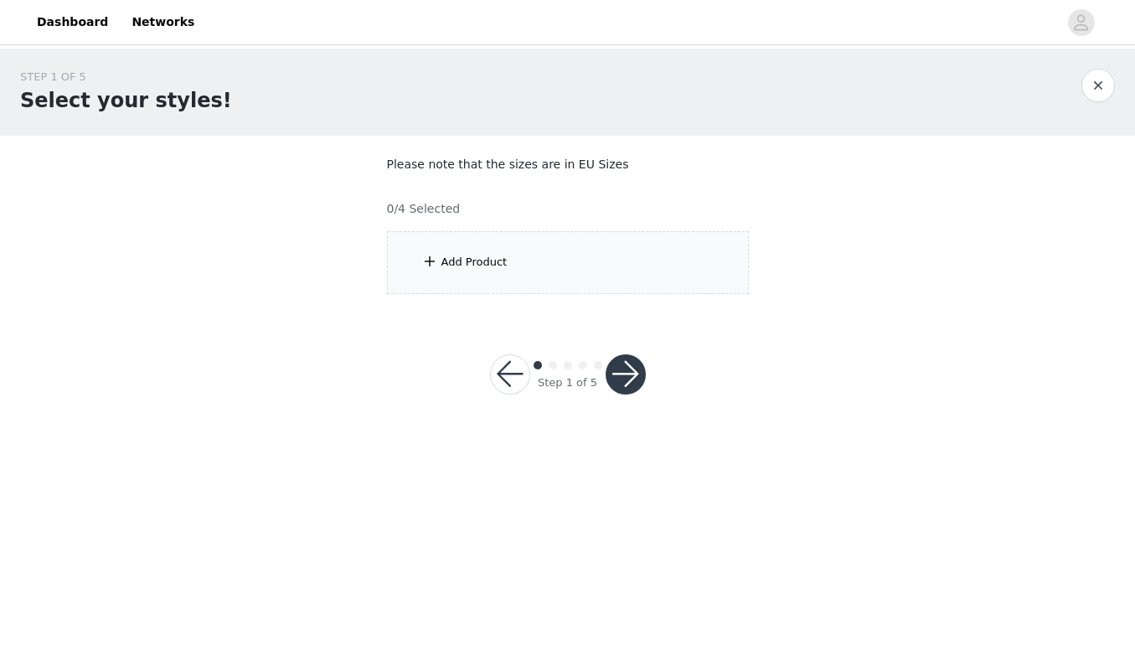
click at [612, 280] on div "Add Product" at bounding box center [568, 262] width 362 height 63
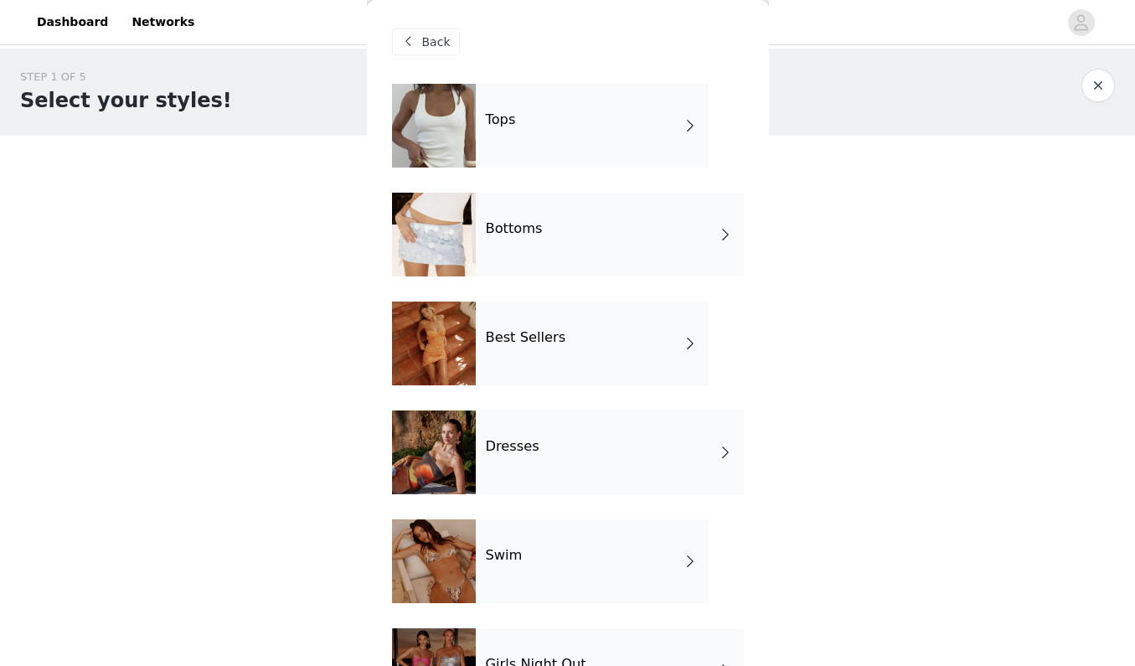
click at [586, 354] on div "Best Sellers" at bounding box center [592, 344] width 233 height 84
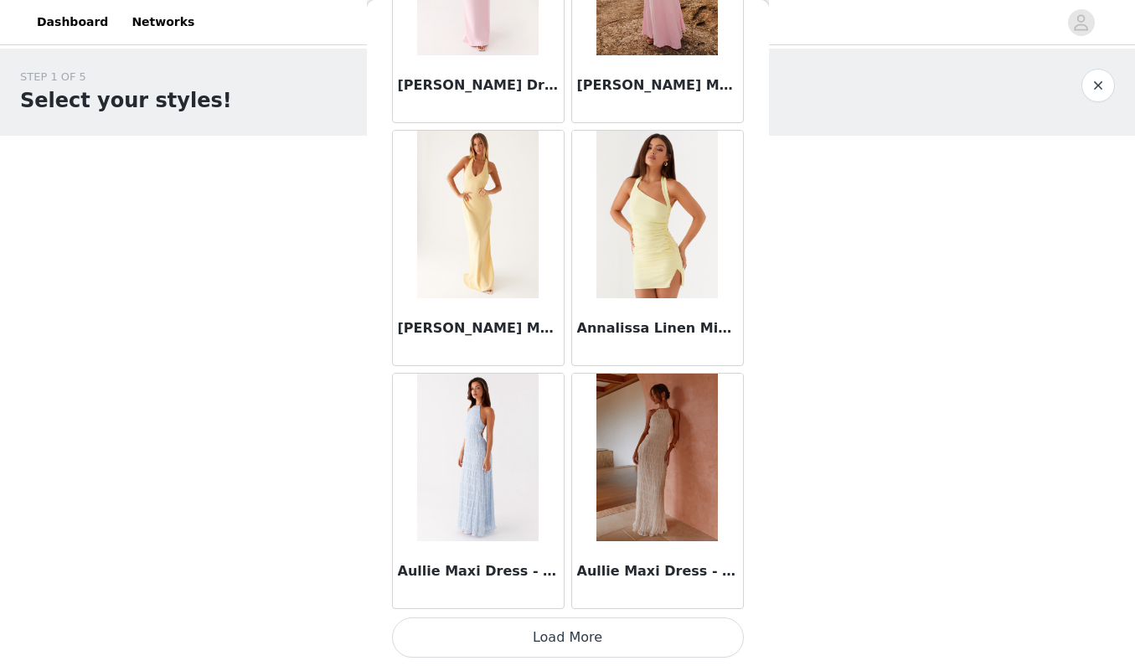
click at [576, 647] on button "Load More" at bounding box center [568, 637] width 352 height 40
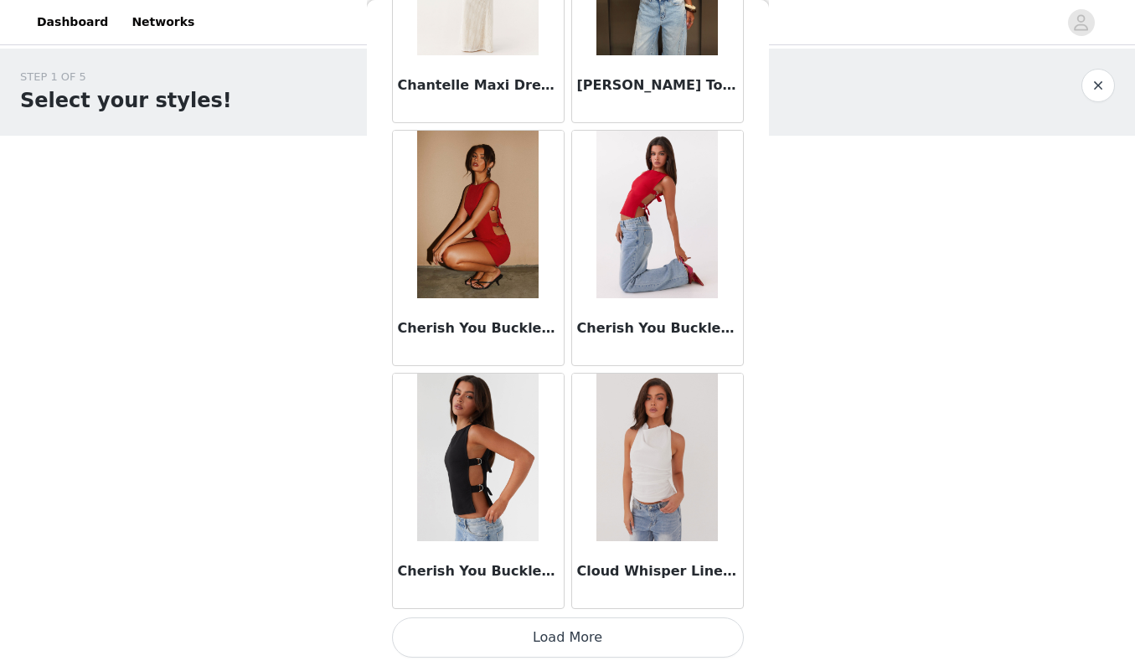
click at [601, 642] on button "Load More" at bounding box center [568, 637] width 352 height 40
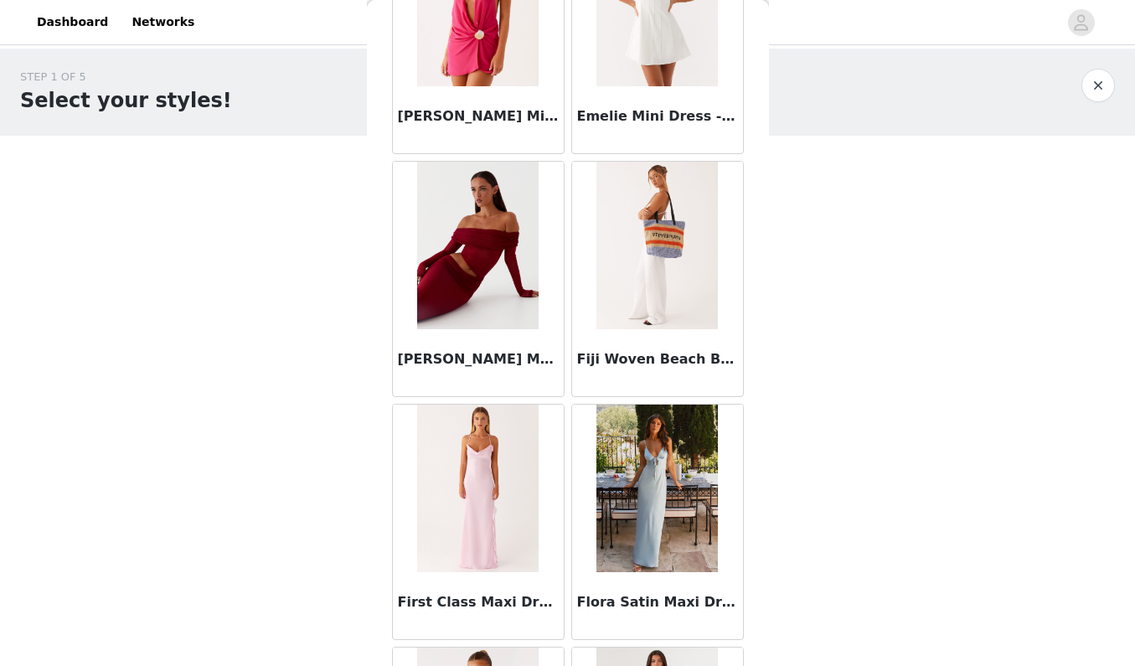
scroll to position [6004, 0]
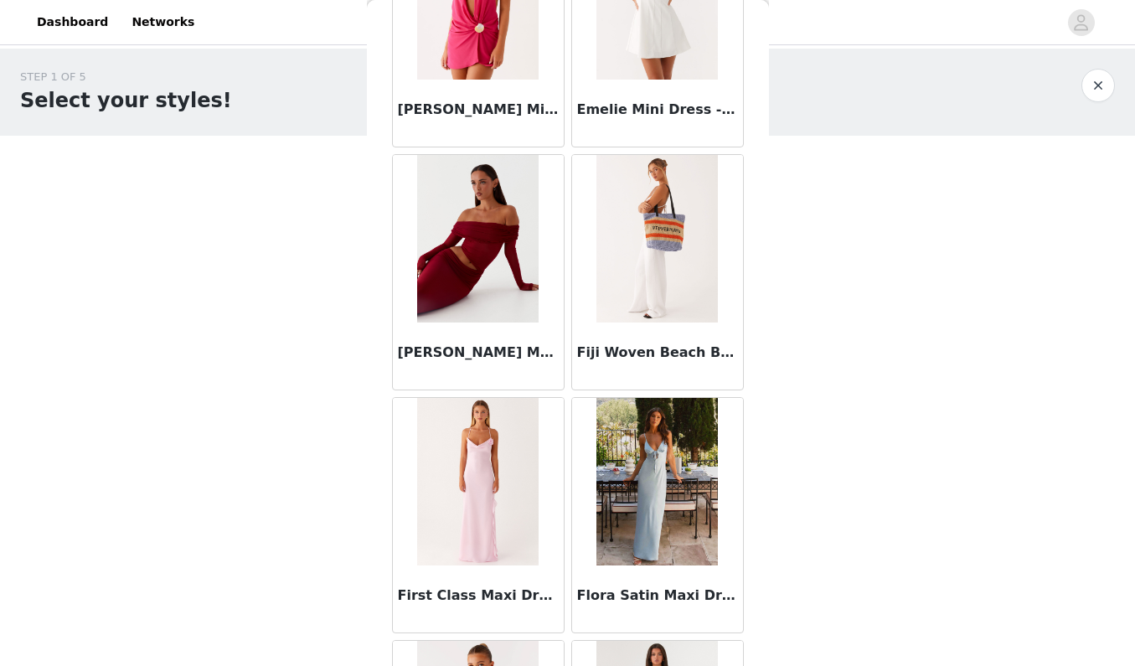
click at [471, 299] on img at bounding box center [477, 239] width 121 height 168
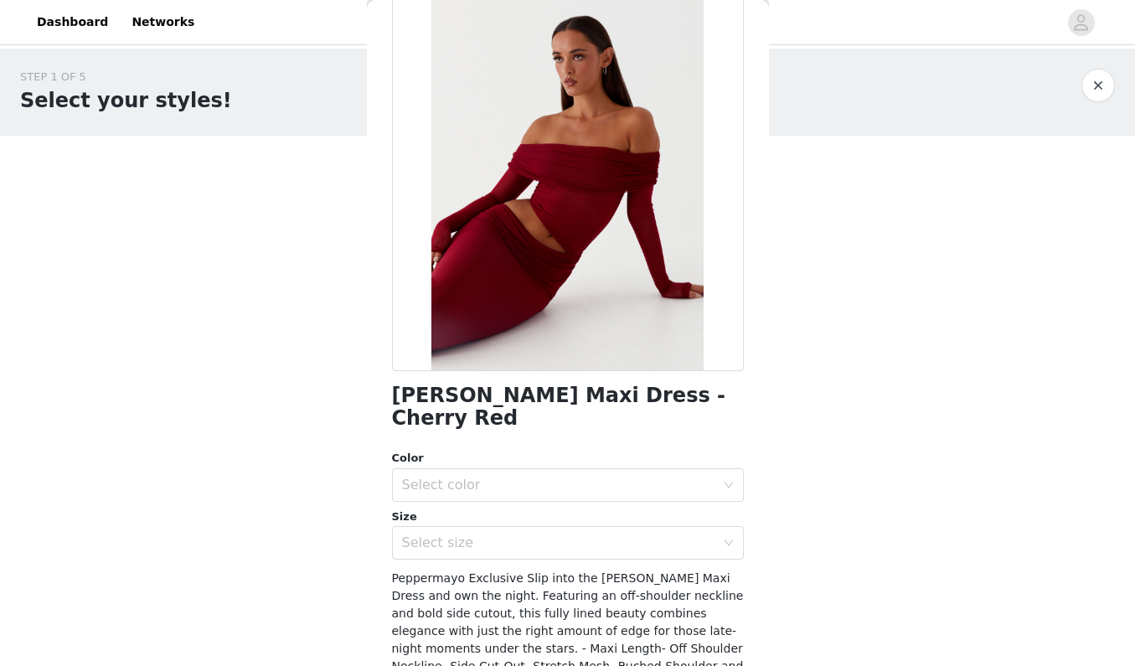
scroll to position [80, 0]
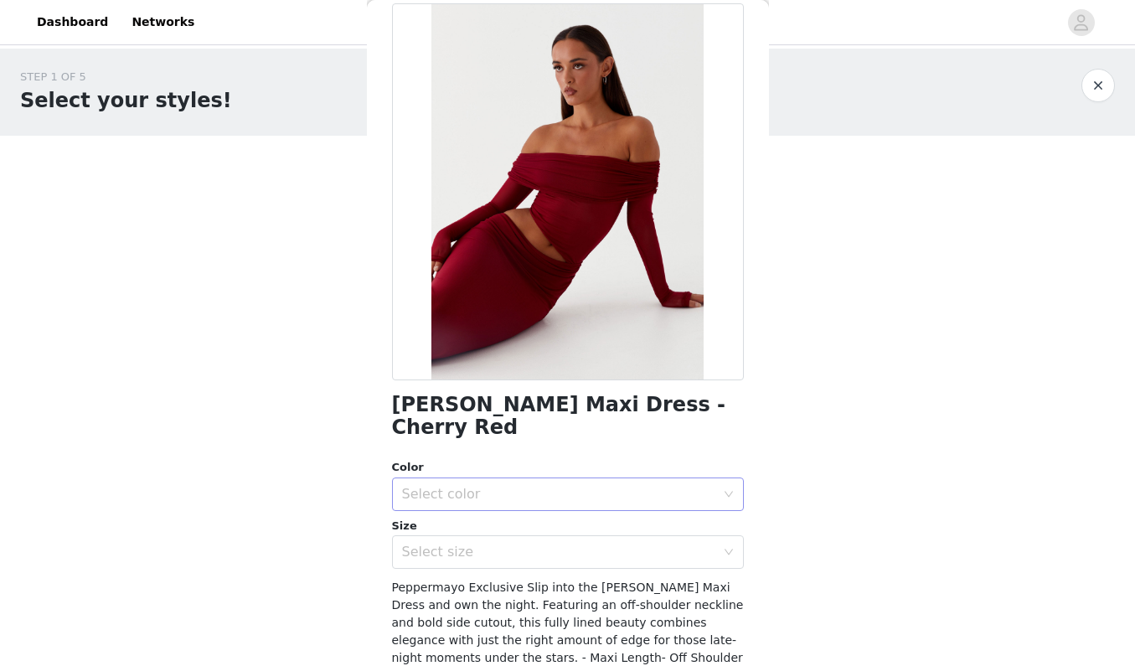
click at [489, 486] on div "Select color" at bounding box center [558, 494] width 313 height 17
click at [481, 504] on li "Cherry Red" at bounding box center [568, 507] width 352 height 27
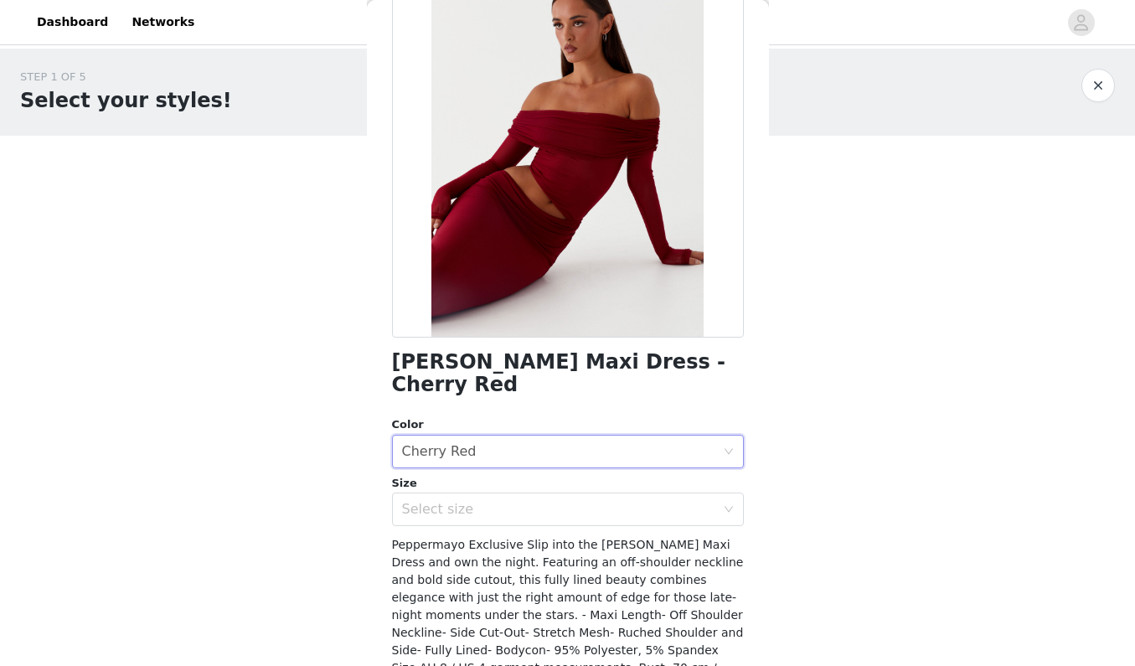
scroll to position [121, 0]
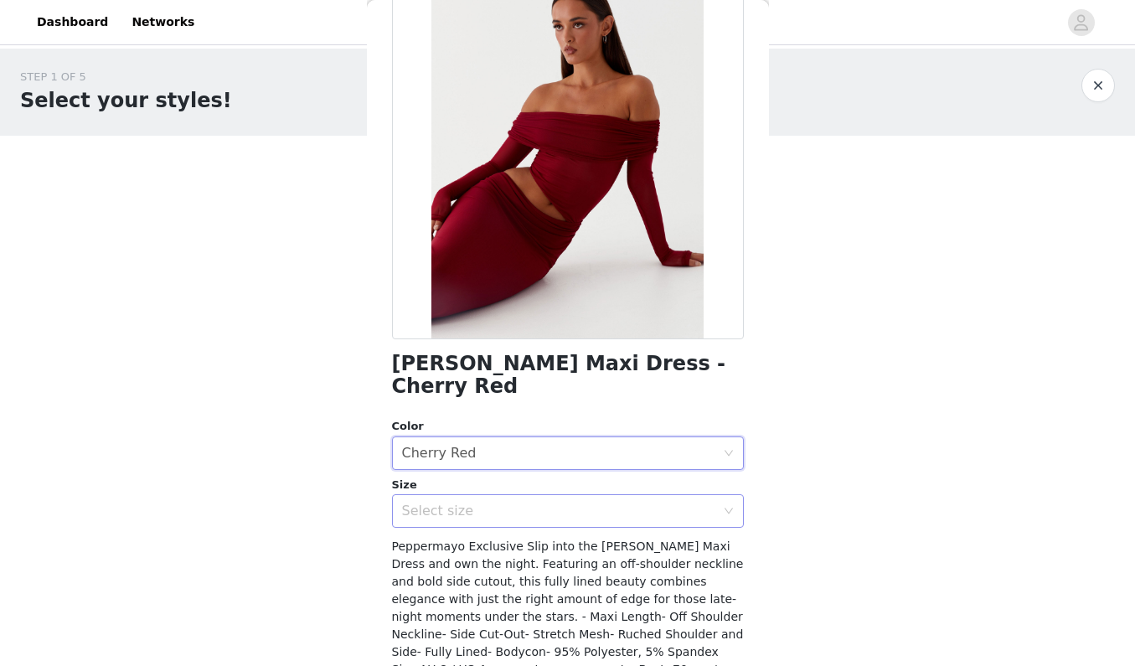
click at [486, 503] on div "Select size" at bounding box center [558, 511] width 313 height 17
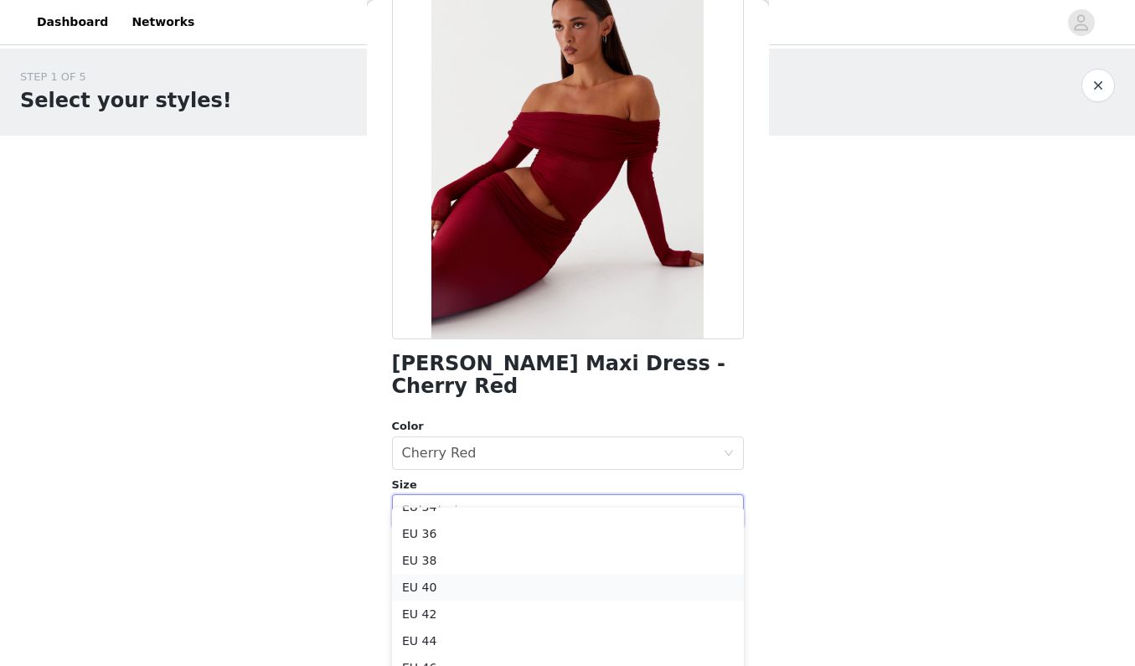
scroll to position [48, 0]
click at [461, 535] on li "EU 36" at bounding box center [568, 530] width 352 height 27
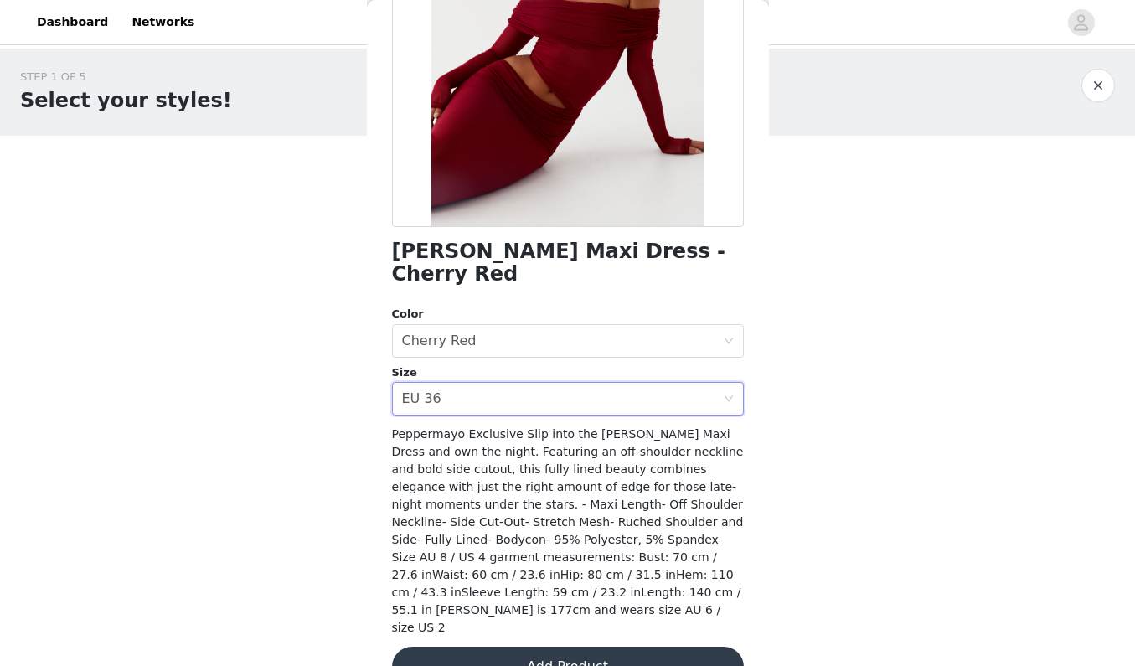
scroll to position [204, 0]
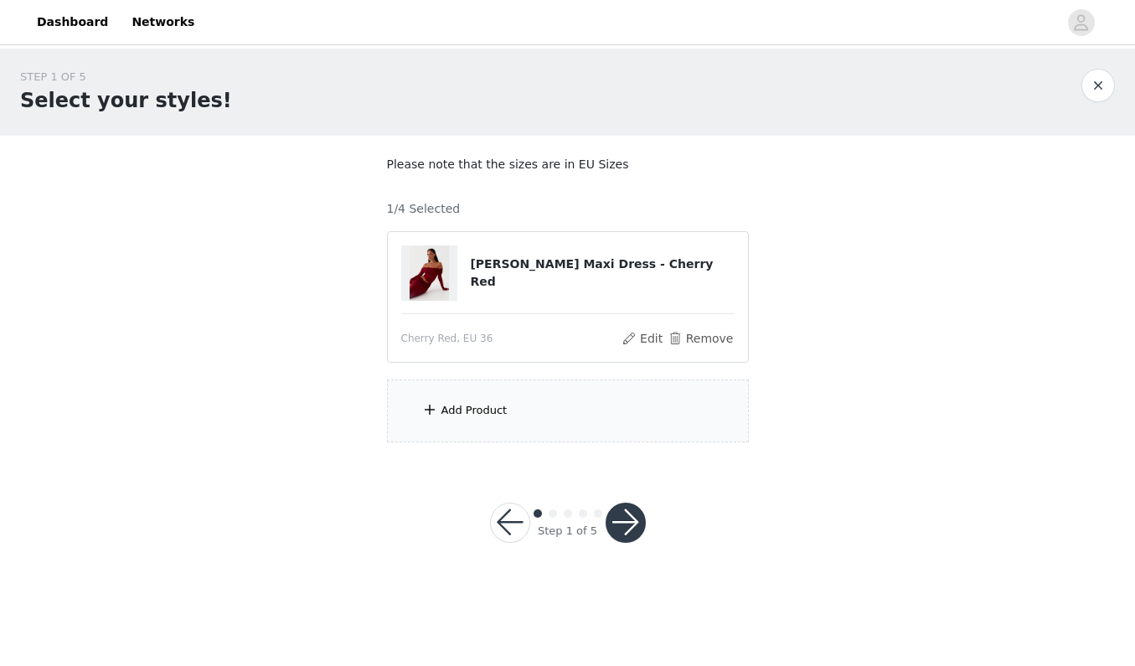
click at [522, 416] on div "Add Product" at bounding box center [568, 411] width 362 height 63
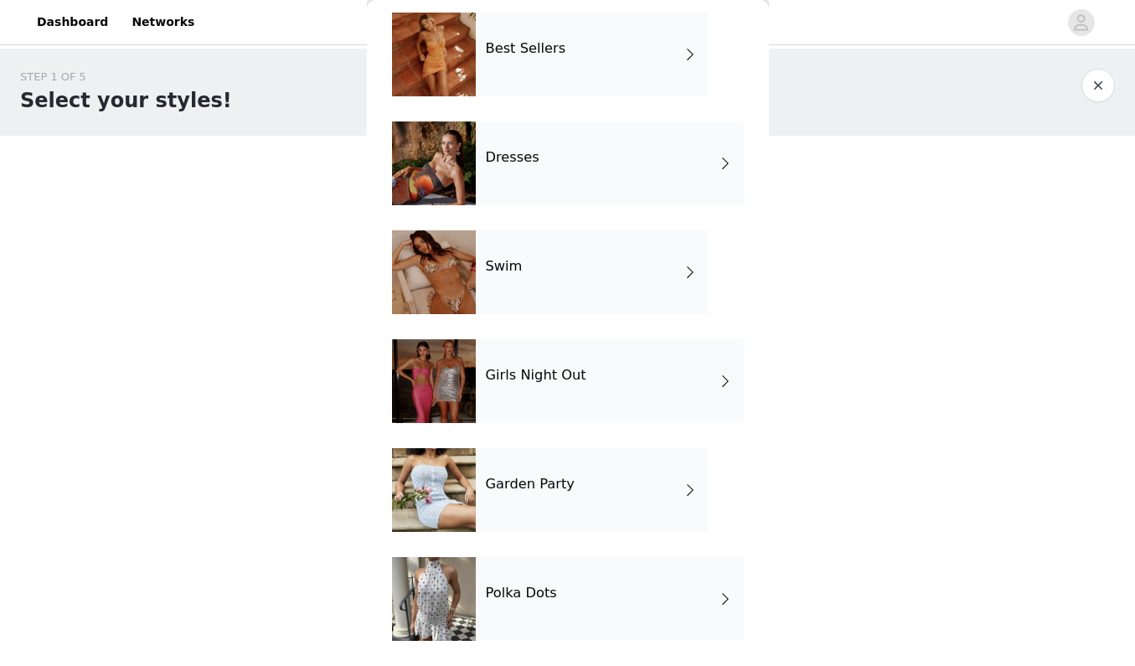
scroll to position [289, 0]
click at [535, 592] on h4 "Polka Dots" at bounding box center [521, 593] width 71 height 15
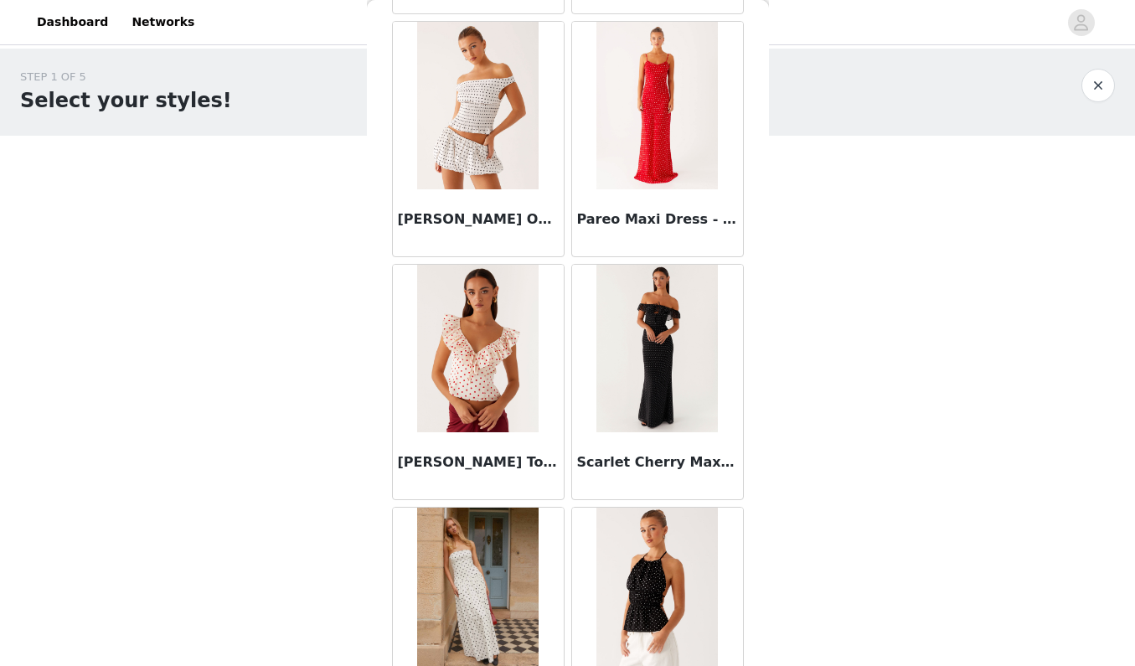
scroll to position [804, 0]
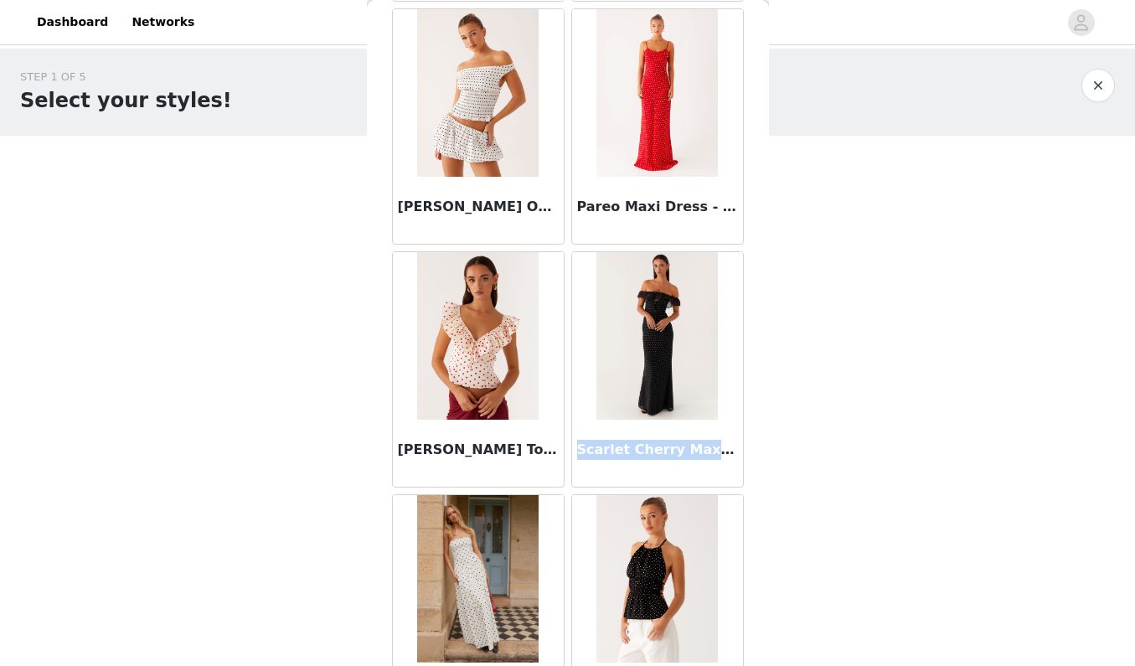
drag, startPoint x: 580, startPoint y: 457, endPoint x: 702, endPoint y: 456, distance: 122.3
click at [702, 456] on h3 "Scarlet Cherry Maxi Dress - Black Polka Dot" at bounding box center [657, 450] width 161 height 20
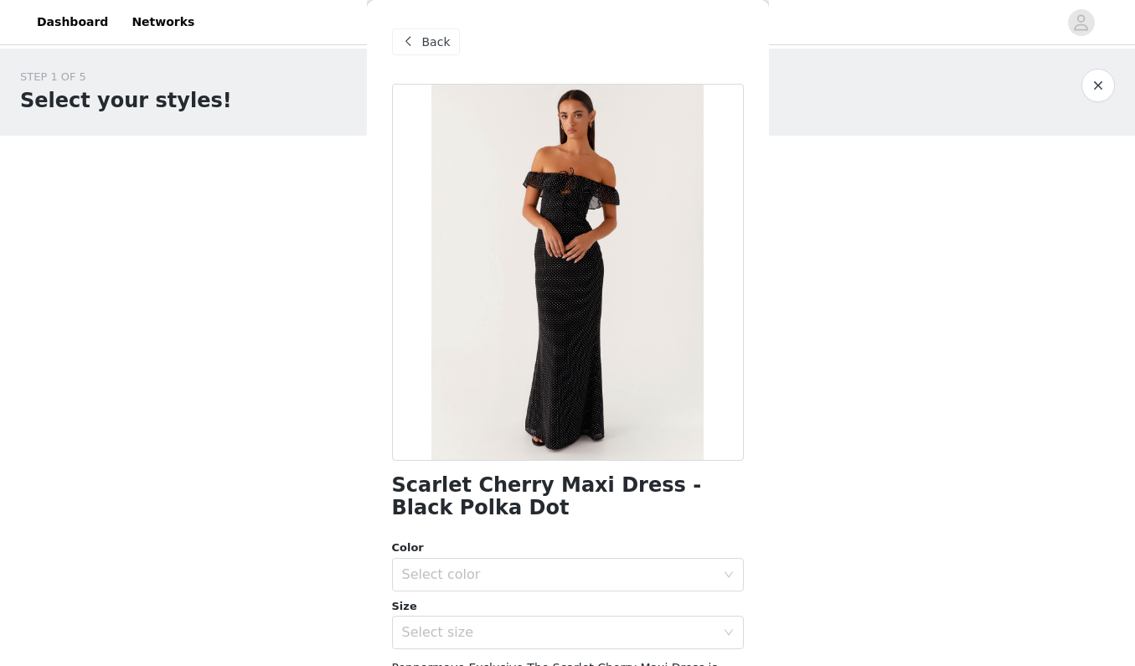
scroll to position [0, 0]
click at [1092, 79] on button "button" at bounding box center [1099, 86] width 34 height 34
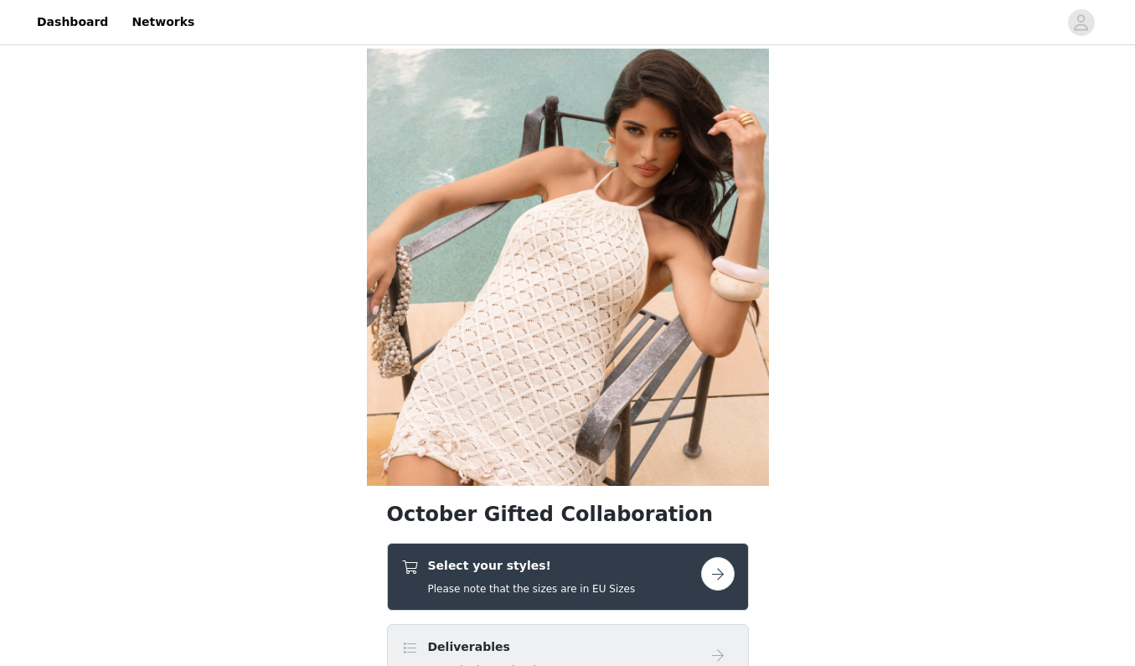
scroll to position [213, 0]
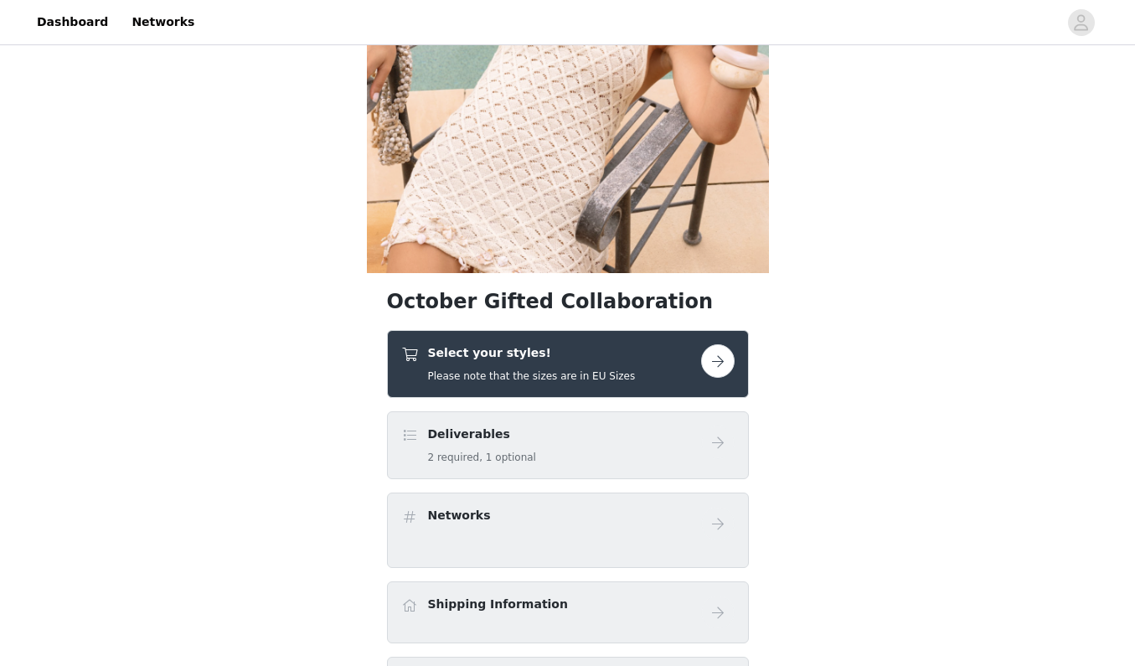
click at [642, 357] on div "Select your styles! Please note that the sizes are in EU Sizes" at bounding box center [551, 363] width 300 height 39
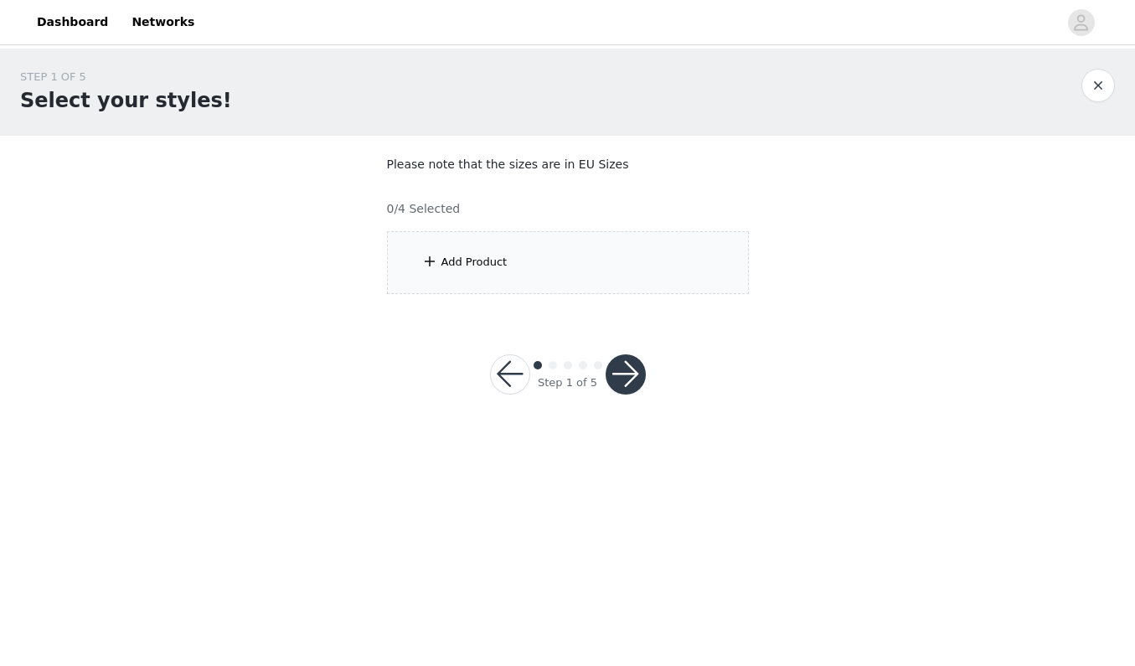
click at [670, 291] on div "Add Product" at bounding box center [568, 262] width 362 height 63
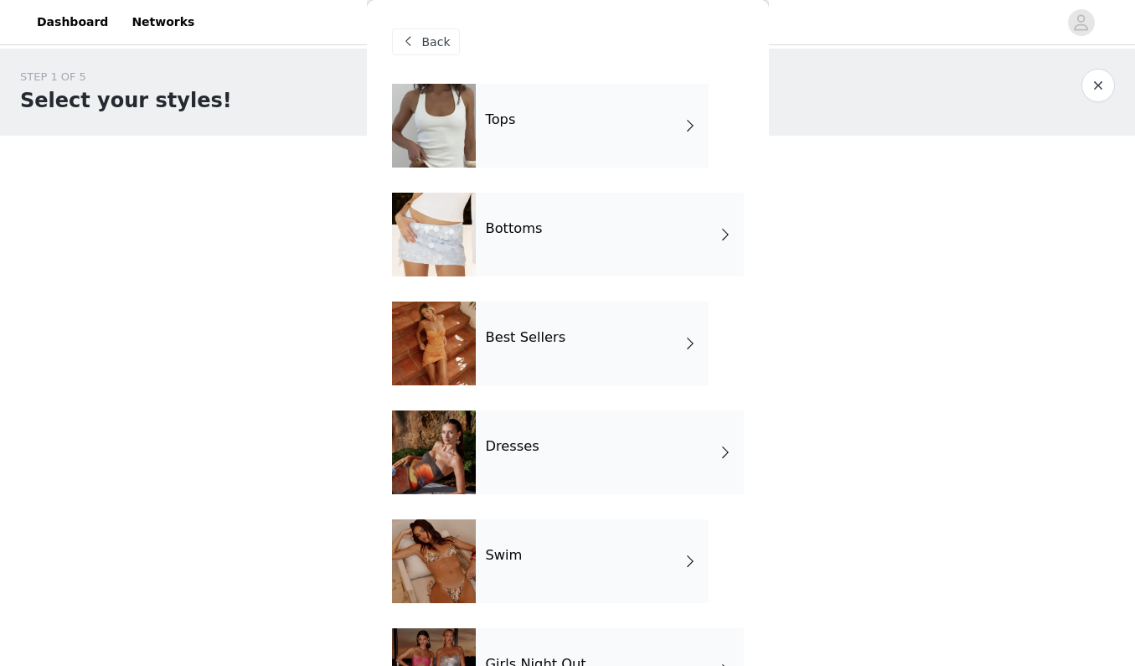
click at [650, 278] on div "Tops Bottoms Best Sellers Dresses Swim Girls Night Out Garden Party Polka Dots" at bounding box center [568, 519] width 352 height 871
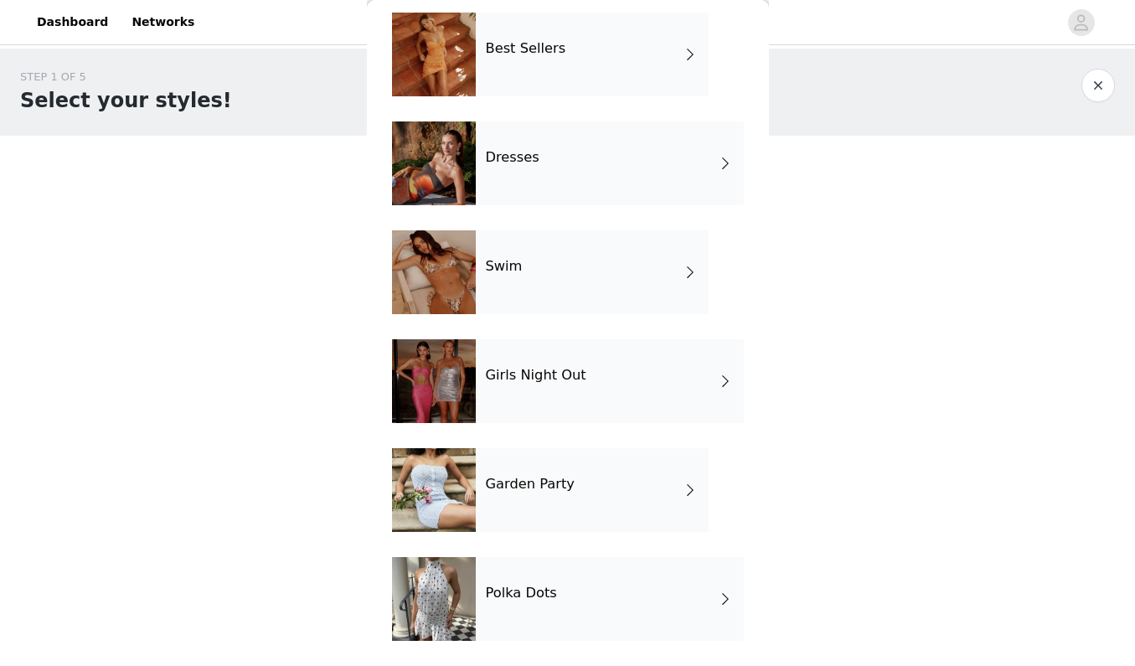
click at [555, 585] on div "Polka Dots" at bounding box center [610, 599] width 268 height 84
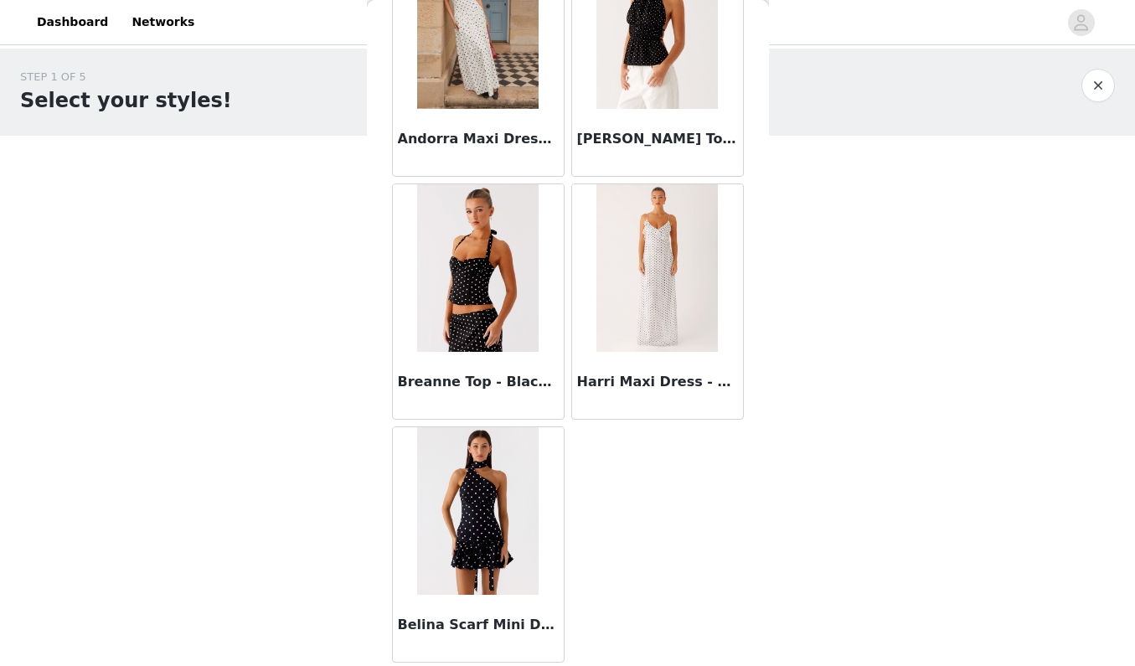
scroll to position [1358, 0]
click at [529, 516] on img at bounding box center [477, 511] width 121 height 168
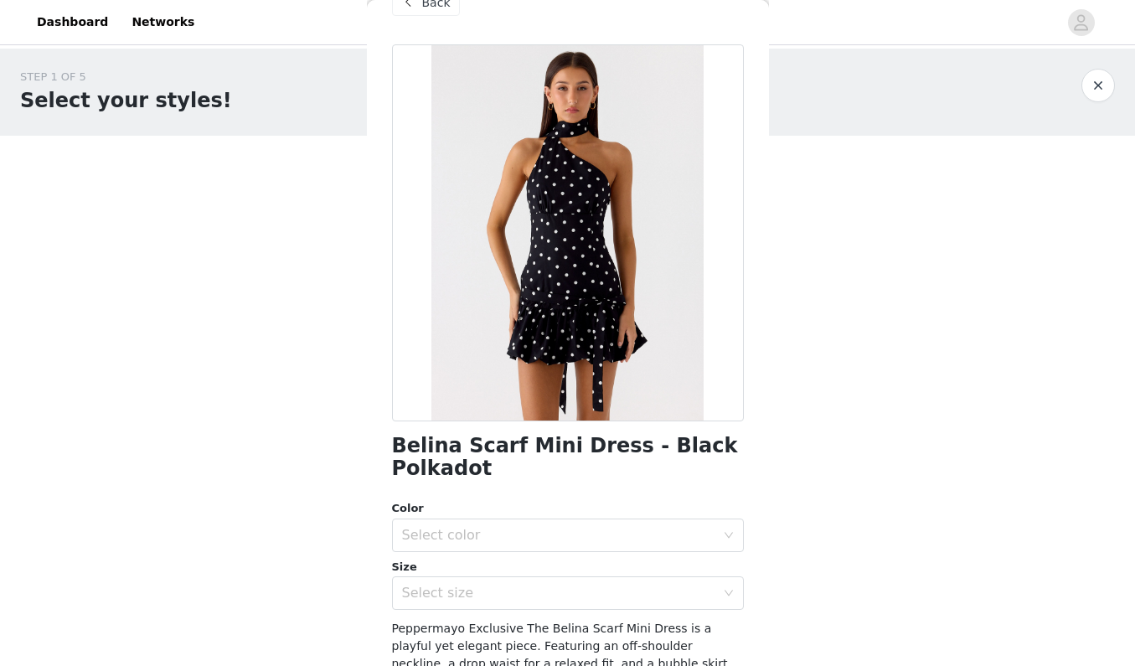
scroll to position [35, 0]
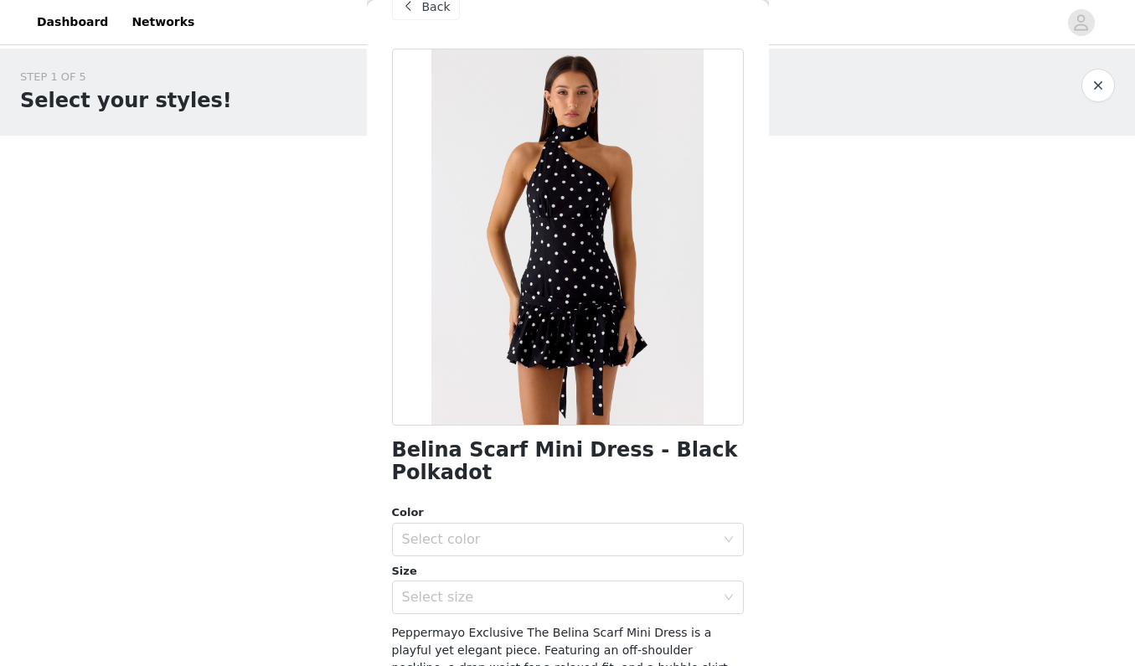
click at [1087, 90] on button "button" at bounding box center [1099, 86] width 34 height 34
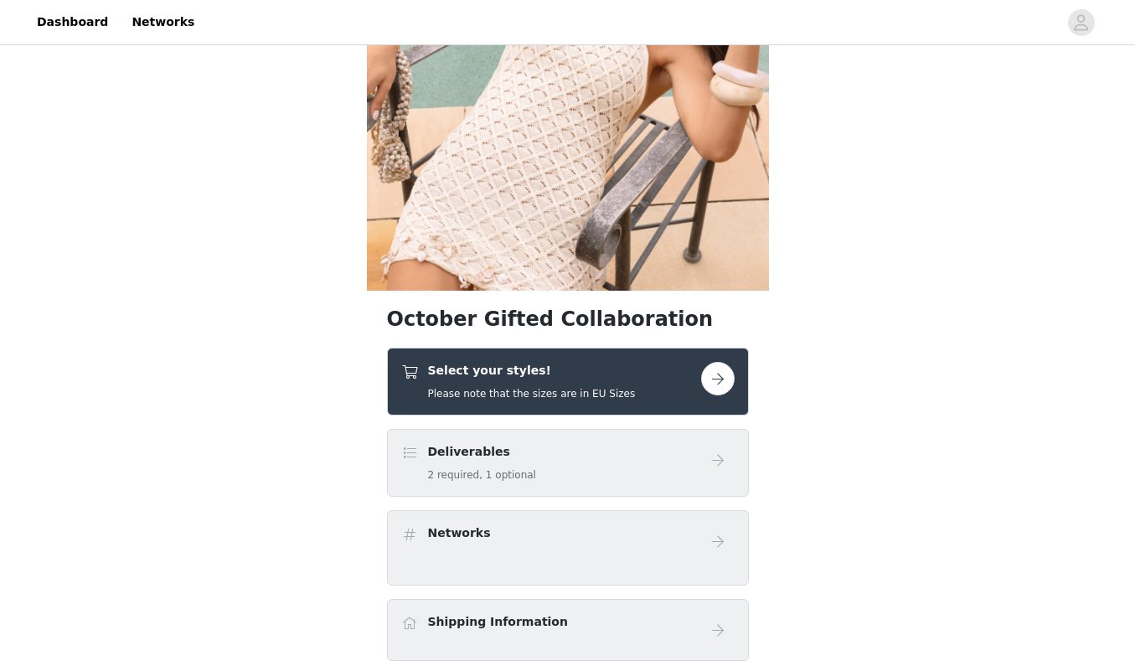
scroll to position [233, 0]
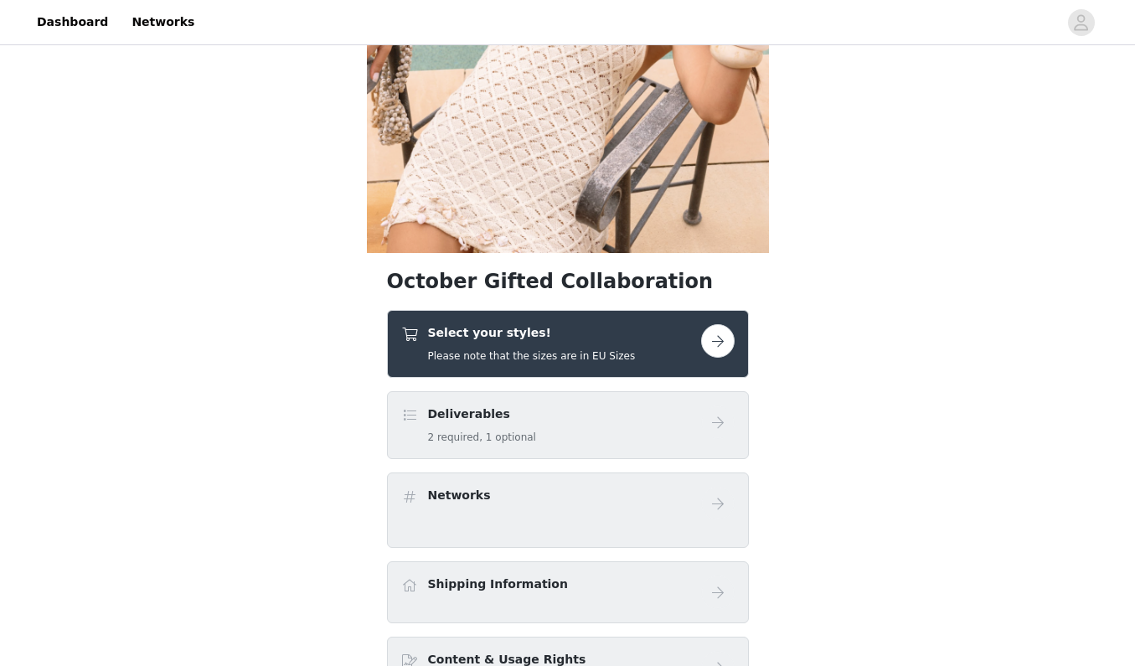
click at [668, 345] on div "Select your styles! Please note that the sizes are in EU Sizes" at bounding box center [551, 343] width 300 height 39
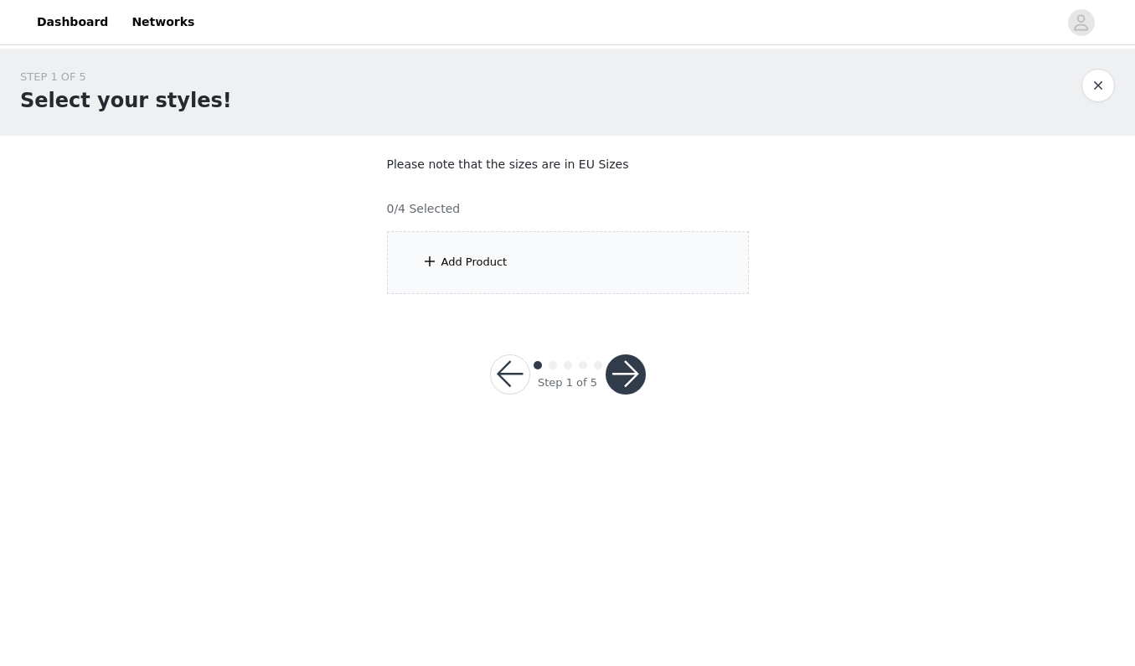
click at [623, 259] on div "Add Product" at bounding box center [568, 262] width 362 height 63
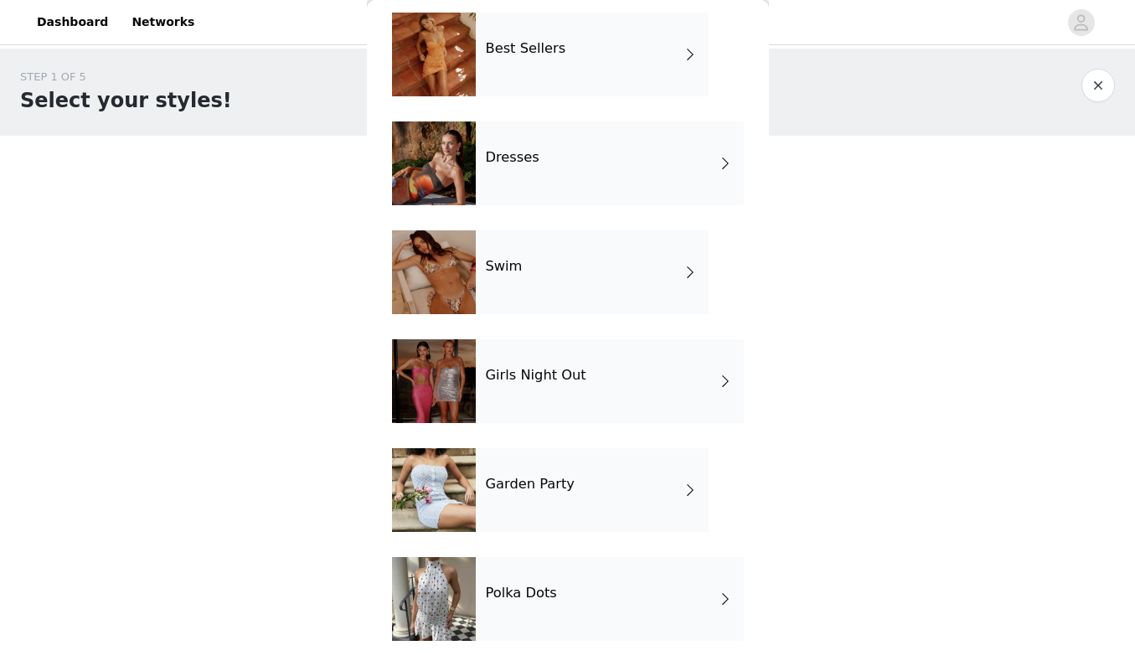
scroll to position [289, 0]
click at [583, 576] on div "Polka Dots" at bounding box center [610, 599] width 268 height 84
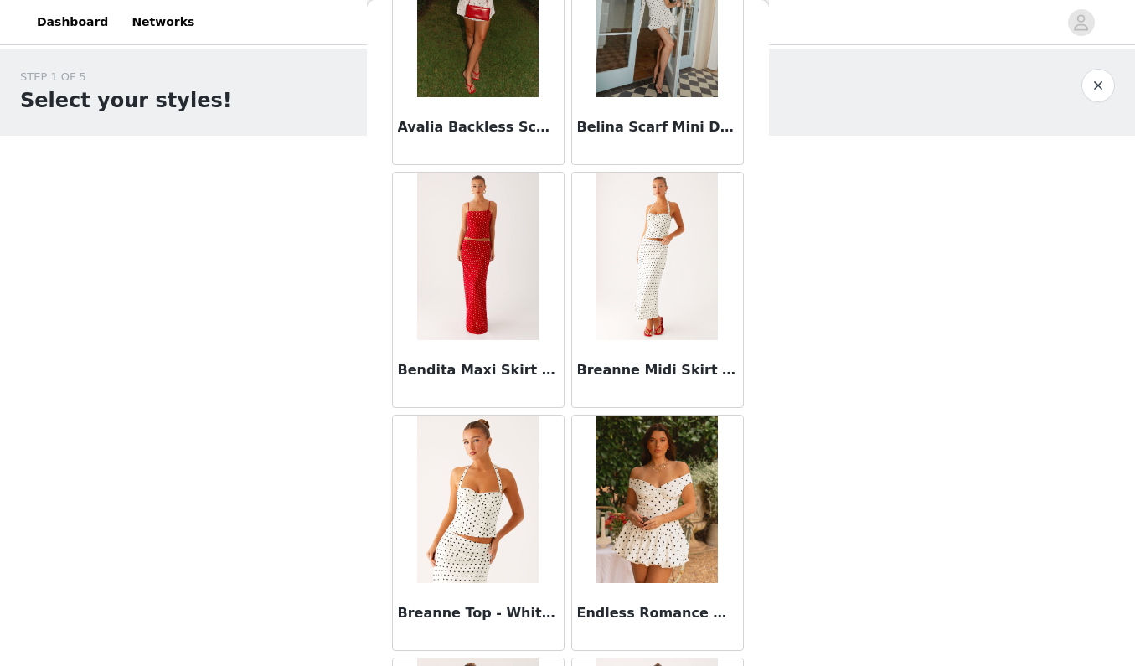
scroll to position [303, 0]
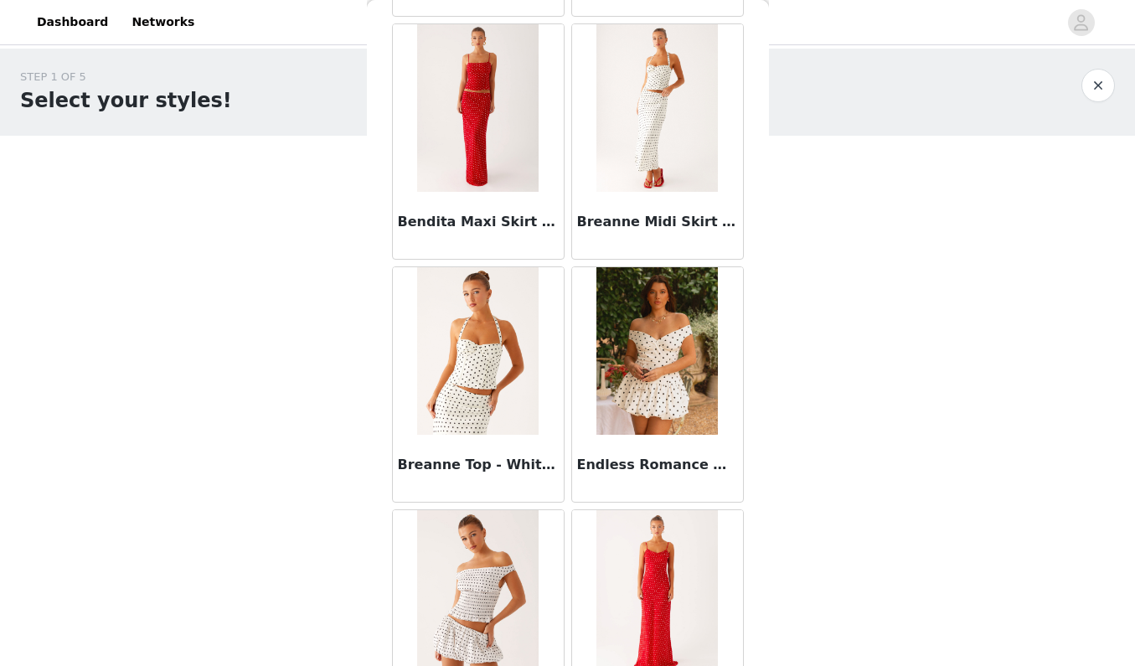
click at [617, 470] on h3 "Endless Romance Off Shoulder Mini Dress - White Polka Dot" at bounding box center [657, 465] width 161 height 20
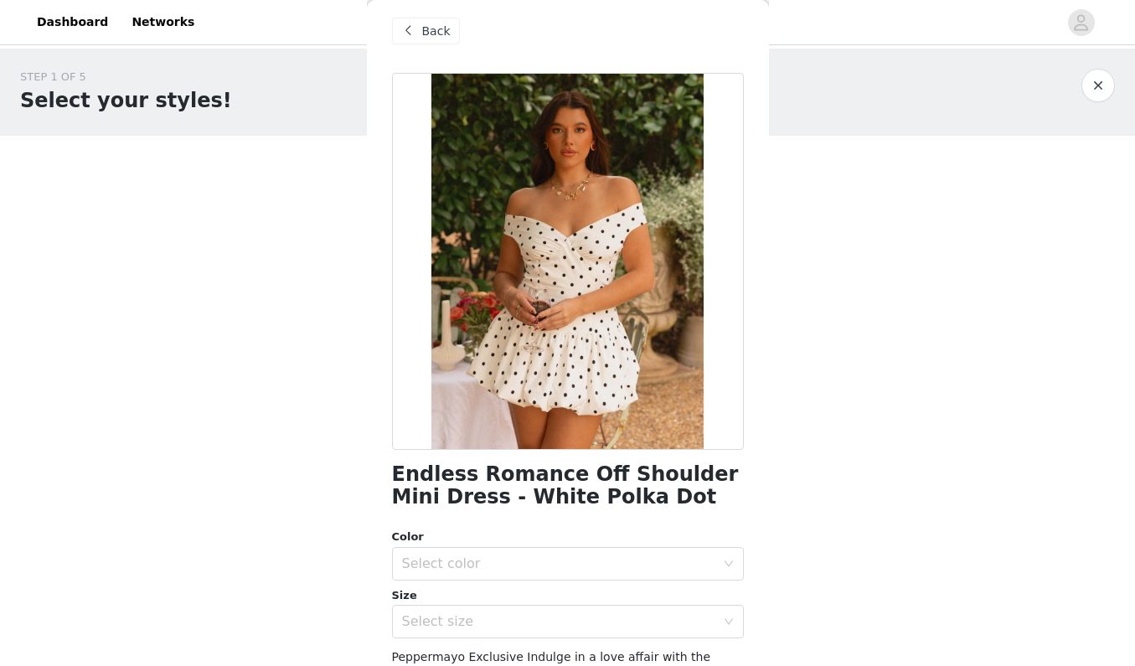
scroll to position [28, 0]
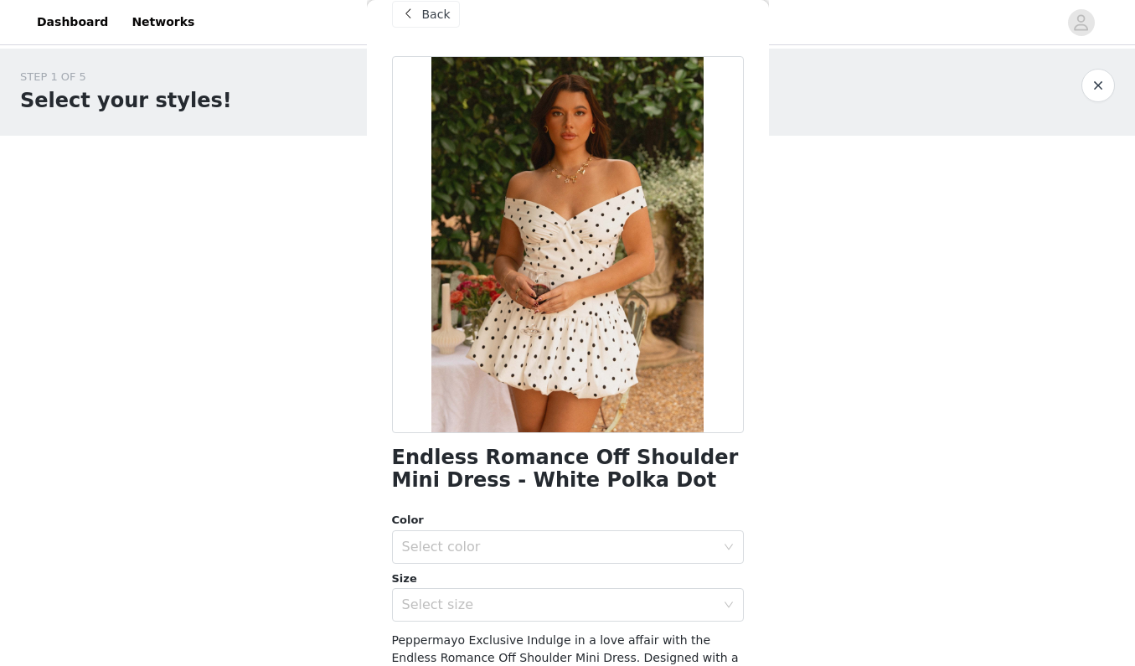
click at [436, 17] on span "Back" at bounding box center [436, 15] width 28 height 18
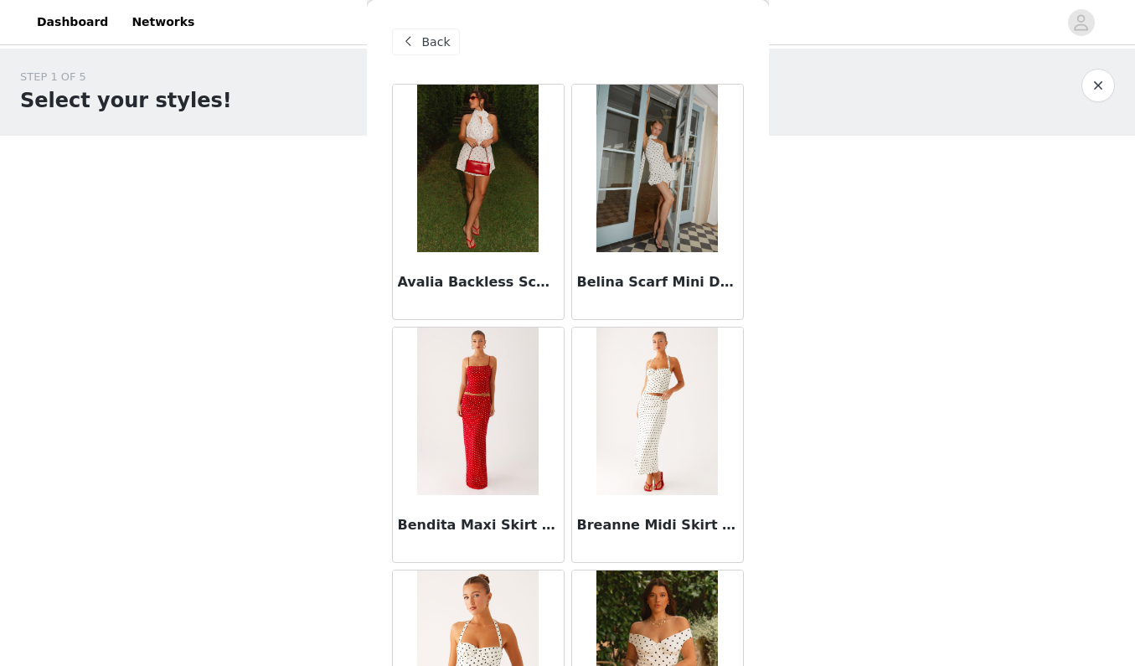
scroll to position [0, 0]
click at [483, 123] on img at bounding box center [477, 169] width 121 height 168
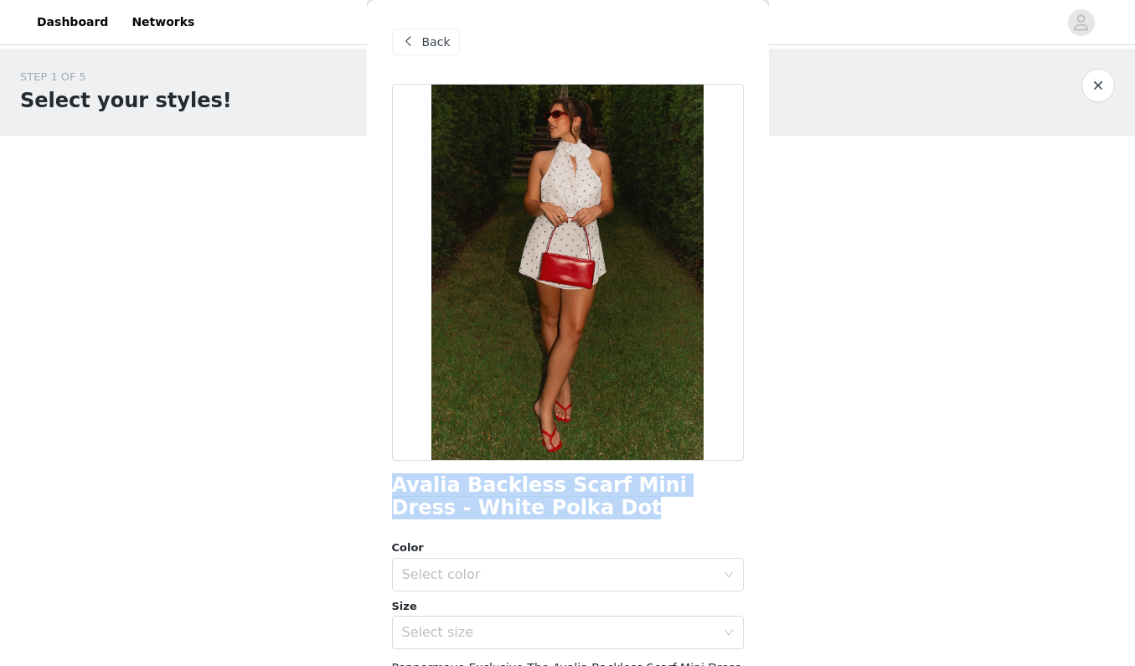
drag, startPoint x: 549, startPoint y: 517, endPoint x: 396, endPoint y: 488, distance: 155.3
click at [396, 488] on h1 "Avalia Backless Scarf Mini Dress - White Polka Dot" at bounding box center [568, 496] width 352 height 45
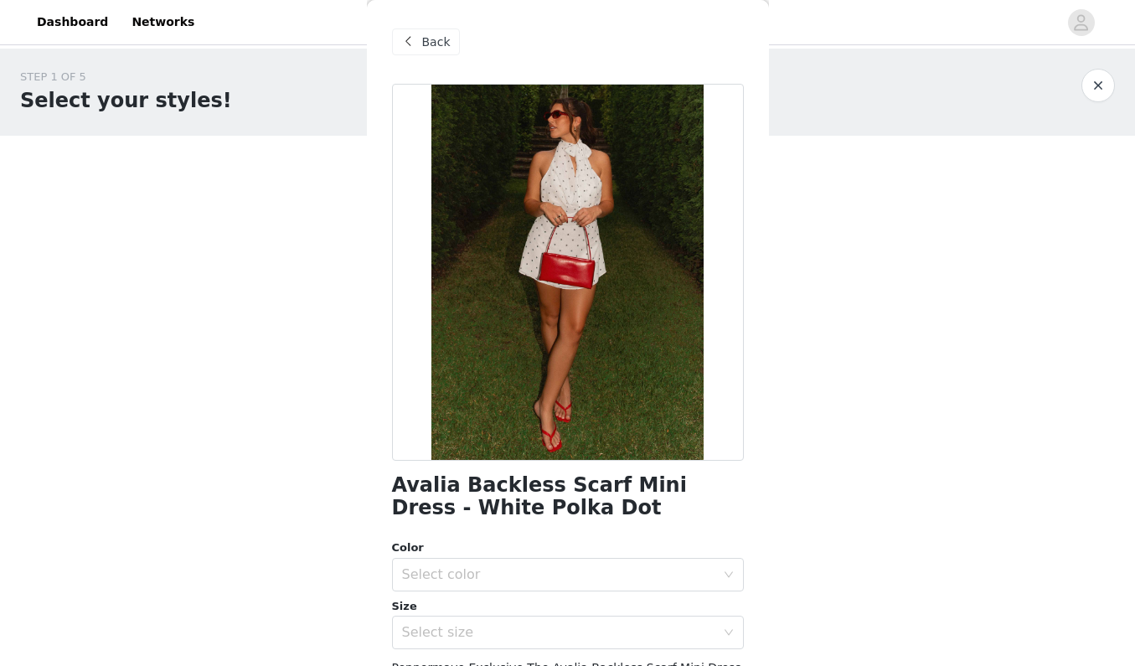
click at [431, 45] on span "Back" at bounding box center [436, 43] width 28 height 18
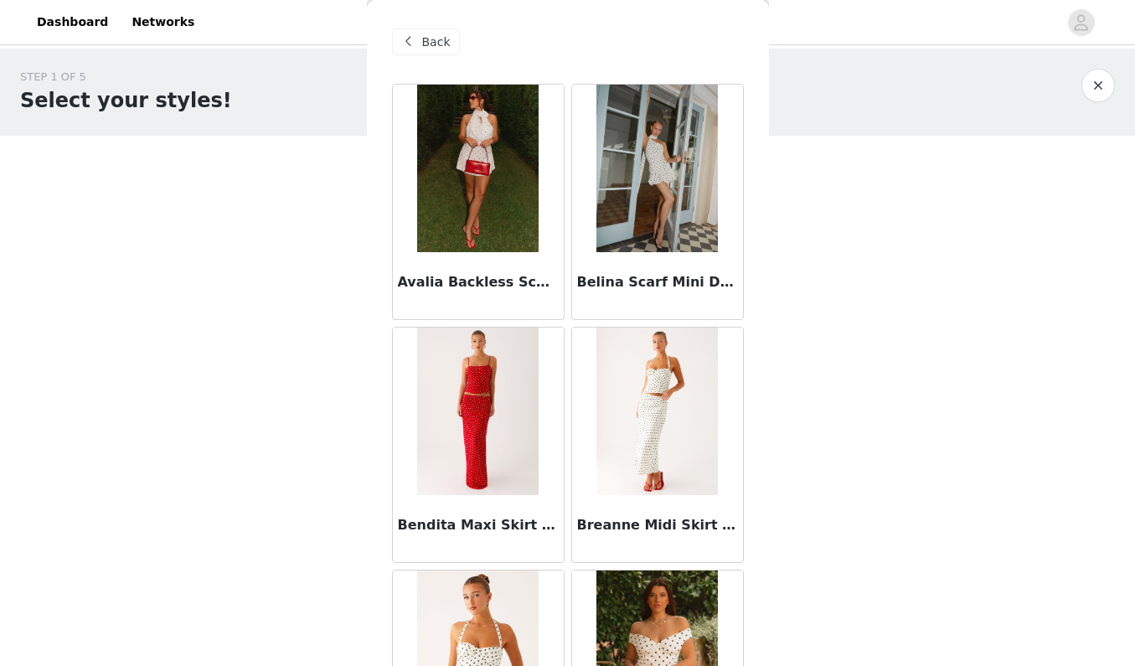
click at [431, 54] on div "Back" at bounding box center [426, 41] width 68 height 27
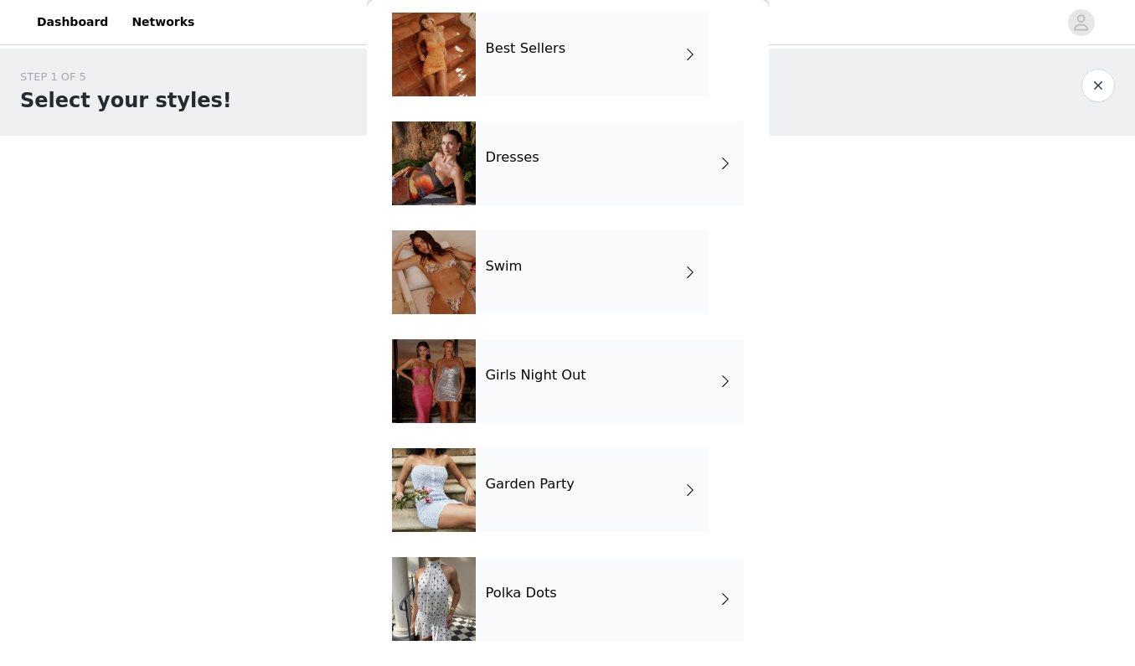
scroll to position [289, 0]
click at [522, 390] on div "Girls Night Out" at bounding box center [610, 381] width 268 height 84
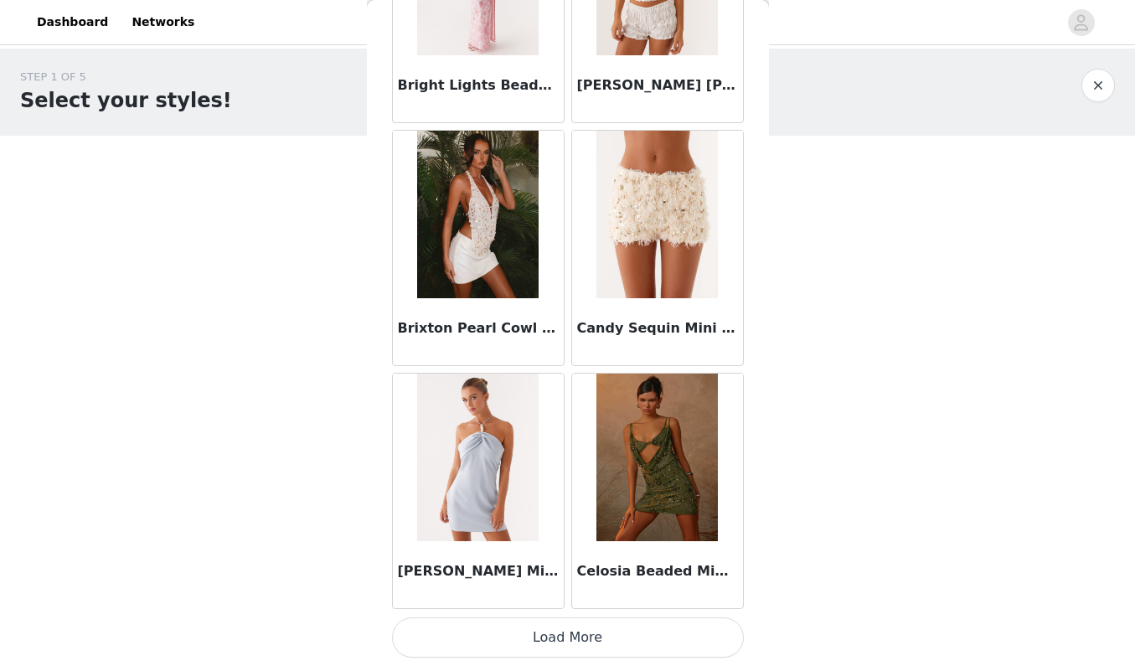
scroll to position [0, 0]
click at [576, 634] on button "Load More" at bounding box center [568, 637] width 352 height 40
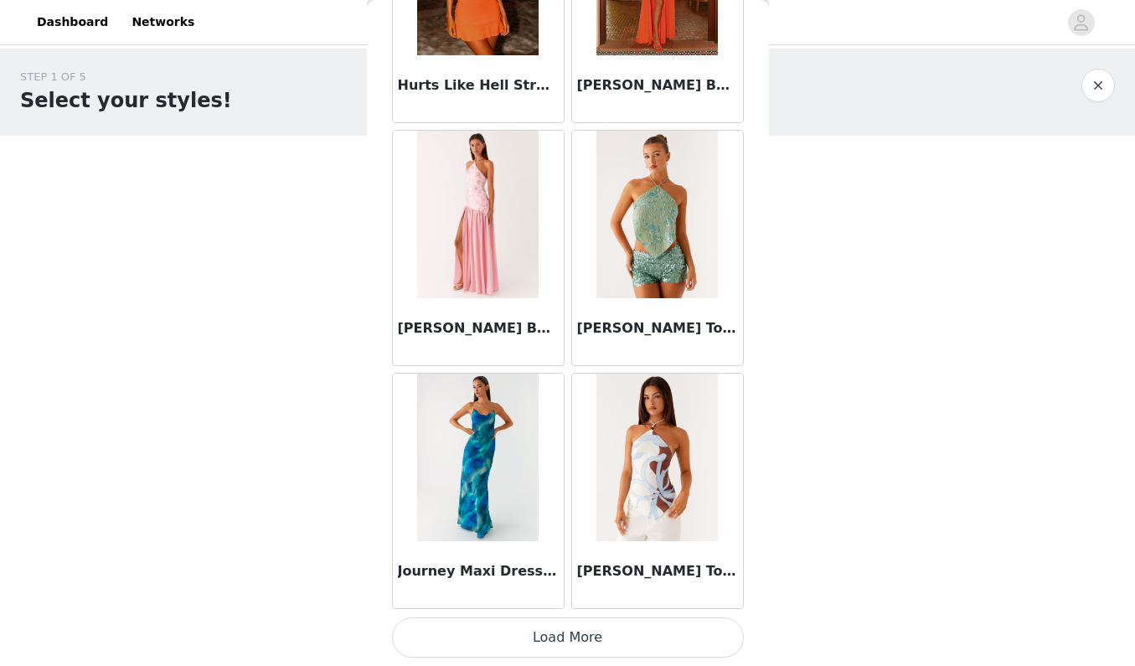
scroll to position [4327, 0]
click at [607, 638] on button "Load More" at bounding box center [568, 637] width 352 height 40
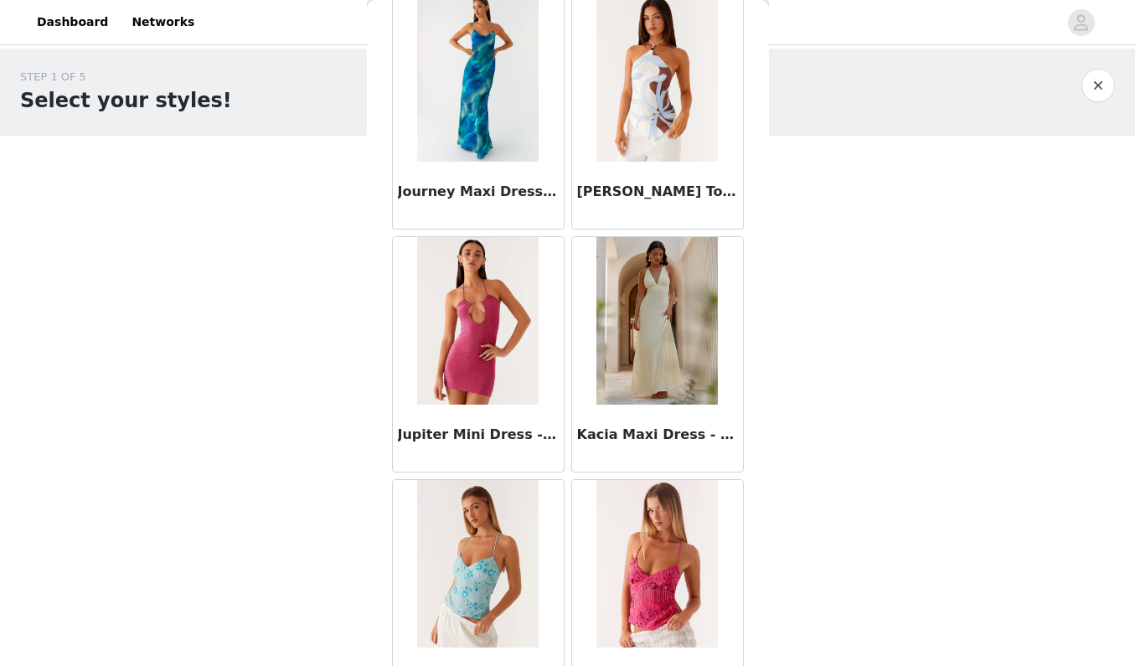
scroll to position [4723, 0]
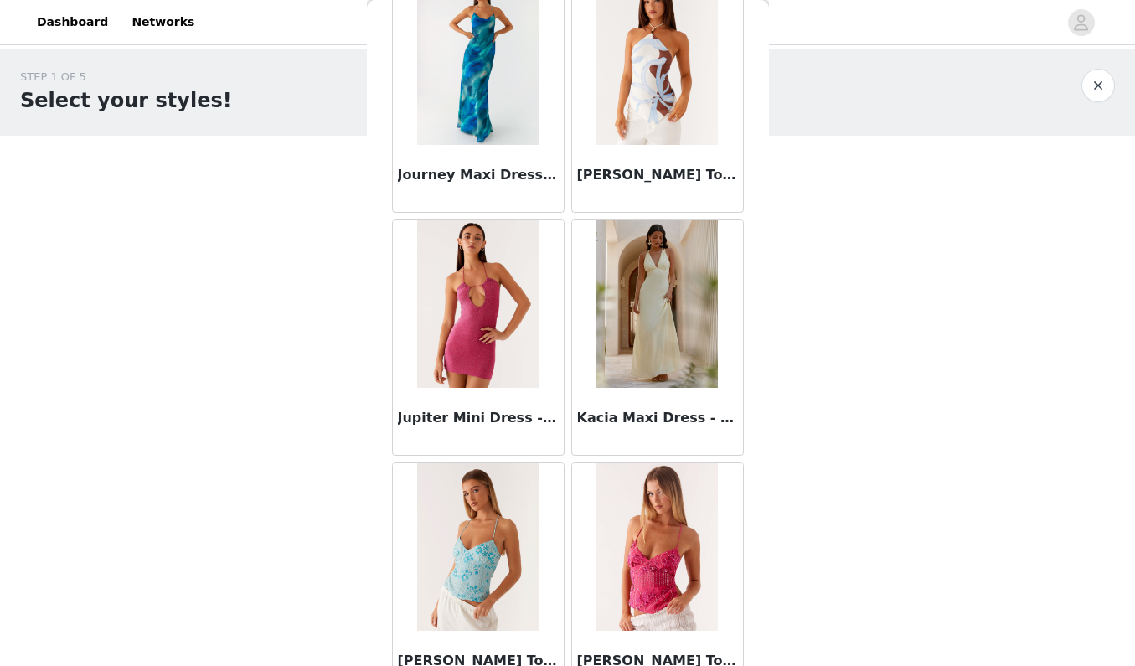
click at [654, 322] on img at bounding box center [656, 304] width 121 height 168
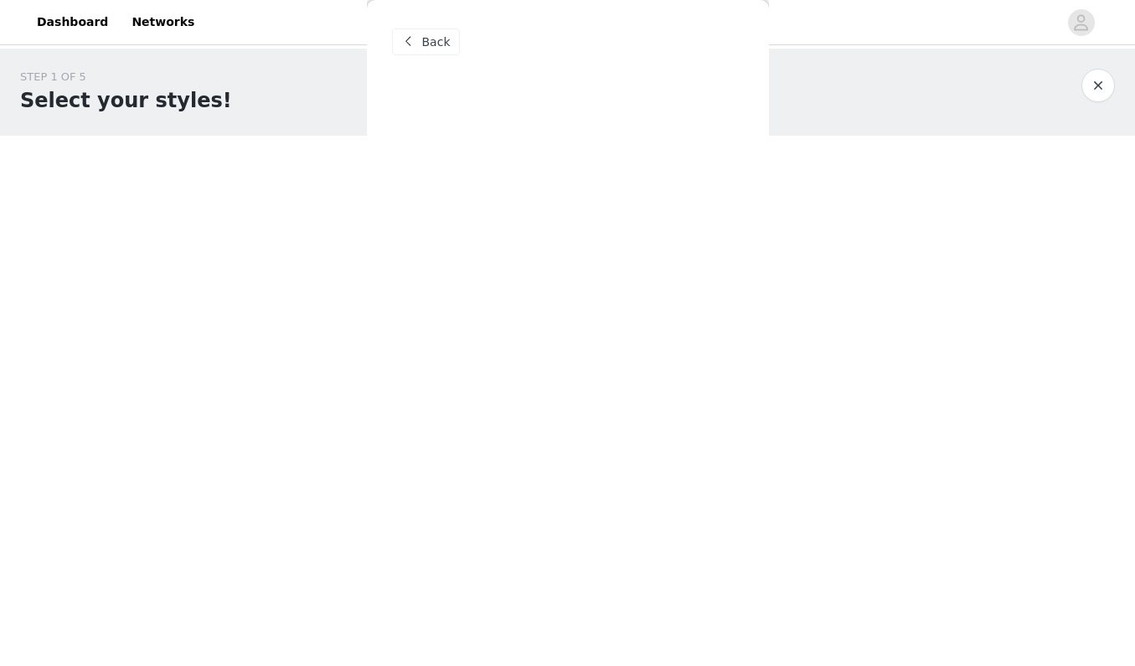
scroll to position [0, 0]
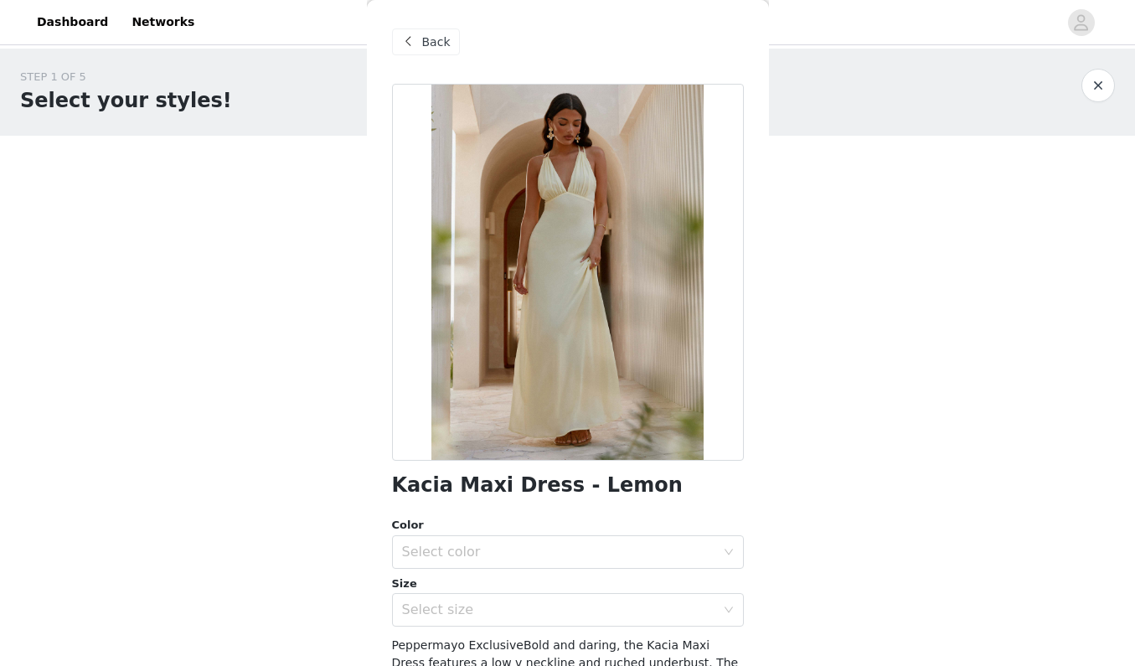
click at [432, 50] on span "Back" at bounding box center [436, 43] width 28 height 18
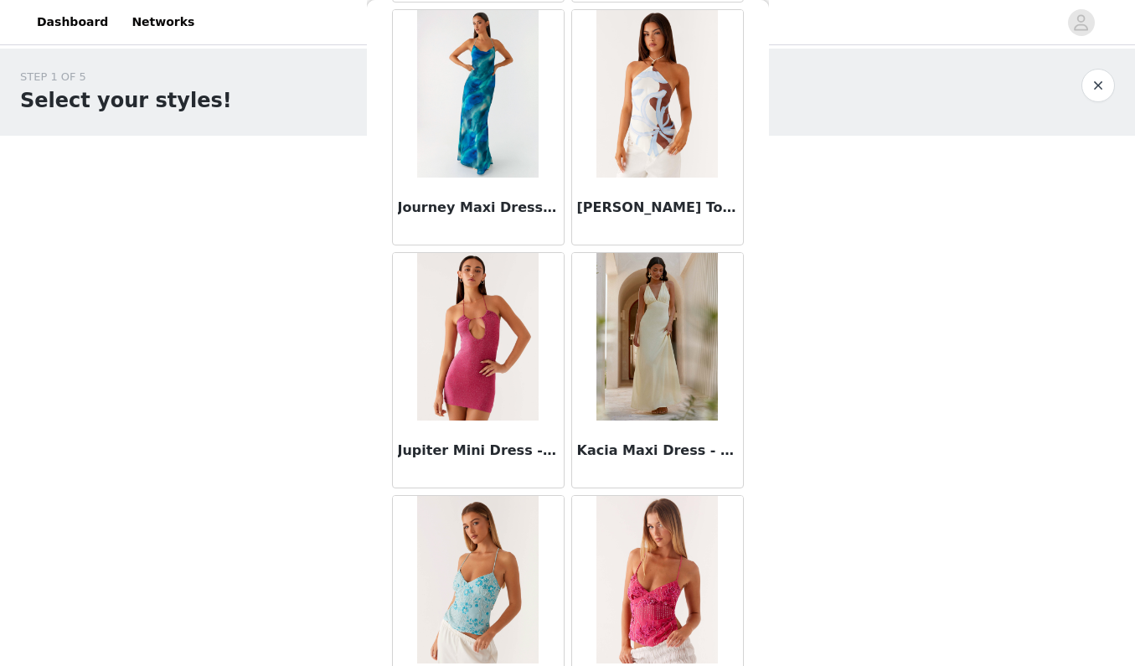
scroll to position [4704, 0]
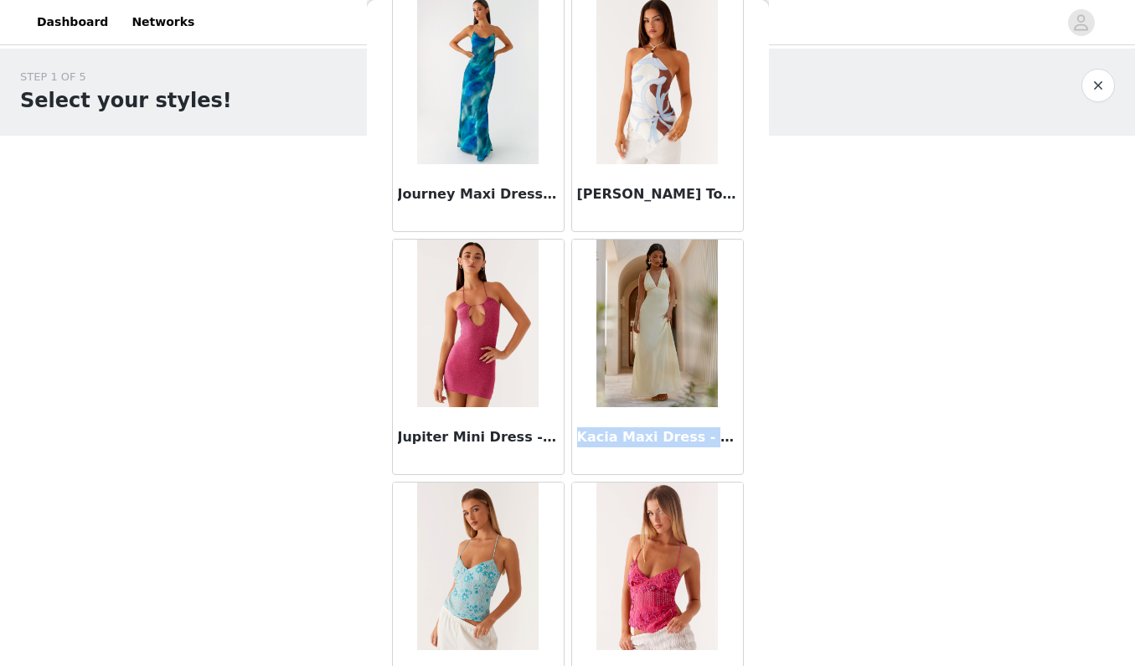
drag, startPoint x: 579, startPoint y: 433, endPoint x: 710, endPoint y: 430, distance: 131.6
click at [710, 430] on h3 "Kacia Maxi Dress - Lemon" at bounding box center [657, 437] width 161 height 20
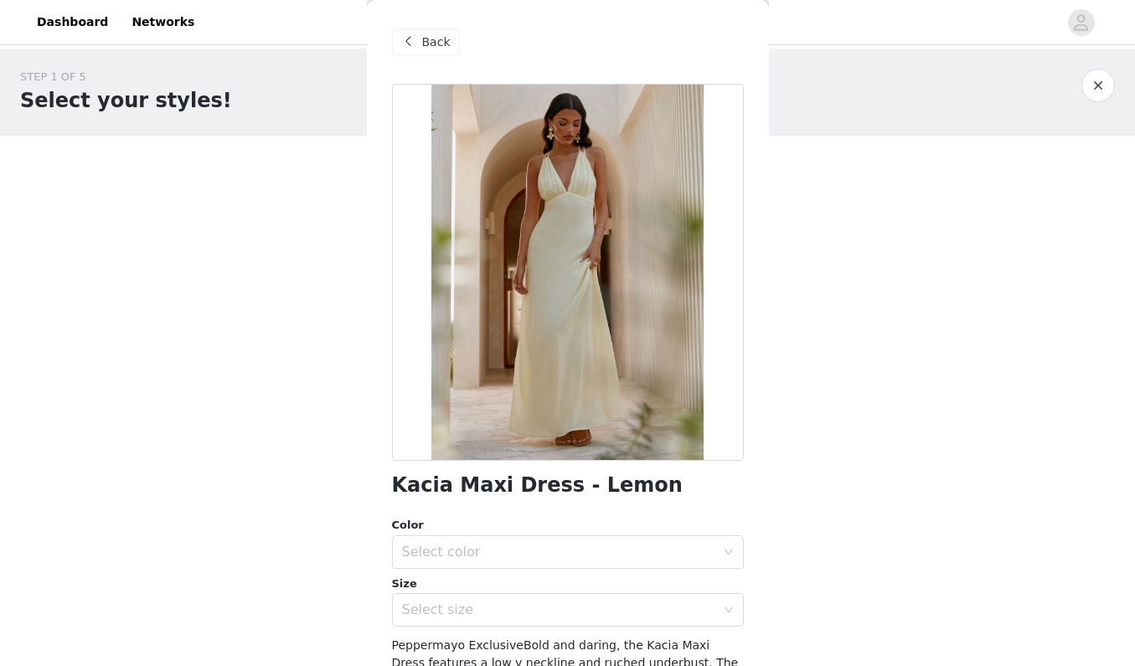
scroll to position [0, 0]
click at [424, 49] on span "Back" at bounding box center [436, 43] width 28 height 18
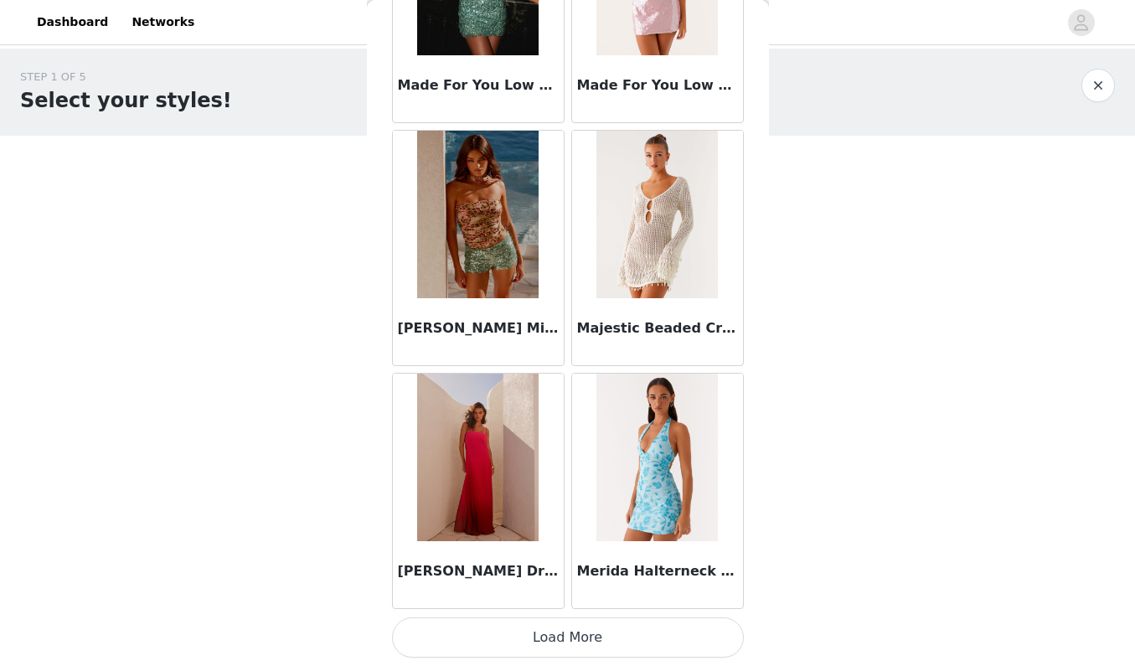
scroll to position [6757, 0]
click at [557, 640] on button "Load More" at bounding box center [568, 637] width 352 height 40
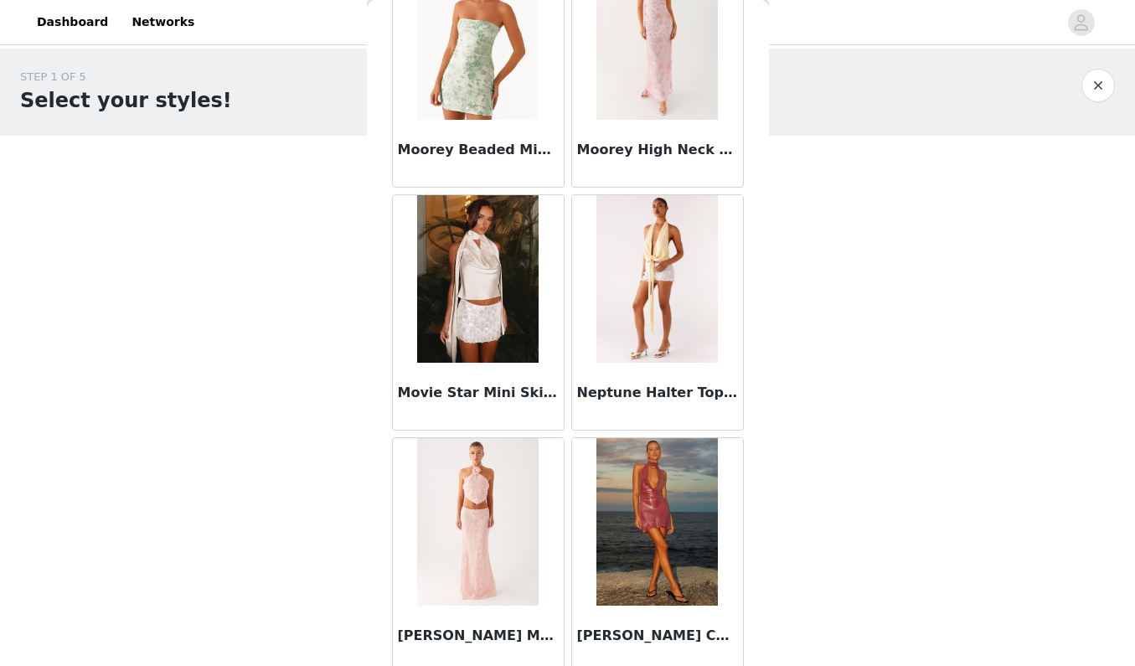
scroll to position [7920, 0]
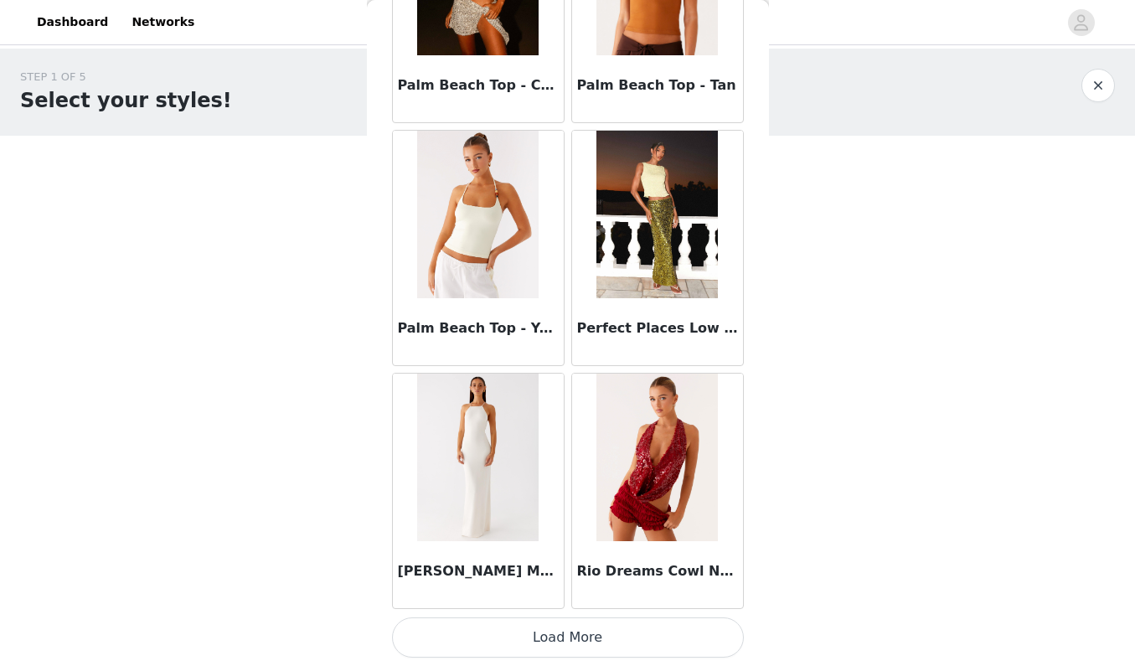
click at [570, 645] on button "Load More" at bounding box center [568, 637] width 352 height 40
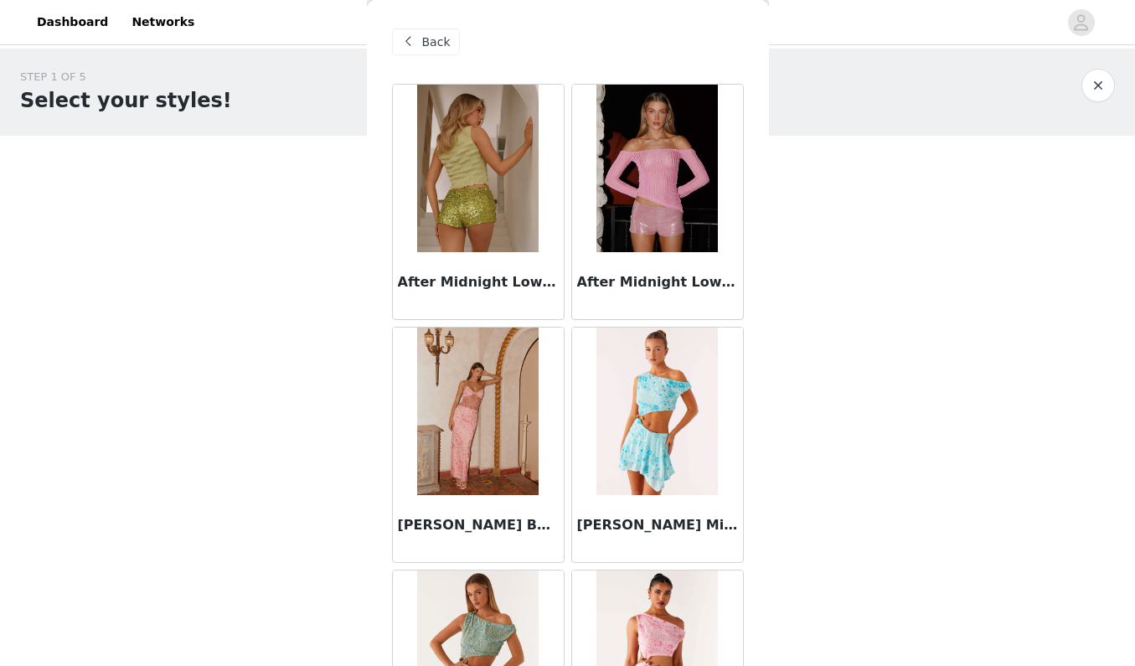
scroll to position [0, 0]
click at [428, 34] on span "Back" at bounding box center [436, 43] width 28 height 18
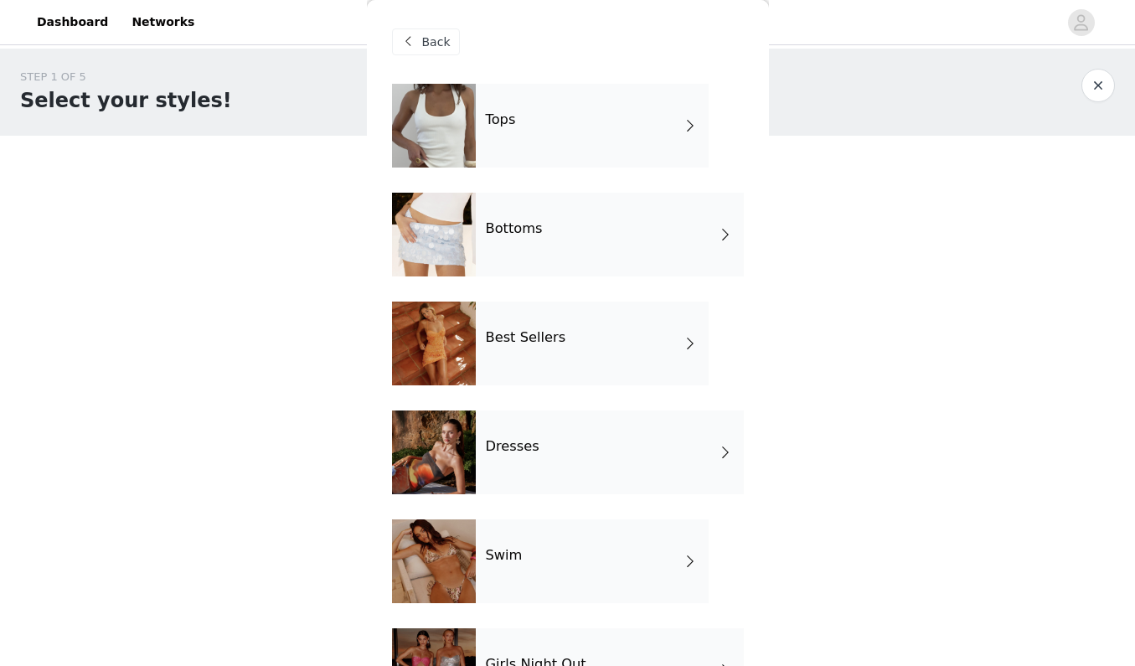
click at [518, 358] on div "Best Sellers" at bounding box center [592, 344] width 233 height 84
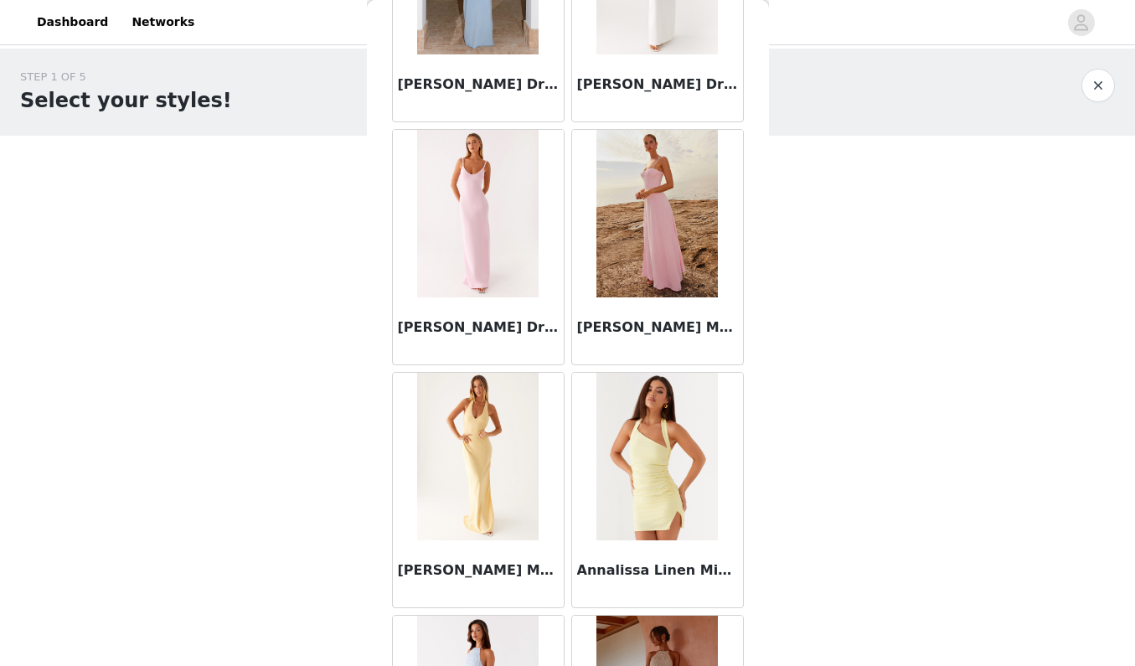
scroll to position [1885, 0]
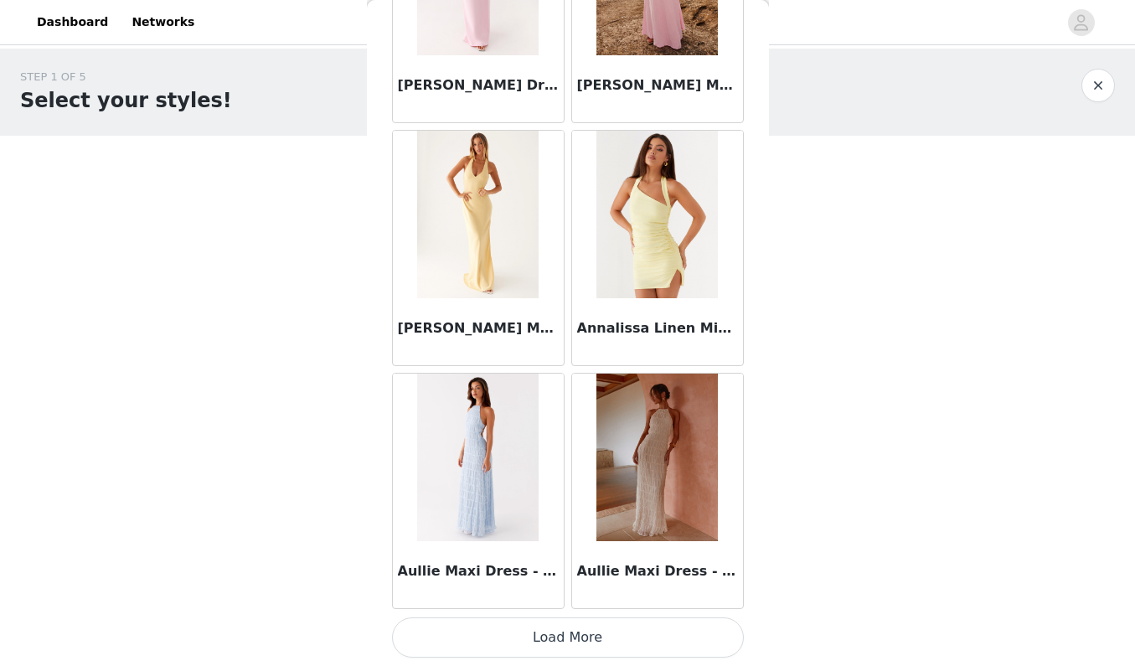
click at [561, 631] on button "Load More" at bounding box center [568, 637] width 352 height 40
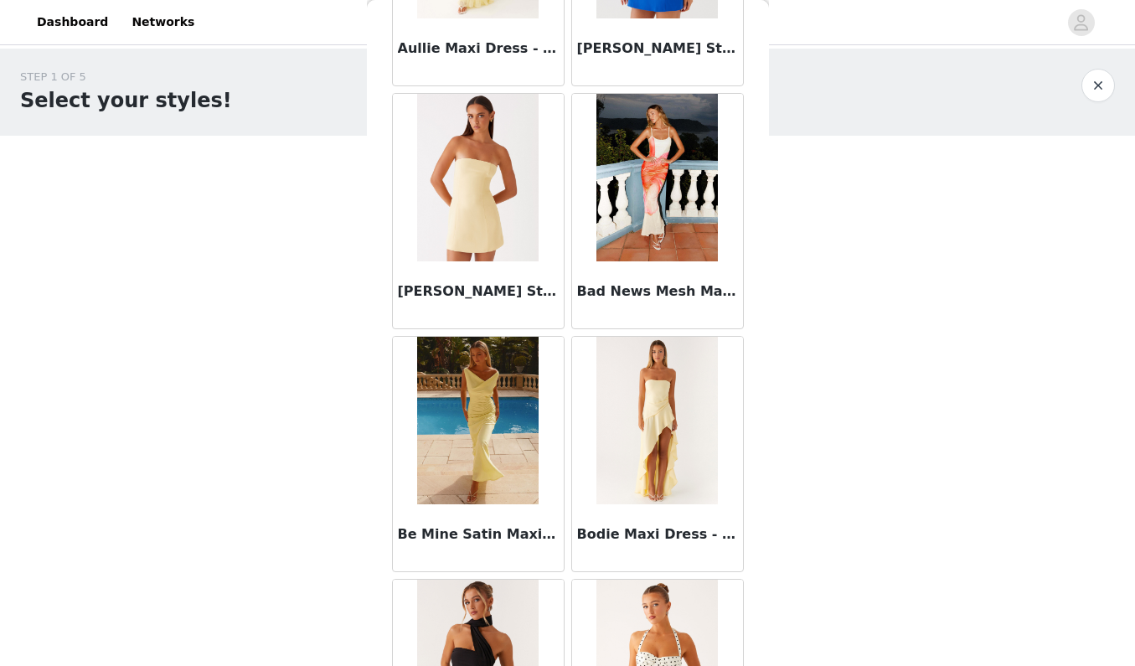
scroll to position [2715, 0]
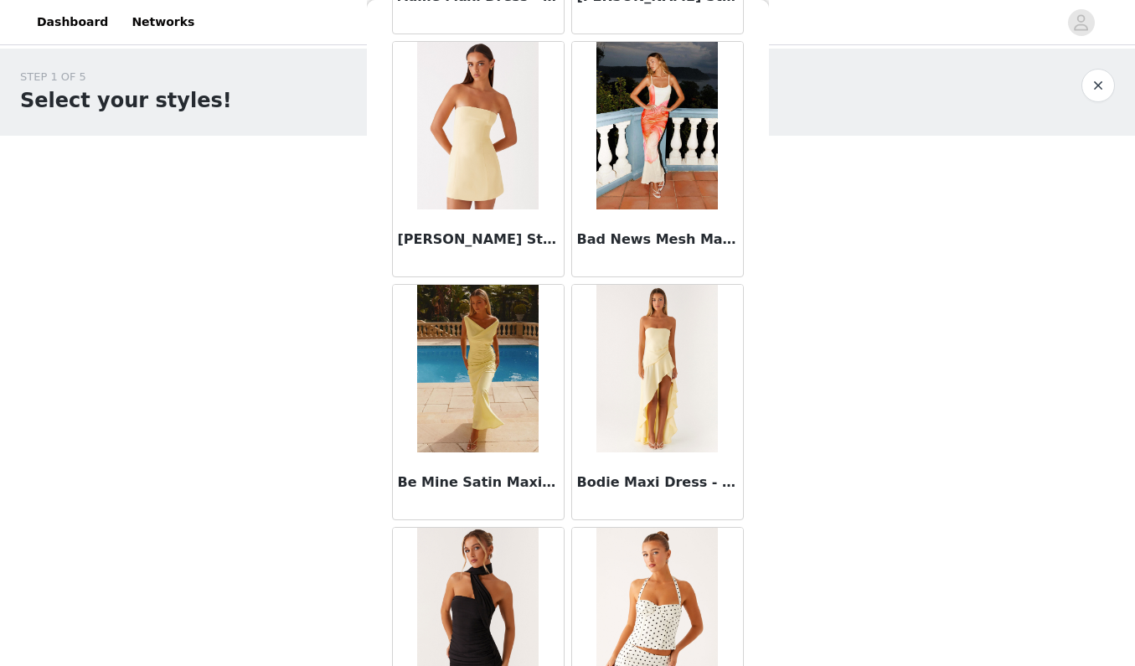
click at [652, 391] on img at bounding box center [656, 369] width 121 height 168
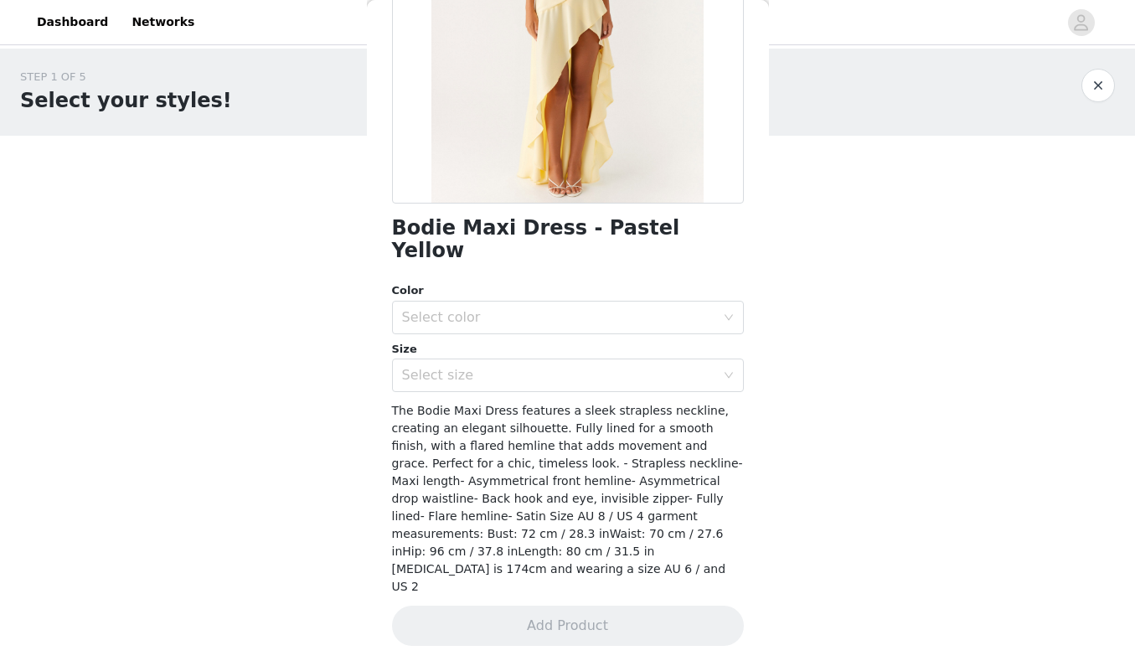
scroll to position [199, 0]
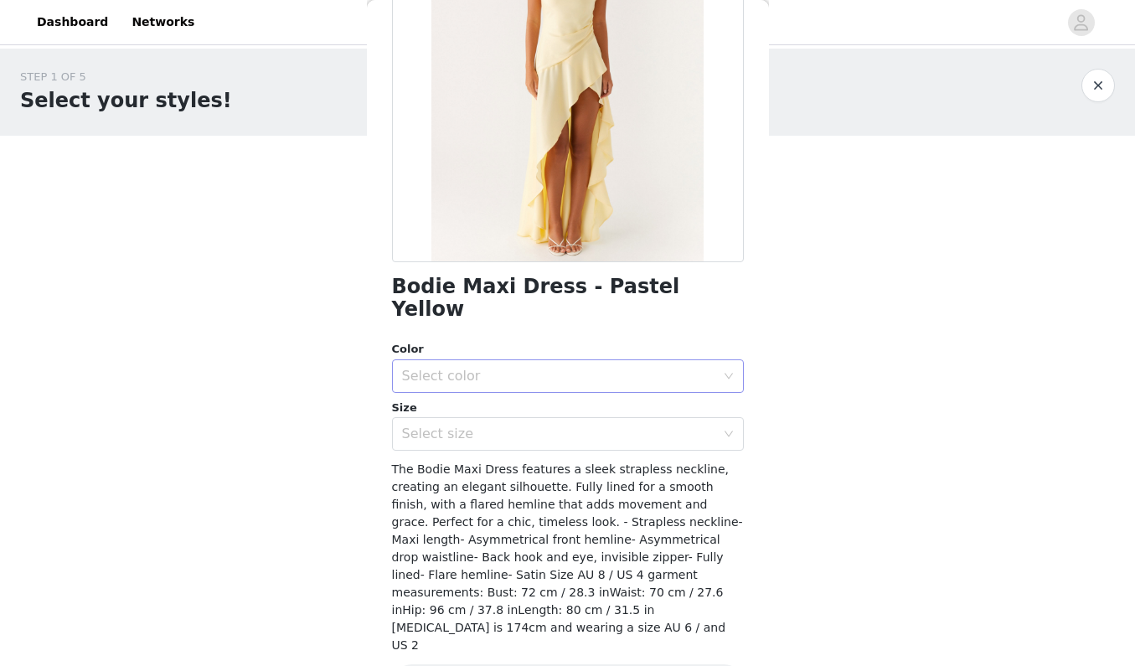
click at [621, 368] on div "Select color" at bounding box center [558, 376] width 313 height 17
click at [585, 388] on li "Pastel Yellow" at bounding box center [568, 389] width 352 height 27
click at [573, 418] on div "Select size" at bounding box center [562, 434] width 321 height 32
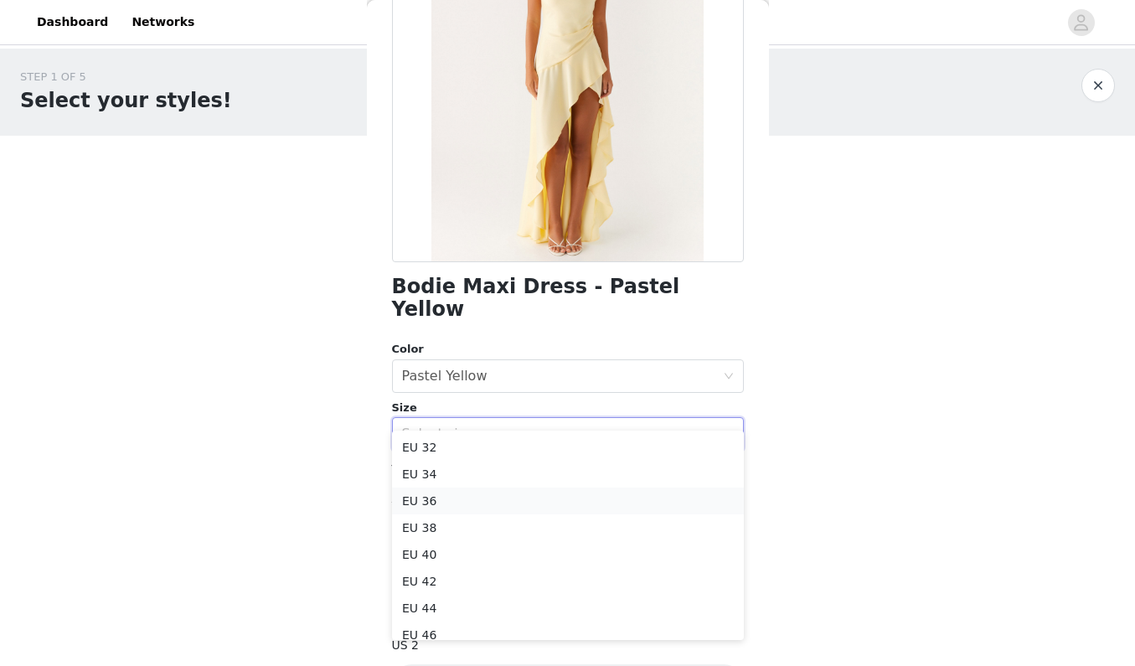
click at [521, 496] on li "EU 36" at bounding box center [568, 501] width 352 height 27
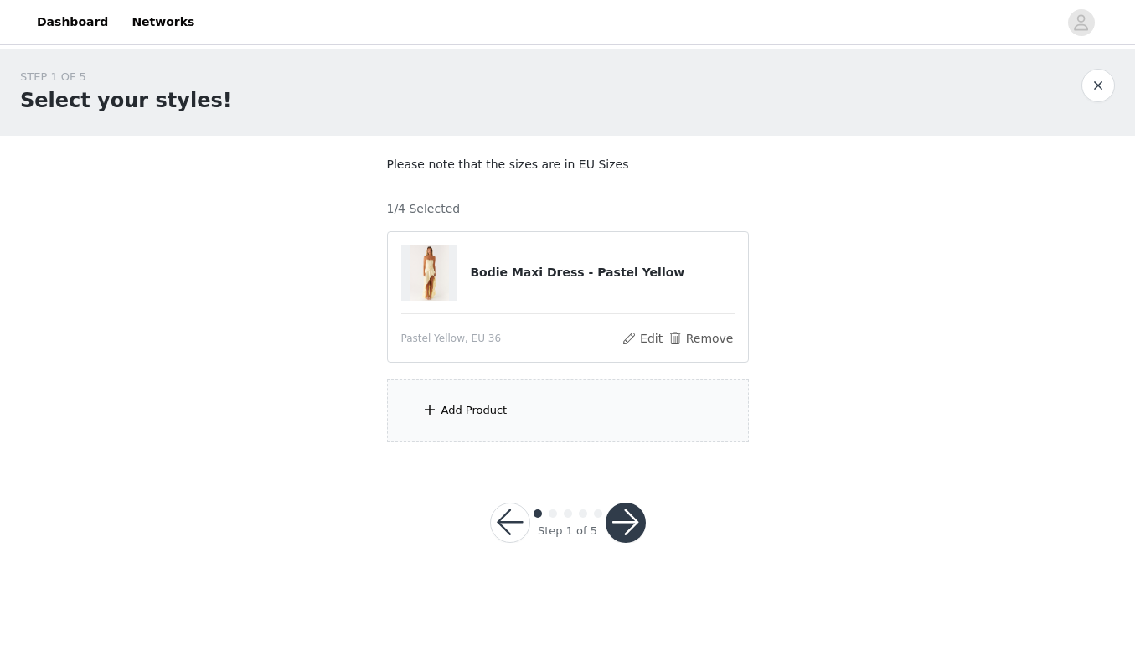
click at [509, 405] on div "Add Product" at bounding box center [568, 411] width 362 height 63
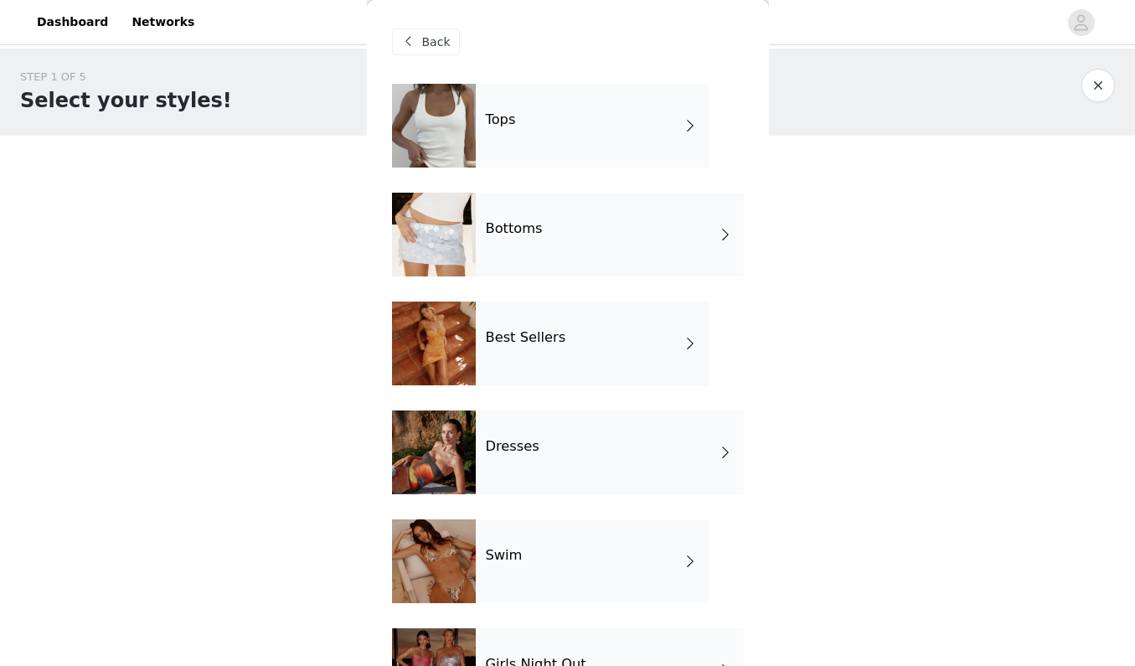
click at [529, 338] on h4 "Best Sellers" at bounding box center [526, 337] width 80 height 15
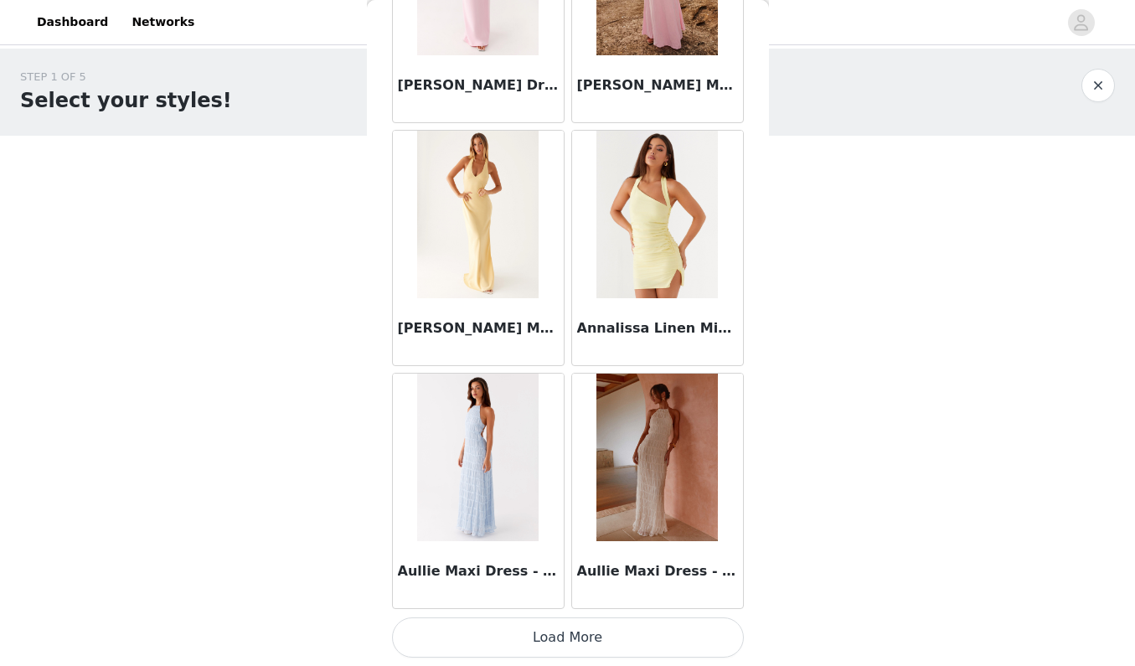
click at [536, 626] on button "Load More" at bounding box center [568, 637] width 352 height 40
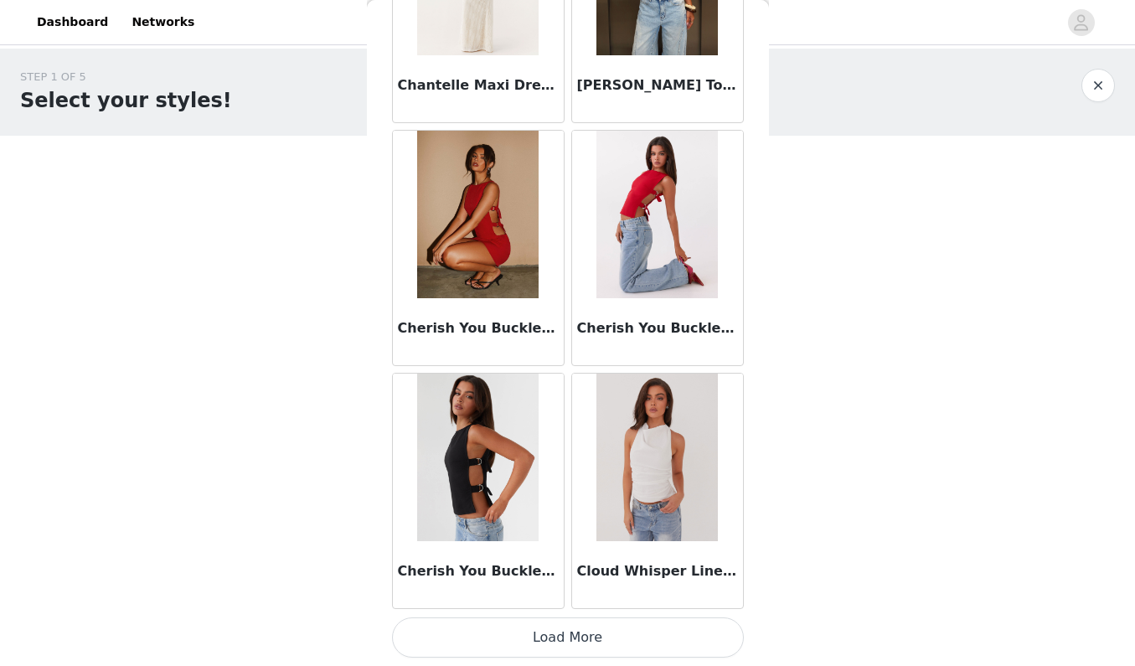
scroll to position [0, 0]
click at [560, 626] on button "Load More" at bounding box center [568, 637] width 352 height 40
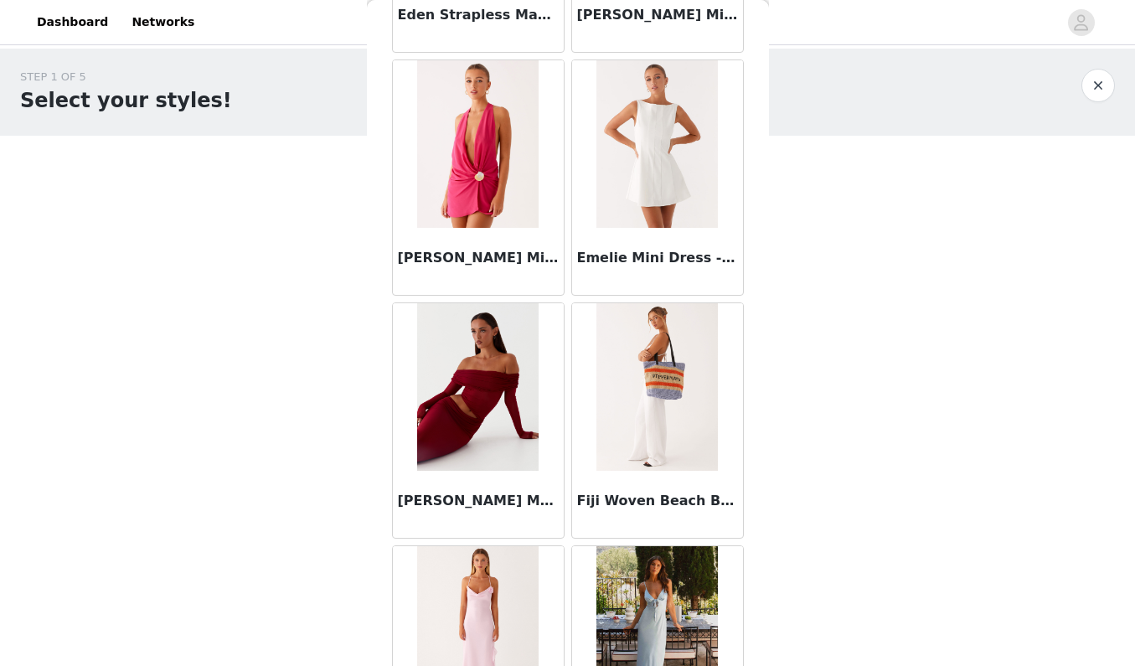
scroll to position [5871, 0]
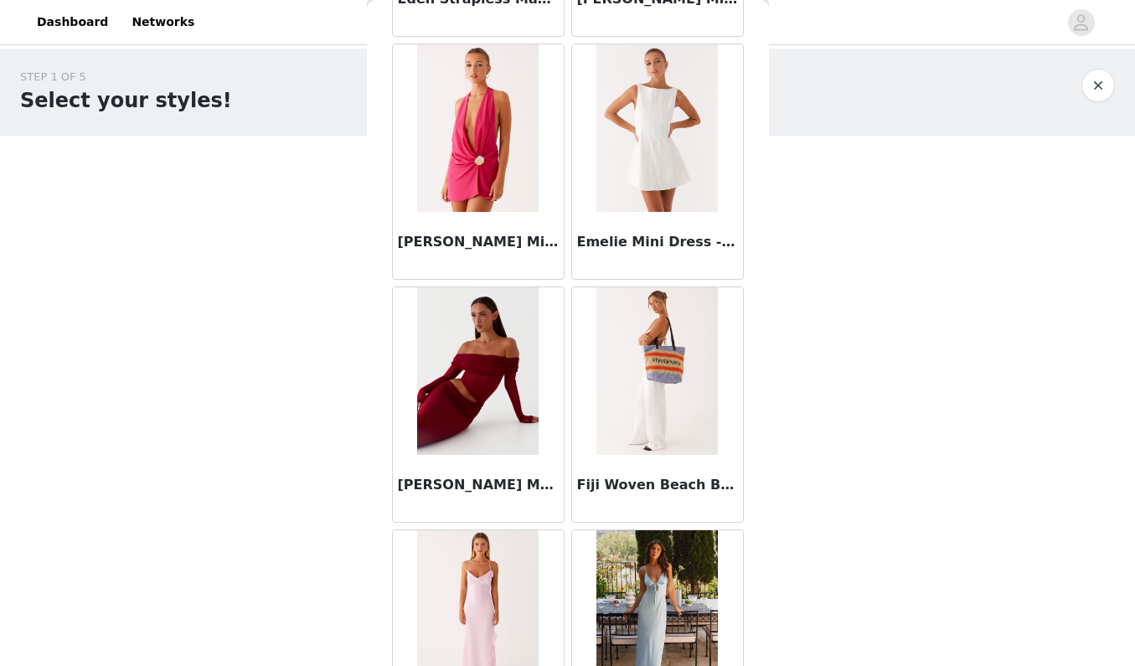
click at [499, 426] on img at bounding box center [477, 371] width 121 height 168
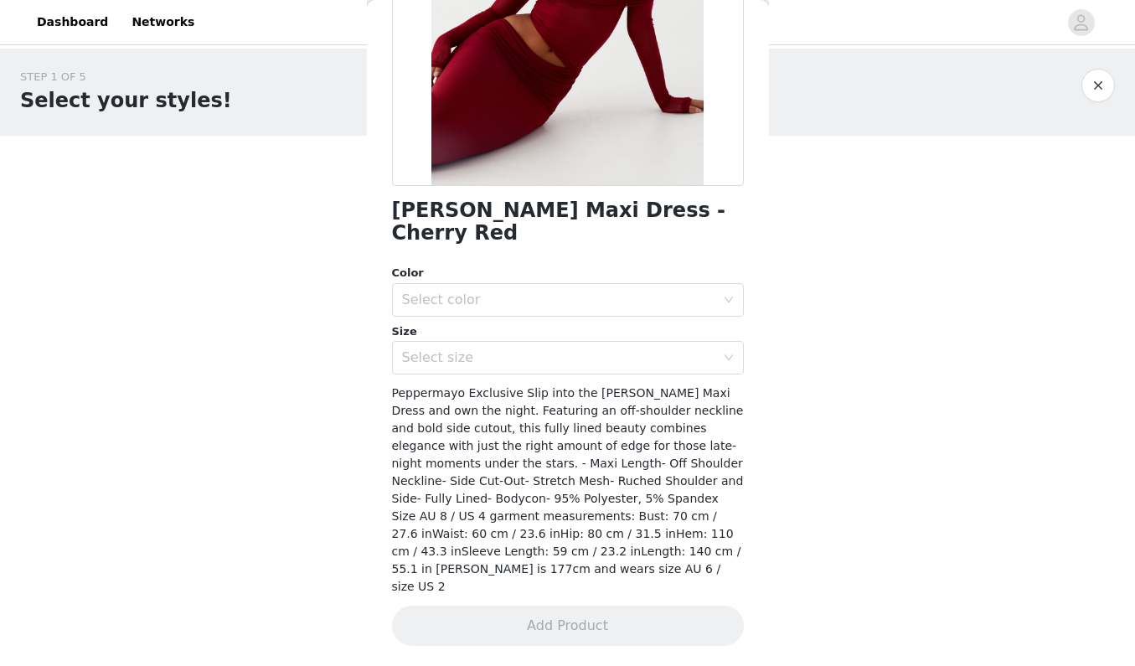
scroll to position [234, 0]
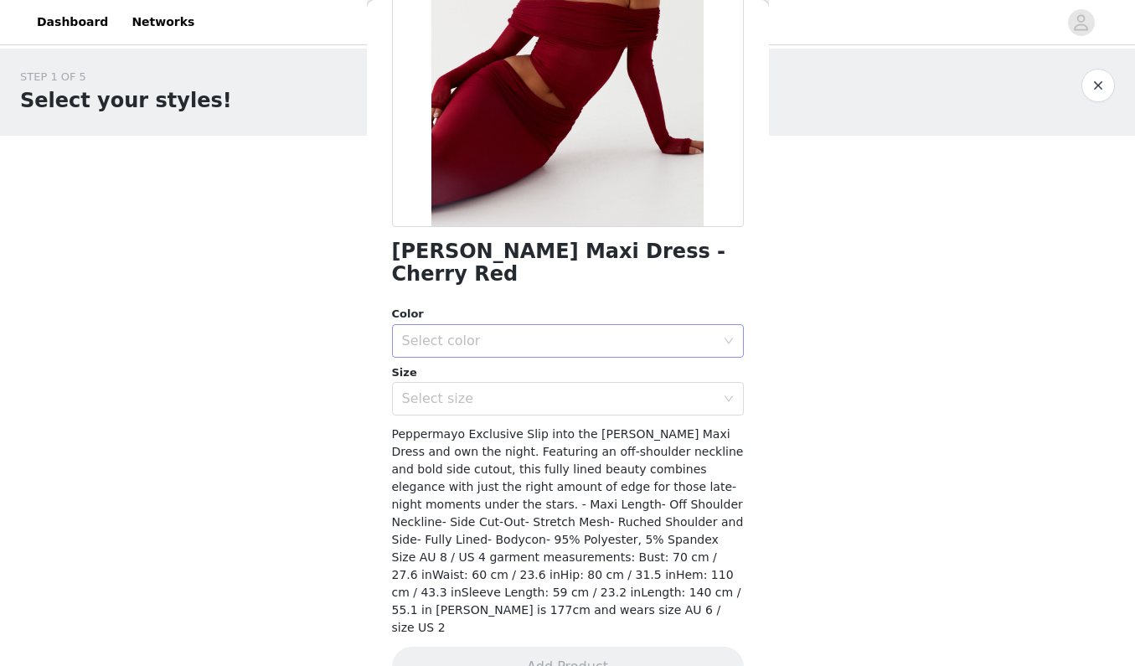
click at [510, 333] on div "Select color" at bounding box center [558, 341] width 313 height 17
click at [499, 352] on li "Cherry Red" at bounding box center [568, 354] width 352 height 27
click at [498, 390] on div "Select size" at bounding box center [558, 398] width 313 height 17
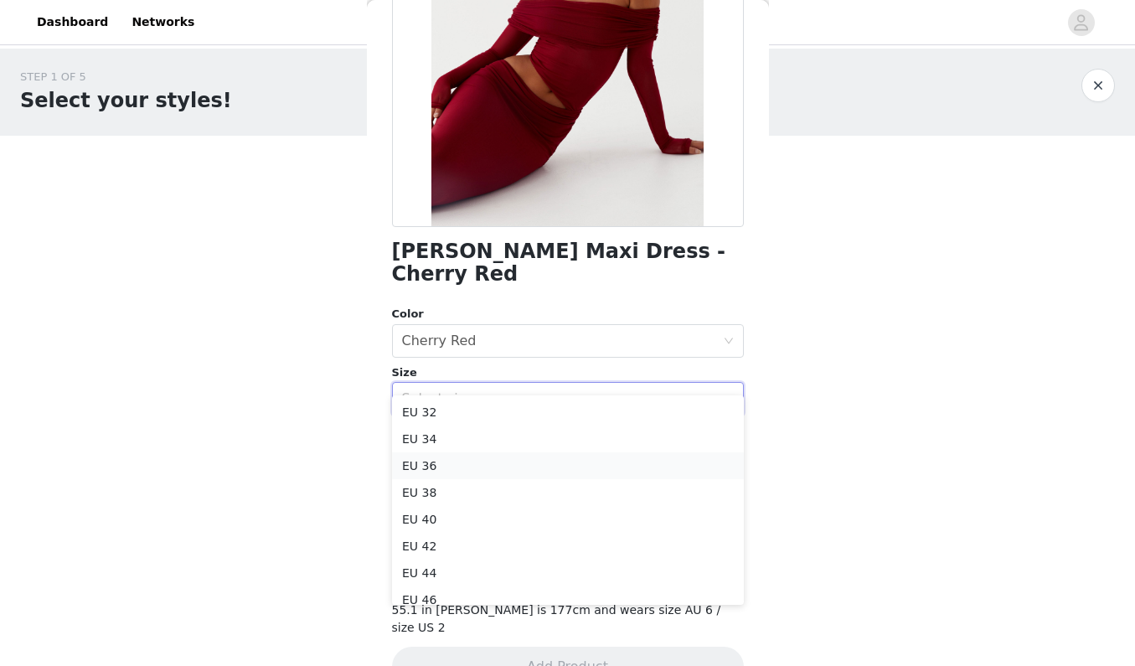
click at [469, 467] on li "EU 36" at bounding box center [568, 465] width 352 height 27
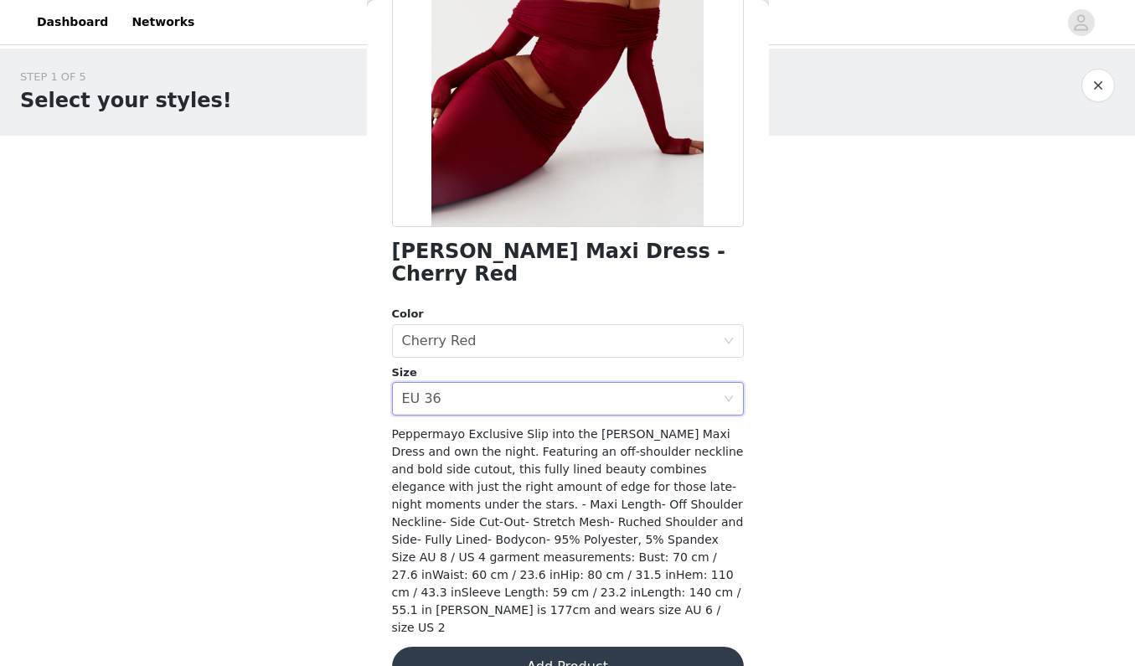
click at [488, 647] on button "Add Product" at bounding box center [568, 667] width 352 height 40
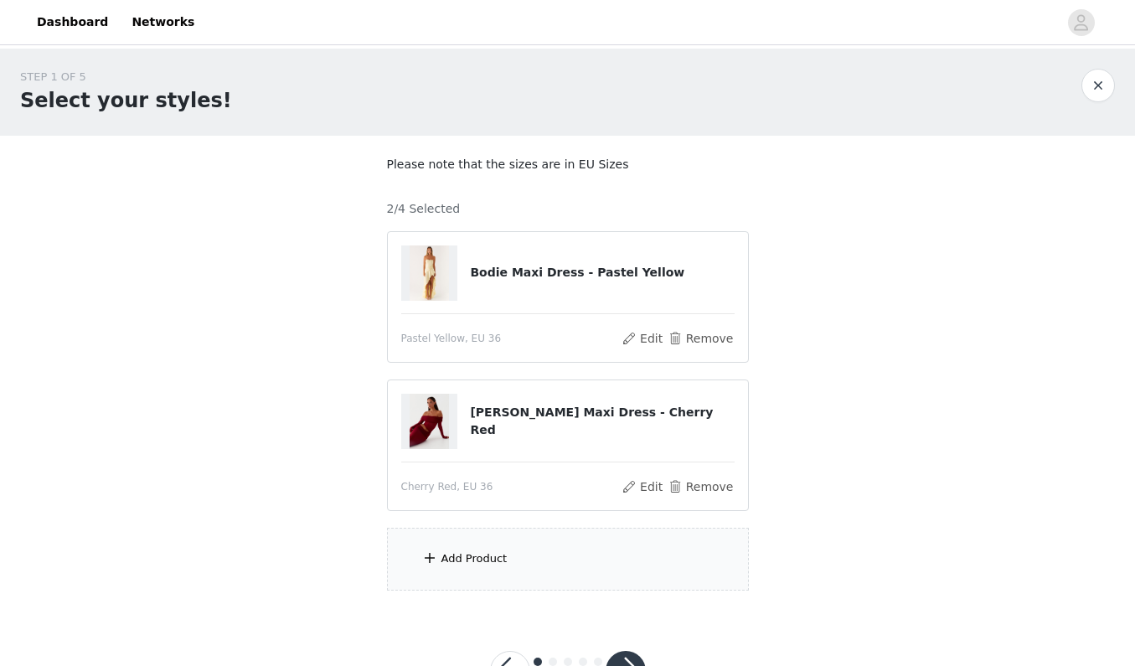
click at [528, 552] on div "Add Product" at bounding box center [568, 559] width 362 height 63
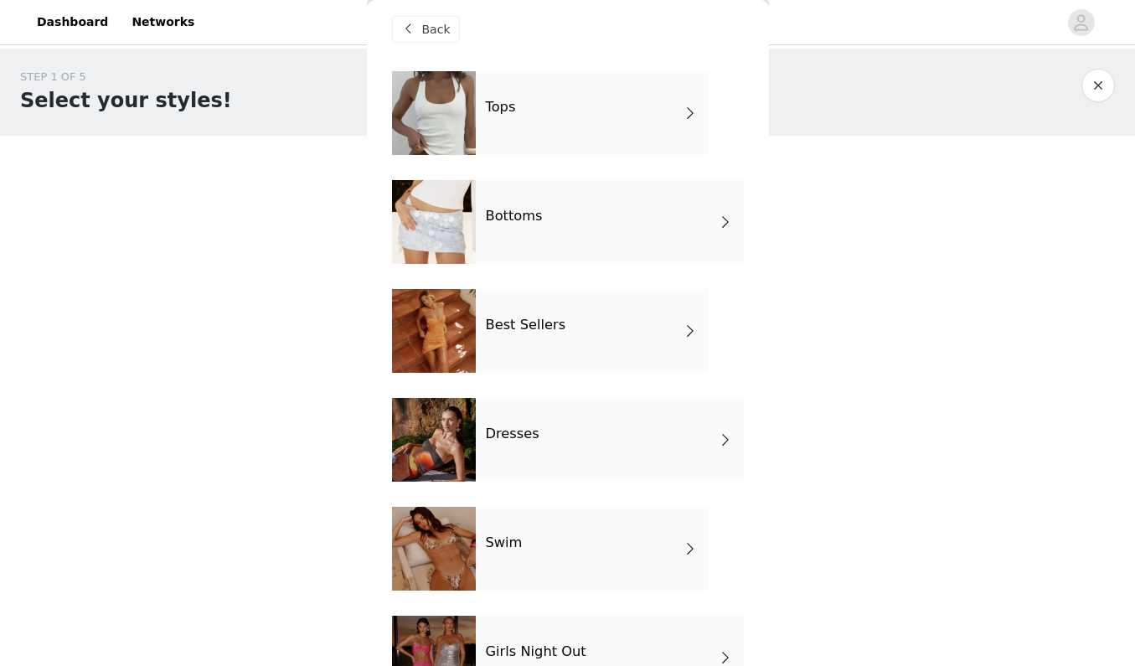
scroll to position [23, 0]
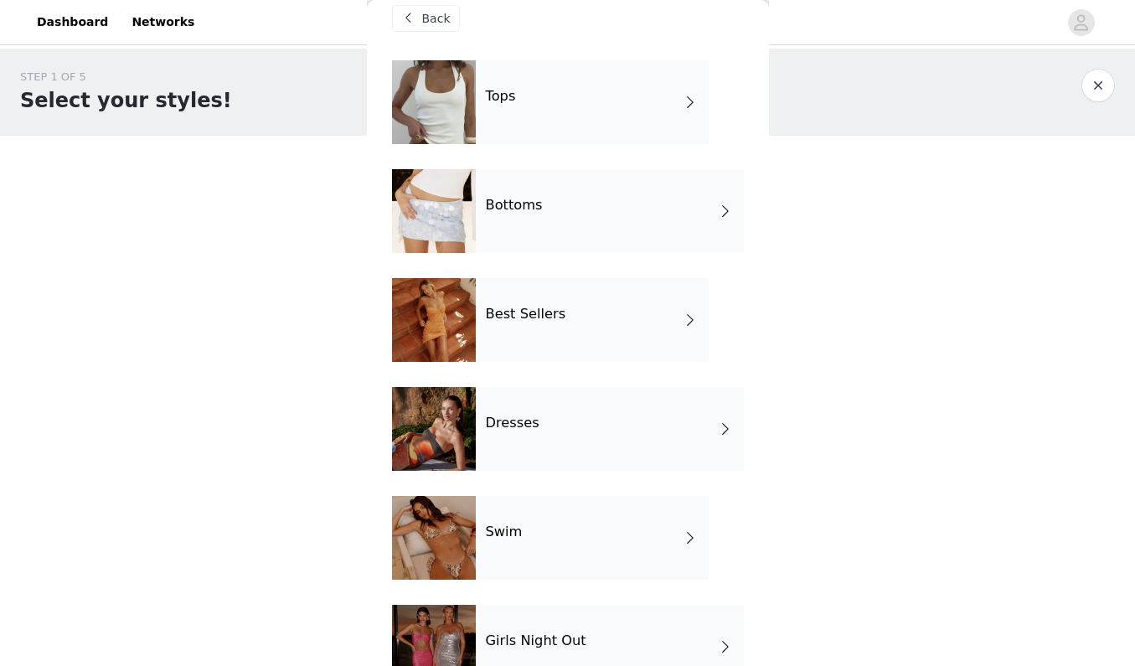
click at [557, 451] on div "Dresses" at bounding box center [610, 429] width 268 height 84
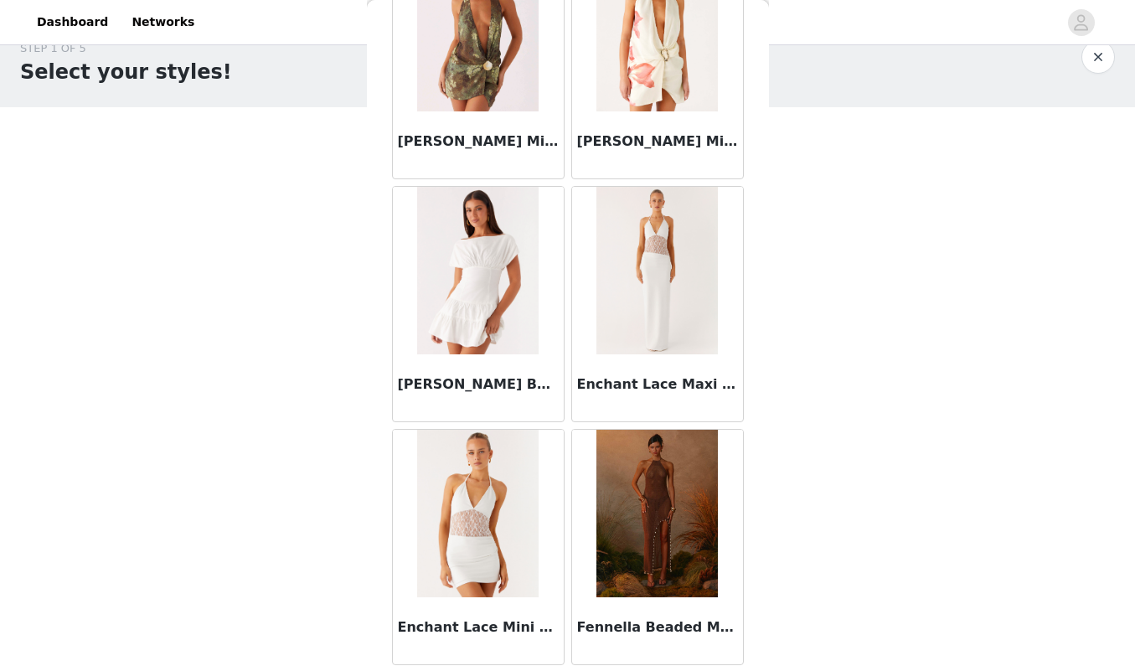
scroll to position [1901, 0]
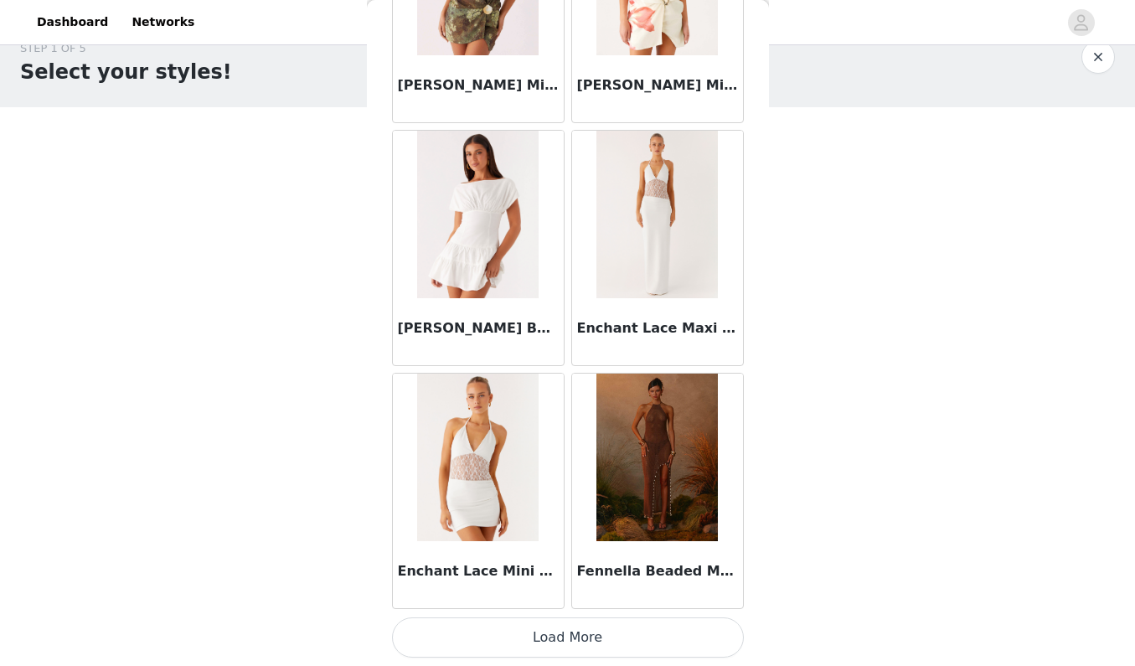
click at [583, 636] on button "Load More" at bounding box center [568, 637] width 352 height 40
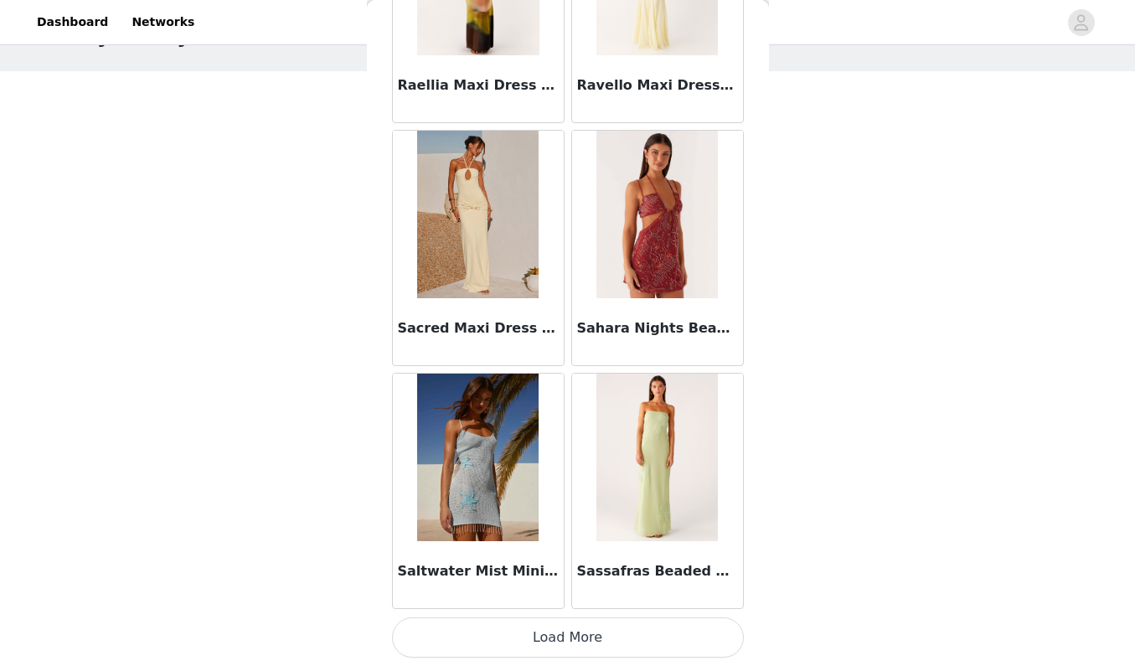
scroll to position [4327, 0]
click at [593, 638] on button "Load More" at bounding box center [568, 637] width 352 height 40
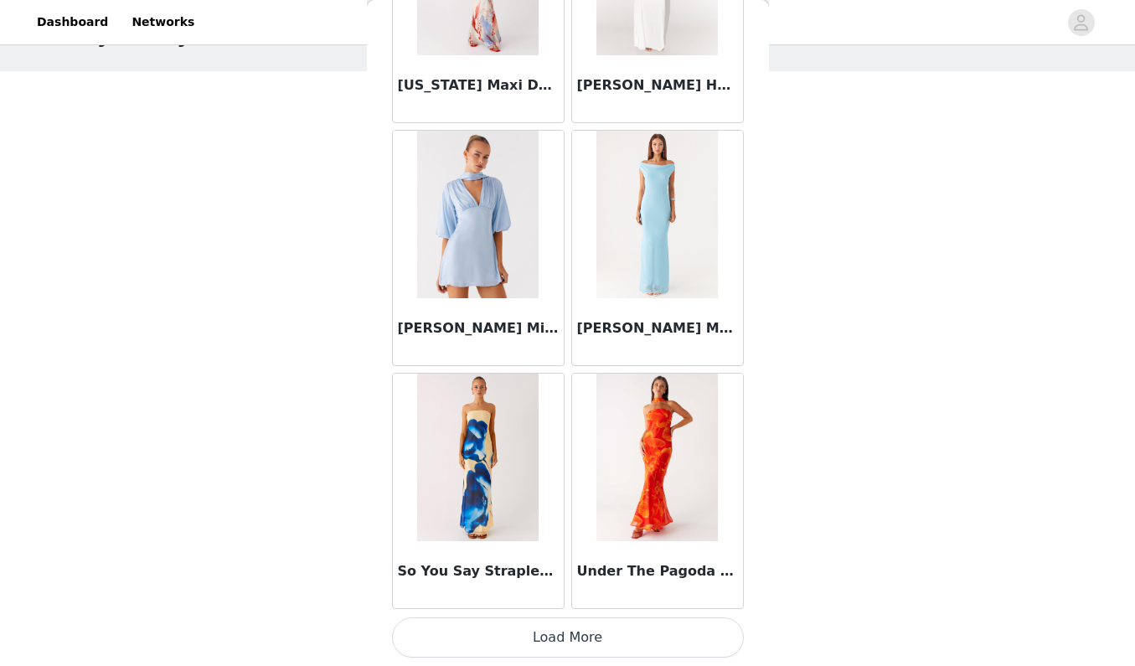
scroll to position [6757, 0]
click at [597, 638] on button "Load More" at bounding box center [568, 637] width 352 height 40
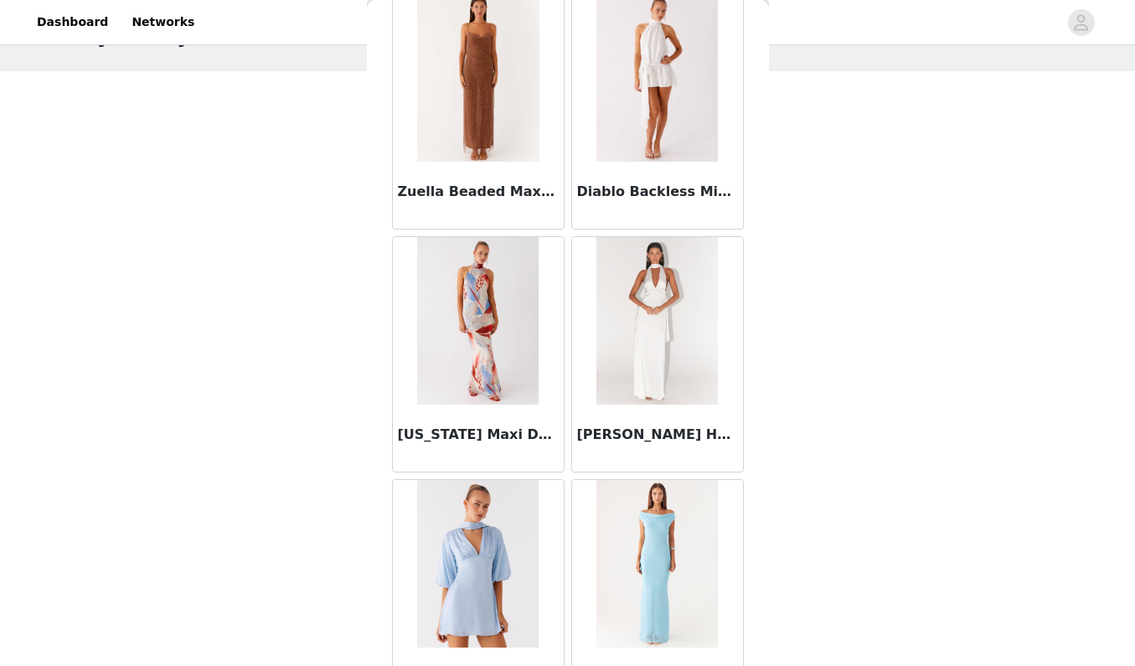
scroll to position [6399, 0]
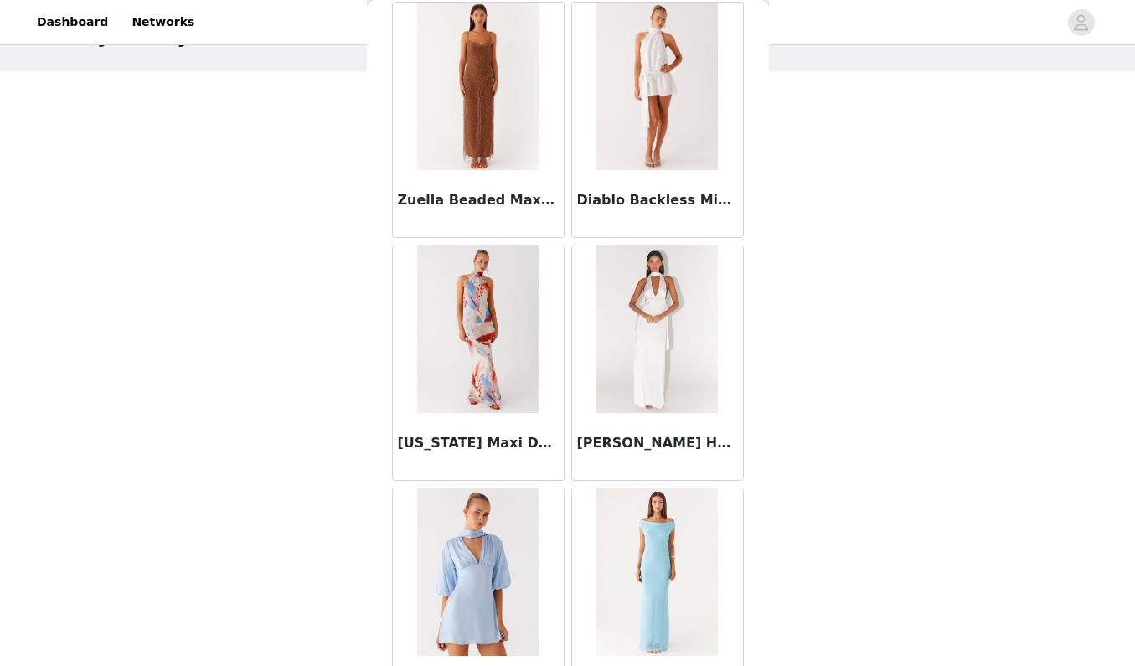
click at [674, 325] on img at bounding box center [656, 329] width 121 height 168
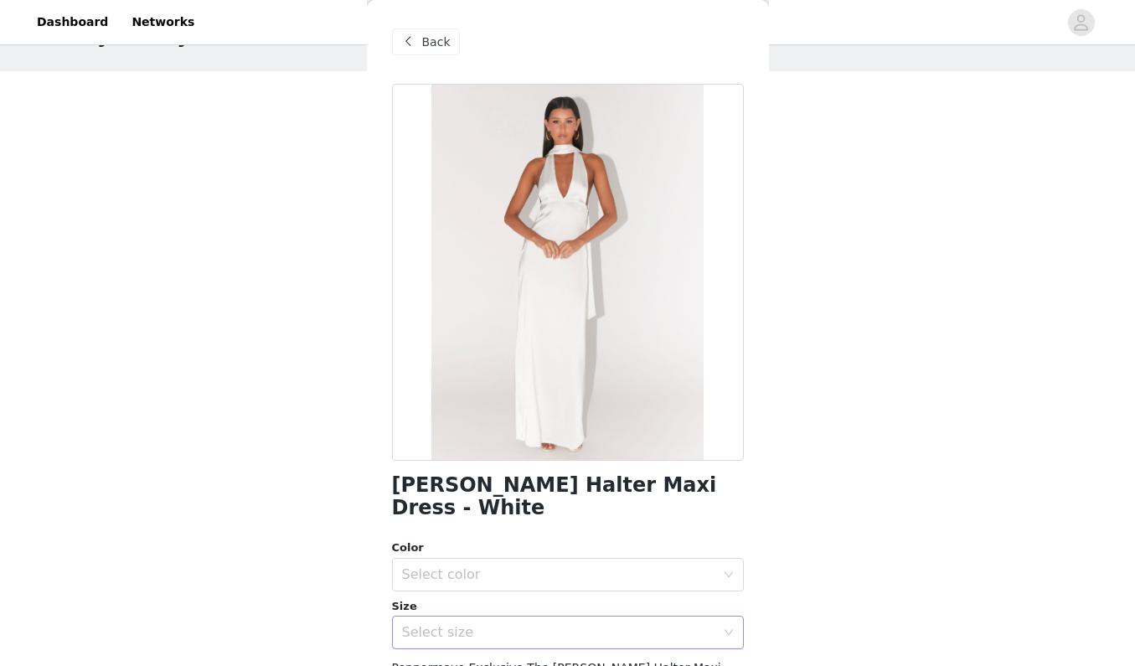
scroll to position [0, 0]
click at [599, 566] on div "Select color" at bounding box center [558, 574] width 313 height 17
click at [586, 596] on li "White" at bounding box center [568, 588] width 352 height 27
click at [581, 624] on div "Select size" at bounding box center [558, 632] width 313 height 17
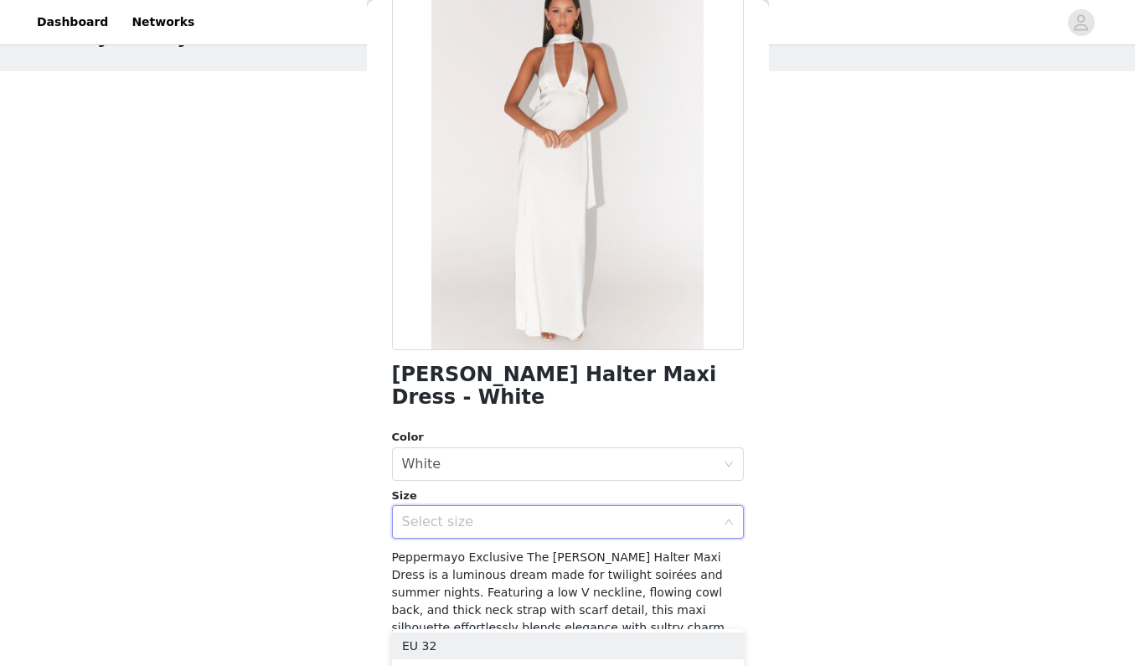
scroll to position [158, 0]
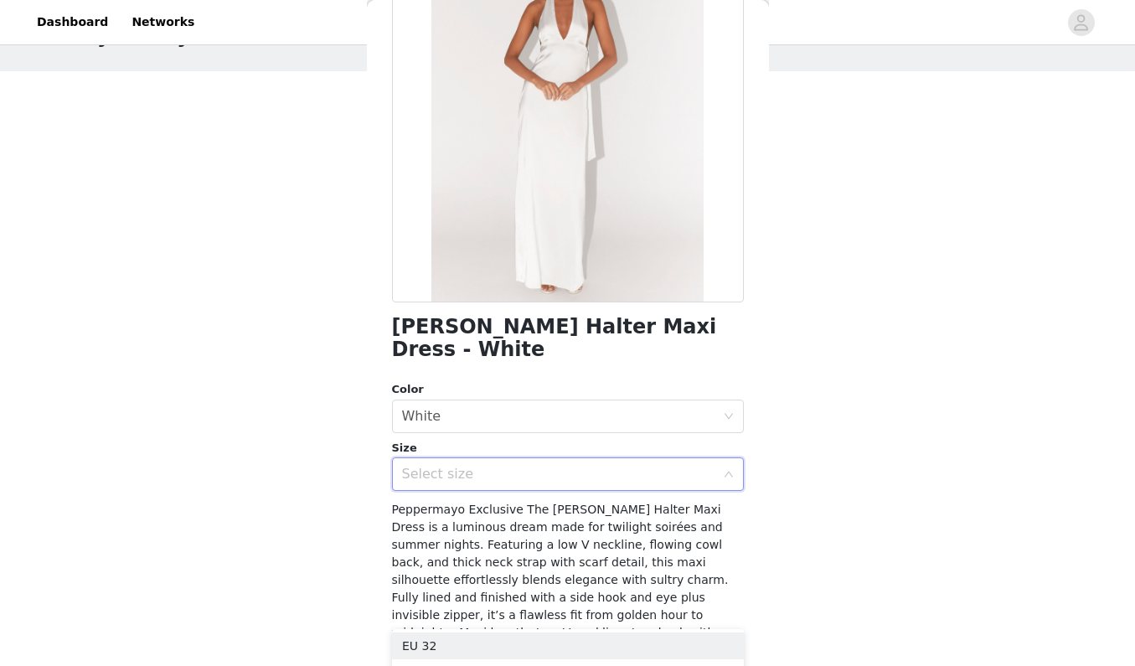
click at [701, 466] on div "Select size" at bounding box center [558, 474] width 313 height 17
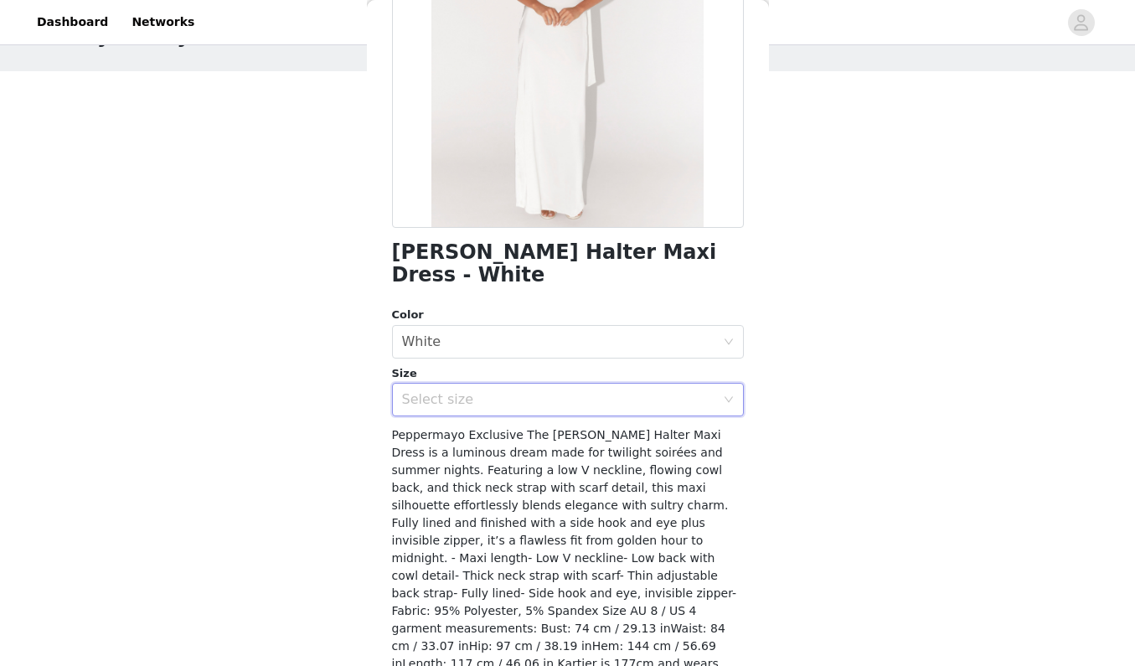
scroll to position [240, 0]
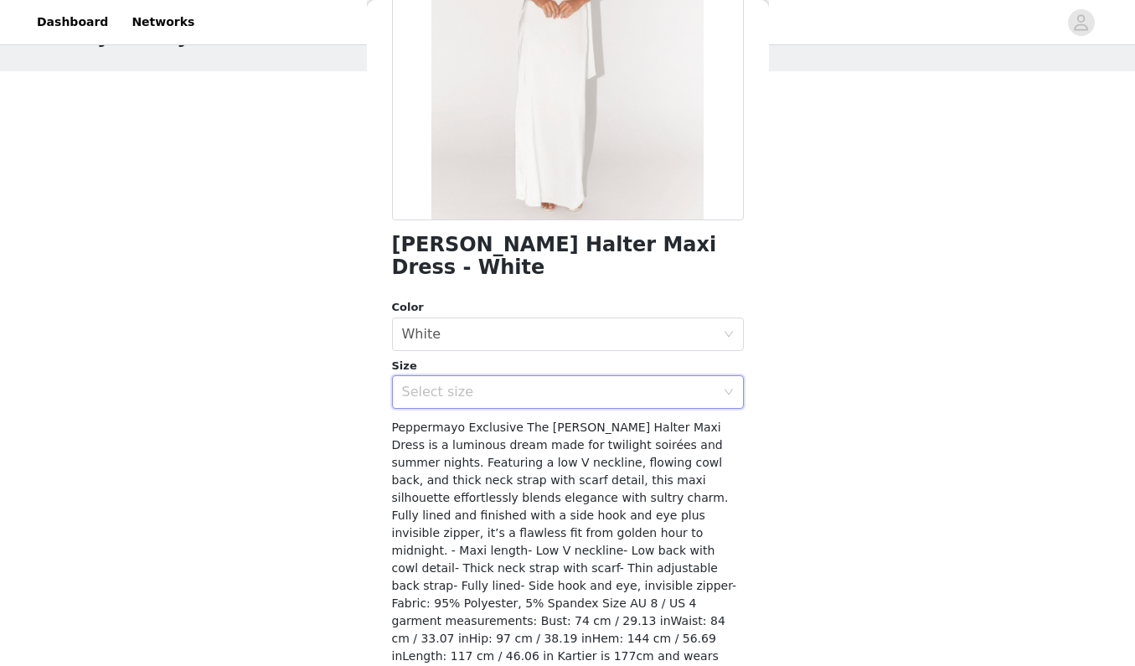
click at [729, 387] on icon "icon: down" at bounding box center [729, 392] width 10 height 10
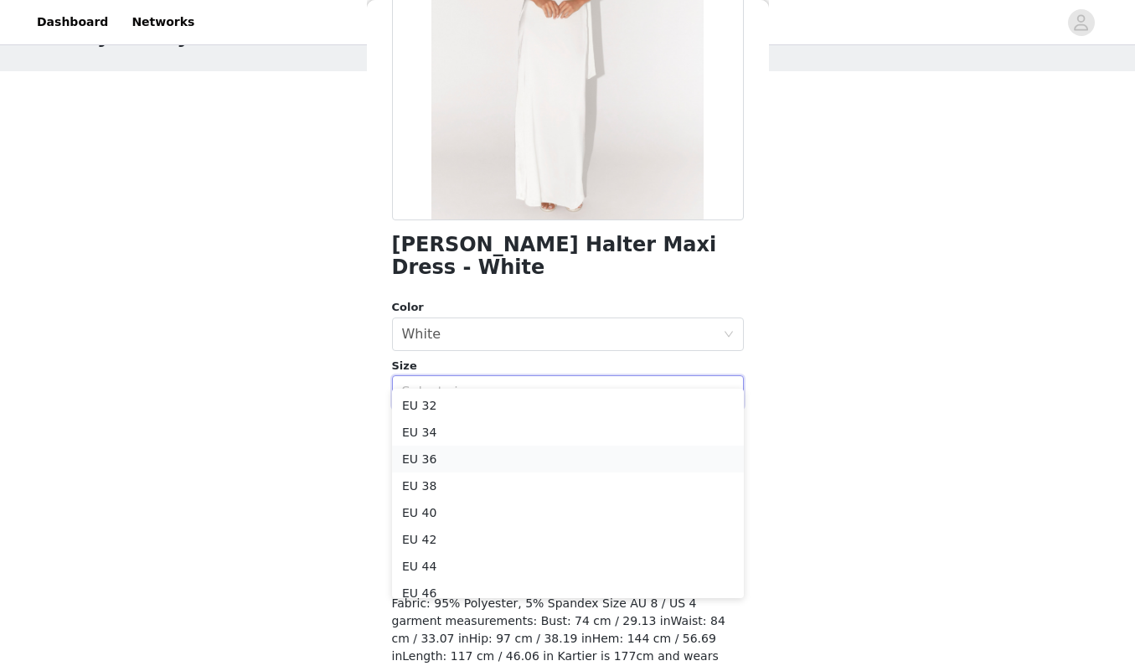
click at [679, 455] on li "EU 36" at bounding box center [568, 459] width 352 height 27
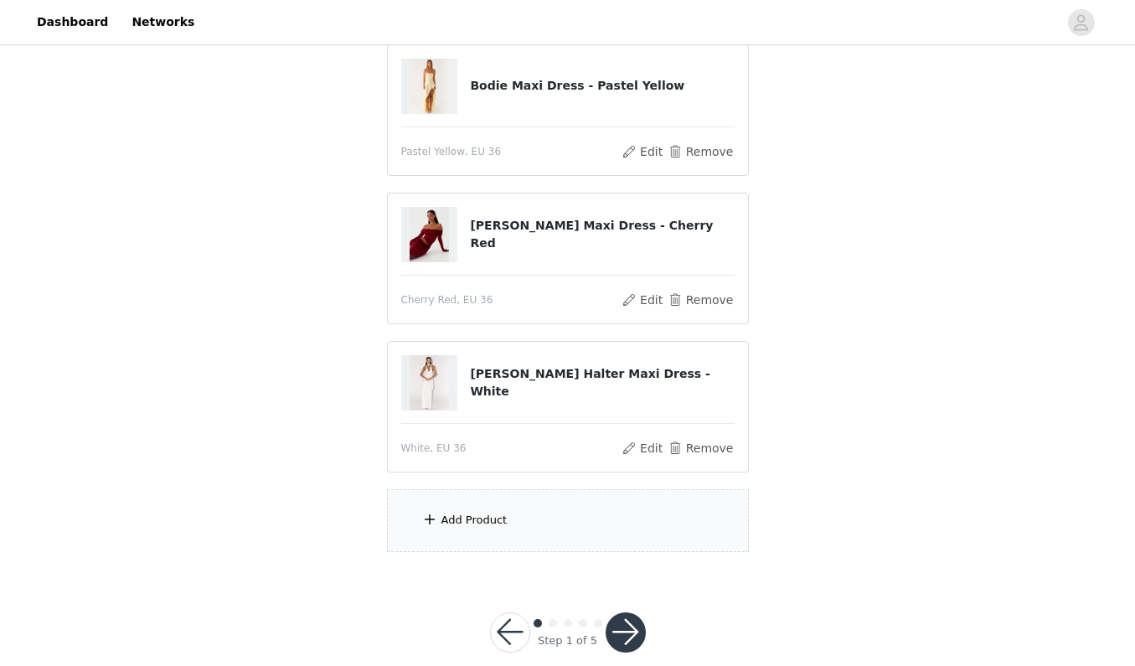
scroll to position [194, 0]
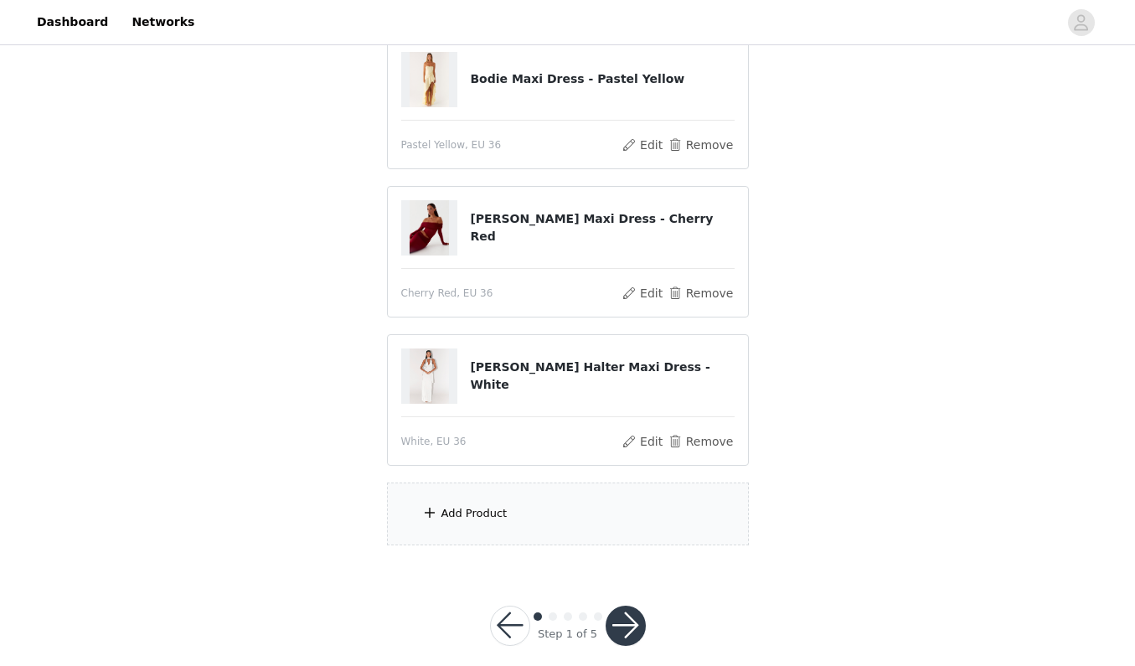
click at [509, 534] on div "Add Product" at bounding box center [568, 514] width 362 height 63
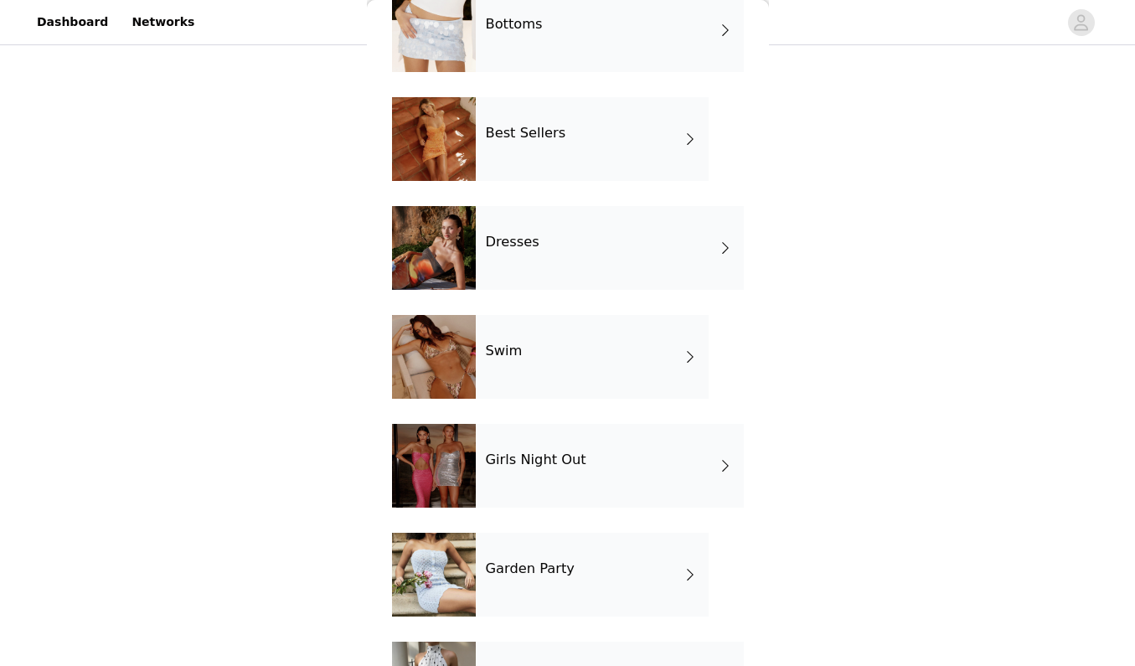
scroll to position [217, 0]
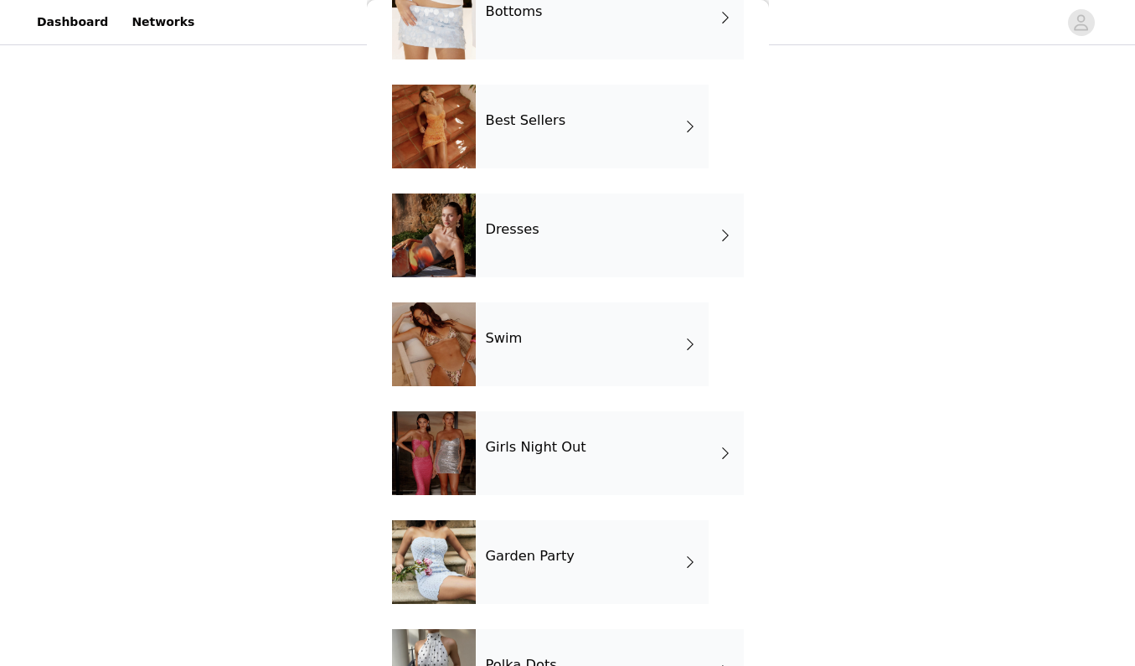
click at [526, 457] on div "Girls Night Out" at bounding box center [610, 453] width 268 height 84
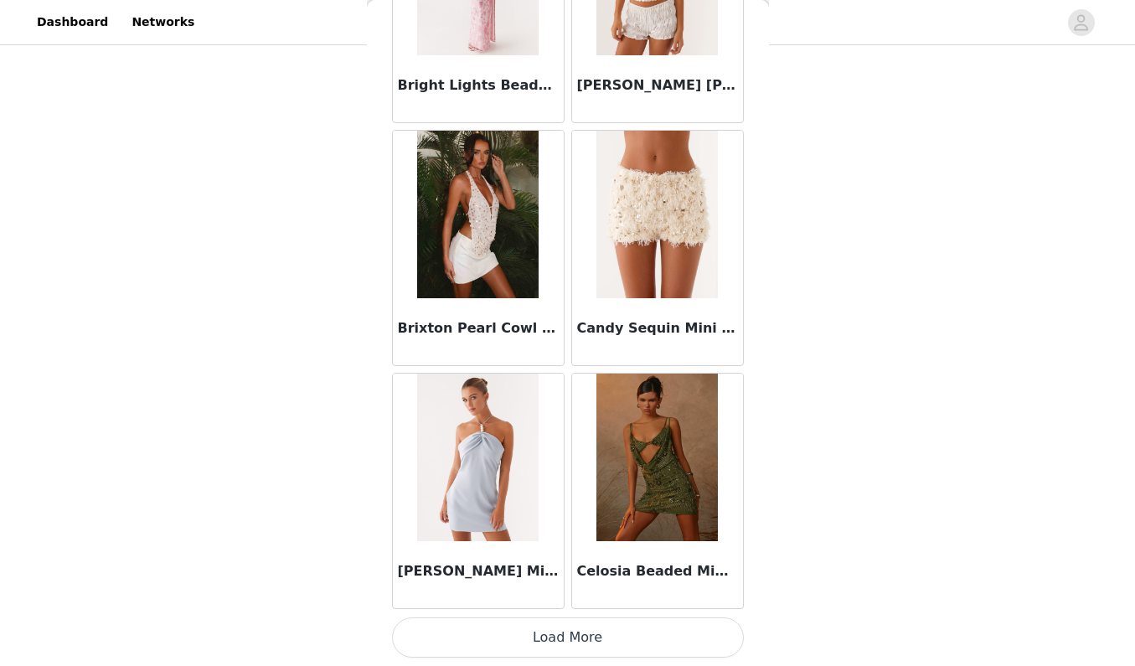
scroll to position [213, 0]
click at [495, 635] on button "Load More" at bounding box center [568, 637] width 352 height 40
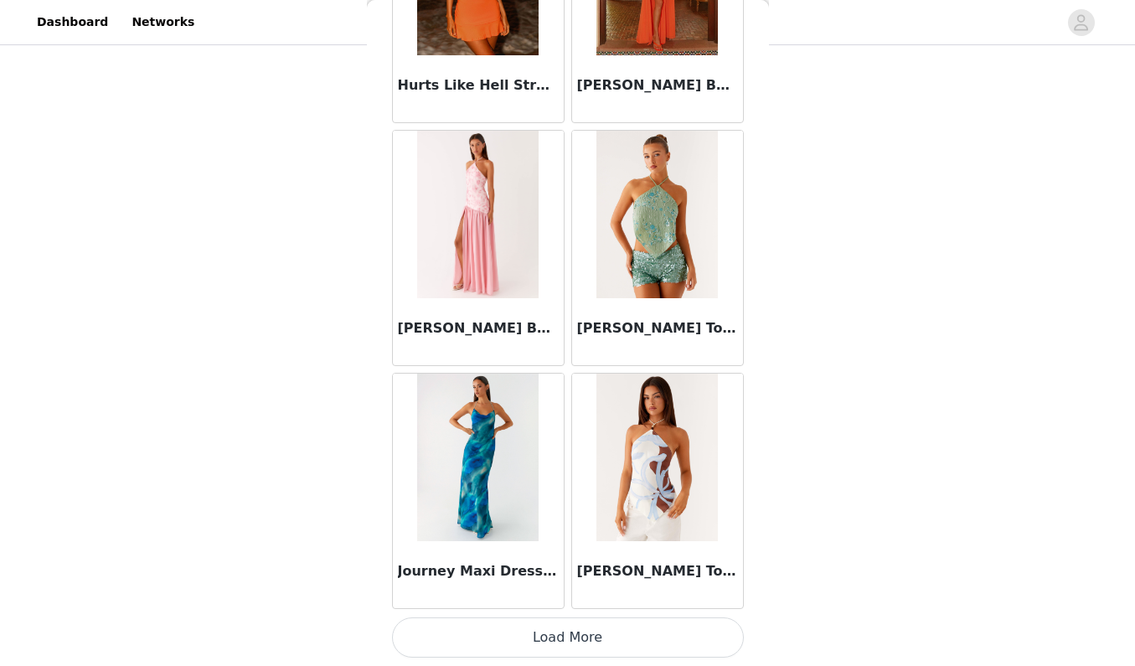
click at [549, 632] on button "Load More" at bounding box center [568, 637] width 352 height 40
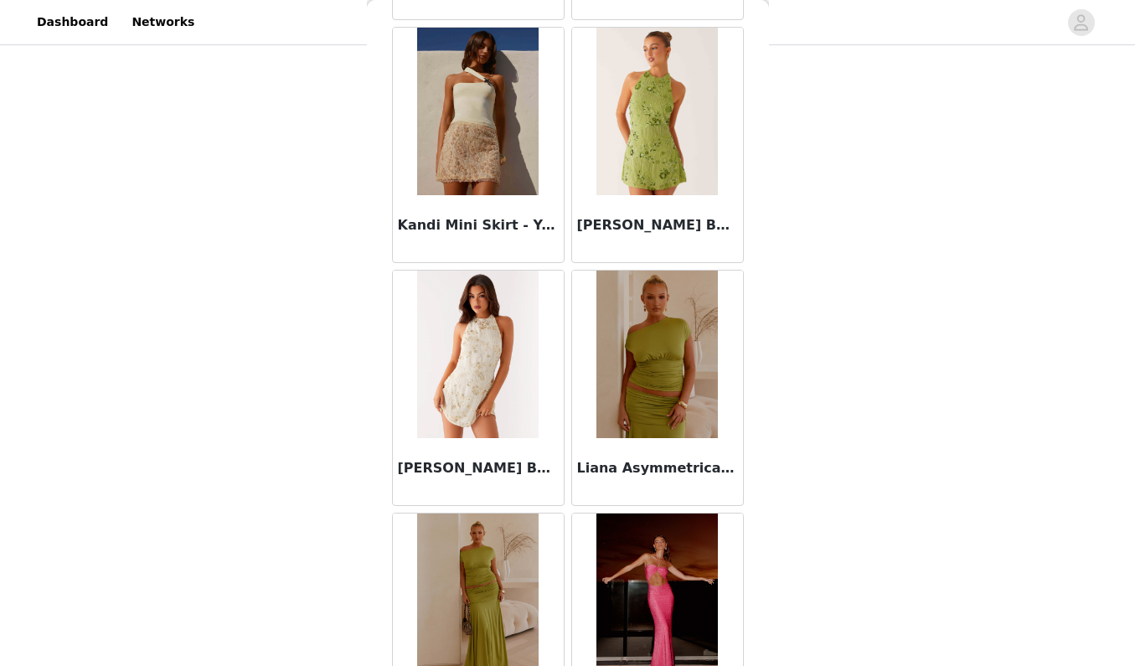
scroll to position [6107, 0]
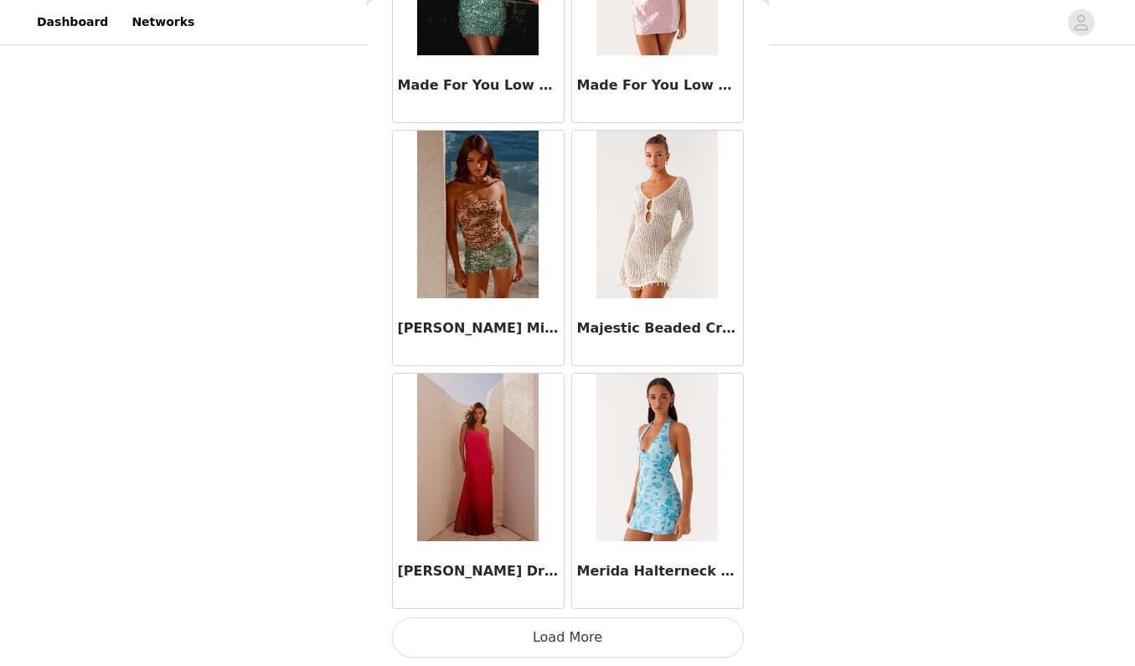
click at [560, 644] on button "Load More" at bounding box center [568, 637] width 352 height 40
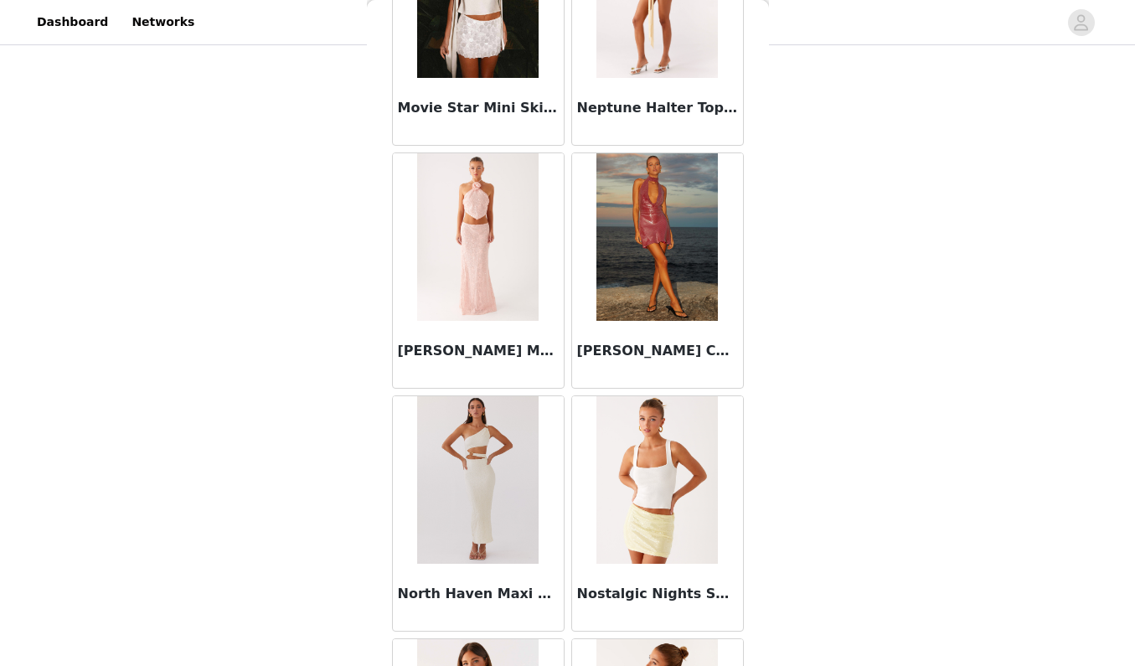
scroll to position [8193, 0]
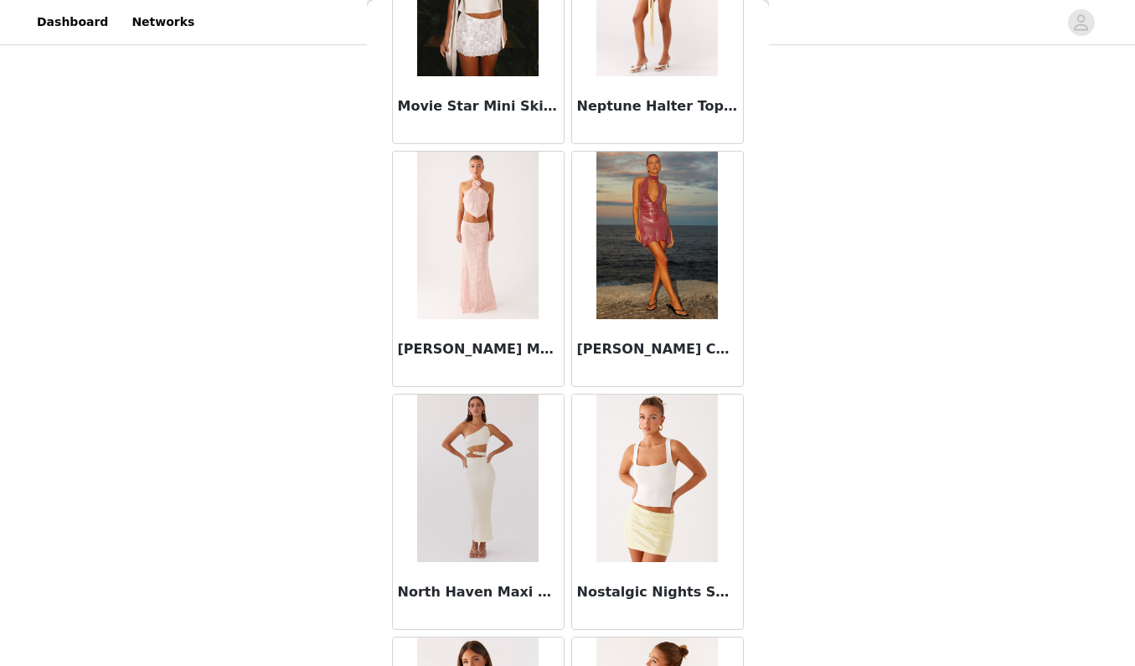
click at [516, 313] on img at bounding box center [477, 236] width 121 height 168
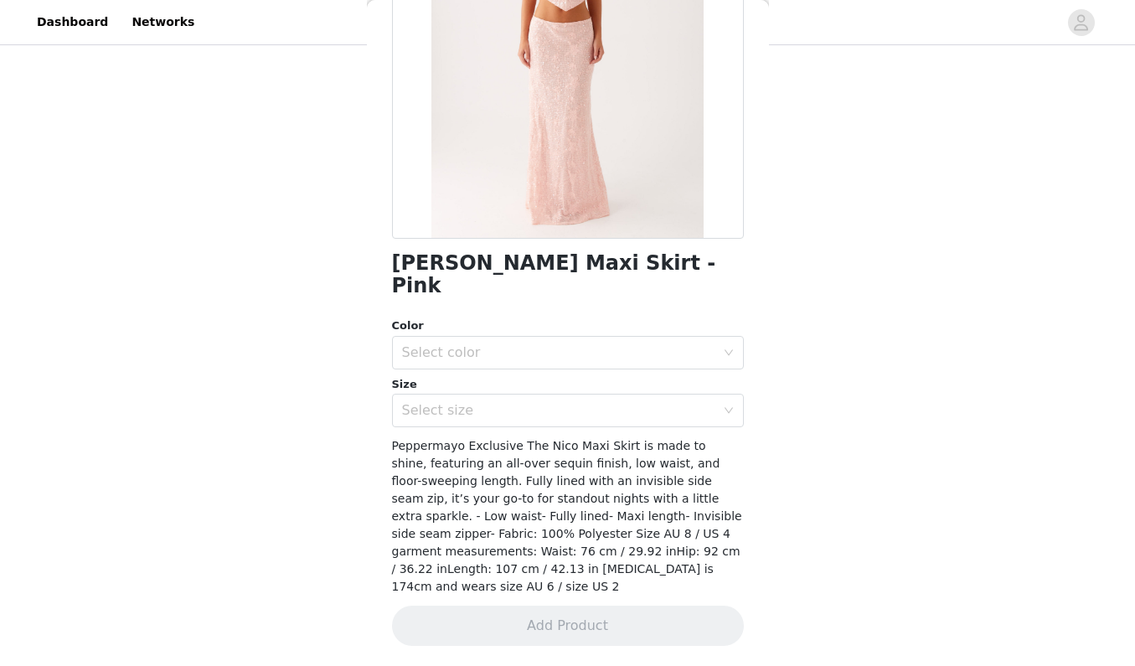
scroll to position [181, 0]
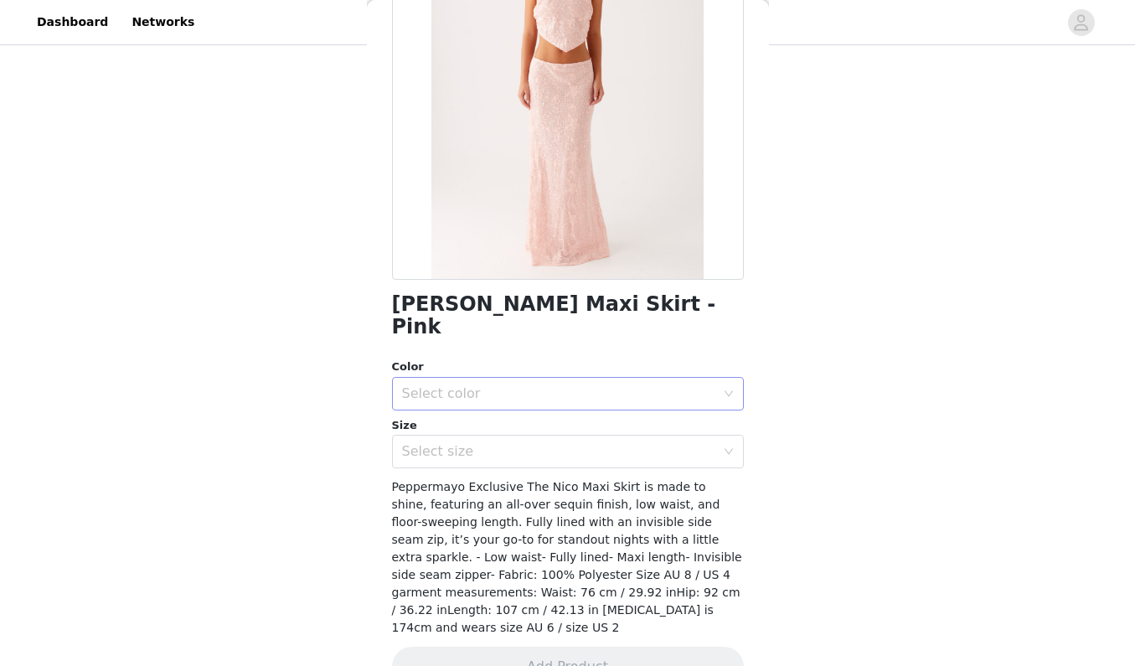
click at [519, 385] on div "Select color" at bounding box center [558, 393] width 313 height 17
click at [506, 410] on li "Pink" at bounding box center [568, 407] width 352 height 27
click at [506, 443] on div "Select size" at bounding box center [558, 451] width 313 height 17
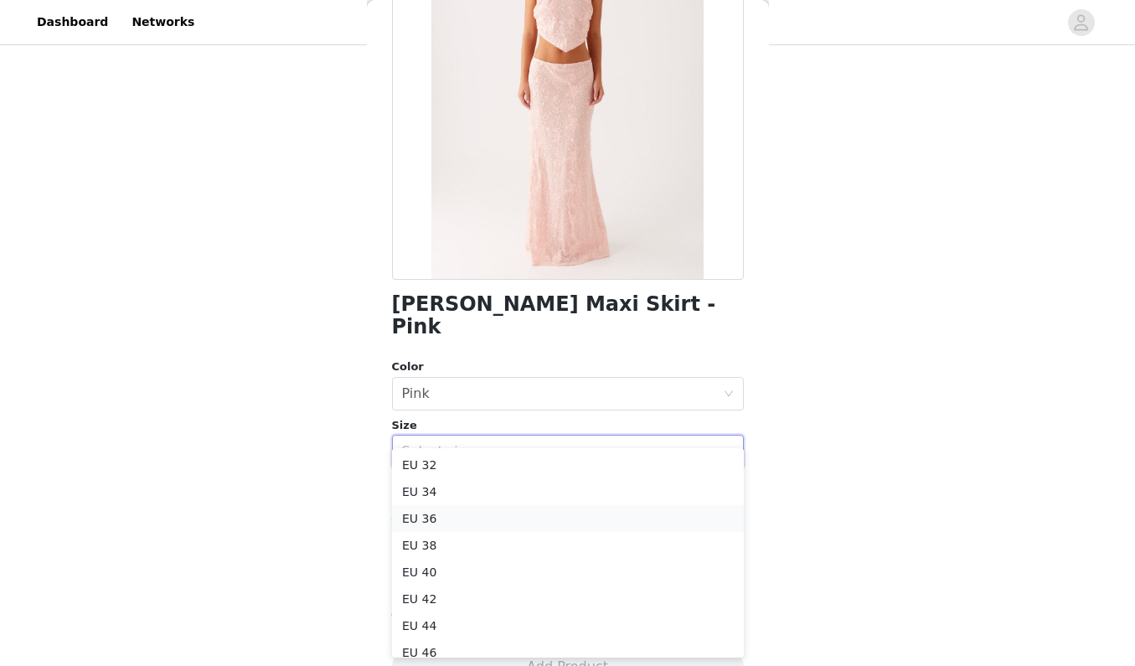
click at [480, 521] on li "EU 36" at bounding box center [568, 518] width 352 height 27
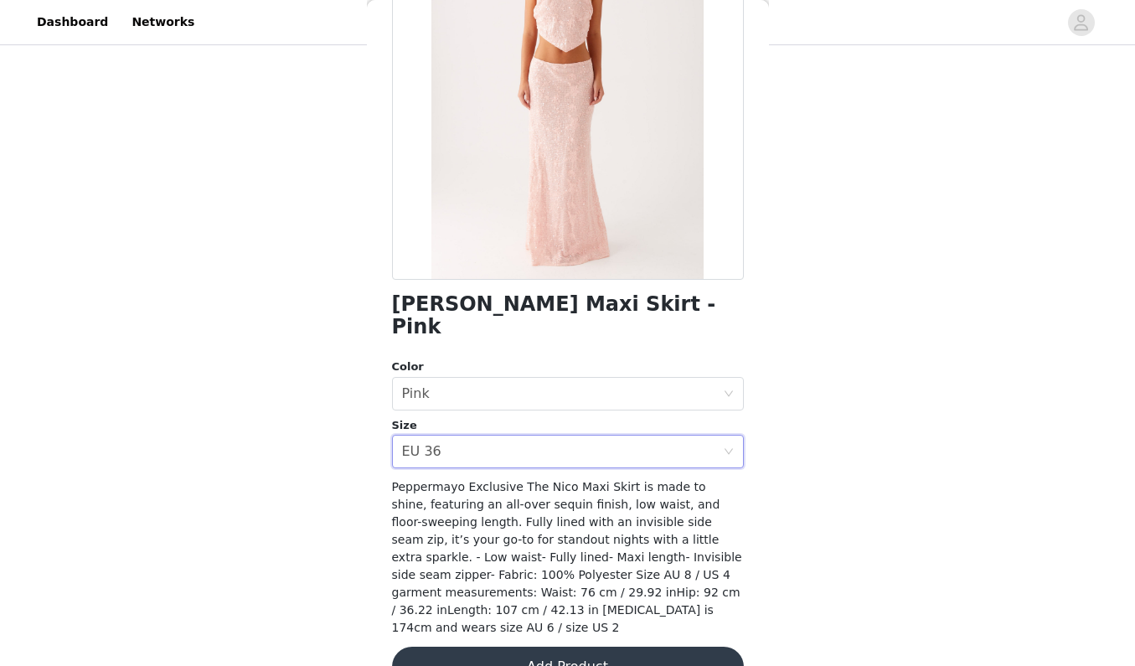
click at [506, 647] on button "Add Product" at bounding box center [568, 667] width 352 height 40
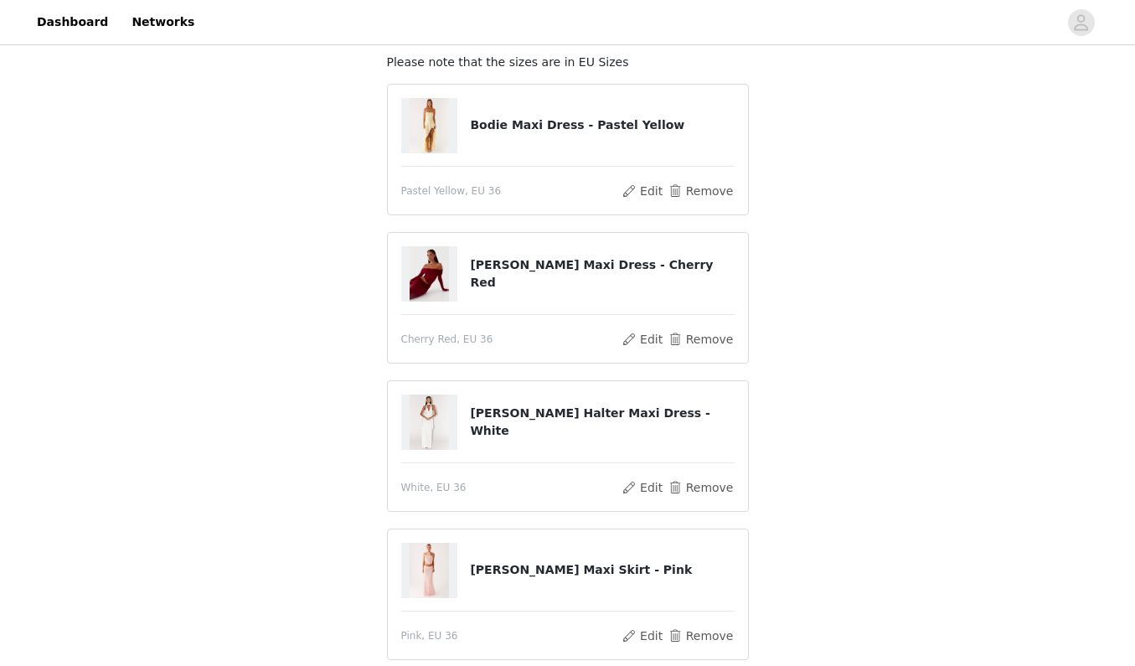
scroll to position [102, 0]
click at [712, 485] on button "Remove" at bounding box center [700, 488] width 67 height 20
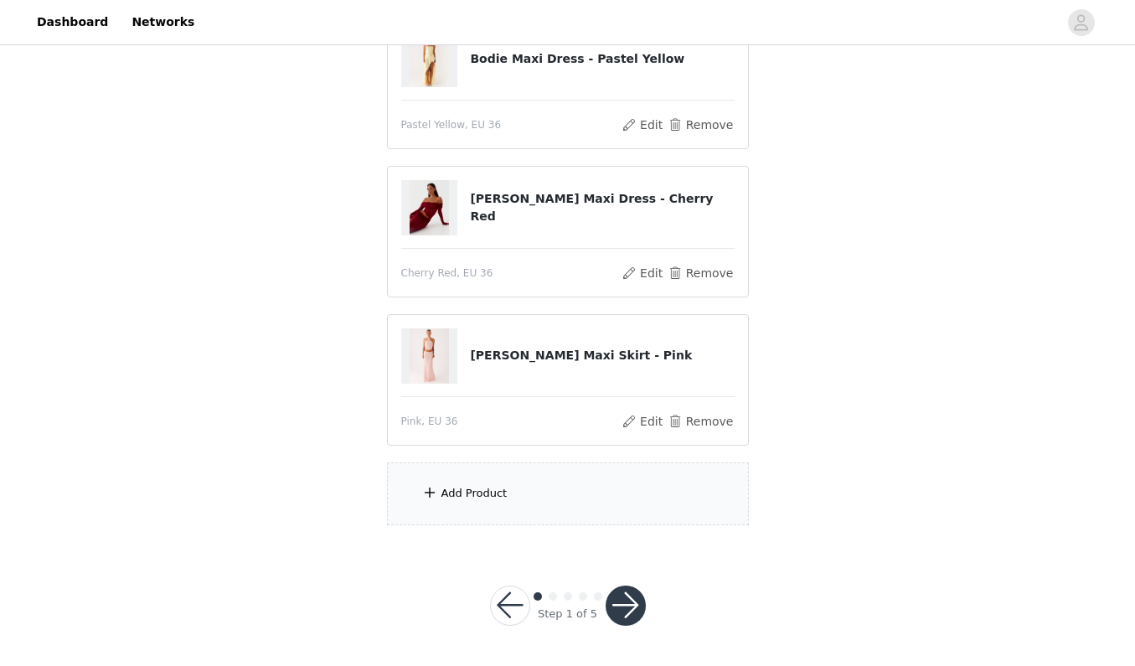
scroll to position [213, 0]
click at [631, 514] on div "Add Product" at bounding box center [568, 494] width 362 height 63
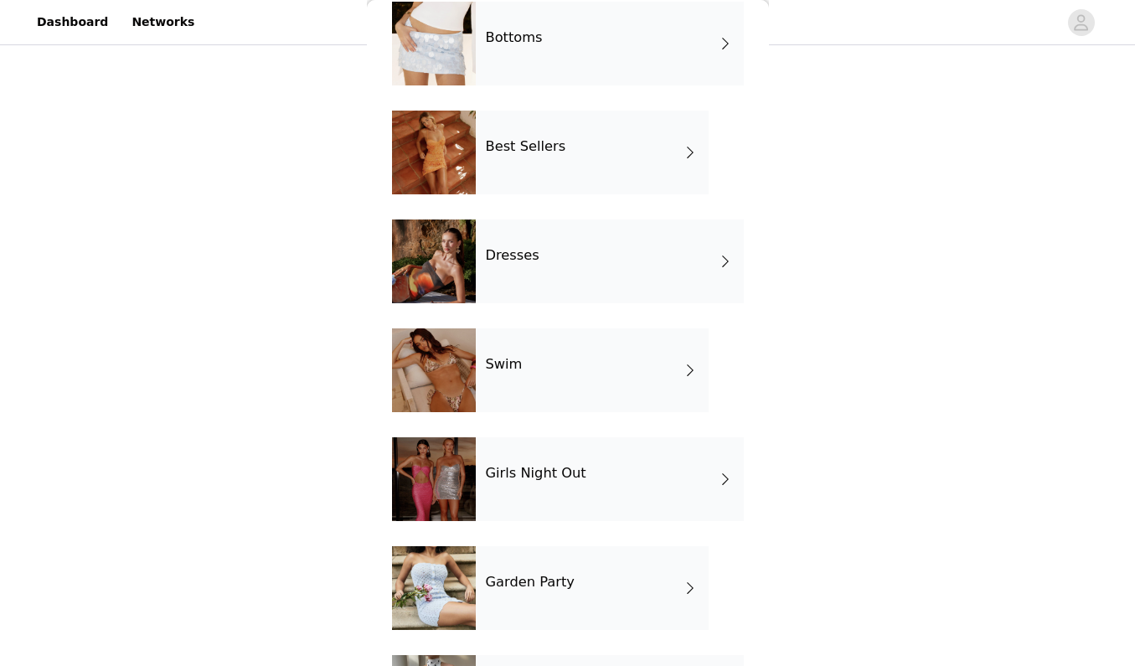
scroll to position [190, 0]
click at [640, 297] on div "Dresses" at bounding box center [610, 262] width 268 height 84
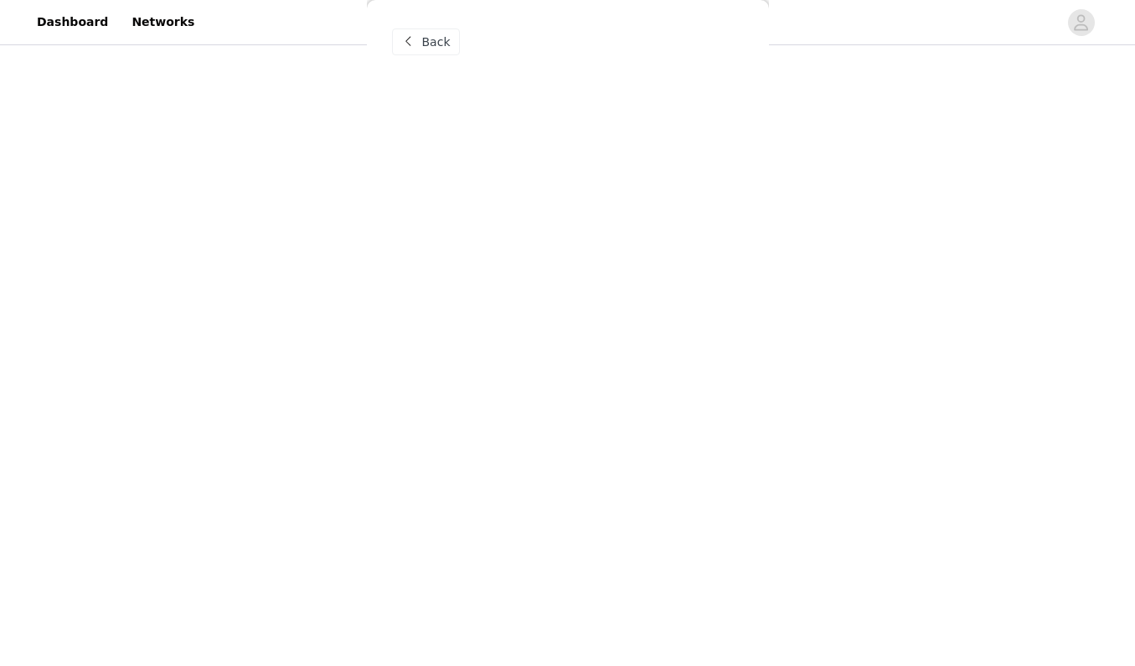
scroll to position [0, 0]
click at [421, 39] on div at bounding box center [567, 333] width 1135 height 666
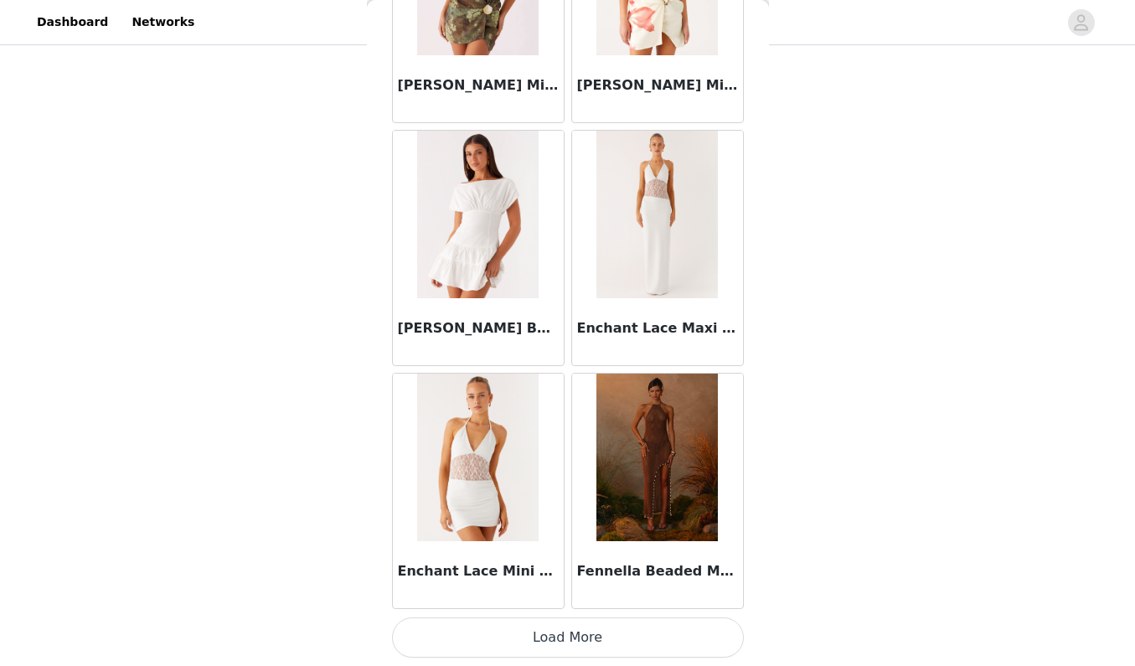
scroll to position [213, 0]
click at [528, 630] on button "Load More" at bounding box center [568, 637] width 352 height 40
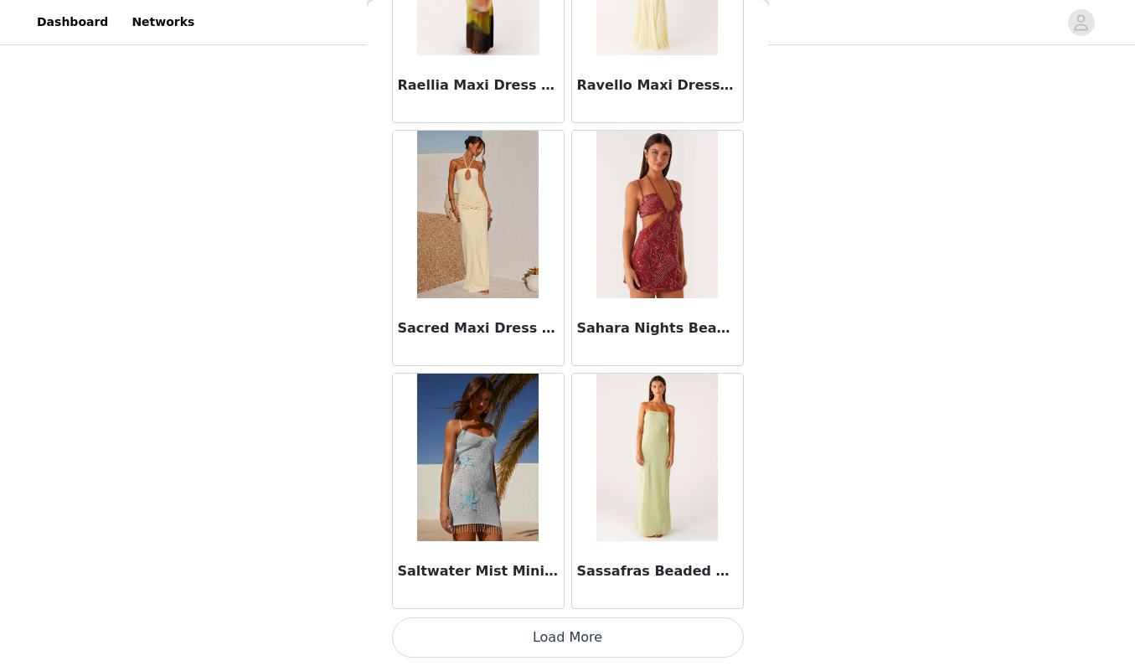
click at [560, 643] on button "Load More" at bounding box center [568, 637] width 352 height 40
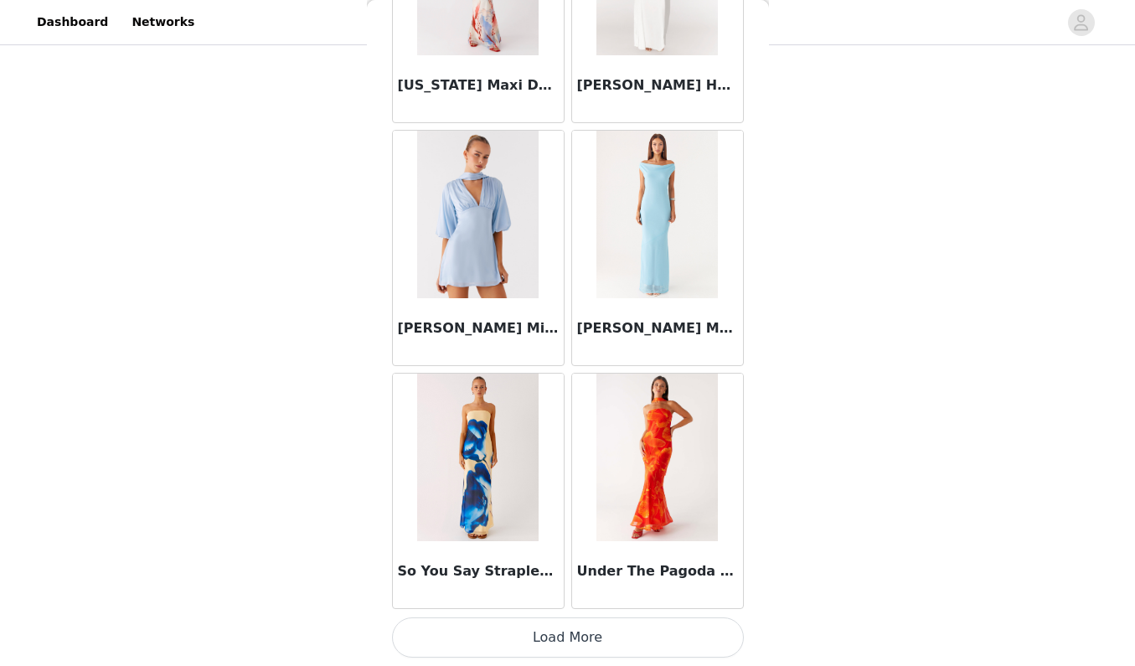
click at [565, 651] on button "Load More" at bounding box center [568, 637] width 352 height 40
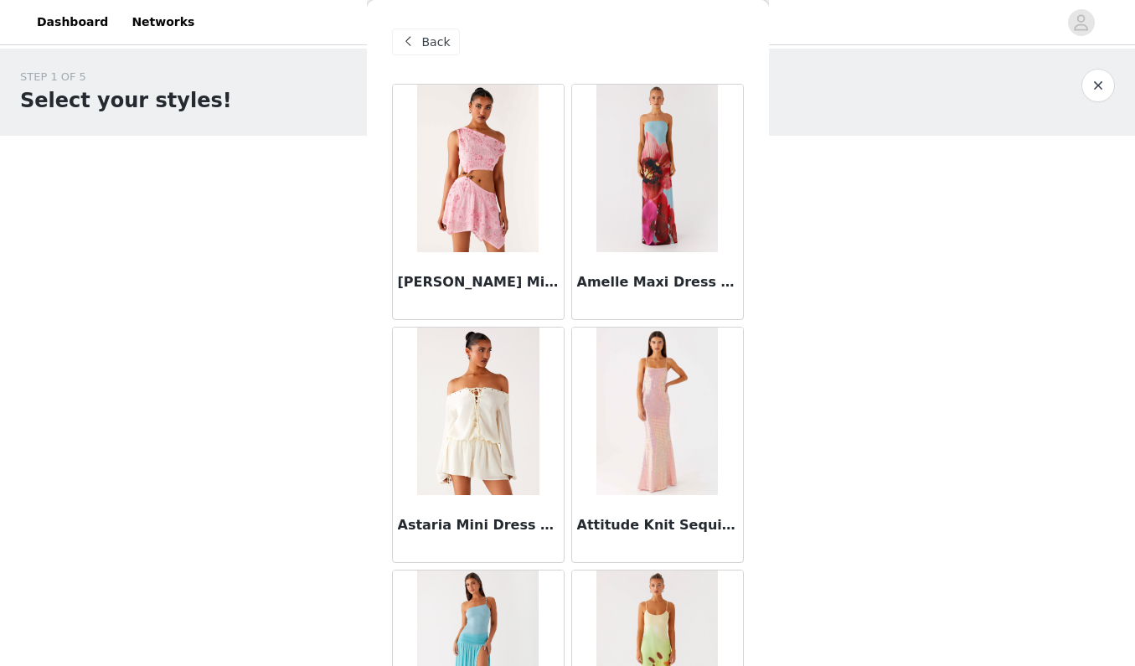
scroll to position [0, 0]
click at [422, 47] on span "Back" at bounding box center [436, 43] width 28 height 18
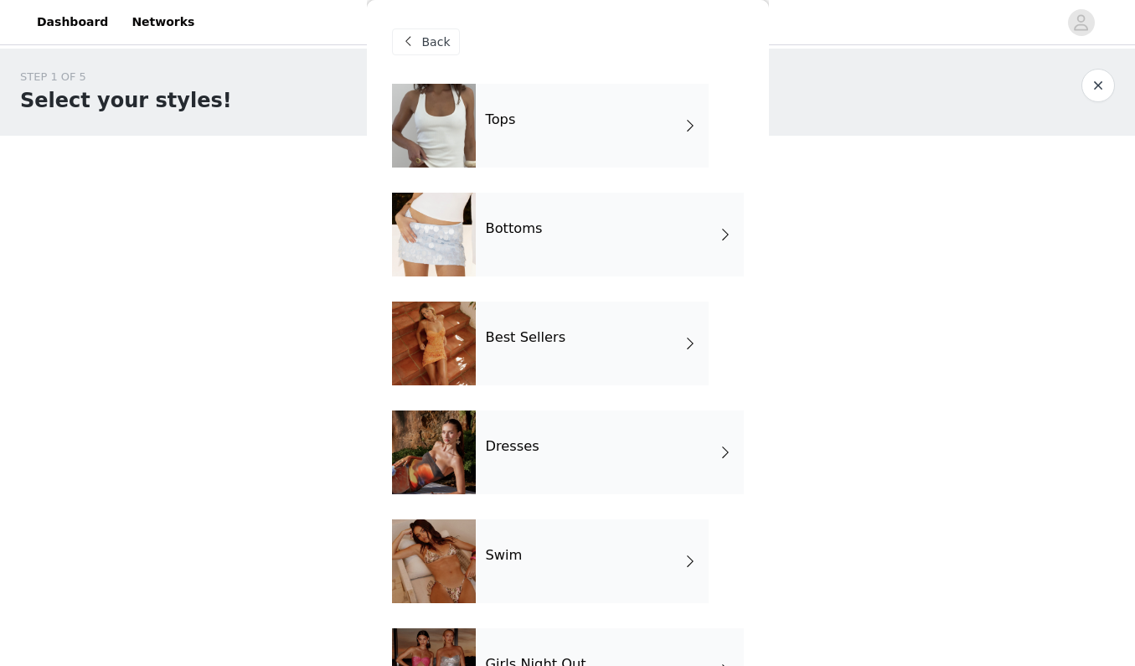
click at [529, 426] on div "Dresses" at bounding box center [610, 453] width 268 height 84
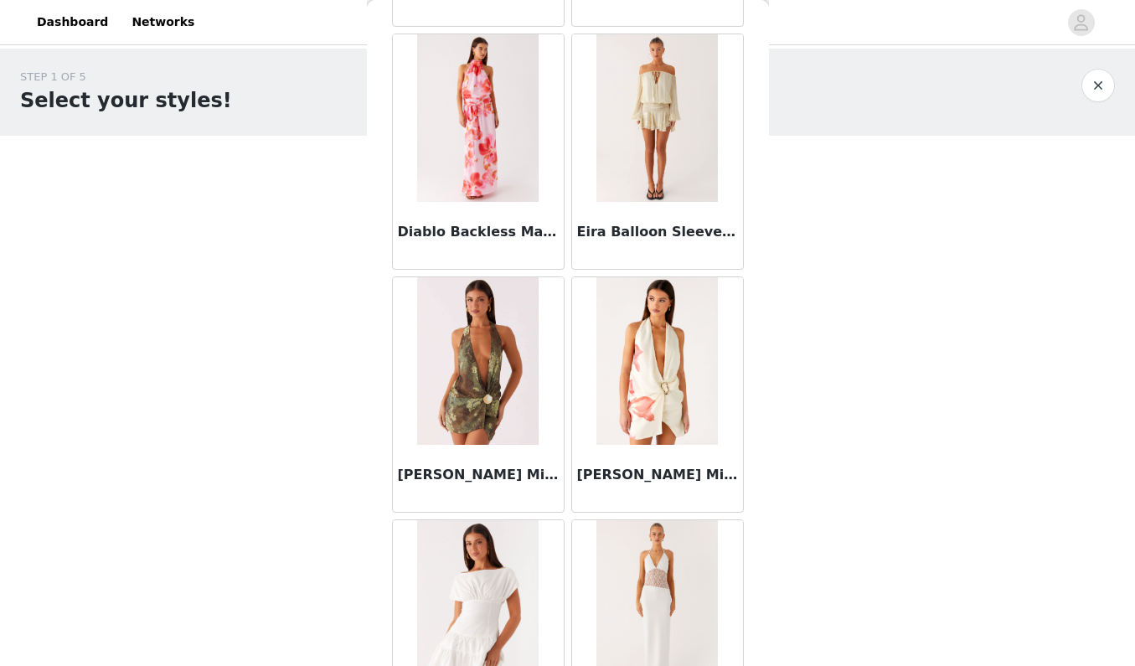
scroll to position [1515, 0]
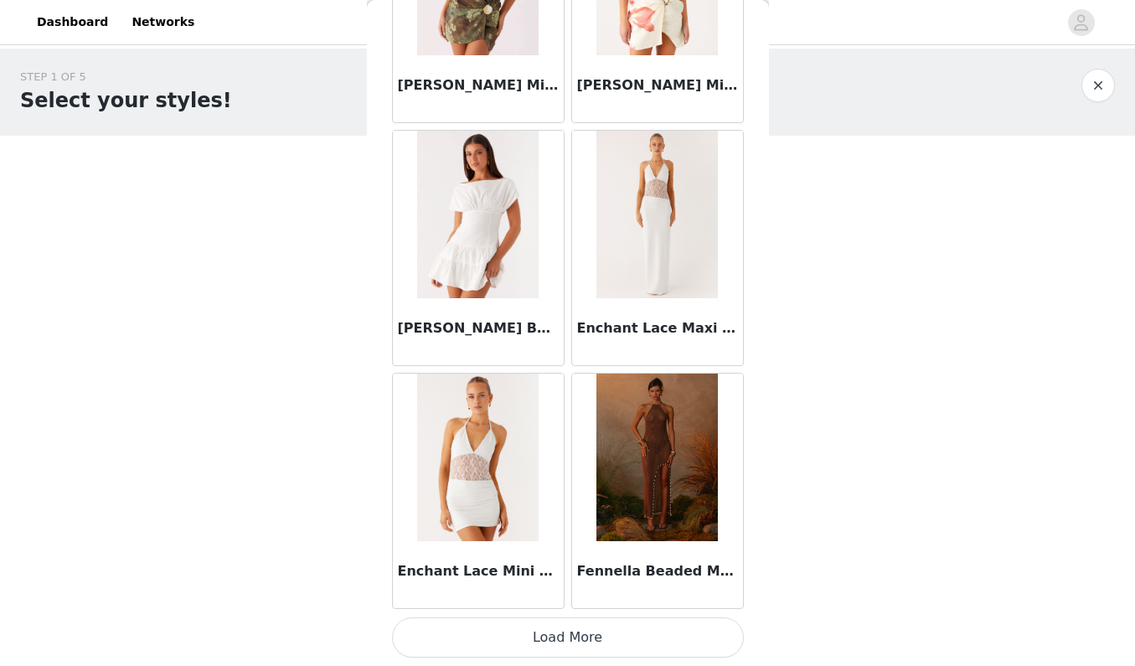
click at [554, 629] on button "Load More" at bounding box center [568, 637] width 352 height 40
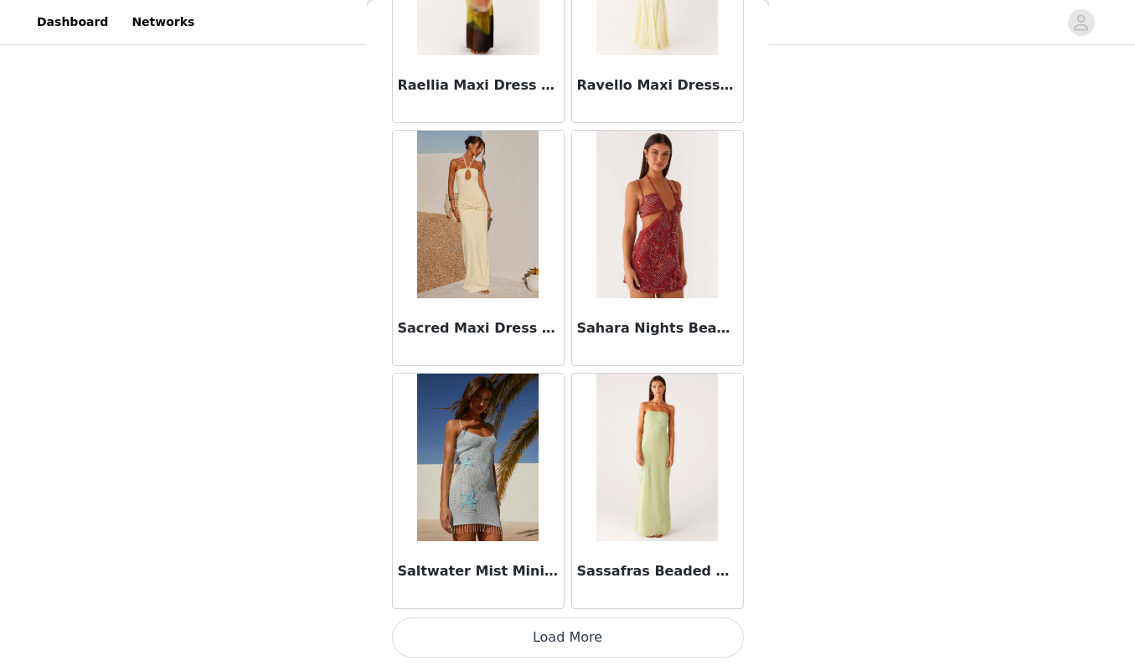
scroll to position [213, 0]
click at [596, 635] on button "Load More" at bounding box center [568, 637] width 352 height 40
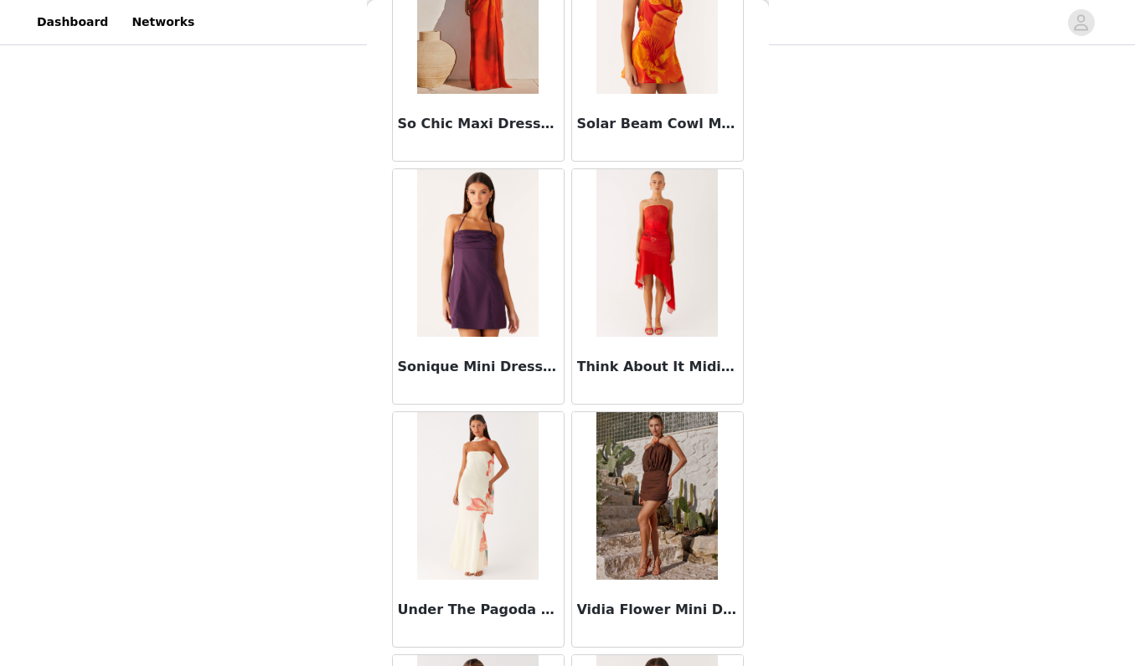
scroll to position [5270, 0]
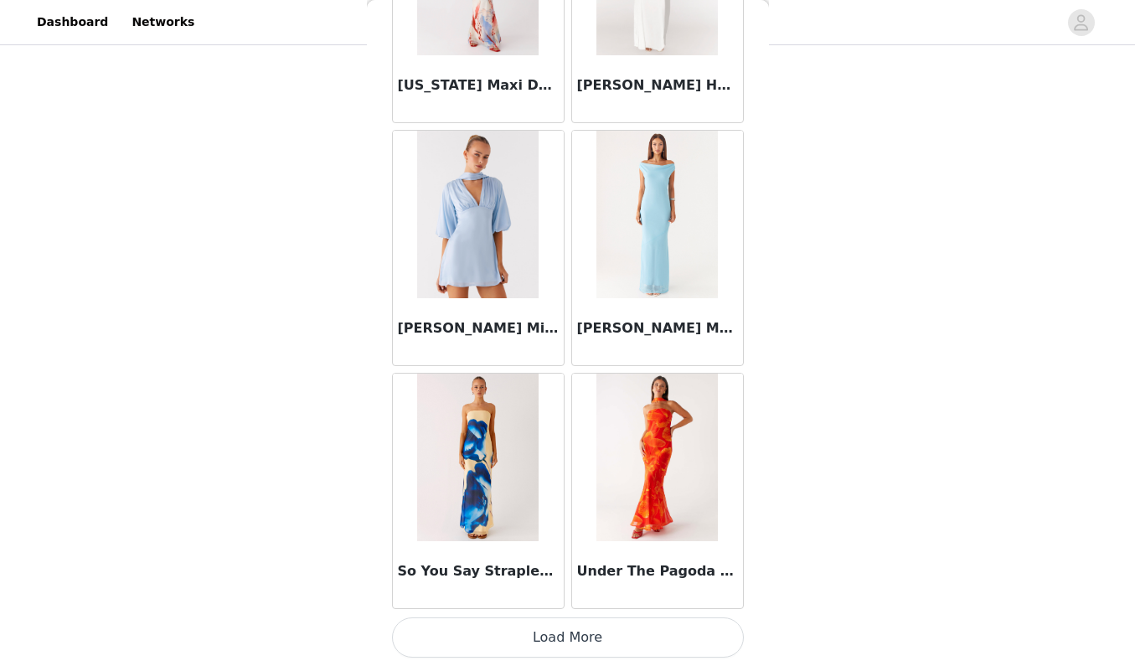
click at [617, 641] on button "Load More" at bounding box center [568, 637] width 352 height 40
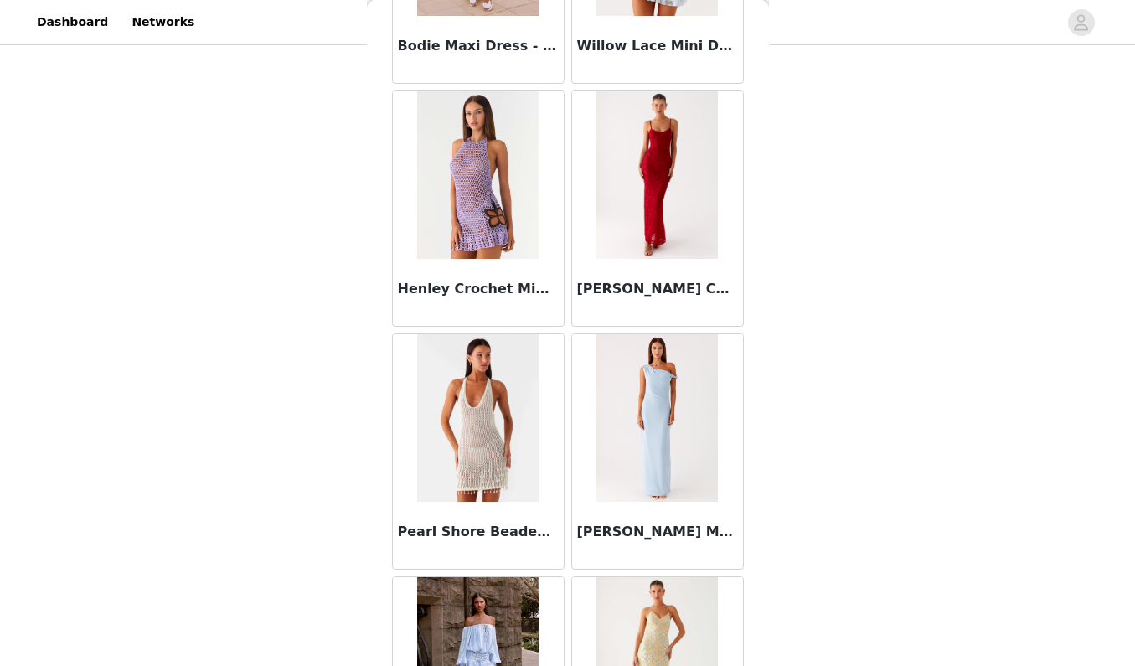
scroll to position [0, 0]
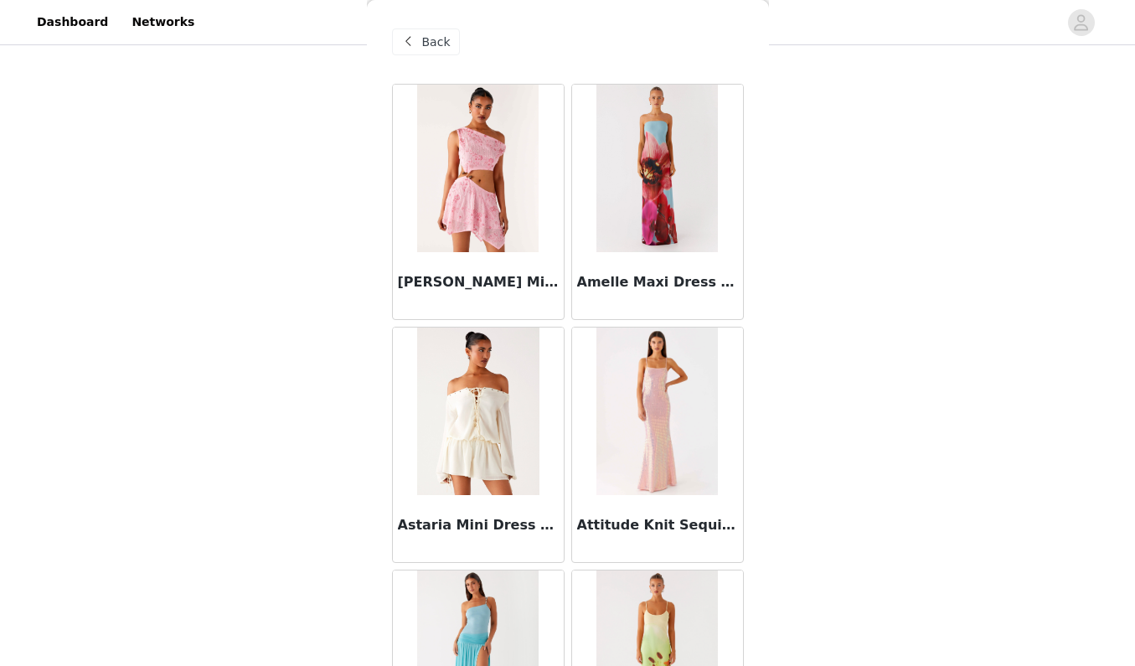
click at [428, 44] on span "Back" at bounding box center [436, 43] width 28 height 18
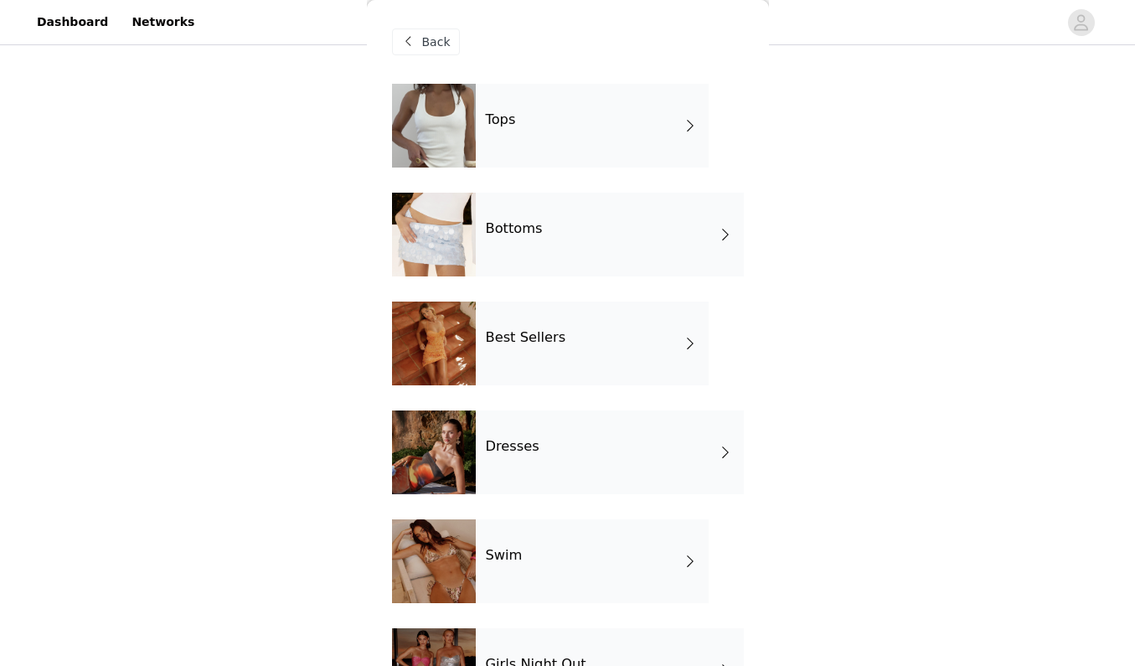
click at [560, 463] on div "Dresses" at bounding box center [610, 453] width 268 height 84
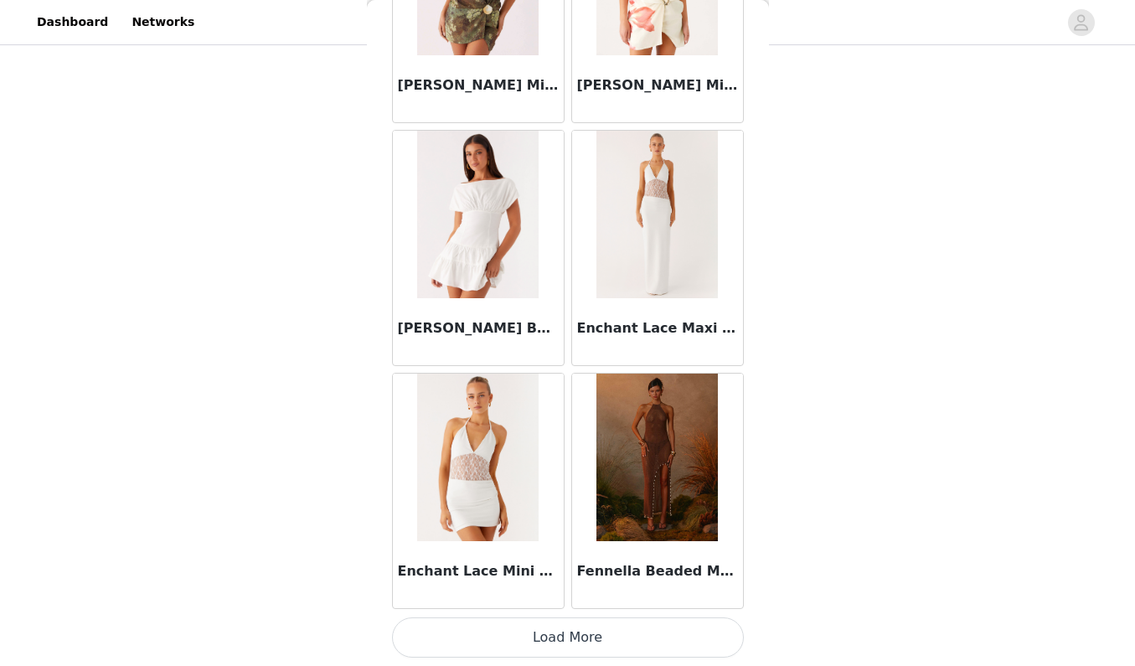
scroll to position [1898, 0]
click at [576, 638] on button "Load More" at bounding box center [568, 637] width 352 height 40
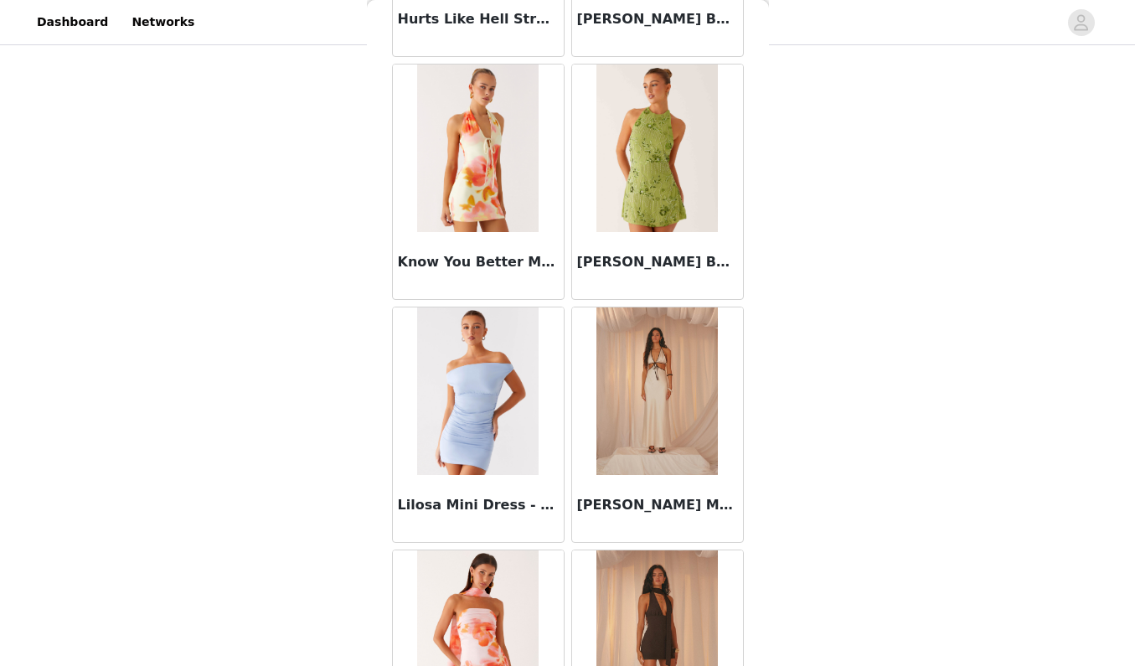
scroll to position [3215, 0]
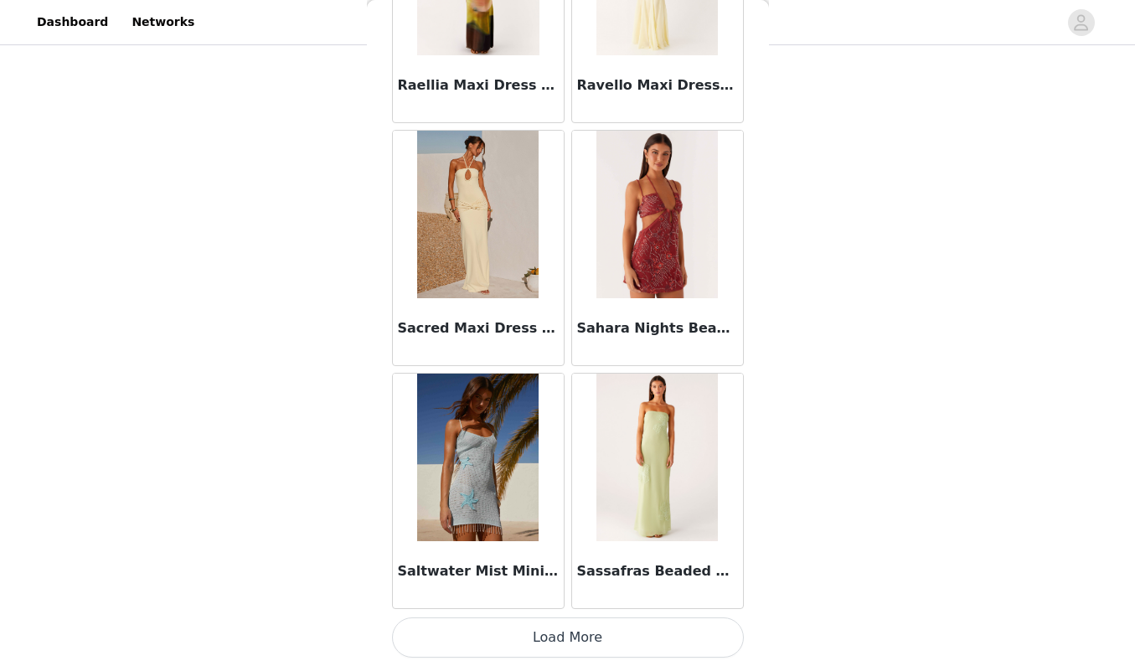
click at [615, 636] on button "Load More" at bounding box center [568, 637] width 352 height 40
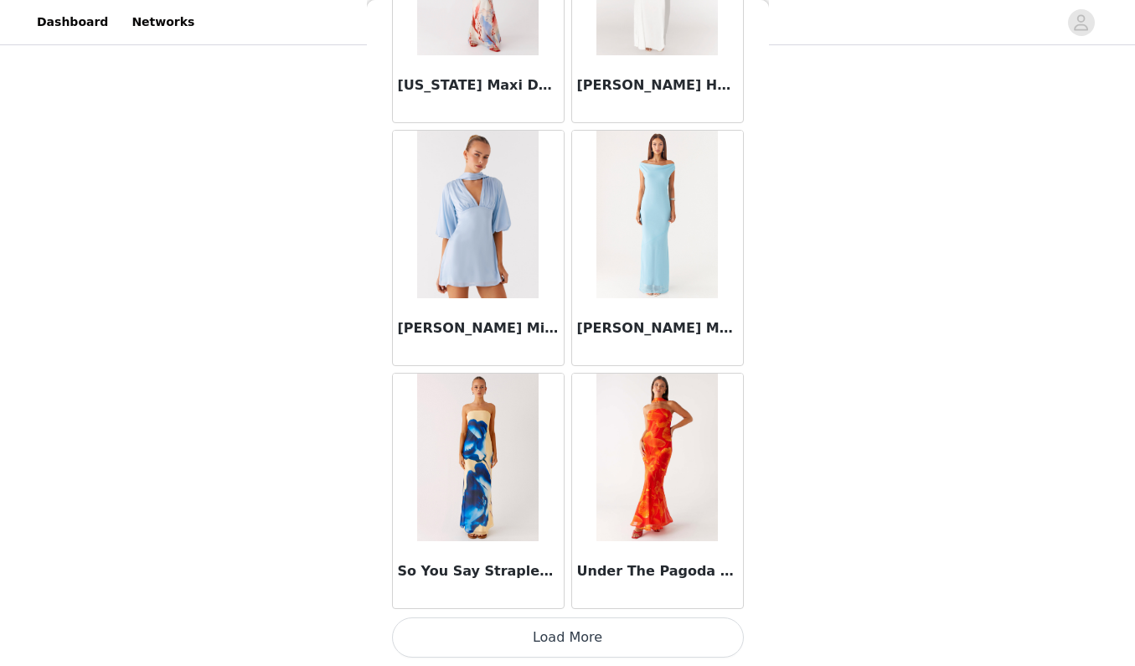
scroll to position [6757, 0]
click at [633, 632] on button "Load More" at bounding box center [568, 637] width 352 height 40
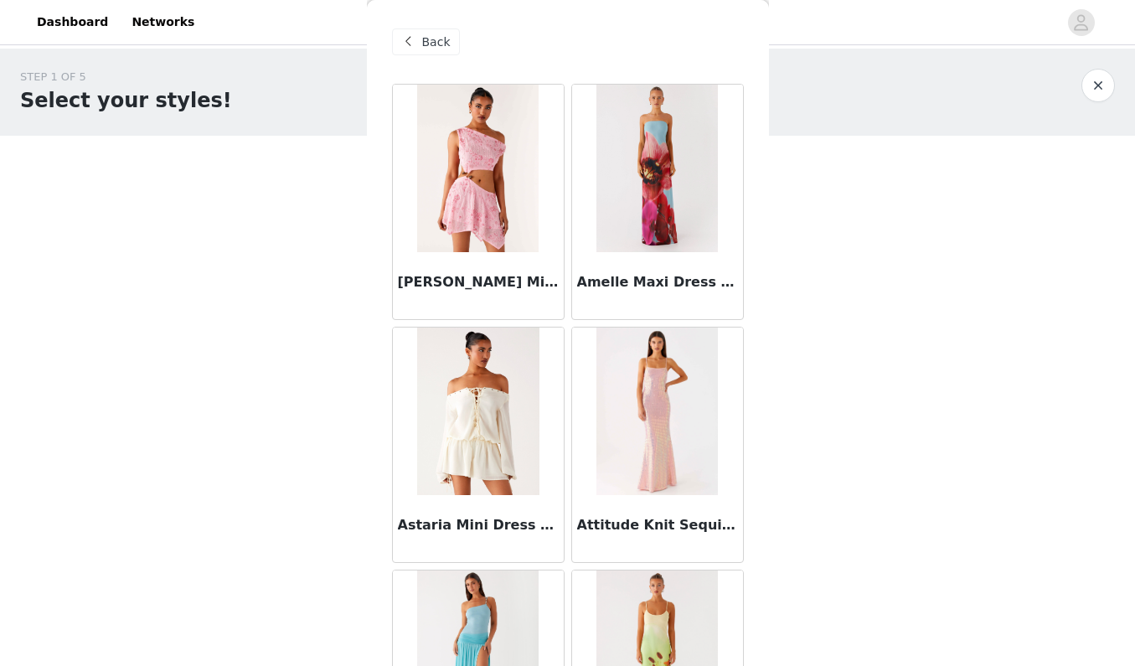
scroll to position [0, 0]
click at [448, 47] on span "Back" at bounding box center [436, 43] width 28 height 18
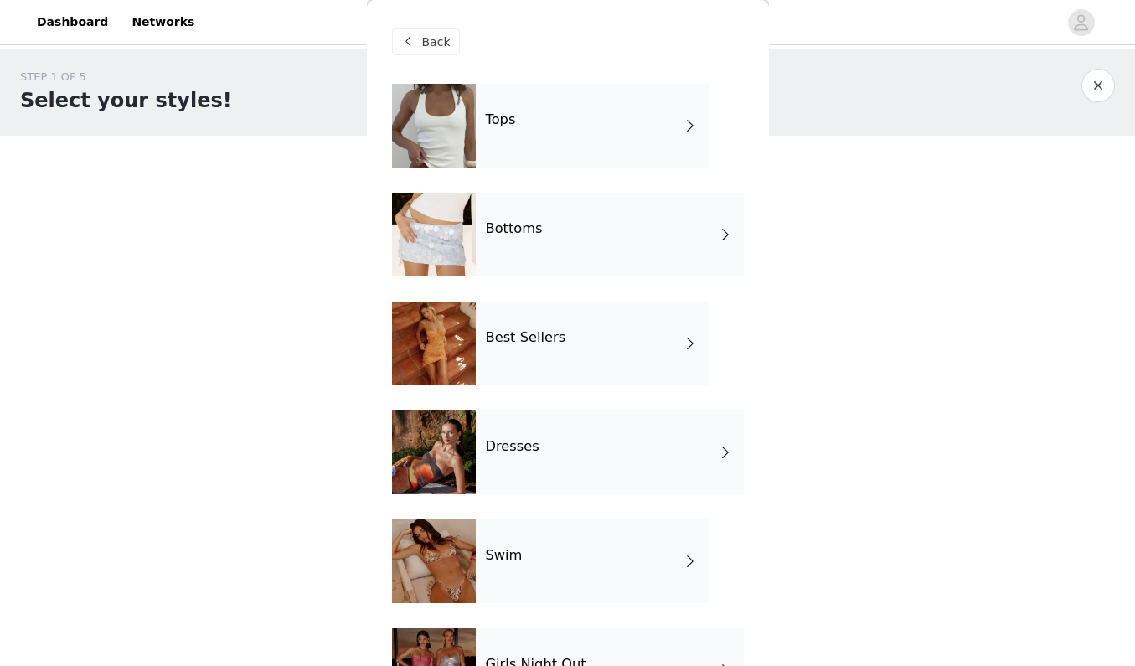
click at [542, 338] on h4 "Best Sellers" at bounding box center [526, 337] width 80 height 15
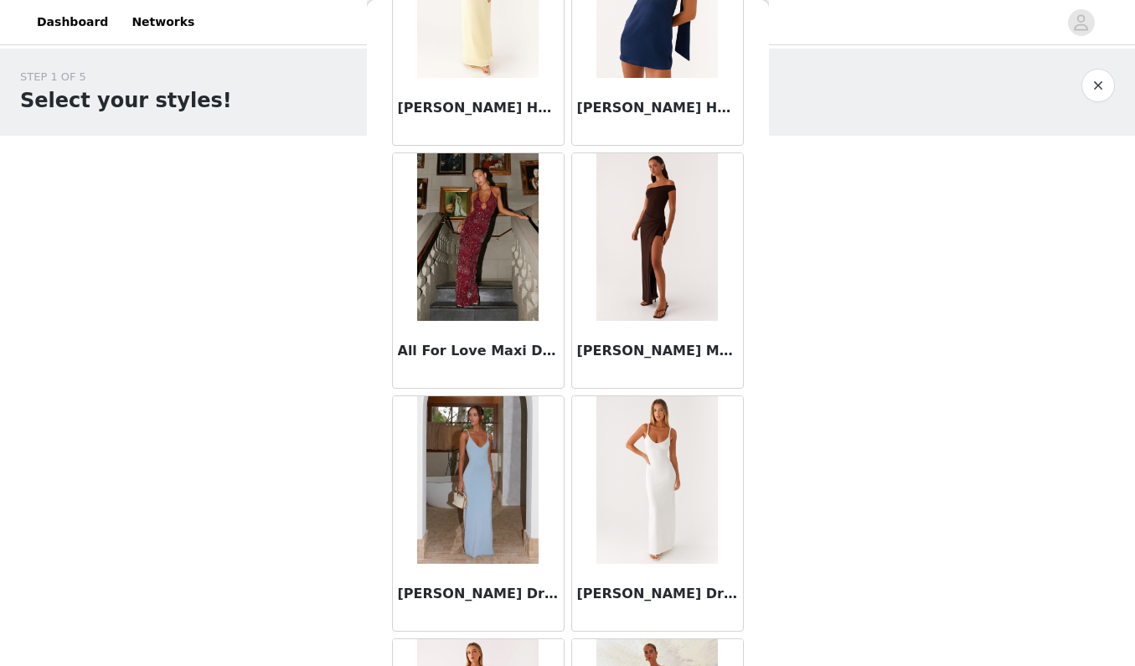
scroll to position [1148, 0]
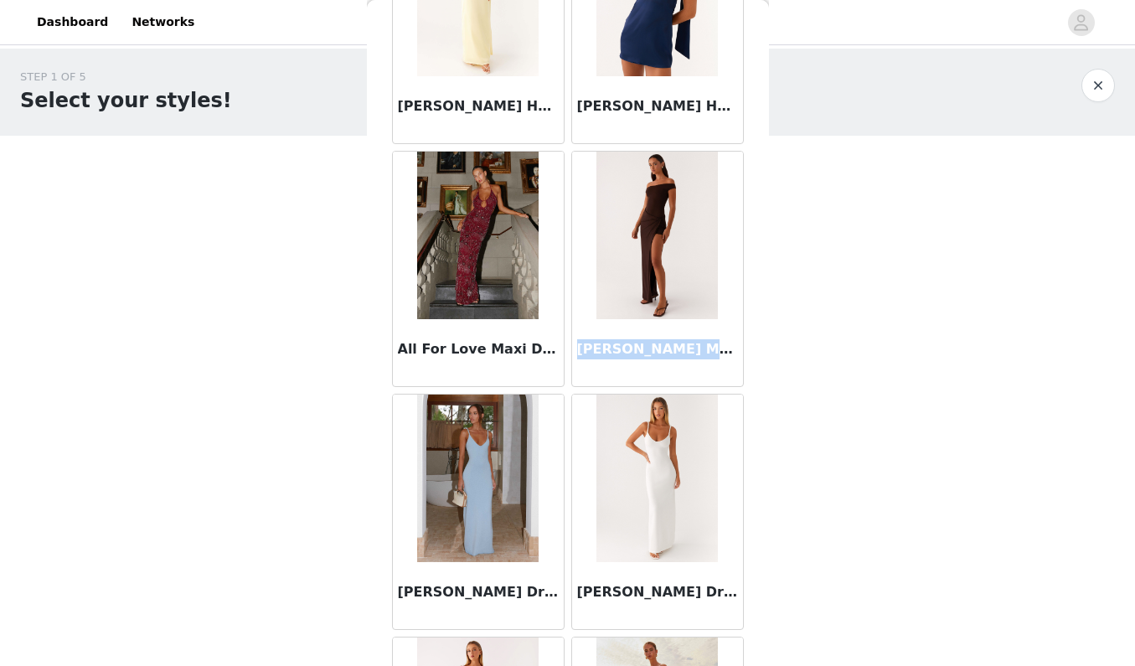
drag, startPoint x: 581, startPoint y: 349, endPoint x: 760, endPoint y: 348, distance: 179.3
click at [760, 348] on div "Back Aamari Maxi Dress - Red Adelaide Shirt Mini Dress - Brown After Light Maxi…" at bounding box center [568, 333] width 402 height 666
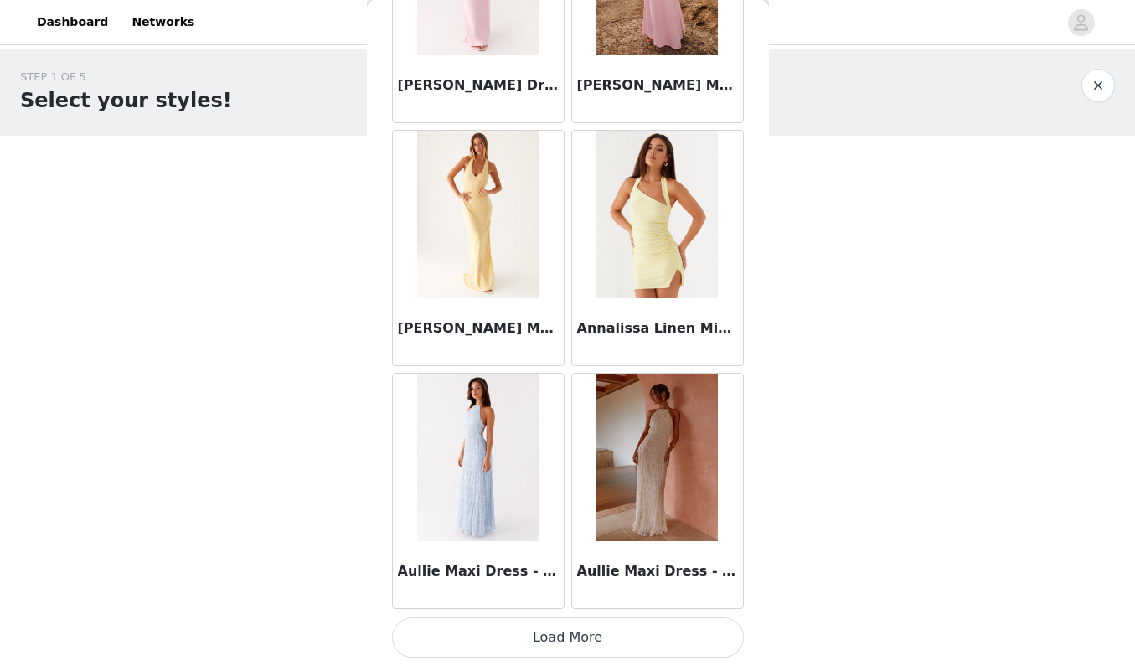
scroll to position [1898, 0]
click at [606, 647] on button "Load More" at bounding box center [568, 637] width 352 height 40
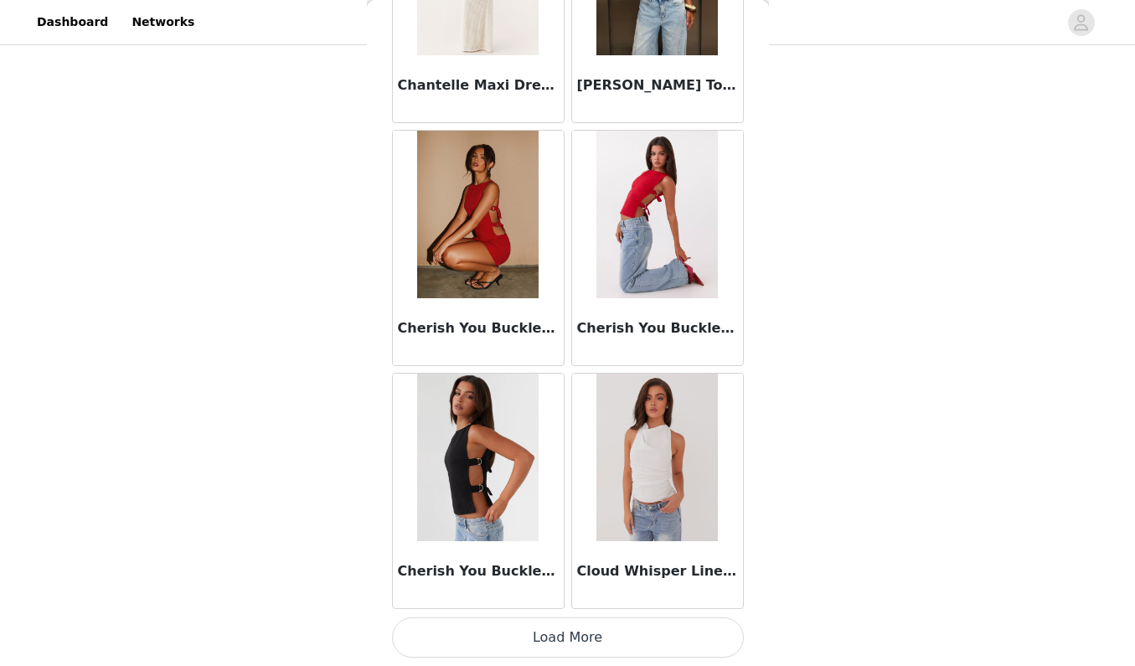
scroll to position [213, 0]
click at [608, 638] on button "Load More" at bounding box center [568, 637] width 352 height 40
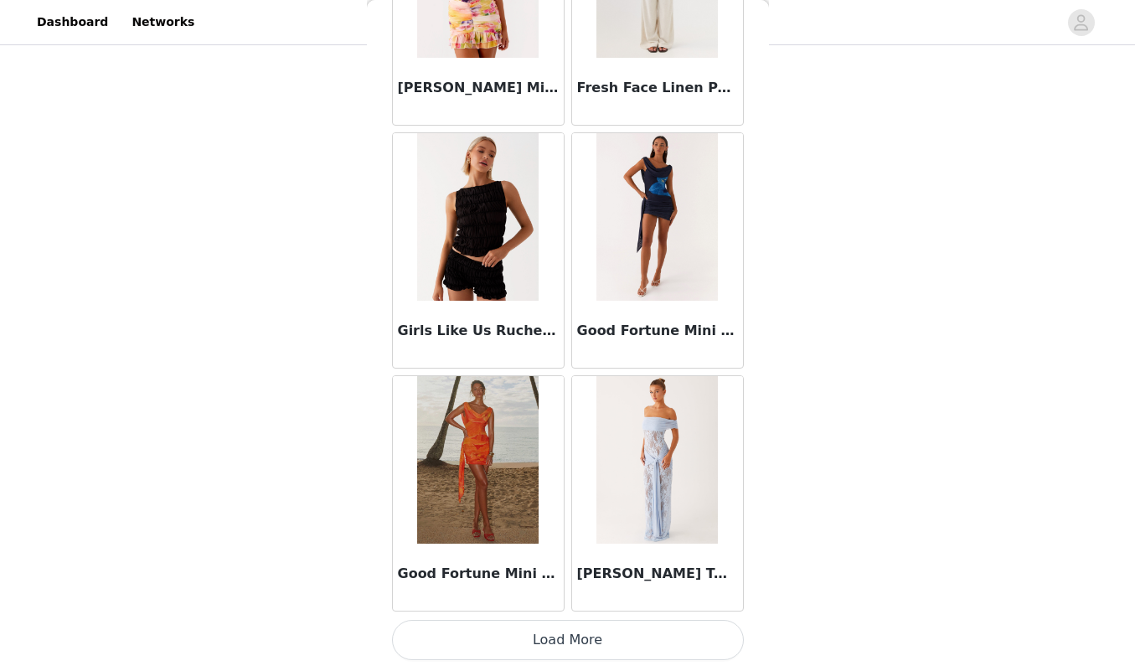
scroll to position [6756, 0]
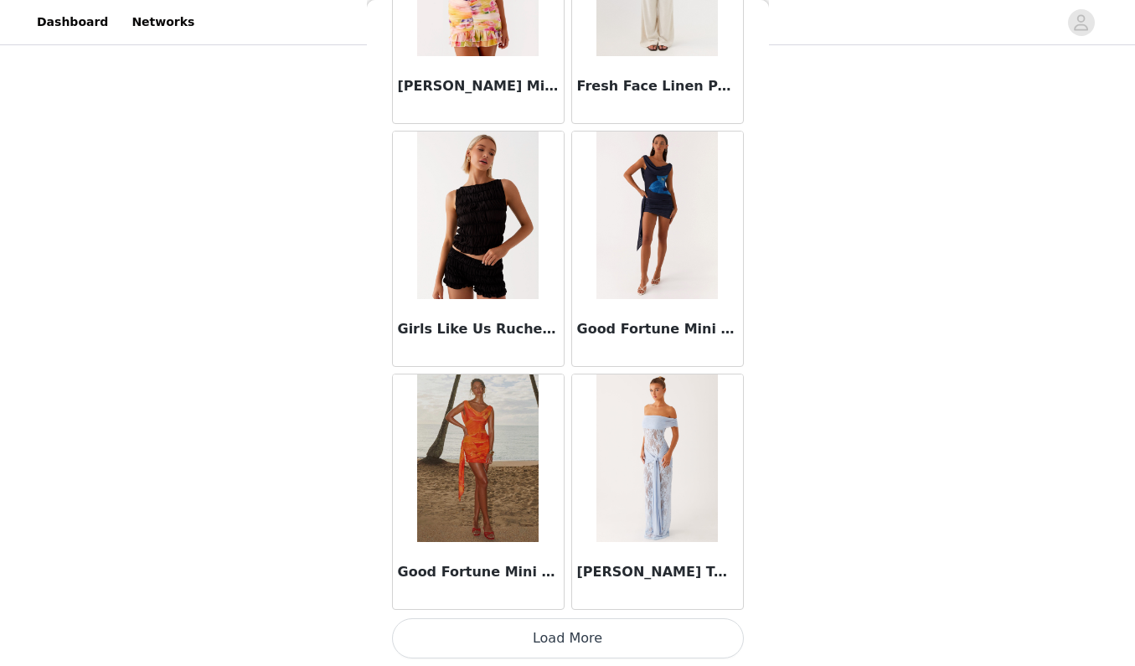
click at [664, 545] on div "[PERSON_NAME] Twist Maxi Dress - Blue" at bounding box center [657, 575] width 171 height 67
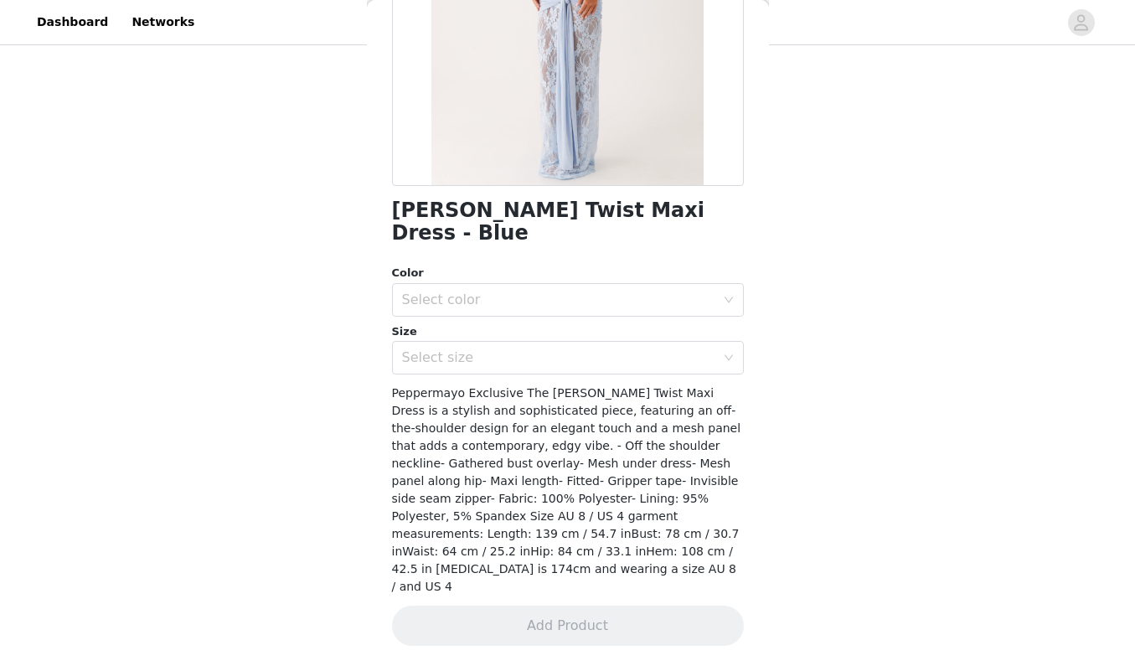
scroll to position [216, 0]
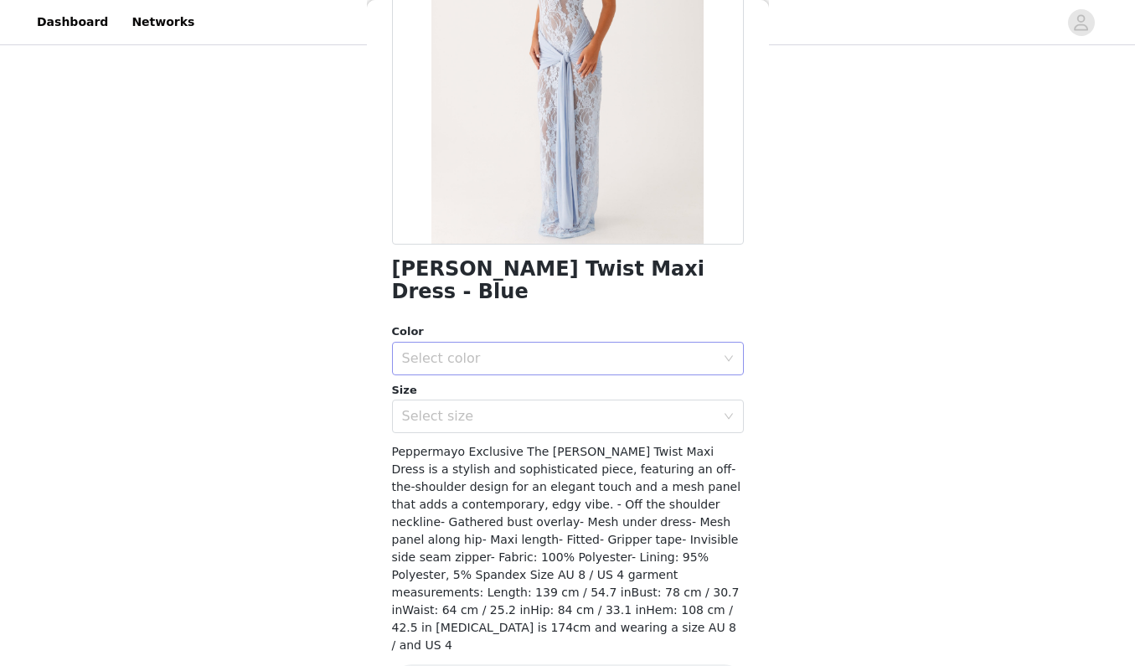
click at [641, 350] on div "Select color" at bounding box center [558, 358] width 313 height 17
click at [620, 384] on li "Blue" at bounding box center [568, 372] width 352 height 27
click at [619, 408] on div "Select size" at bounding box center [558, 416] width 313 height 17
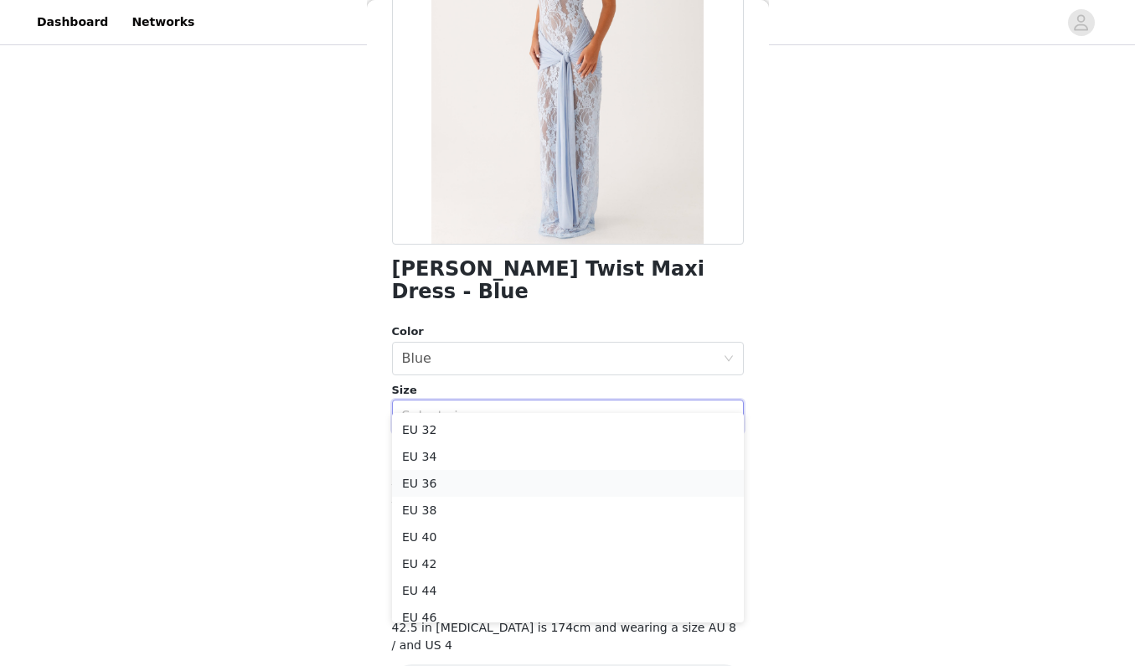
click at [580, 478] on li "EU 36" at bounding box center [568, 483] width 352 height 27
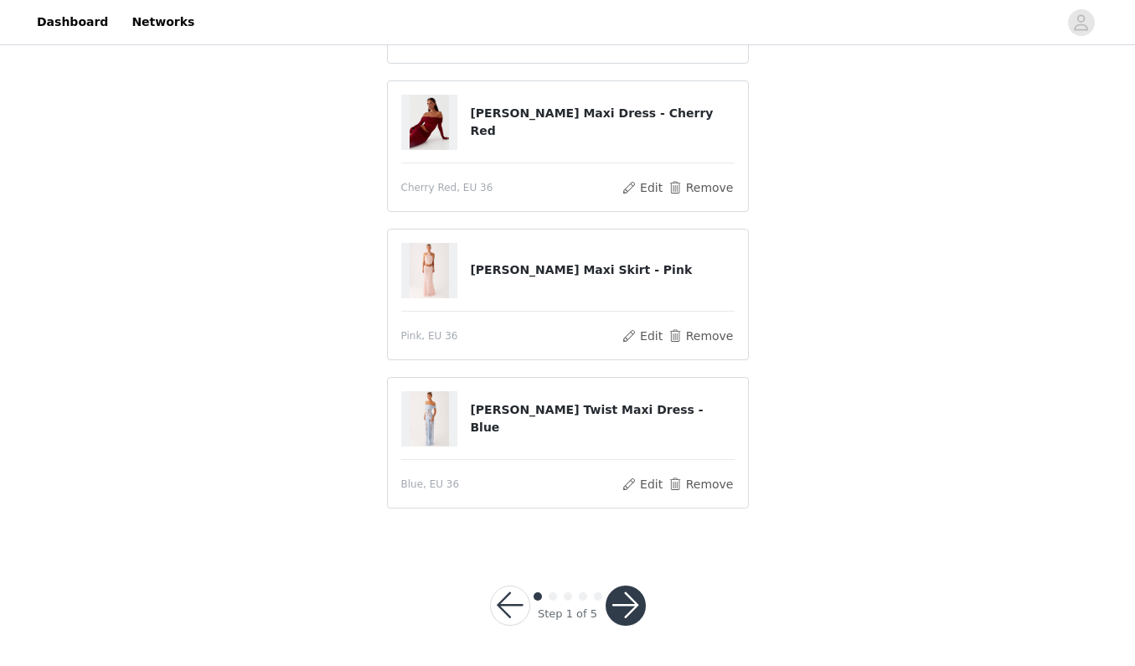
scroll to position [253, 0]
click at [630, 612] on button "button" at bounding box center [626, 606] width 40 height 40
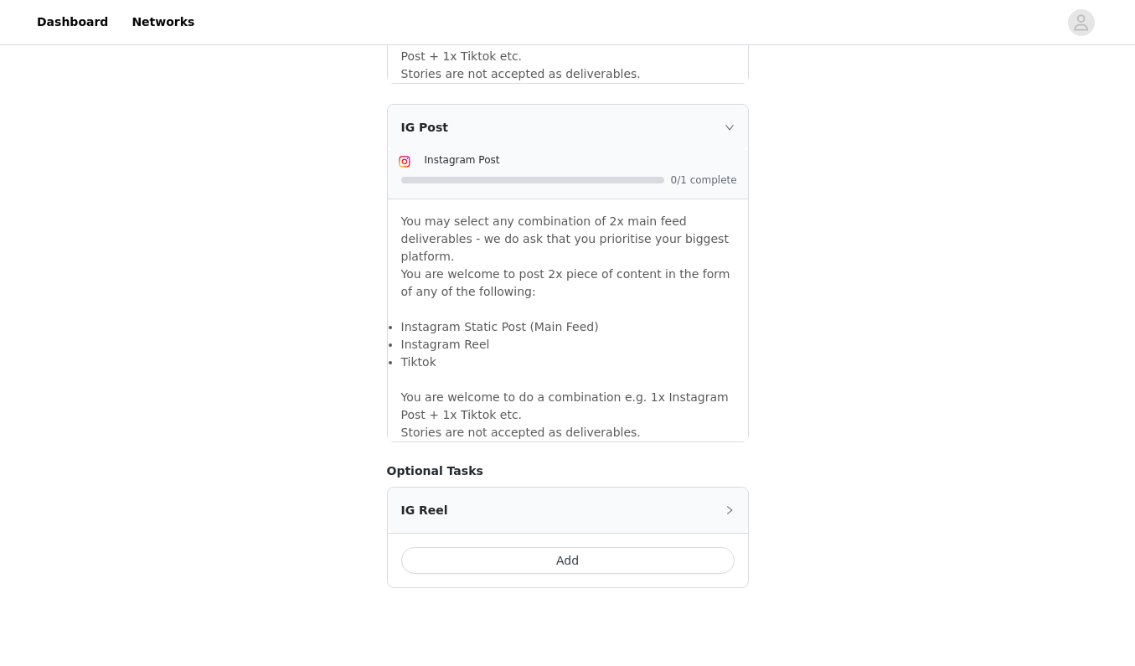
scroll to position [1404, 0]
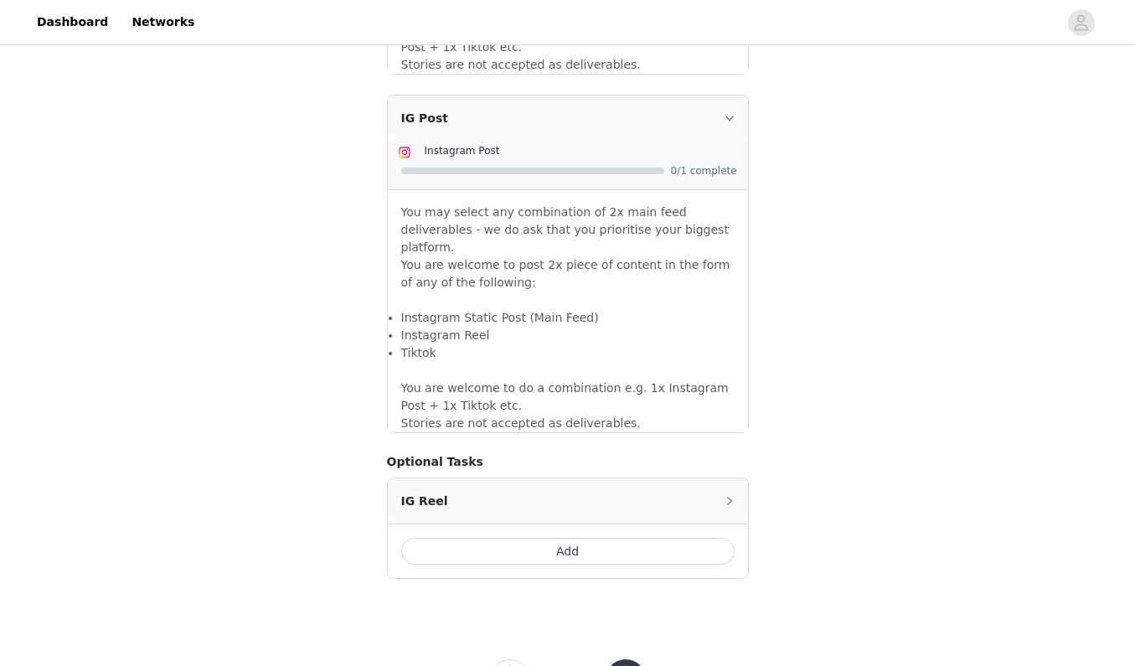
click at [622, 659] on button "button" at bounding box center [626, 679] width 40 height 40
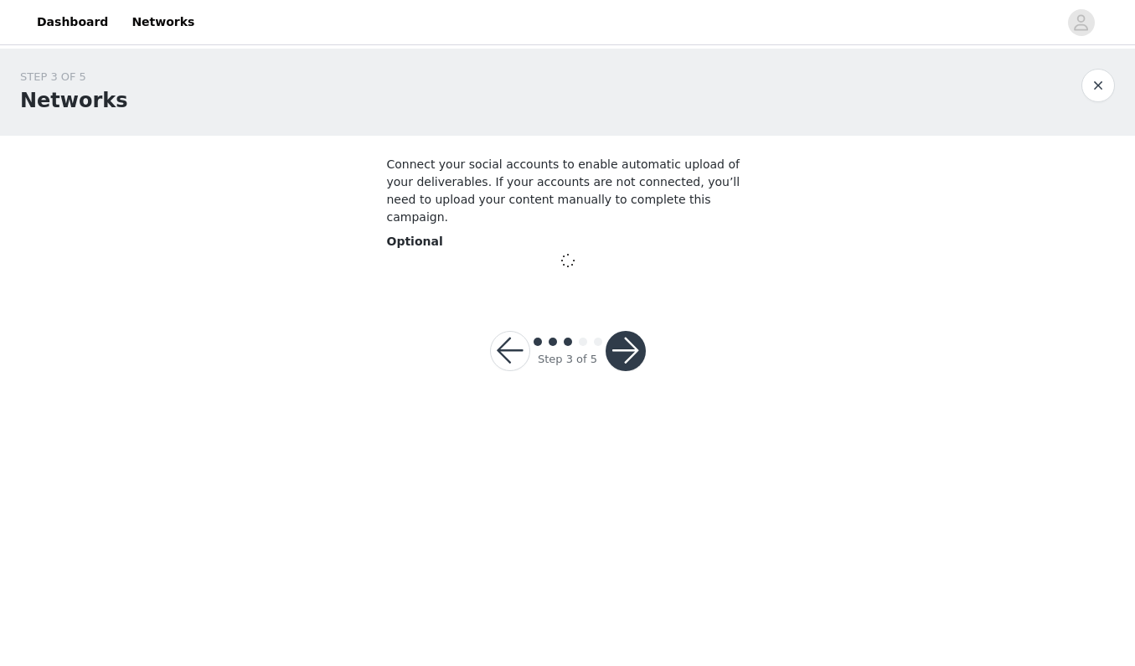
click at [621, 490] on body "Dashboard Networks STEP 3 OF 5 Networks Connect your social accounts to enable …" at bounding box center [567, 333] width 1135 height 666
click at [627, 604] on body "Dashboard Networks STEP 3 OF 5 Networks Connect your social accounts to enable …" at bounding box center [567, 333] width 1135 height 666
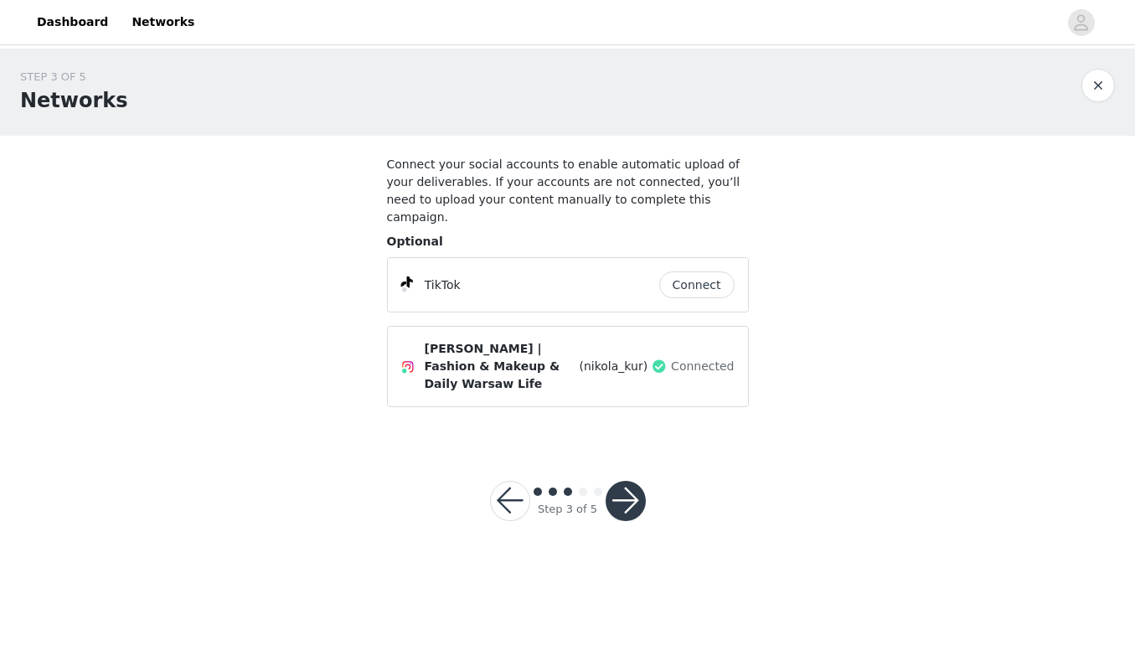
click at [703, 271] on button "Connect" at bounding box center [696, 284] width 75 height 27
click at [627, 481] on button "button" at bounding box center [626, 501] width 40 height 40
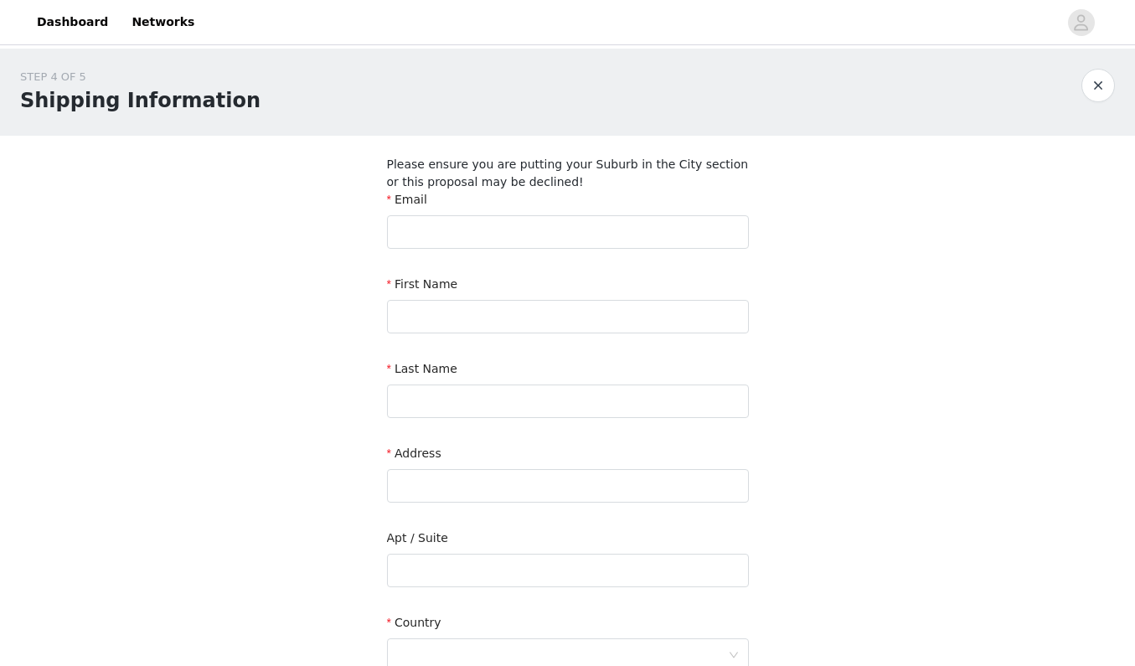
click at [542, 214] on div "Email" at bounding box center [568, 203] width 362 height 24
type input "[EMAIL_ADDRESS][DOMAIN_NAME]"
type input "[PERSON_NAME]"
type input "Kur"
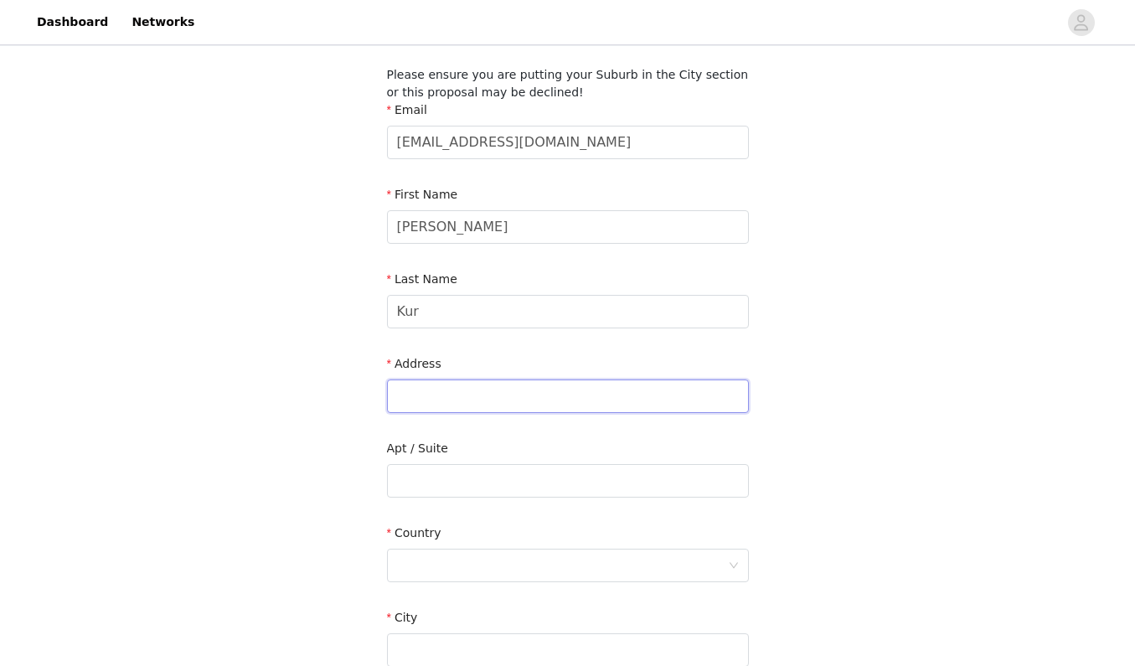
scroll to position [115, 0]
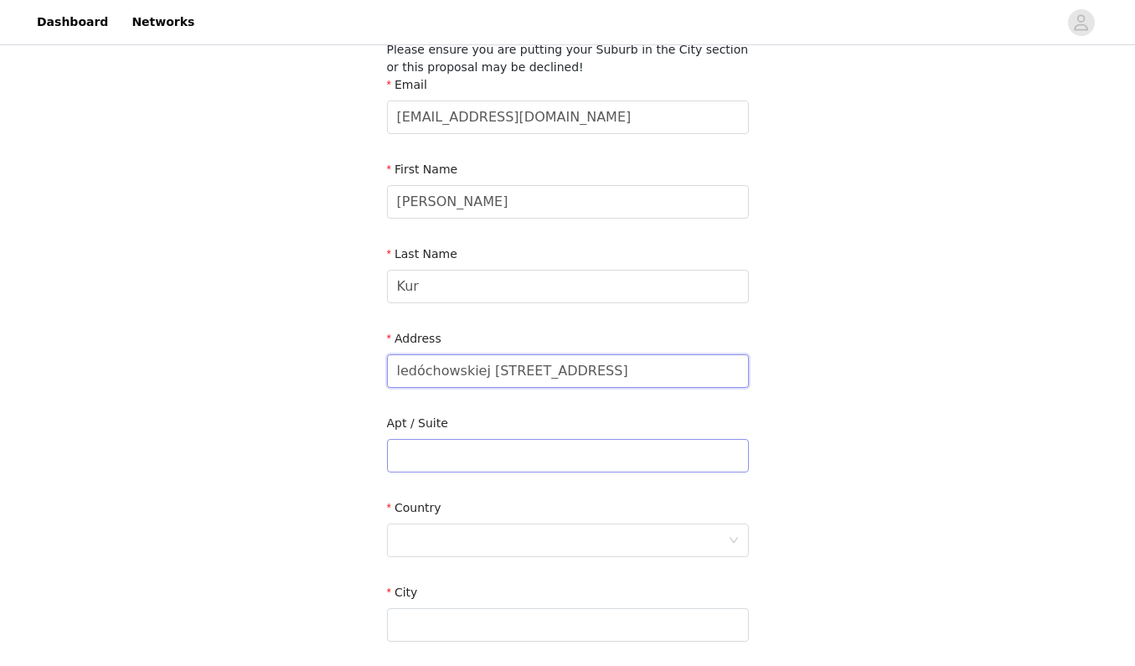
type input "ledóchowskiej [STREET_ADDRESS]"
click at [452, 455] on input "text" at bounding box center [568, 456] width 362 height 34
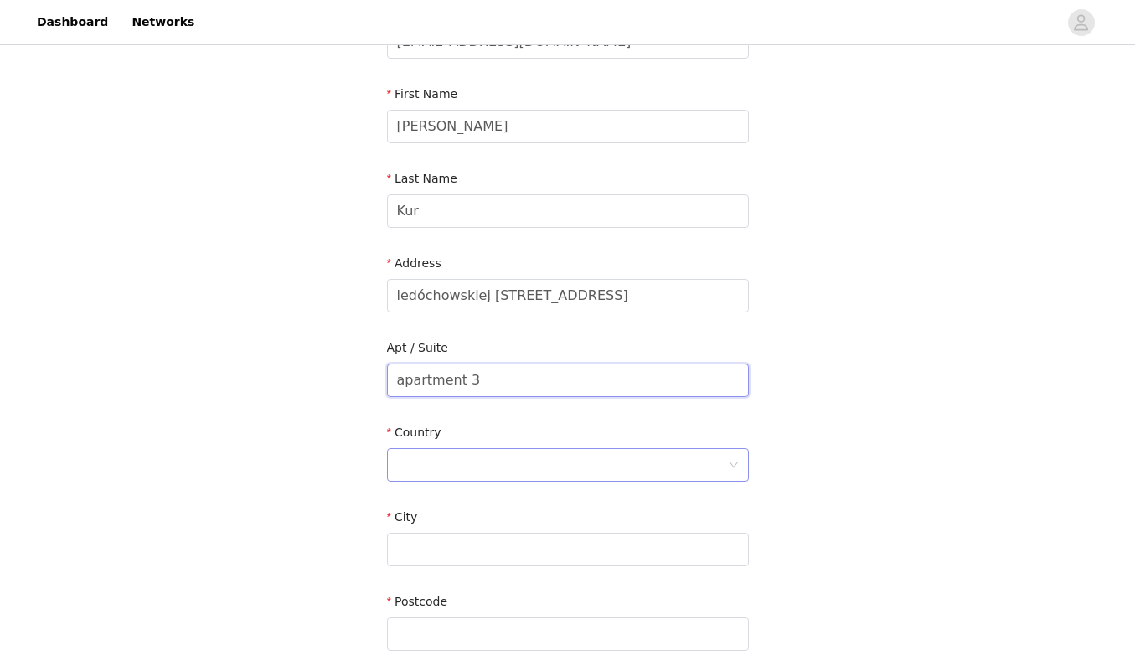
type input "apartment 3"
click at [466, 465] on div at bounding box center [562, 465] width 331 height 32
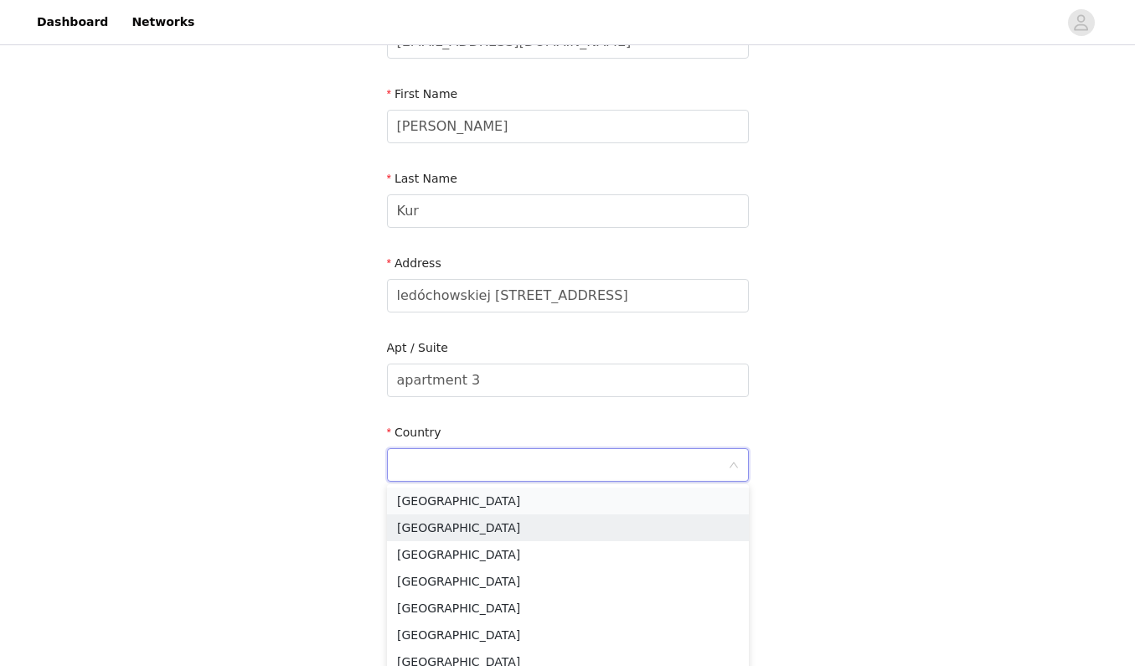
scroll to position [247, 0]
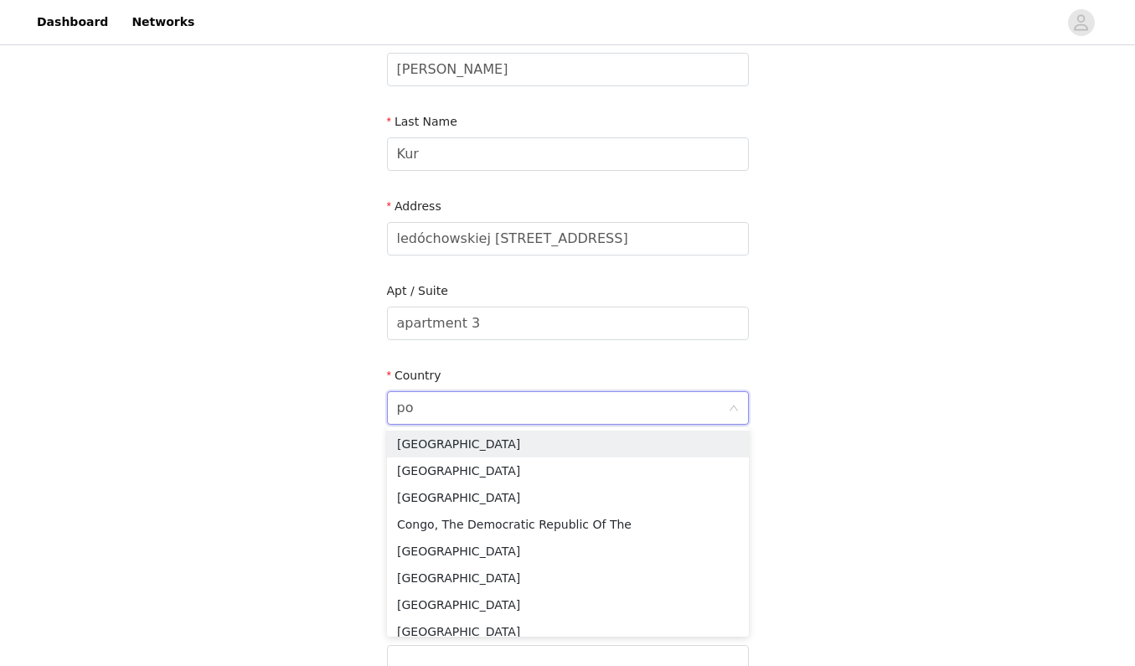
type input "pol"
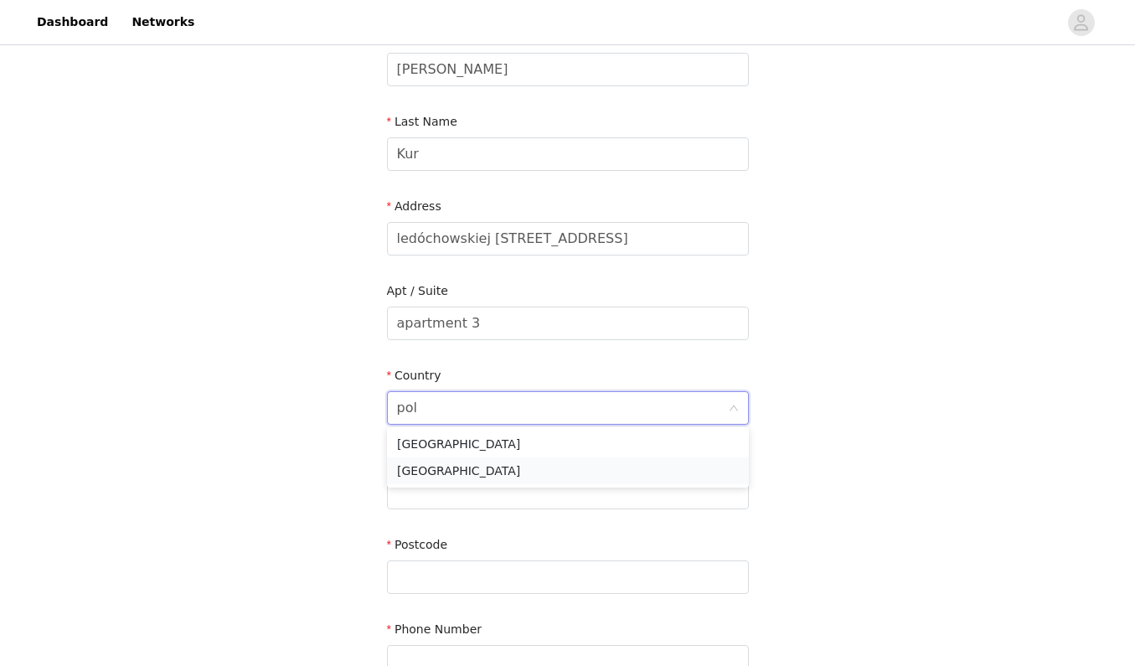
click at [434, 472] on li "[GEOGRAPHIC_DATA]" at bounding box center [568, 470] width 362 height 27
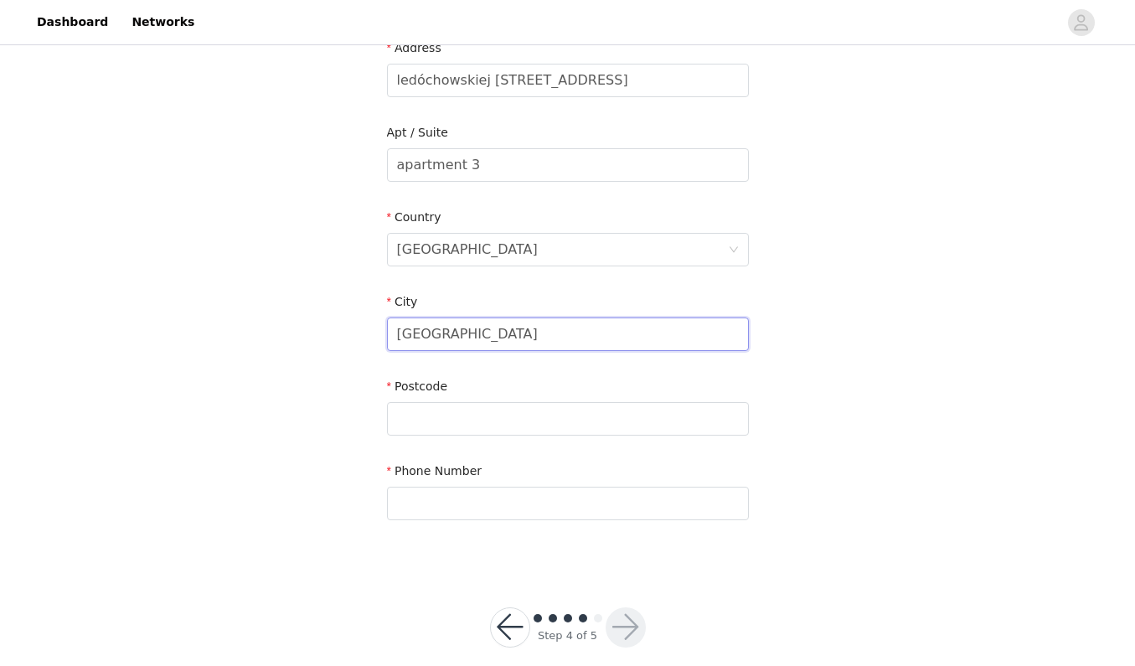
scroll to position [416, 0]
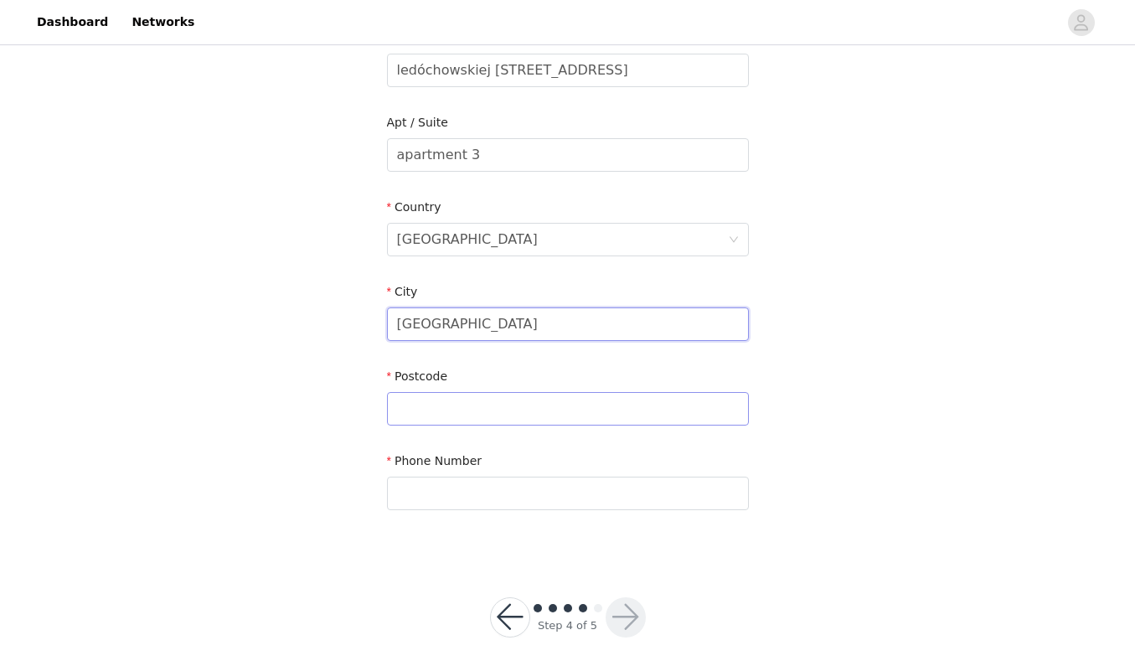
type input "[GEOGRAPHIC_DATA]"
type input "02-972"
click at [463, 519] on section "Please ensure you are putting your Suburb in the City section or this proposal …" at bounding box center [568, 138] width 402 height 837
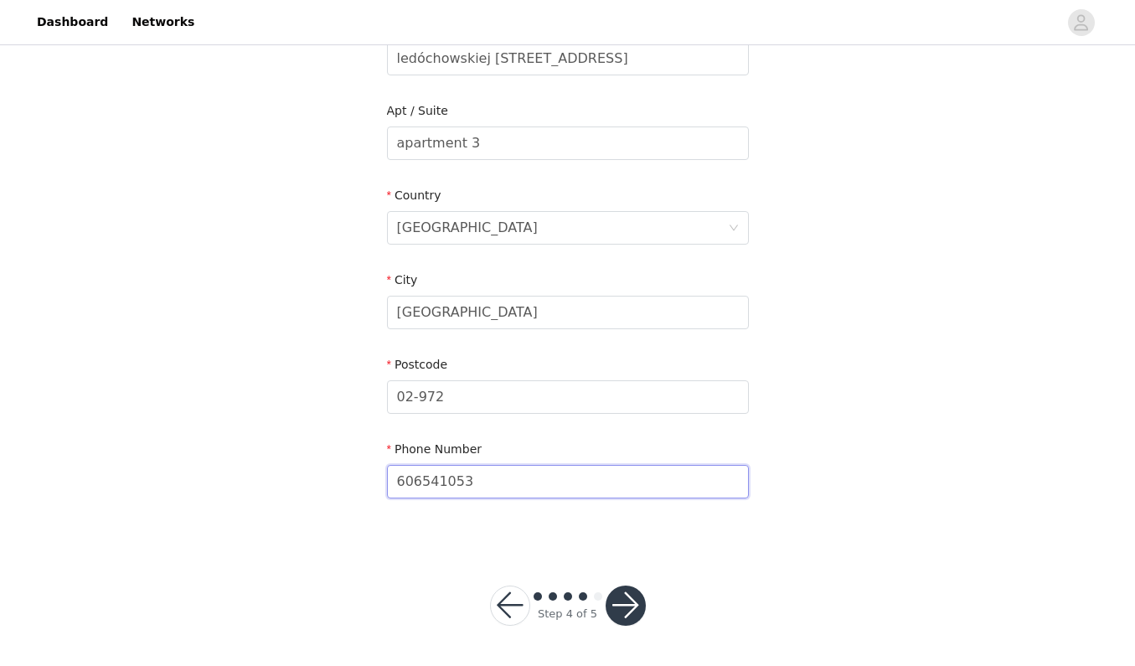
scroll to position [426, 0]
type input "606541053"
click at [618, 611] on button "button" at bounding box center [626, 606] width 40 height 40
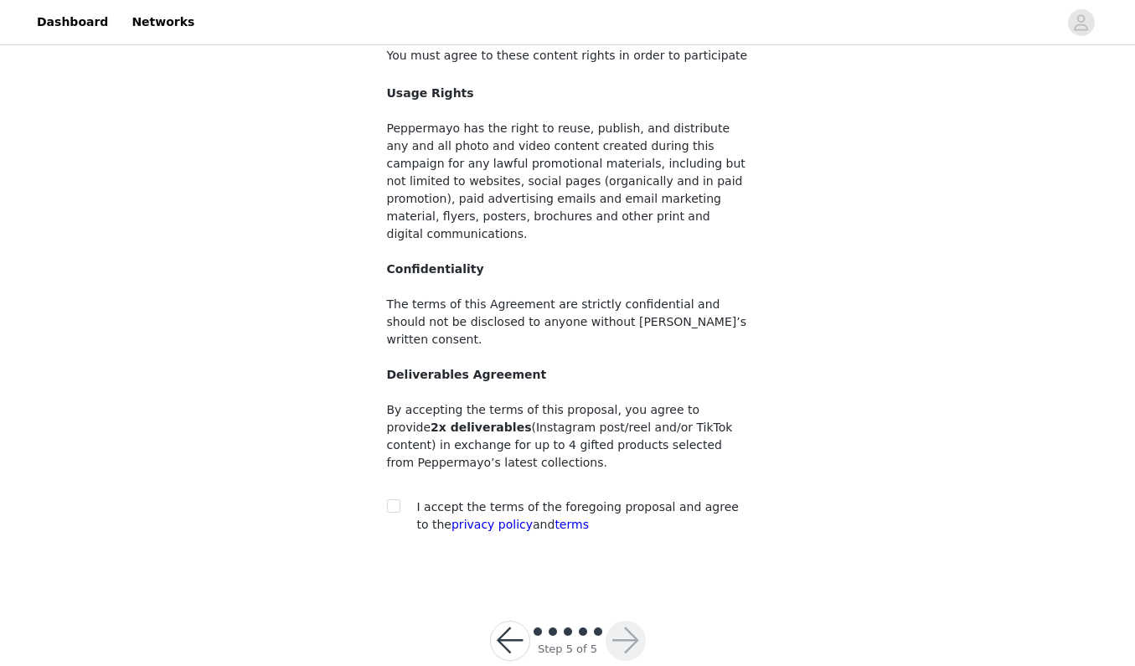
scroll to position [108, 0]
click at [398, 500] on input "checkbox" at bounding box center [393, 506] width 12 height 12
checkbox input "true"
click at [625, 622] on button "button" at bounding box center [626, 642] width 40 height 40
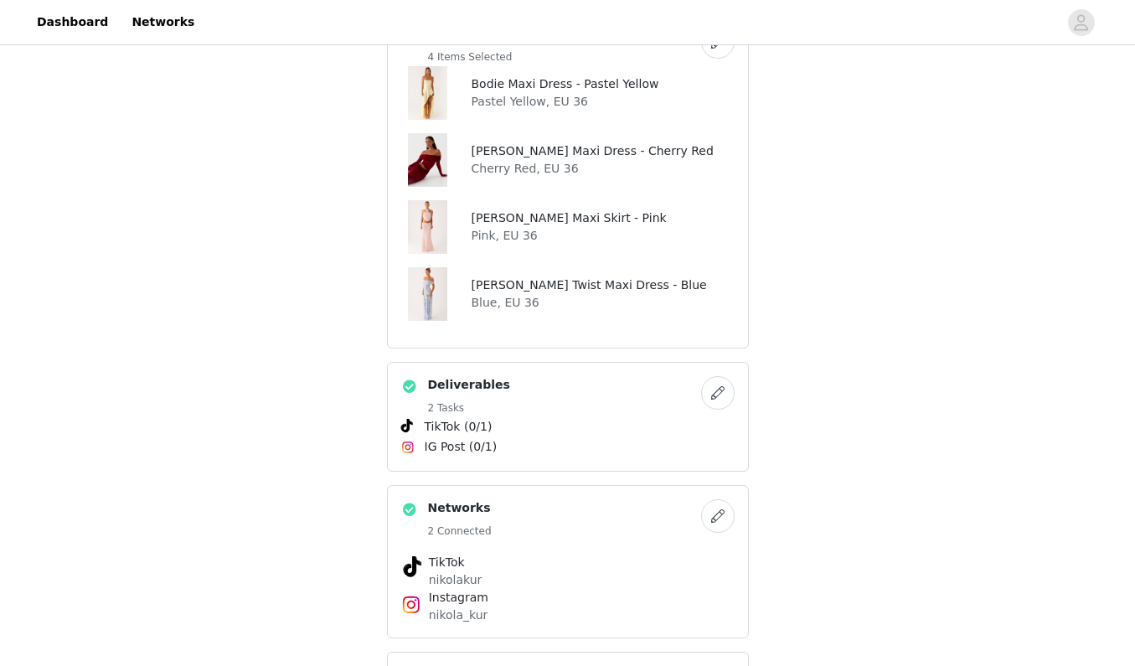
scroll to position [577, 0]
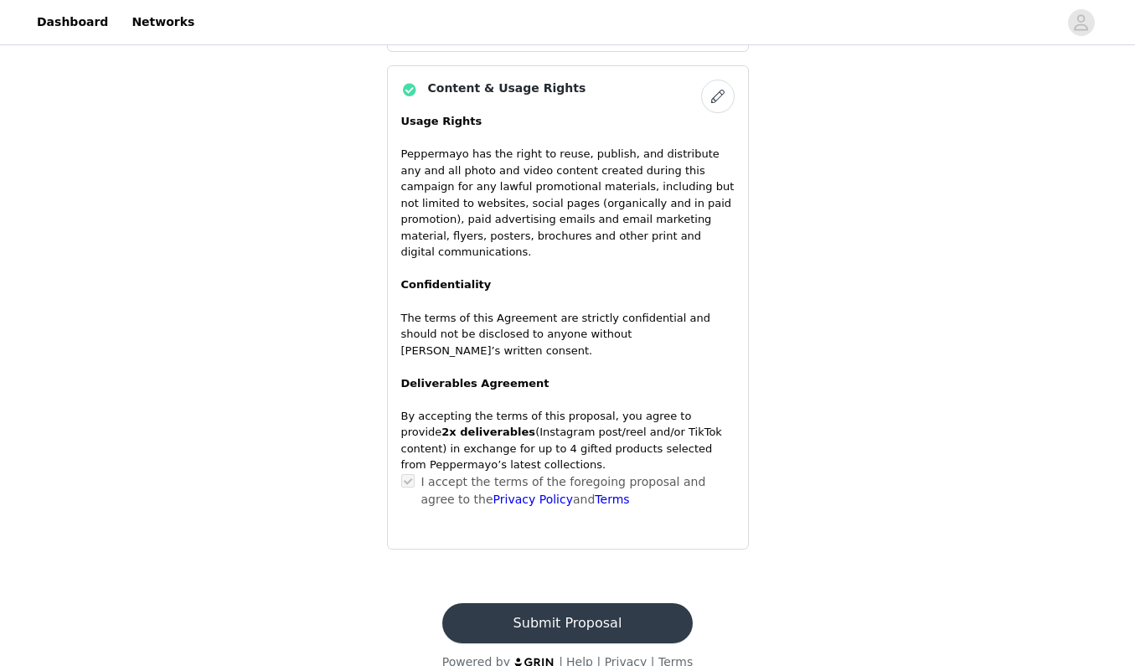
click at [608, 603] on button "Submit Proposal" at bounding box center [567, 623] width 250 height 40
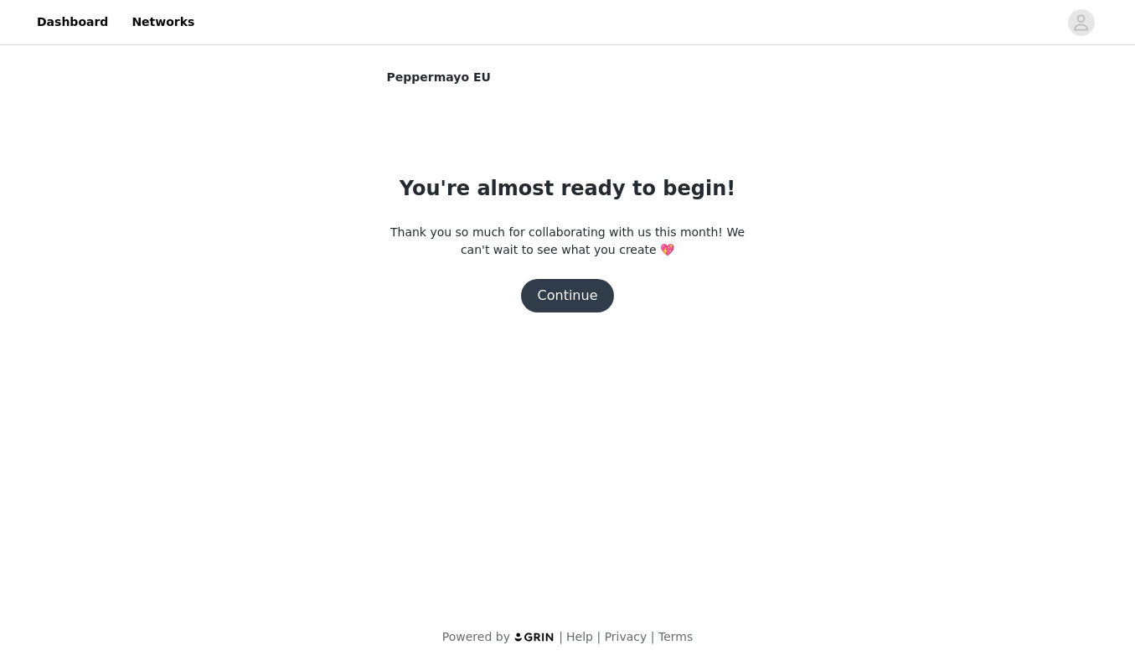
scroll to position [0, 0]
click at [596, 302] on button "Continue" at bounding box center [568, 296] width 94 height 34
